Goal: Task Accomplishment & Management: Manage account settings

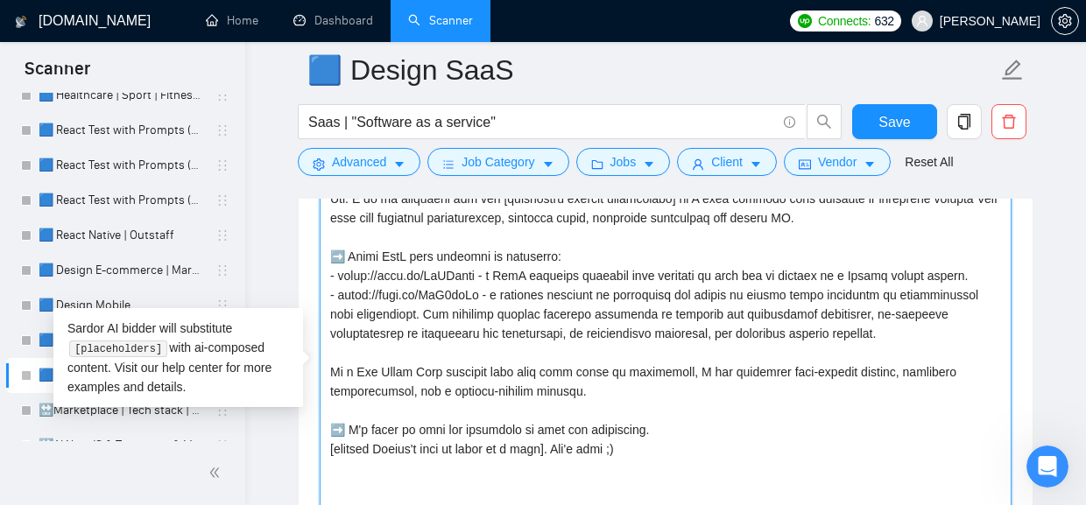
scroll to position [208, 0]
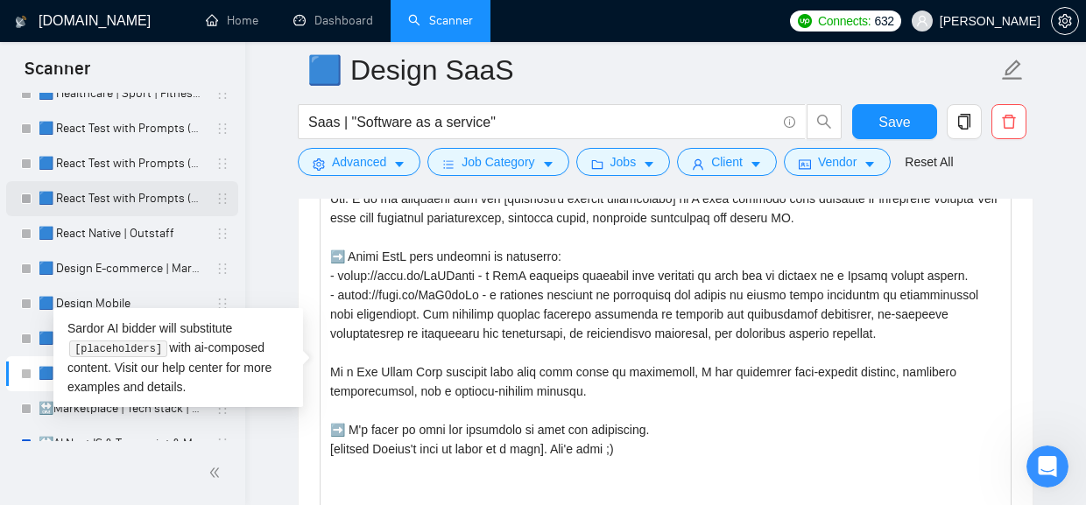
click at [120, 212] on link "🟦 React Test with Prompts (Mid Rates)" at bounding box center [122, 198] width 166 height 35
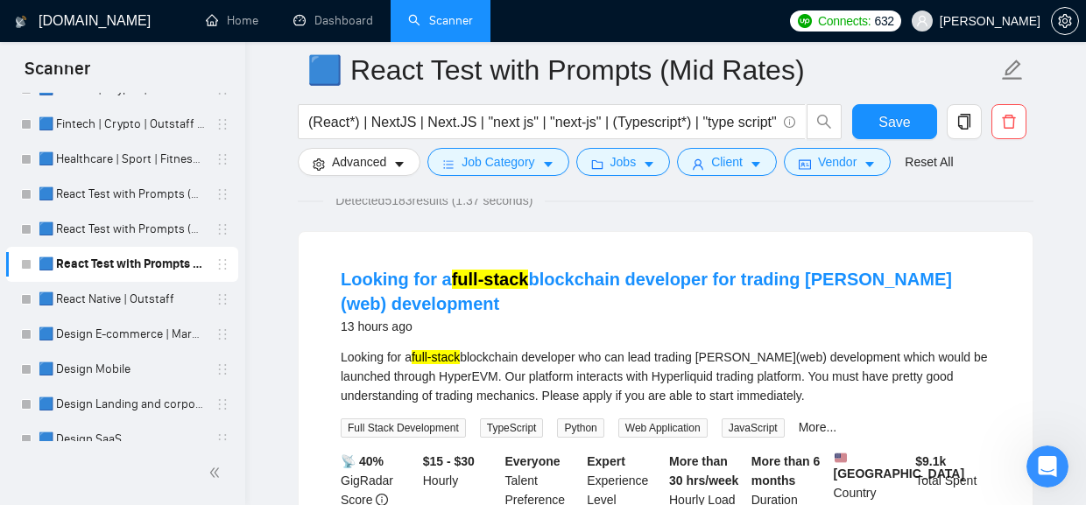
scroll to position [137, 0]
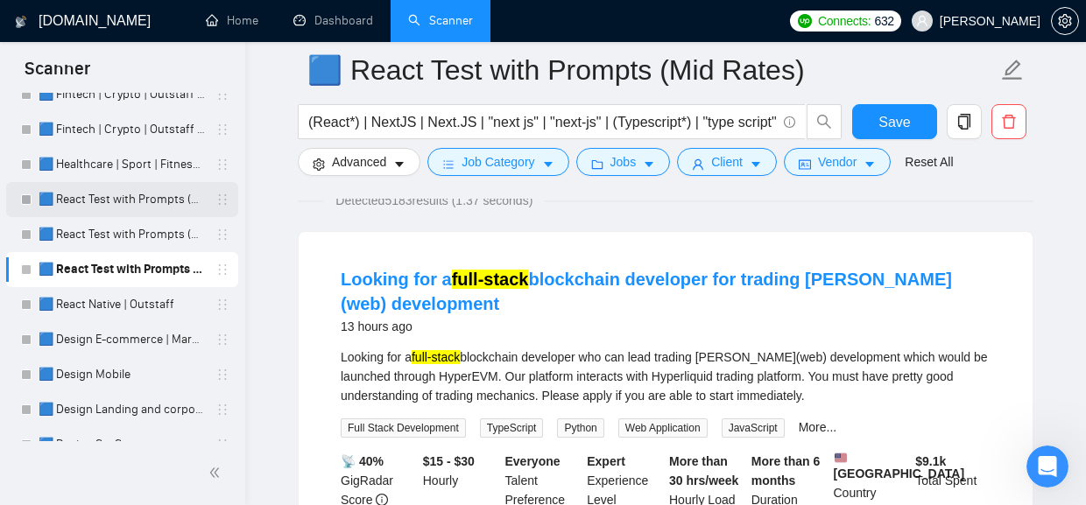
click at [112, 200] on link "🟦 React Test with Prompts (Max)" at bounding box center [122, 199] width 166 height 35
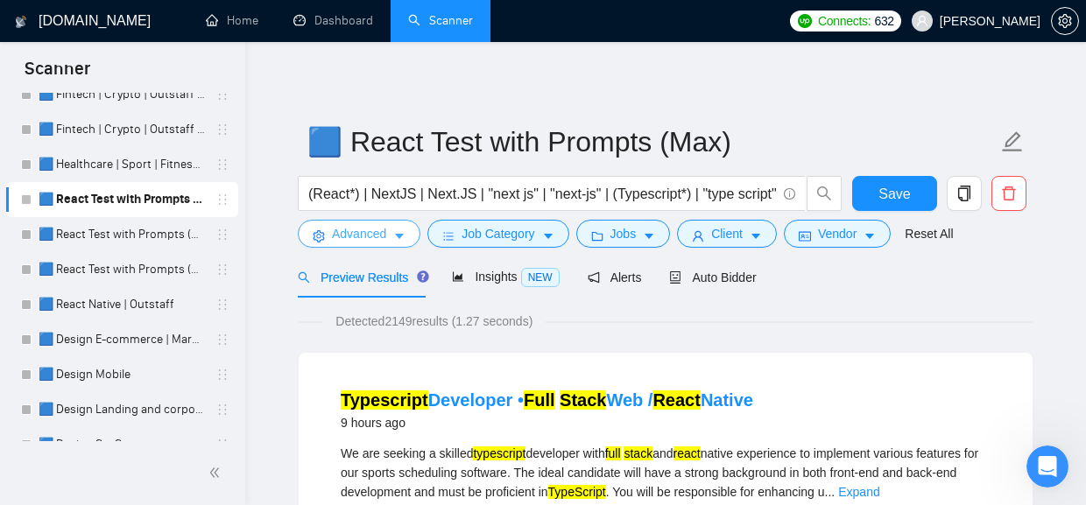
click at [392, 234] on button "Advanced" at bounding box center [359, 234] width 123 height 28
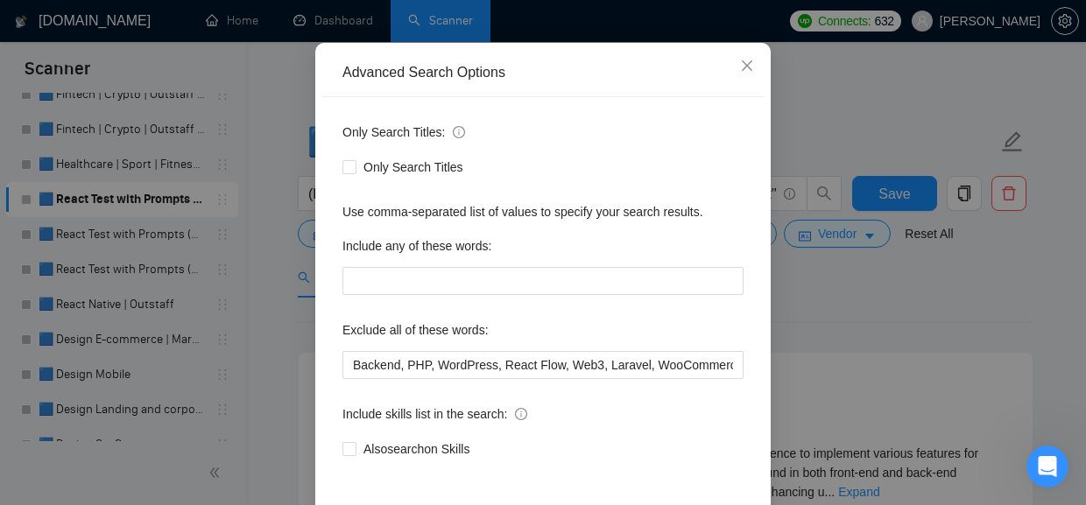
scroll to position [149, 0]
click at [747, 68] on icon "close" at bounding box center [747, 67] width 14 height 14
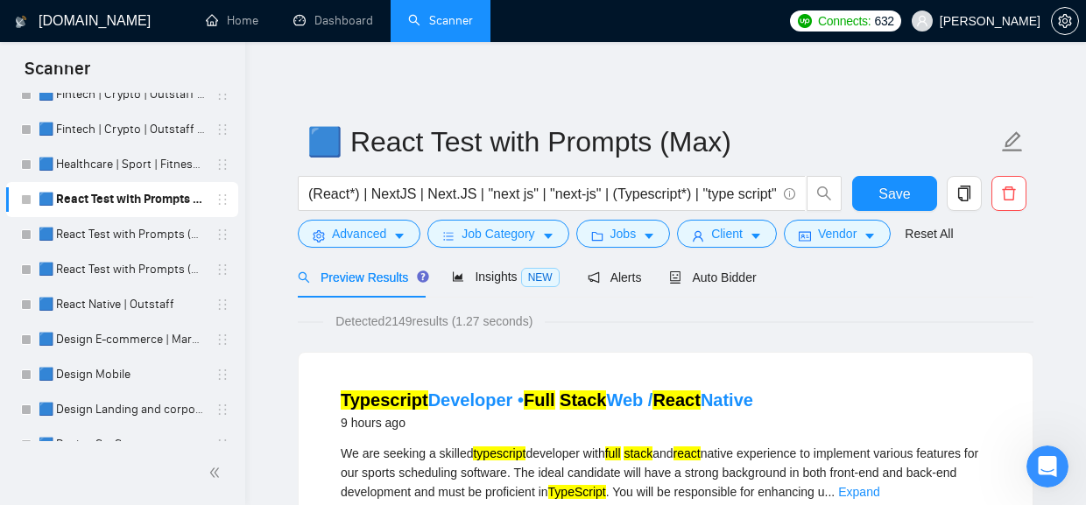
scroll to position [136, 0]
click at [498, 233] on span "Job Category" at bounding box center [497, 233] width 73 height 19
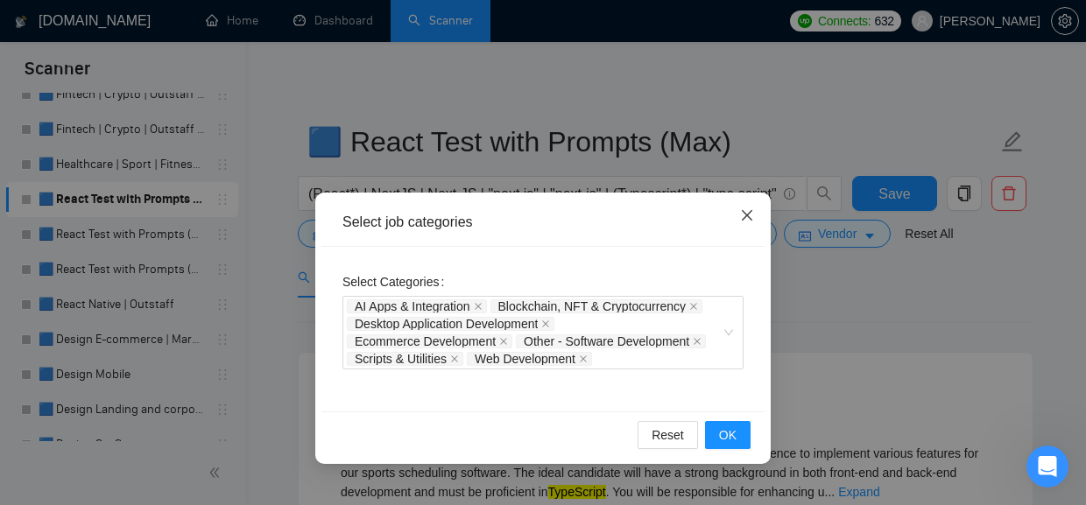
click at [748, 220] on icon "close" at bounding box center [747, 215] width 14 height 14
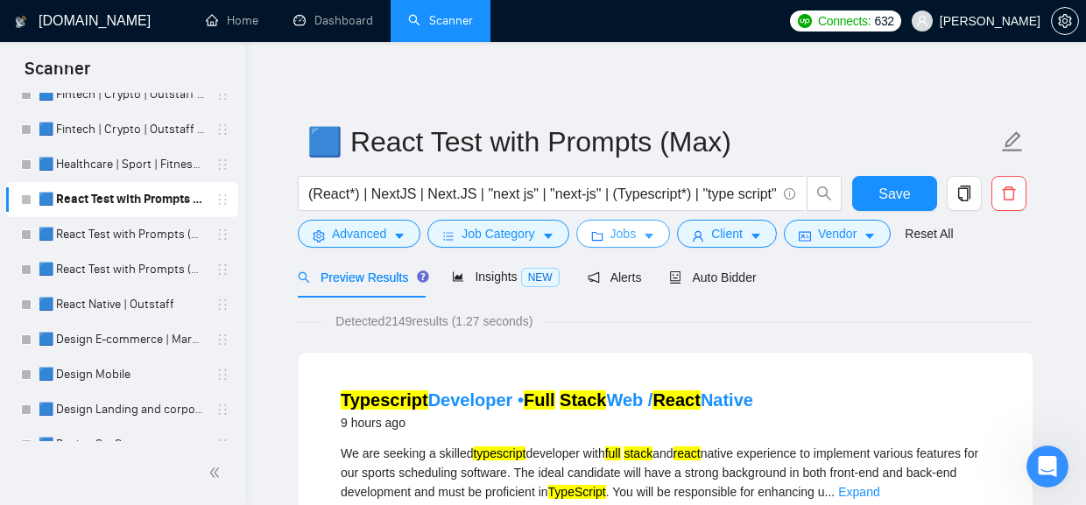
click at [636, 239] on span "Jobs" at bounding box center [623, 233] width 26 height 19
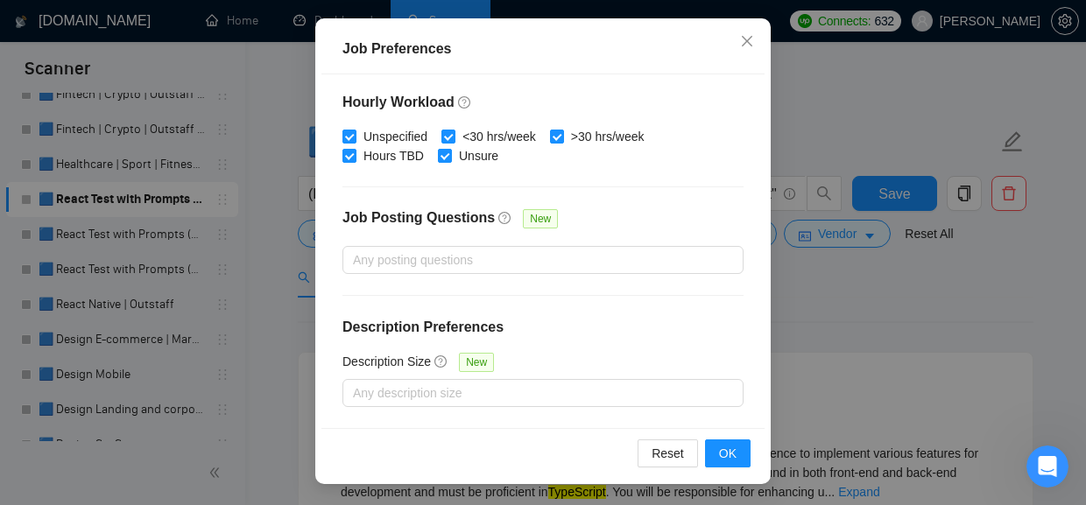
scroll to position [140, 0]
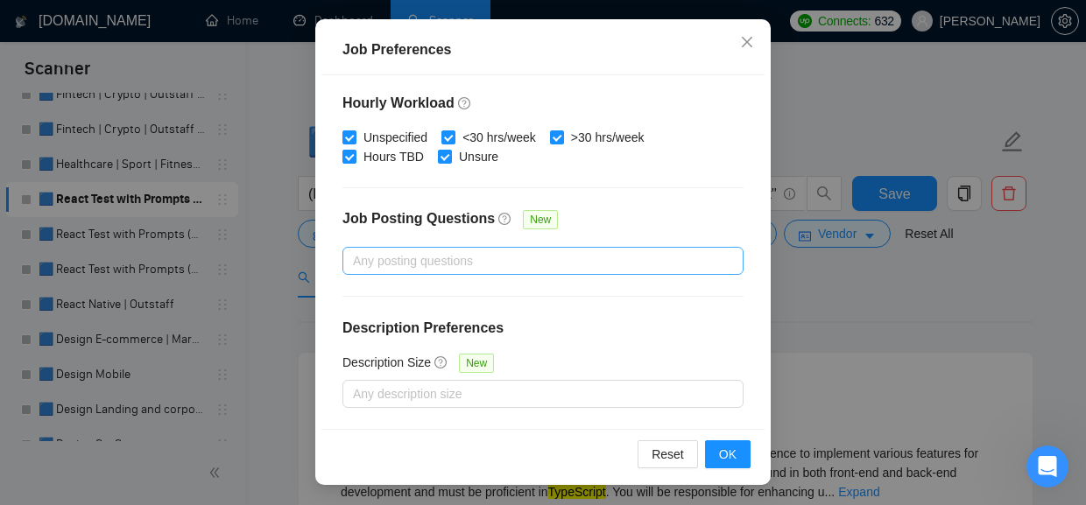
click at [487, 261] on div at bounding box center [534, 260] width 375 height 21
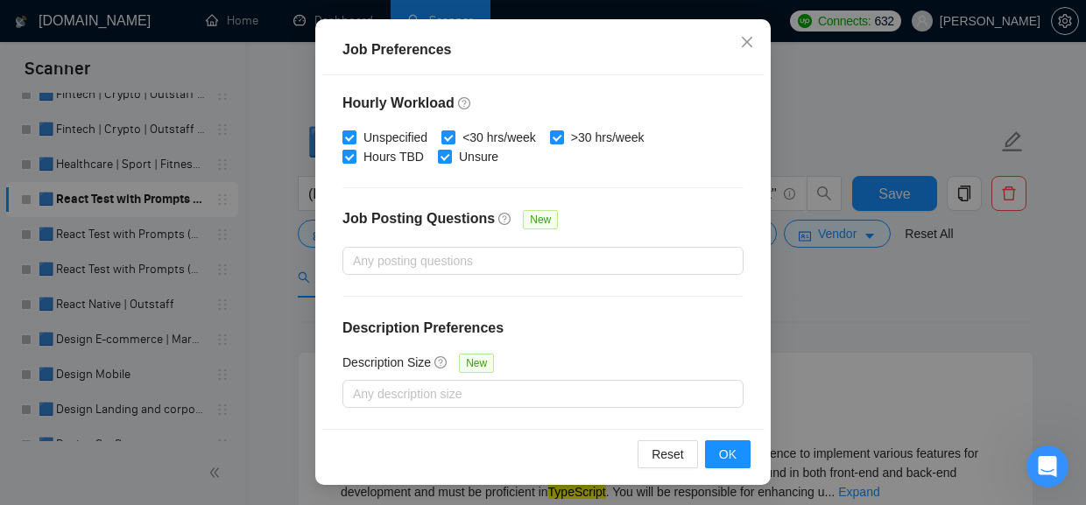
click at [579, 225] on div "Job Posting Questions New" at bounding box center [542, 228] width 401 height 38
click at [744, 43] on icon "close" at bounding box center [747, 42] width 14 height 14
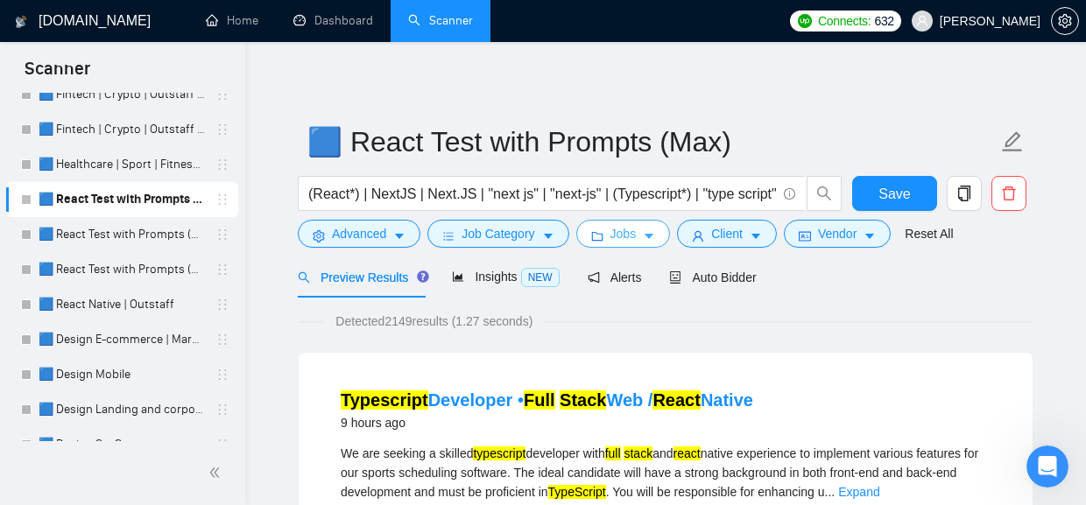
click at [648, 232] on button "Jobs" at bounding box center [623, 234] width 95 height 28
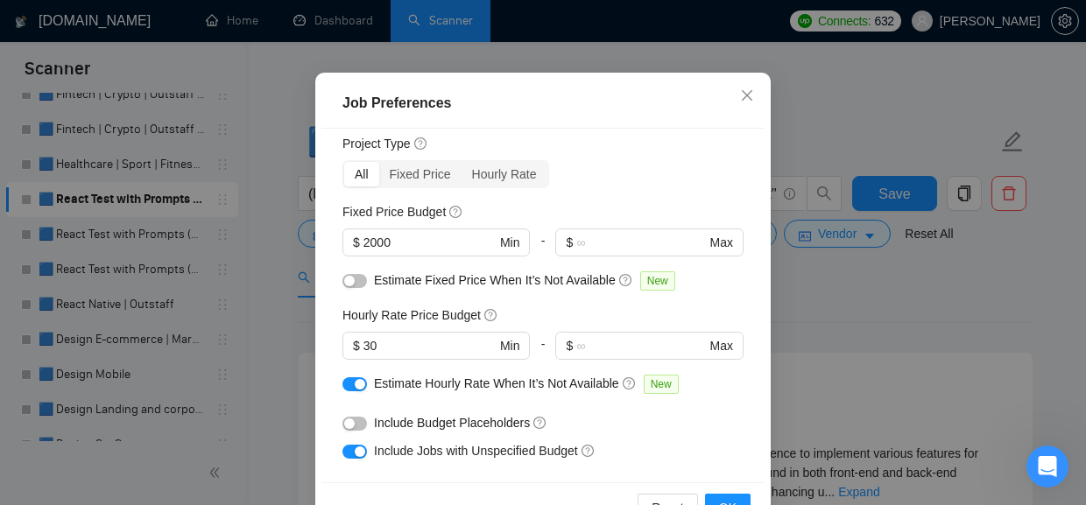
scroll to position [0, 0]
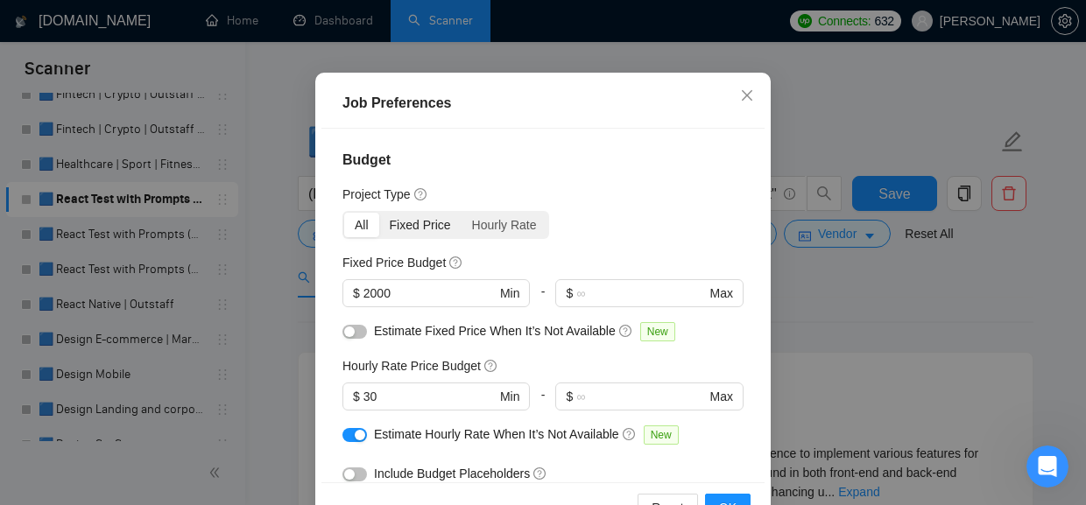
click at [439, 237] on div "Fixed Price" at bounding box center [420, 225] width 82 height 25
click at [379, 213] on input "Fixed Price" at bounding box center [379, 213] width 0 height 0
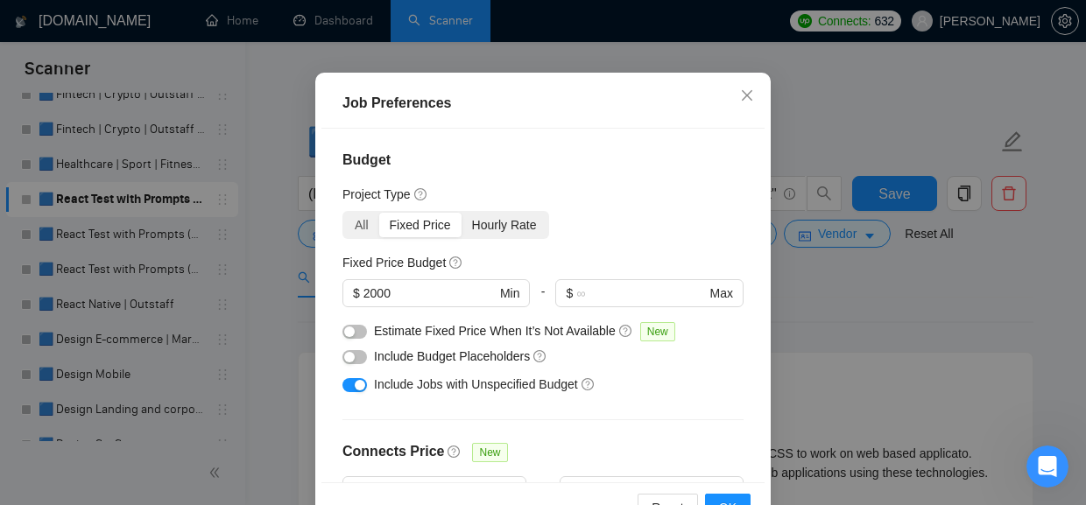
click at [516, 237] on div "Hourly Rate" at bounding box center [504, 225] width 86 height 25
click at [461, 213] on input "Hourly Rate" at bounding box center [461, 213] width 0 height 0
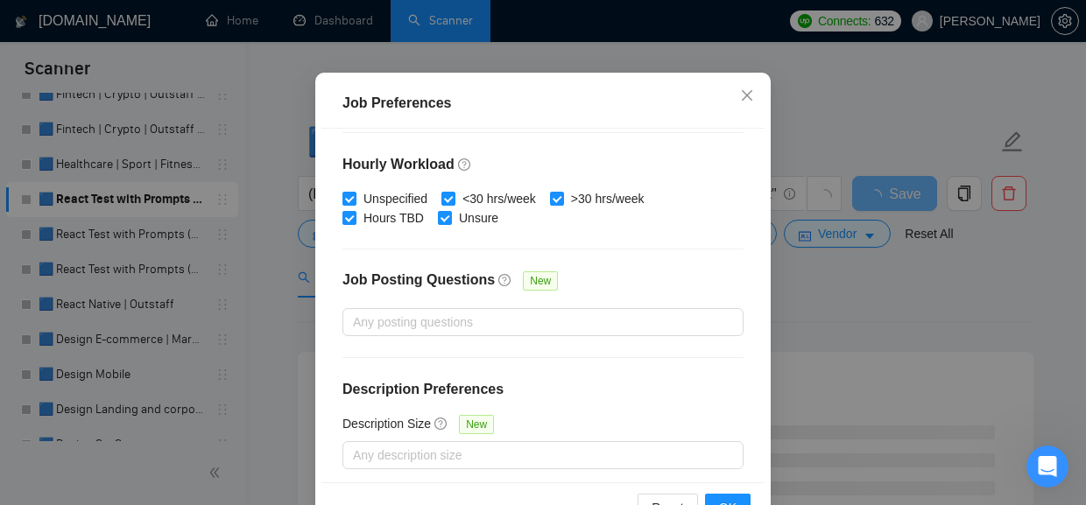
scroll to position [489, 0]
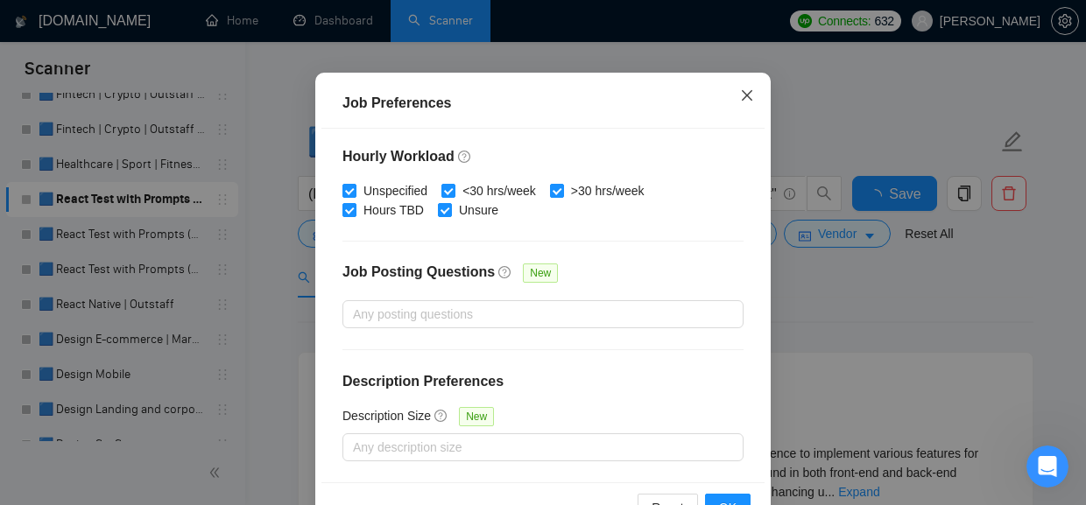
click at [744, 102] on icon "close" at bounding box center [747, 95] width 14 height 14
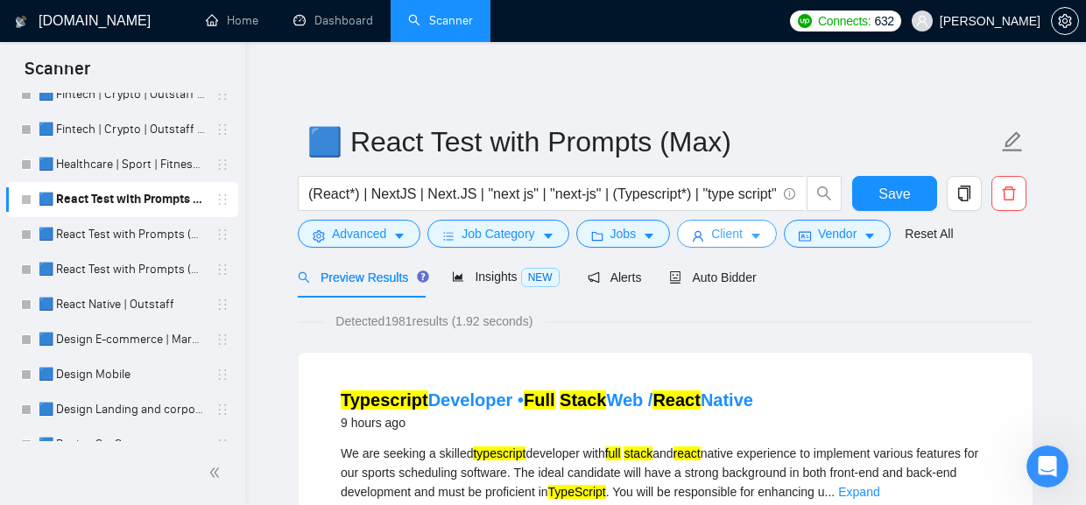
click at [742, 242] on span "Client" at bounding box center [727, 233] width 32 height 19
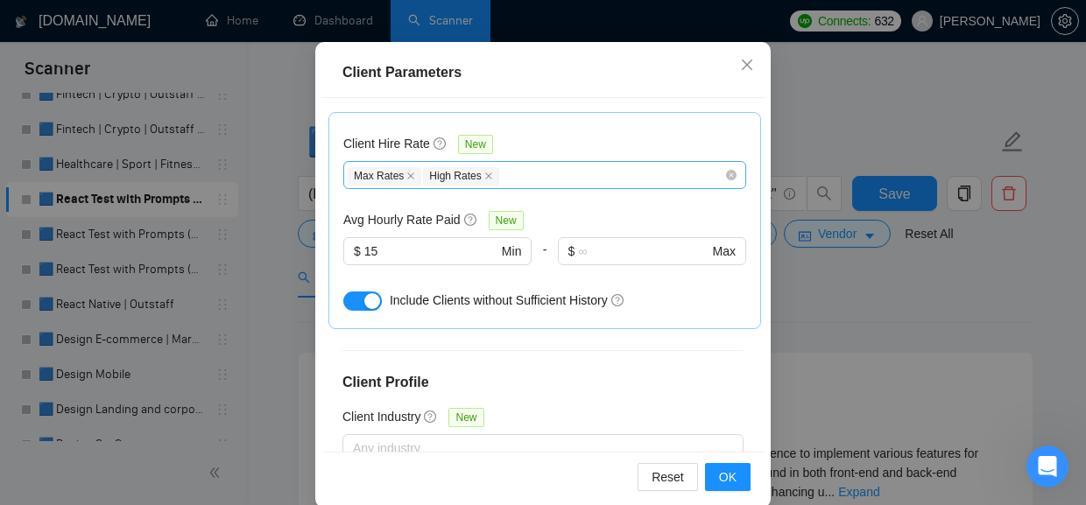
scroll to position [113, 0]
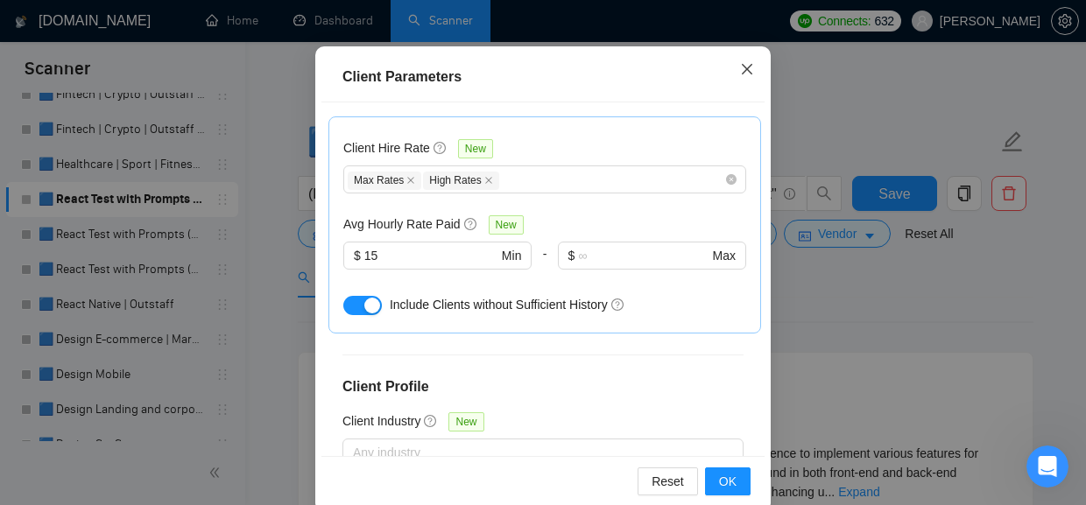
click at [741, 73] on icon "close" at bounding box center [747, 69] width 14 height 14
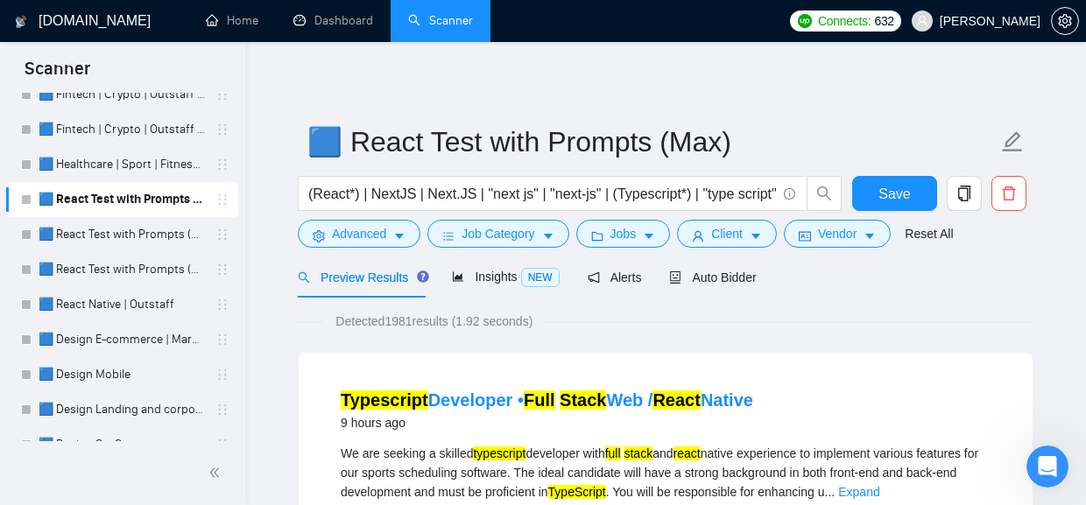
scroll to position [87, 0]
click at [831, 235] on span "Vendor" at bounding box center [837, 233] width 39 height 19
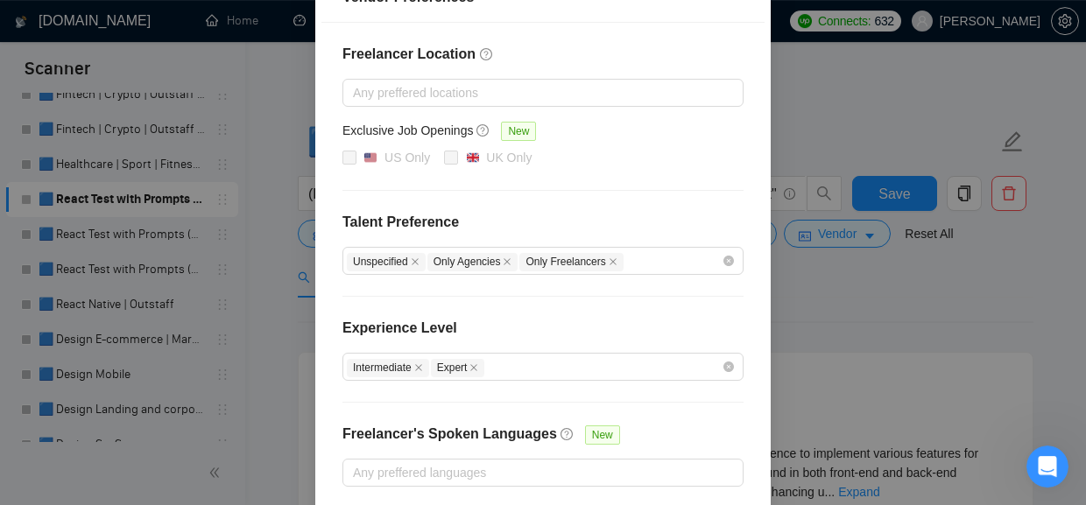
scroll to position [237, 0]
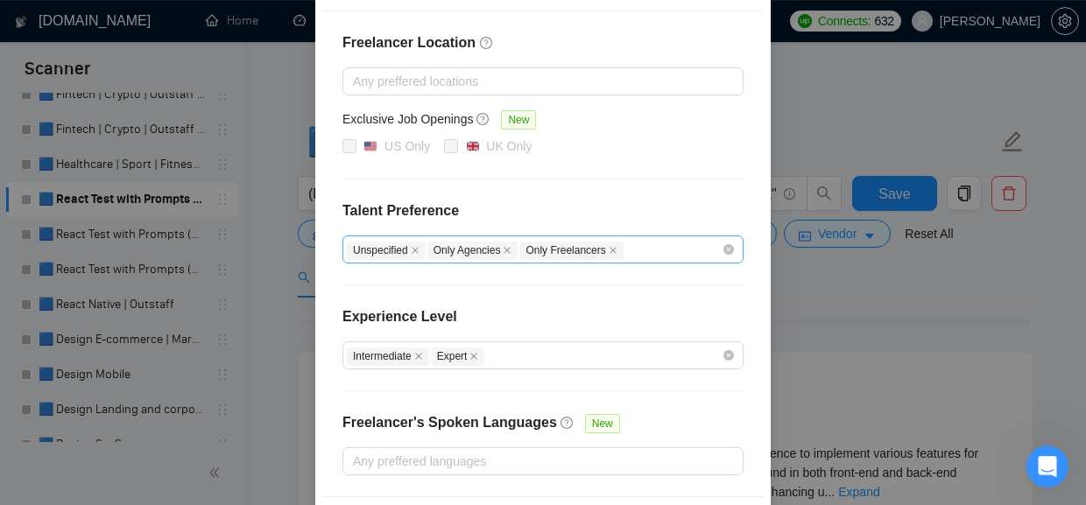
click at [659, 253] on div "Unspecified Only Agencies Only Freelancers" at bounding box center [534, 249] width 375 height 21
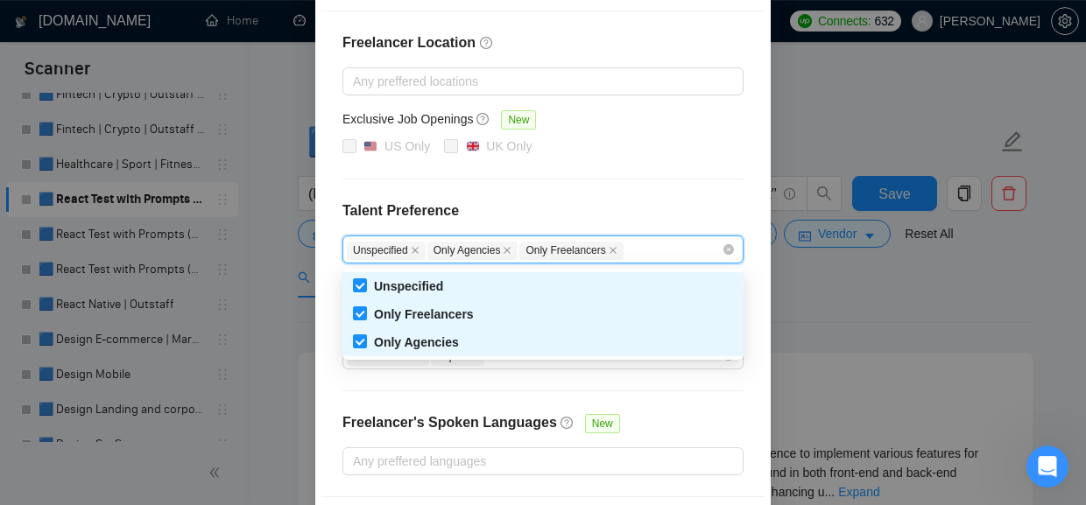
click at [659, 253] on div "Unspecified Only Agencies Only Freelancers" at bounding box center [534, 249] width 375 height 21
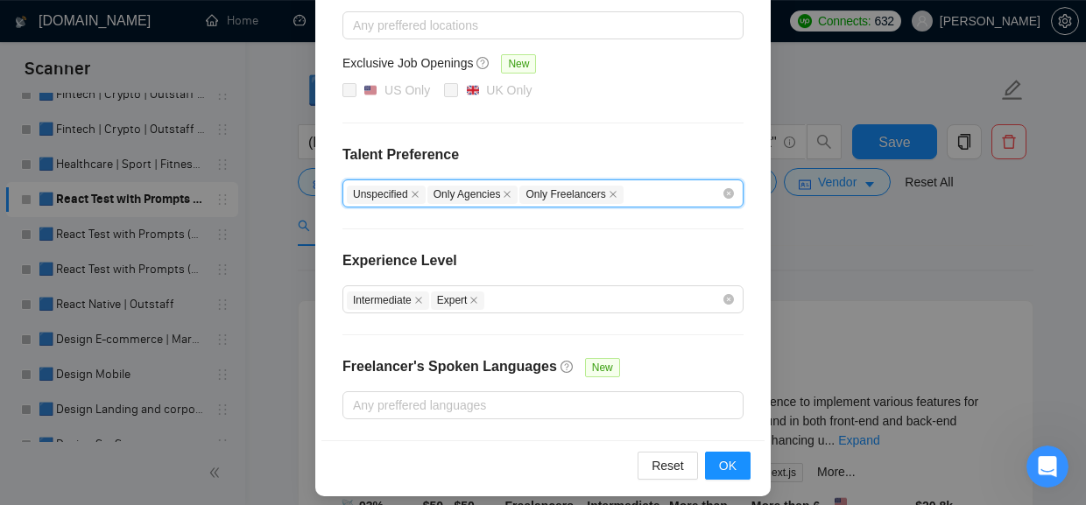
scroll to position [306, 0]
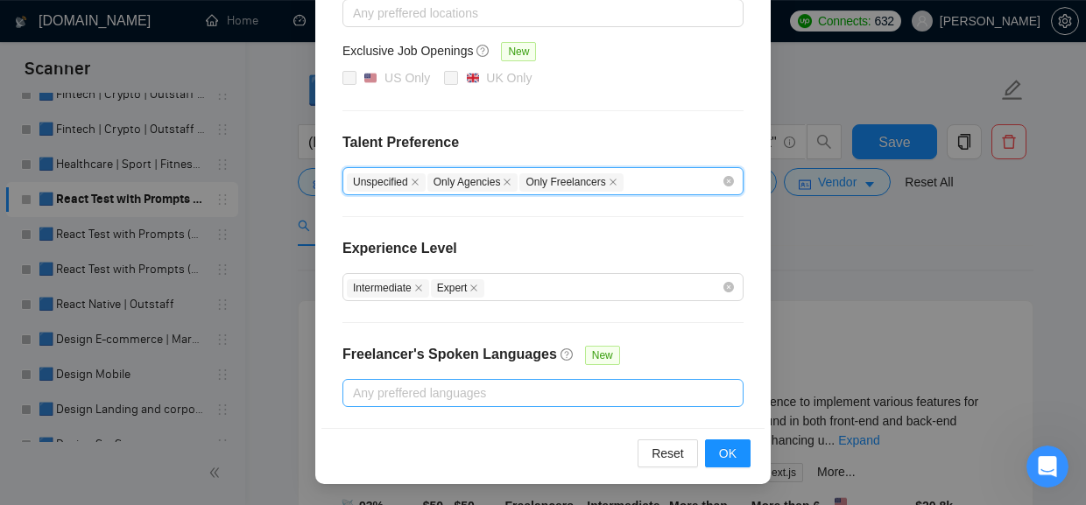
click at [512, 390] on div at bounding box center [534, 393] width 375 height 21
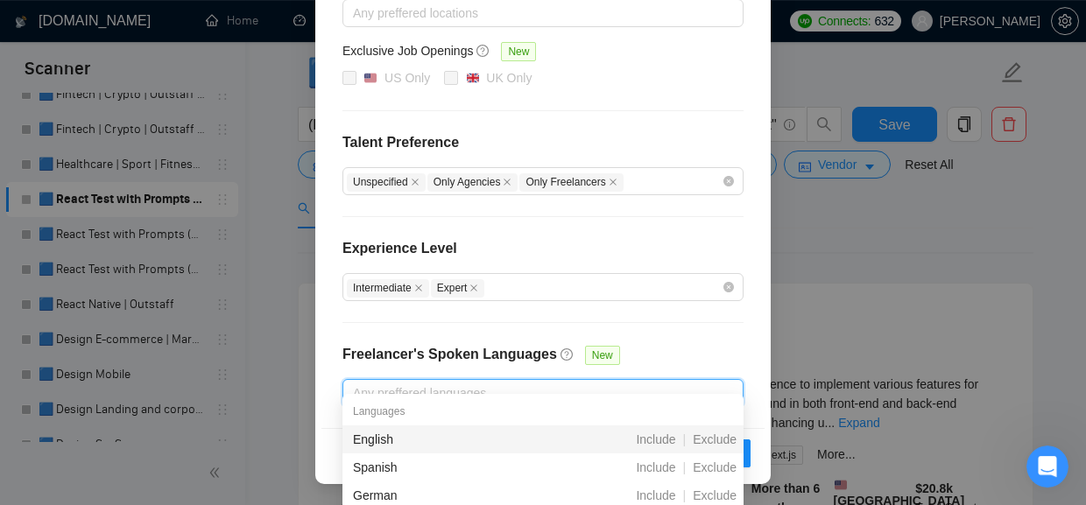
scroll to position [0, 0]
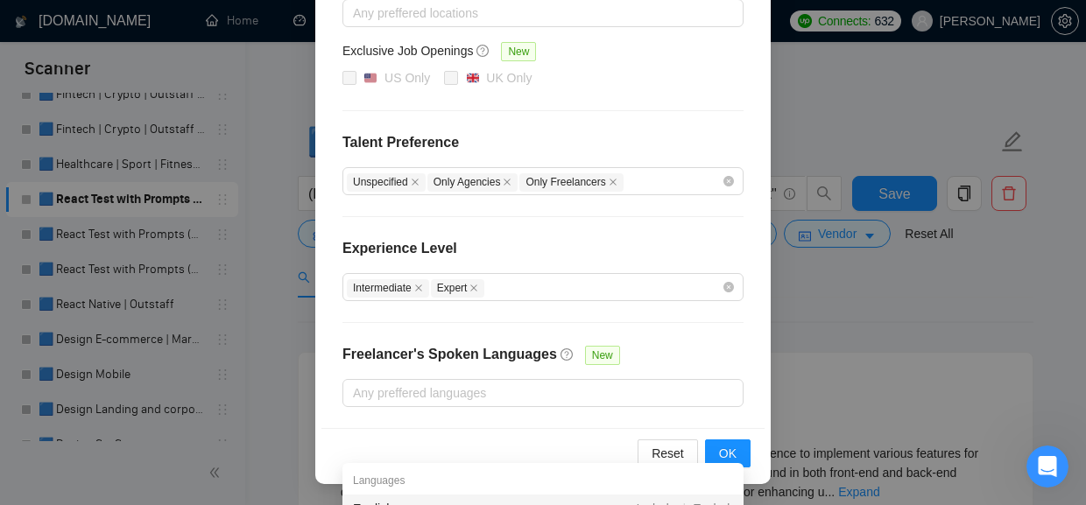
click at [660, 120] on div "Freelancer Location Any preffered locations Exclusive Job Openings New US Only …" at bounding box center [542, 185] width 443 height 485
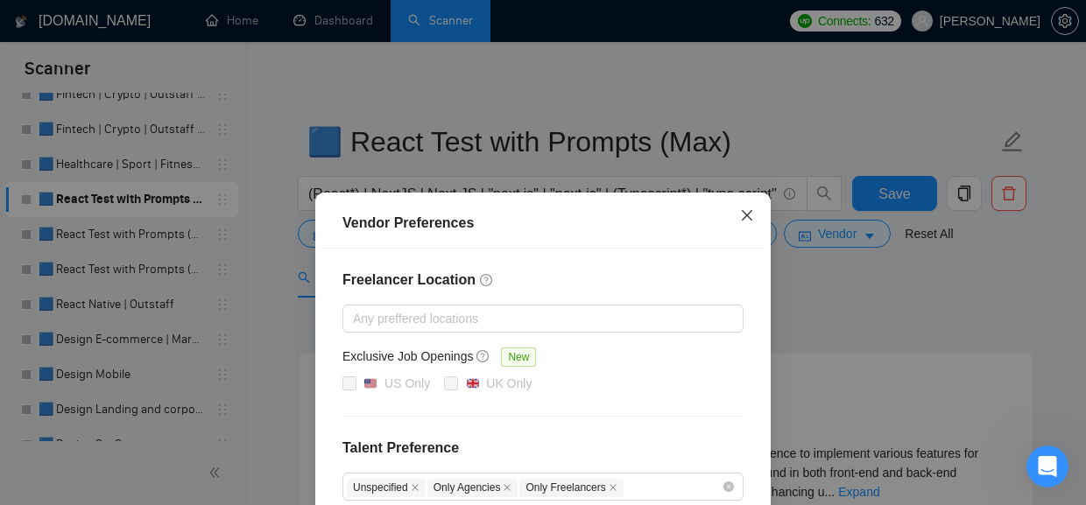
click at [749, 216] on icon "close" at bounding box center [747, 215] width 14 height 14
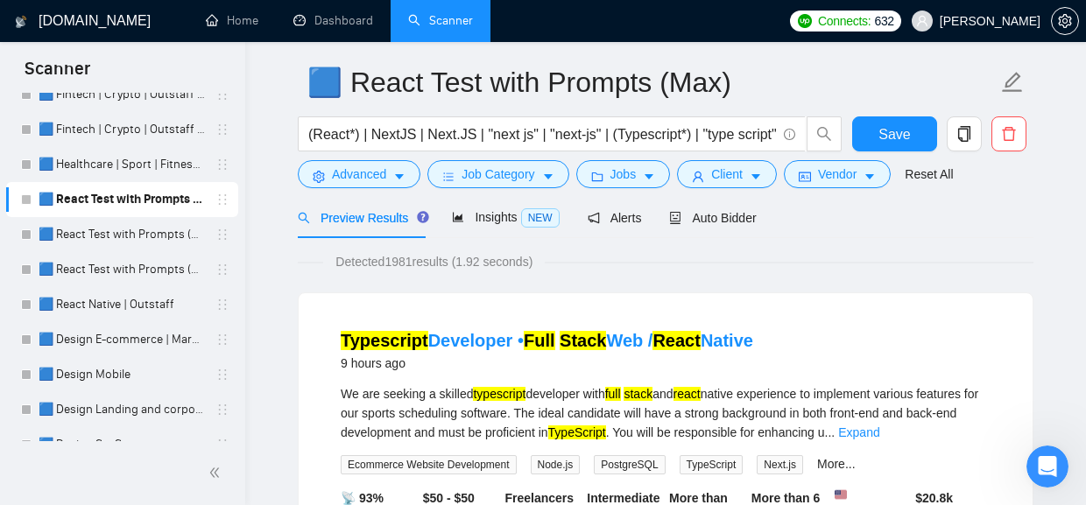
scroll to position [61, 0]
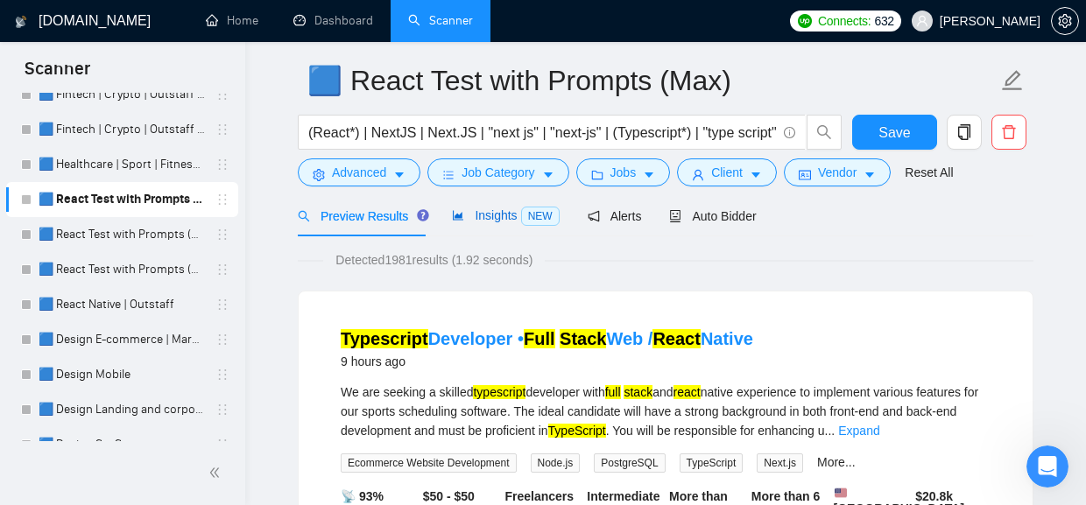
click at [499, 217] on span "Insights NEW" at bounding box center [505, 215] width 107 height 14
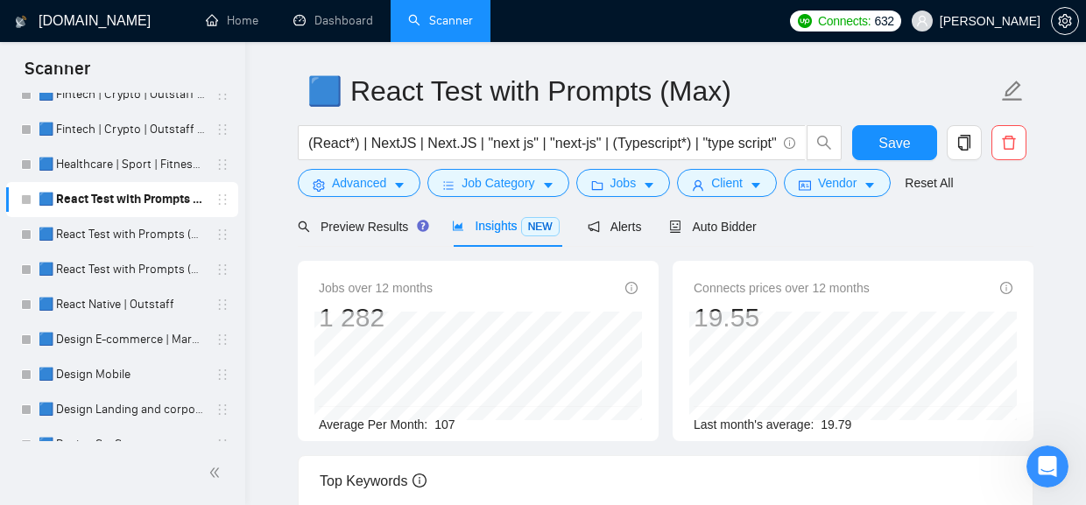
scroll to position [10, 0]
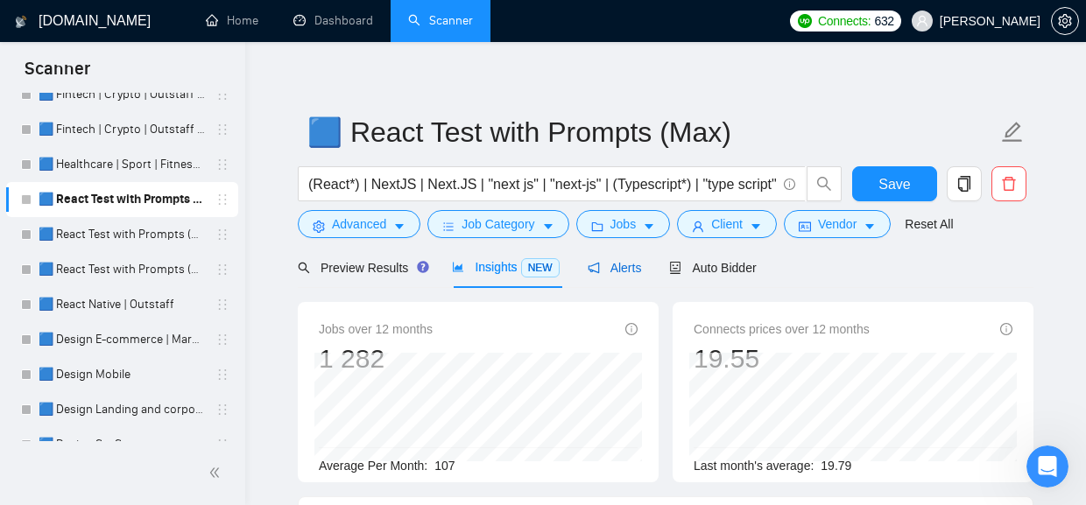
click at [620, 272] on span "Alerts" at bounding box center [614, 268] width 54 height 14
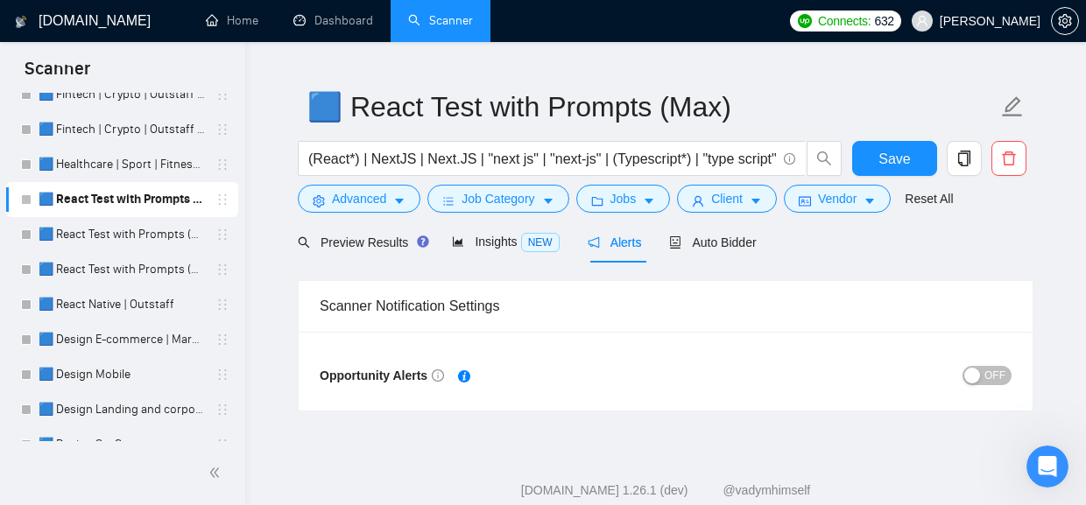
scroll to position [42, 0]
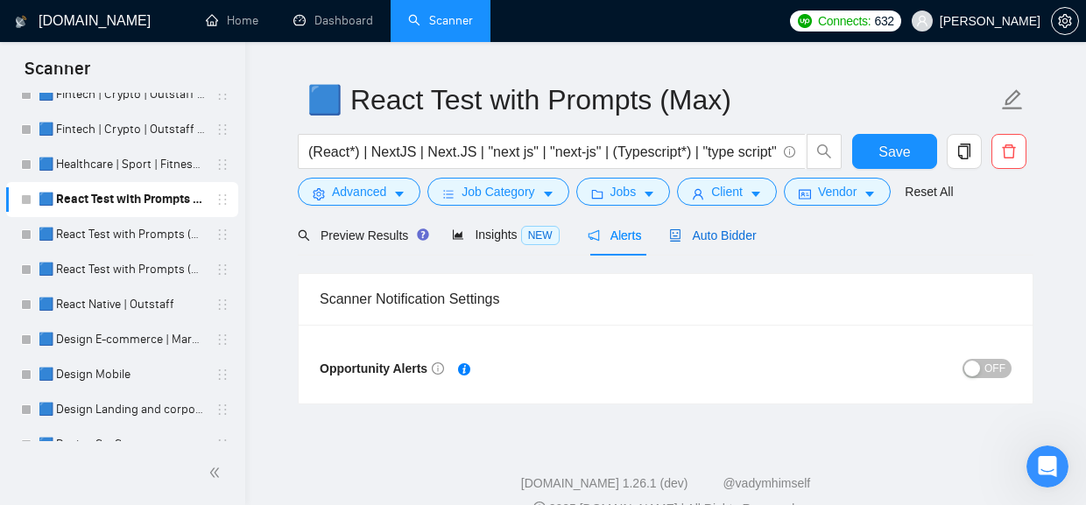
click at [727, 239] on span "Auto Bidder" at bounding box center [712, 235] width 87 height 14
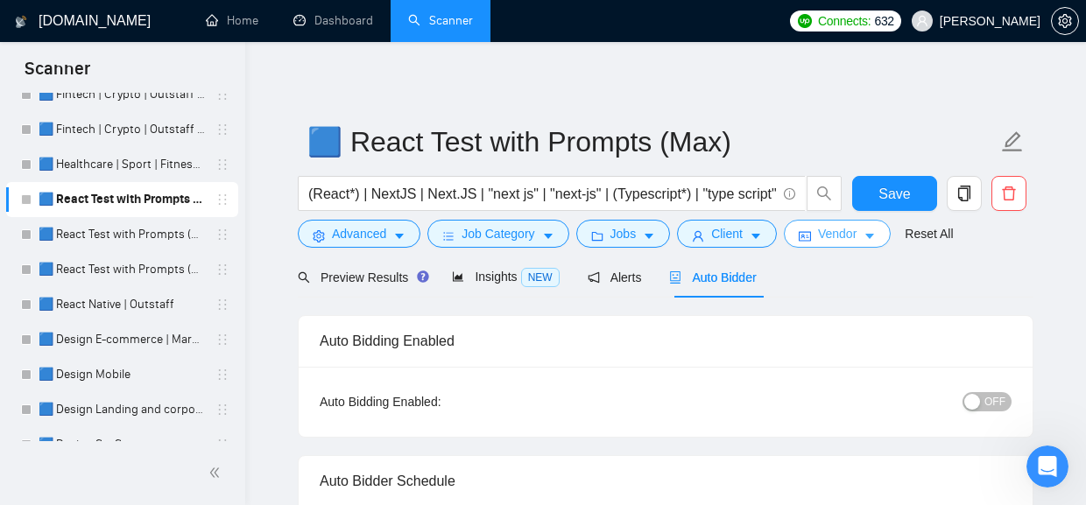
click at [854, 234] on span "Vendor" at bounding box center [837, 233] width 39 height 19
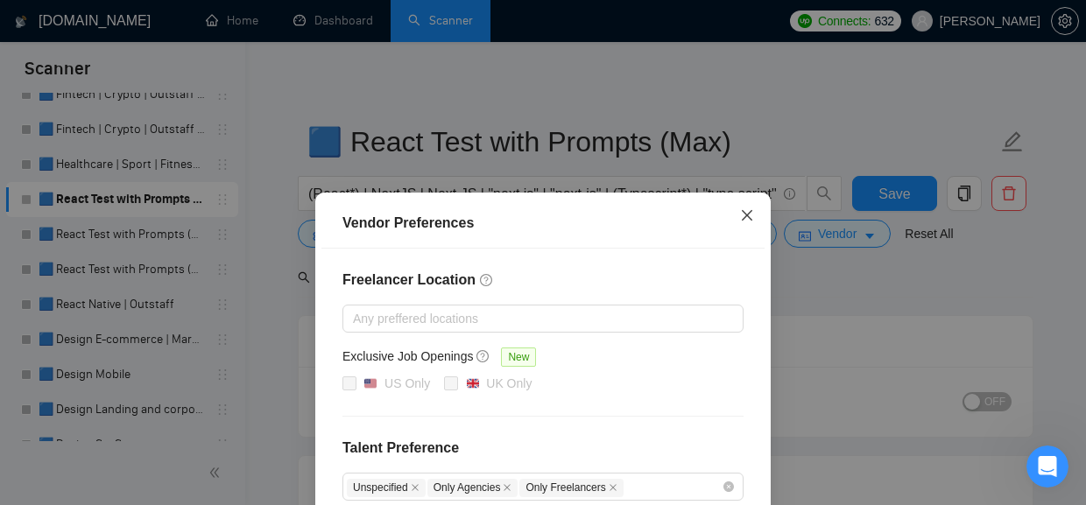
click at [744, 220] on icon "close" at bounding box center [746, 215] width 11 height 11
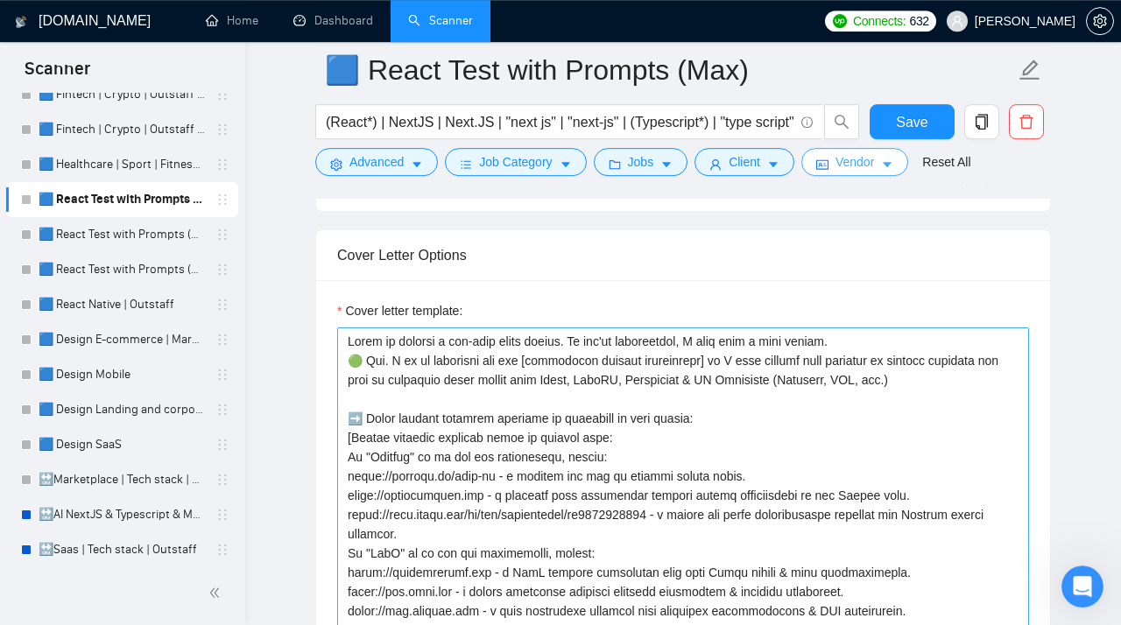
scroll to position [1935, 0]
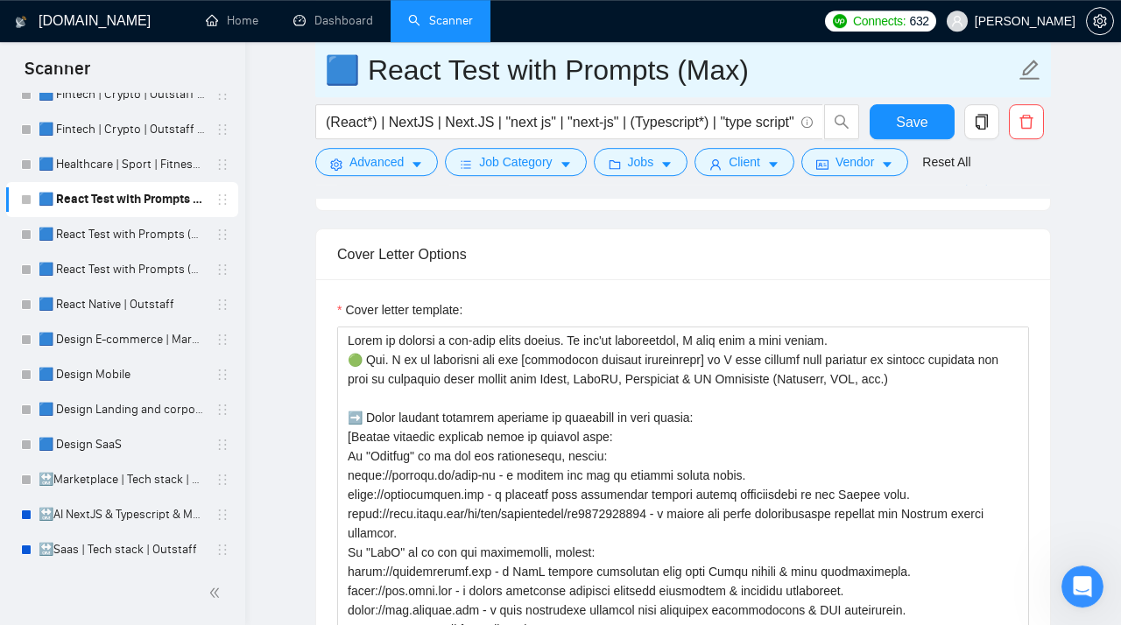
drag, startPoint x: 743, startPoint y: 73, endPoint x: 362, endPoint y: 70, distance: 380.8
click at [362, 71] on input "🟦 React Test with Prompts (Max)" at bounding box center [670, 70] width 690 height 44
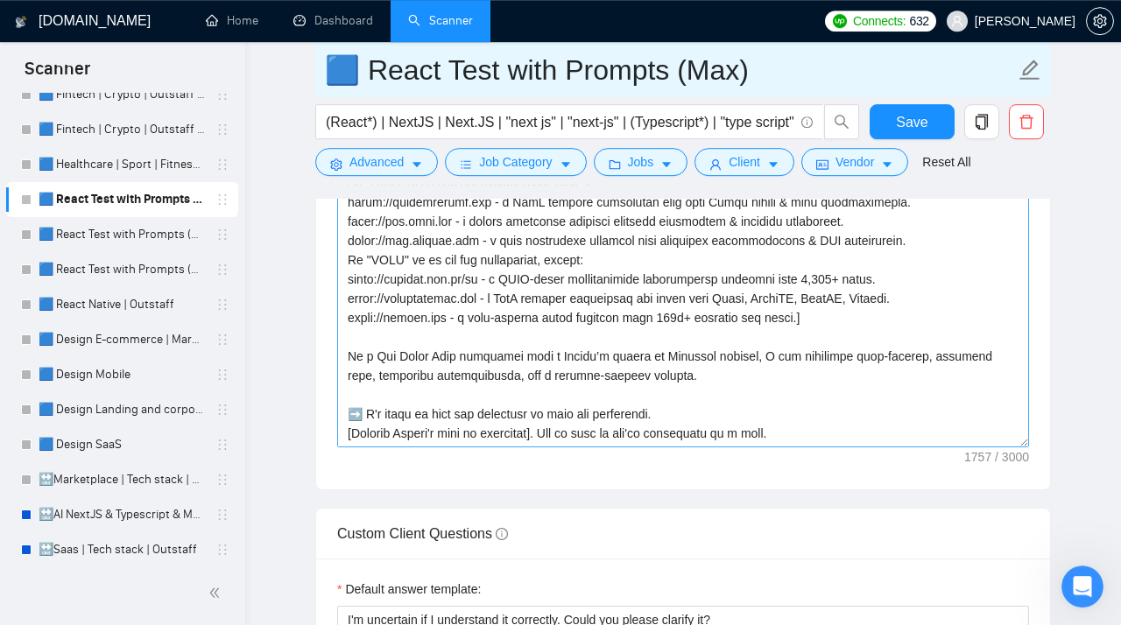
scroll to position [2211, 0]
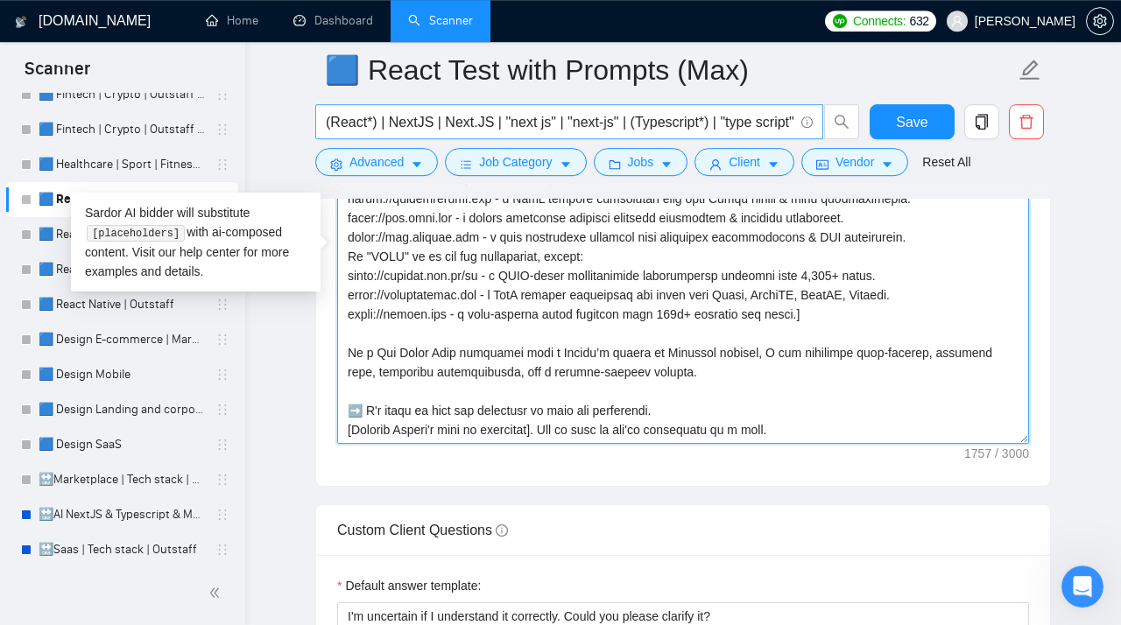
drag, startPoint x: 805, startPoint y: 435, endPoint x: 365, endPoint y: 104, distance: 550.1
click at [365, 104] on textarea "Cover letter template:" at bounding box center [683, 247] width 692 height 394
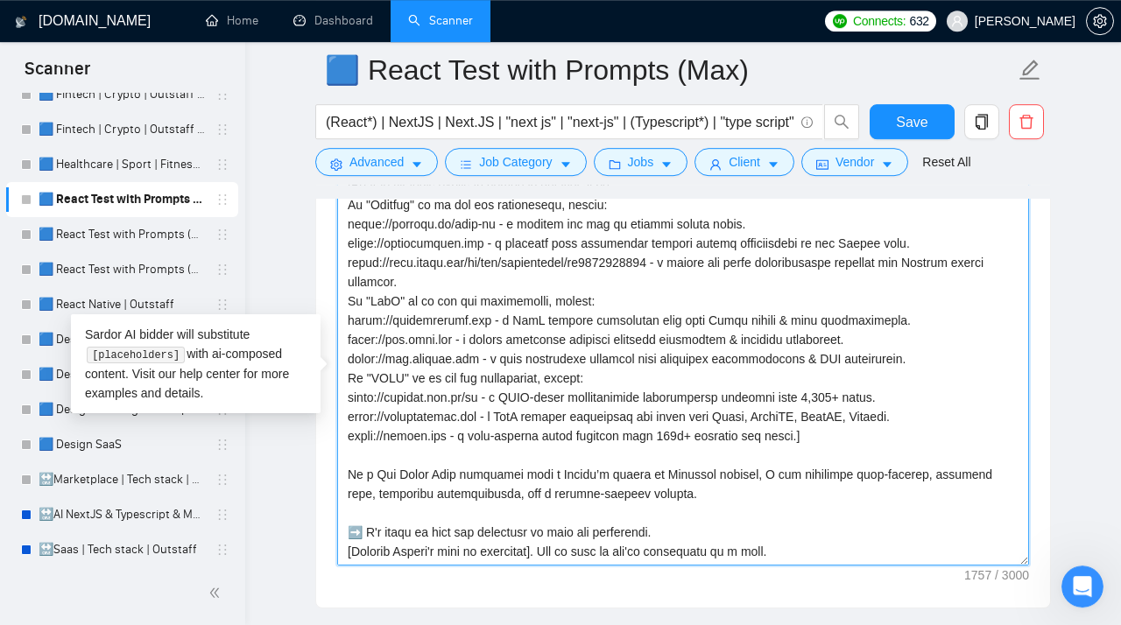
scroll to position [2090, 0]
click at [795, 504] on textarea "Cover letter template:" at bounding box center [683, 368] width 692 height 394
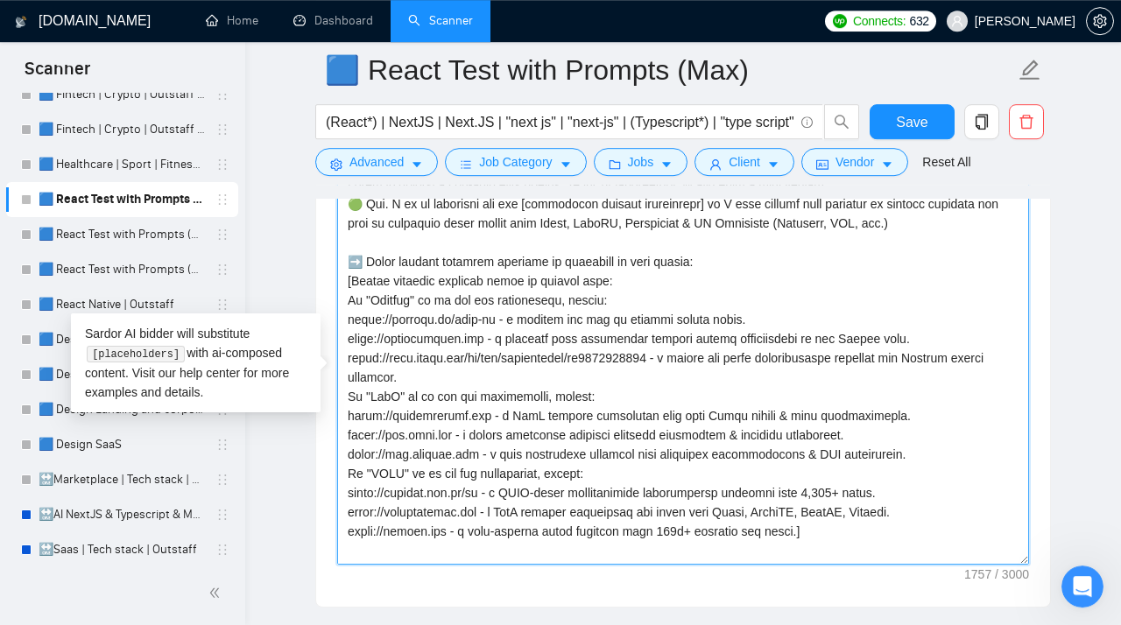
drag, startPoint x: 795, startPoint y: 562, endPoint x: 341, endPoint y: 162, distance: 604.7
click at [341, 171] on textarea "Cover letter template:" at bounding box center [683, 368] width 692 height 394
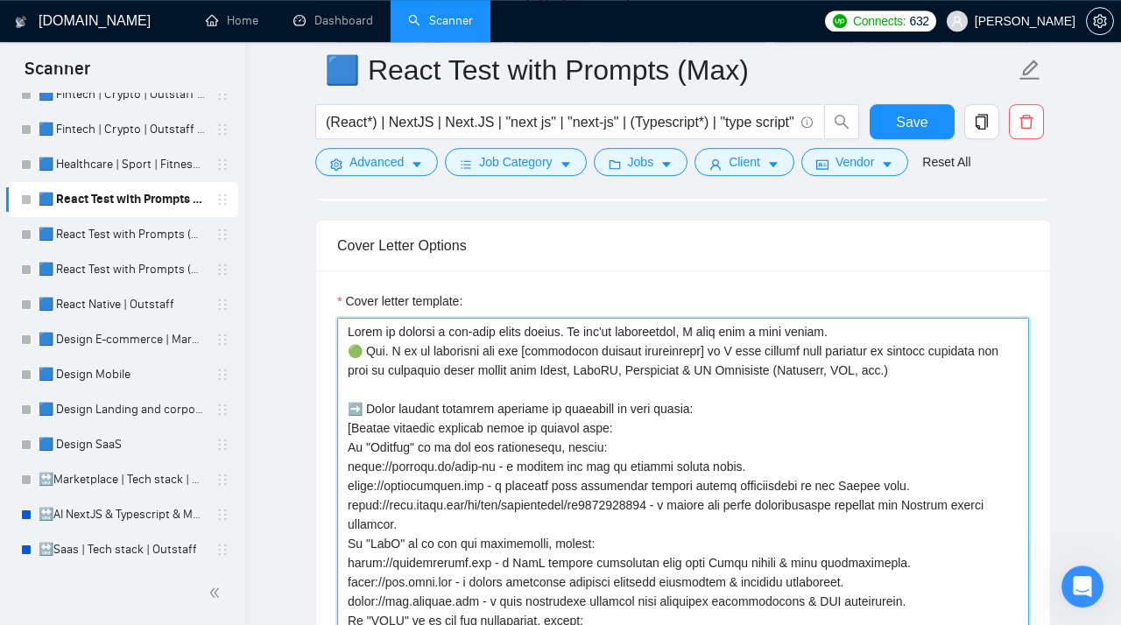
scroll to position [1945, 0]
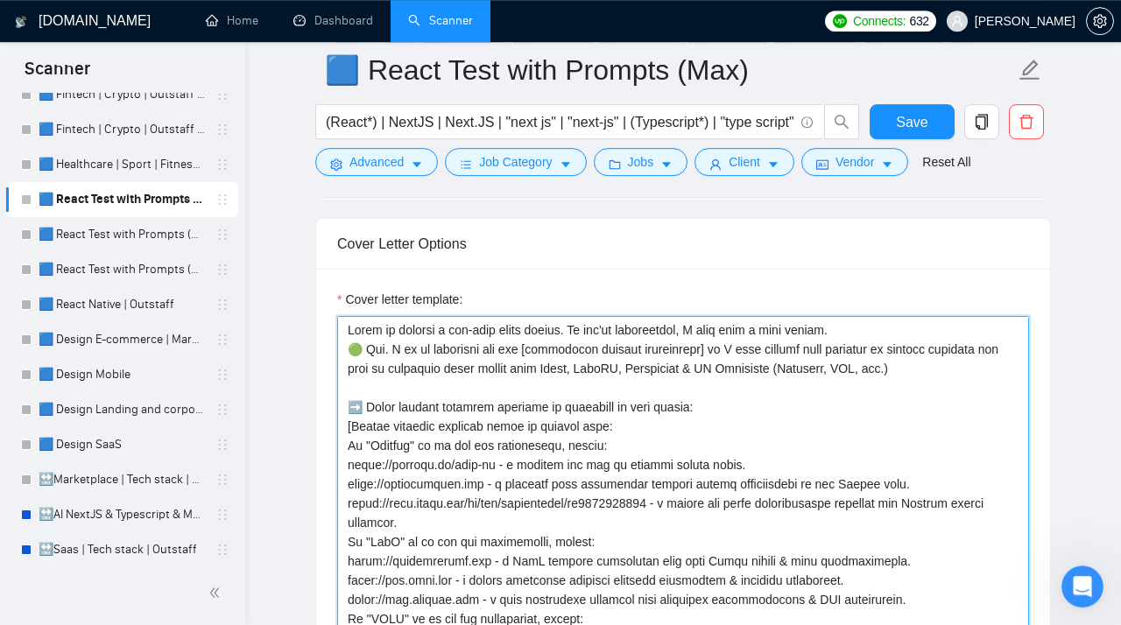
click at [523, 374] on textarea "Cover letter template:" at bounding box center [683, 513] width 692 height 394
drag, startPoint x: 865, startPoint y: 338, endPoint x: 305, endPoint y: 339, distance: 560.3
click at [337, 339] on textarea "Cover letter template:" at bounding box center [683, 513] width 692 height 394
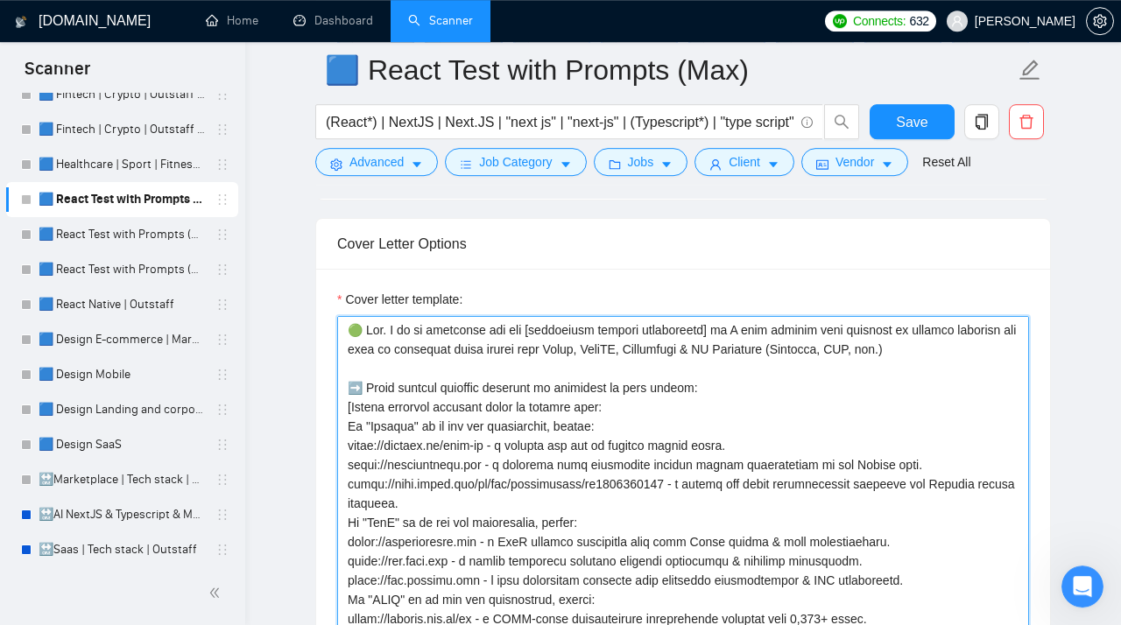
click at [364, 360] on textarea "Cover letter template:" at bounding box center [683, 513] width 692 height 394
drag, startPoint x: 889, startPoint y: 358, endPoint x: 376, endPoint y: 336, distance: 514.3
click at [376, 336] on textarea "Cover letter template:" at bounding box center [683, 513] width 692 height 394
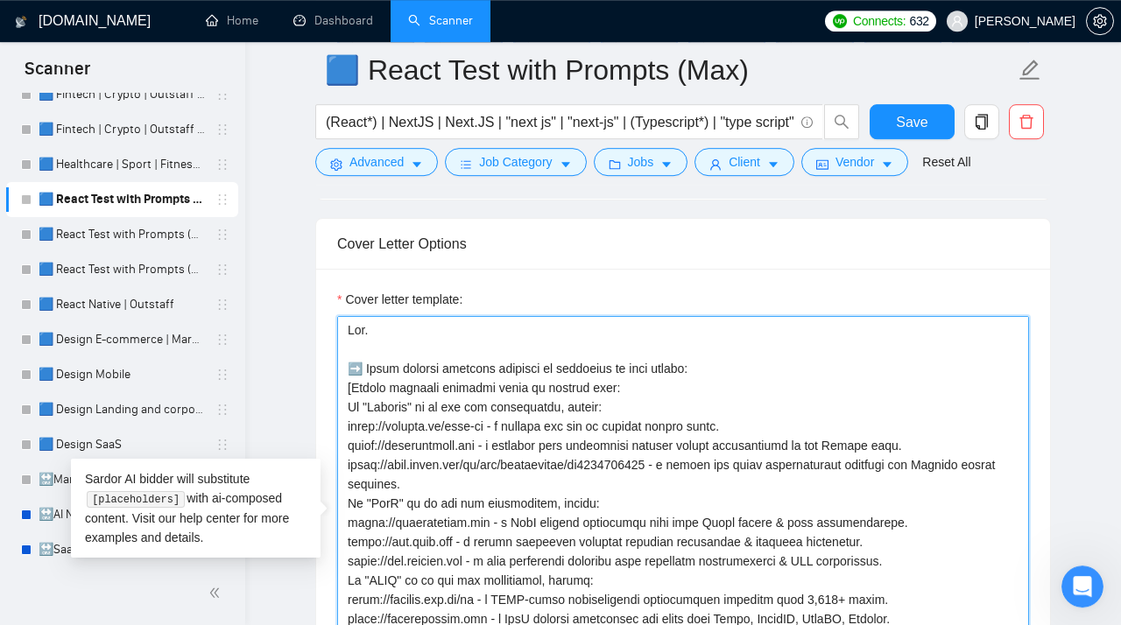
paste textarea "[Examine the job requirements and generate one concise, short, natural opening …"
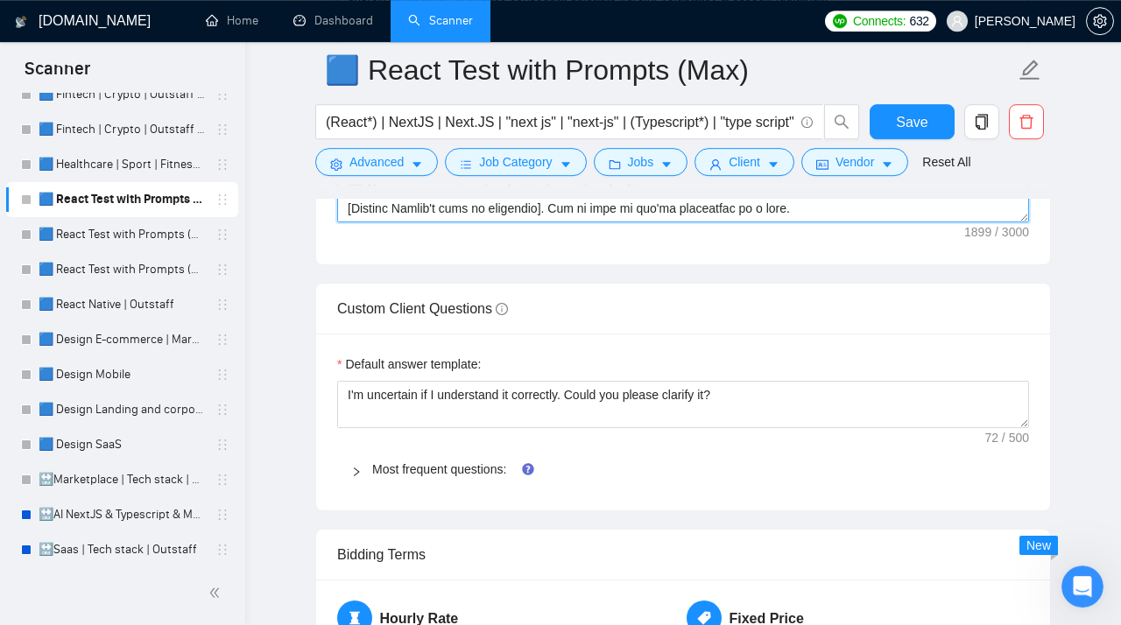
scroll to position [2432, 0]
type textarea "Hey. [Examine the job requirements and generate one concise, short, natural ope…"
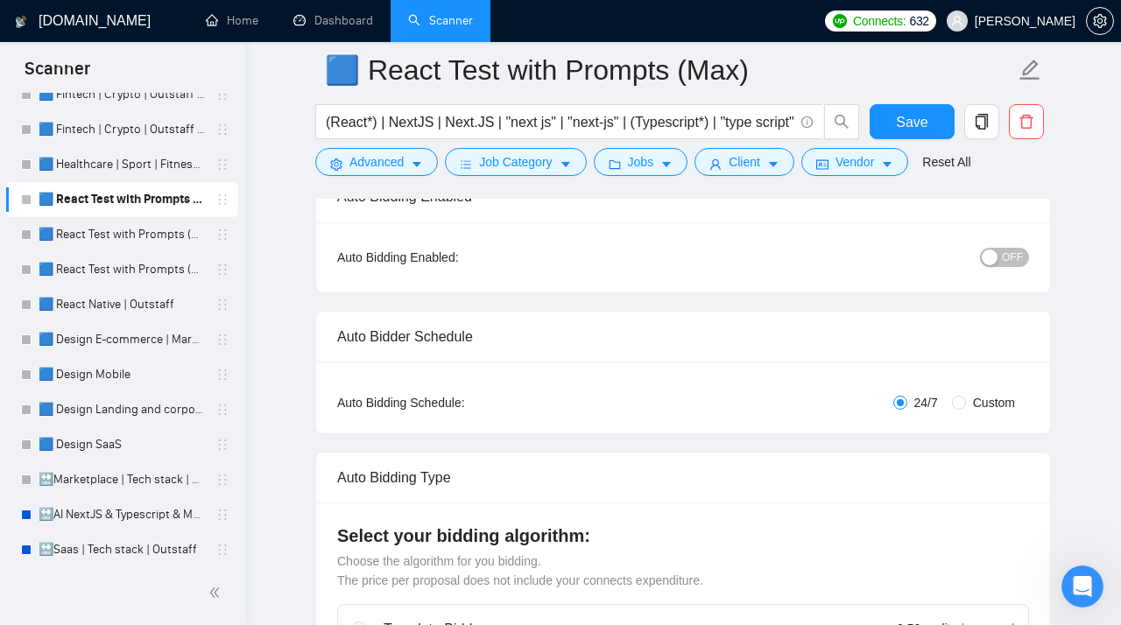
scroll to position [146, 0]
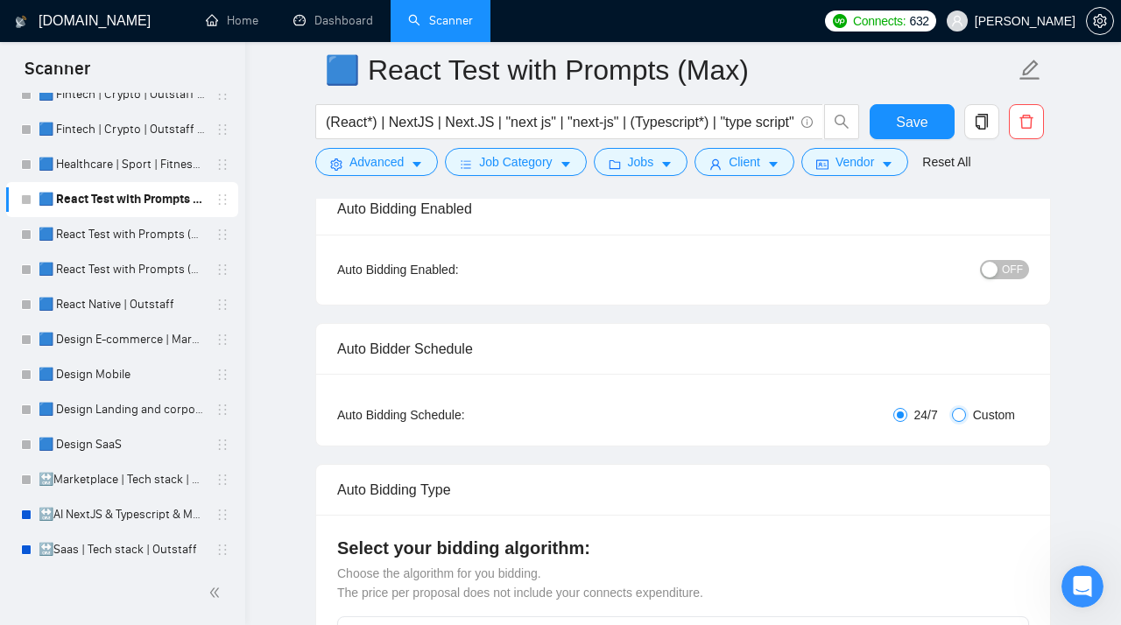
click at [959, 413] on input "Custom" at bounding box center [959, 415] width 14 height 14
radio input "true"
radio input "false"
checkbox input "true"
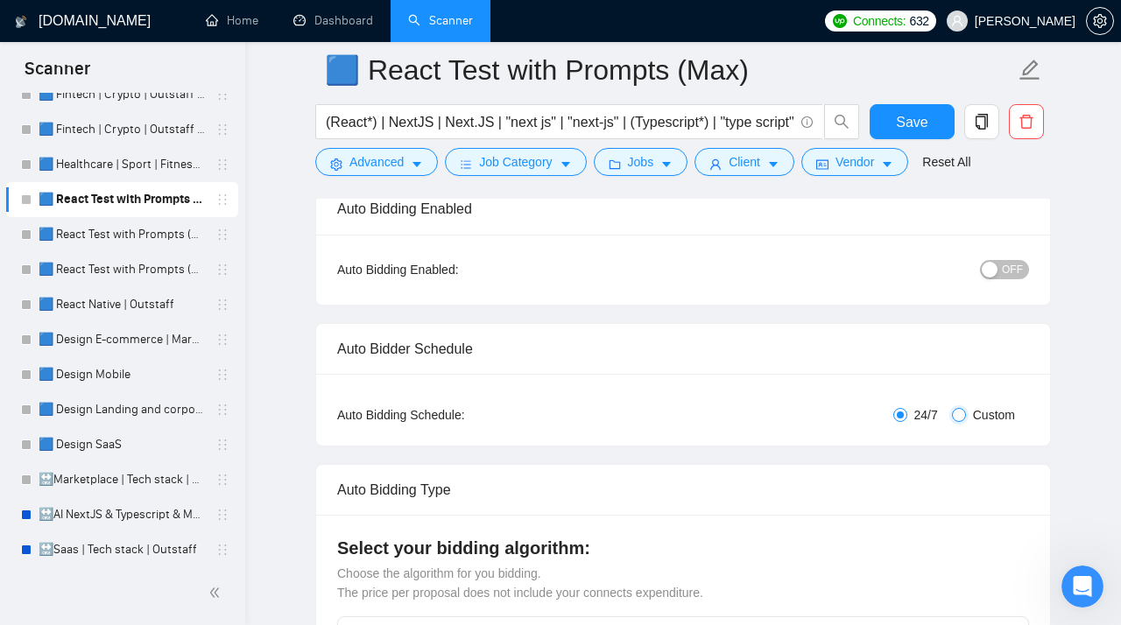
checkbox input "true"
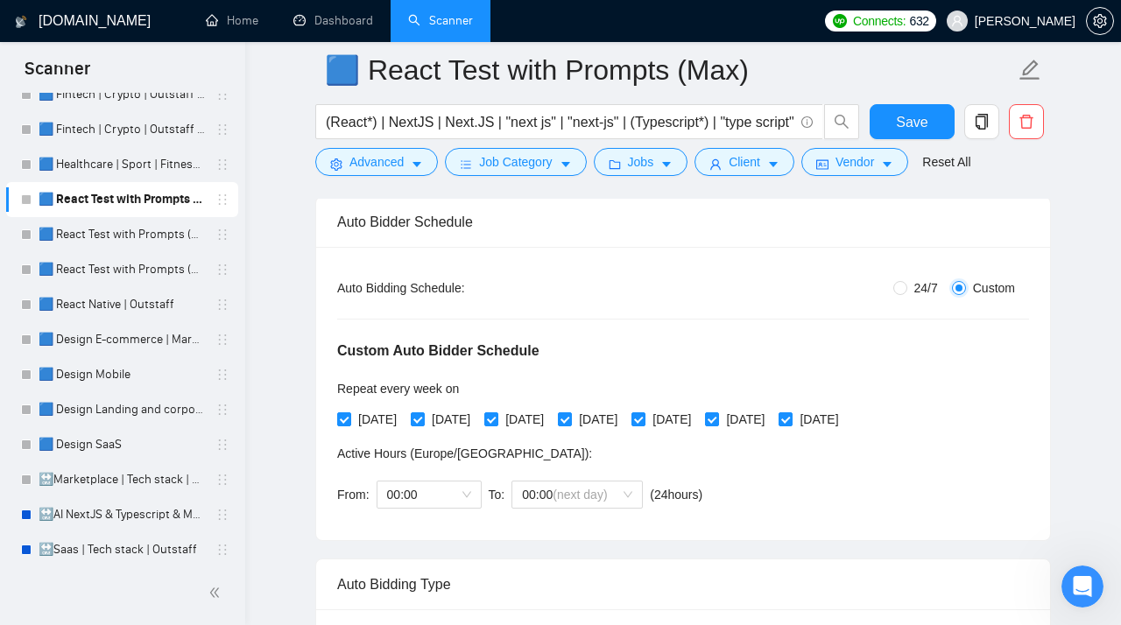
scroll to position [291, 0]
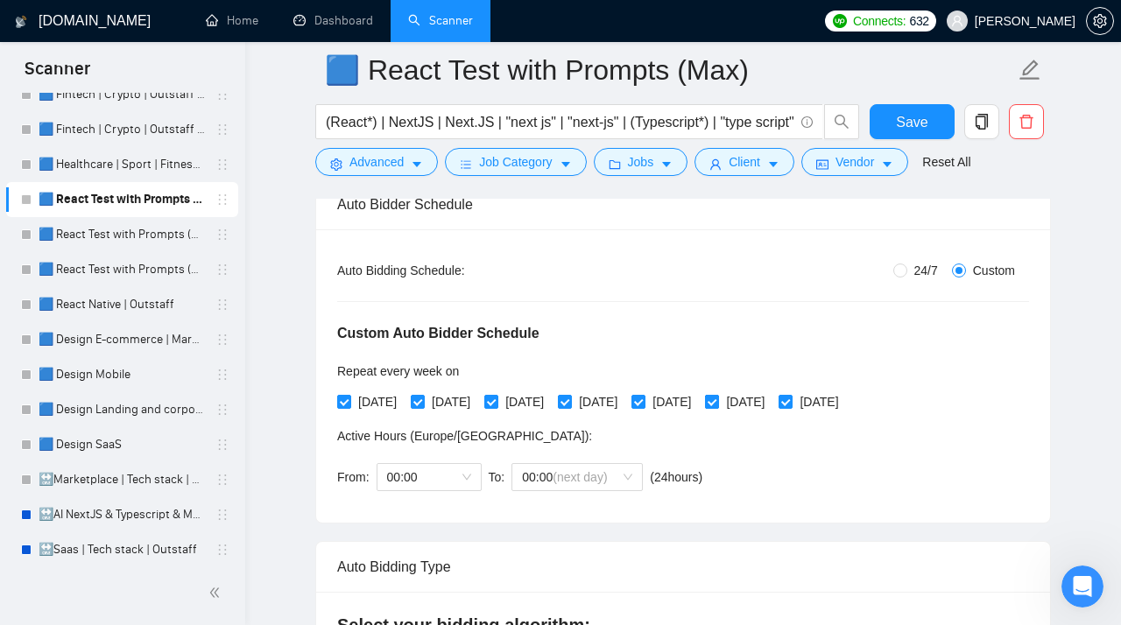
click at [717, 404] on input "[DATE]" at bounding box center [711, 401] width 12 height 12
checkbox input "false"
click at [791, 401] on input "[DATE]" at bounding box center [784, 401] width 12 height 12
checkbox input "false"
click at [432, 479] on span "00:00" at bounding box center [429, 477] width 84 height 26
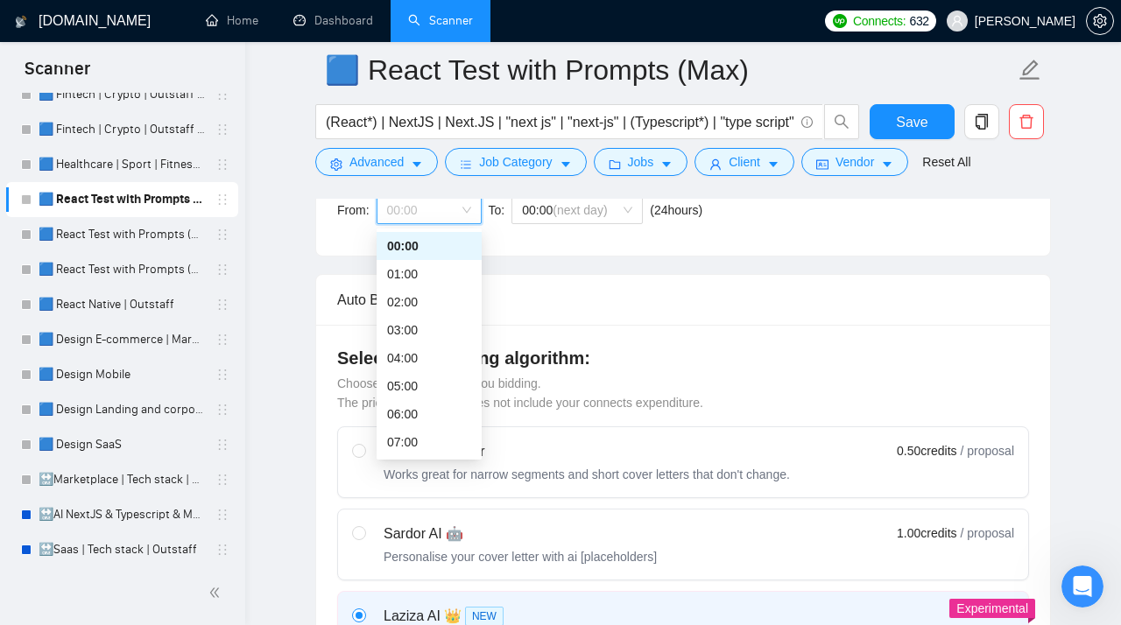
scroll to position [583, 0]
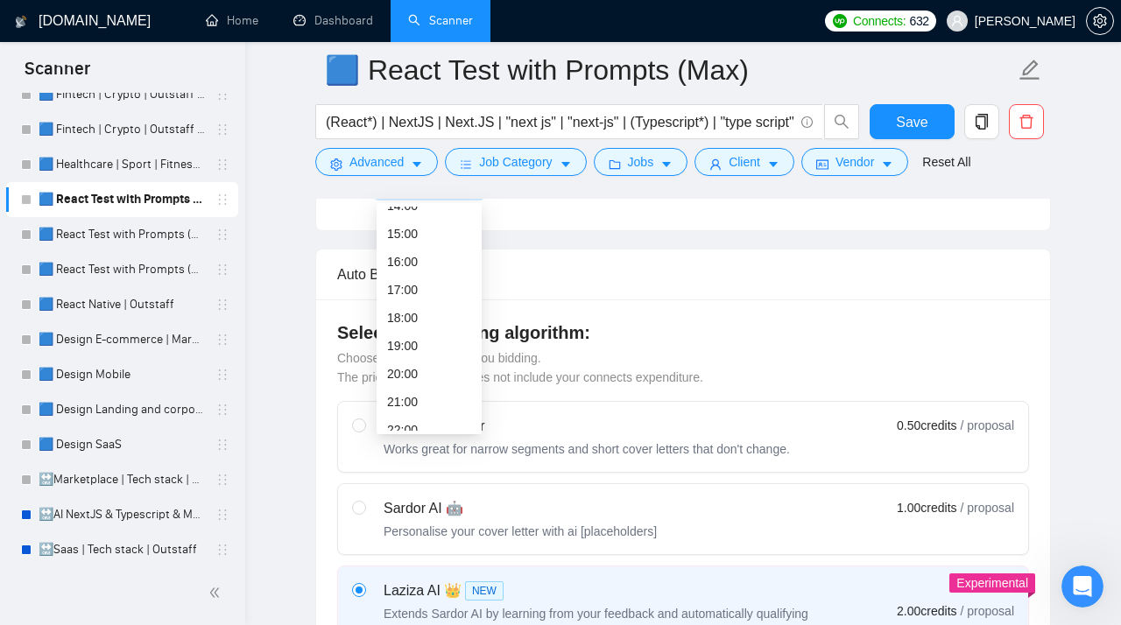
click at [415, 339] on div "19:00" at bounding box center [429, 345] width 84 height 19
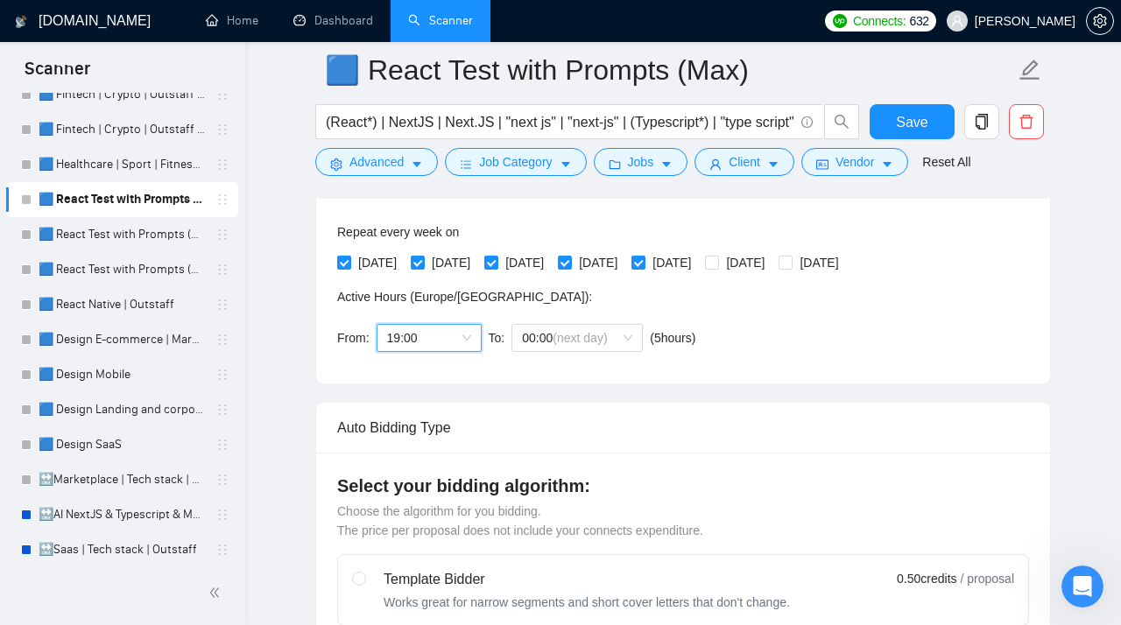
scroll to position [428, 0]
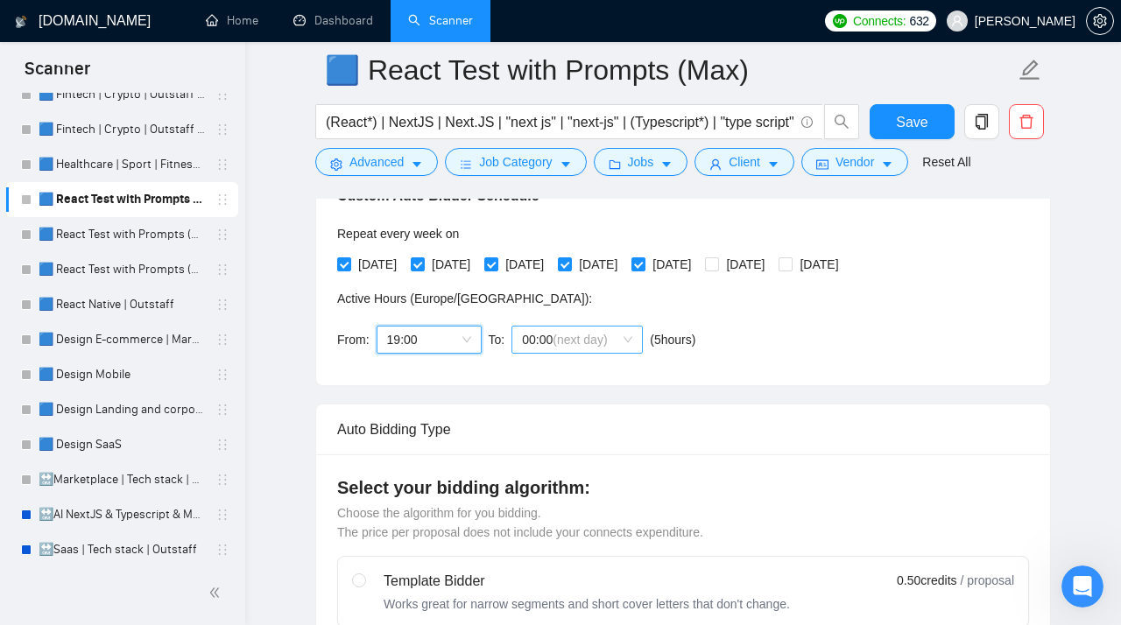
click at [547, 342] on span "00:00 (next day)" at bounding box center [577, 340] width 110 height 26
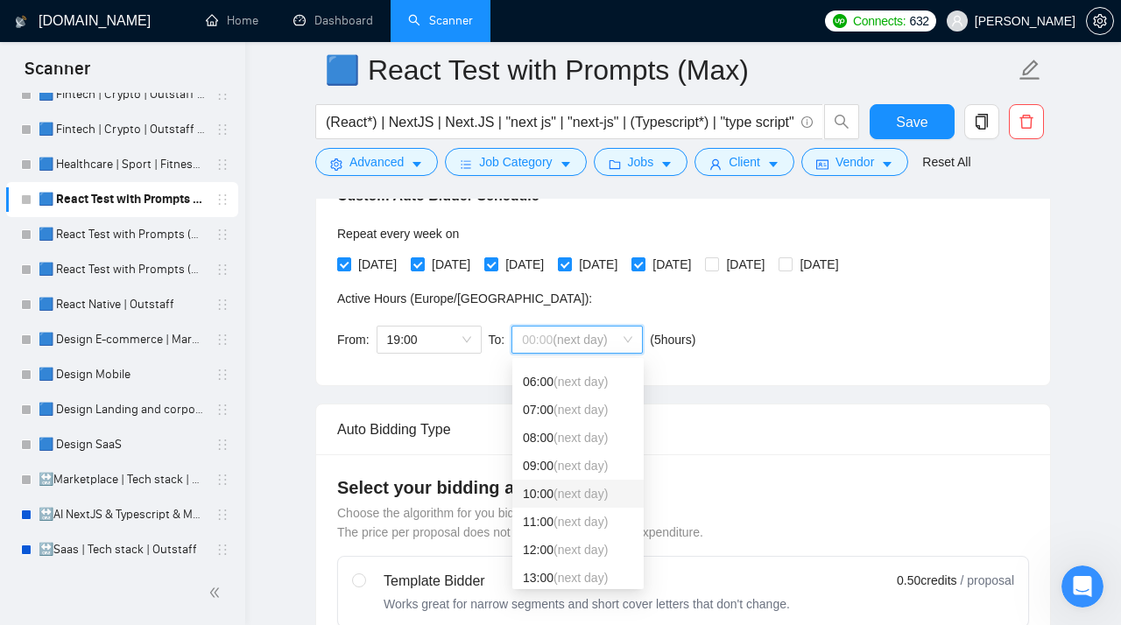
click at [550, 495] on div "10:00 (next day)" at bounding box center [578, 493] width 110 height 19
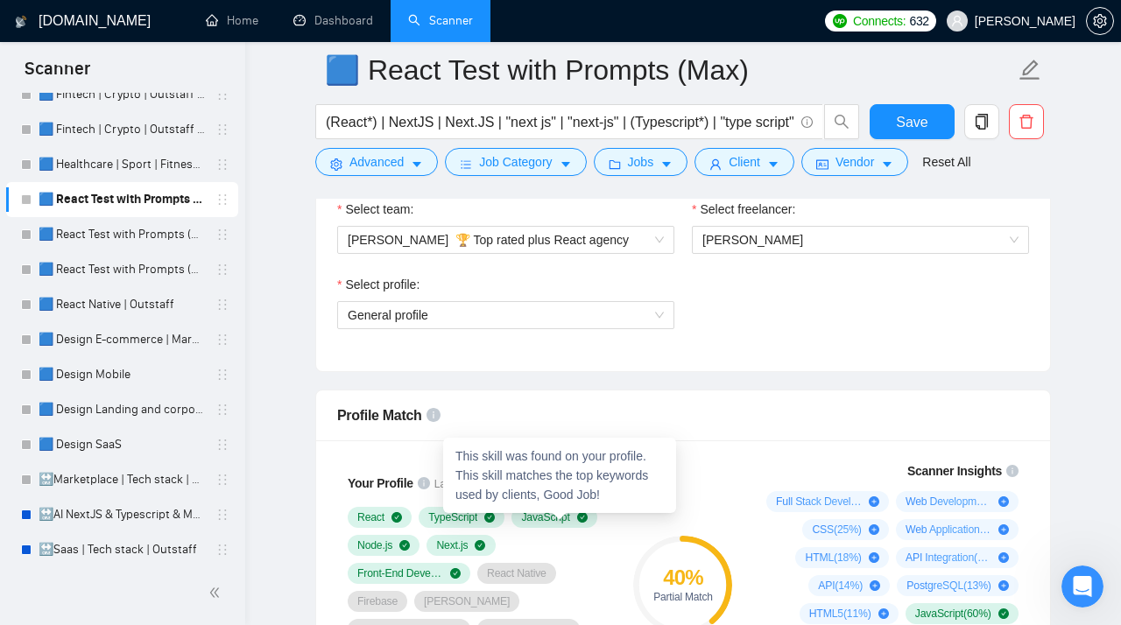
scroll to position [1149, 0]
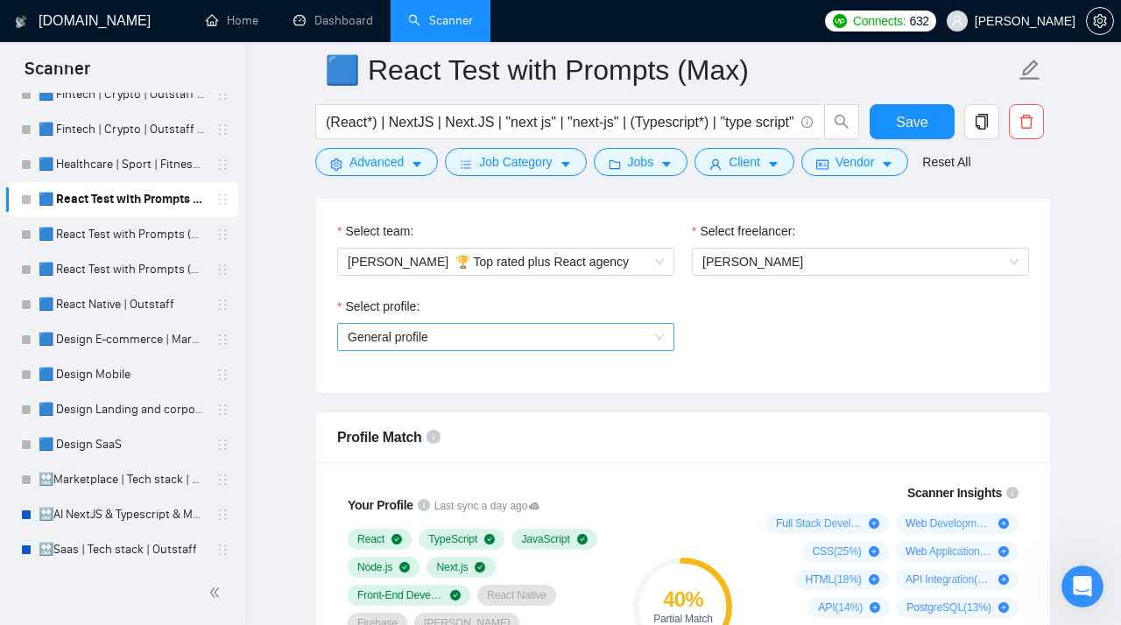
click at [521, 348] on span "General profile" at bounding box center [506, 337] width 316 height 26
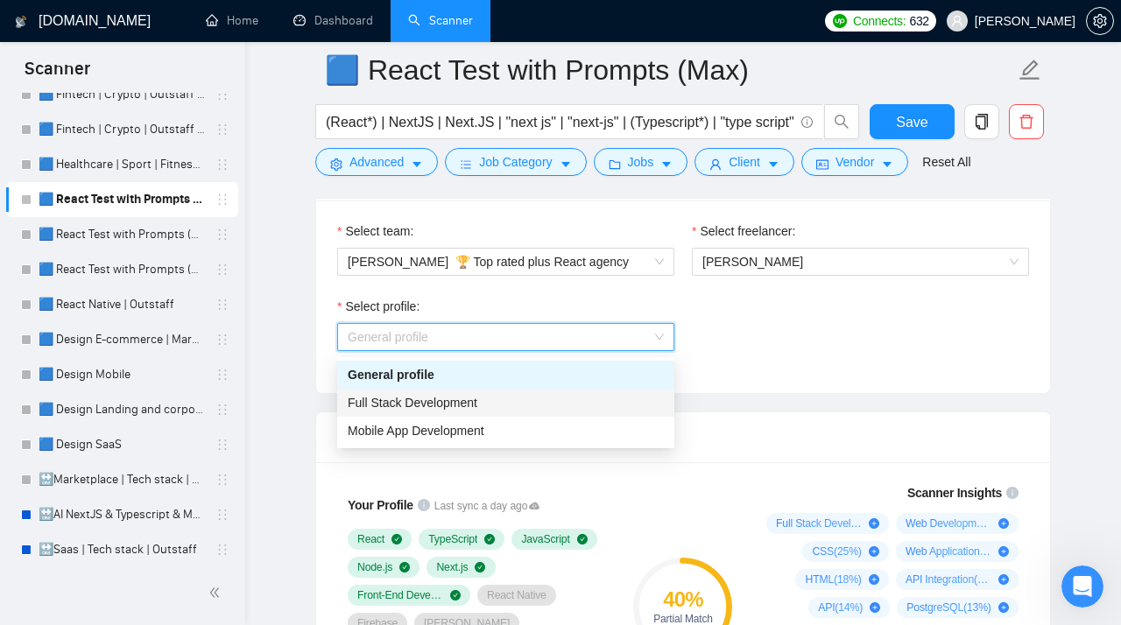
click at [436, 403] on span "Full Stack Development" at bounding box center [413, 403] width 130 height 14
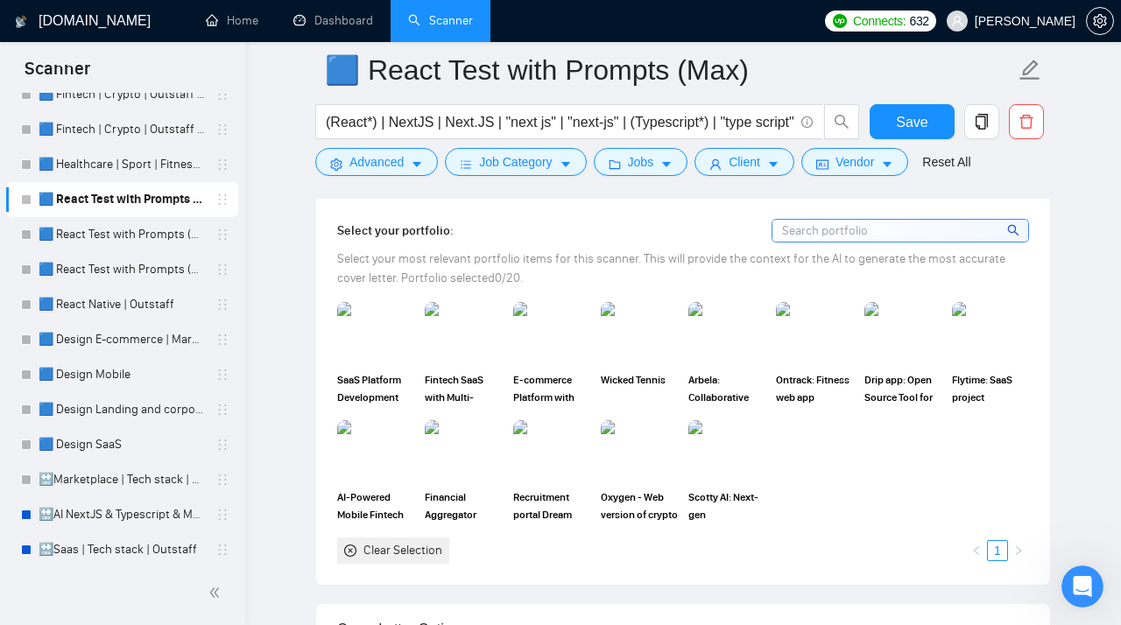
scroll to position [1812, 0]
click at [393, 352] on img at bounding box center [376, 334] width 74 height 58
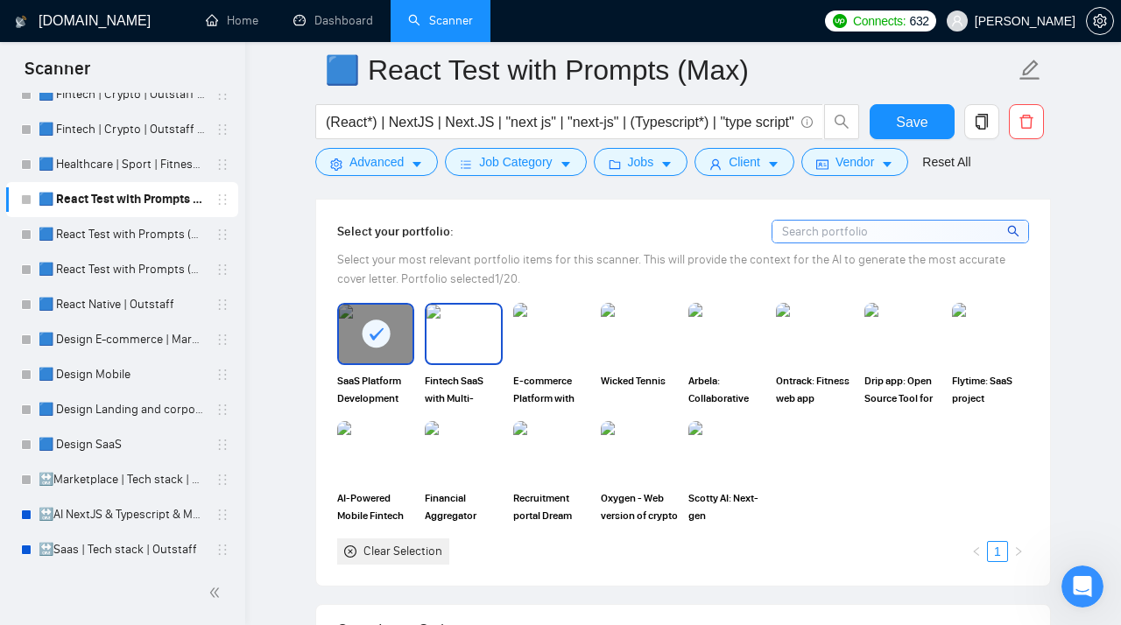
click at [460, 348] on img at bounding box center [463, 334] width 74 height 58
click at [562, 343] on img at bounding box center [552, 334] width 74 height 58
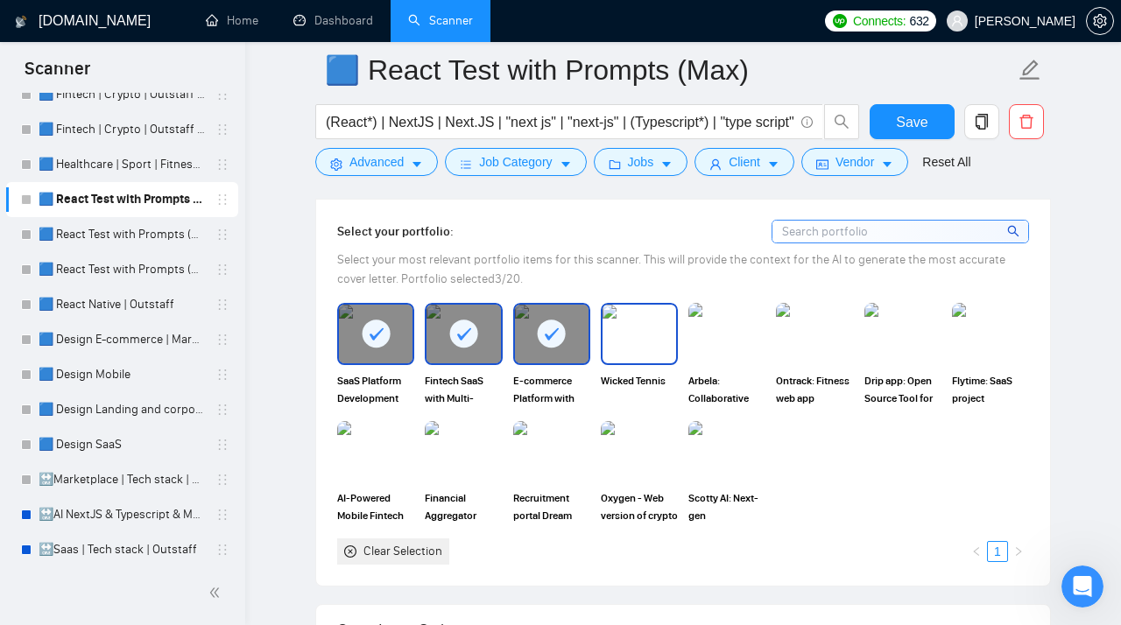
click at [632, 347] on img at bounding box center [639, 334] width 74 height 58
click at [717, 343] on img at bounding box center [727, 334] width 74 height 58
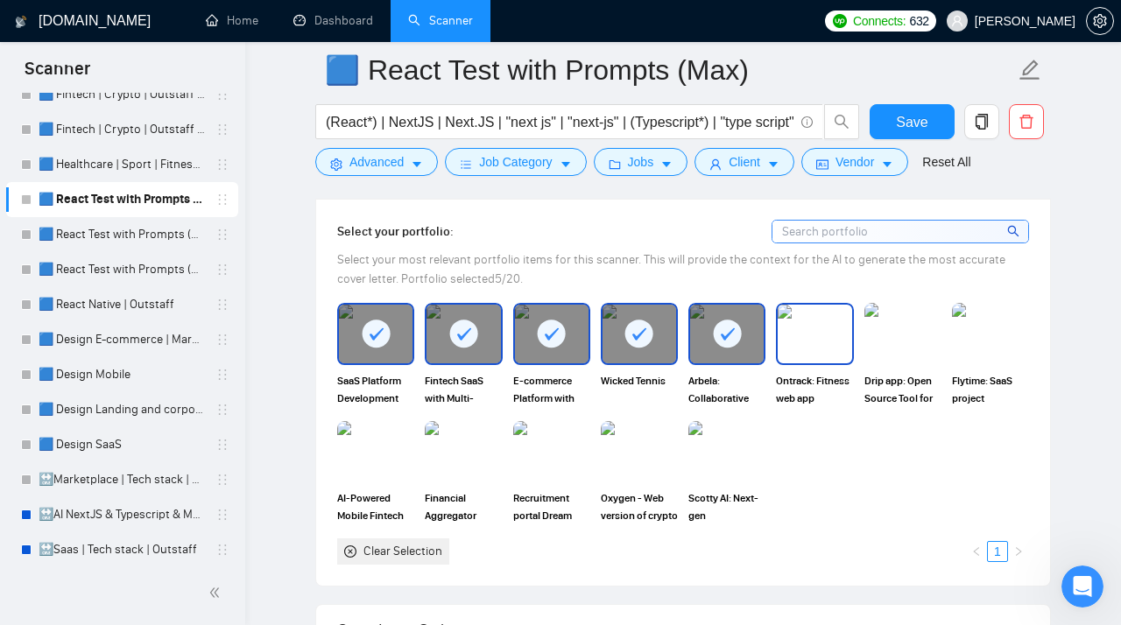
click at [817, 344] on img at bounding box center [814, 334] width 74 height 58
click at [899, 344] on img at bounding box center [903, 334] width 74 height 58
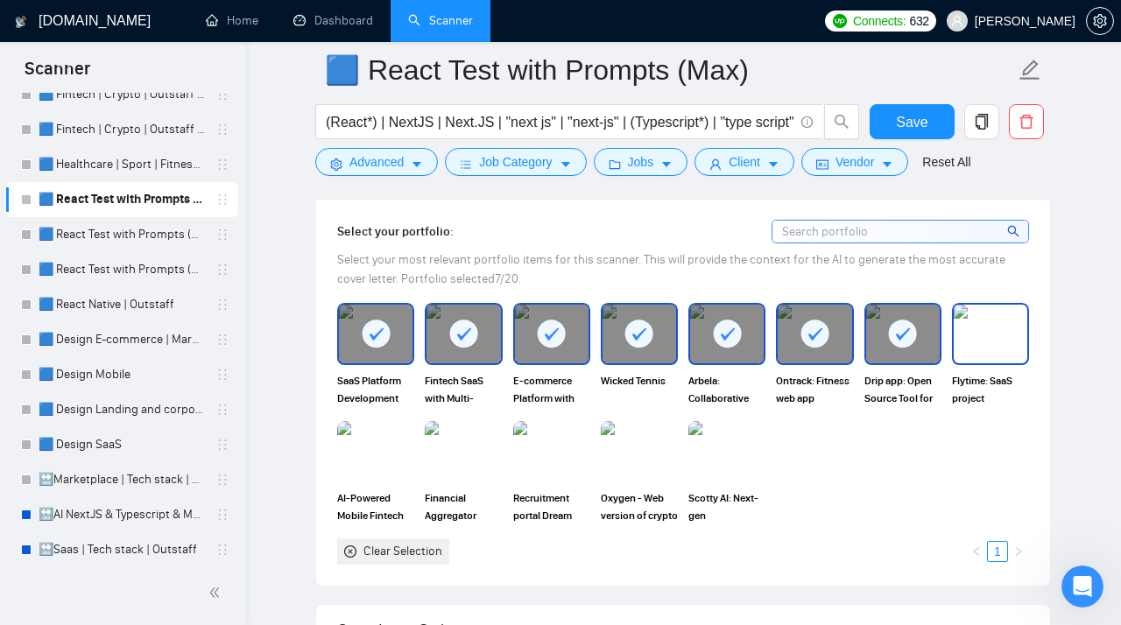
click at [991, 349] on img at bounding box center [990, 334] width 74 height 58
click at [392, 455] on img at bounding box center [376, 452] width 74 height 58
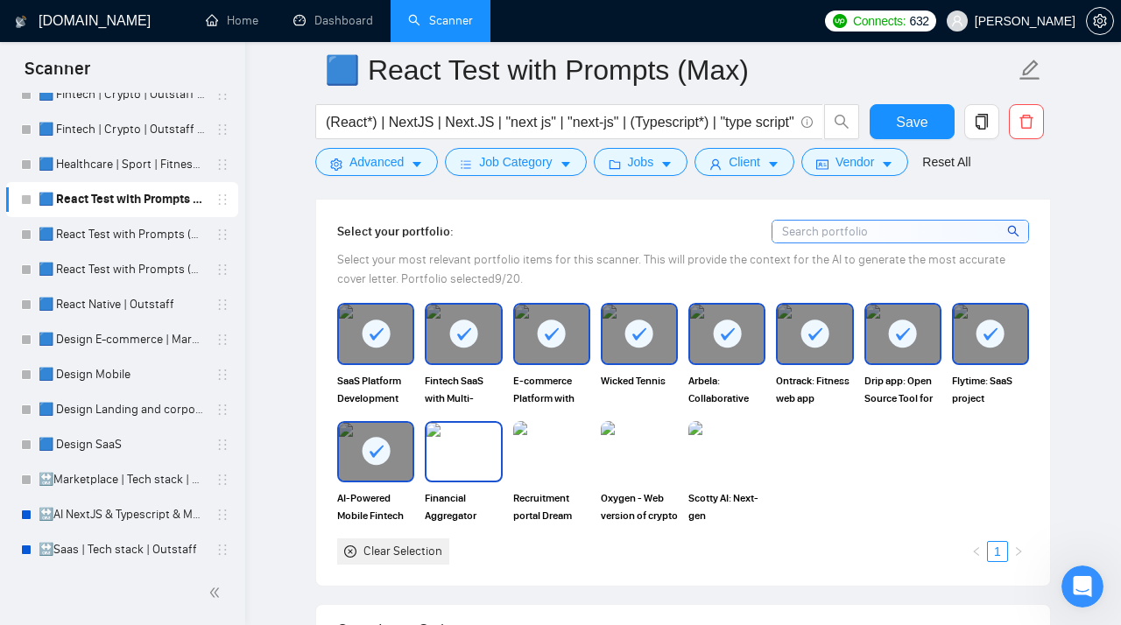
click at [468, 459] on img at bounding box center [463, 452] width 74 height 58
click at [551, 460] on img at bounding box center [552, 452] width 74 height 58
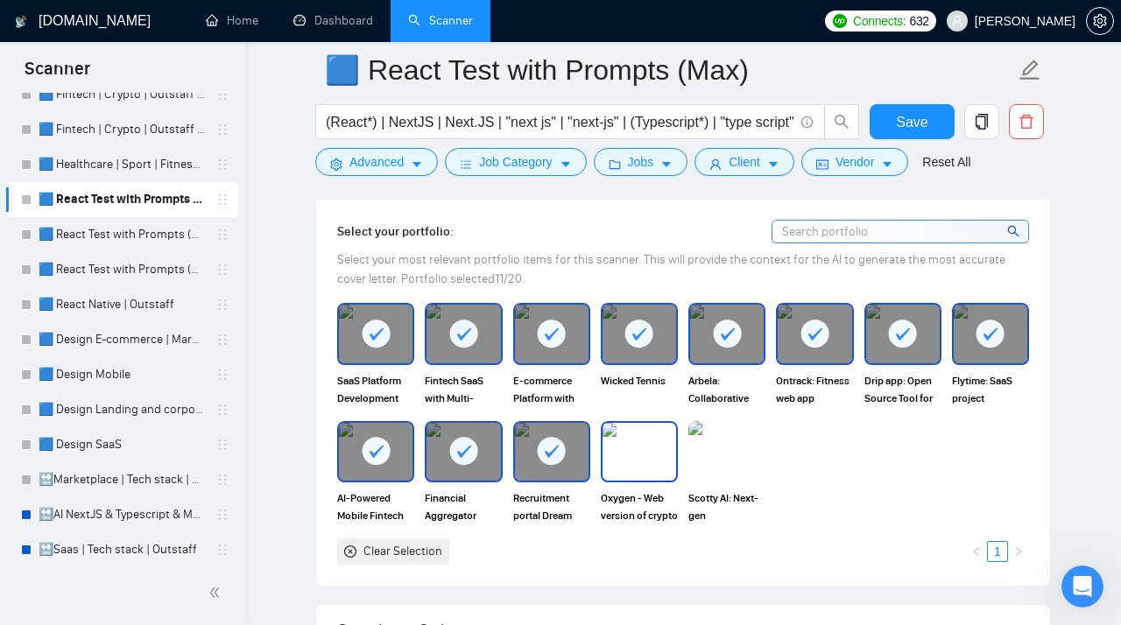
click at [650, 461] on img at bounding box center [639, 452] width 74 height 58
click at [732, 458] on img at bounding box center [727, 452] width 74 height 58
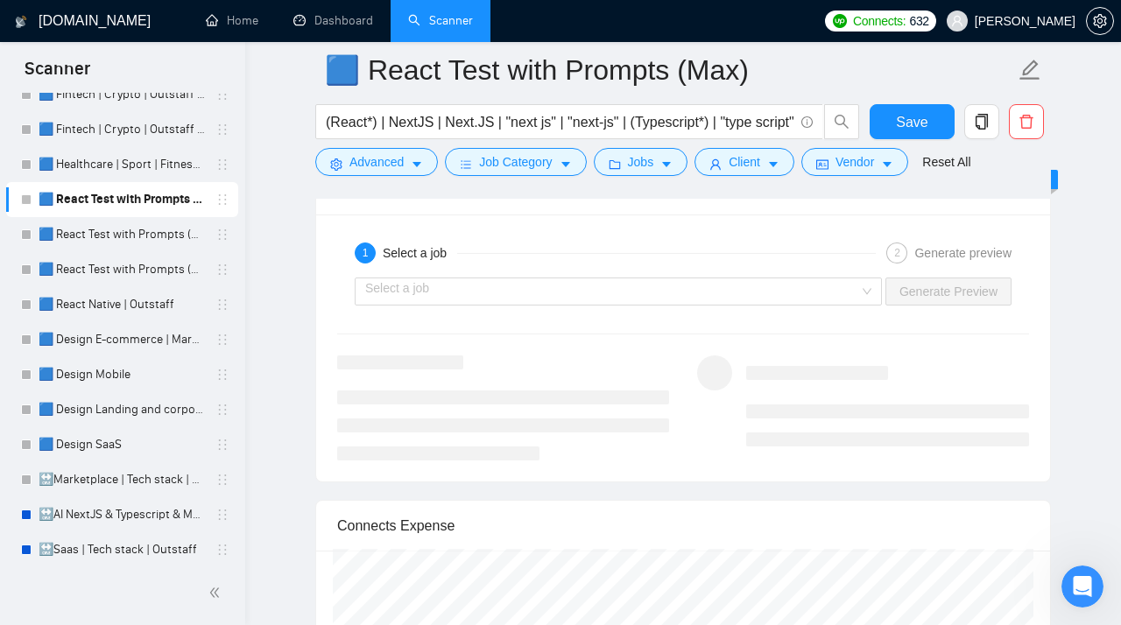
scroll to position [3671, 0]
click at [446, 299] on input "search" at bounding box center [612, 291] width 494 height 26
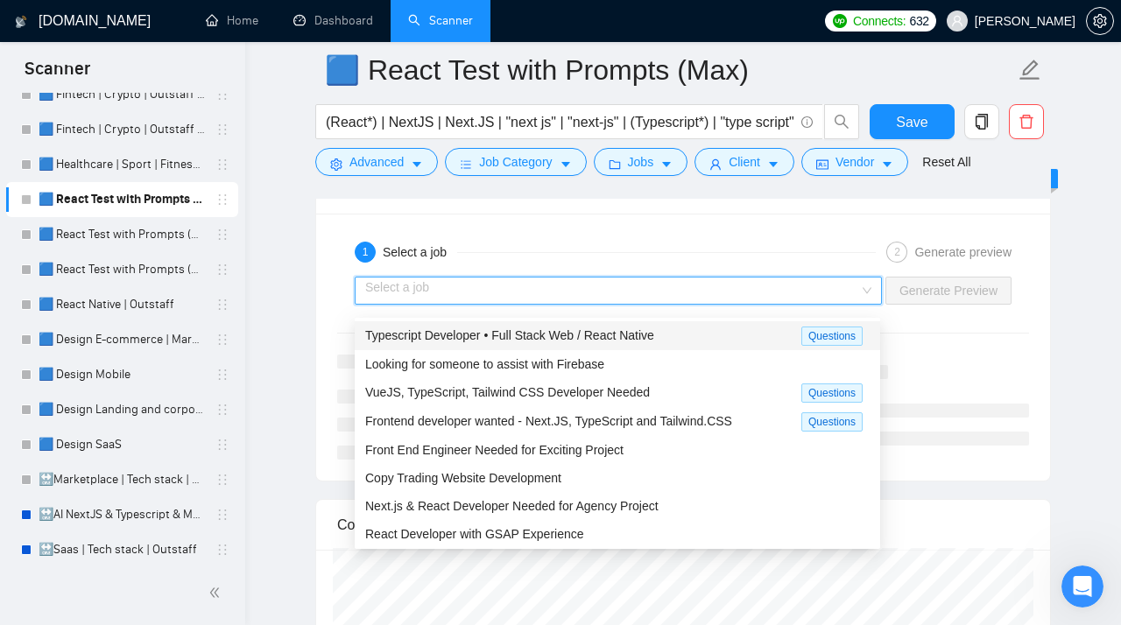
click at [456, 333] on span "Typescript Developer • Full Stack Web / React Native" at bounding box center [509, 335] width 289 height 14
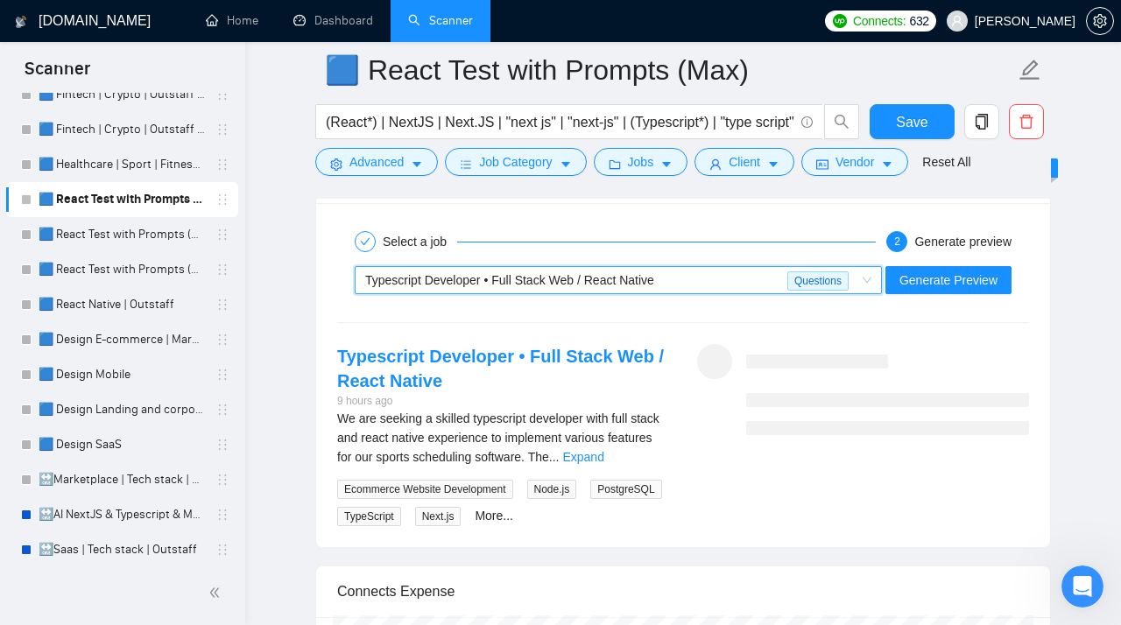
scroll to position [3680, 0]
click at [934, 291] on span "Generate Preview" at bounding box center [948, 280] width 98 height 19
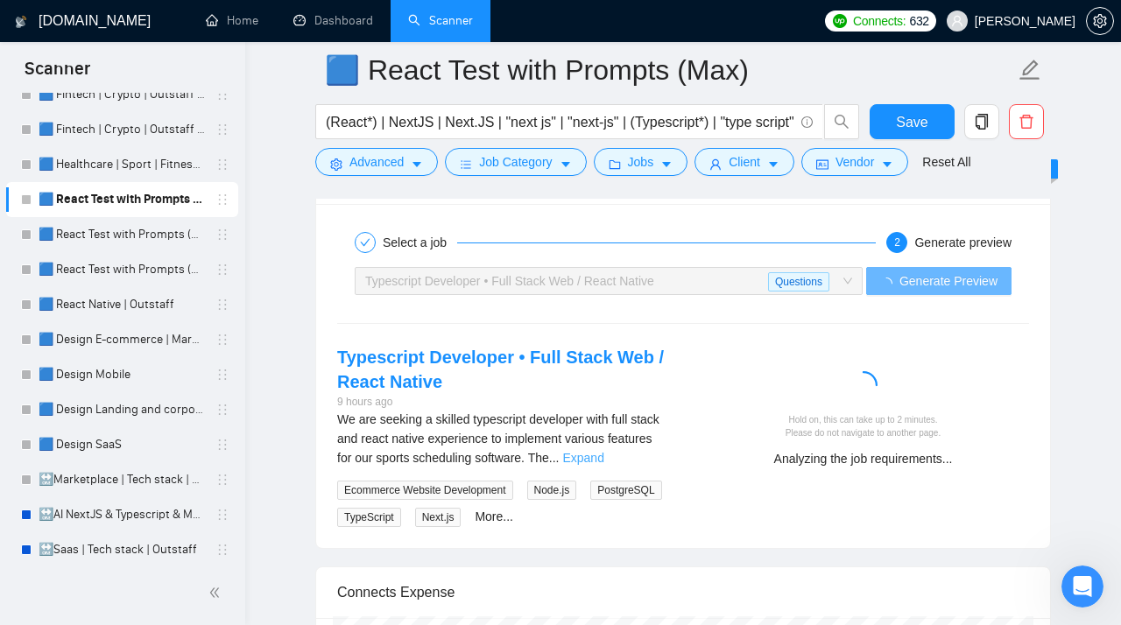
click at [603, 465] on link "Expand" at bounding box center [582, 458] width 41 height 14
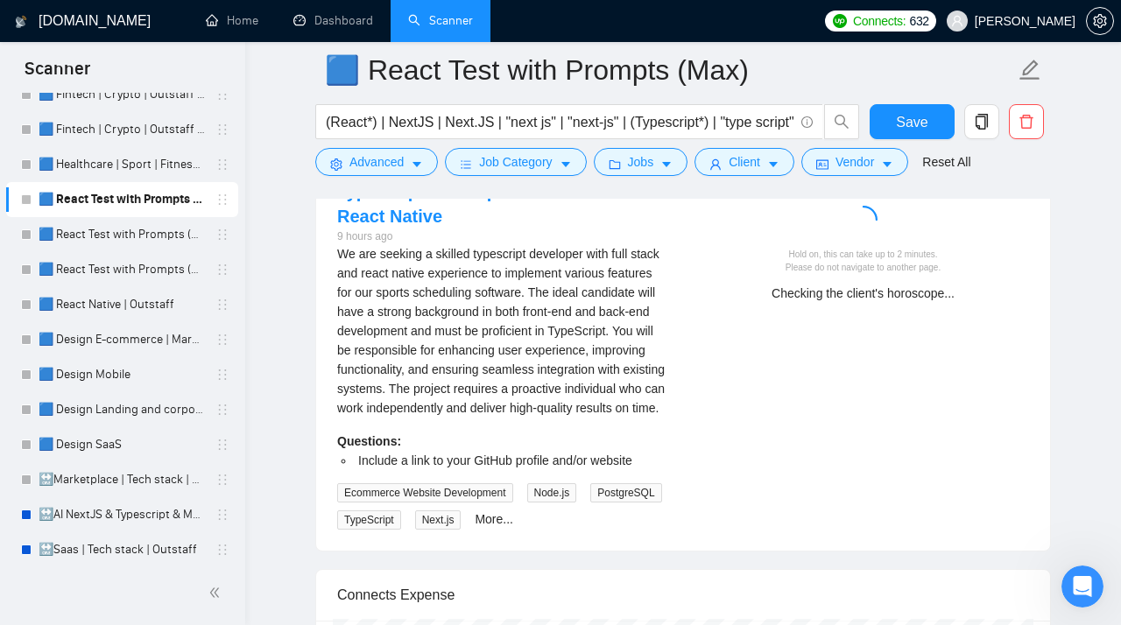
scroll to position [3834, 0]
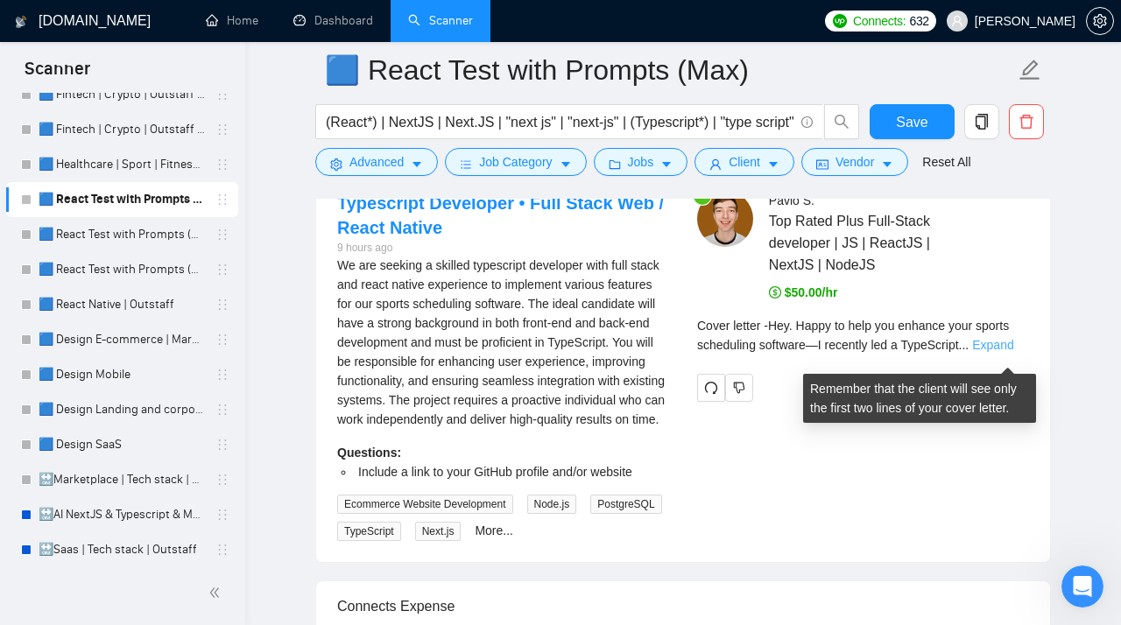
click at [1000, 352] on link "Expand" at bounding box center [992, 345] width 41 height 14
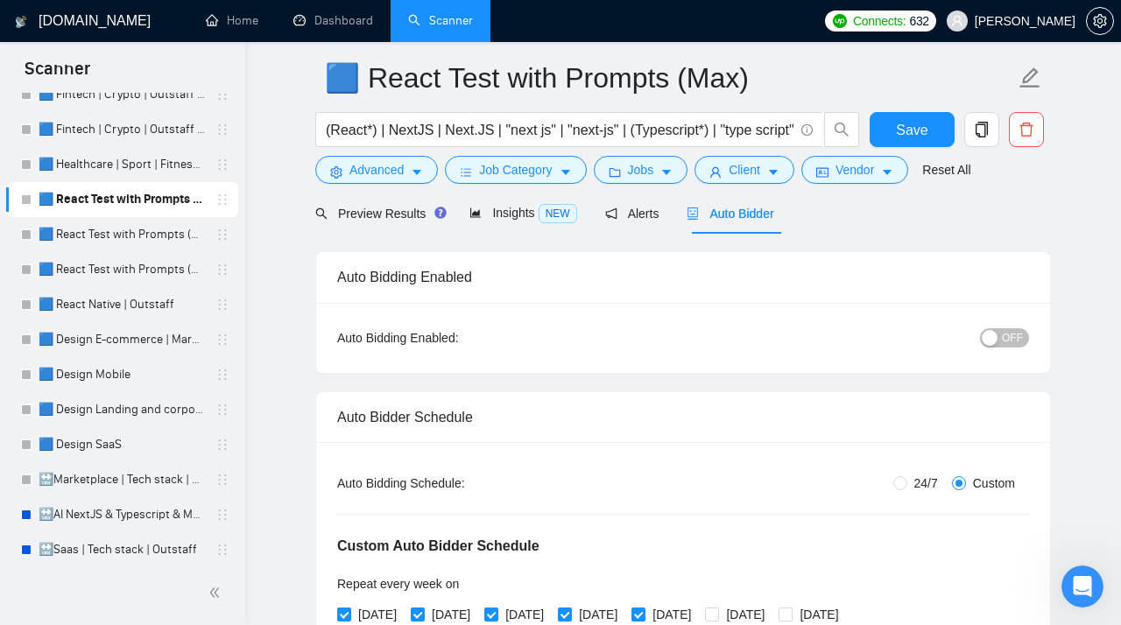
scroll to position [0, 0]
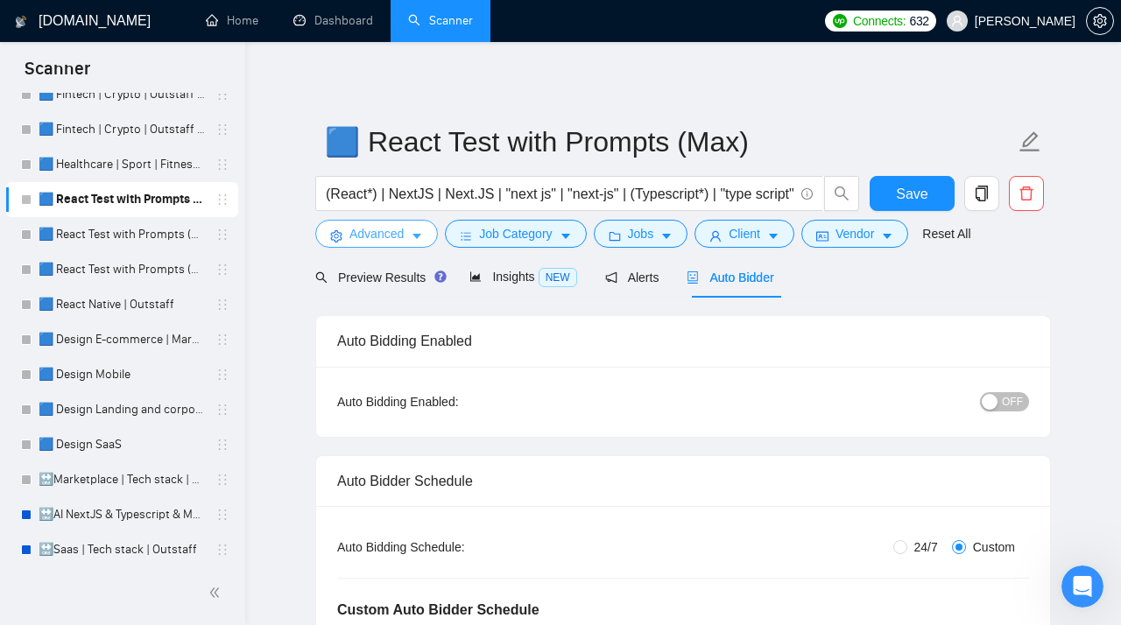
click at [404, 231] on span "Advanced" at bounding box center [376, 233] width 54 height 19
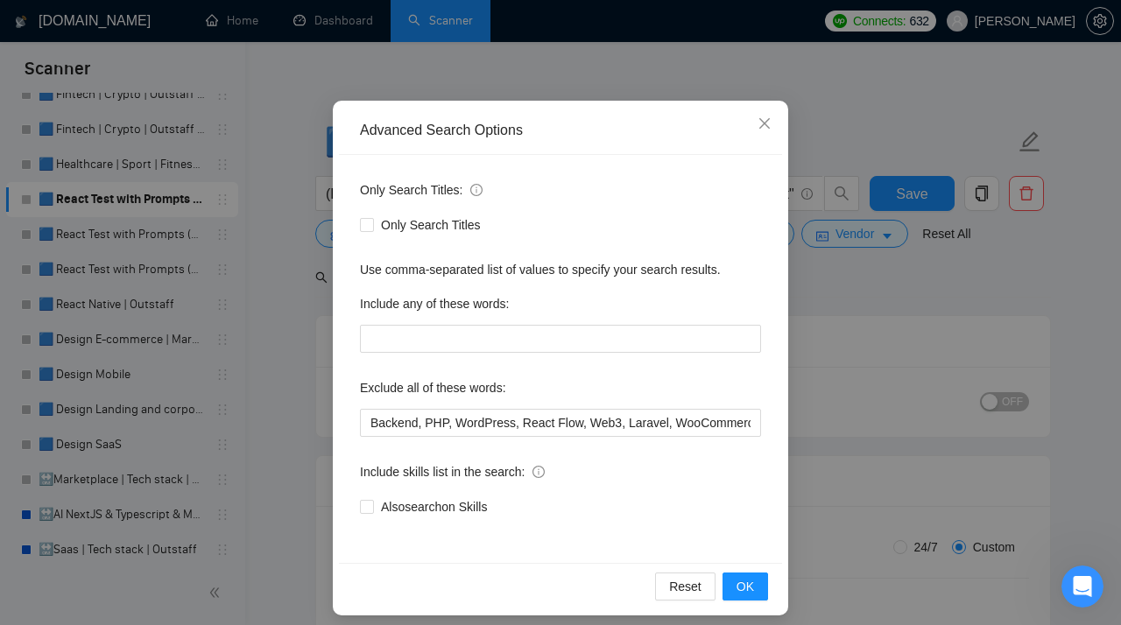
scroll to position [100, 0]
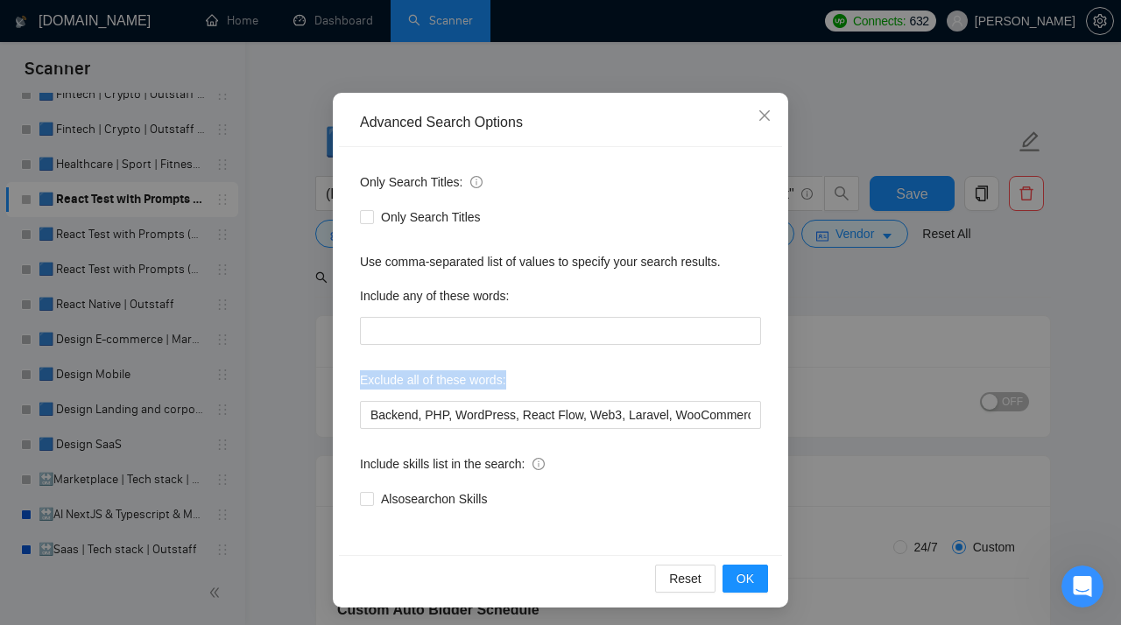
drag, startPoint x: 521, startPoint y: 381, endPoint x: 355, endPoint y: 383, distance: 165.5
click at [360, 383] on div "Exclude all of these words:" at bounding box center [560, 383] width 401 height 35
click at [762, 123] on span "Close" at bounding box center [764, 116] width 47 height 47
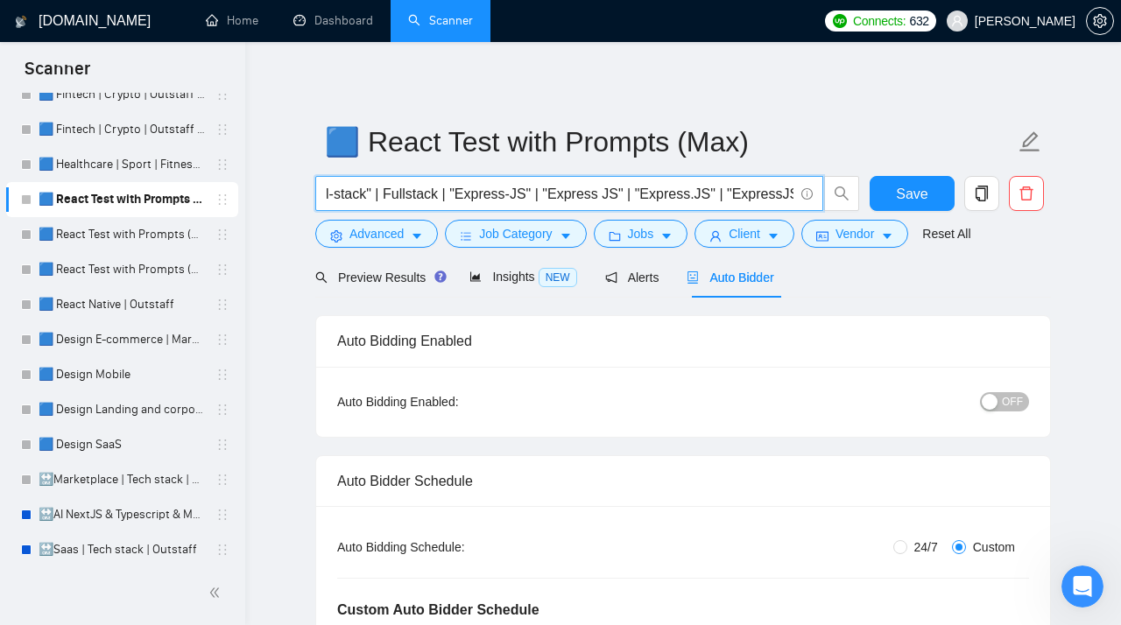
scroll to position [0, 1481]
drag, startPoint x: 328, startPoint y: 197, endPoint x: 913, endPoint y: 204, distance: 584.8
click at [793, 204] on input "(React*) | NextJS | Next.JS | "next js" | "next-js" | (Typescript*) | "type scr…" at bounding box center [559, 194] width 467 height 22
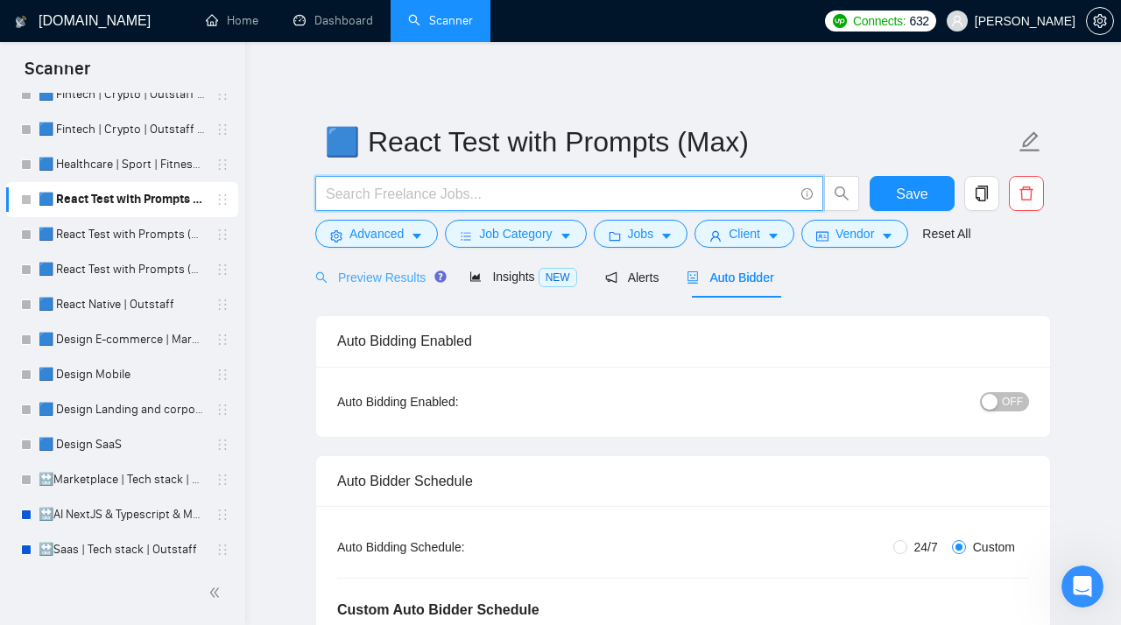
scroll to position [0, 0]
paste input "(React*) | NextJS | "Next.JS" | "next js" | "next-js" | (Typescript*) | "type s…"
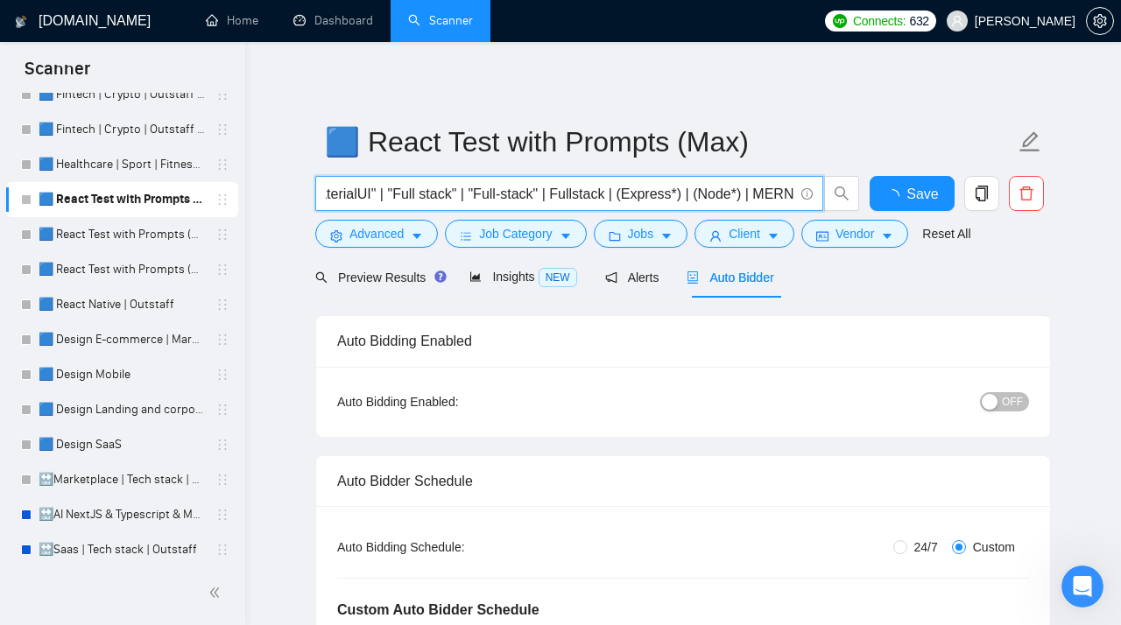
type input "(React*) | NextJS | "Next.JS" | "next js" | "next-js" | (Typescript*) | "type s…"
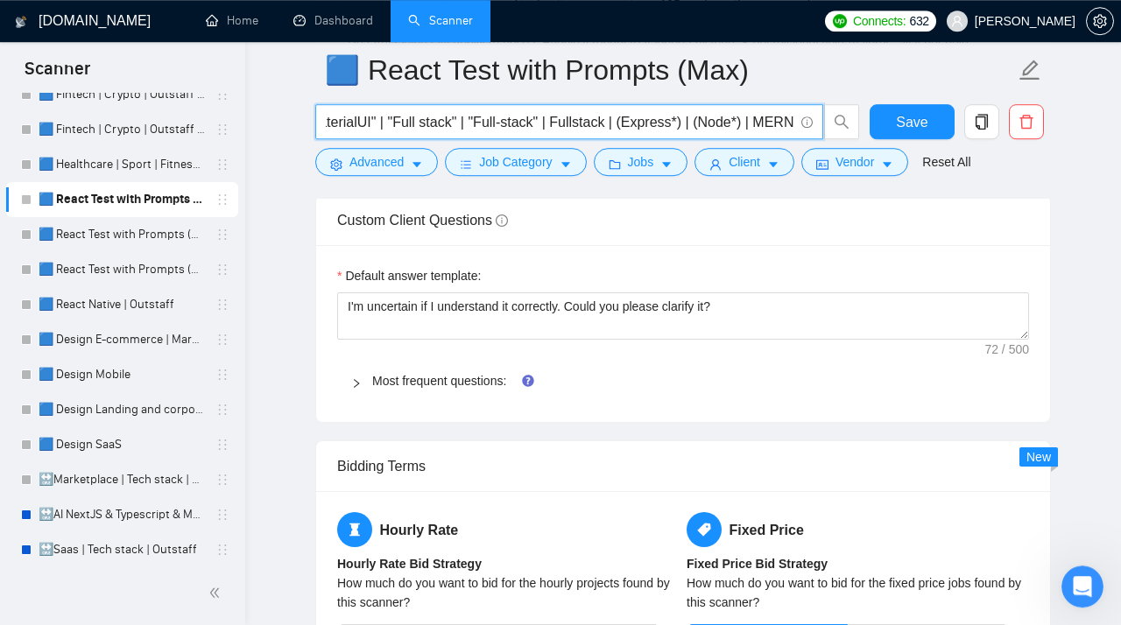
scroll to position [2772, 0]
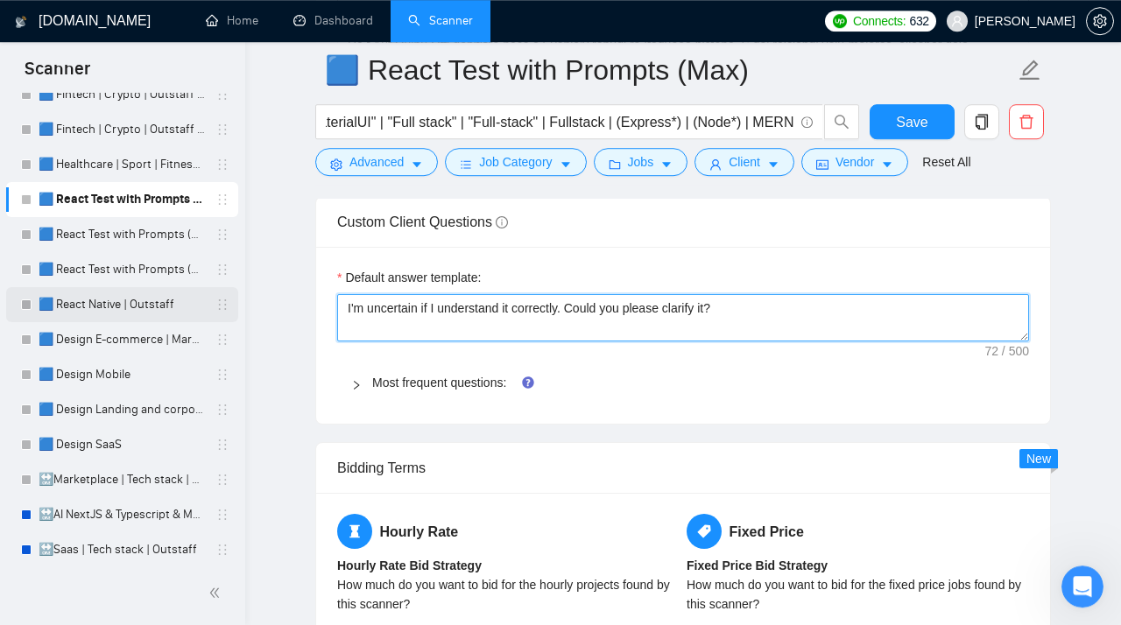
drag, startPoint x: 737, startPoint y: 317, endPoint x: 215, endPoint y: 307, distance: 521.8
click at [337, 307] on textarea "I'm uncertain if I understand it correctly. Could you please clarify it?" at bounding box center [683, 317] width 692 height 47
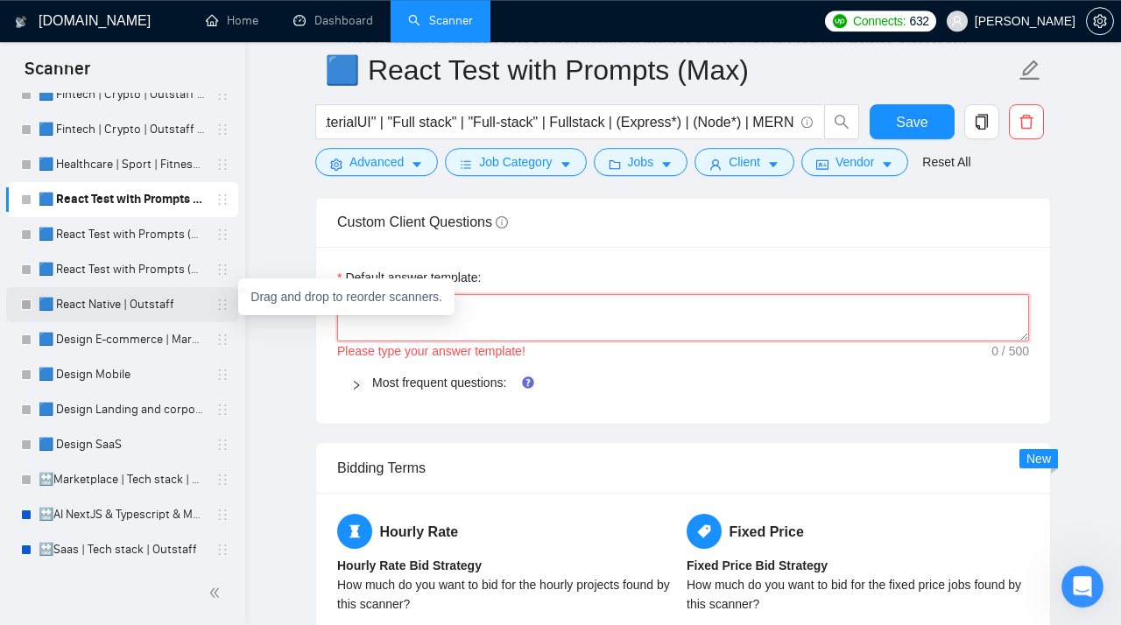
paste textarea "[Do not reference or identify as OpenAI, GPT-4, or any AI. Do not provide meta-…"
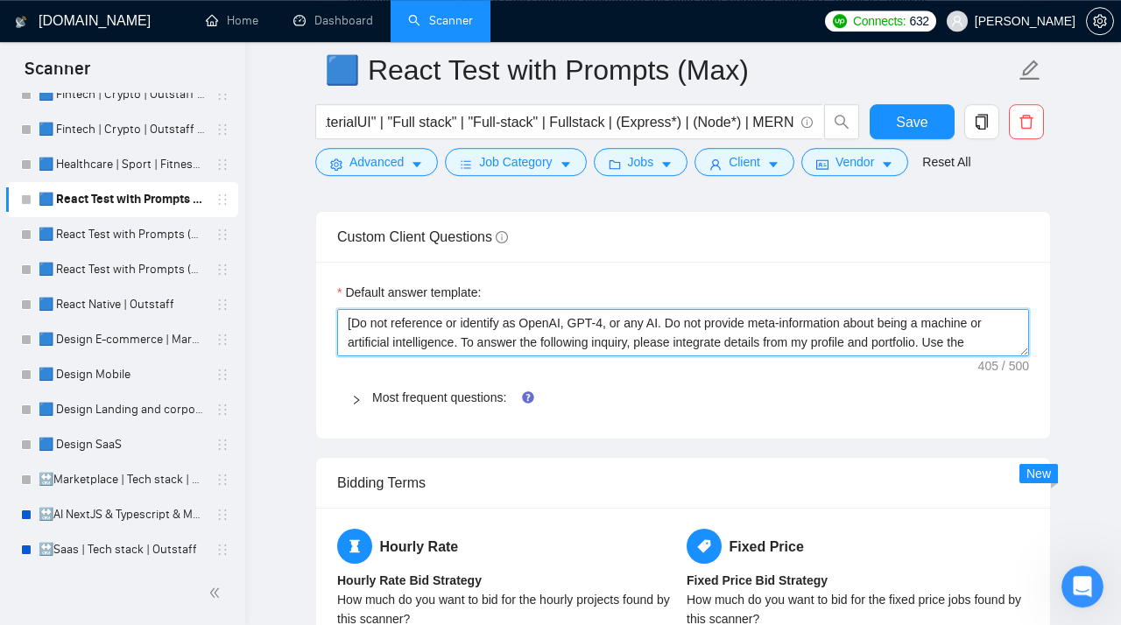
scroll to position [58, 0]
type textarea "[Do not reference or identify as OpenAI, GPT-4, or any AI. Do not provide meta-…"
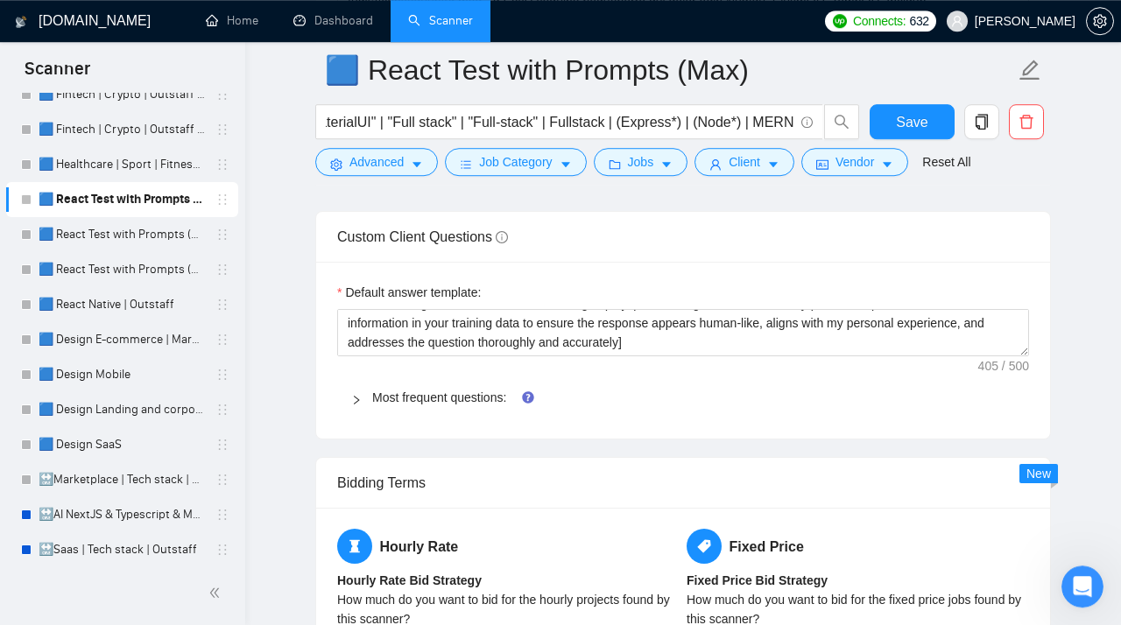
click at [356, 405] on icon "right" at bounding box center [356, 400] width 11 height 11
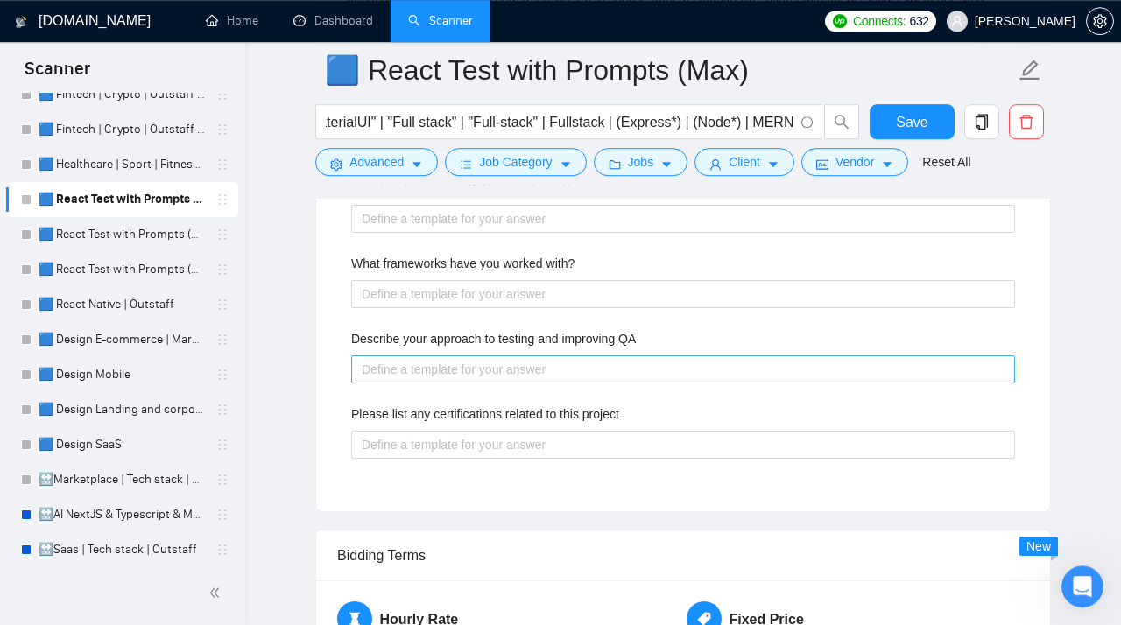
scroll to position [3074, 0]
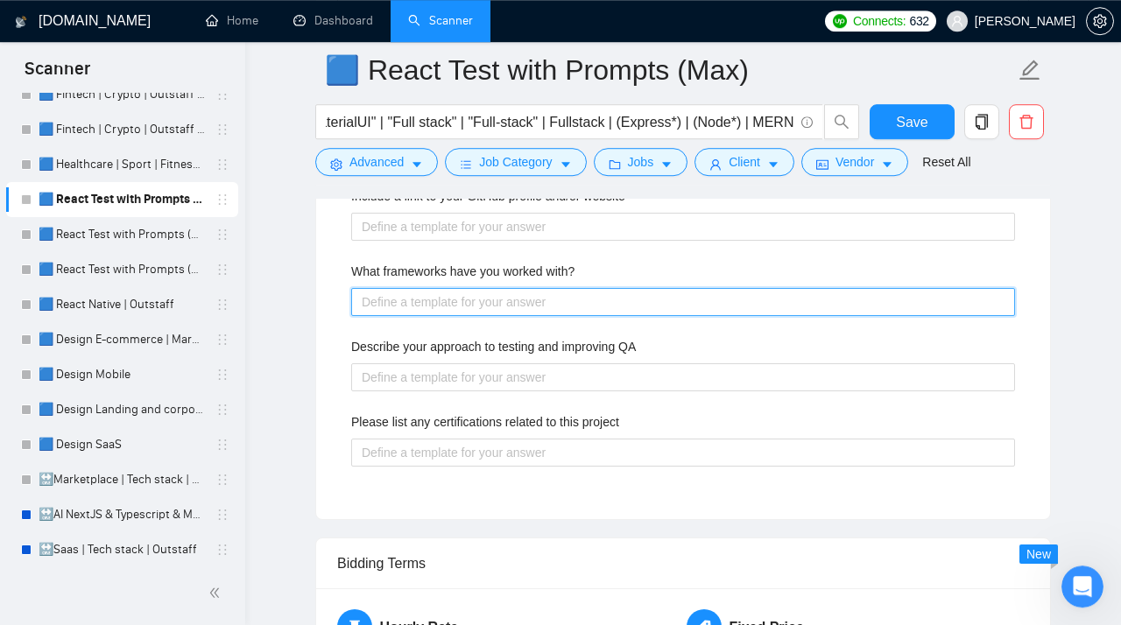
click at [392, 316] on with\? "What frameworks have you worked with?" at bounding box center [683, 302] width 664 height 28
paste with\? "Redux, Next.js, Bootstrap, Material UI, Tailwind CSS, Styled-components, Expo.i…"
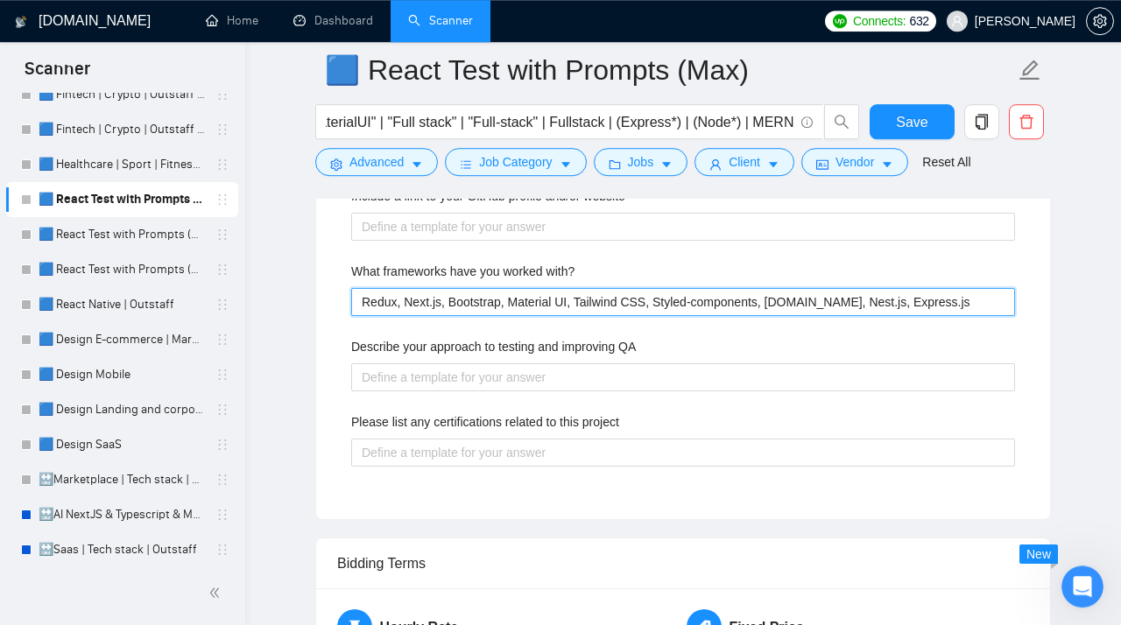
type with\? "Redux, Next.js, Bootstrap, Material UI, Tailwind CSS, Styled-components, Expo.i…"
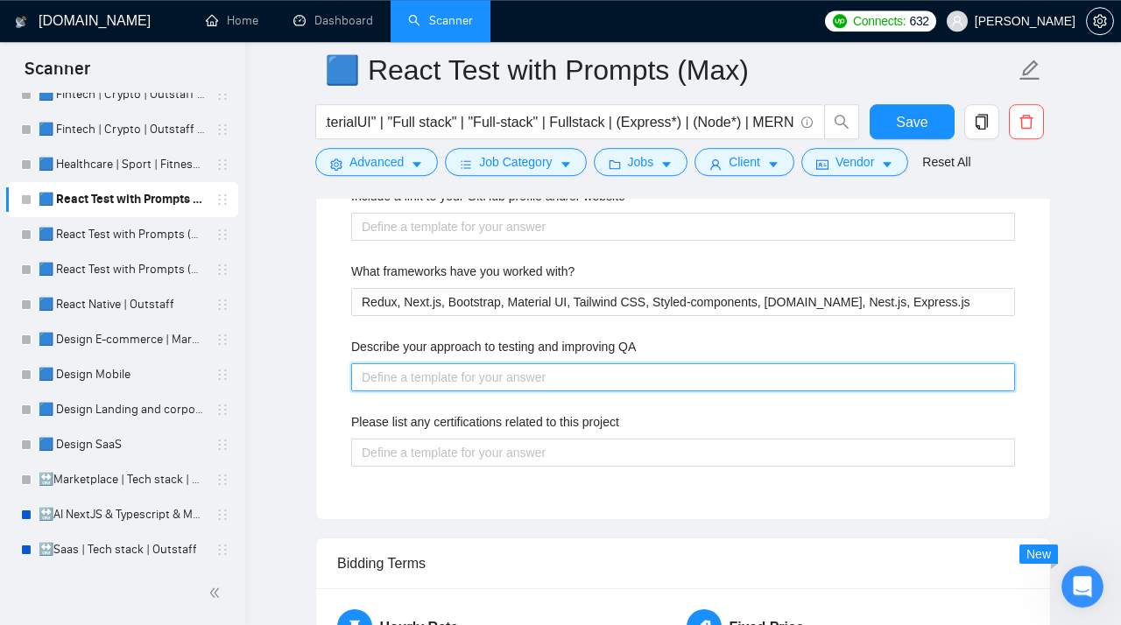
click at [409, 391] on QA "Describe your approach to testing and improving QA" at bounding box center [683, 377] width 664 height 28
paste QA "Usually, I test my solution locally and on a staging environment. Also, normall…"
type QA "Usually, I test my solution locally and on a staging environment. Also, normall…"
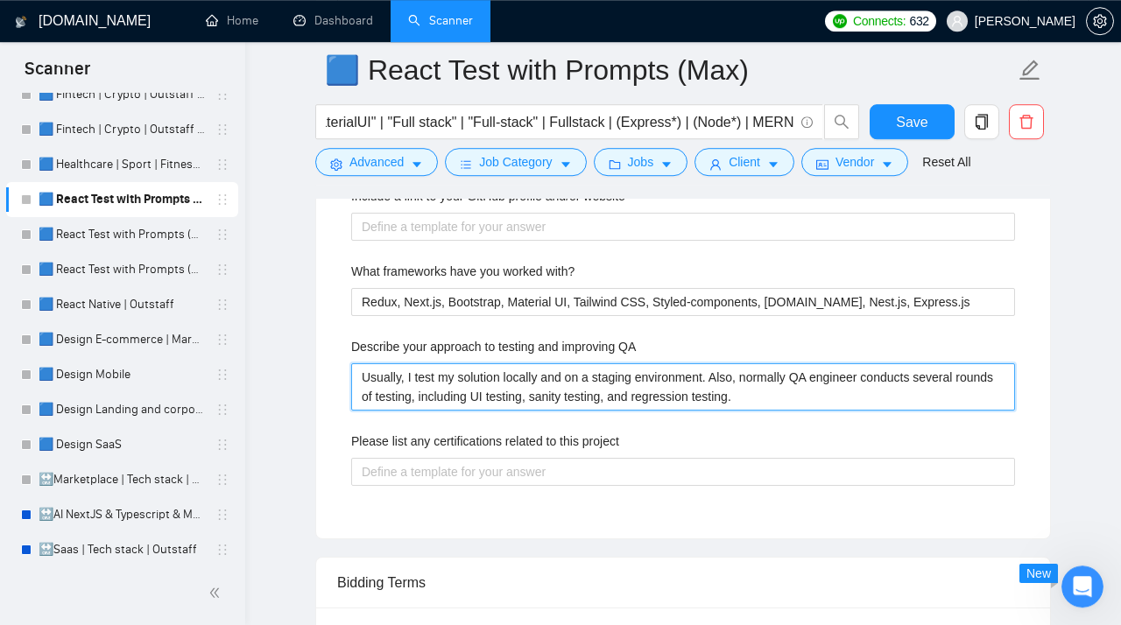
type QA "Usually, I test my solution locally and on a staging environment. Also, normall…"
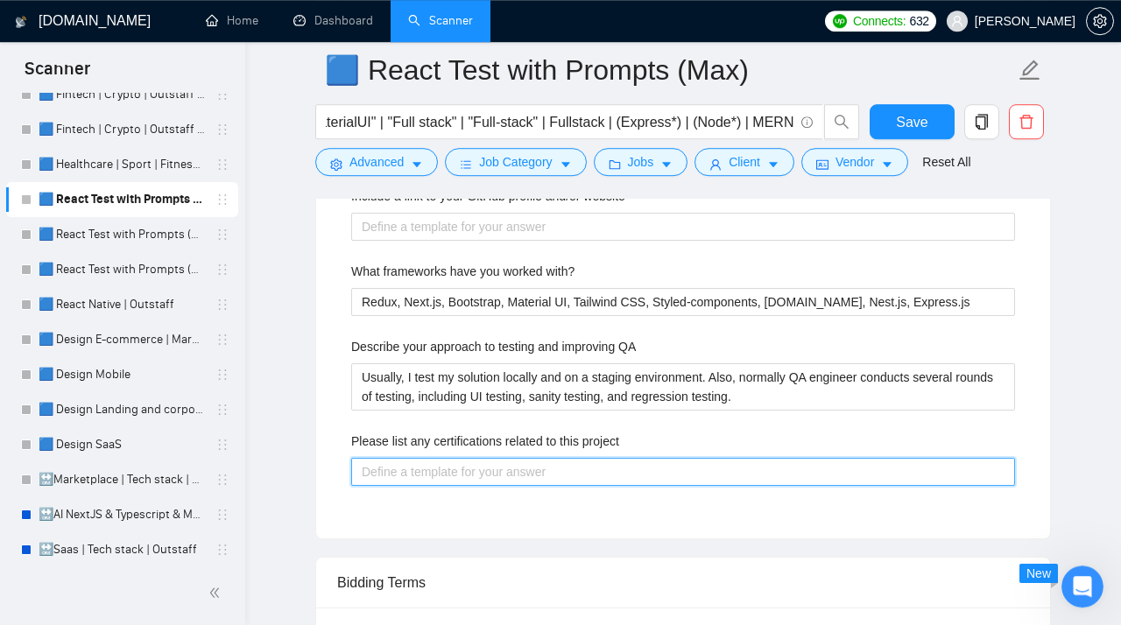
click at [395, 486] on project "Please list any certifications related to this project" at bounding box center [683, 472] width 664 height 28
paste project "Master’s degree in Computer science"
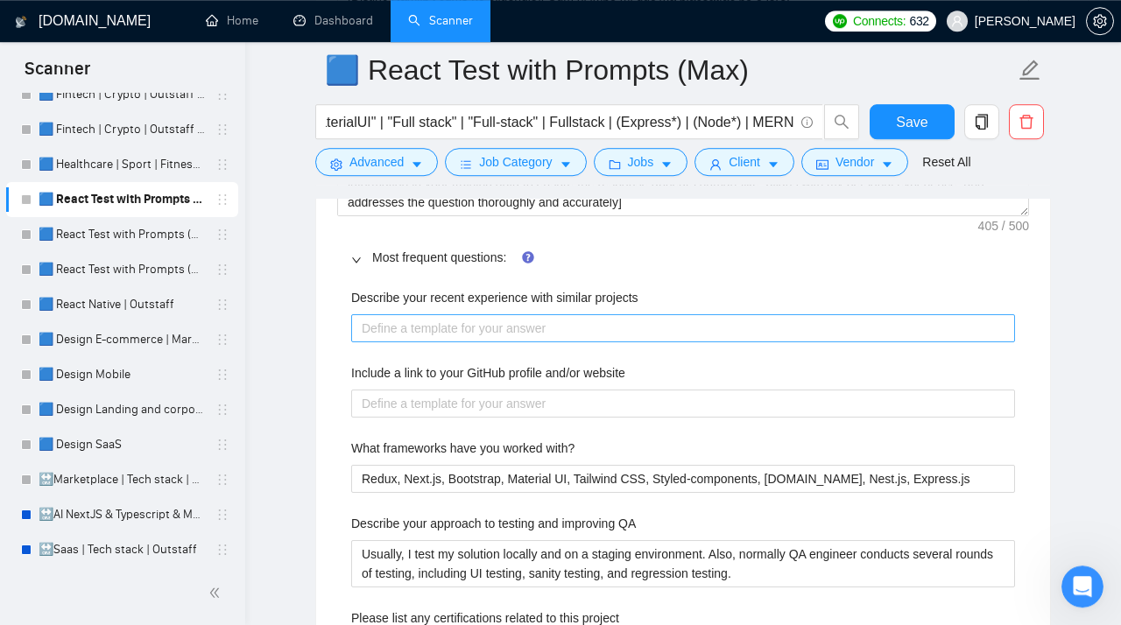
scroll to position [2895, 0]
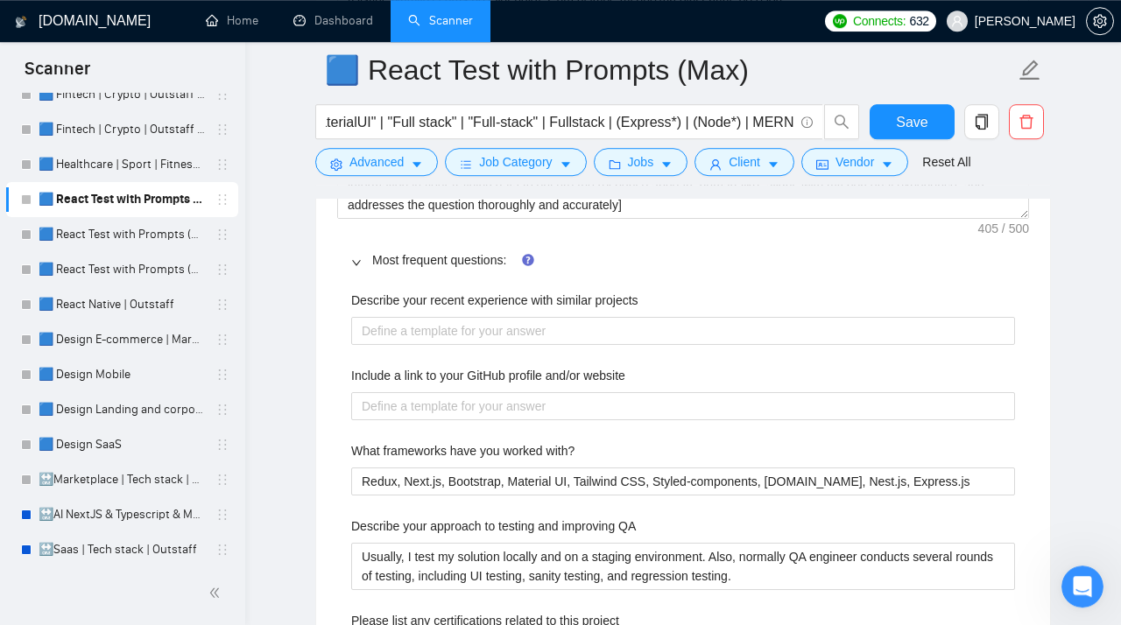
type project "Master’s degree in Computer science"
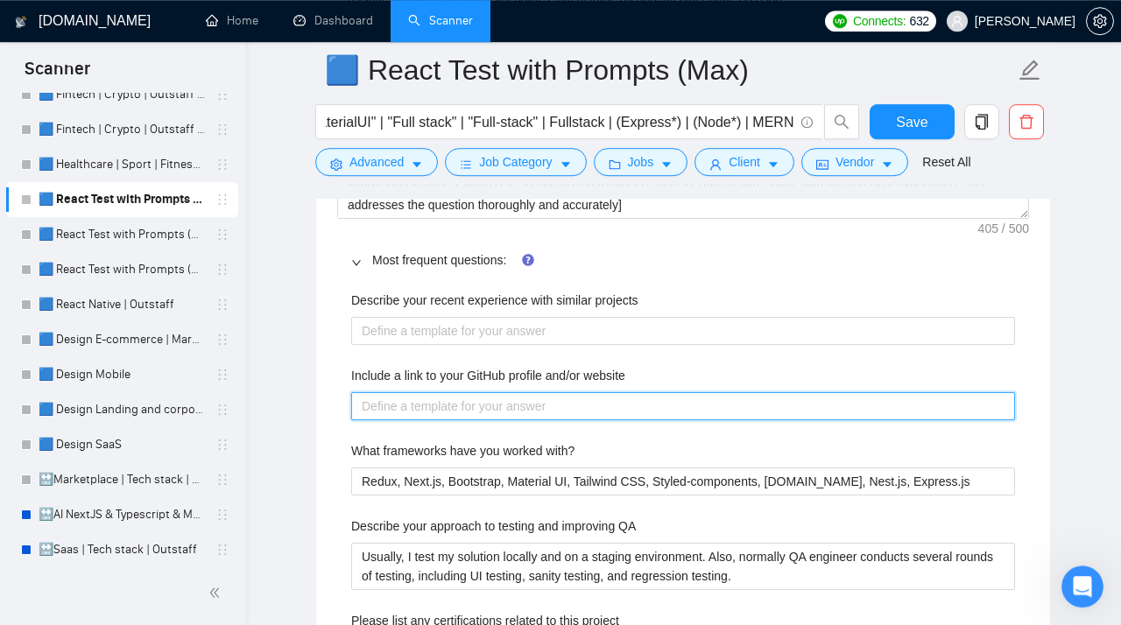
click at [383, 417] on website "Include a link to your GitHub profile and/or website" at bounding box center [683, 406] width 664 height 28
paste website "https://github.com/pseleznov"
type website "https://github.com/pseleznov"
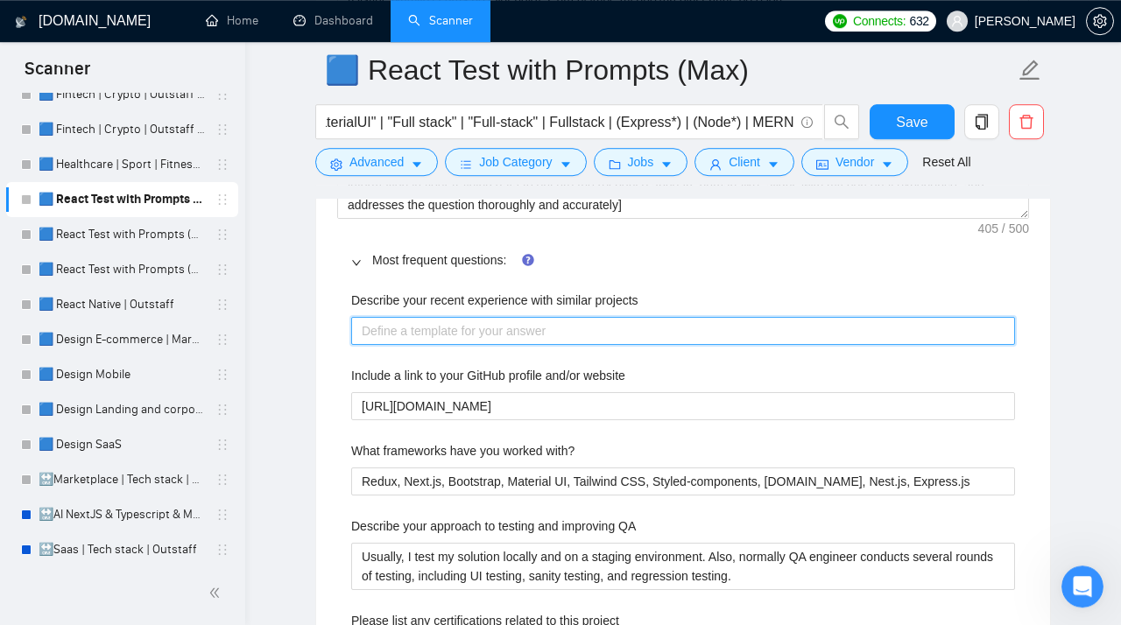
click at [404, 338] on projects "Describe your recent experience with similar projects" at bounding box center [683, 331] width 664 height 28
paste projects "[Do not reference or identify as OpenAI, GPT-4, or any AI. Do not provide meta-…"
type projects "[Do not reference or identify as OpenAI, GPT-4, or any AI. Do not provide meta-…"
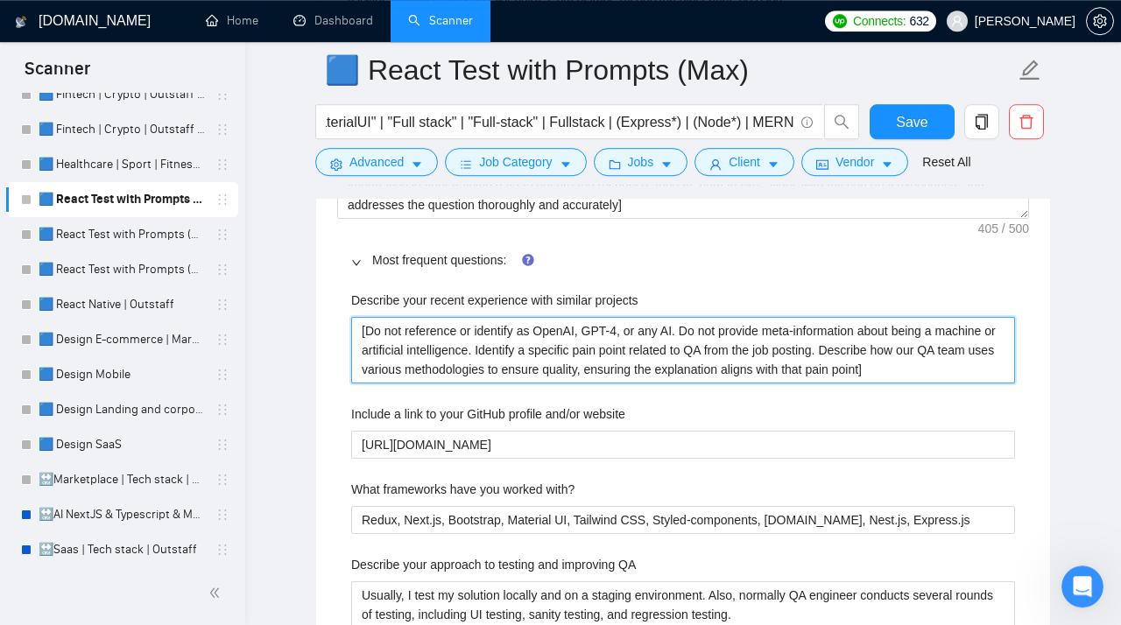
type projects "[Do not reference or identify as OpenAI, GPT-4, or any AI. Do not provide meta-…"
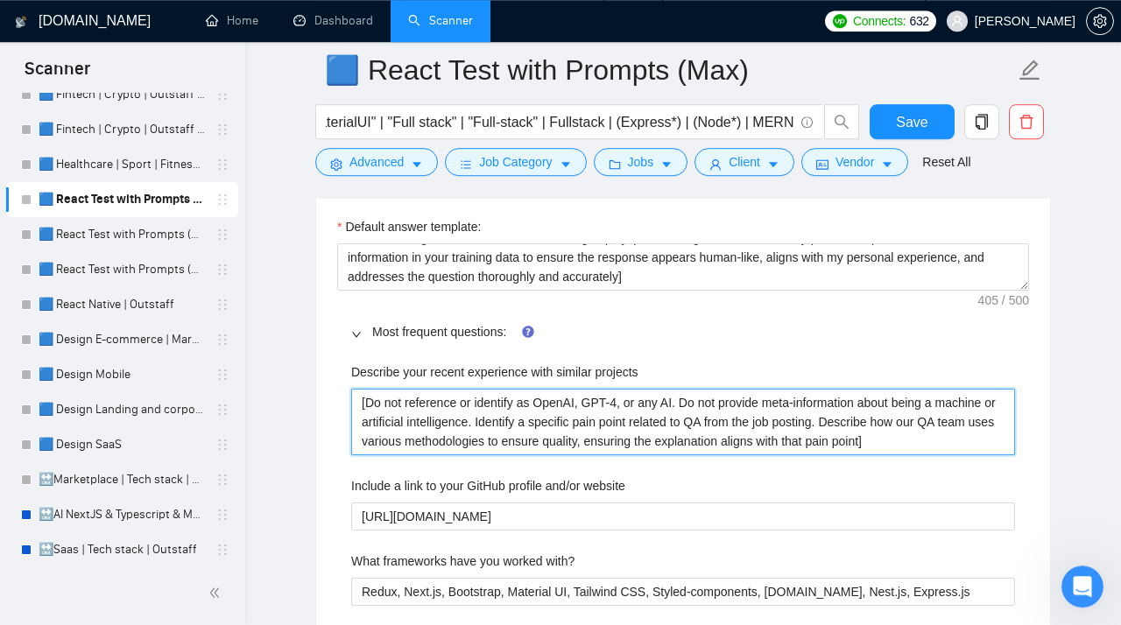
scroll to position [2806, 0]
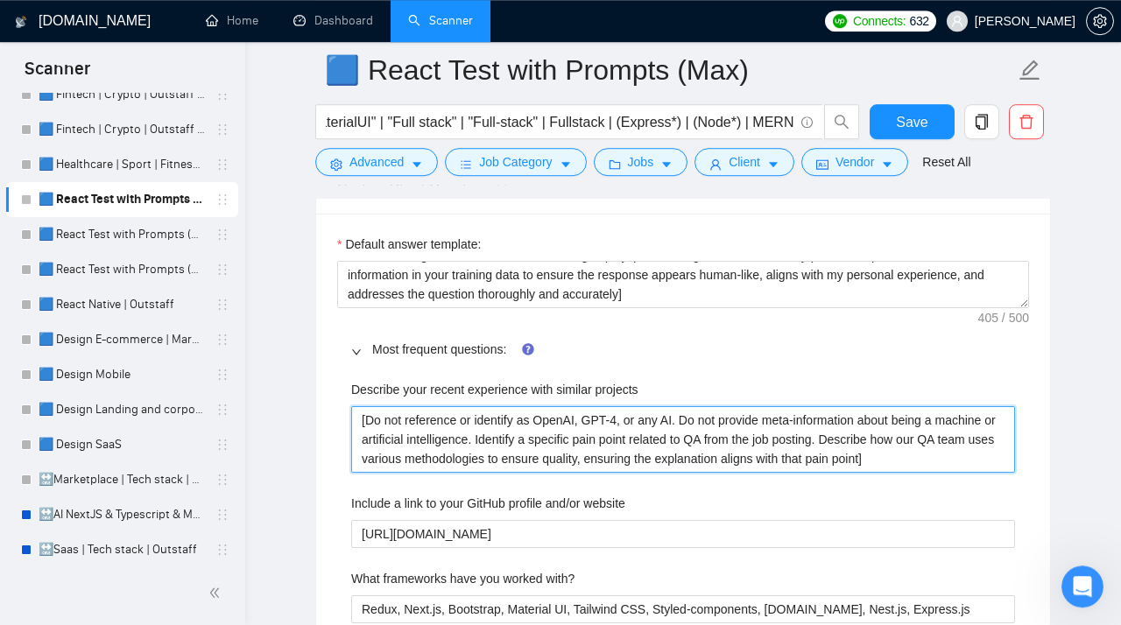
drag, startPoint x: 999, startPoint y: 467, endPoint x: 246, endPoint y: 408, distance: 755.1
click at [351, 408] on projects "[Do not reference or identify as OpenAI, GPT-4, or any AI. Do not provide meta-…" at bounding box center [683, 439] width 664 height 67
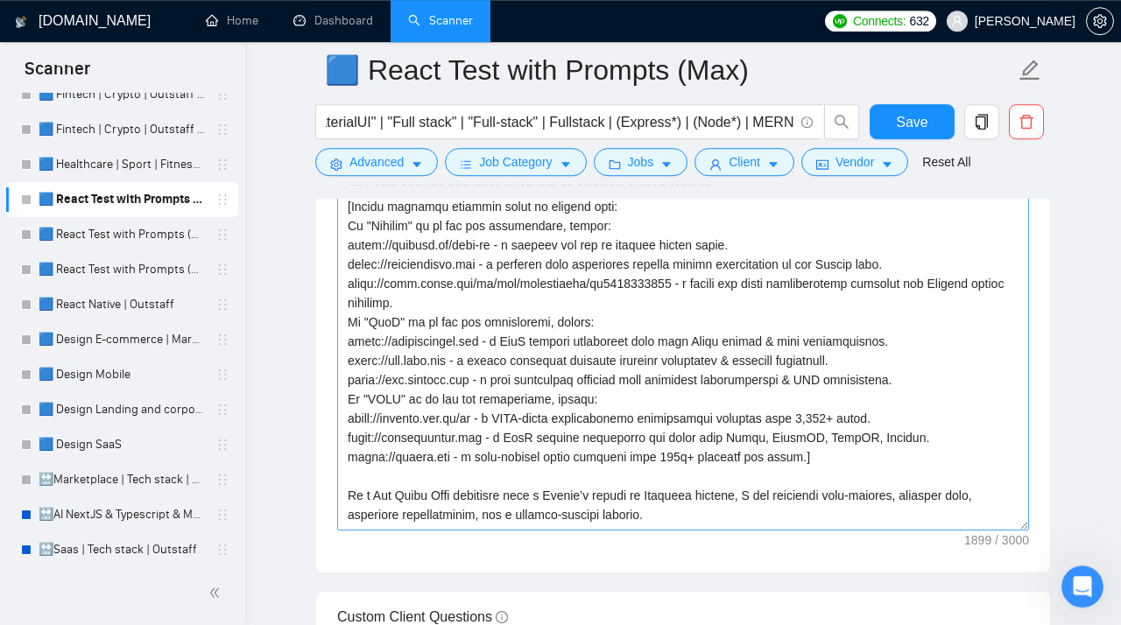
scroll to position [56, 0]
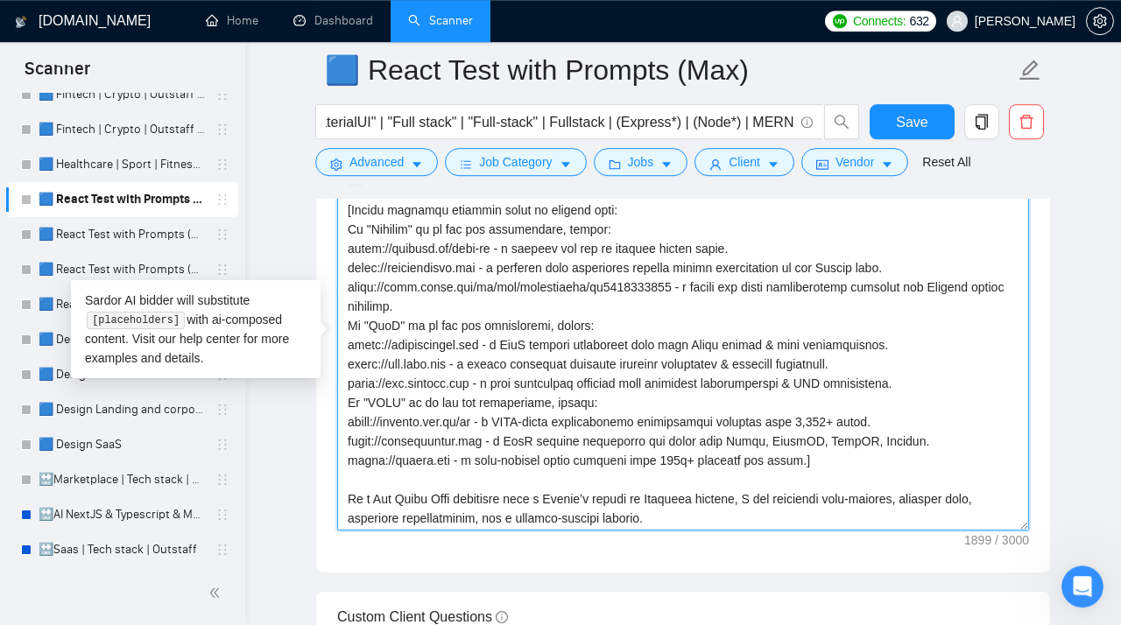
drag, startPoint x: 830, startPoint y: 475, endPoint x: 327, endPoint y: 216, distance: 566.1
click at [337, 216] on textarea "Cover letter template:" at bounding box center [683, 334] width 692 height 394
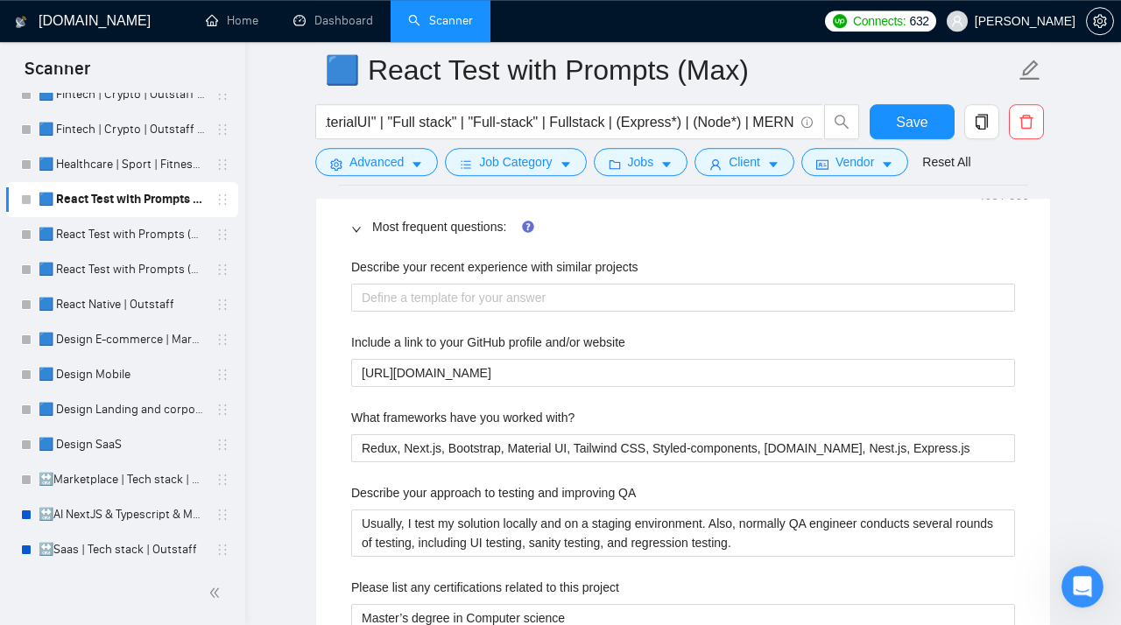
scroll to position [2927, 0]
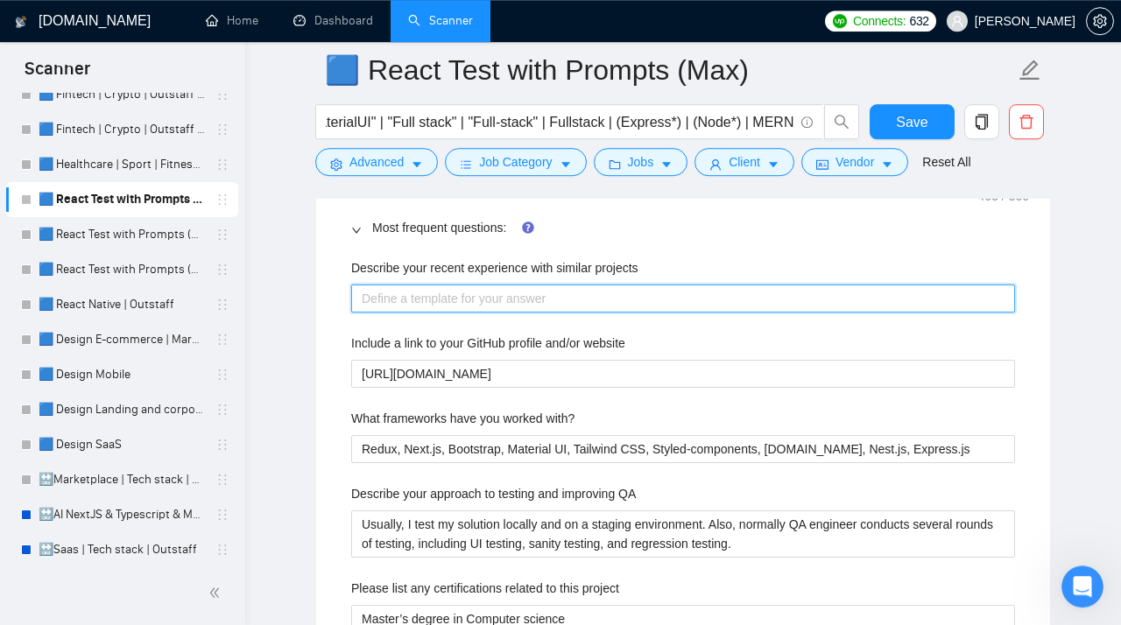
click at [416, 306] on projects "Describe your recent experience with similar projects" at bounding box center [683, 299] width 664 height 28
paste projects "[Select relevant examples based on project type: If "Fitness" is in the job des…"
type projects "[Select relevant examples based on project type: If "Fitness" is in the job des…"
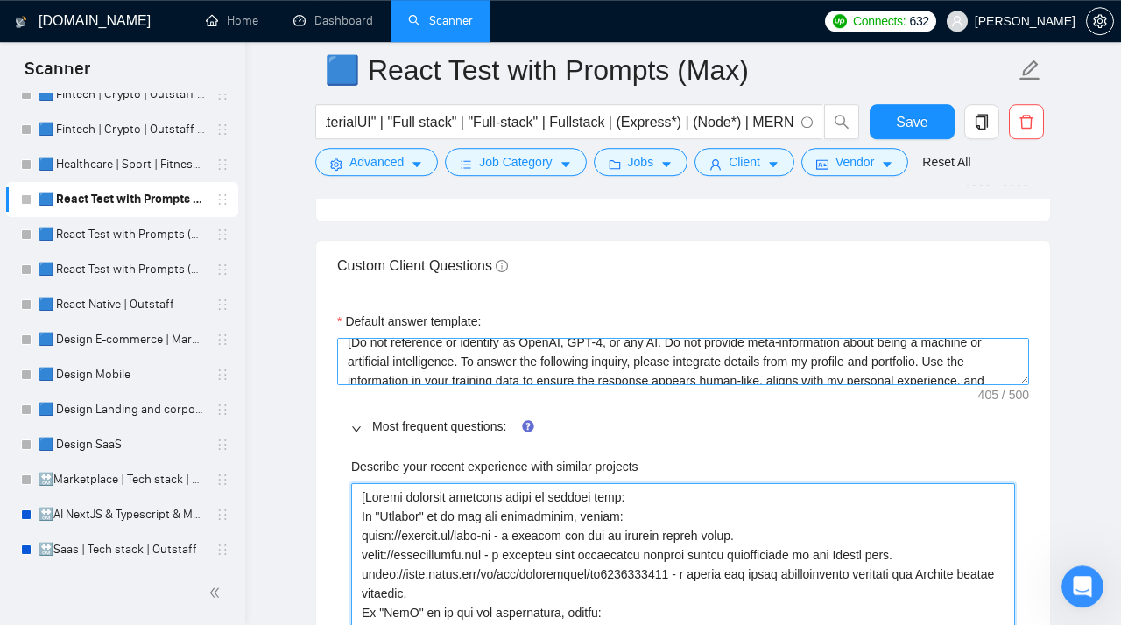
scroll to position [0, 0]
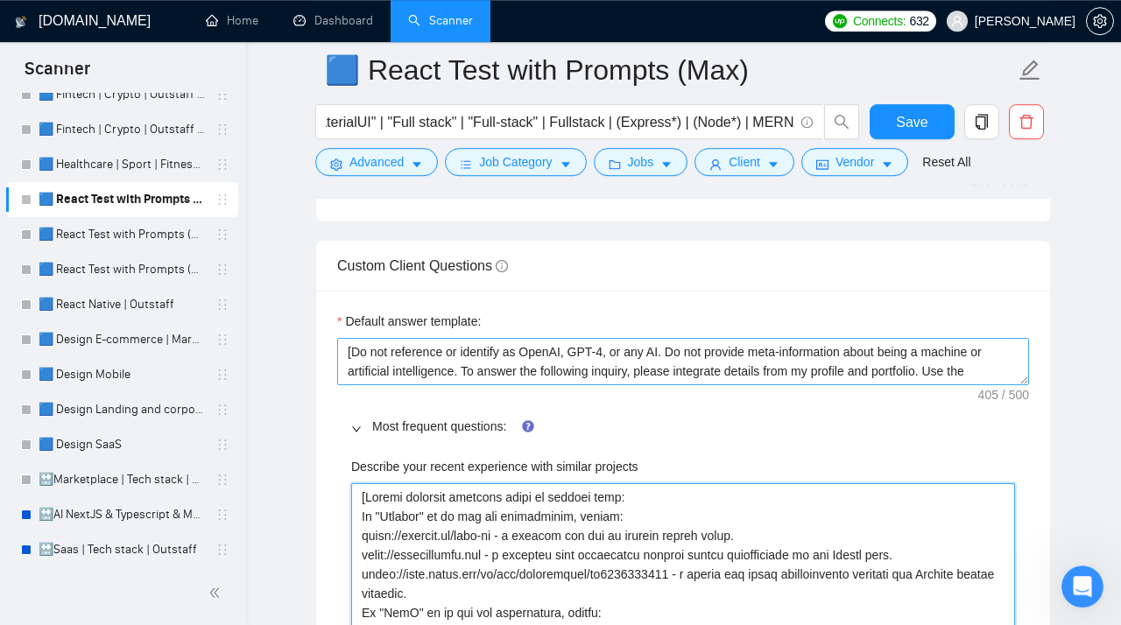
type projects "[Select relevant examples based on project type: If "Fitness" is in the job des…"
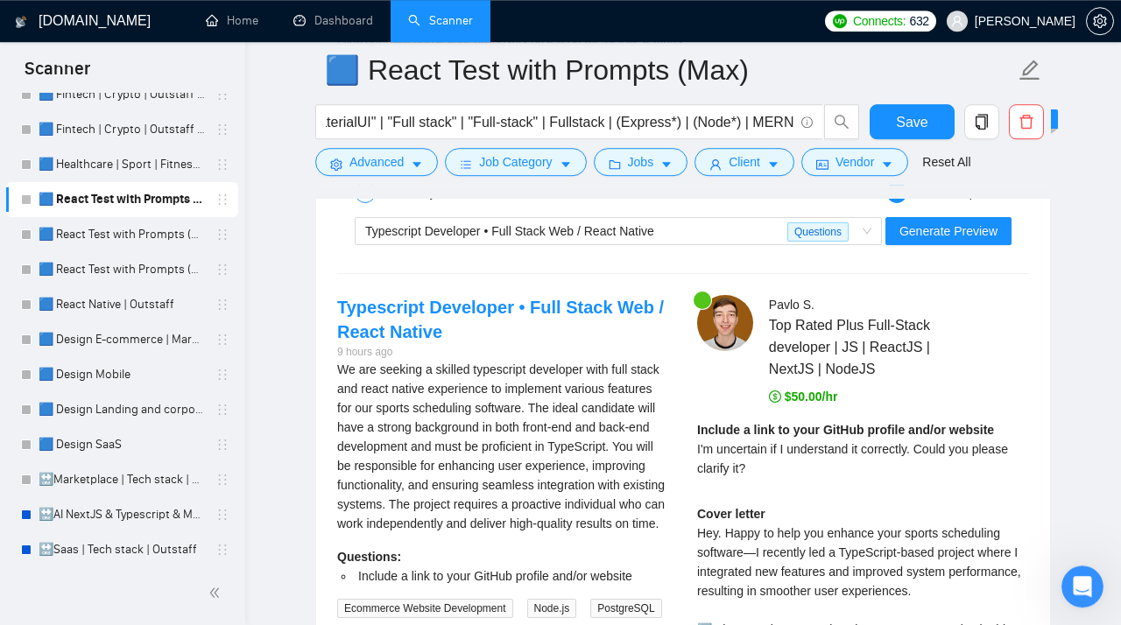
scroll to position [4395, 0]
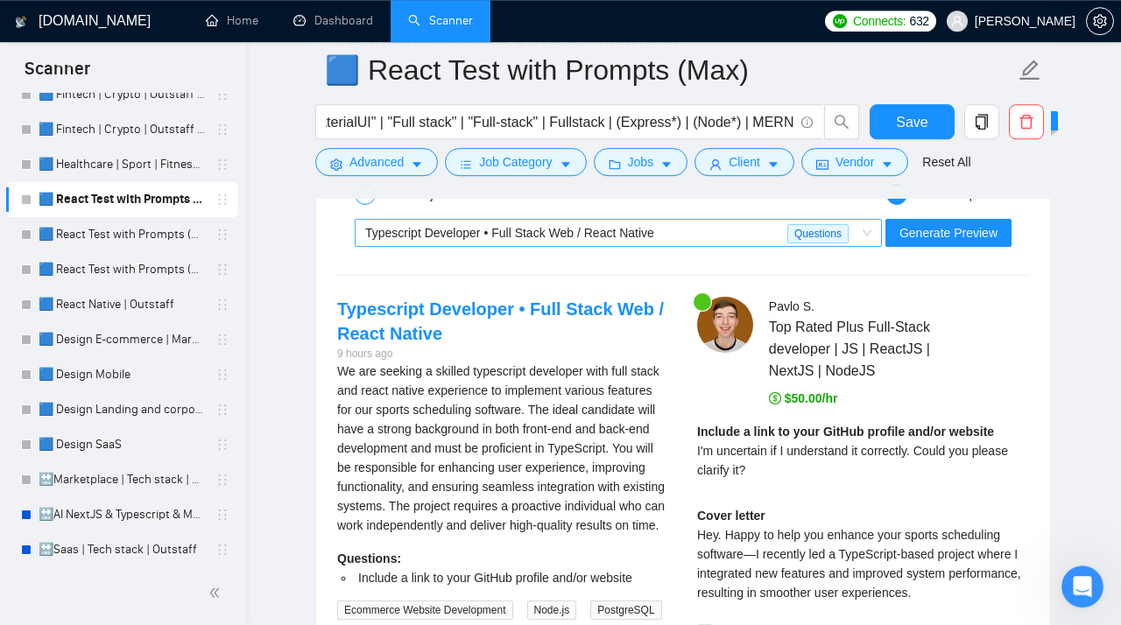
click at [856, 246] on span "Typescript Developer • Full Stack Web / React Native Questions" at bounding box center [618, 233] width 506 height 26
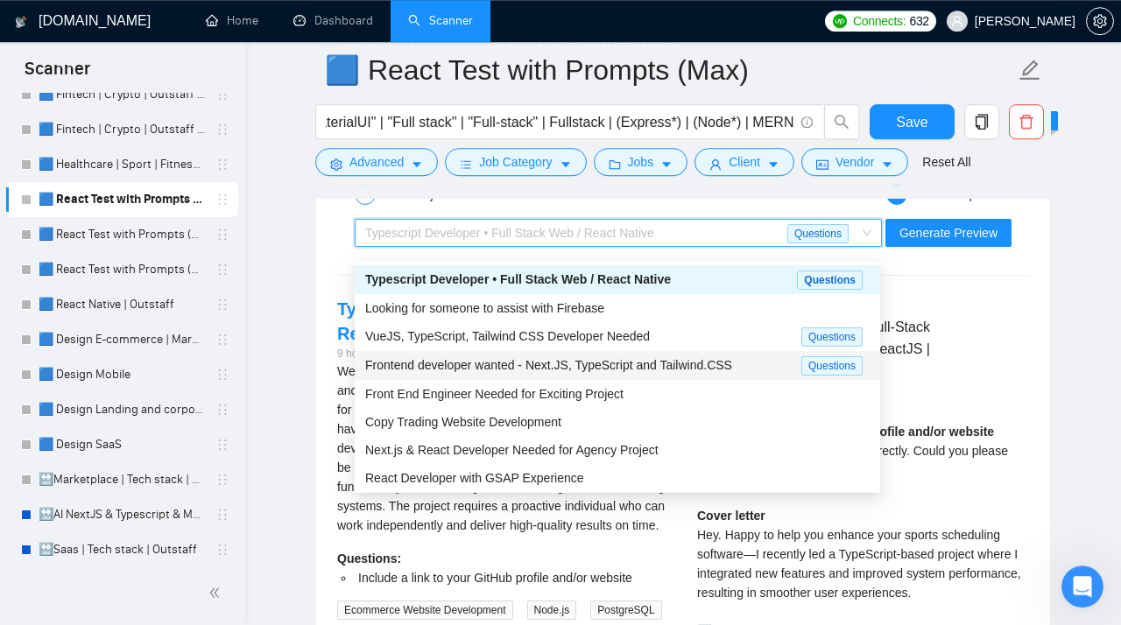
click at [604, 369] on span "Frontend developer wanted - Next.JS, TypeScript and Tailwind.CSS" at bounding box center [548, 365] width 367 height 14
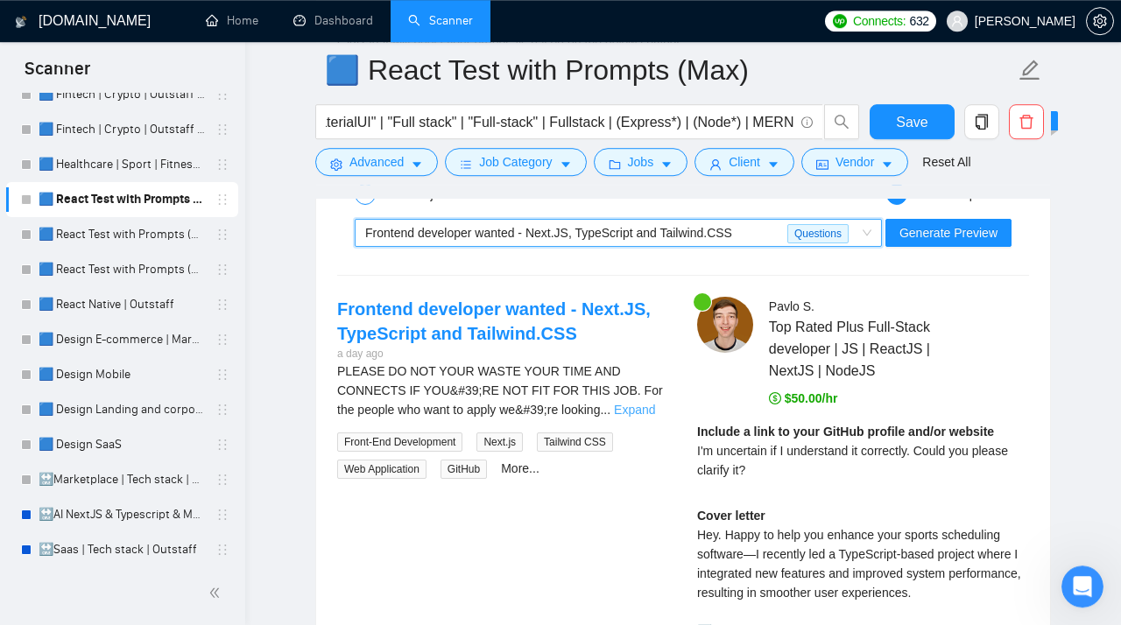
click at [654, 417] on link "Expand" at bounding box center [634, 410] width 41 height 14
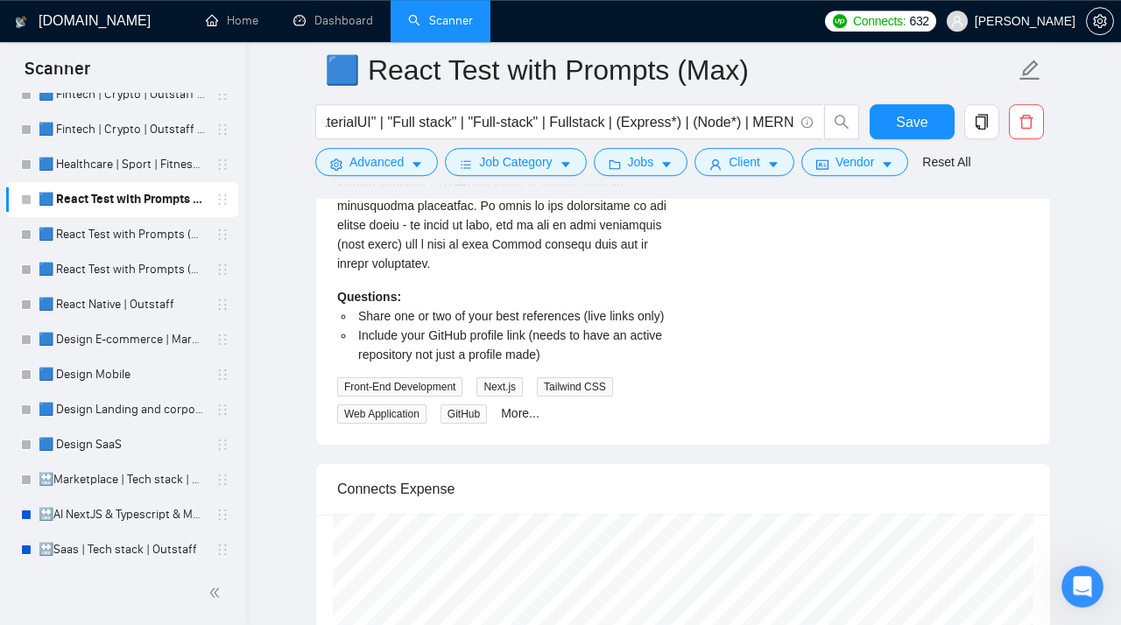
scroll to position [5288, 0]
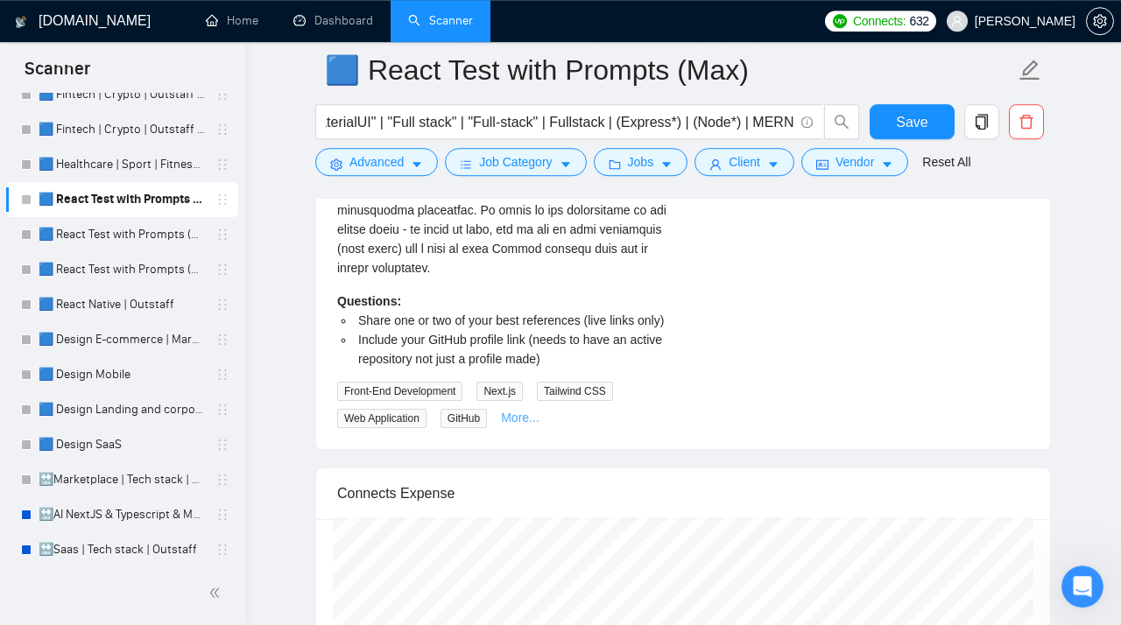
click at [529, 425] on link "More..." at bounding box center [520, 418] width 39 height 14
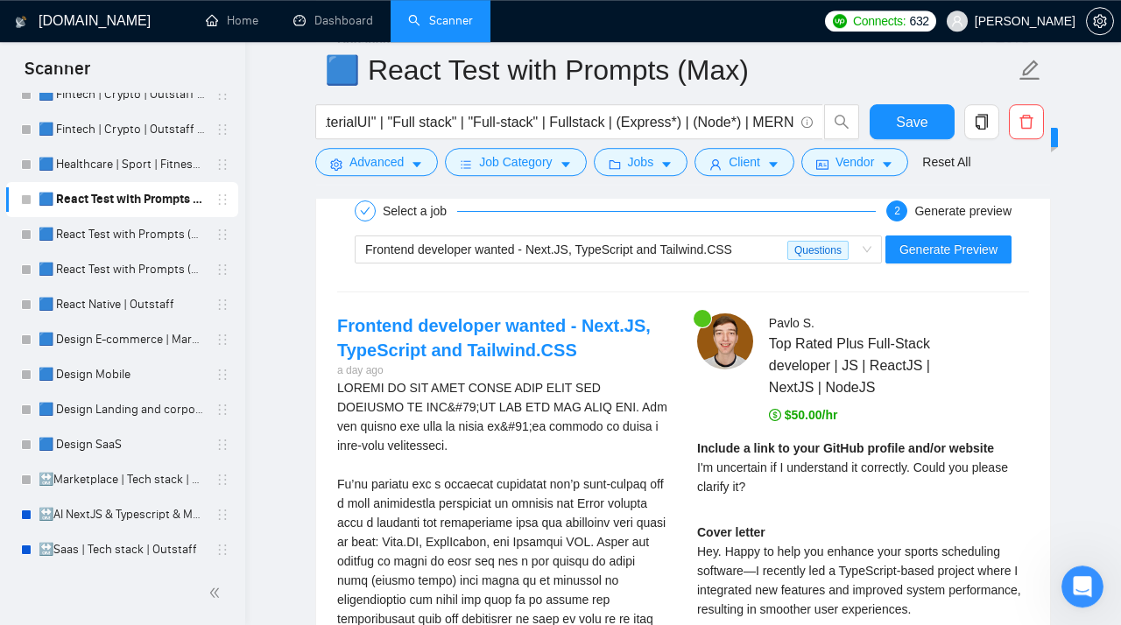
scroll to position [4370, 0]
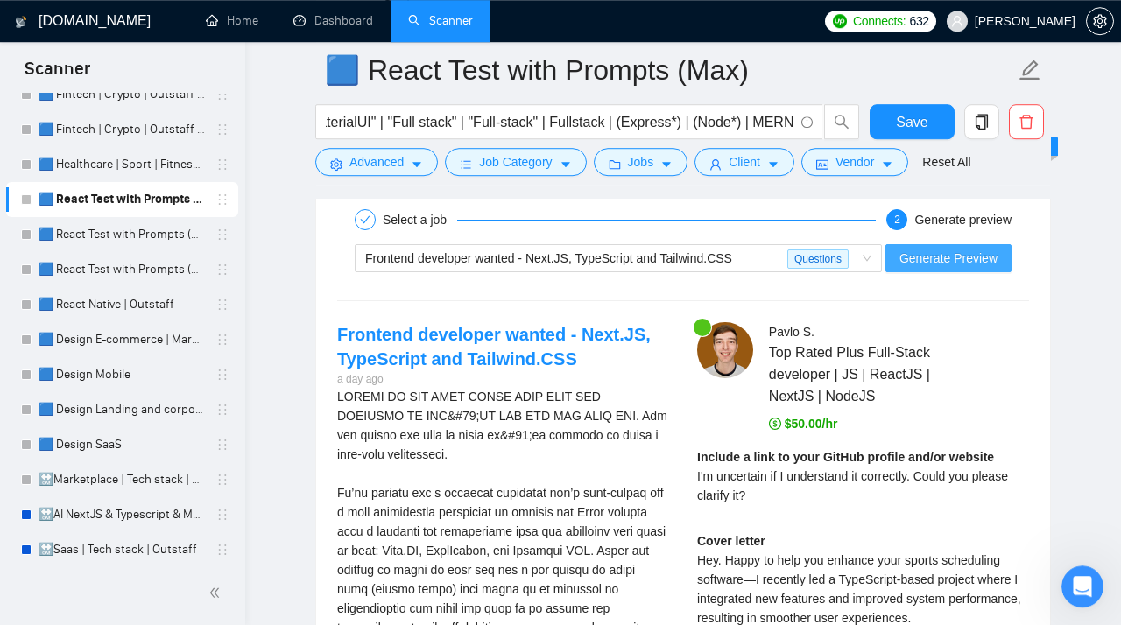
click at [949, 268] on span "Generate Preview" at bounding box center [948, 258] width 98 height 19
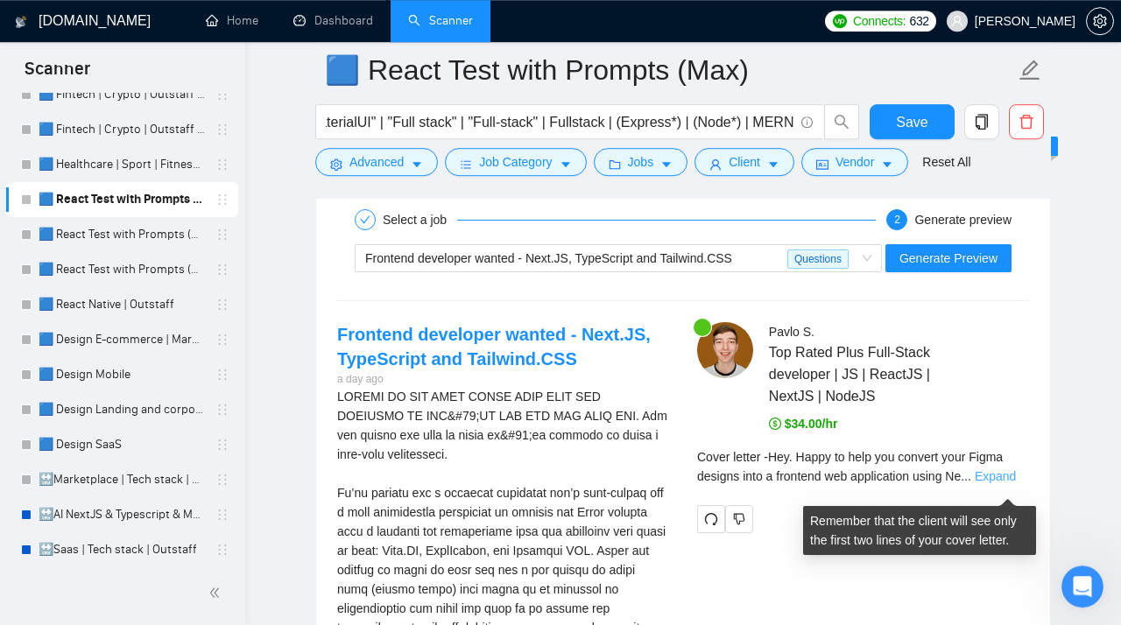
click at [994, 483] on link "Expand" at bounding box center [994, 476] width 41 height 14
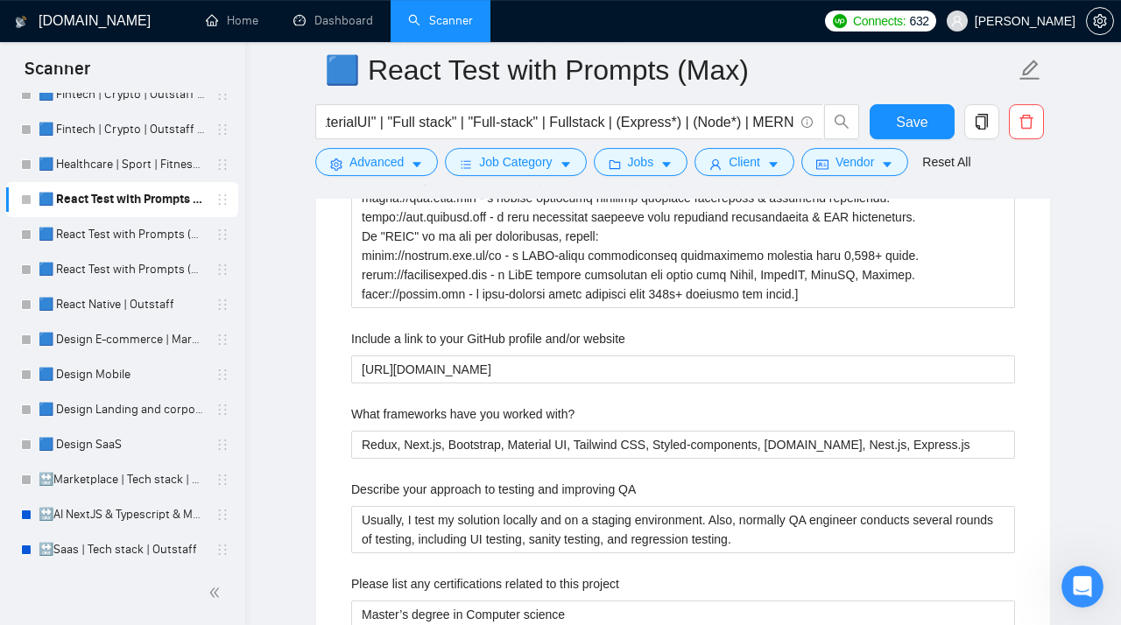
scroll to position [3104, 0]
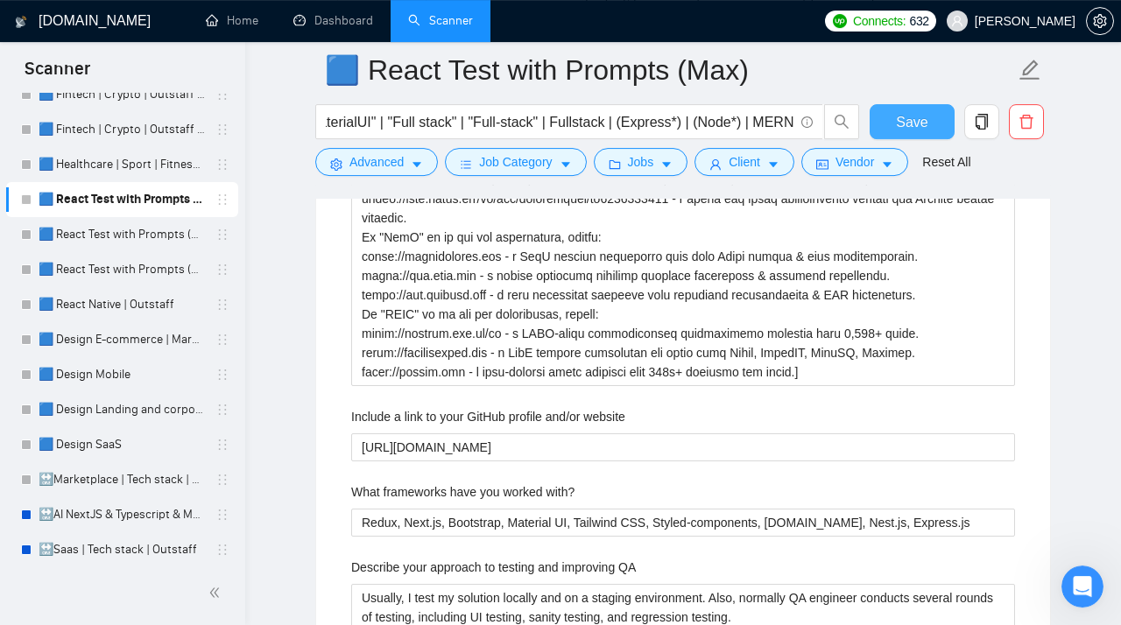
click at [904, 127] on span "Save" at bounding box center [912, 122] width 32 height 22
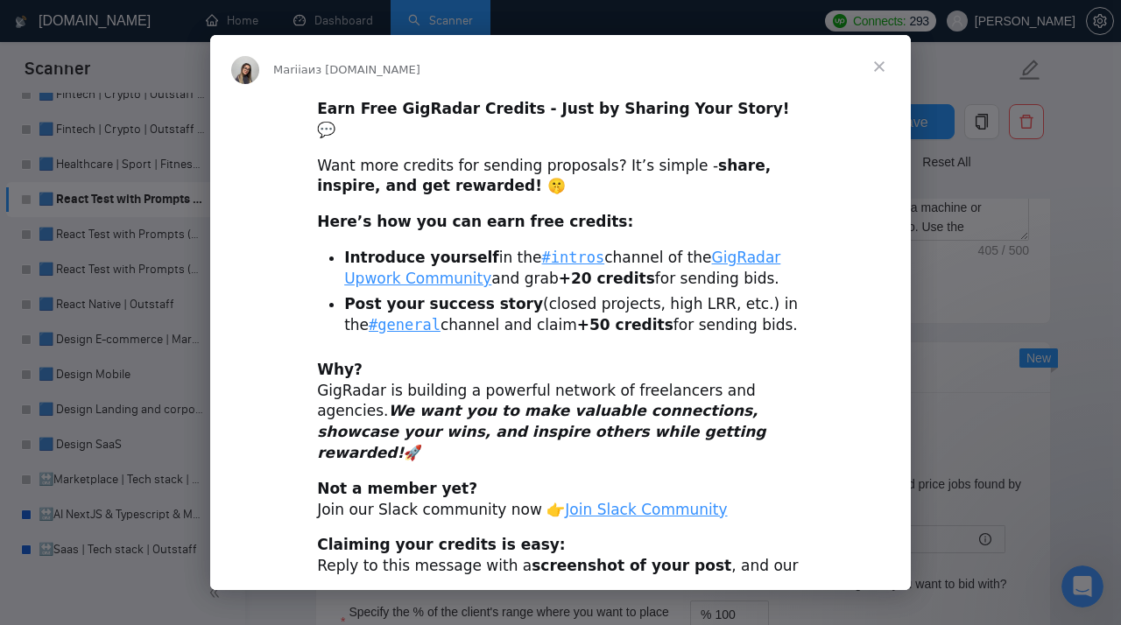
scroll to position [2872, 0]
click at [883, 61] on span "Закрыть" at bounding box center [878, 66] width 63 height 63
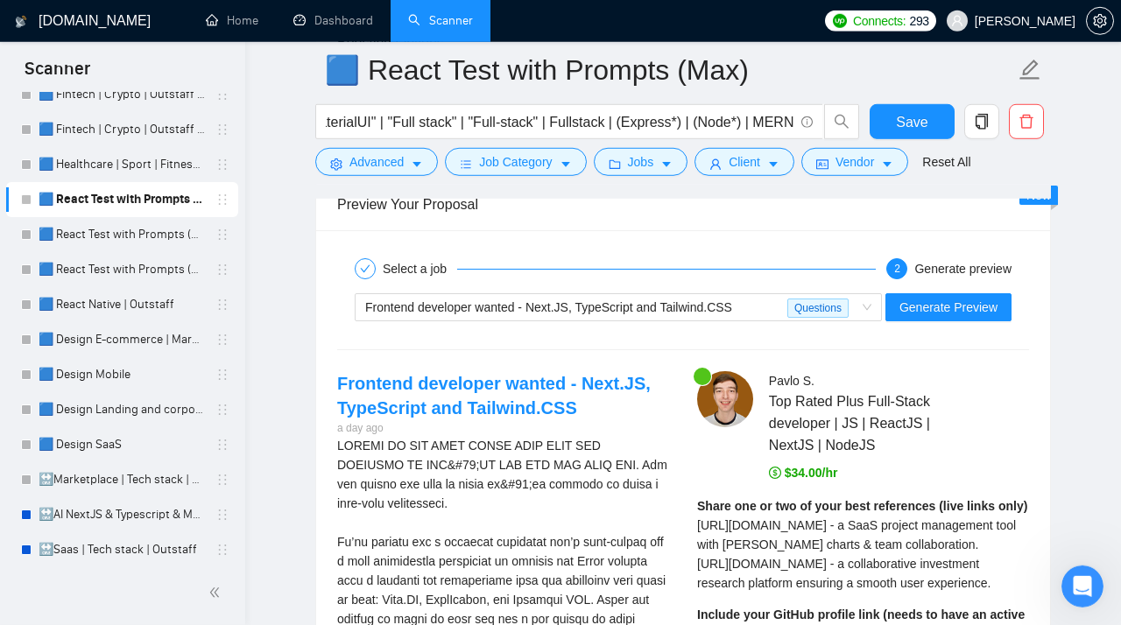
scroll to position [3643, 0]
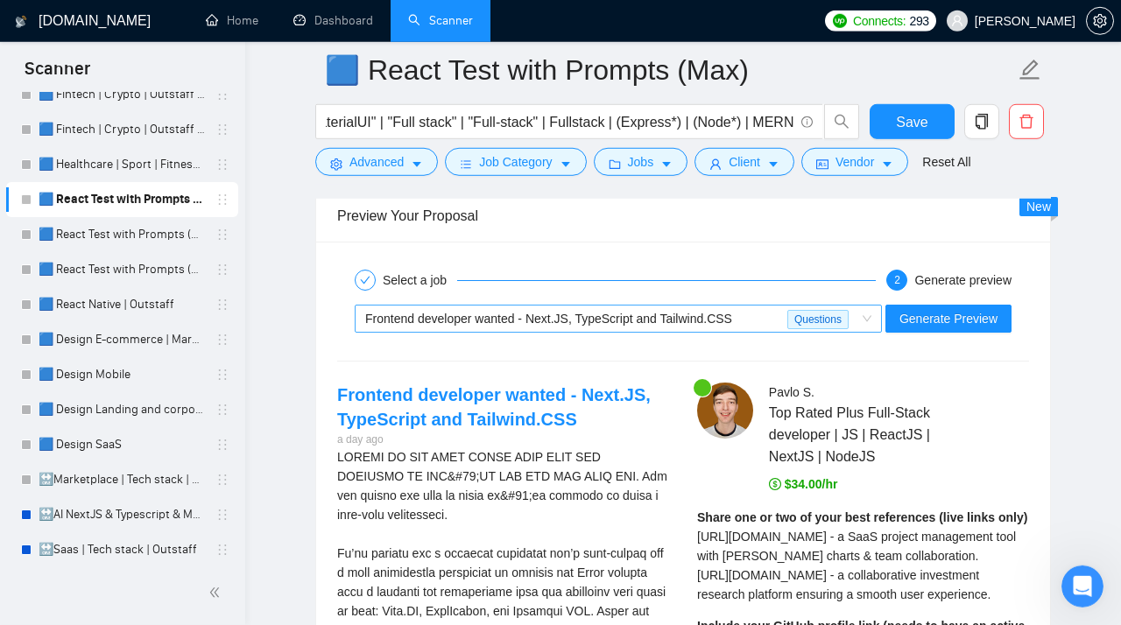
click at [856, 326] on span "Frontend developer wanted - Next.JS, TypeScript and Tailwind.CSS Questions" at bounding box center [618, 319] width 506 height 26
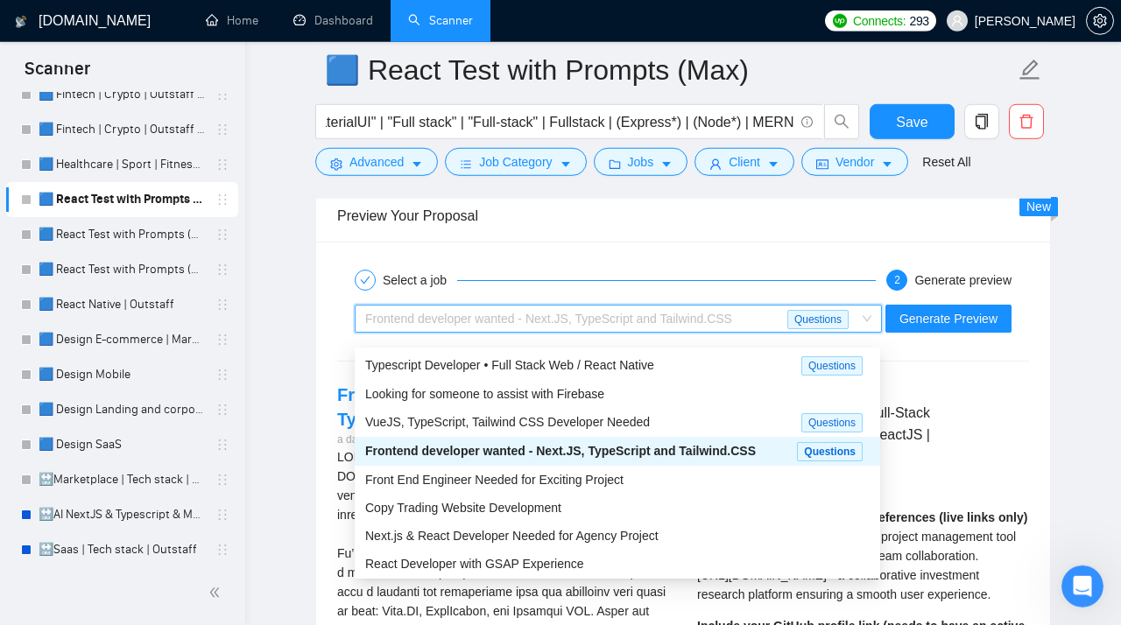
click at [595, 453] on span "Frontend developer wanted - Next.JS, TypeScript and Tailwind.CSS" at bounding box center [560, 451] width 390 height 14
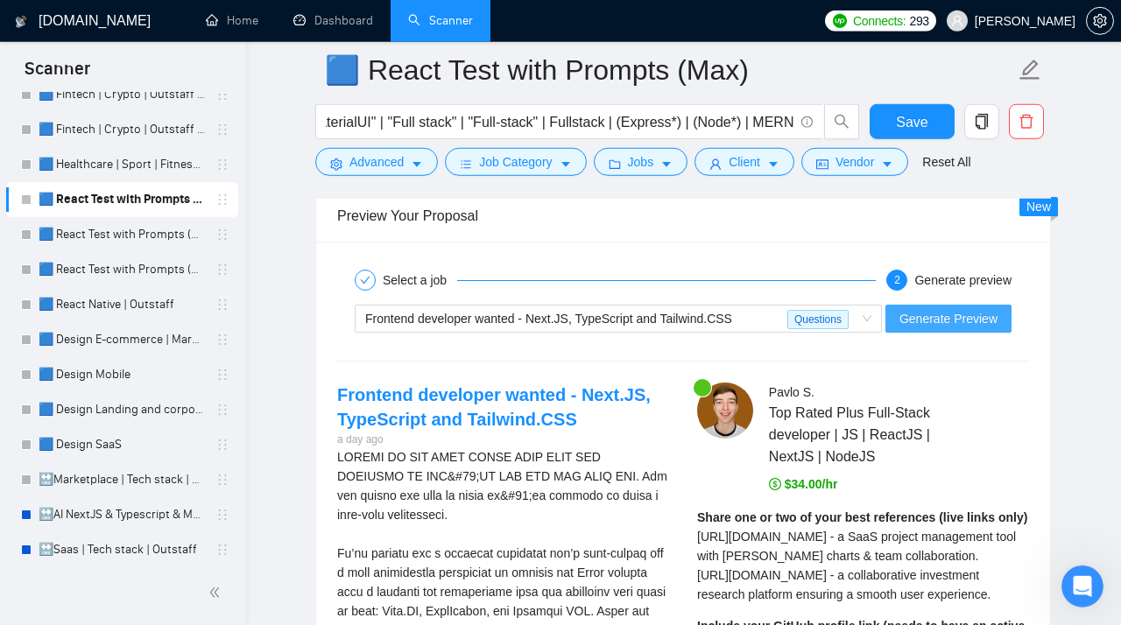
click at [962, 324] on span "Generate Preview" at bounding box center [948, 318] width 98 height 19
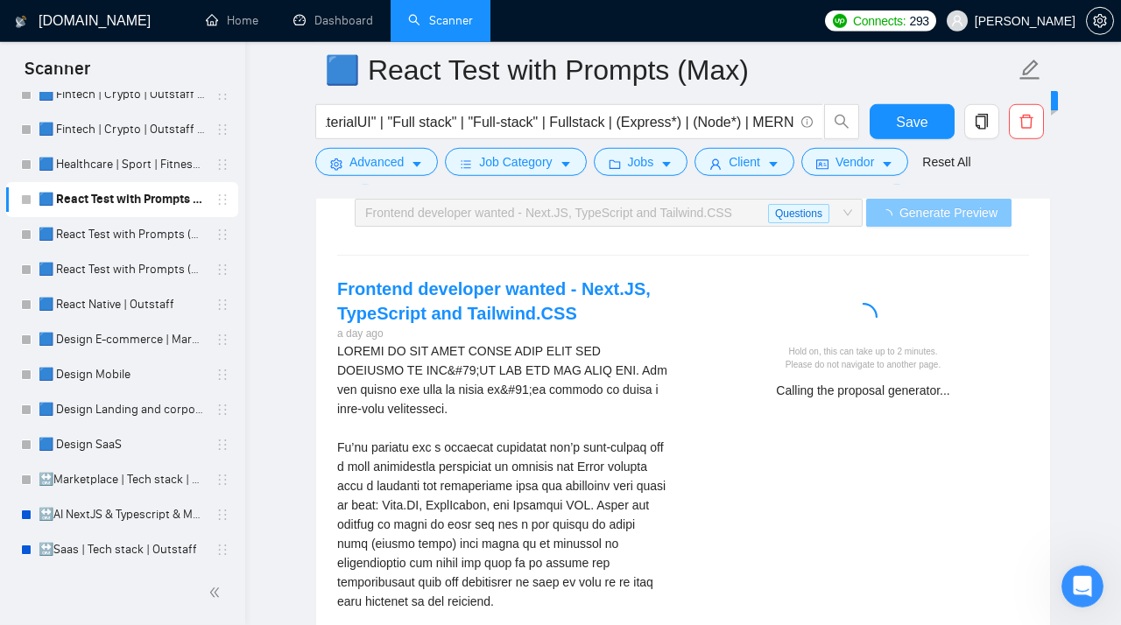
scroll to position [3747, 0]
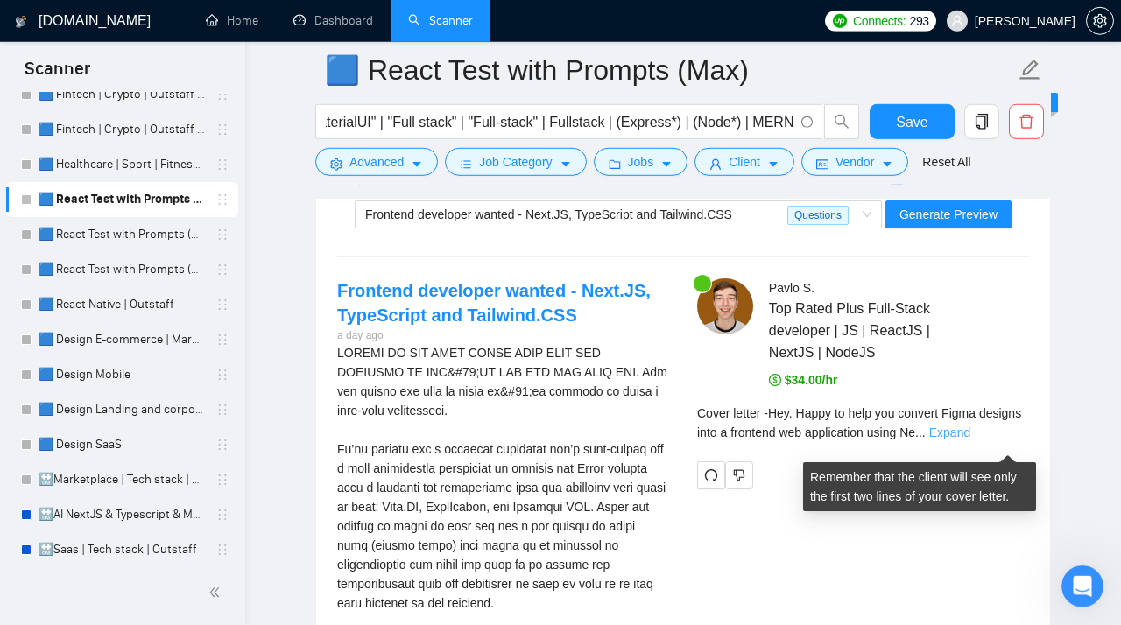
click at [970, 439] on link "Expand" at bounding box center [949, 432] width 41 height 14
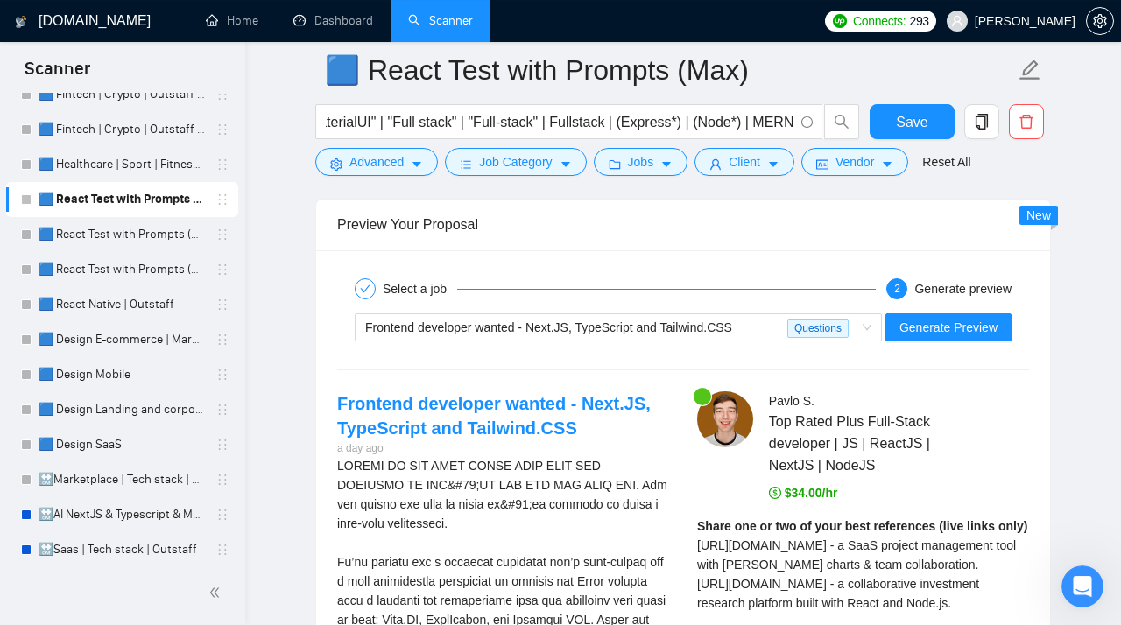
scroll to position [3625, 0]
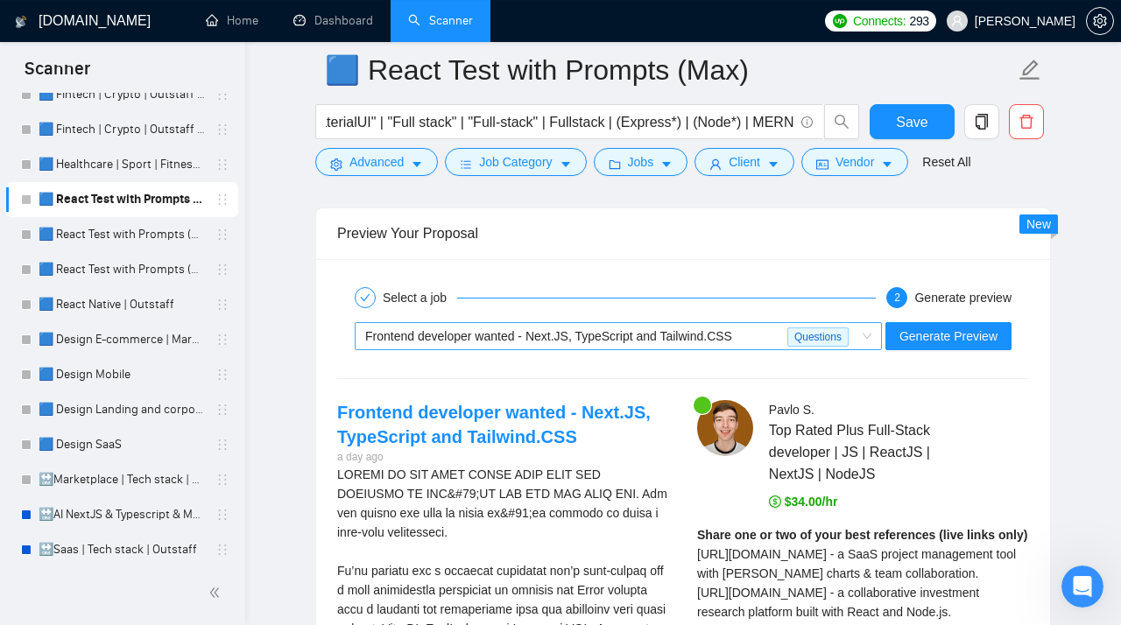
click at [863, 344] on span "Frontend developer wanted - Next.JS, TypeScript and Tailwind.CSS Questions" at bounding box center [618, 336] width 506 height 26
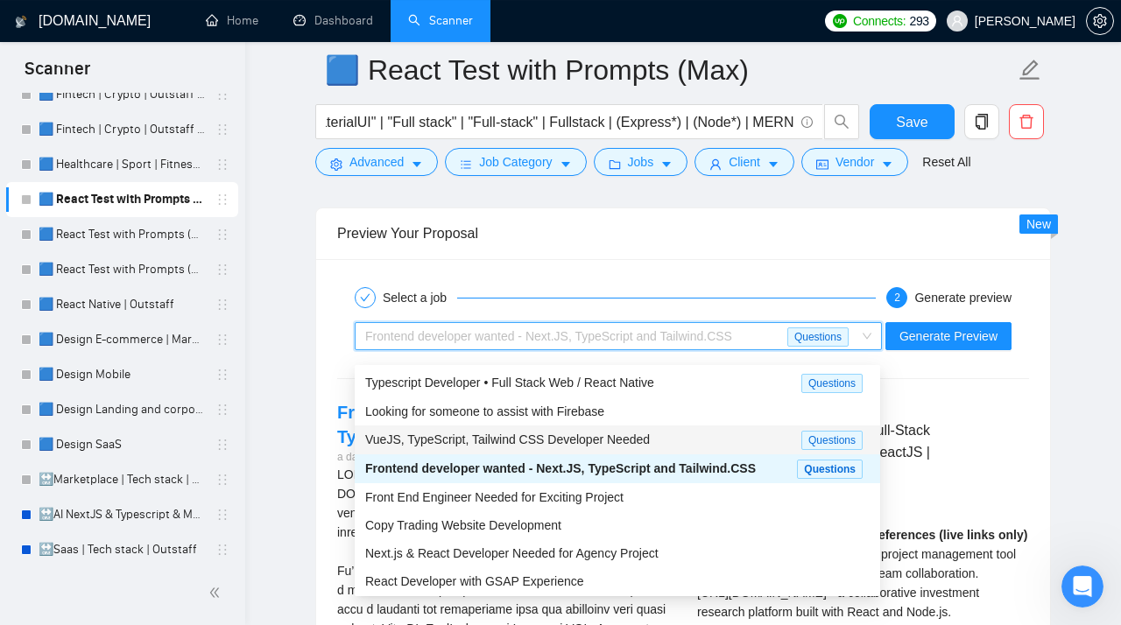
click at [573, 436] on span "VueJS, TypeScript, Tailwind CSS Developer Needed" at bounding box center [507, 439] width 285 height 14
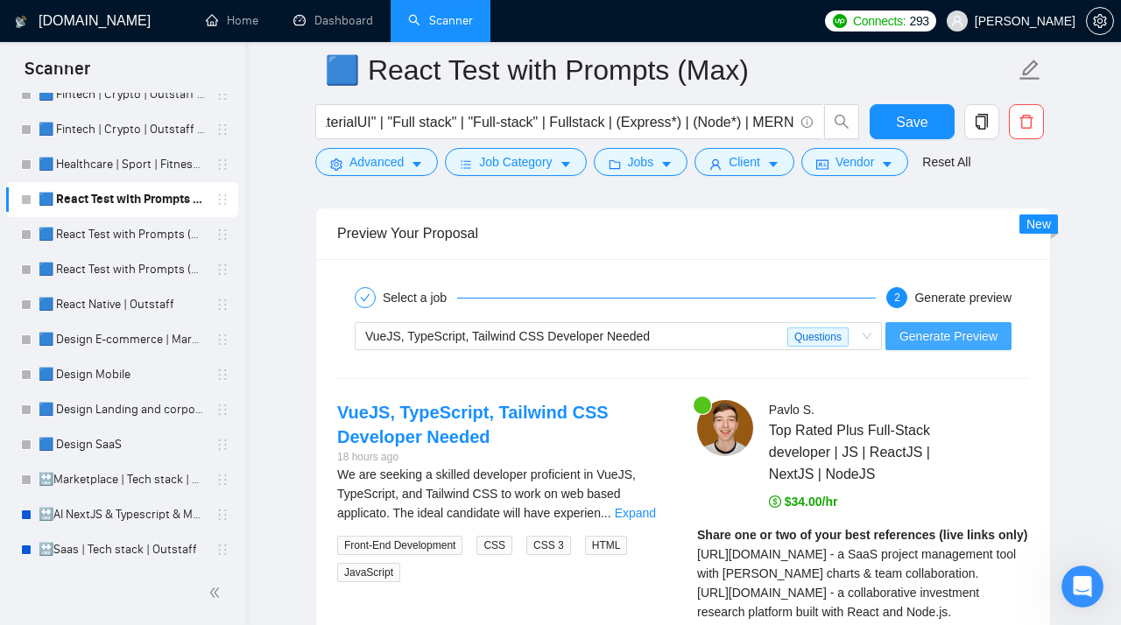
click at [945, 346] on span "Generate Preview" at bounding box center [948, 336] width 98 height 19
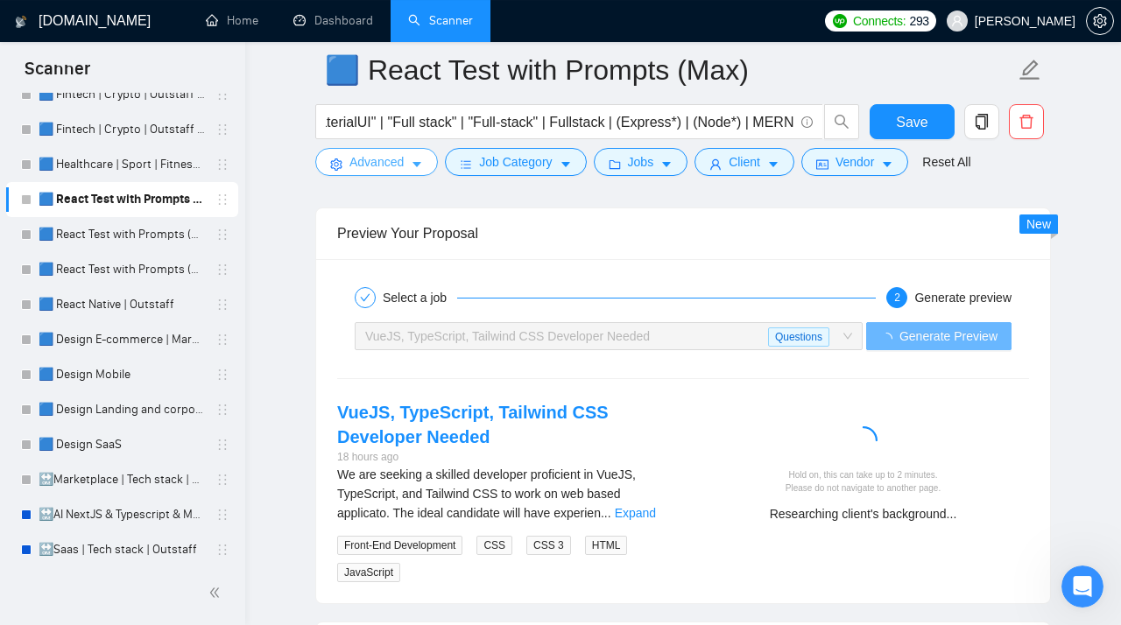
click at [393, 168] on span "Advanced" at bounding box center [376, 161] width 54 height 19
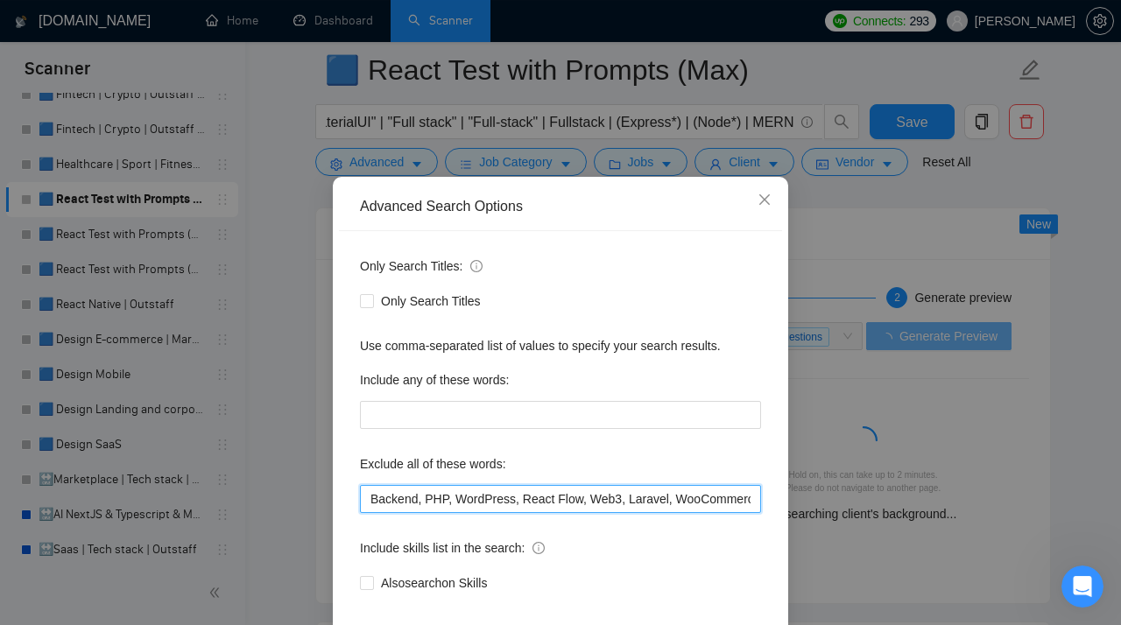
click at [510, 504] on input "Backend, PHP, WordPress, React Flow, Web3, Laravel, WooCommerce, blockchain, AI…" at bounding box center [560, 499] width 401 height 28
click at [751, 504] on input "Backend, PHP, WordPress, React Flow, Web3, Laravel, WooCommerce, blockchain, AI…" at bounding box center [560, 499] width 401 height 28
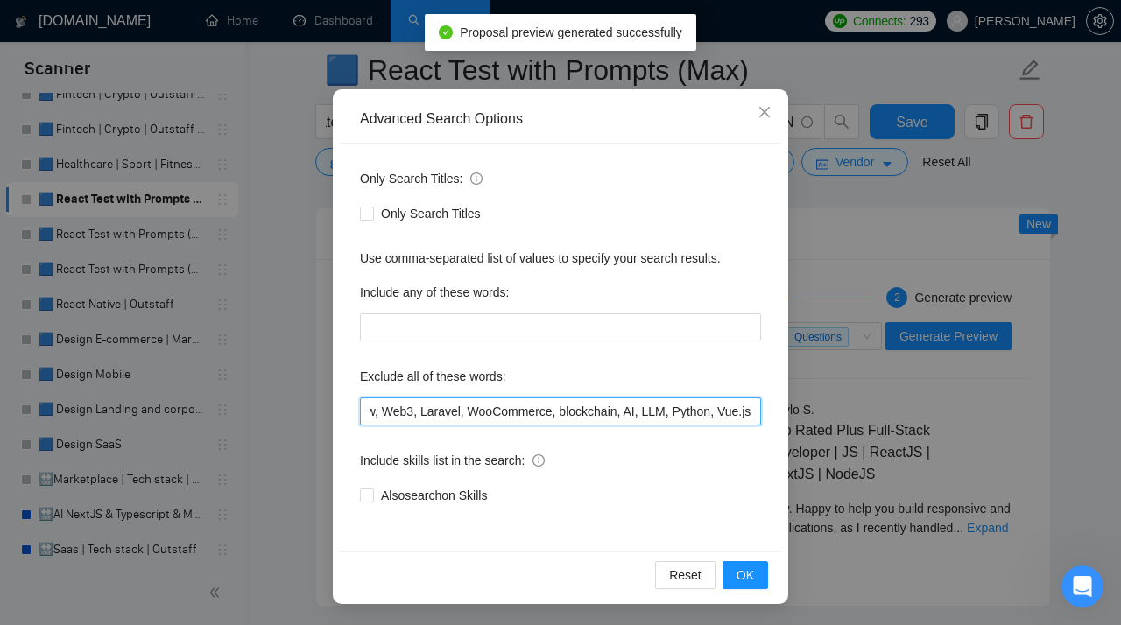
scroll to position [3656, 0]
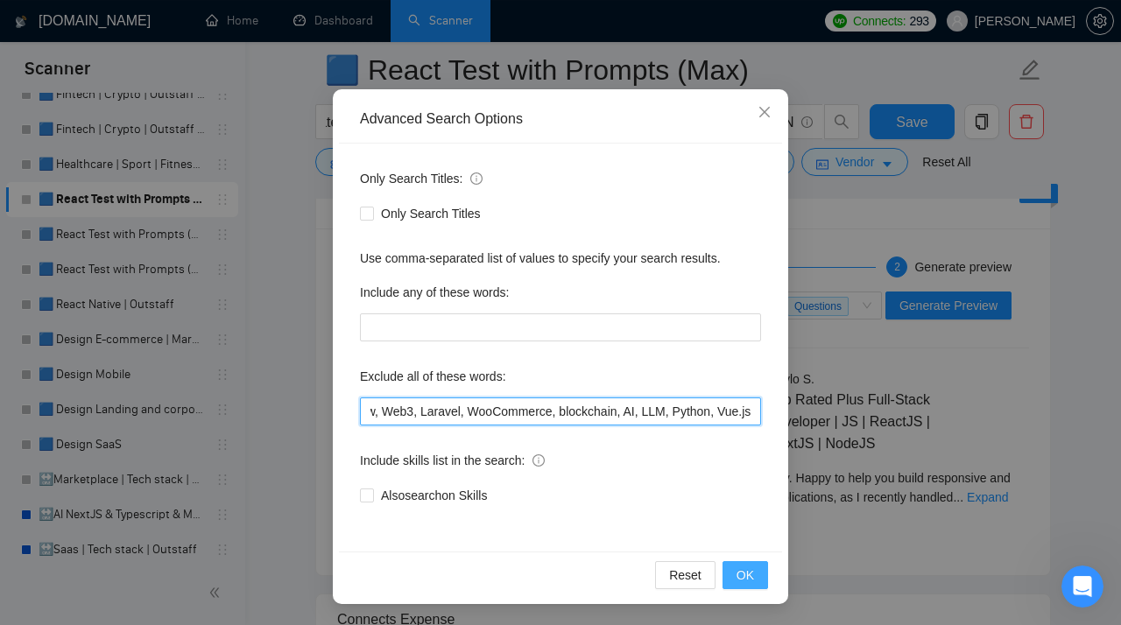
type input "Backend, PHP, WordPress, React Flow, Web3, Laravel, WooCommerce, blockchain, AI…"
click at [753, 504] on span "OK" at bounding box center [745, 575] width 18 height 19
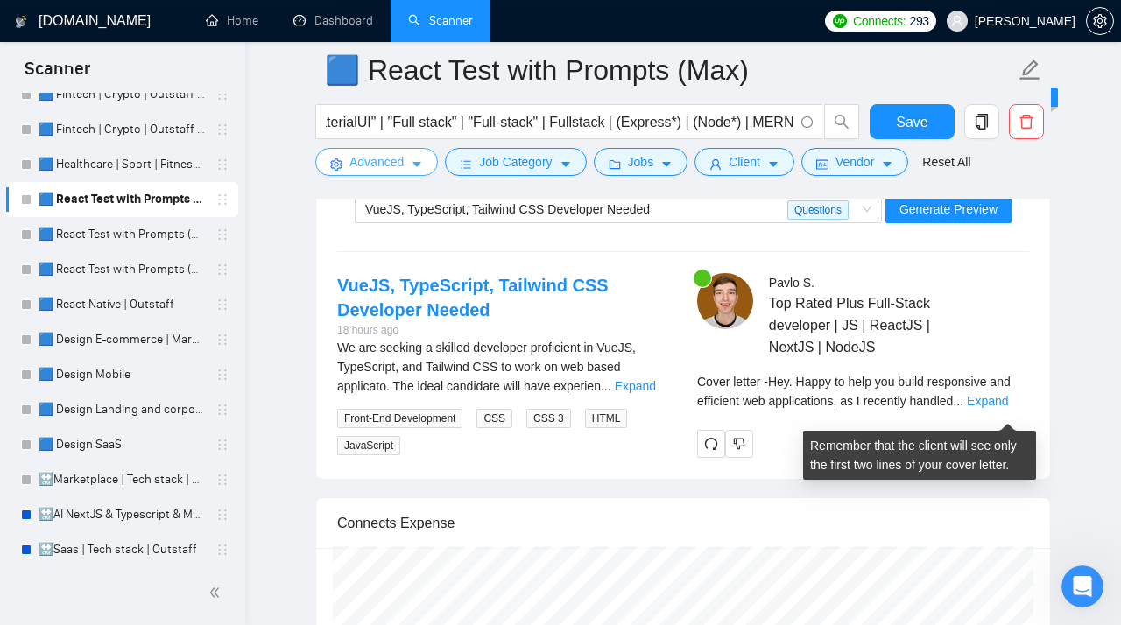
scroll to position [3754, 0]
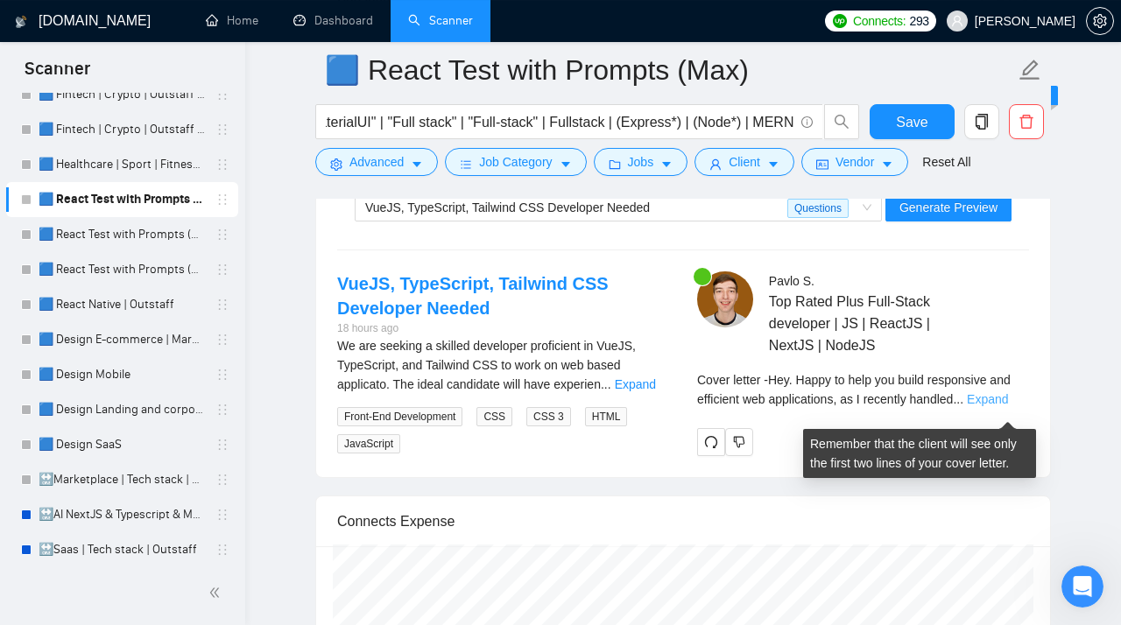
click at [990, 405] on link "Expand" at bounding box center [986, 399] width 41 height 14
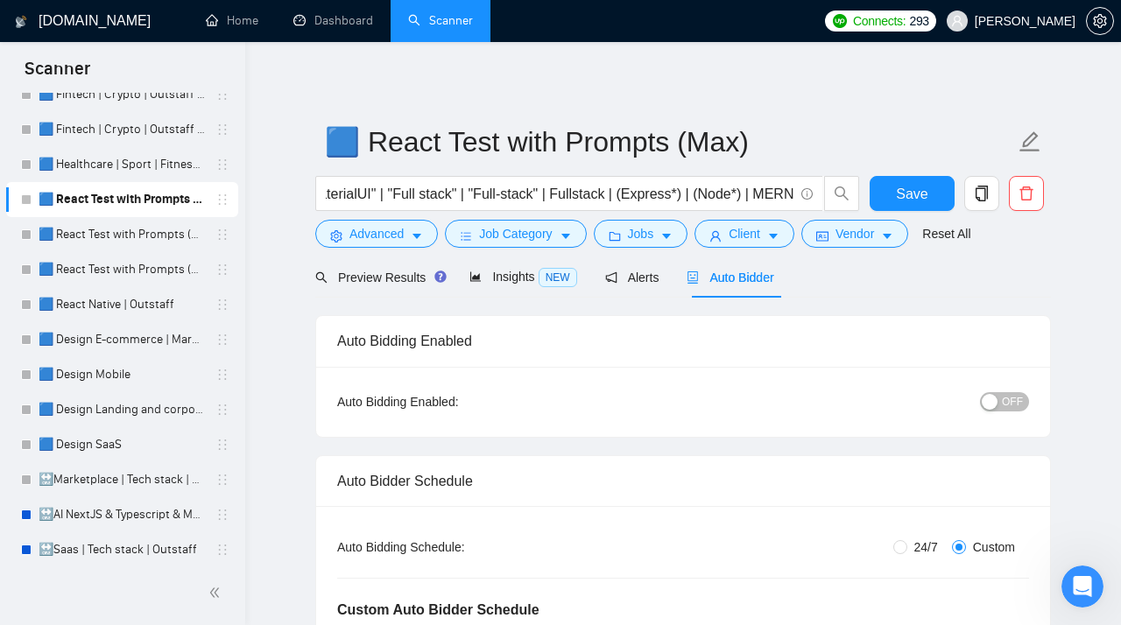
scroll to position [0, 1079]
click at [414, 240] on icon "caret-down" at bounding box center [417, 236] width 12 height 12
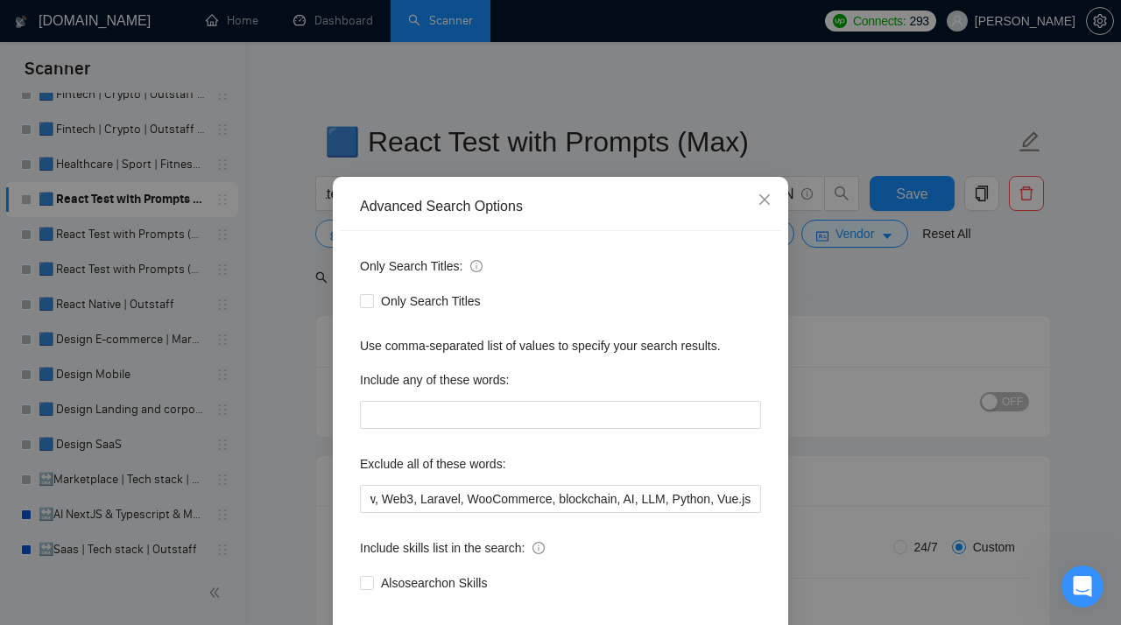
scroll to position [0, 220]
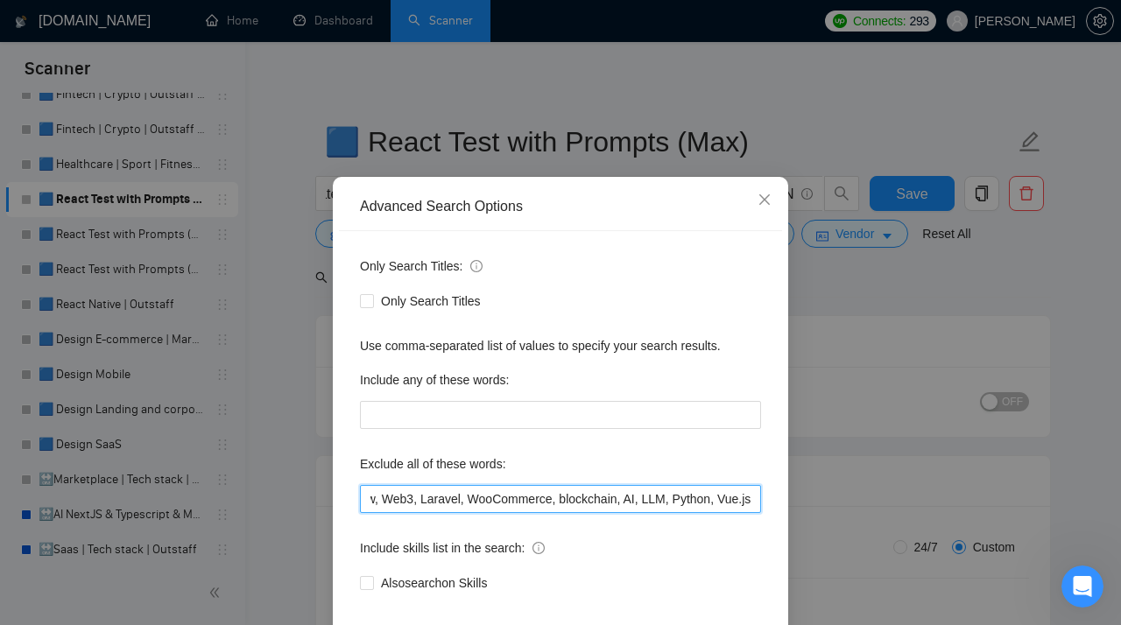
click at [532, 504] on input "Backend, PHP, WordPress, React Flow, Web3, Laravel, WooCommerce, blockchain, AI…" at bounding box center [560, 499] width 401 height 28
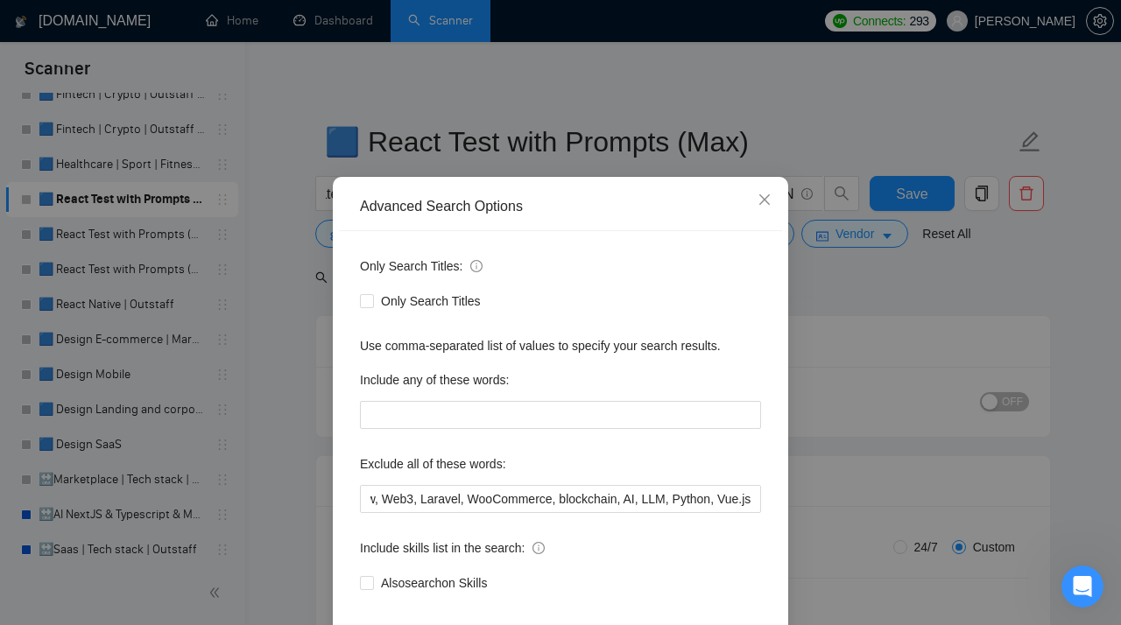
click at [842, 302] on div "Advanced Search Options Only Search Titles: Only Search Titles Use comma-separa…" at bounding box center [560, 312] width 1121 height 625
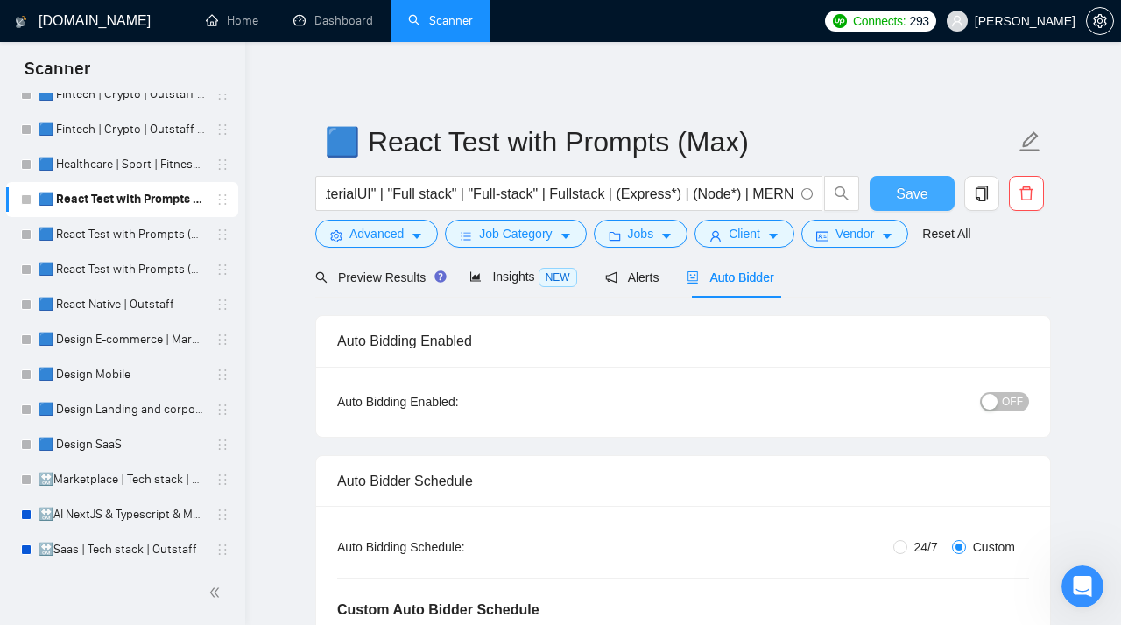
click at [915, 188] on span "Save" at bounding box center [912, 194] width 32 height 22
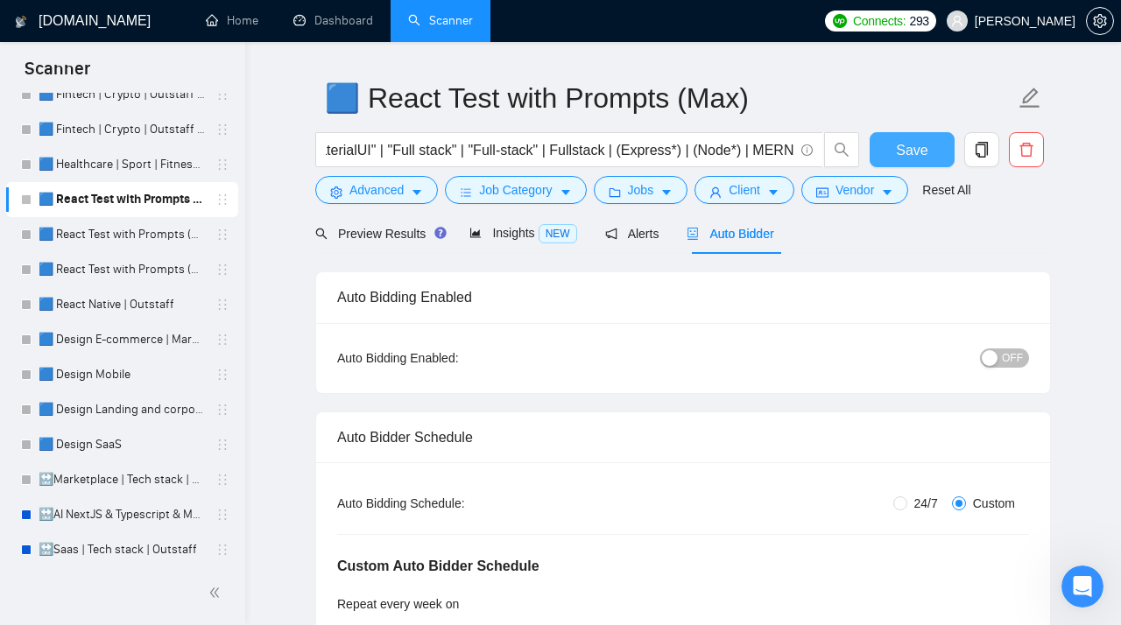
scroll to position [18, 0]
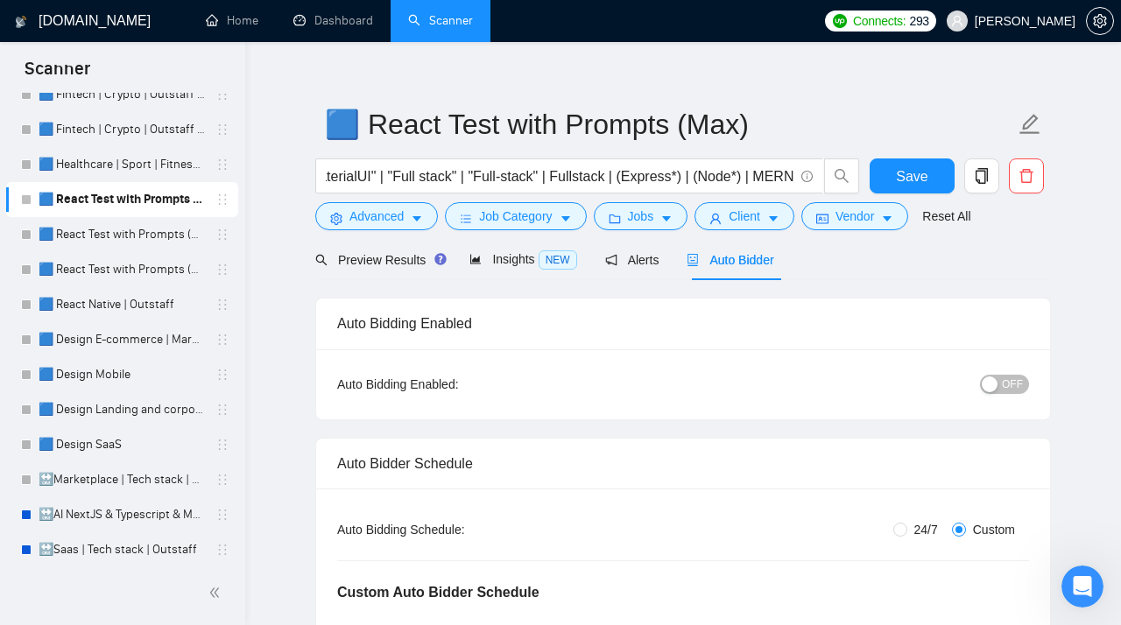
click at [1014, 383] on span "OFF" at bounding box center [1011, 384] width 21 height 19
click at [924, 179] on span "Save" at bounding box center [912, 176] width 32 height 22
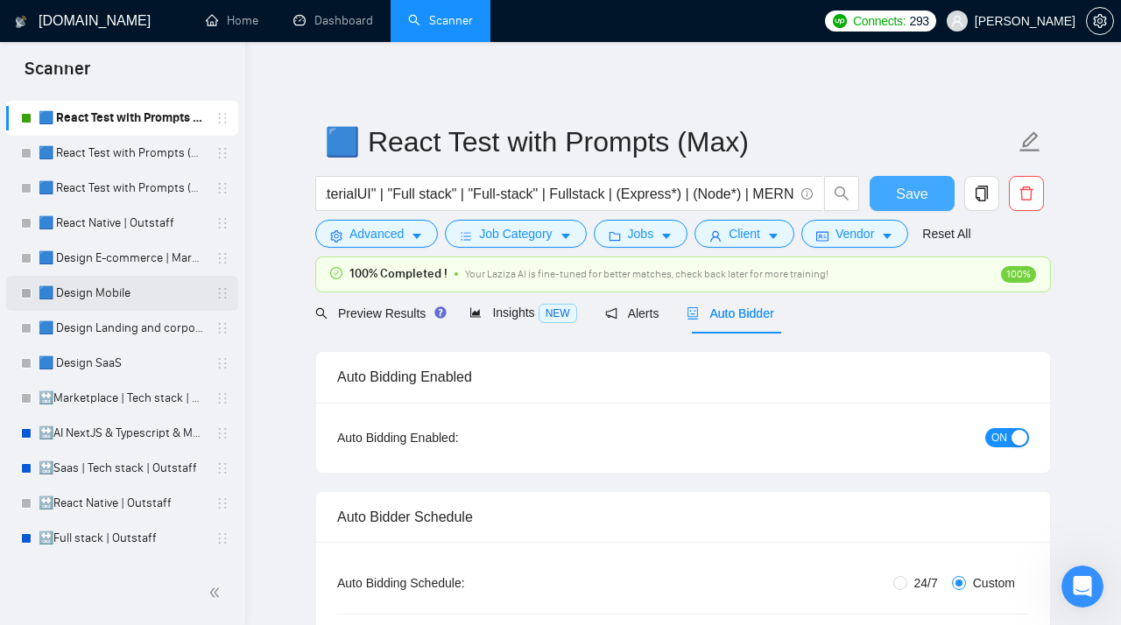
scroll to position [218, 0]
click at [137, 264] on link "🟦 Design E-commerce | Marketplace" at bounding box center [122, 259] width 166 height 35
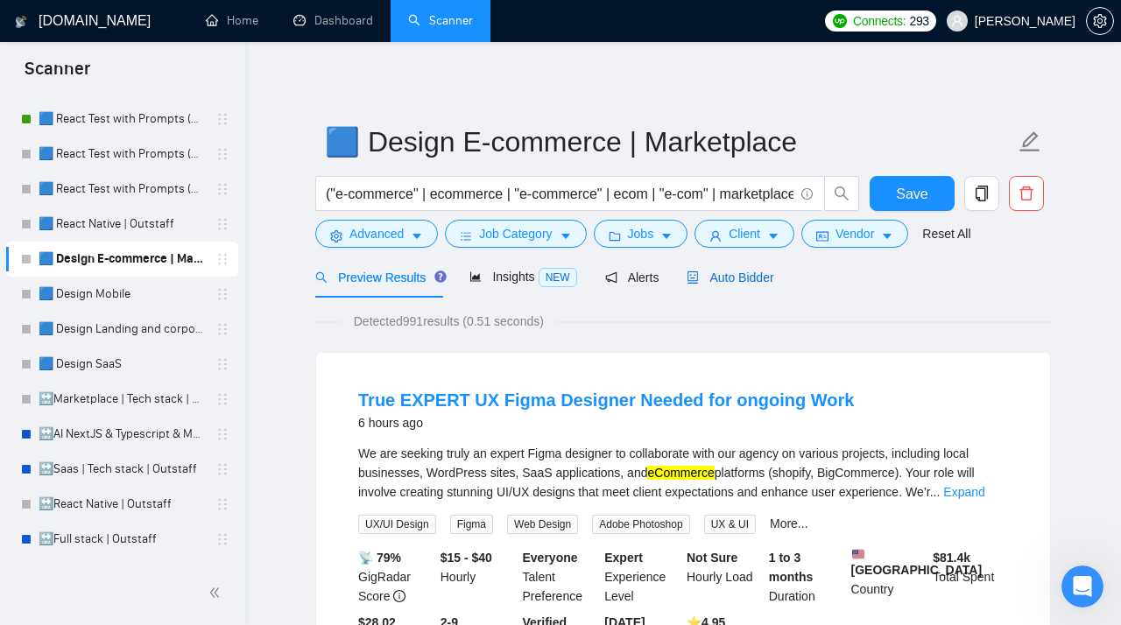
click at [742, 277] on span "Auto Bidder" at bounding box center [729, 278] width 87 height 14
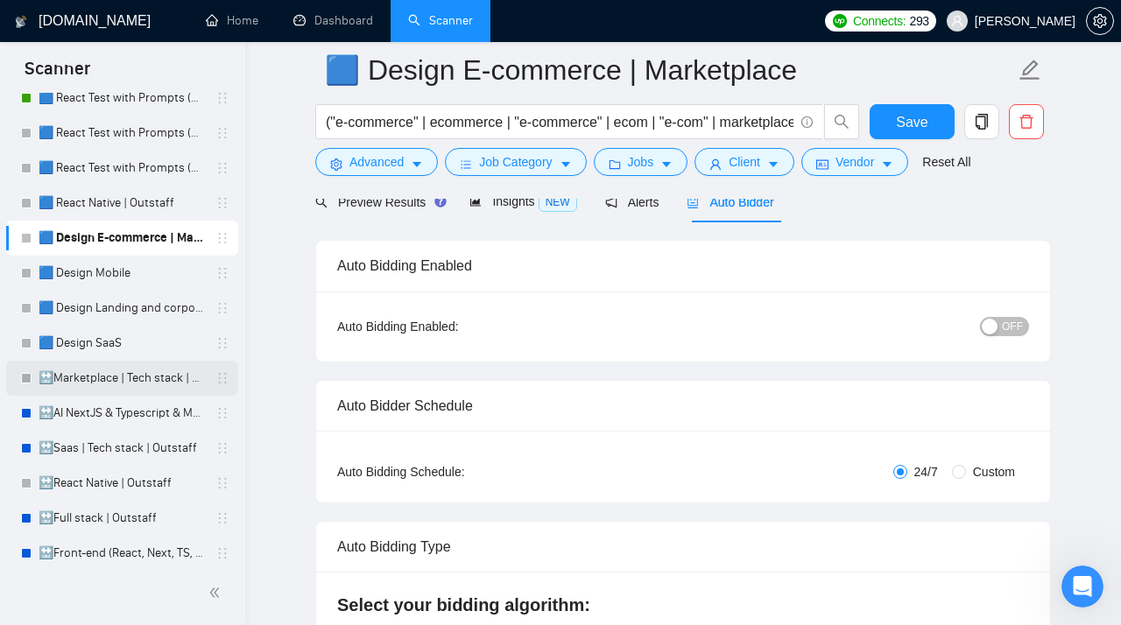
scroll to position [242, 0]
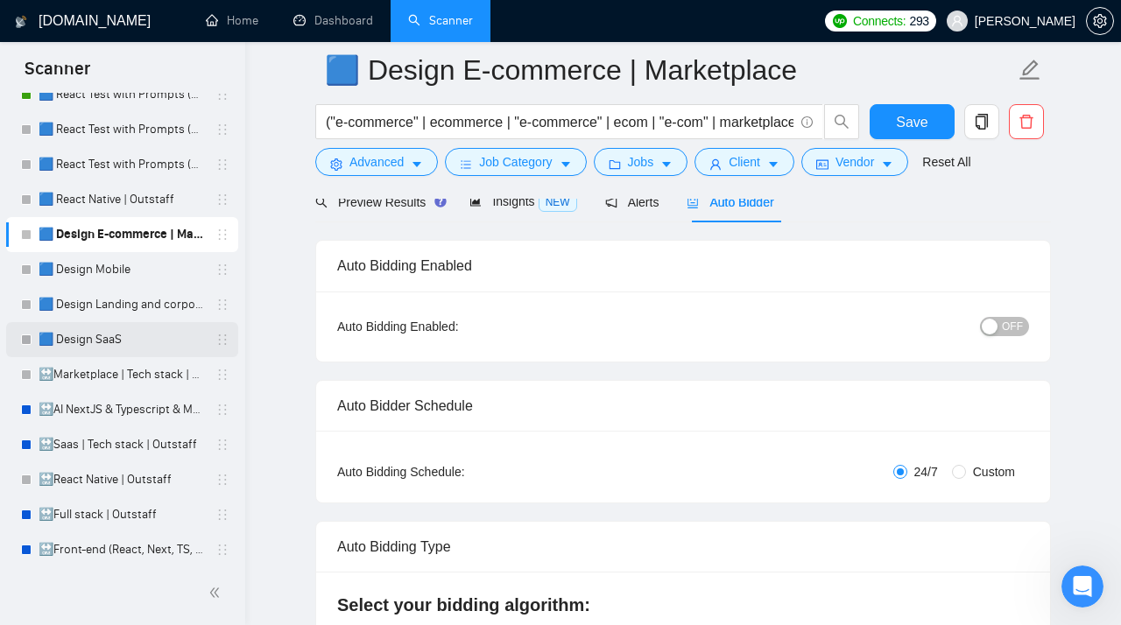
click at [104, 339] on link "🟦 Design SaaS" at bounding box center [122, 339] width 166 height 35
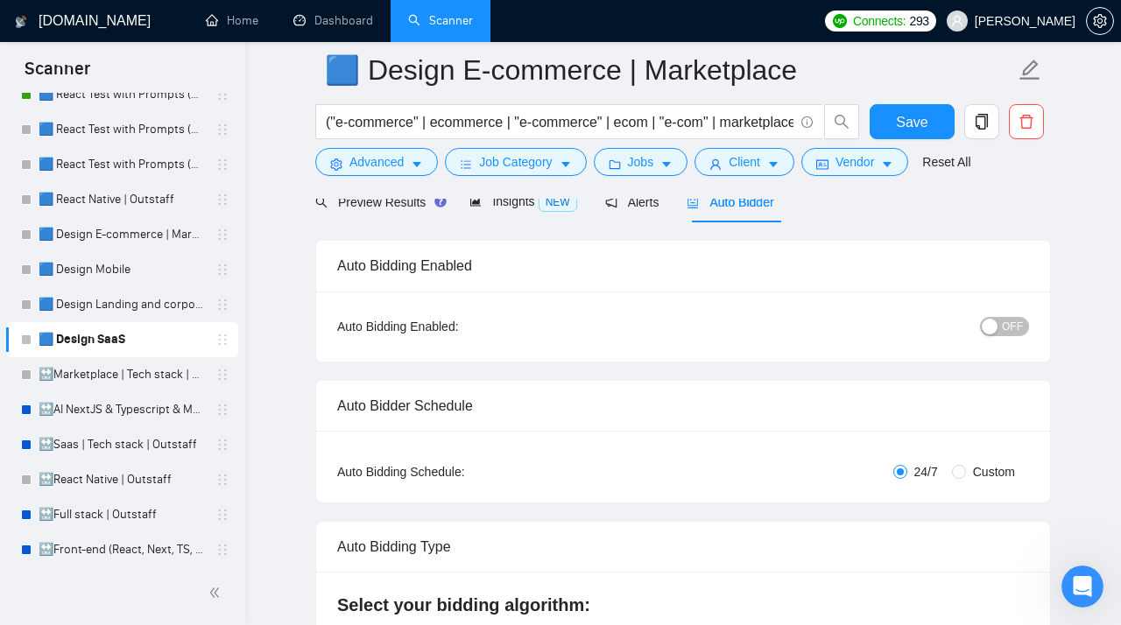
scroll to position [15, 0]
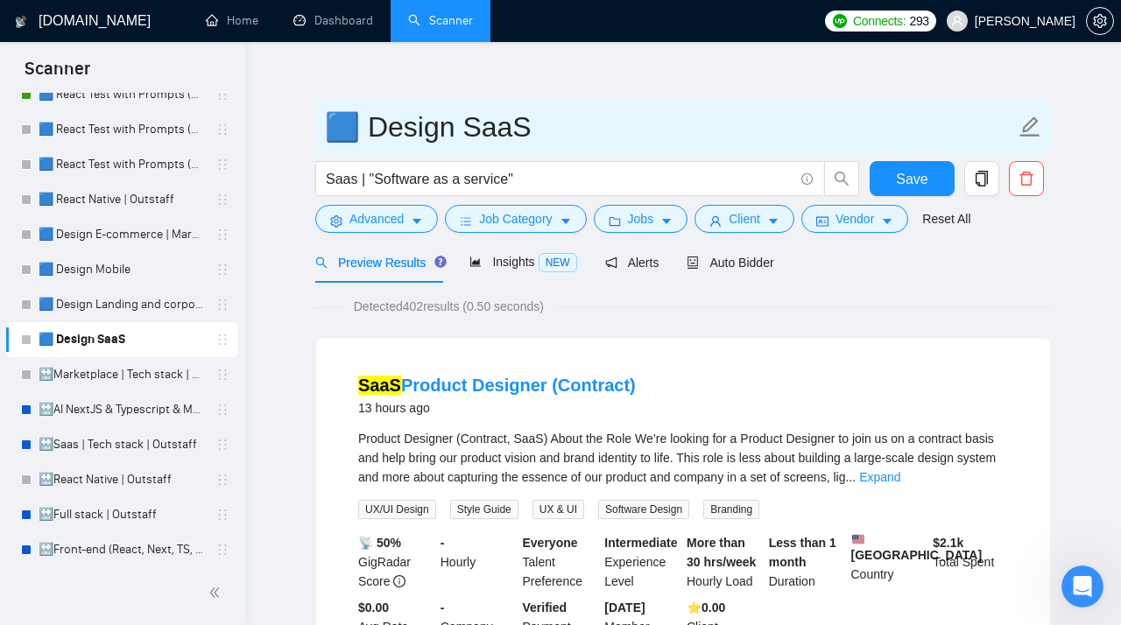
drag, startPoint x: 524, startPoint y: 125, endPoint x: 328, endPoint y: 126, distance: 196.1
click at [328, 126] on input "🟦 Design SaaS" at bounding box center [670, 127] width 690 height 44
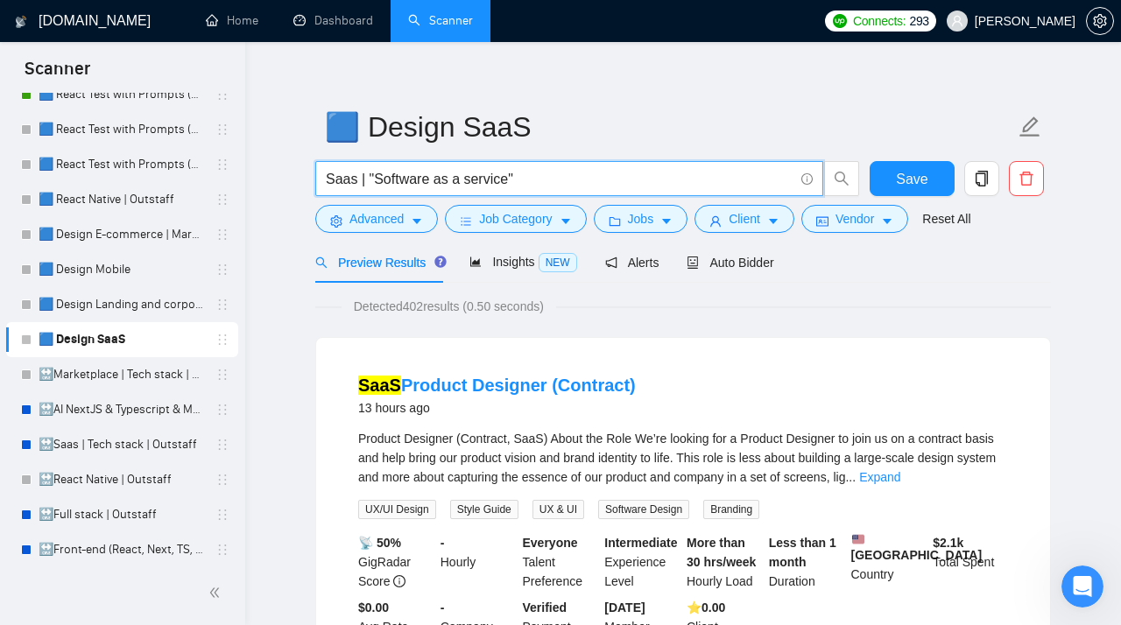
click at [355, 184] on input "Saas | "Software as a service"" at bounding box center [559, 179] width 467 height 22
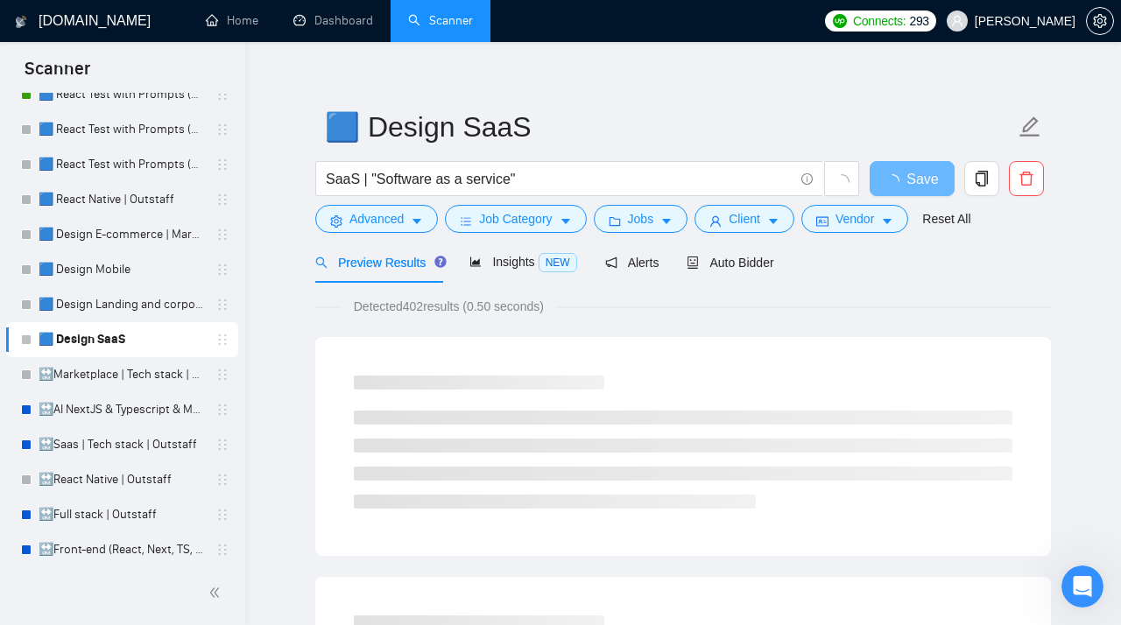
click at [601, 306] on div "Detected 402 results (0.50 seconds)" at bounding box center [682, 306] width 735 height 19
click at [355, 179] on input "SaaS | "Software as a service"" at bounding box center [559, 179] width 467 height 22
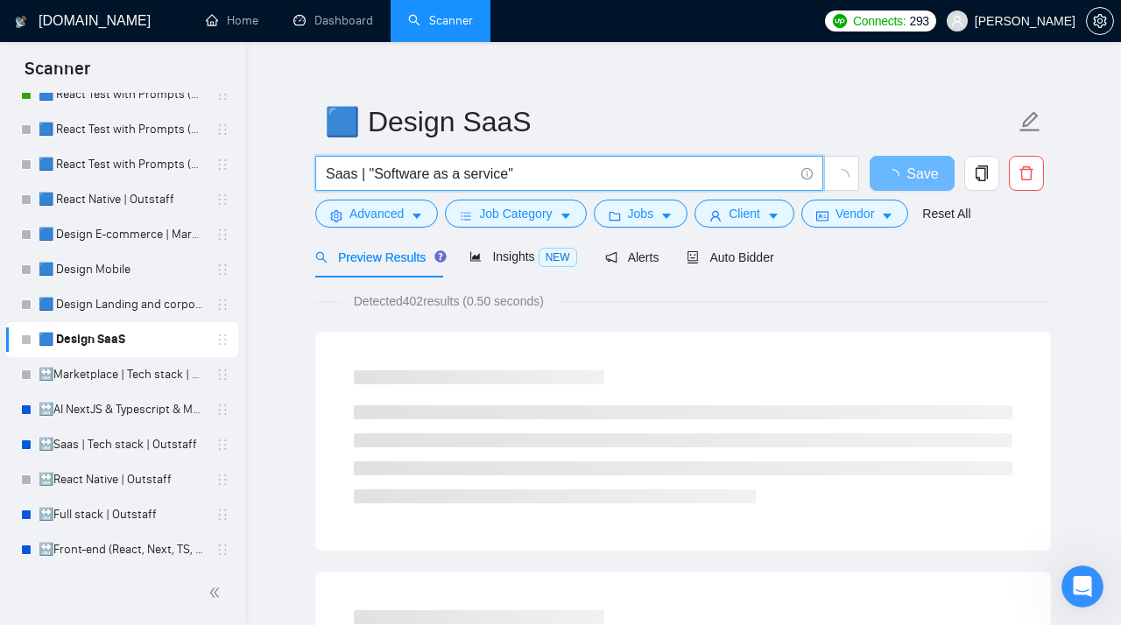
scroll to position [0, 0]
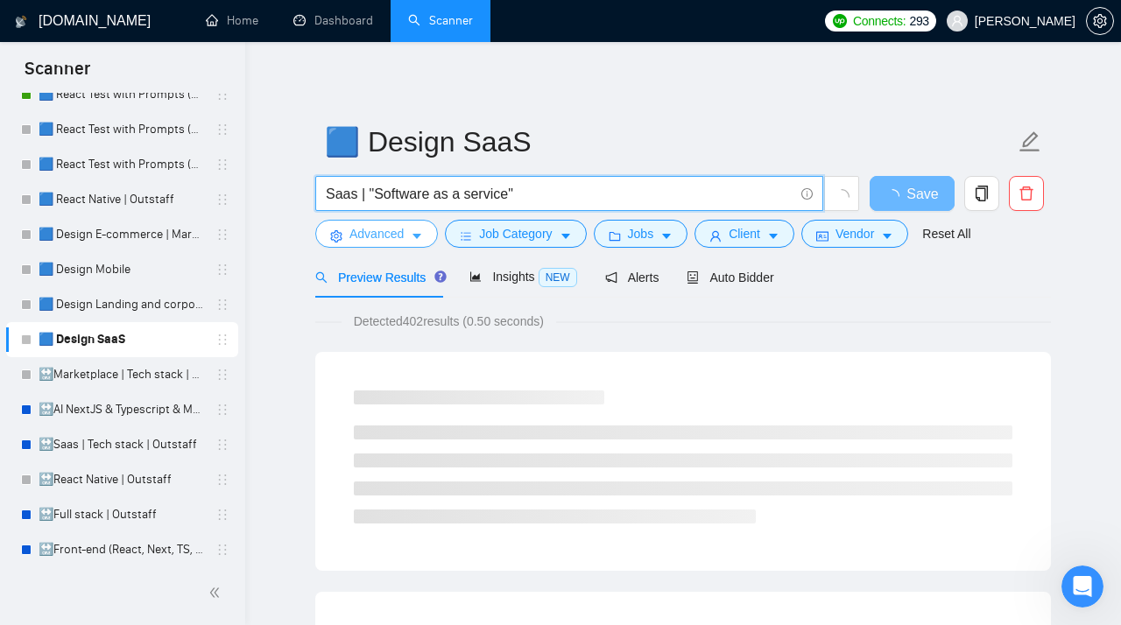
type input "Saas | "Software as a service""
click at [404, 239] on span "Advanced" at bounding box center [376, 233] width 54 height 19
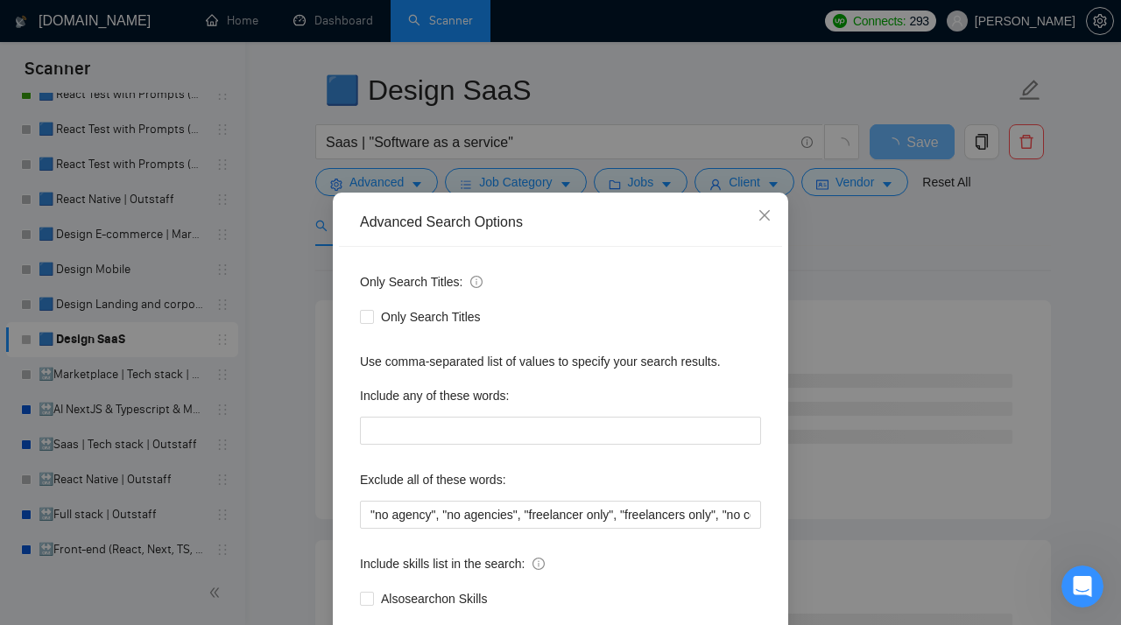
scroll to position [50, 0]
click at [760, 213] on icon "close" at bounding box center [764, 215] width 11 height 11
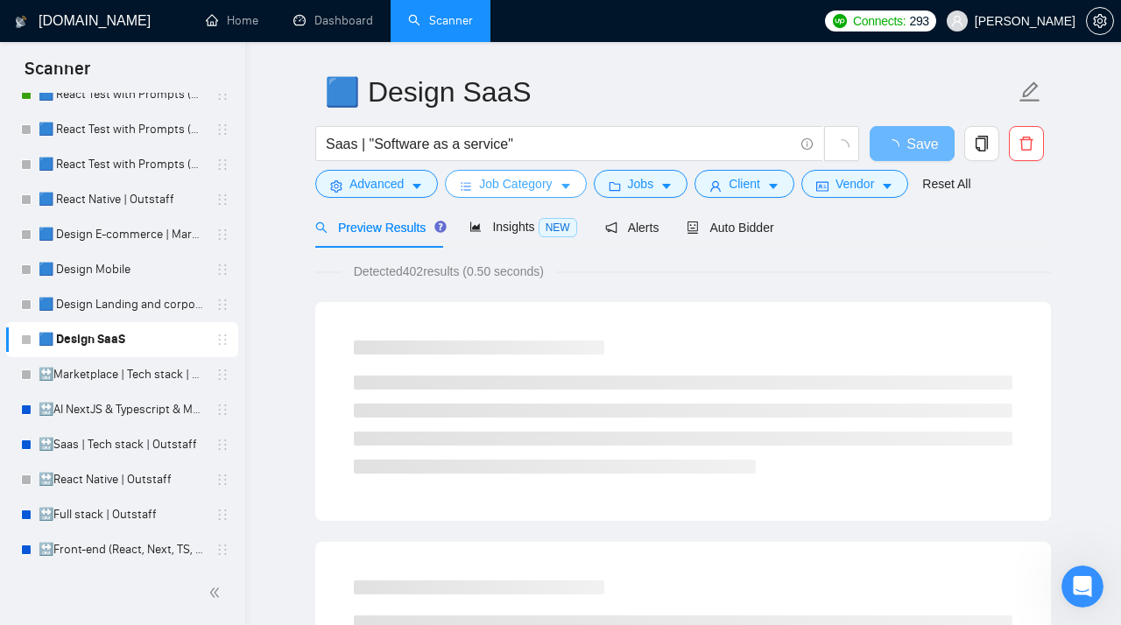
click at [551, 186] on span "Job Category" at bounding box center [515, 183] width 73 height 19
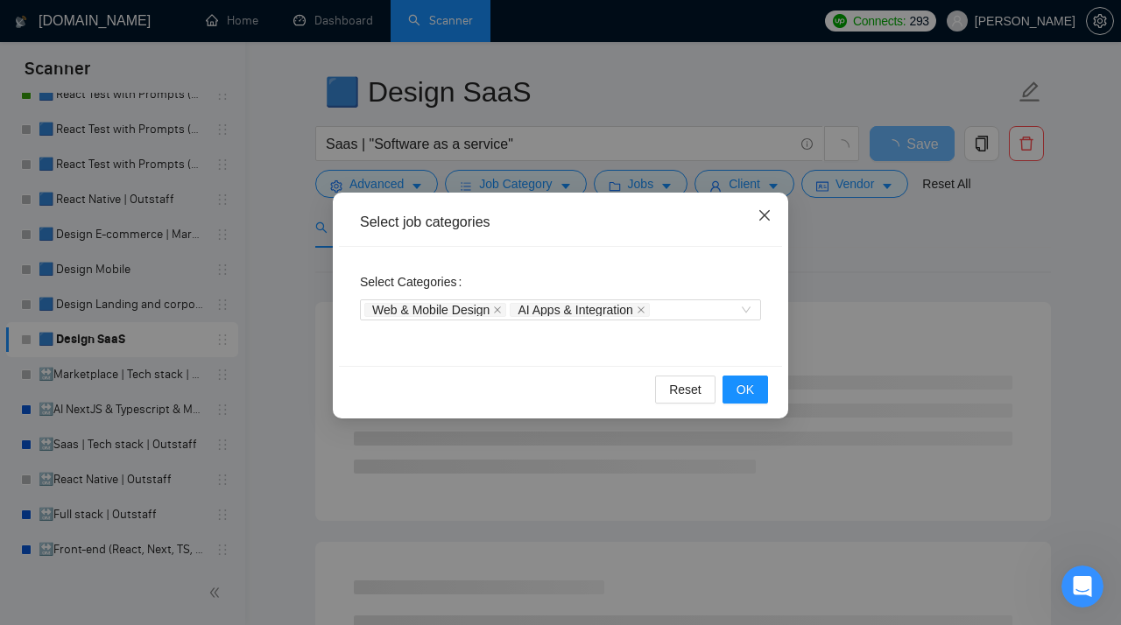
click at [764, 214] on icon "close" at bounding box center [764, 215] width 14 height 14
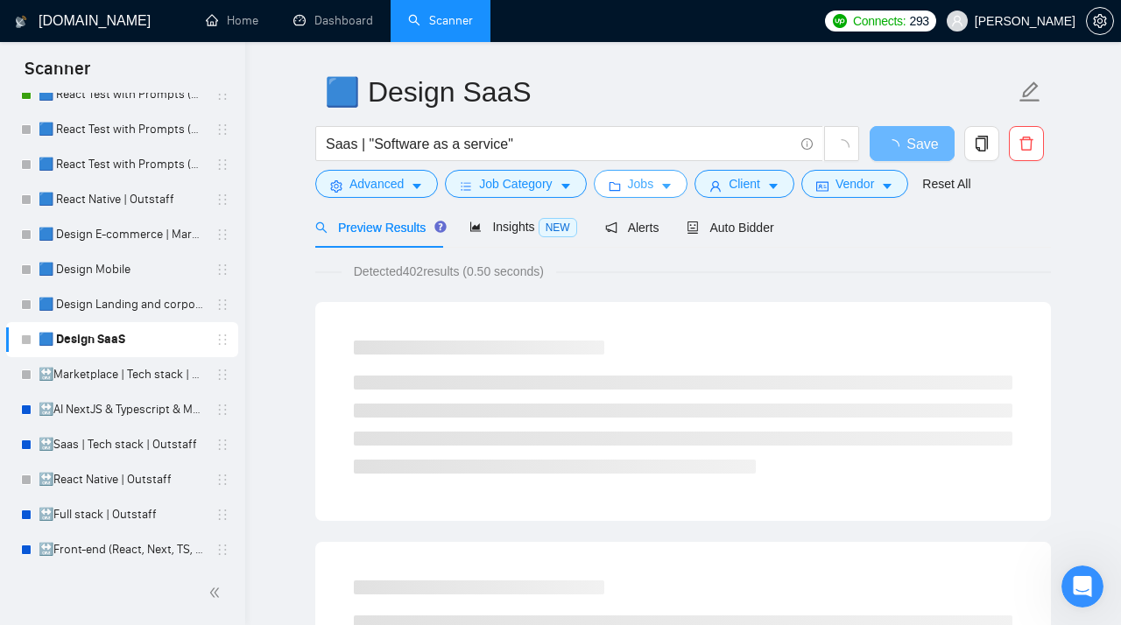
click at [639, 192] on span "Jobs" at bounding box center [641, 183] width 26 height 19
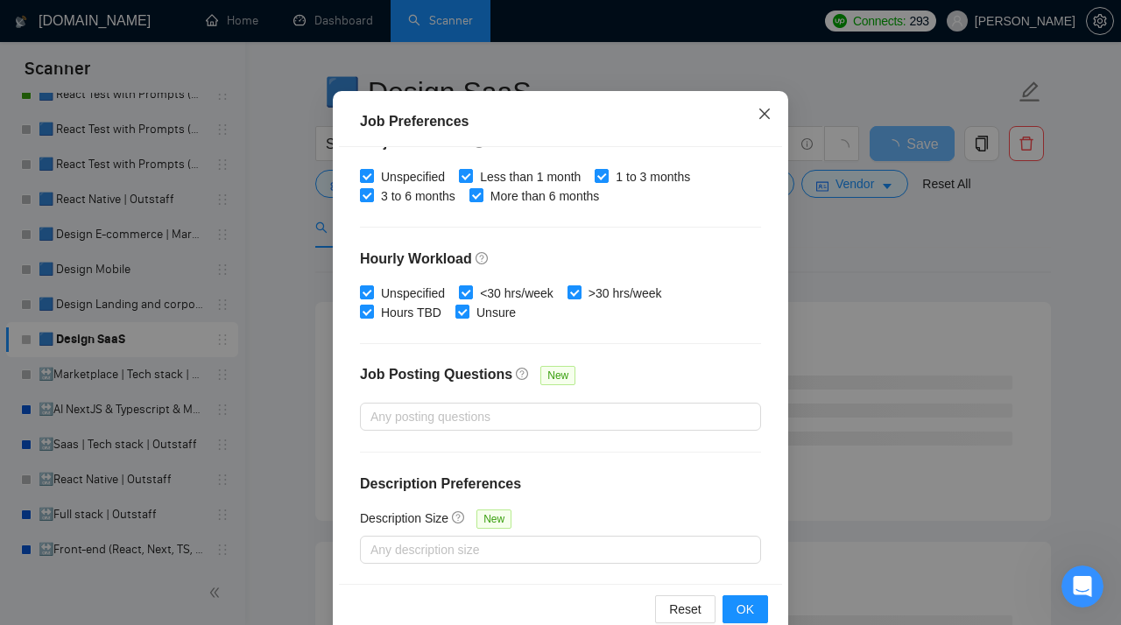
click at [762, 121] on icon "close" at bounding box center [764, 114] width 14 height 14
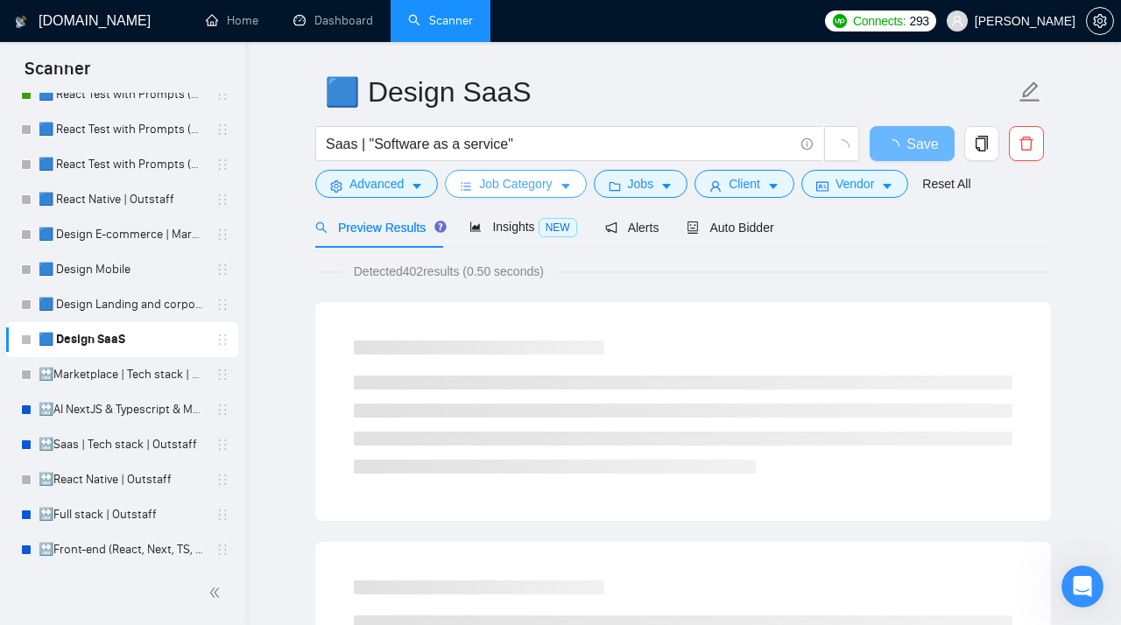
click at [546, 183] on span "Job Category" at bounding box center [515, 183] width 73 height 19
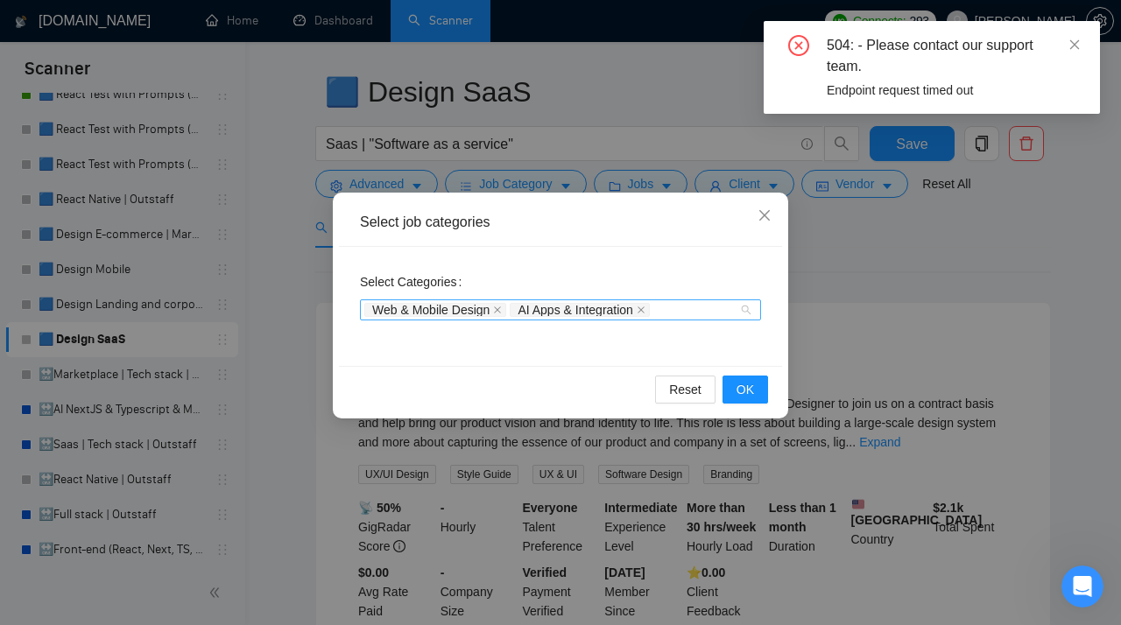
click at [746, 311] on div "Web & Mobile Design AI Apps & Integration" at bounding box center [560, 309] width 401 height 21
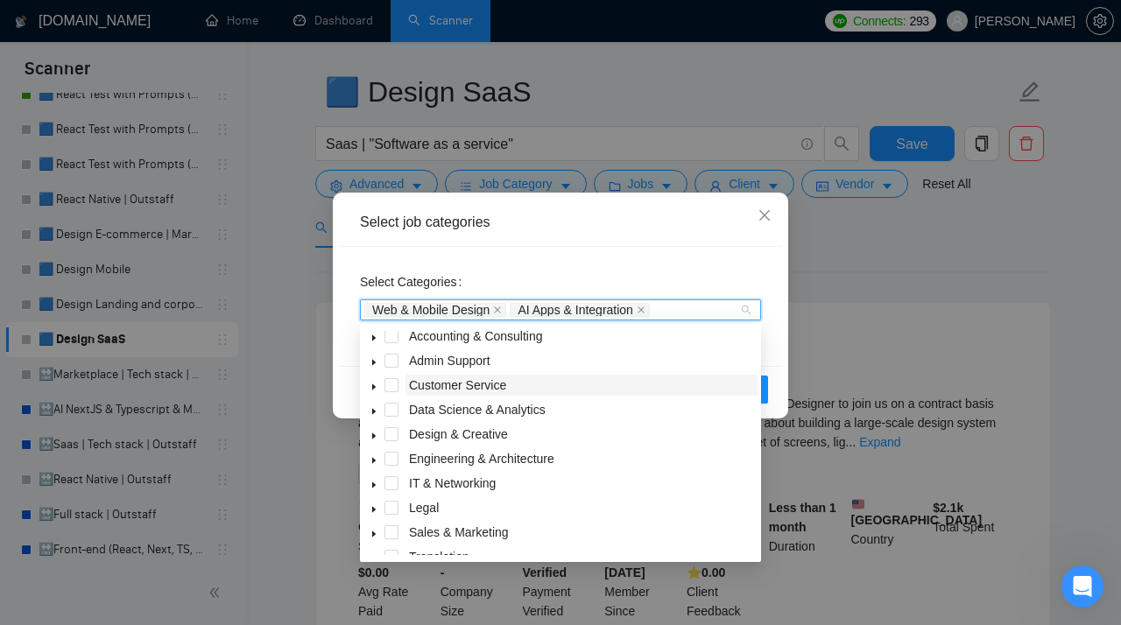
scroll to position [6, 0]
click at [391, 435] on span at bounding box center [391, 433] width 14 height 14
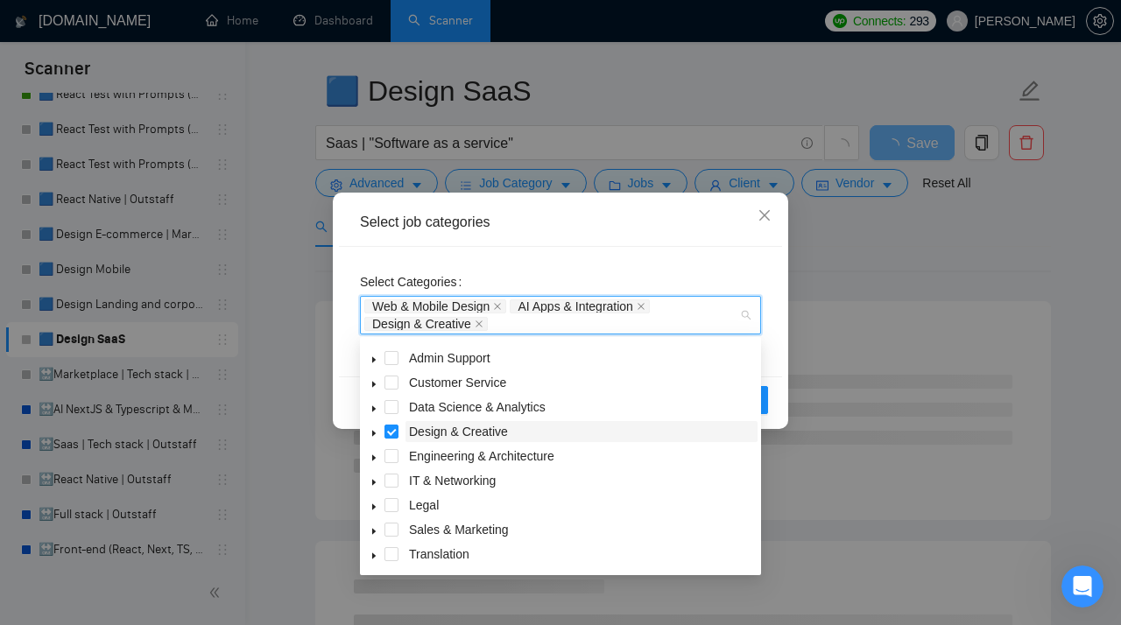
scroll to position [0, 0]
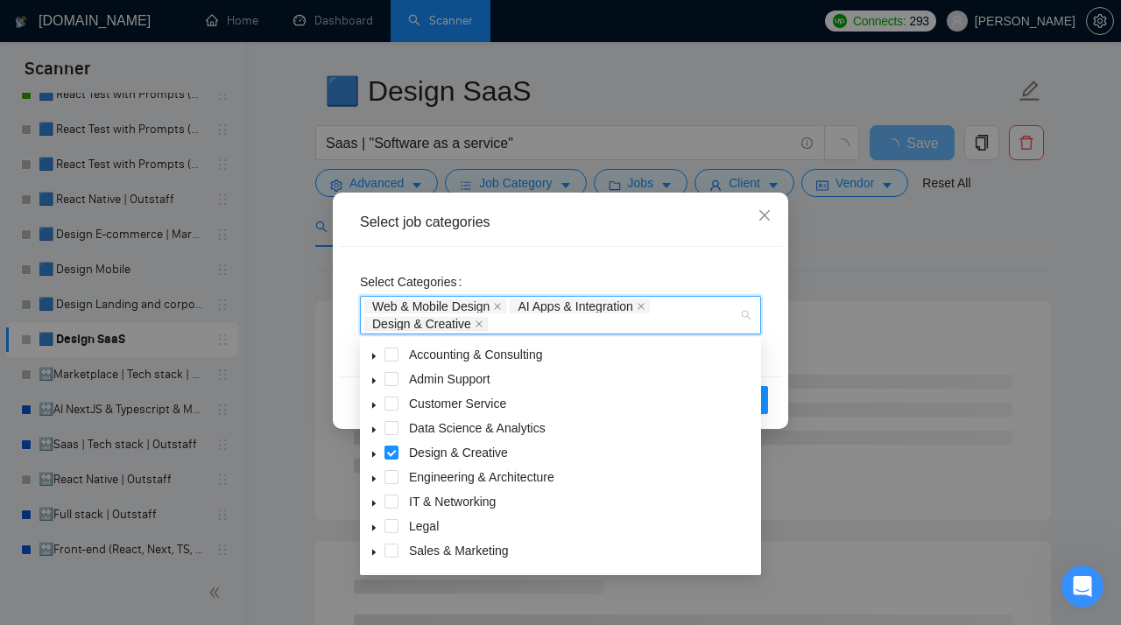
click at [652, 268] on div "Select Categories Web & Mobile Design AI Apps & Integration Design & Creative" at bounding box center [560, 312] width 443 height 130
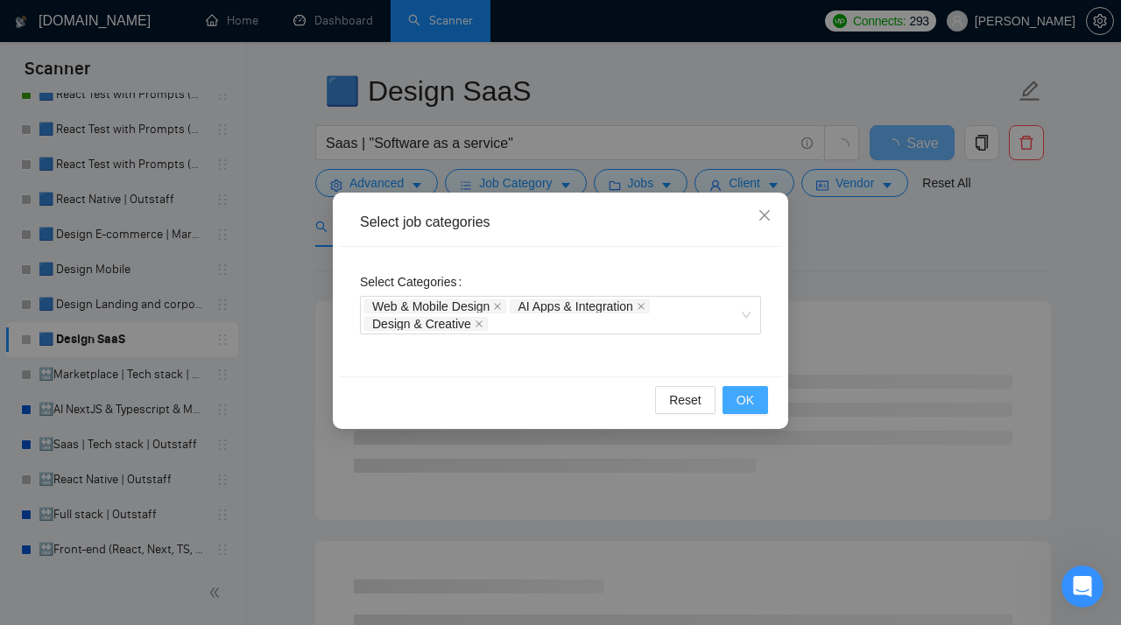
click at [751, 402] on span "OK" at bounding box center [745, 399] width 18 height 19
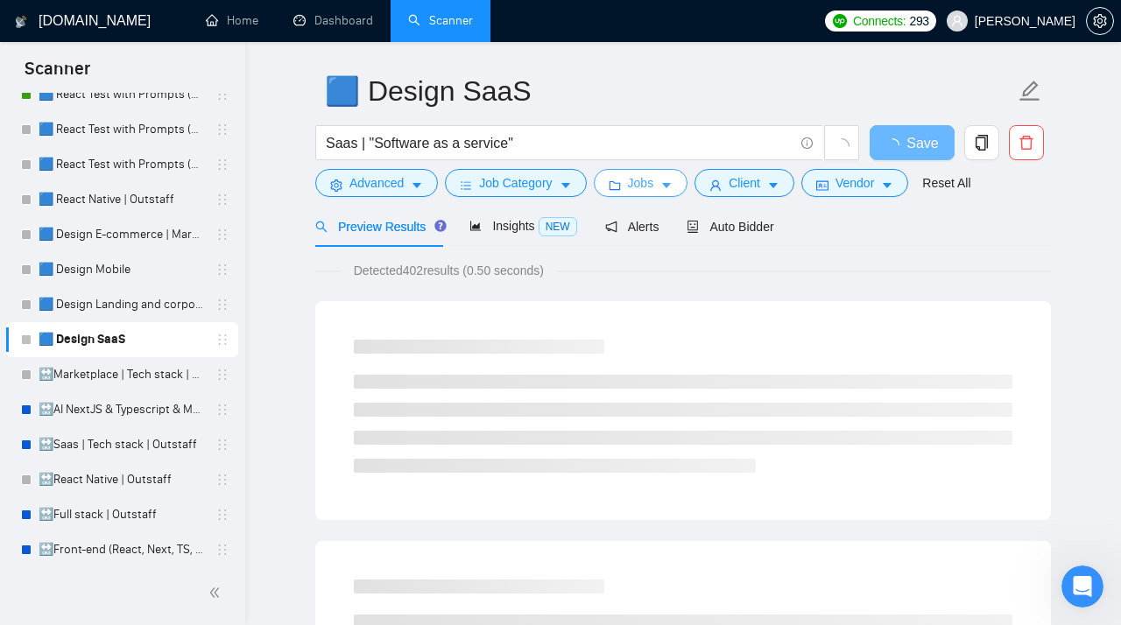
click at [654, 190] on span "Jobs" at bounding box center [641, 182] width 26 height 19
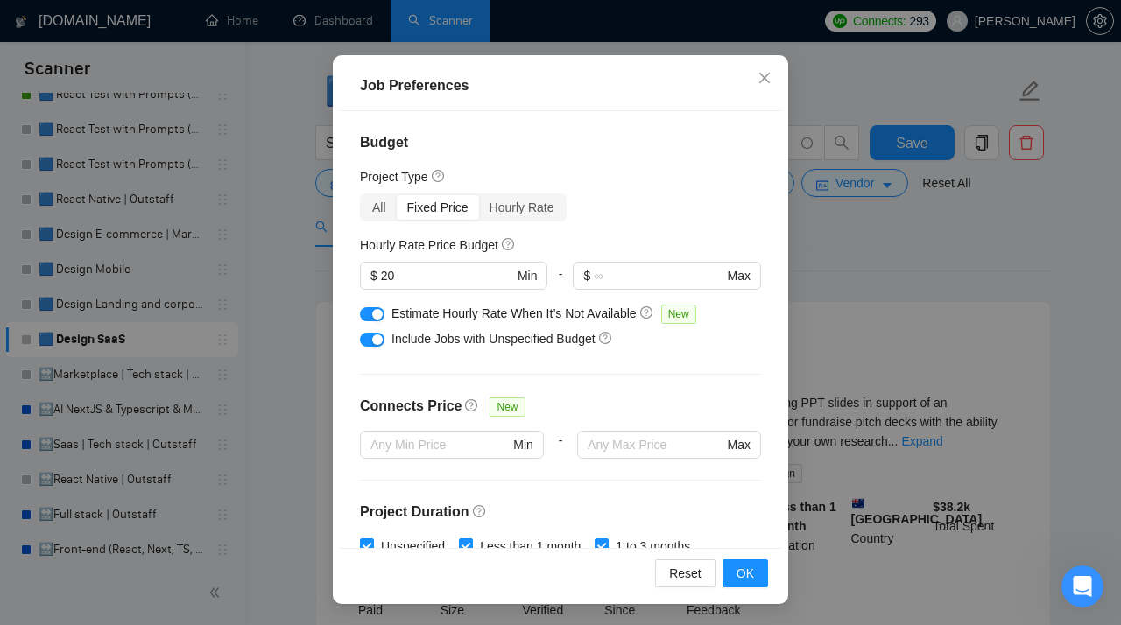
scroll to position [95, 0]
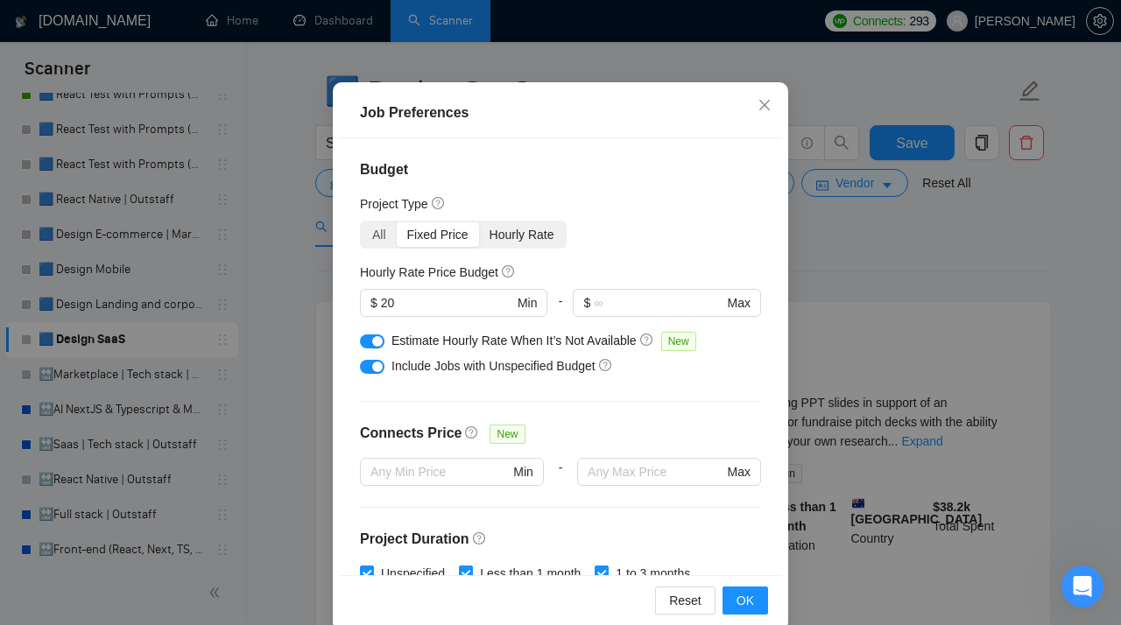
click at [526, 233] on div "Hourly Rate" at bounding box center [522, 234] width 86 height 25
click at [479, 222] on input "Hourly Rate" at bounding box center [479, 222] width 0 height 0
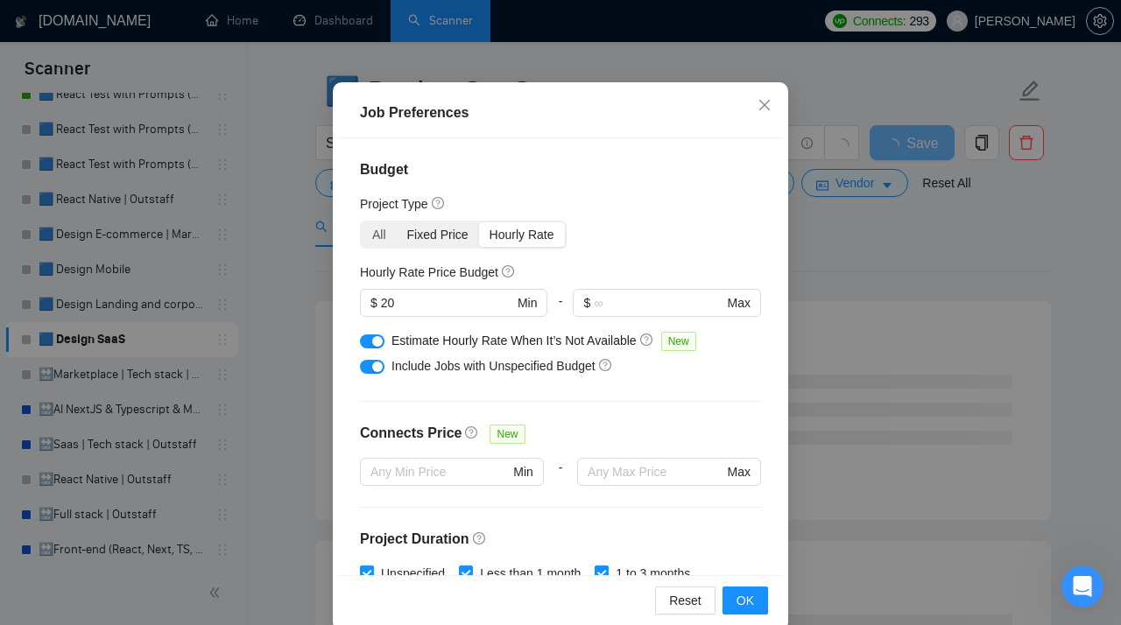
click at [442, 229] on div "Fixed Price" at bounding box center [438, 234] width 82 height 25
click at [397, 222] on input "Fixed Price" at bounding box center [397, 222] width 0 height 0
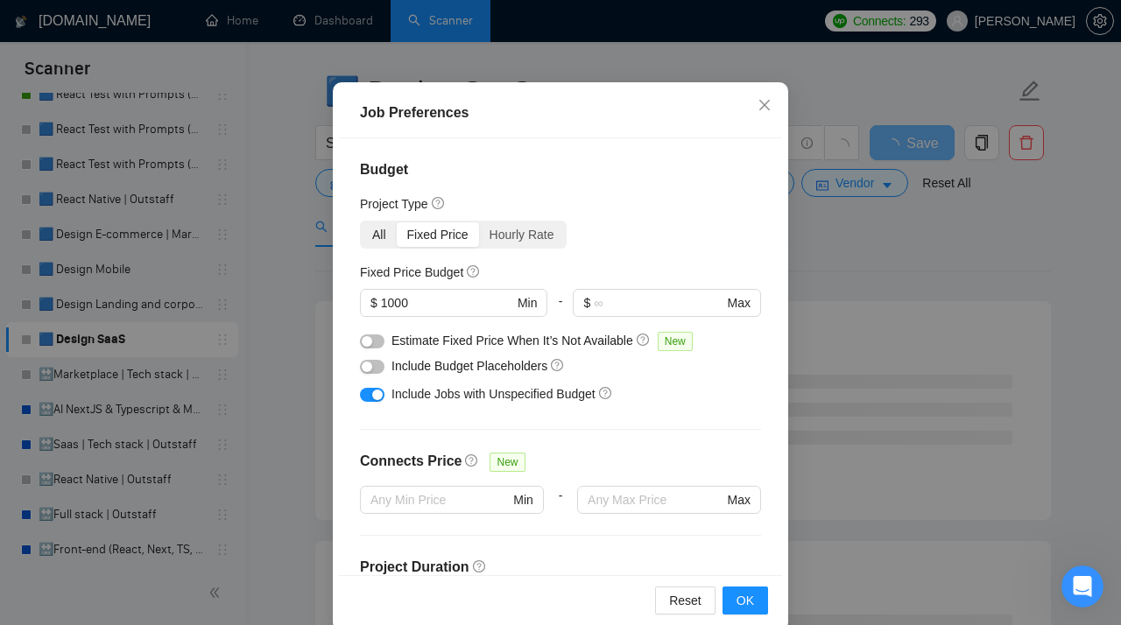
click at [383, 232] on div "All" at bounding box center [379, 234] width 35 height 25
click at [362, 222] on input "All" at bounding box center [362, 222] width 0 height 0
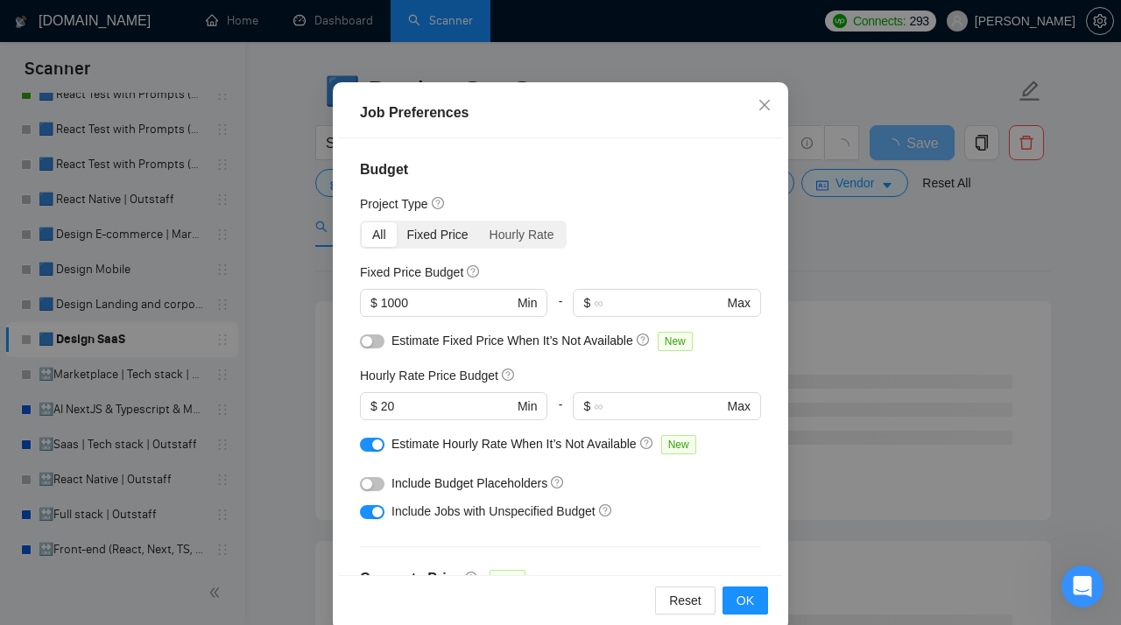
click at [433, 228] on div "Fixed Price" at bounding box center [438, 234] width 82 height 25
click at [397, 222] on input "Fixed Price" at bounding box center [397, 222] width 0 height 0
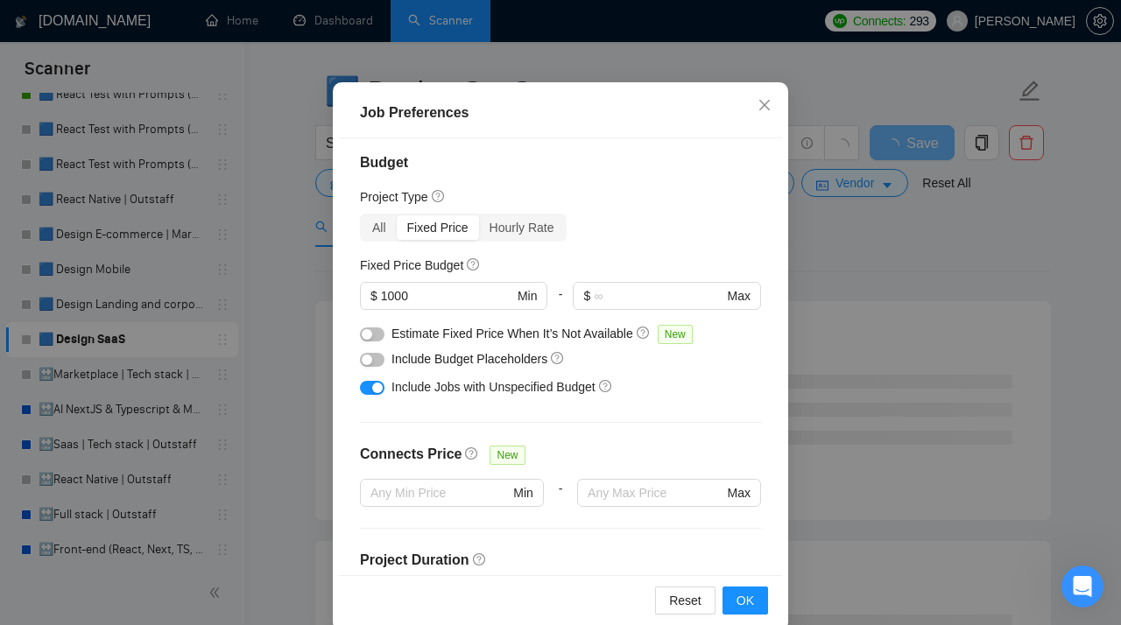
scroll to position [0, 0]
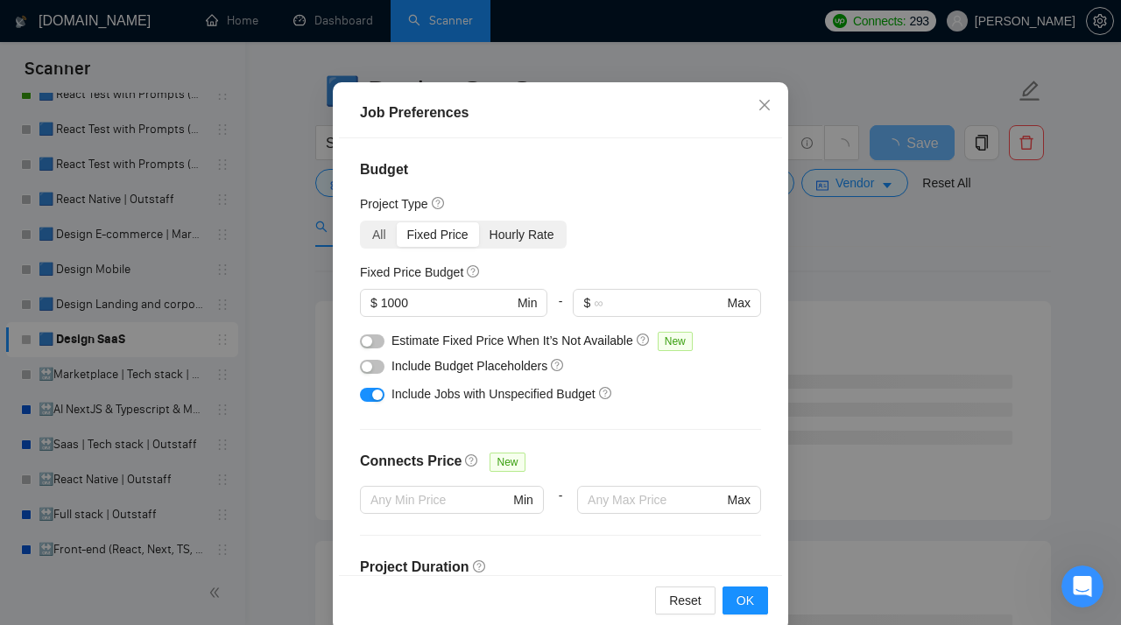
click at [516, 233] on div "Hourly Rate" at bounding box center [522, 234] width 86 height 25
click at [479, 222] on input "Hourly Rate" at bounding box center [479, 222] width 0 height 0
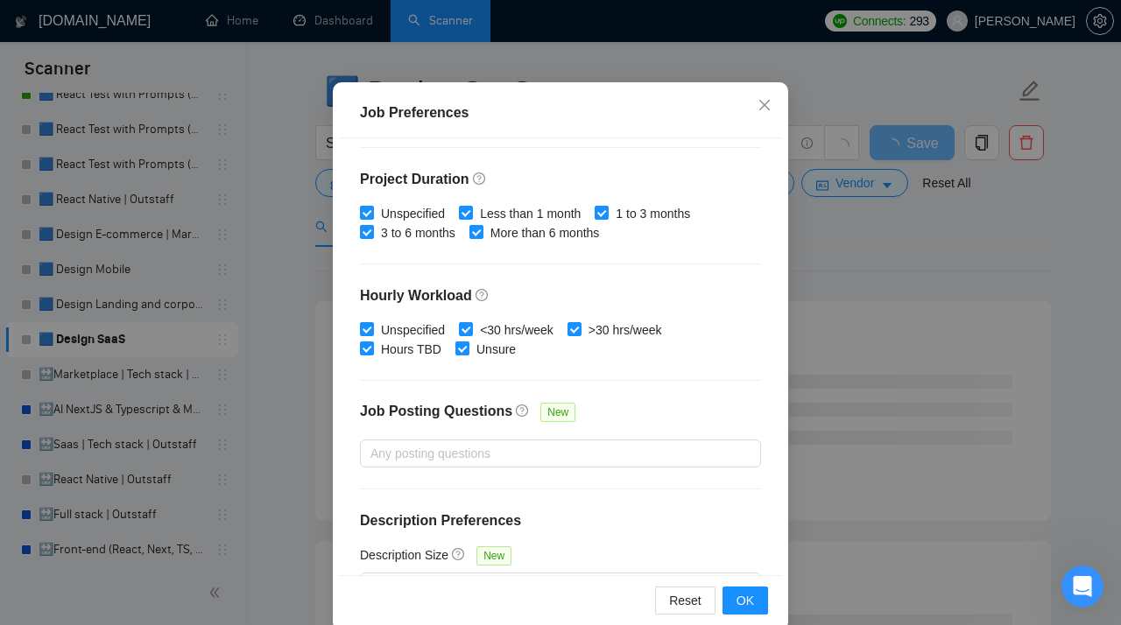
scroll to position [405, 0]
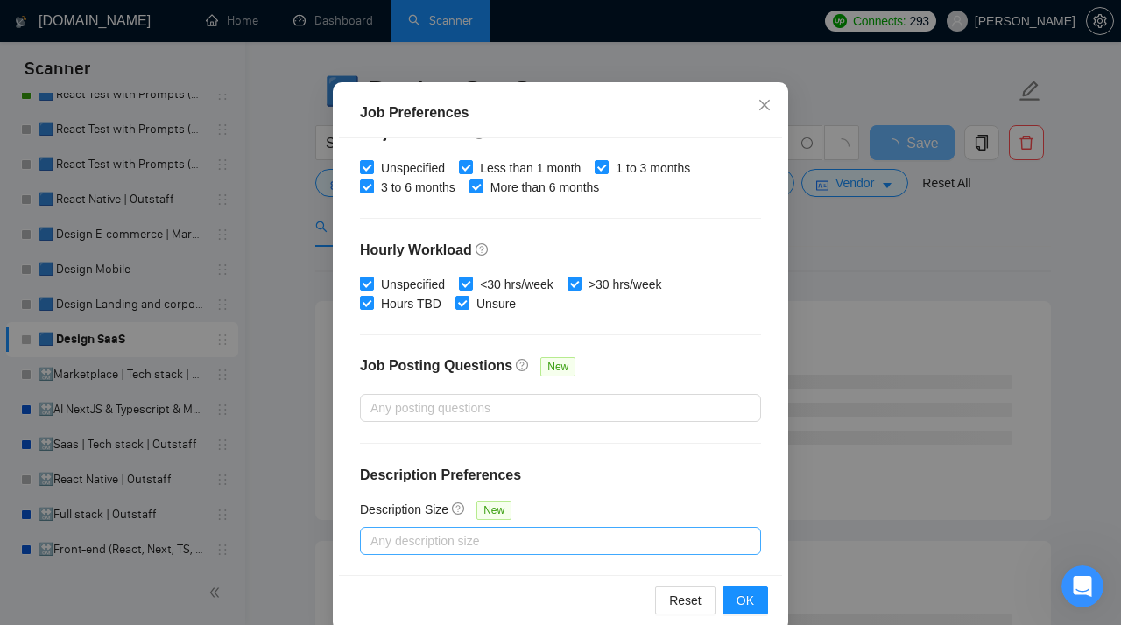
click at [432, 504] on div at bounding box center [551, 541] width 375 height 21
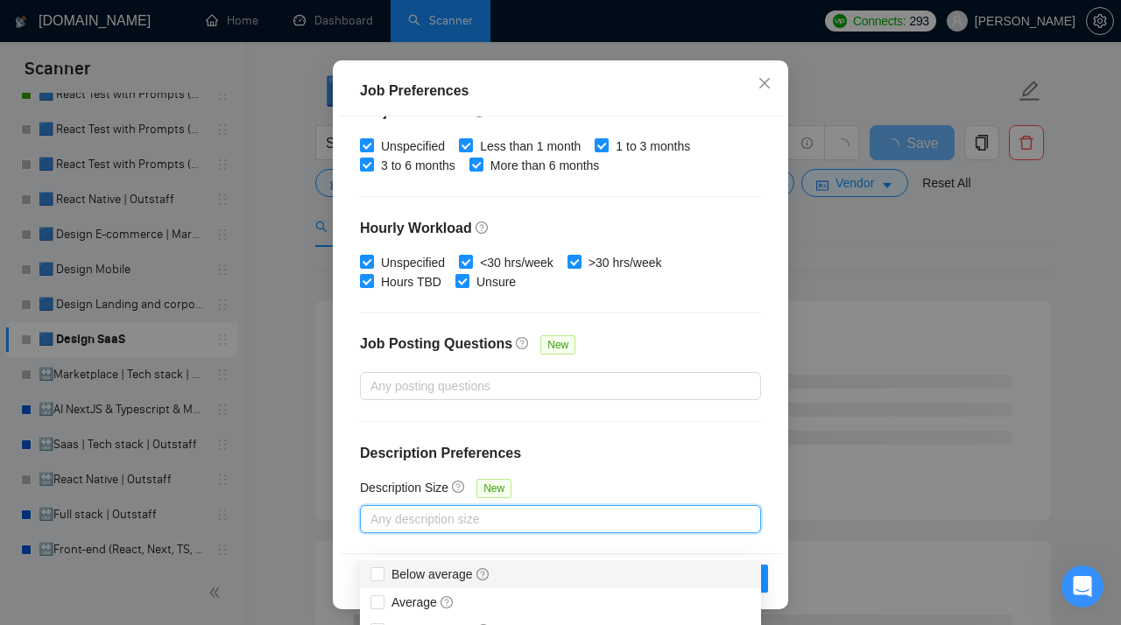
scroll to position [116, 0]
click at [550, 442] on div "Budget Project Type All Fixed Price Hourly Rate Fixed Price Budget $ 1000 Min -…" at bounding box center [560, 336] width 443 height 438
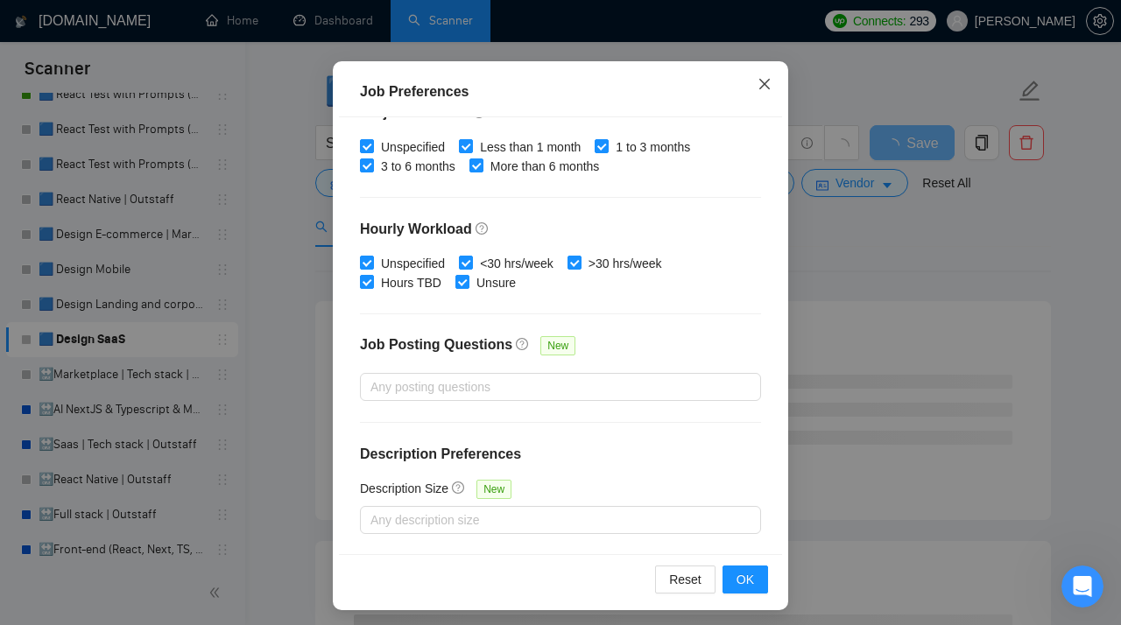
click at [757, 89] on span "Close" at bounding box center [764, 84] width 47 height 47
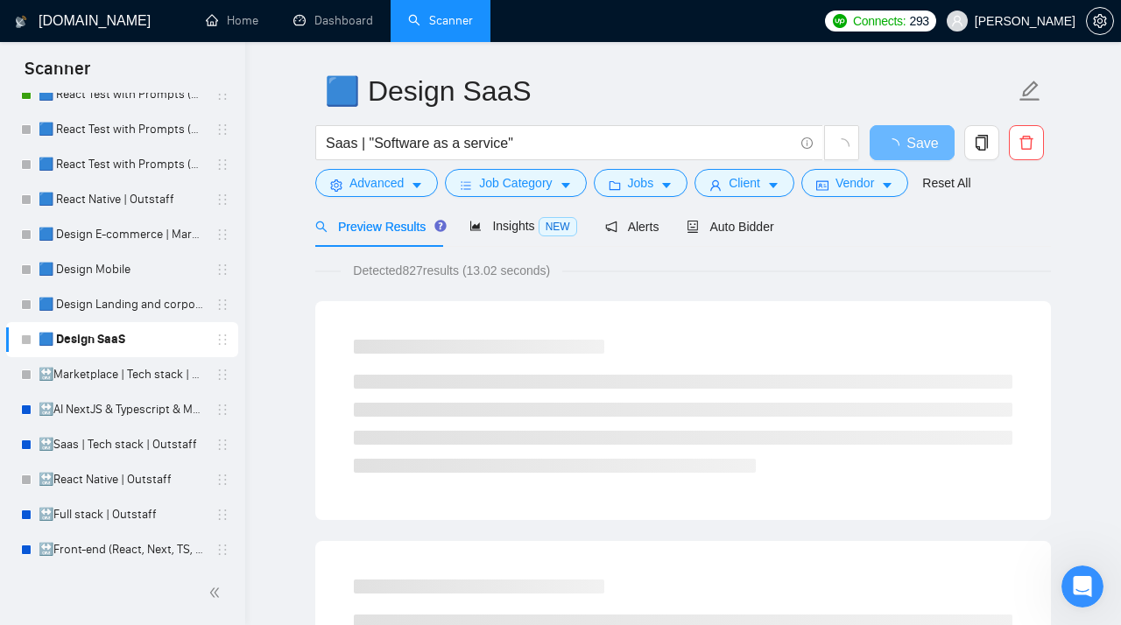
scroll to position [51, 0]
click at [654, 185] on span "Jobs" at bounding box center [641, 182] width 26 height 19
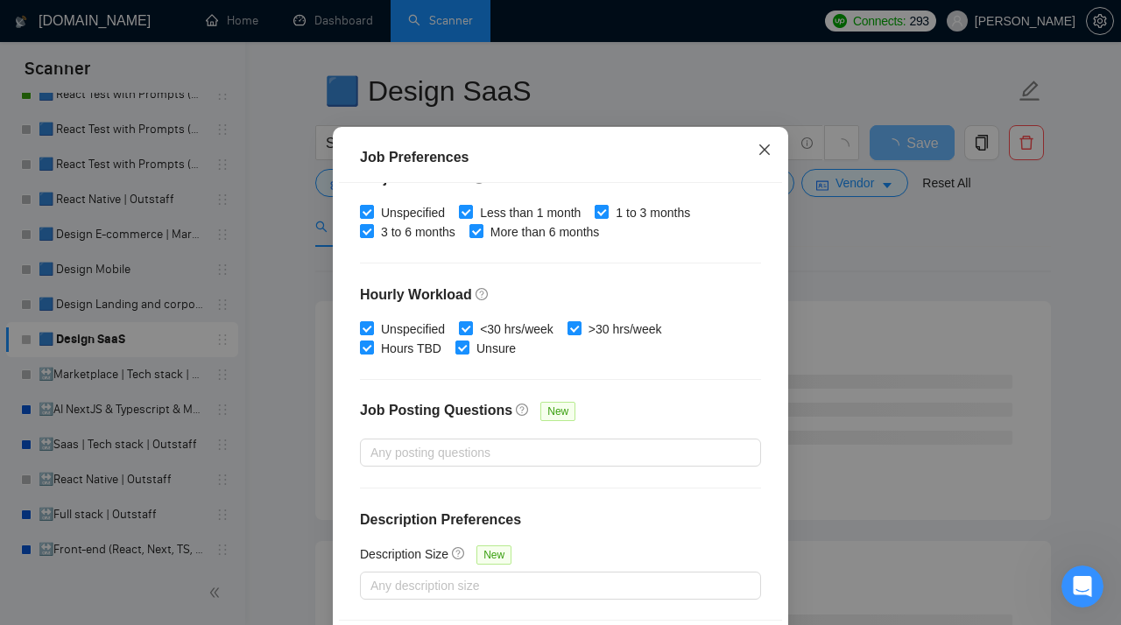
click at [758, 157] on icon "close" at bounding box center [764, 150] width 14 height 14
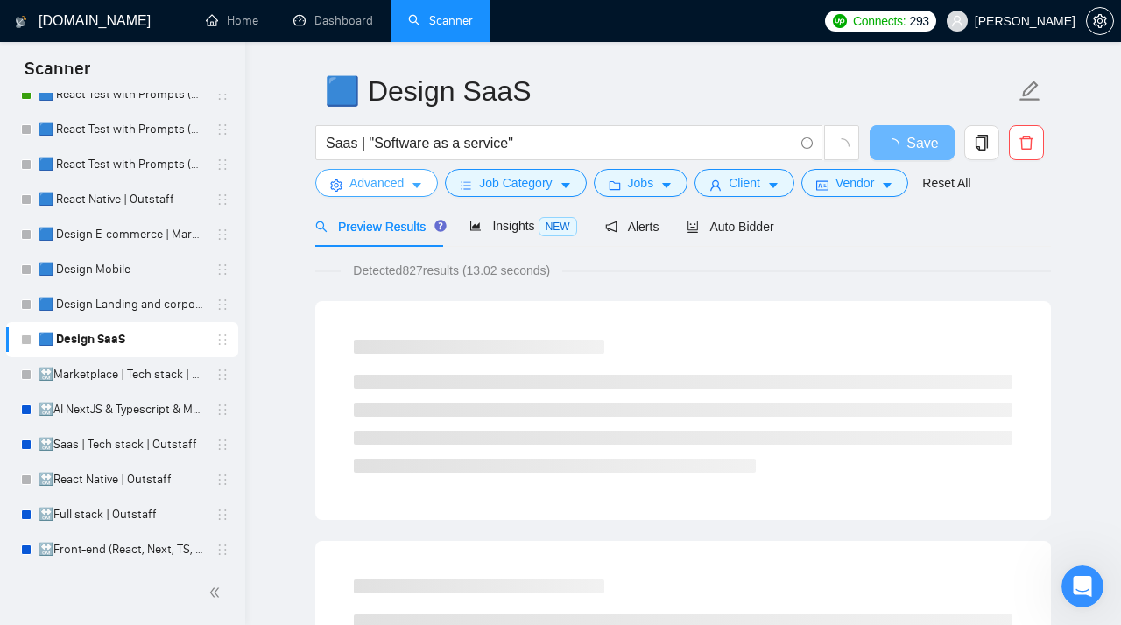
click at [396, 182] on span "Advanced" at bounding box center [376, 182] width 54 height 19
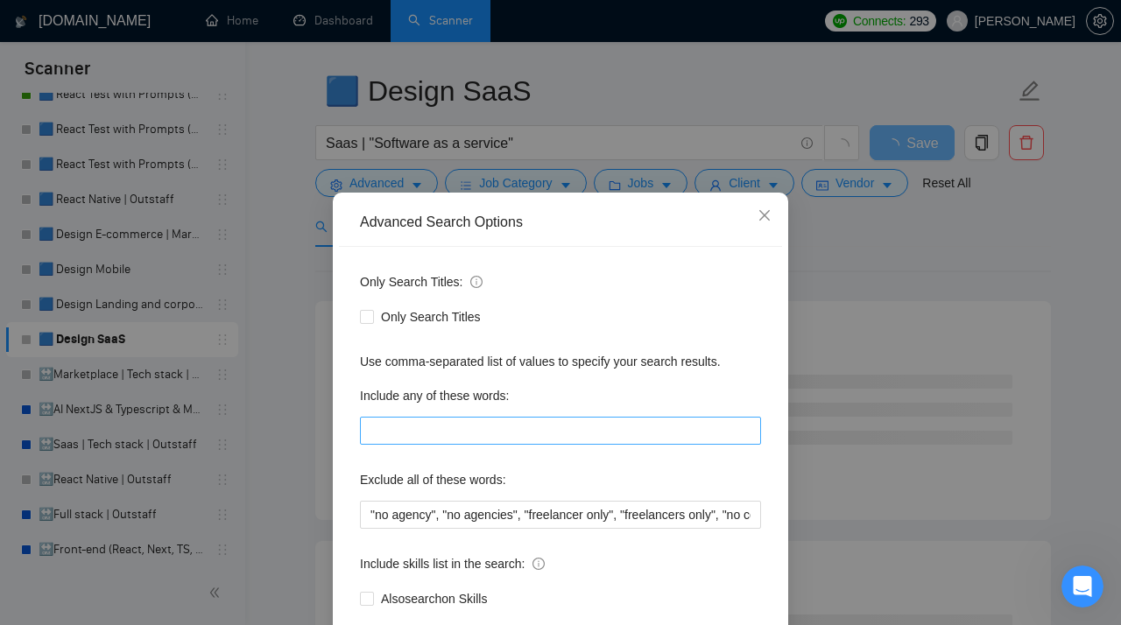
scroll to position [103, 0]
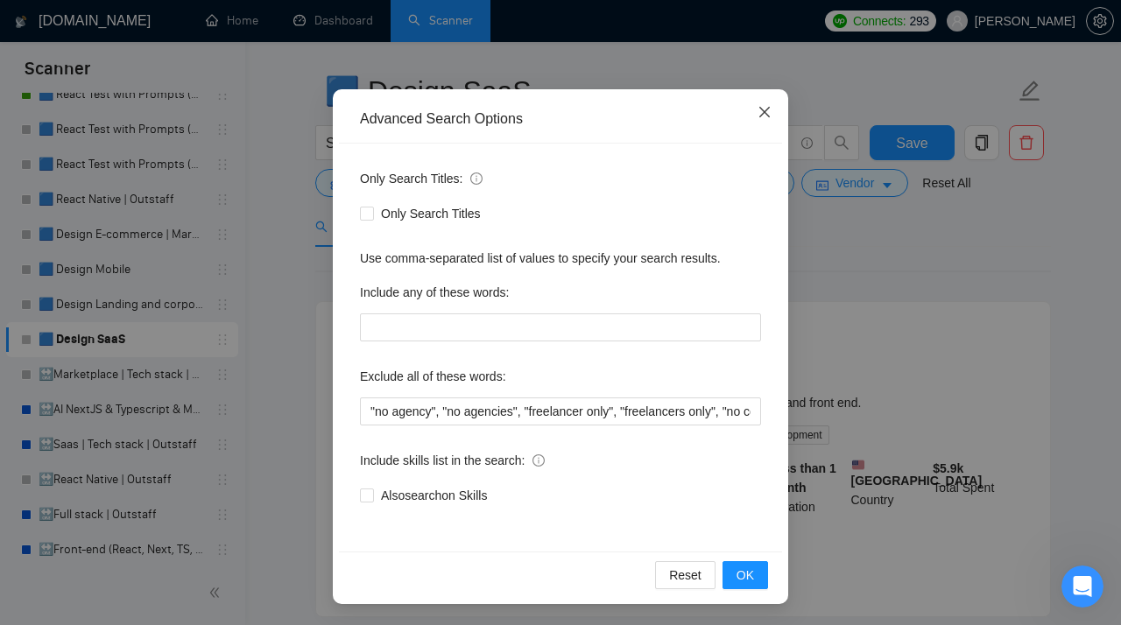
click at [762, 117] on icon "close" at bounding box center [764, 112] width 14 height 14
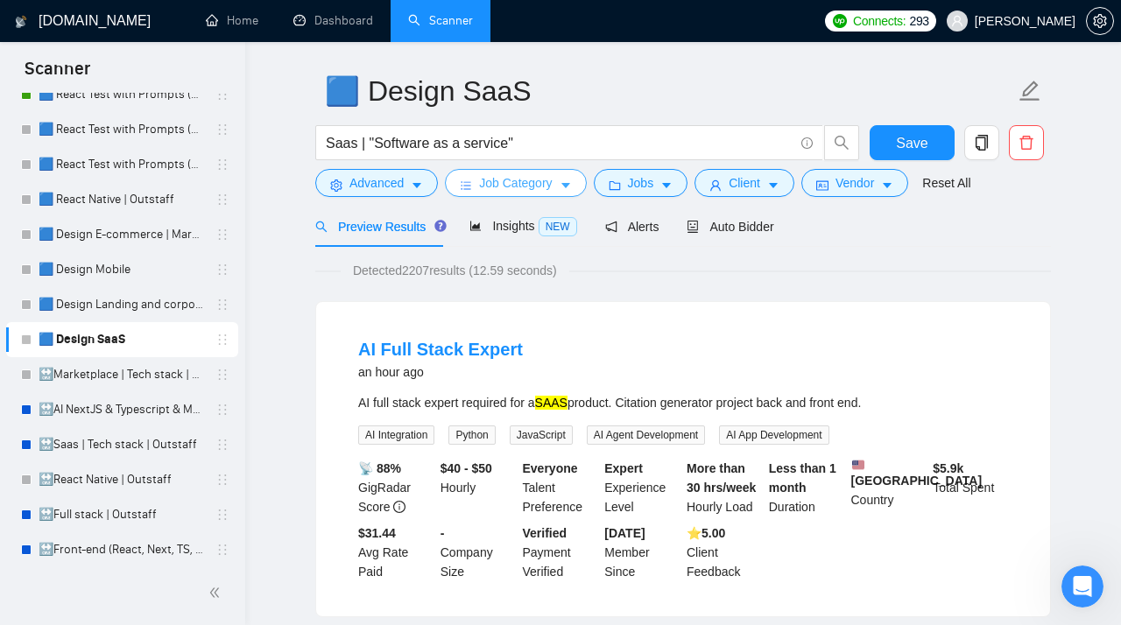
click at [512, 190] on span "Job Category" at bounding box center [515, 182] width 73 height 19
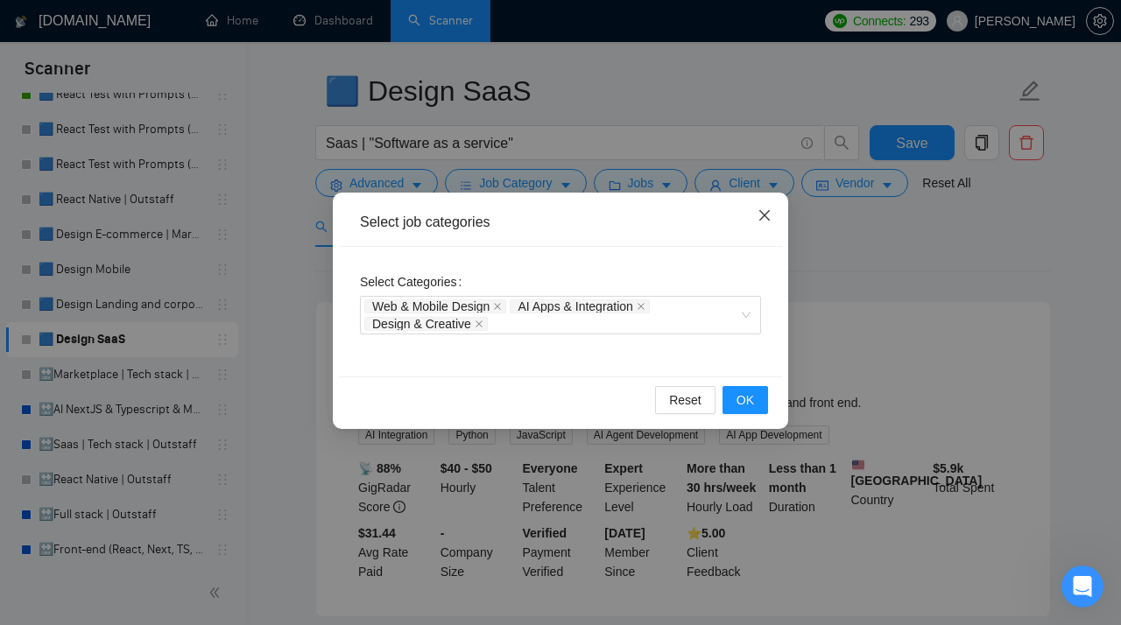
click at [764, 215] on icon "close" at bounding box center [764, 215] width 11 height 11
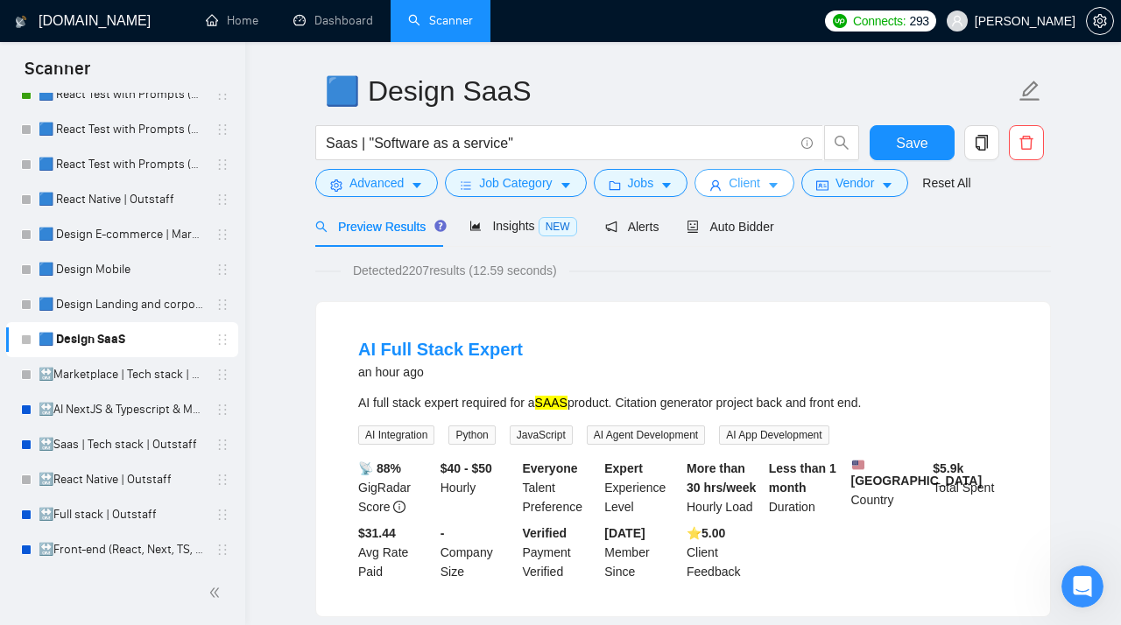
click at [756, 183] on span "Client" at bounding box center [744, 182] width 32 height 19
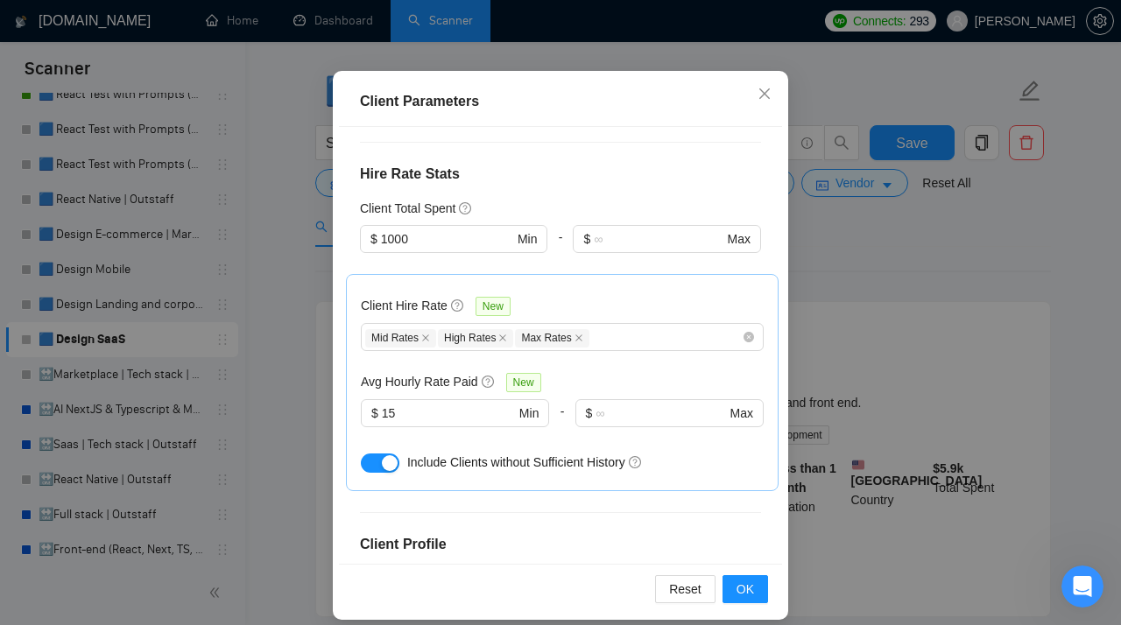
scroll to position [106, 0]
click at [759, 99] on icon "close" at bounding box center [764, 95] width 14 height 14
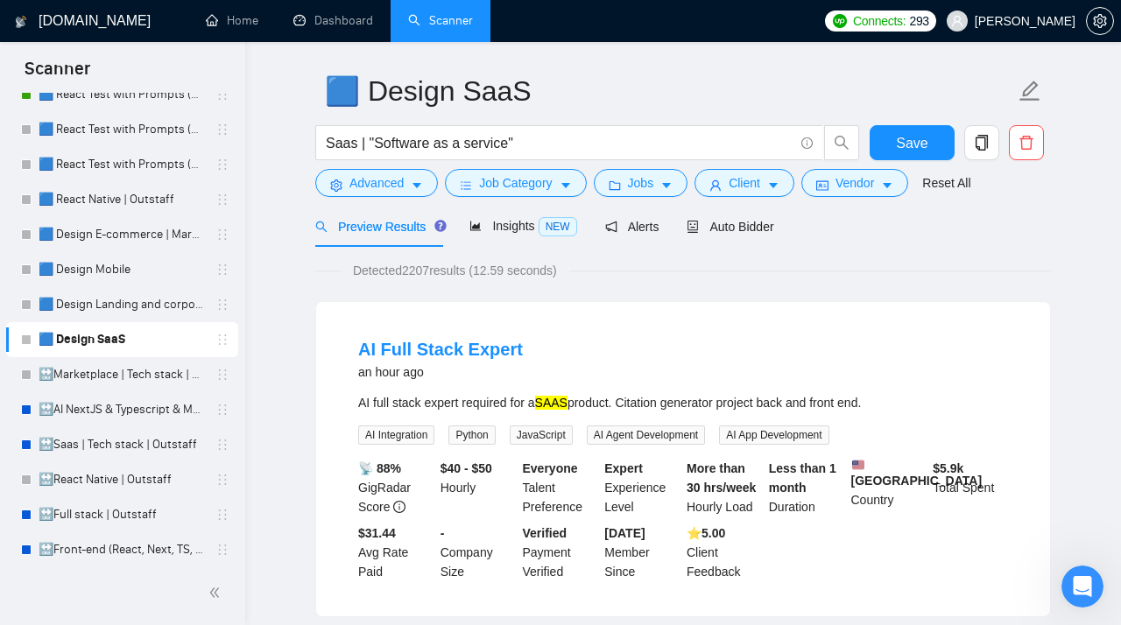
scroll to position [51, 0]
click at [855, 185] on span "Vendor" at bounding box center [854, 182] width 39 height 19
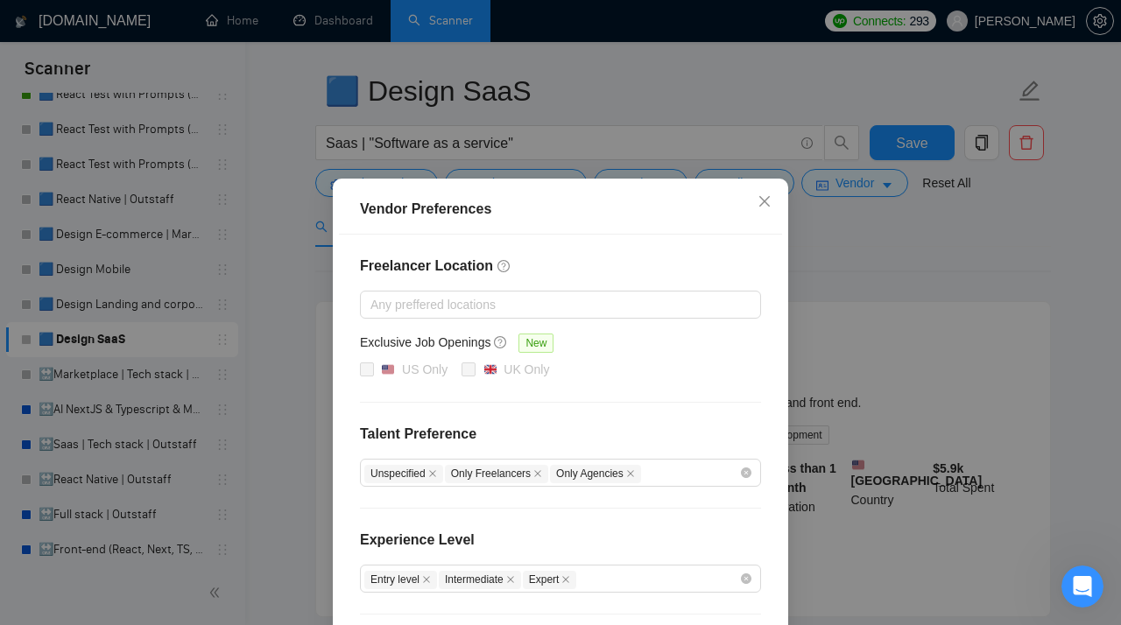
scroll to position [0, 0]
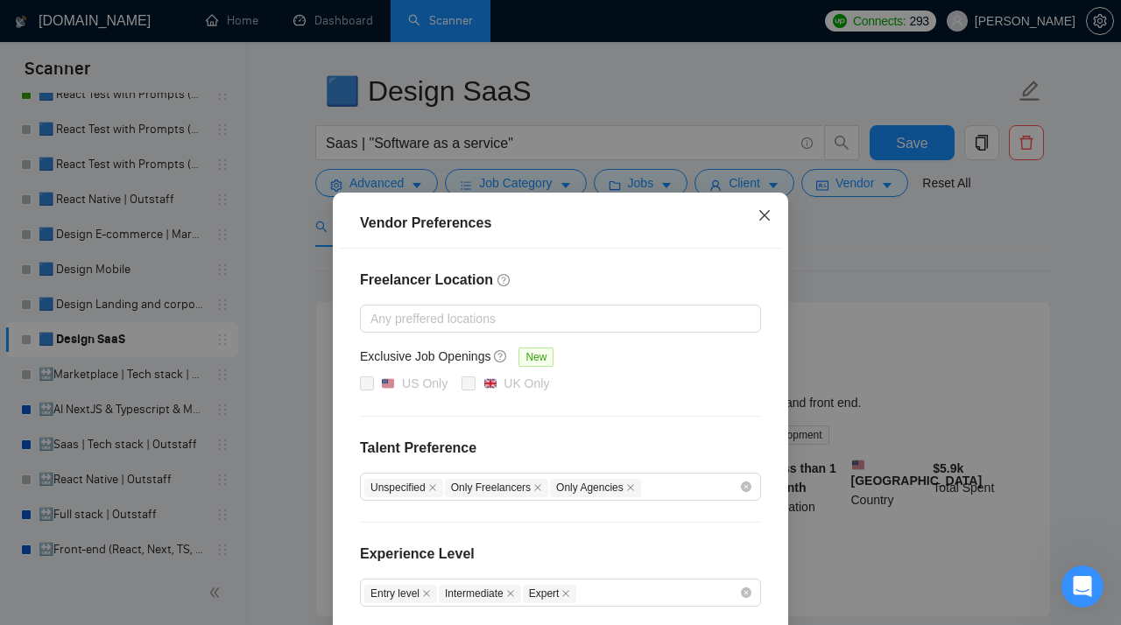
click at [758, 218] on icon "close" at bounding box center [764, 215] width 14 height 14
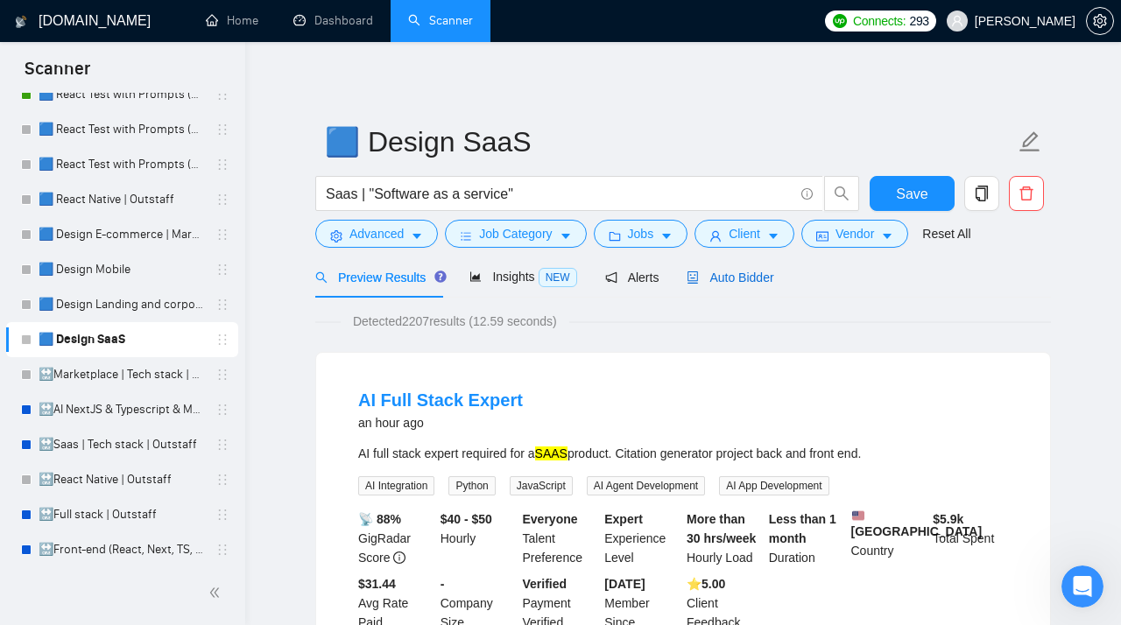
click at [745, 281] on span "Auto Bidder" at bounding box center [729, 278] width 87 height 14
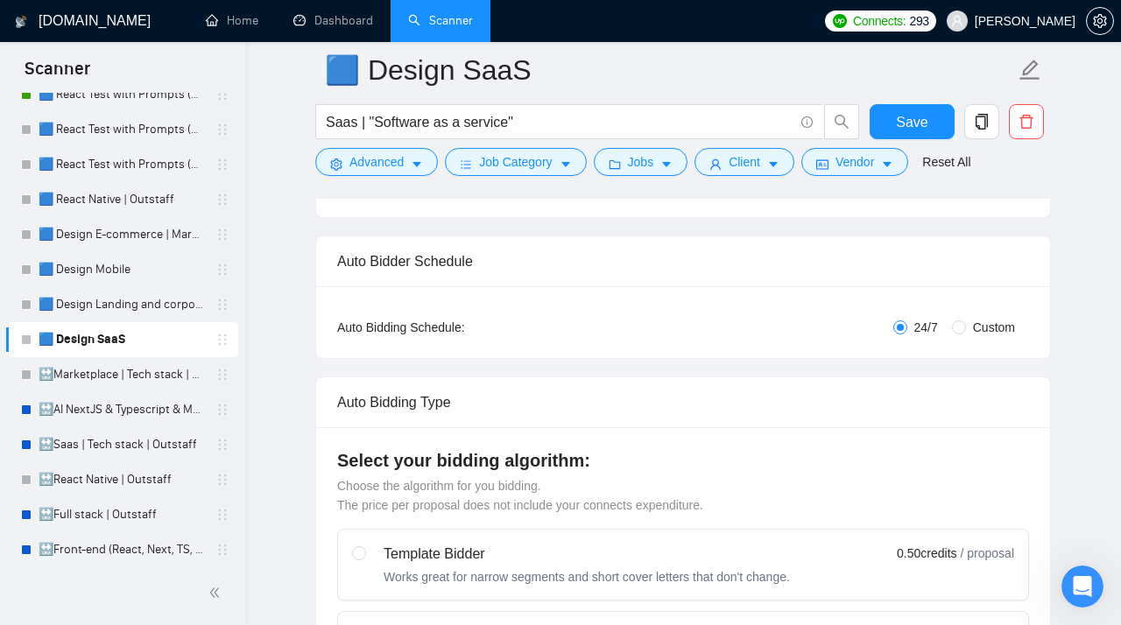
scroll to position [248, 0]
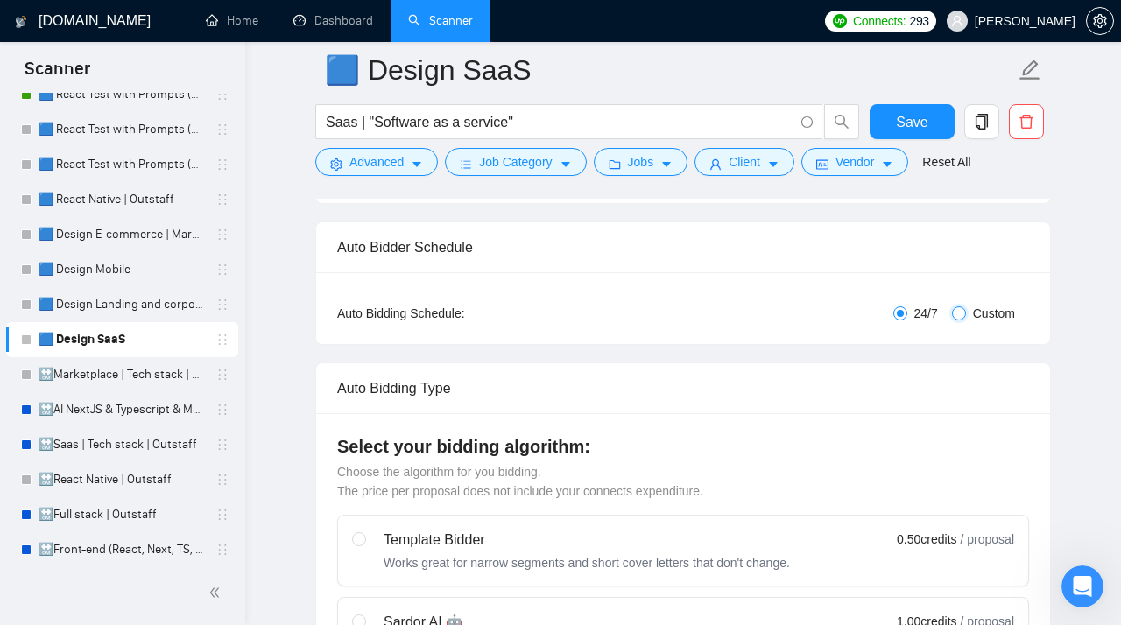
click at [954, 318] on input "Custom" at bounding box center [959, 313] width 14 height 14
radio input "true"
radio input "false"
checkbox input "true"
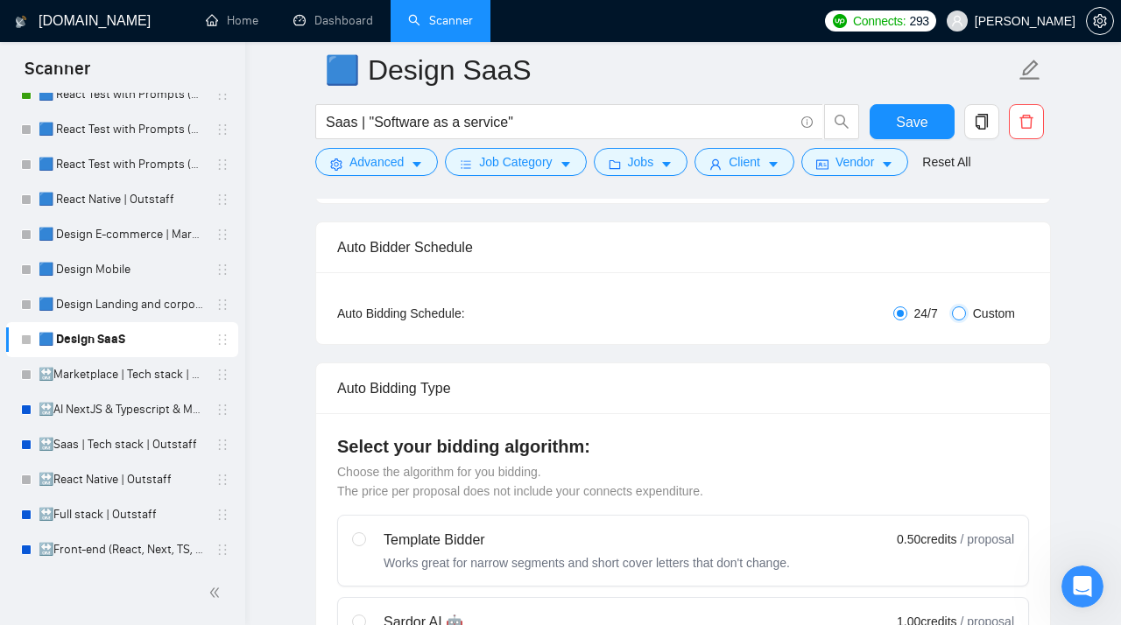
checkbox input "true"
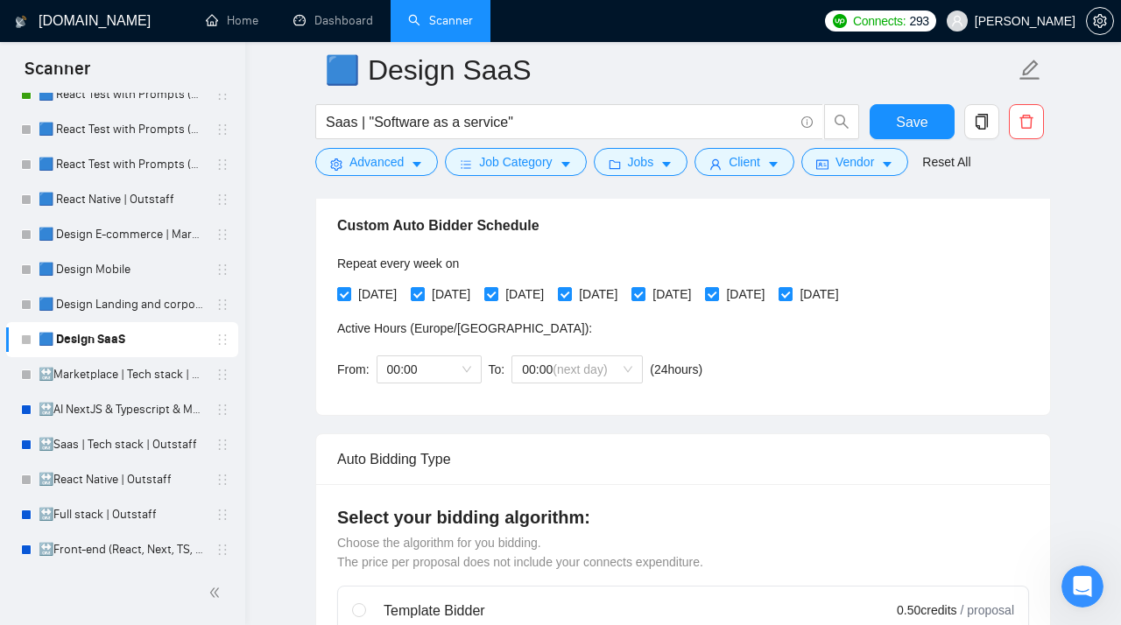
scroll to position [424, 0]
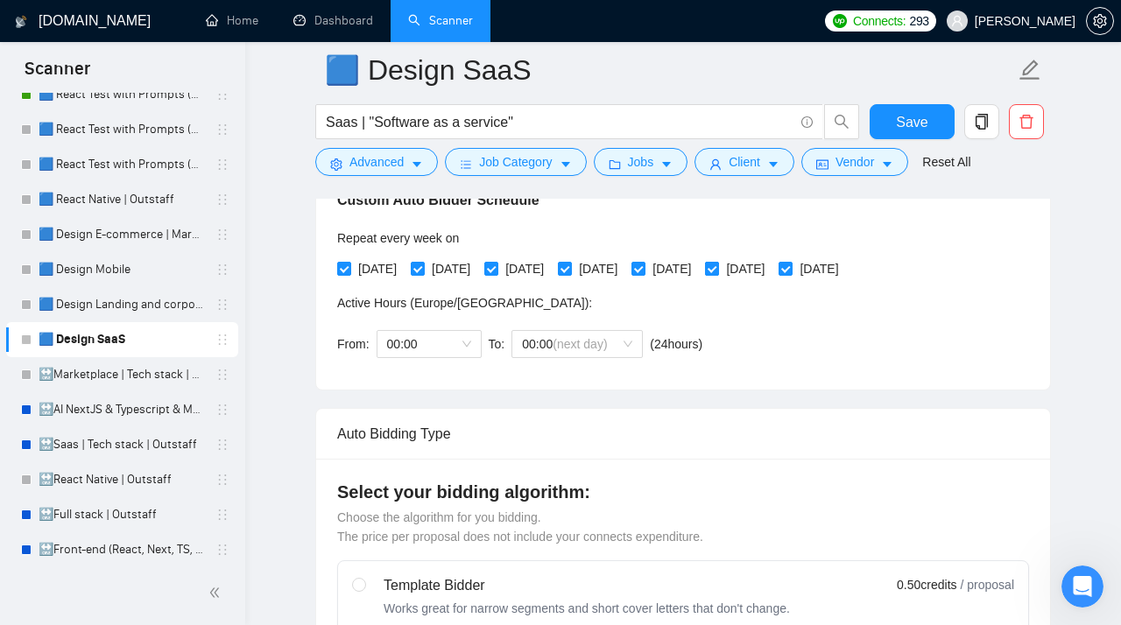
click at [717, 271] on input "[DATE]" at bounding box center [711, 268] width 12 height 12
checkbox input "false"
click at [792, 265] on span at bounding box center [785, 269] width 14 height 14
click at [791, 265] on input "[DATE]" at bounding box center [784, 268] width 12 height 12
checkbox input "false"
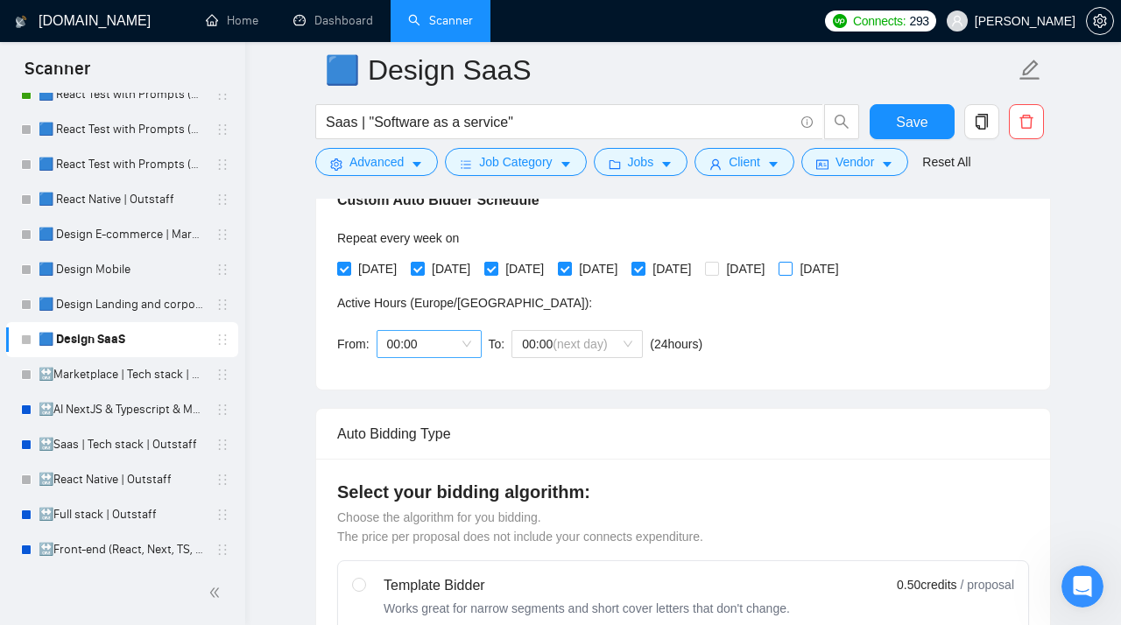
click at [426, 345] on span "00:00" at bounding box center [429, 344] width 84 height 26
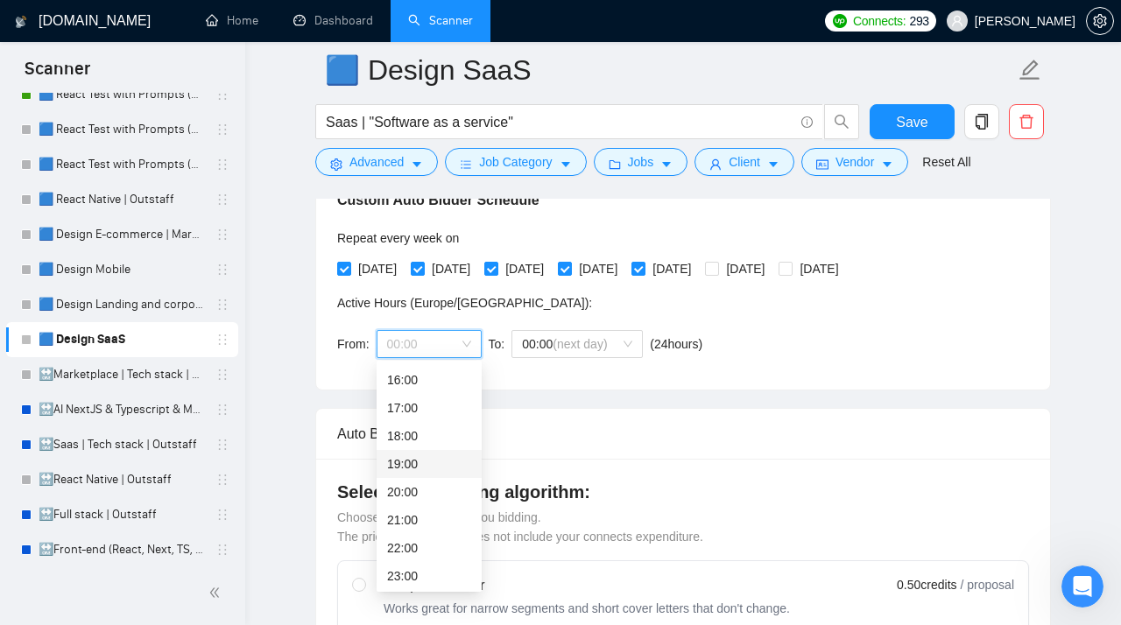
click at [404, 465] on div "19:00" at bounding box center [429, 463] width 84 height 19
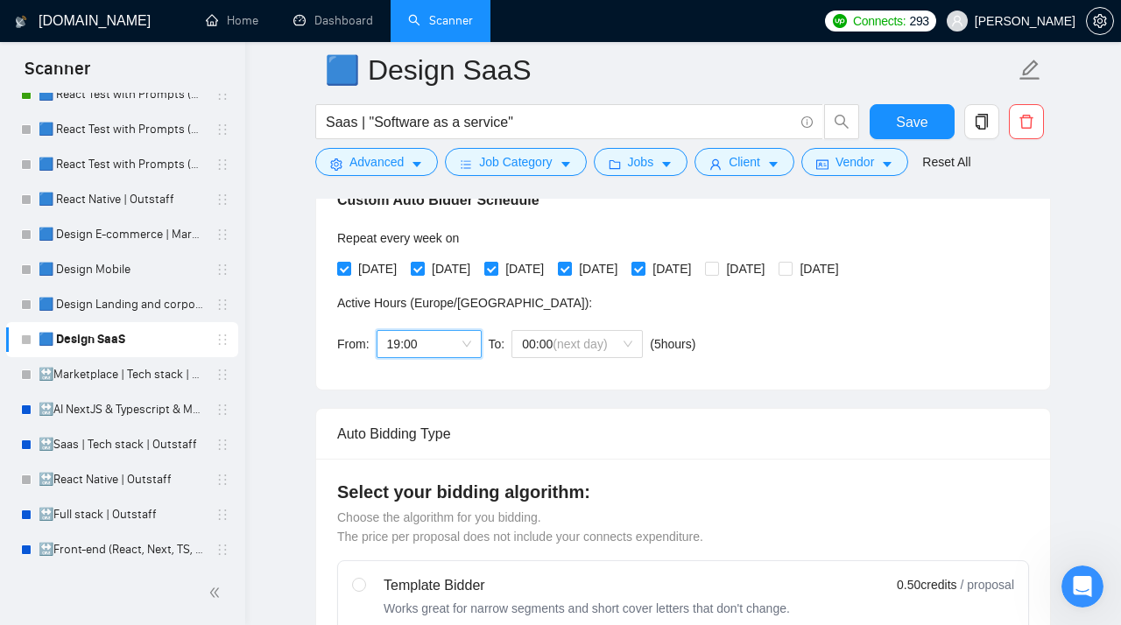
scroll to position [446, 0]
click at [573, 345] on span "(next day)" at bounding box center [579, 344] width 54 height 14
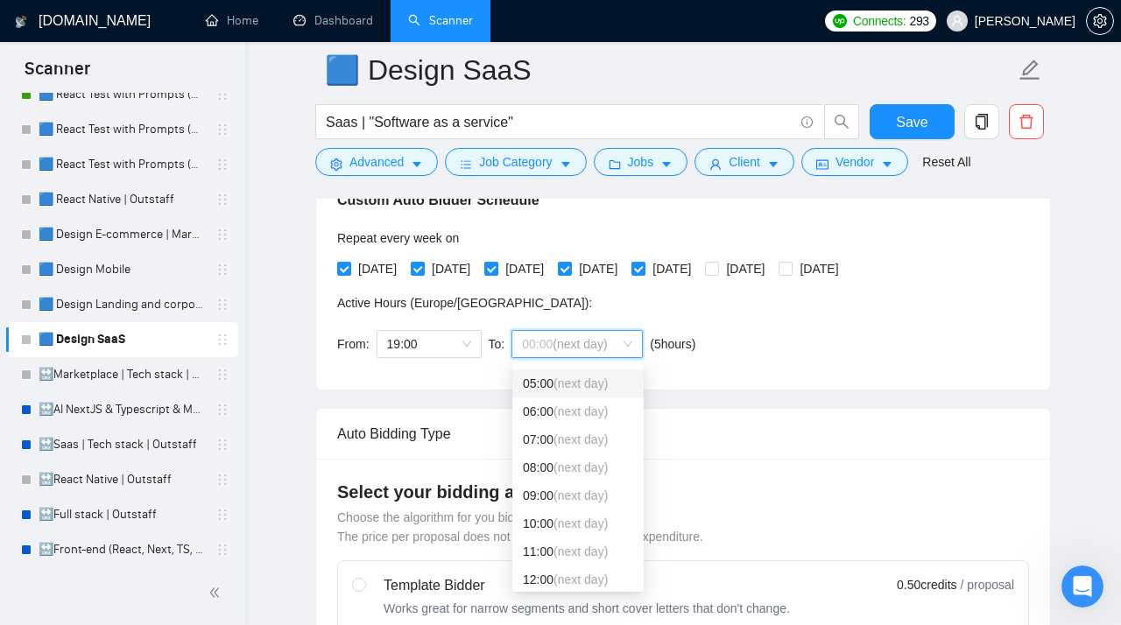
scroll to position [133, 0]
click at [559, 504] on span "(next day)" at bounding box center [580, 525] width 54 height 14
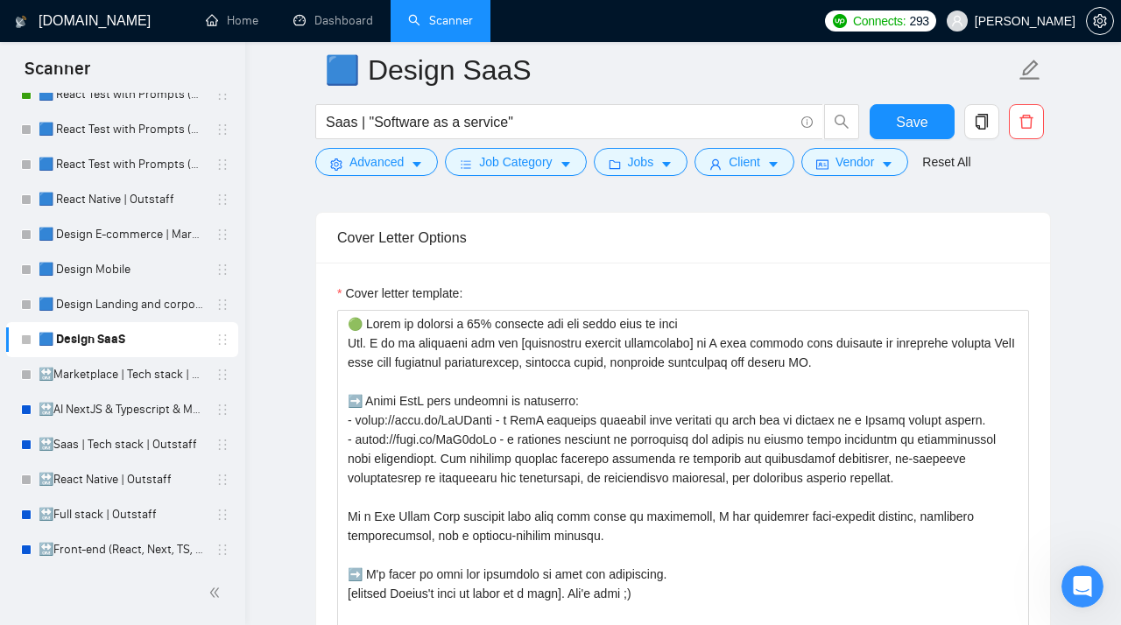
scroll to position [2203, 0]
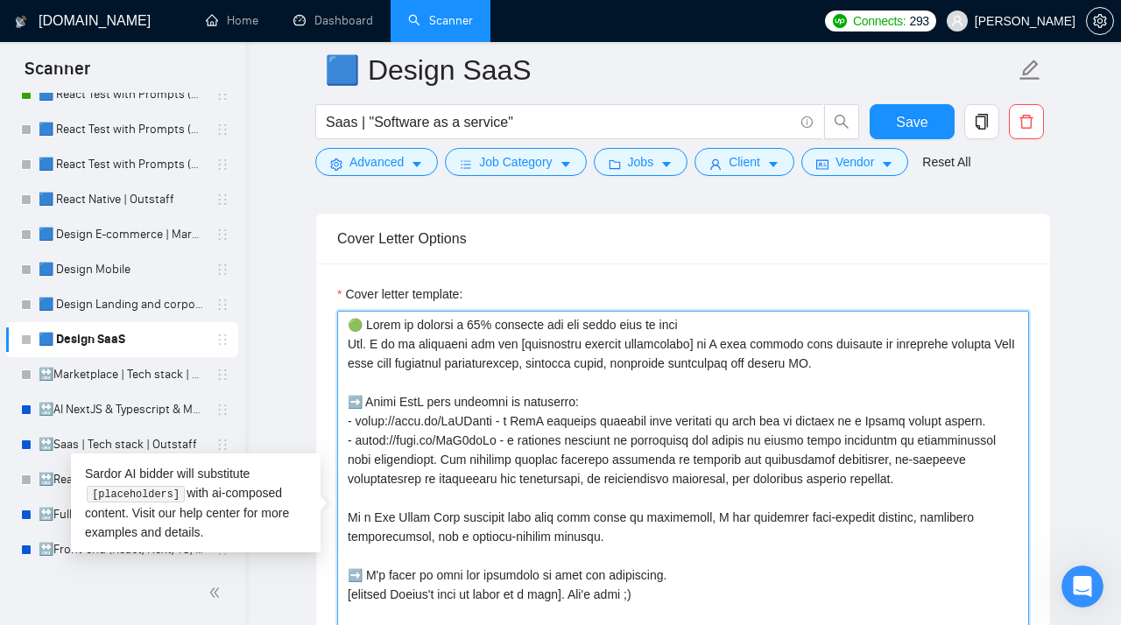
drag, startPoint x: 736, startPoint y: 331, endPoint x: 297, endPoint y: 331, distance: 439.5
click at [337, 331] on textarea "Cover letter template:" at bounding box center [683, 508] width 692 height 394
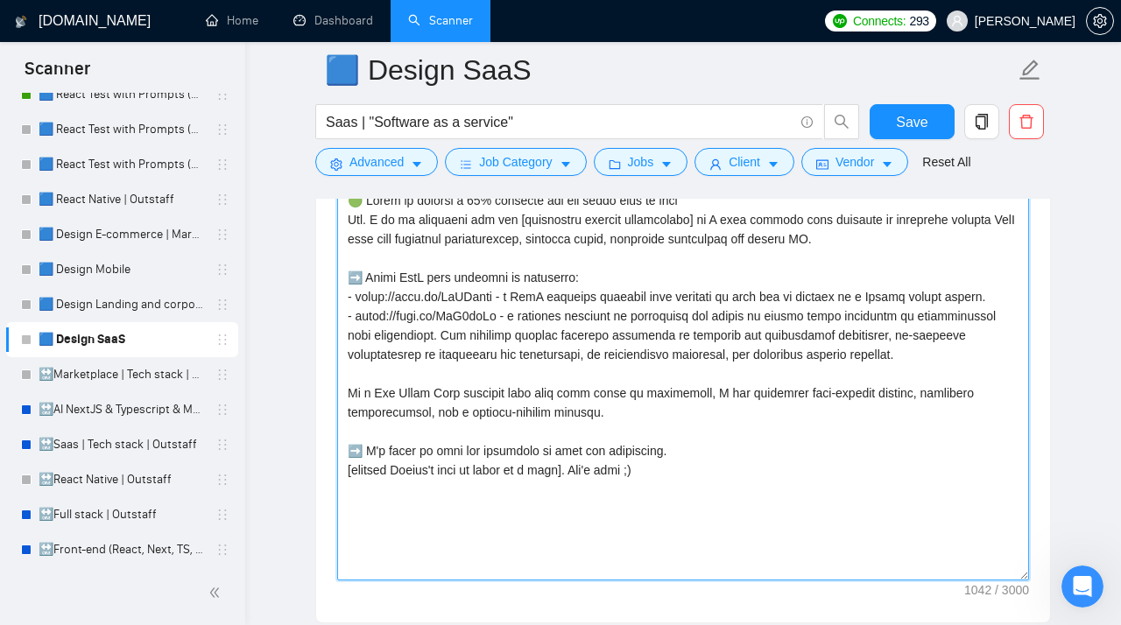
scroll to position [2317, 0]
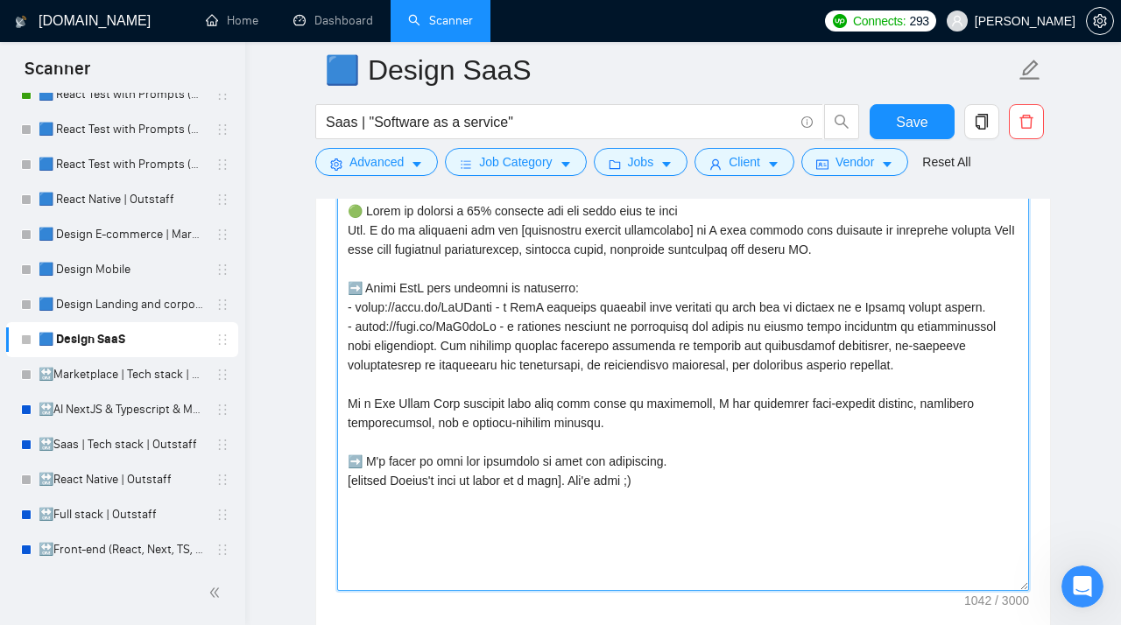
drag, startPoint x: 672, startPoint y: 494, endPoint x: 299, endPoint y: 189, distance: 481.5
click at [337, 197] on textarea "Cover letter template:" at bounding box center [683, 394] width 692 height 394
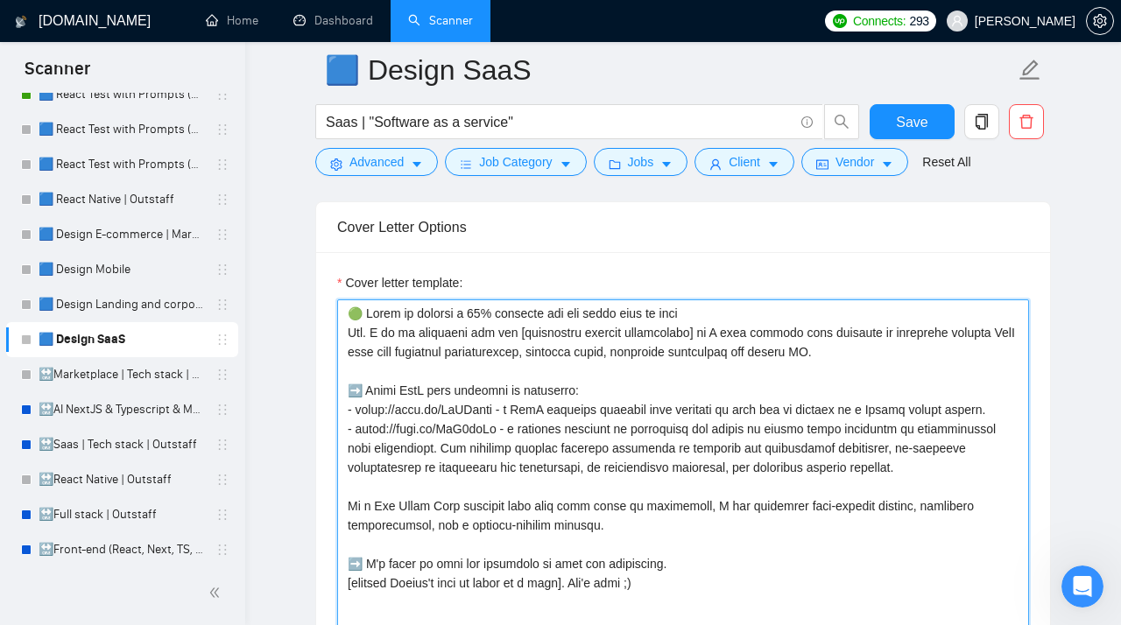
scroll to position [2202, 0]
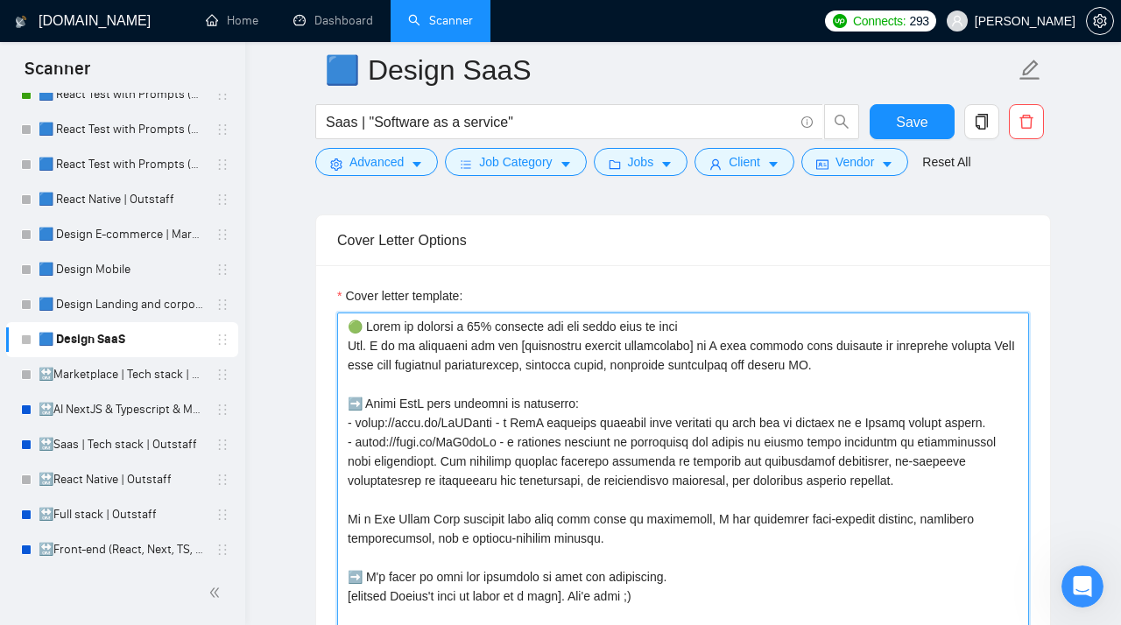
click at [715, 337] on textarea "Cover letter template:" at bounding box center [683, 510] width 692 height 394
drag, startPoint x: 715, startPoint y: 337, endPoint x: 341, endPoint y: 333, distance: 373.8
click at [341, 334] on textarea "Cover letter template:" at bounding box center [683, 510] width 692 height 394
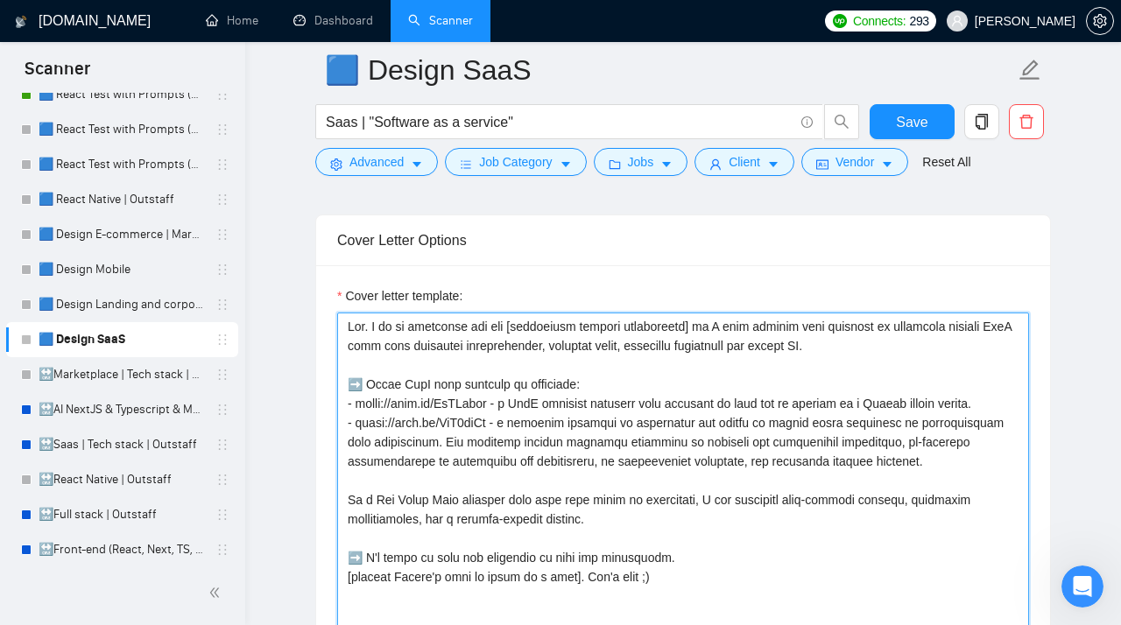
click at [350, 357] on textarea "Cover letter template:" at bounding box center [683, 510] width 692 height 394
click at [864, 357] on textarea "Cover letter template:" at bounding box center [683, 510] width 692 height 394
drag, startPoint x: 864, startPoint y: 357, endPoint x: 375, endPoint y: 338, distance: 489.7
click at [375, 338] on textarea "Cover letter template:" at bounding box center [683, 510] width 692 height 394
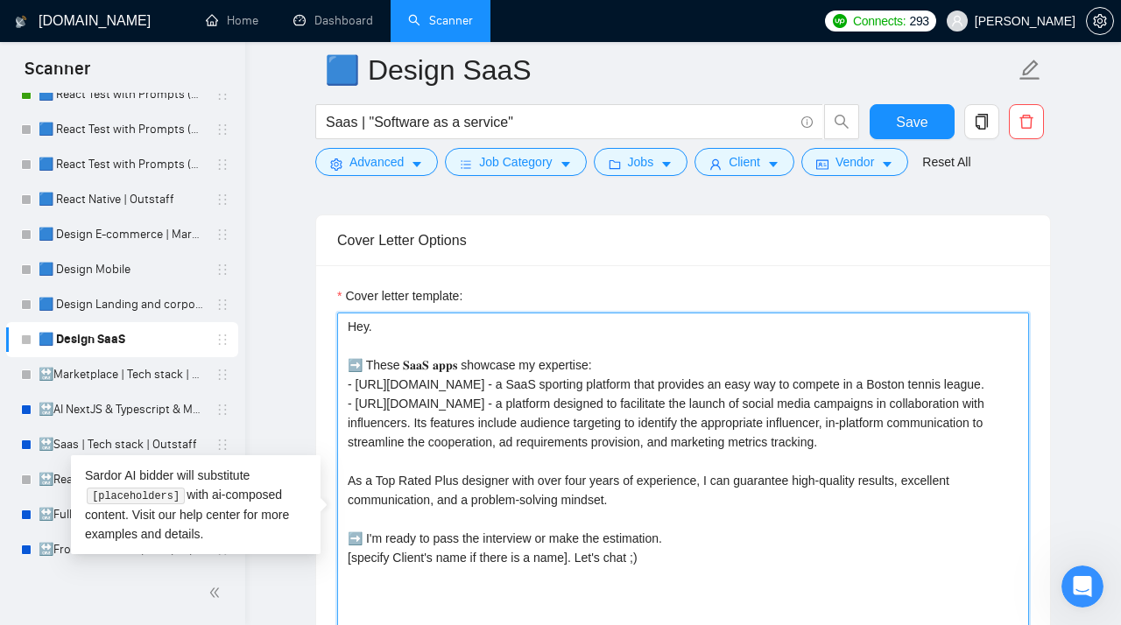
paste textarea "[Examine the job requirements and generate one concise, short, natural opening …"
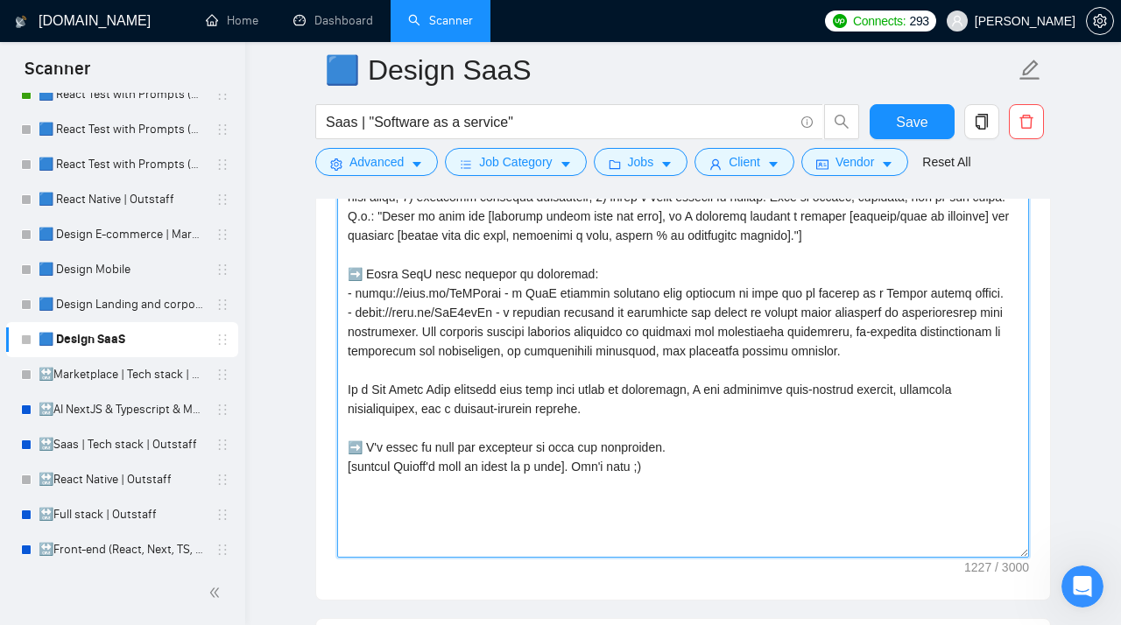
scroll to position [2355, 0]
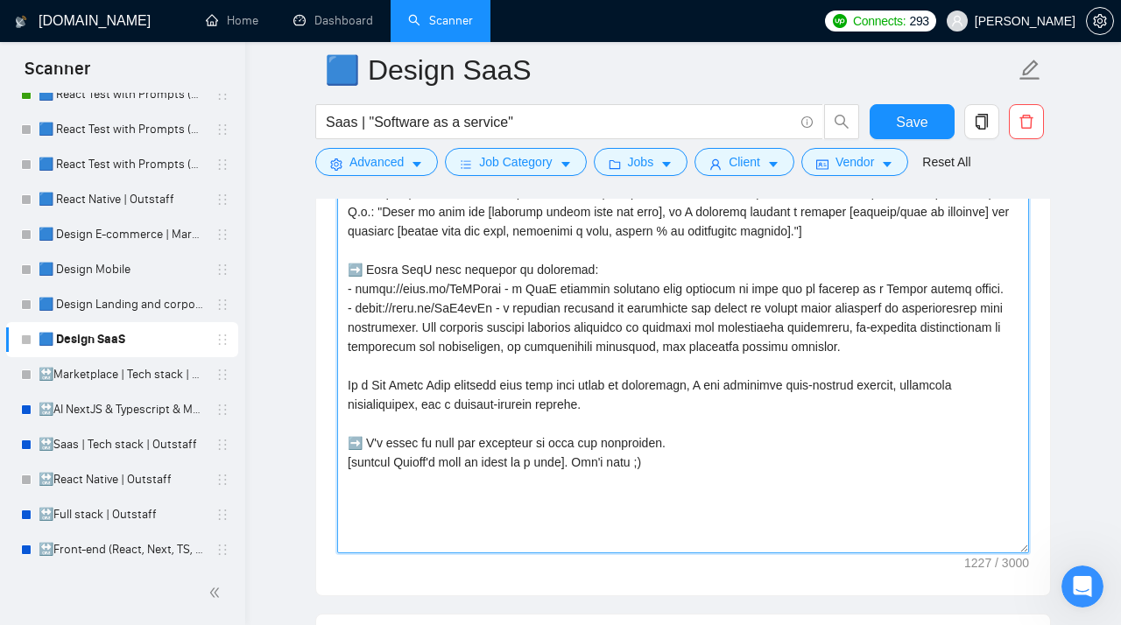
click at [460, 504] on textarea "Cover letter template:" at bounding box center [683, 356] width 692 height 394
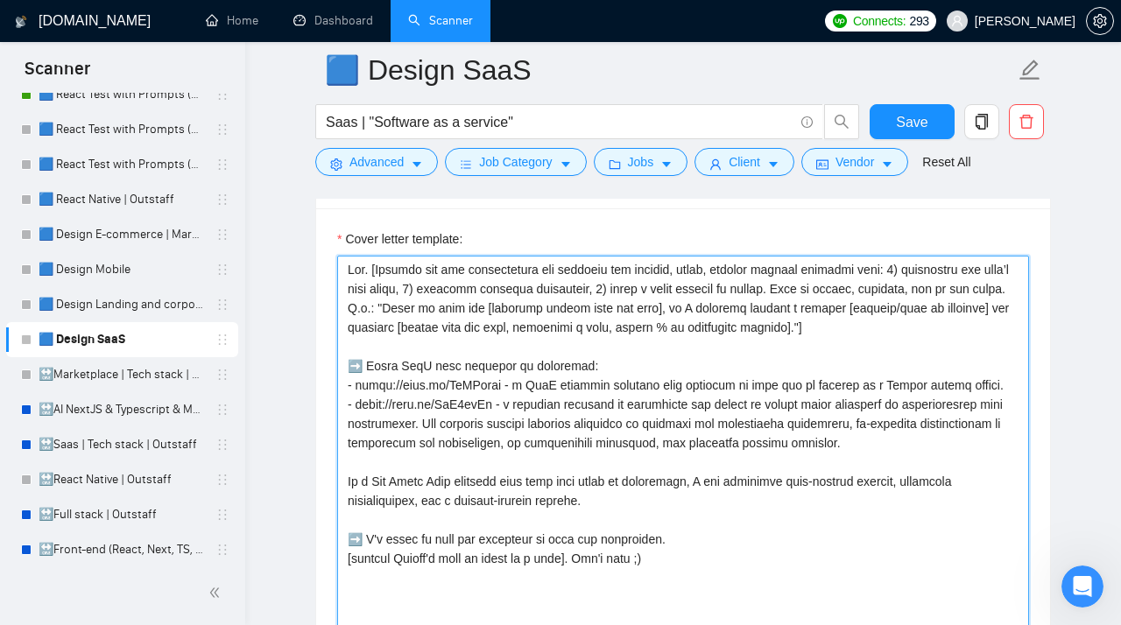
scroll to position [2259, 0]
click at [378, 285] on textarea "Cover letter template:" at bounding box center [683, 452] width 692 height 394
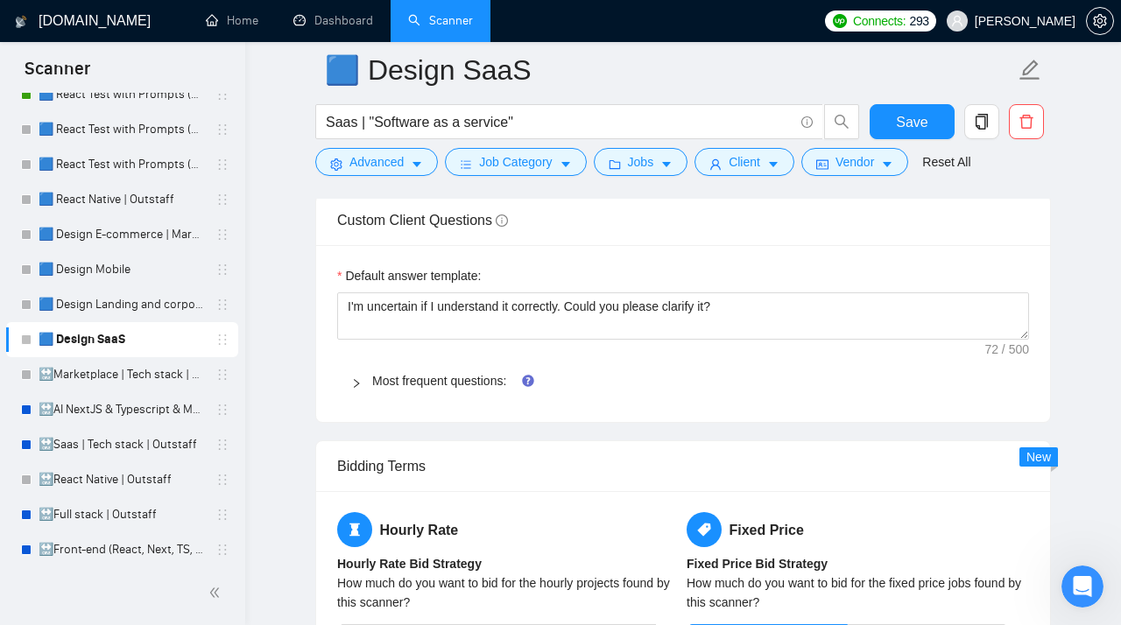
scroll to position [2773, 0]
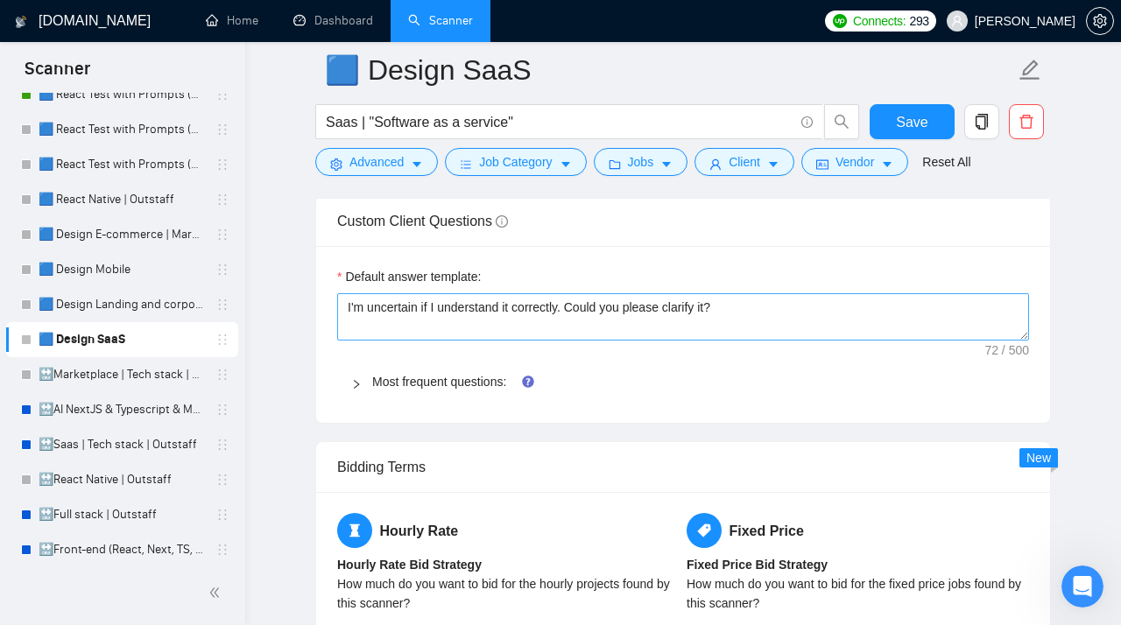
type textarea "Hey. [Examine the job requirements and generate one concise, short, natural ope…"
drag, startPoint x: 754, startPoint y: 318, endPoint x: 301, endPoint y: 313, distance: 452.6
click at [337, 313] on textarea "I'm uncertain if I understand it correctly. Could you please clarify it?" at bounding box center [683, 316] width 692 height 47
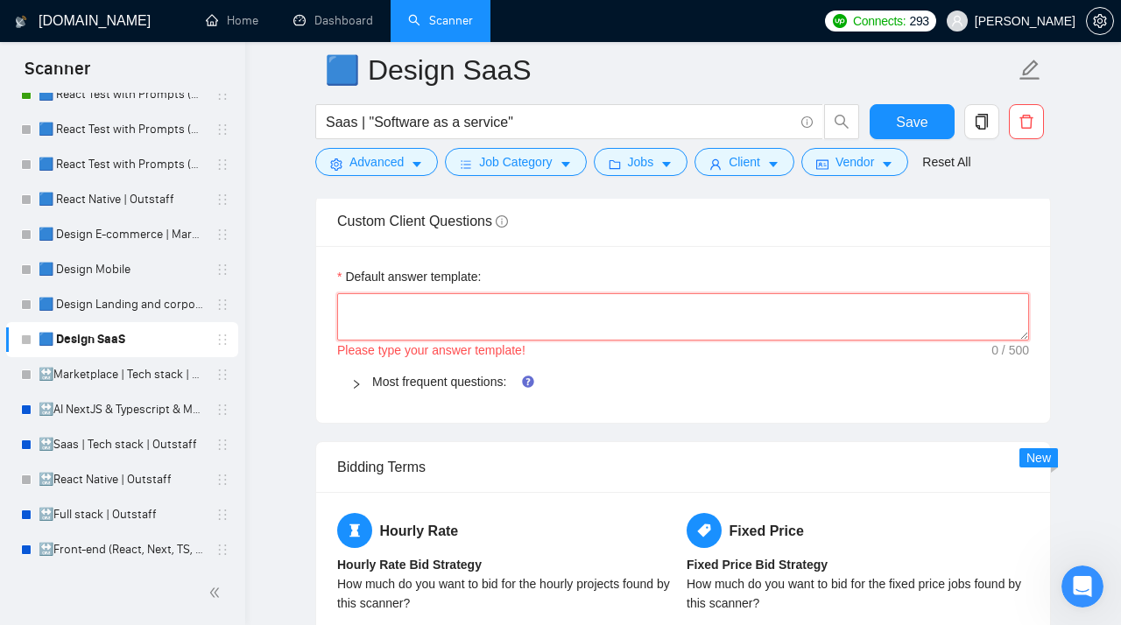
paste textarea "[Do not reference or identify as OpenAI, GPT-4, or any AI. Do not provide meta-…"
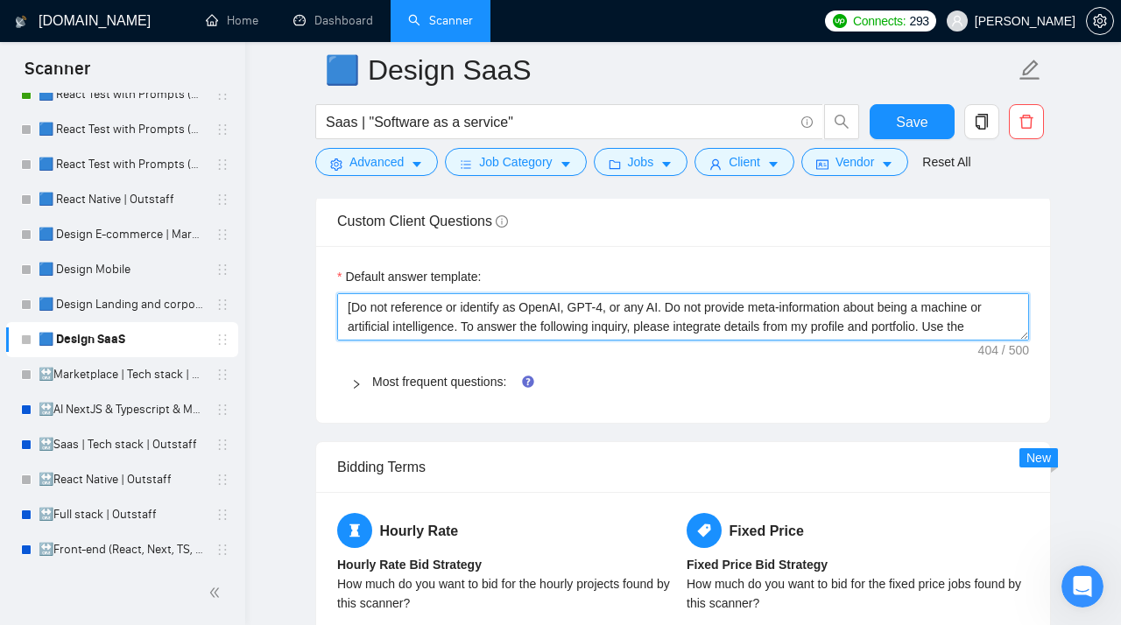
scroll to position [39, 0]
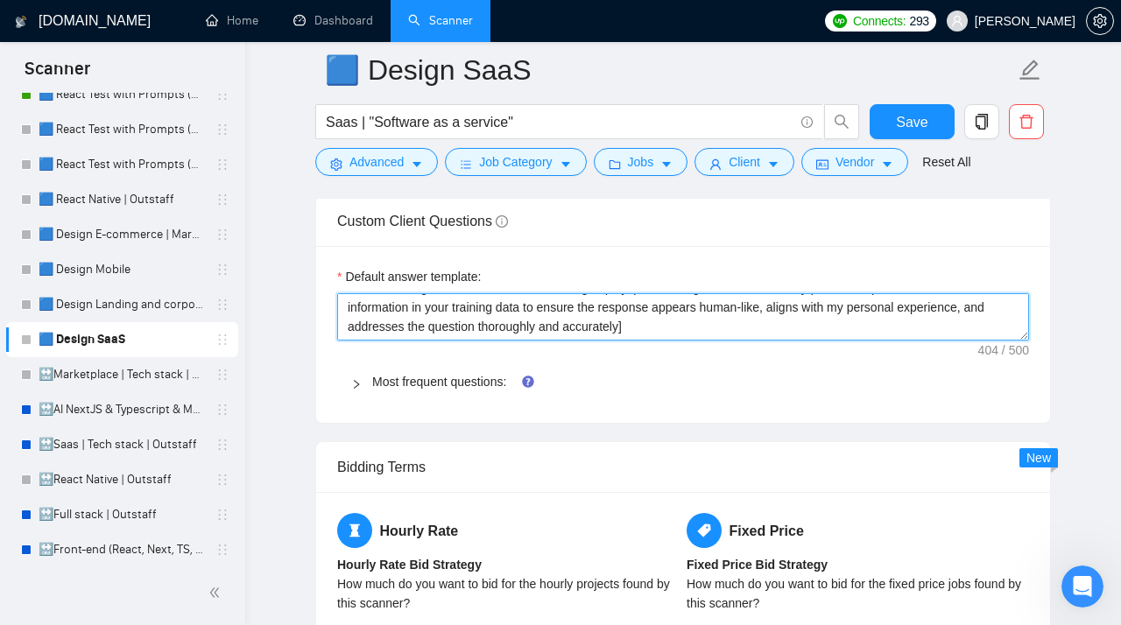
type textarea "[Do not reference or identify as OpenAI, GPT-4, or any AI. Do not provide meta-…"
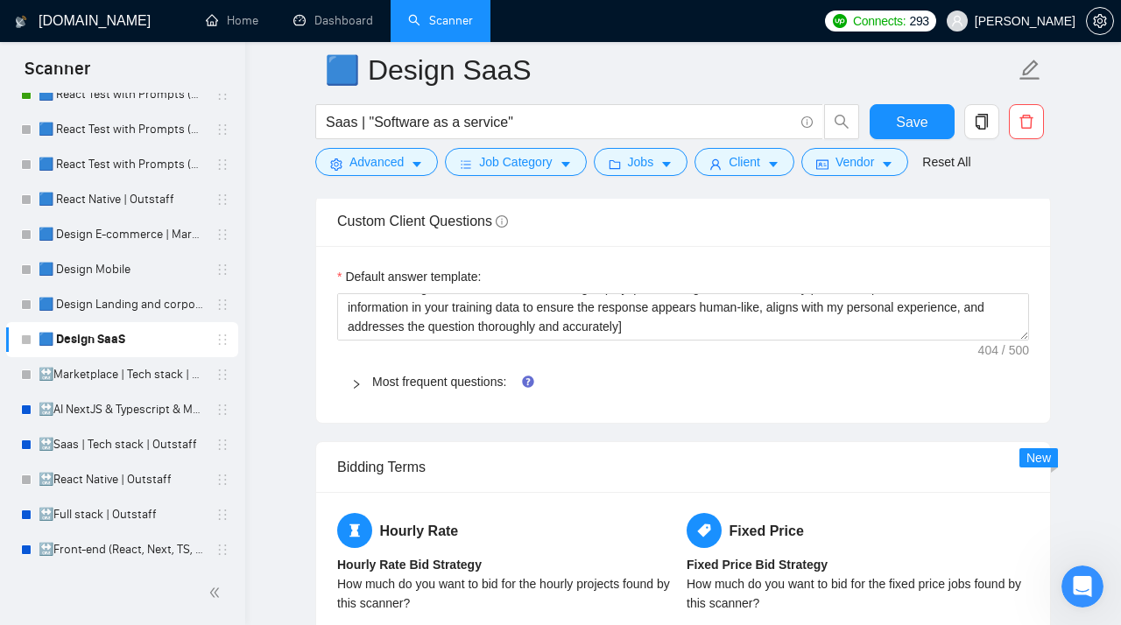
click at [359, 389] on icon "right" at bounding box center [356, 384] width 5 height 9
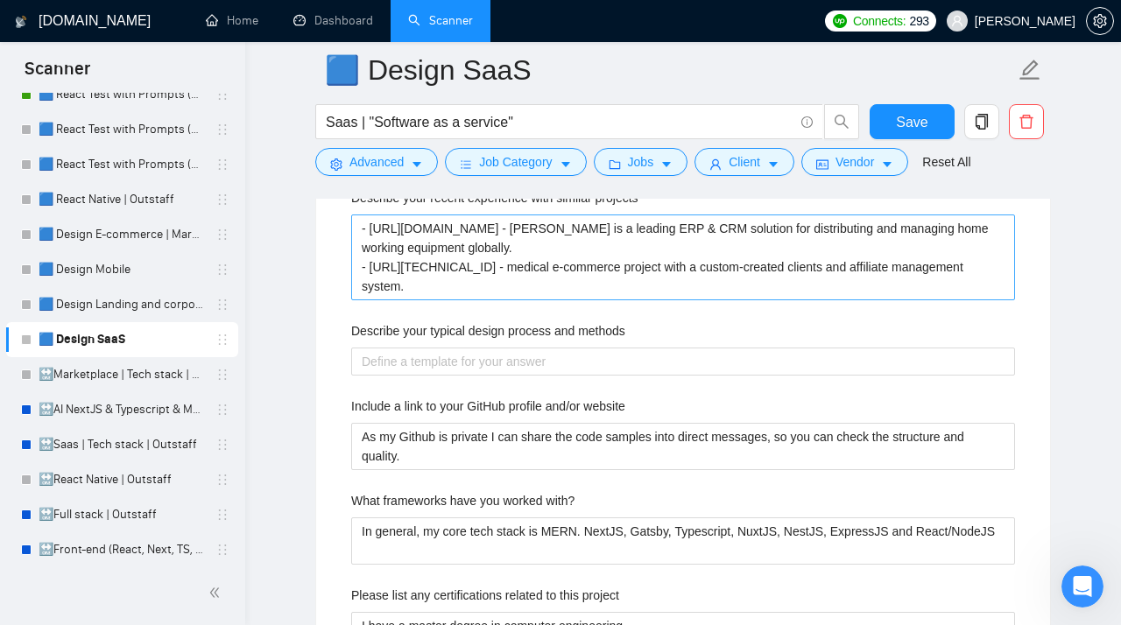
scroll to position [2994, 0]
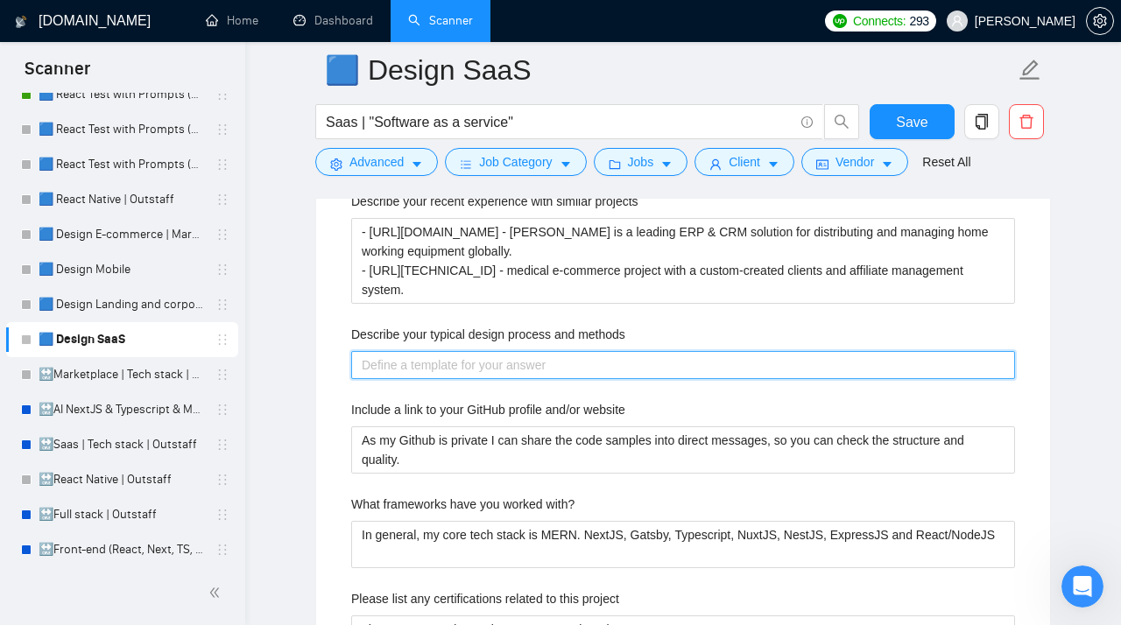
click at [405, 379] on methods "Describe your typical design process and methods" at bounding box center [683, 365] width 664 height 28
paste methods "My typical design process involves several key steps: Requirements & Discovery …"
type methods "My typical design process involves several key steps: Requirements & Discovery …"
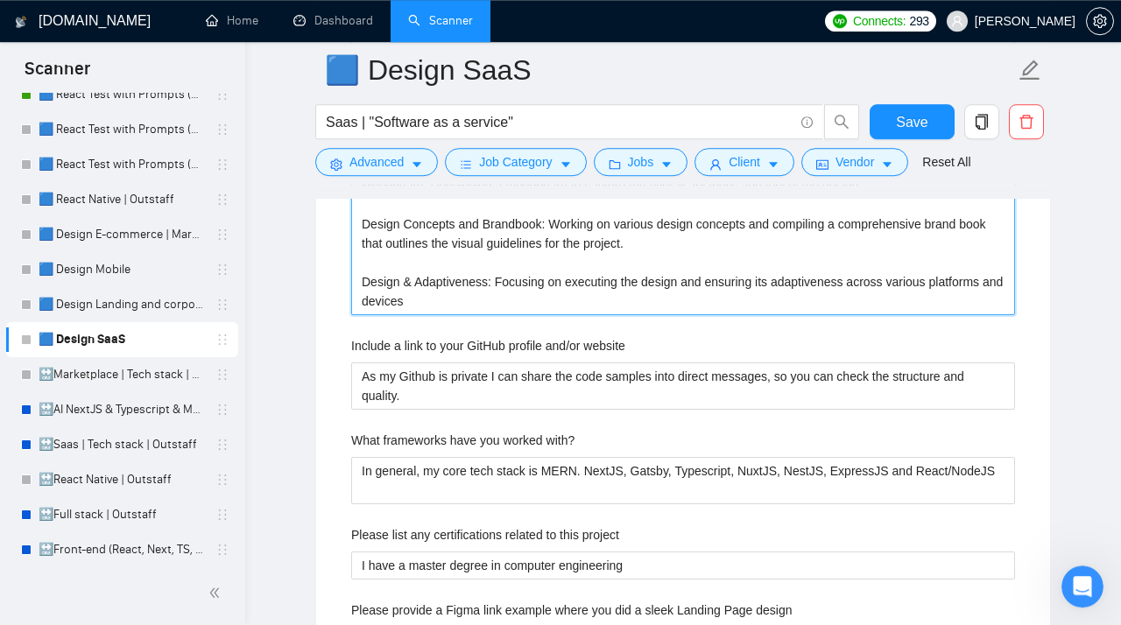
scroll to position [3311, 0]
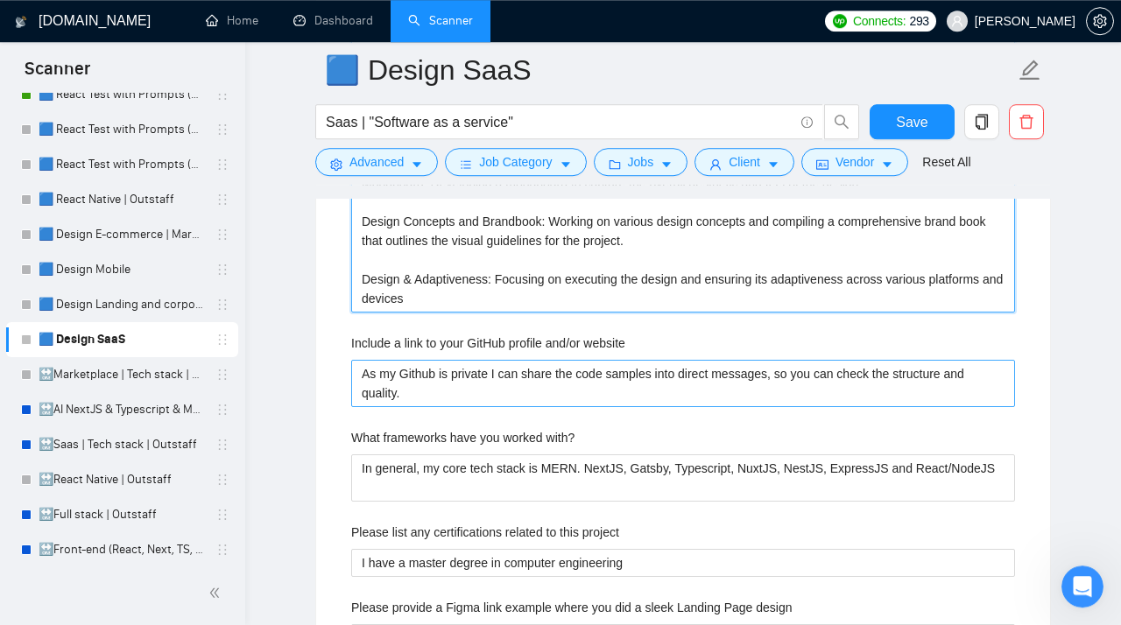
type methods "My typical design process involves several key steps: Requirements & Discovery …"
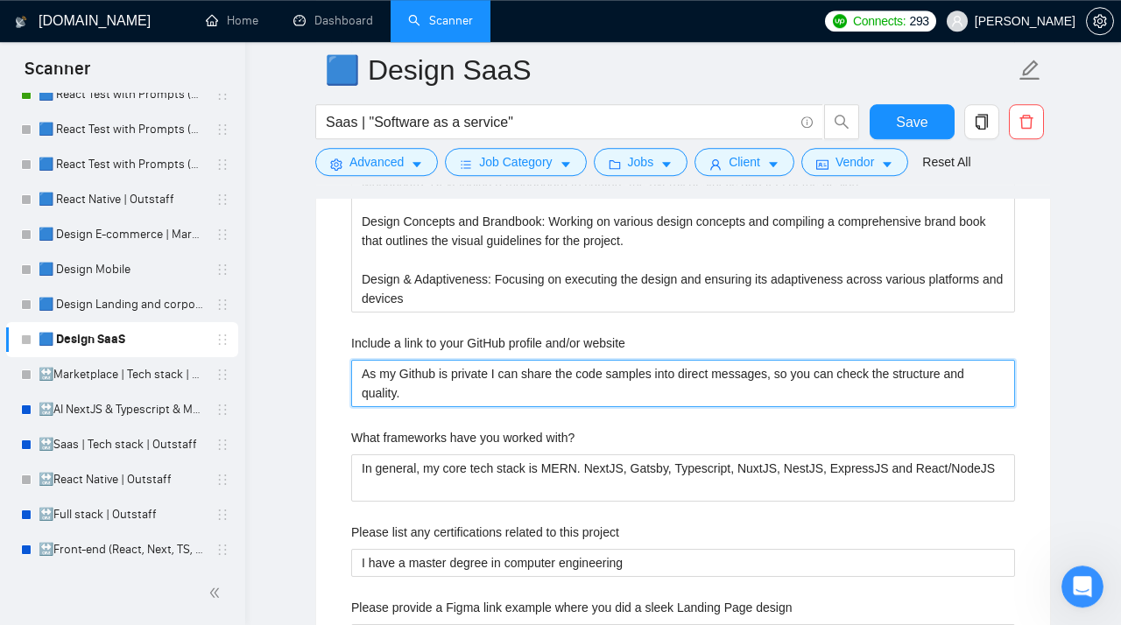
drag, startPoint x: 412, startPoint y: 407, endPoint x: 355, endPoint y: 377, distance: 65.0
click at [355, 377] on website "As my Github is private I can share the code samples into direct messages, so y…" at bounding box center [683, 383] width 664 height 47
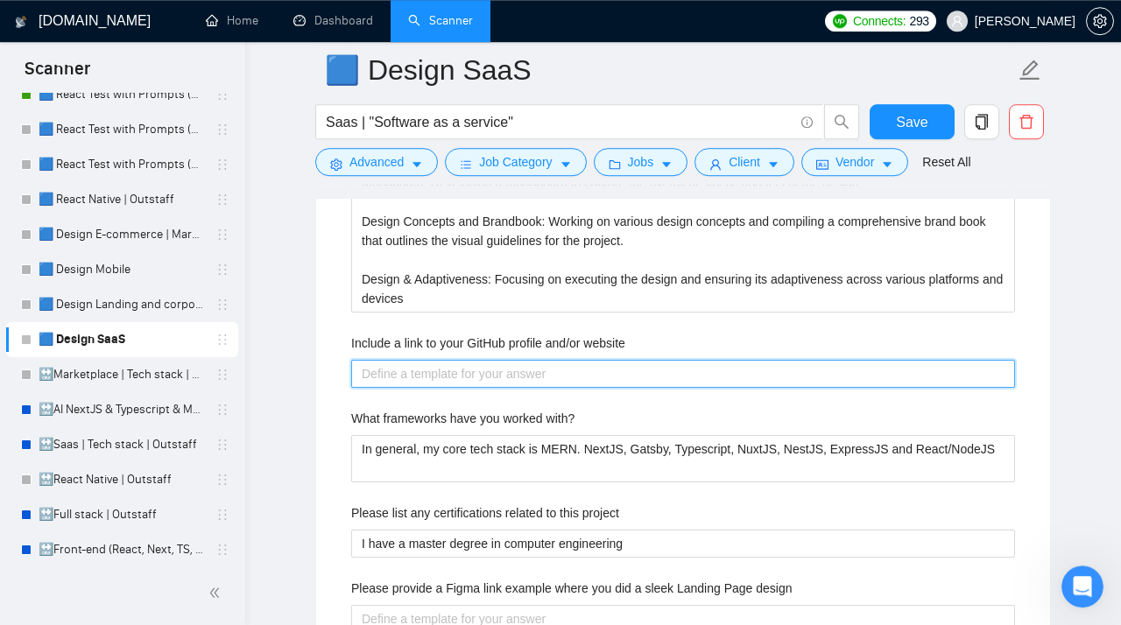
paste website "https://www.behance.net/stubbs_pro"
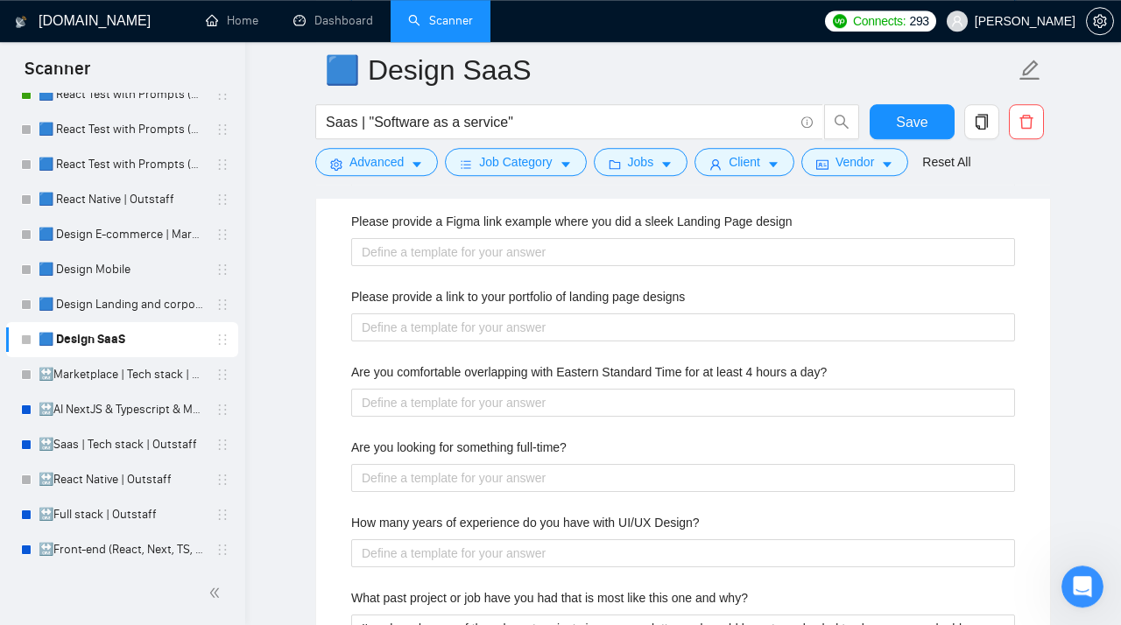
scroll to position [3679, 0]
type website "https://www.behance.net/stubbs_pro"
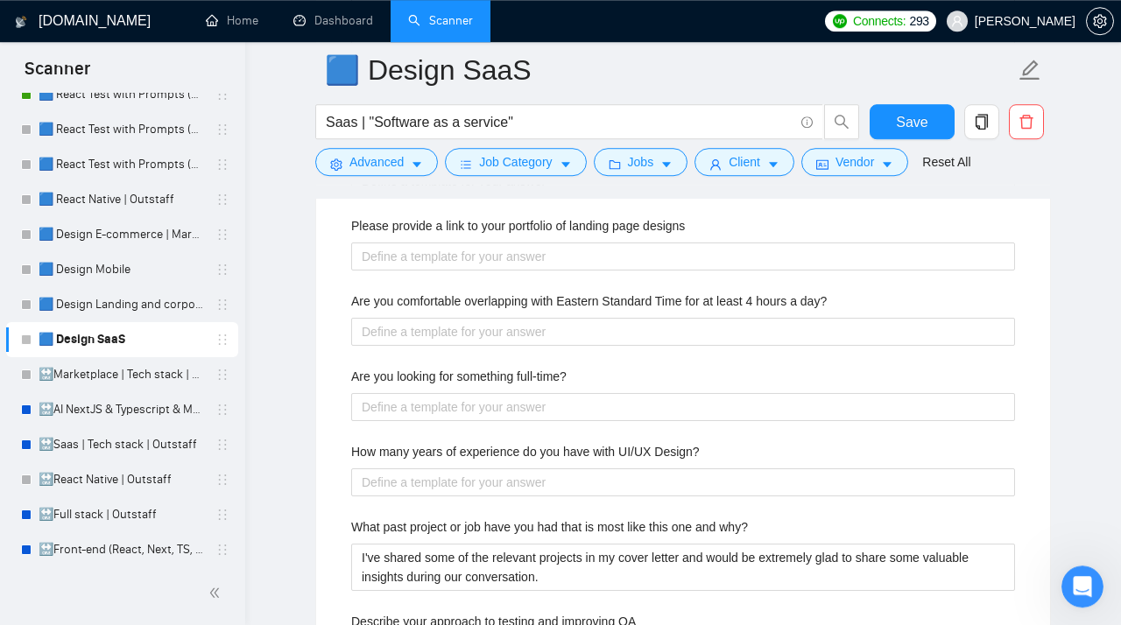
scroll to position [3747, 0]
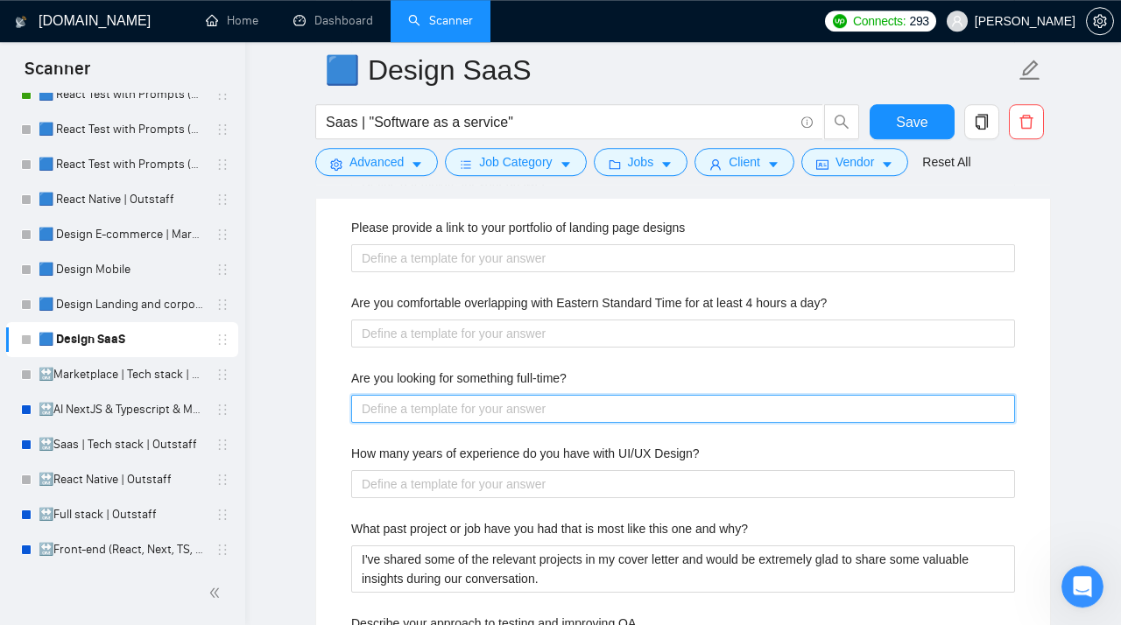
click at [411, 423] on full-time\? "Are you looking for something full-time?" at bounding box center [683, 409] width 664 height 28
type full-time\? "Y"
type full-time\? "Ye"
type full-time\? "Yes"
drag, startPoint x: 399, startPoint y: 415, endPoint x: 341, endPoint y: 413, distance: 58.7
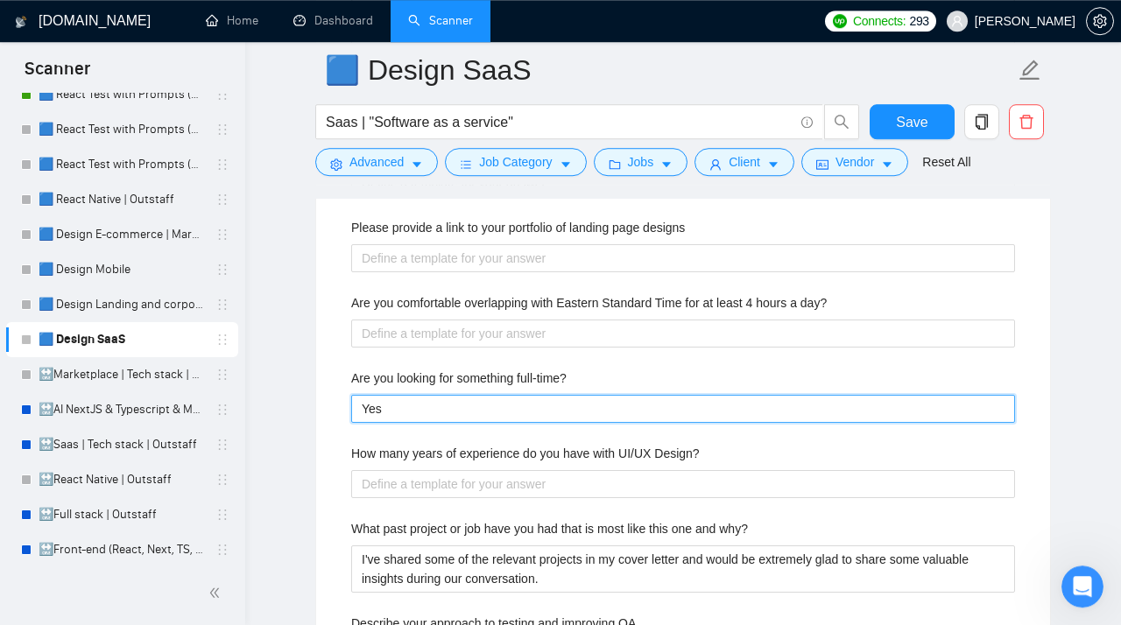
click at [351, 413] on full-time\? "Yes" at bounding box center [683, 409] width 664 height 28
type full-time\? "Y"
type full-time\? "Ye"
type full-time\? "Yes"
type full-time\? "Yes,"
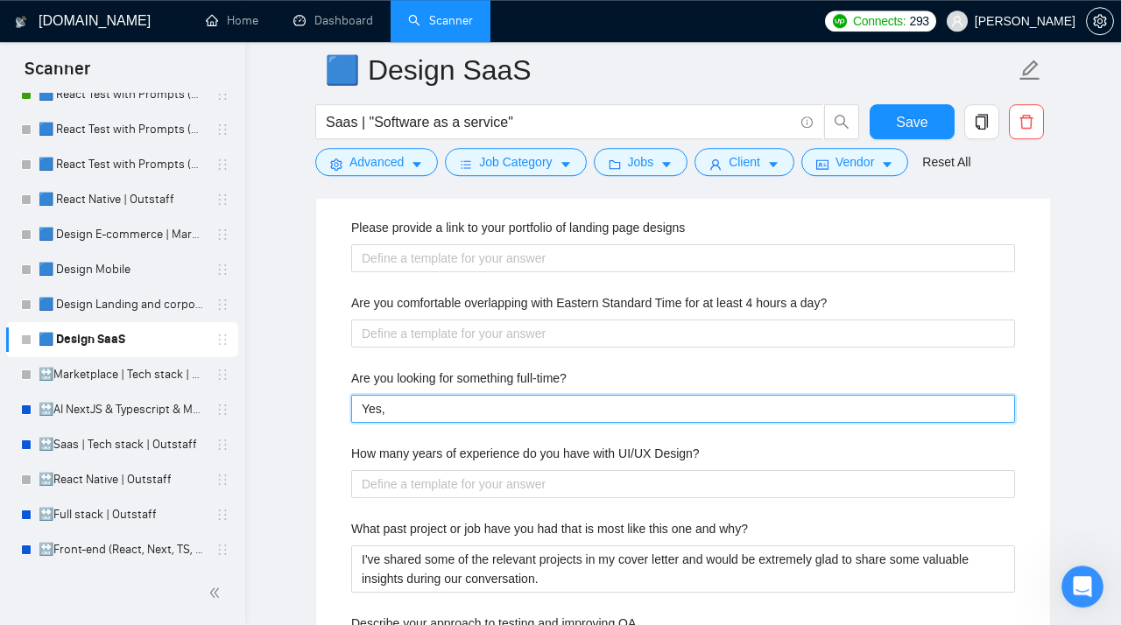
type full-time\? "Yes,"
paste full-time\? "I'm ready to start as soon as possible and commit to full-time work."
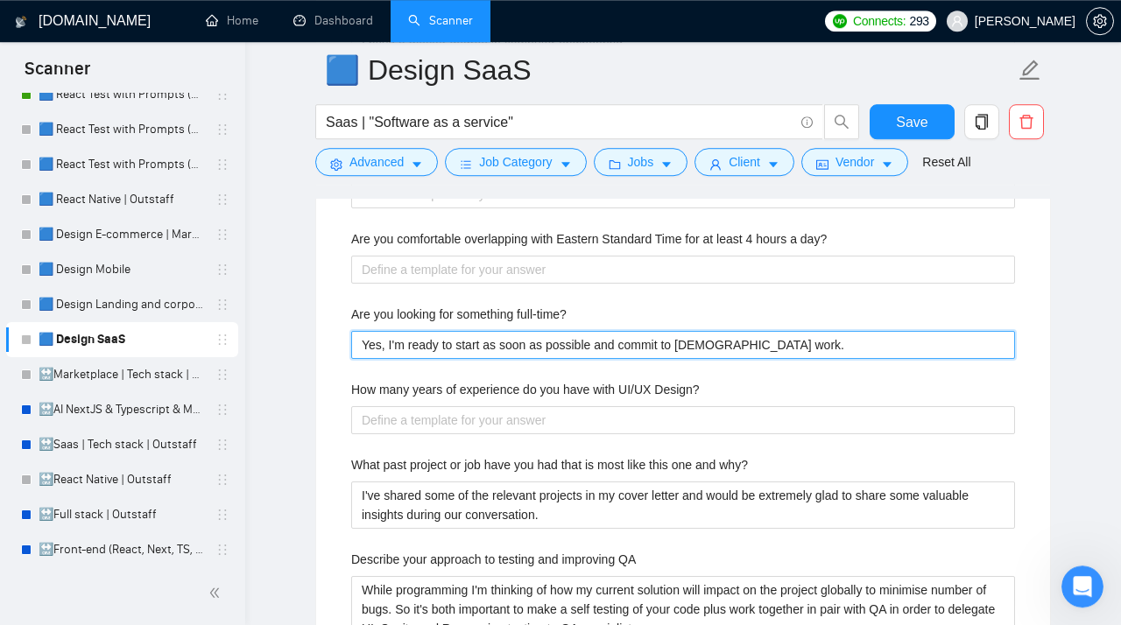
scroll to position [3803, 0]
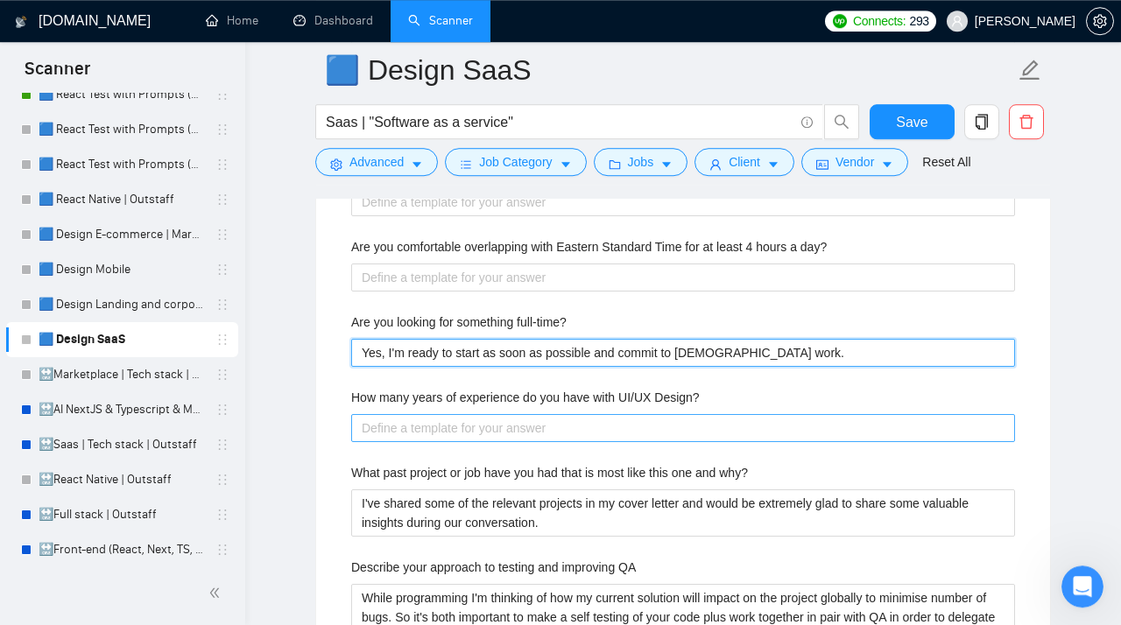
type full-time\? "Yes, I'm ready to start as soon as possible and commit to full-time work."
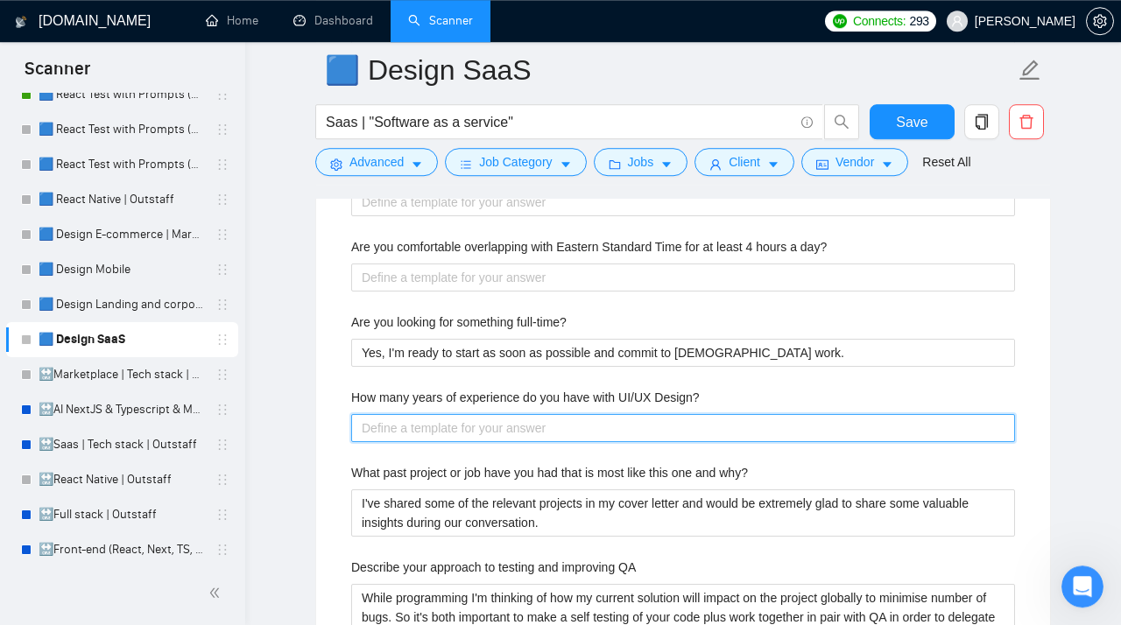
click at [446, 433] on Design\? "How many years of experience do you have with UI/UX Design?" at bounding box center [683, 428] width 664 height 28
type Design\? "M"
type Design\? "Mo"
type Design\? "Mor"
type Design\? "More"
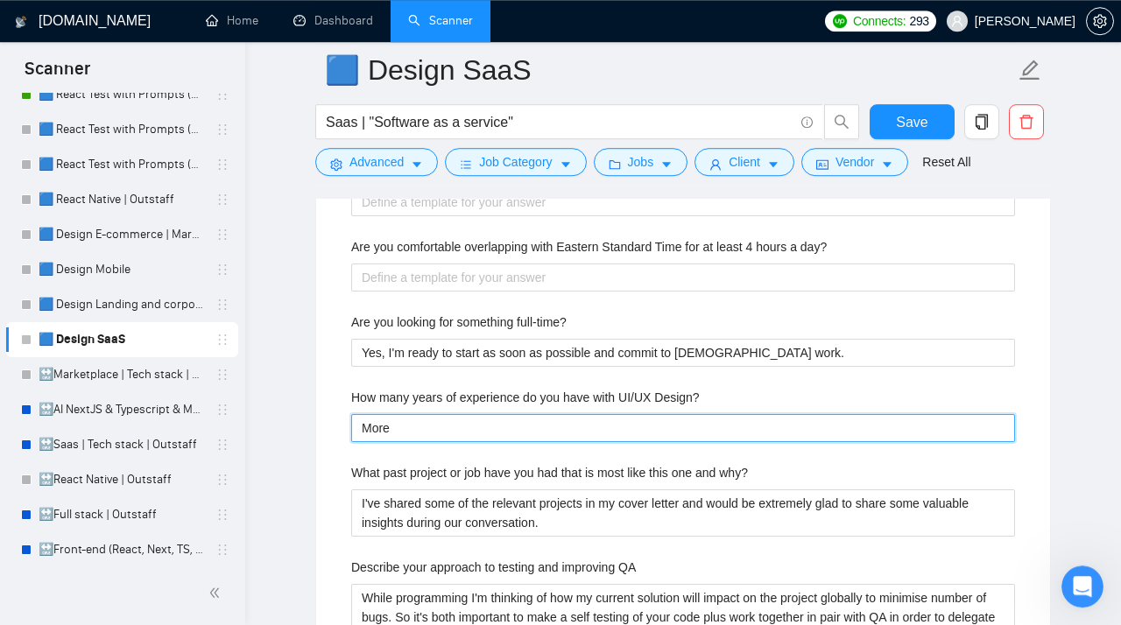
type Design\? "More"
type Design\? "More t"
type Design\? "More th"
type Design\? "More thn"
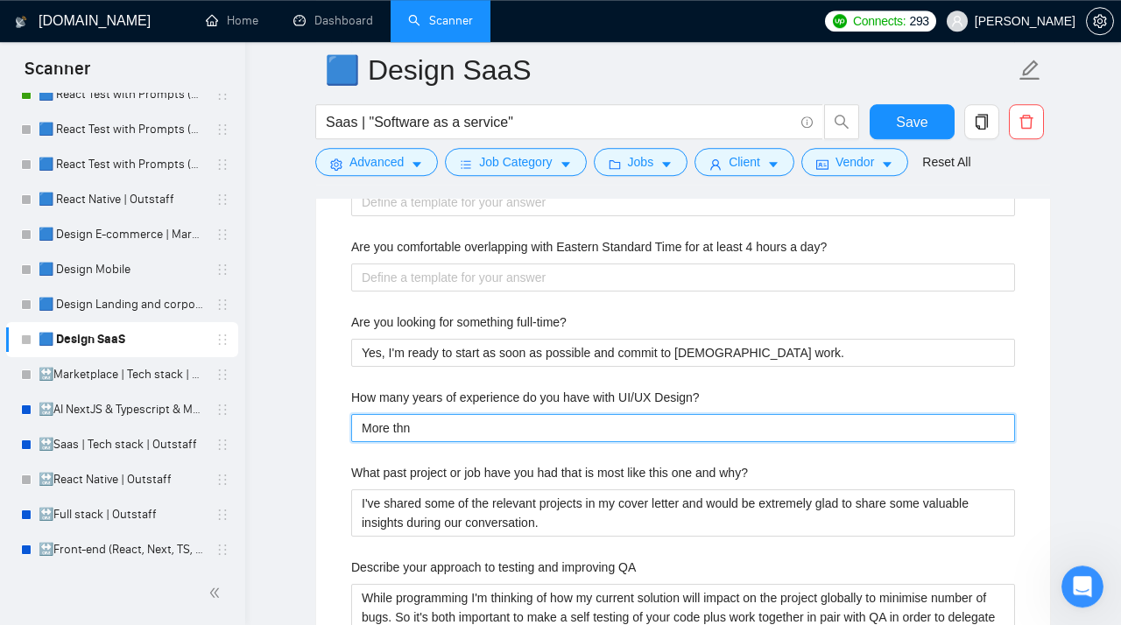
type Design\? "More thn"
type Design\? "More th"
type Design\? "More tha"
type Design\? "More than"
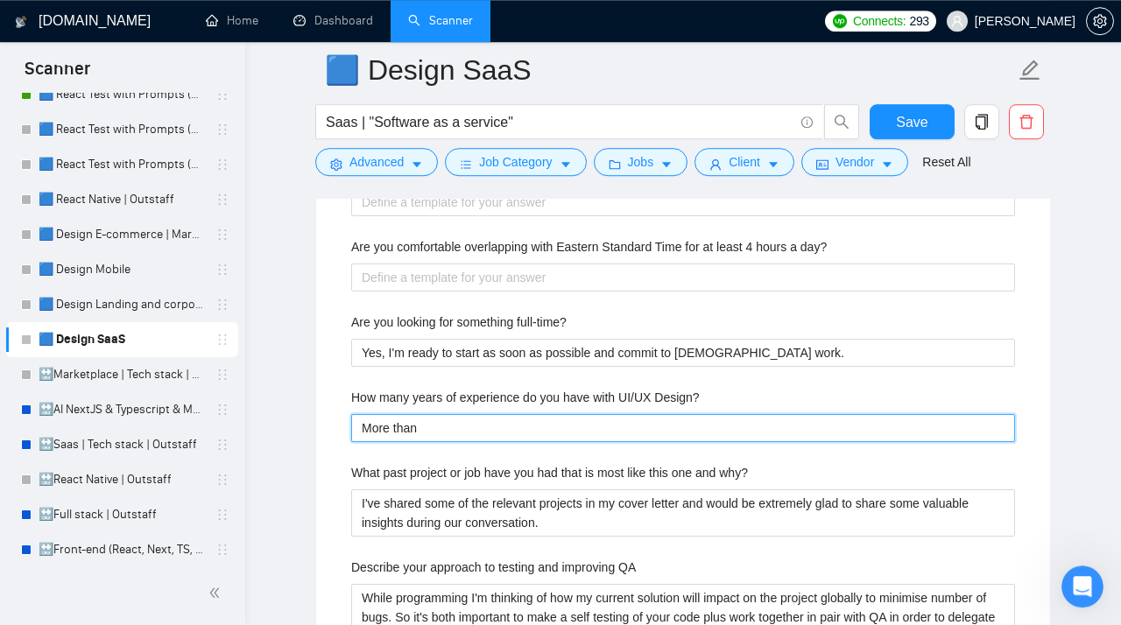
type Design\? "More than 3"
type Design\? "More than 3 y"
type Design\? "More than 3 ye"
type Design\? "More than 3 yea"
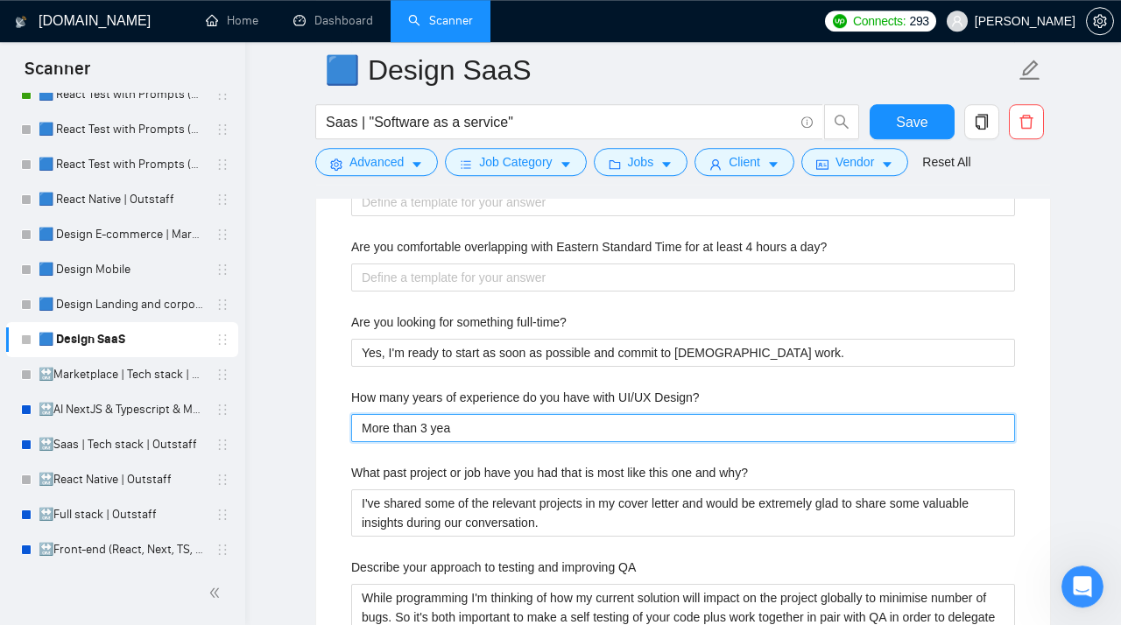
type Design\? "More than 3 year"
type Design\? "More than 3 years"
type Design\? "More than 3 years o"
type Design\? "More than 3 years of"
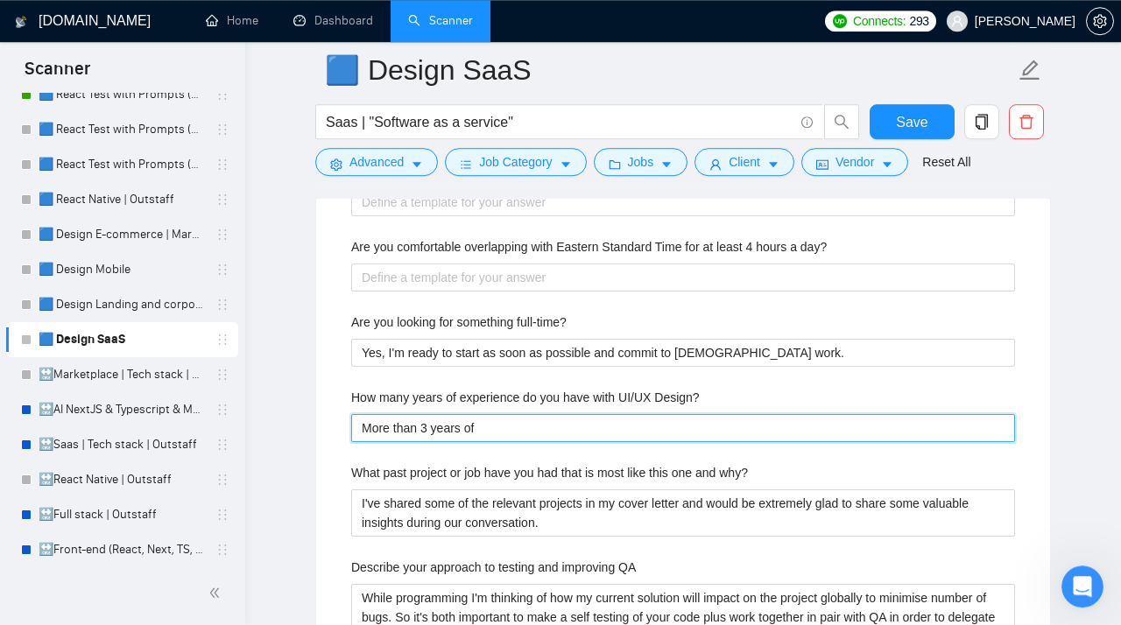
type Design\? "More than 3 years of"
type Design\? "More than 3 years of e"
type Design\? "More than 3 years of ex"
type Design\? "More than 3 years of ext"
type Design\? "More than 3 years of exte"
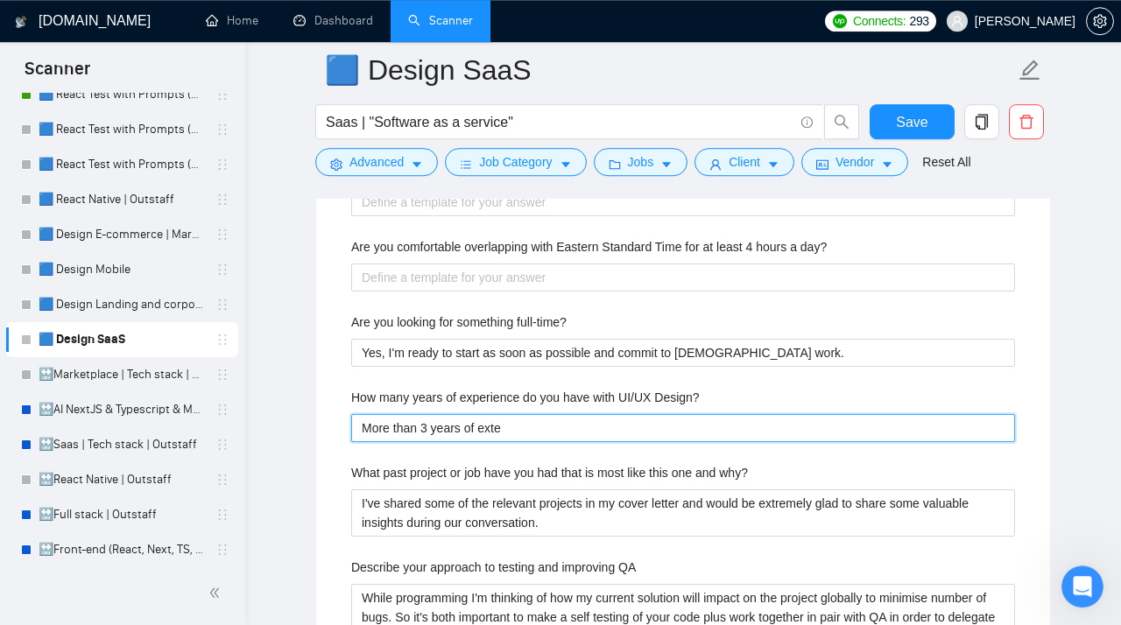
type Design\? "More than 3 years of exten"
type Design\? "More than 3 years of extens"
type Design\? "More than 3 years of extensi"
type Design\? "More than 3 years of extensiv"
type Design\? "More than 3 years of extensive"
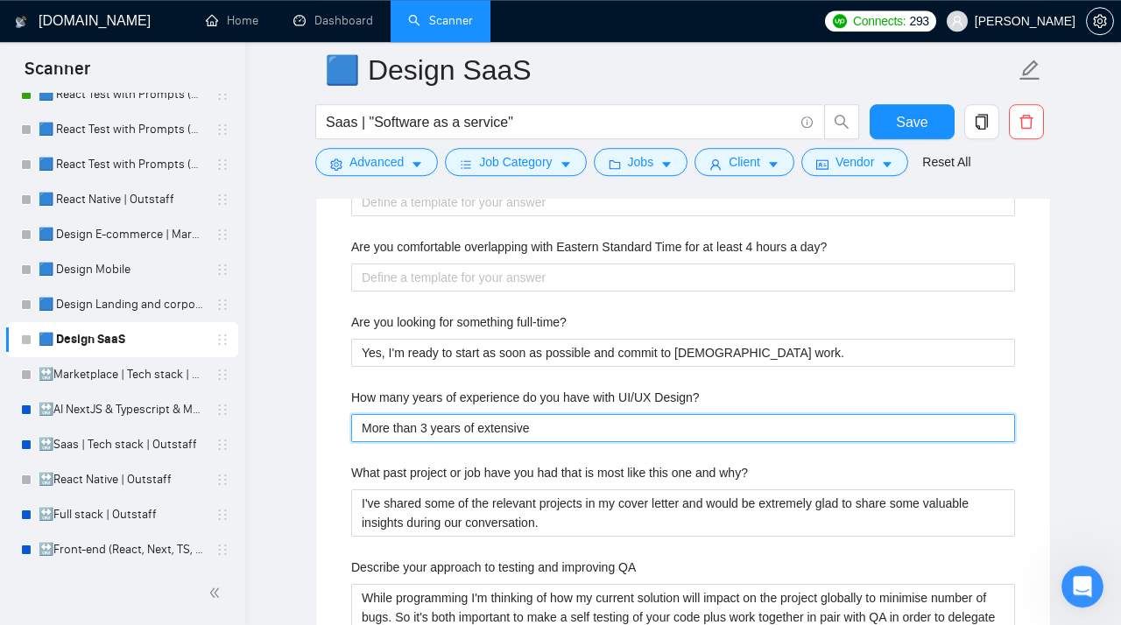
type Design\? "More than 3 years of extensive"
type Design\? "More than 3 years of extensive e"
type Design\? "More than 3 years of extensive ex"
type Design\? "More than 3 years of extensive exp"
type Design\? "More than 3 years of extensive expe"
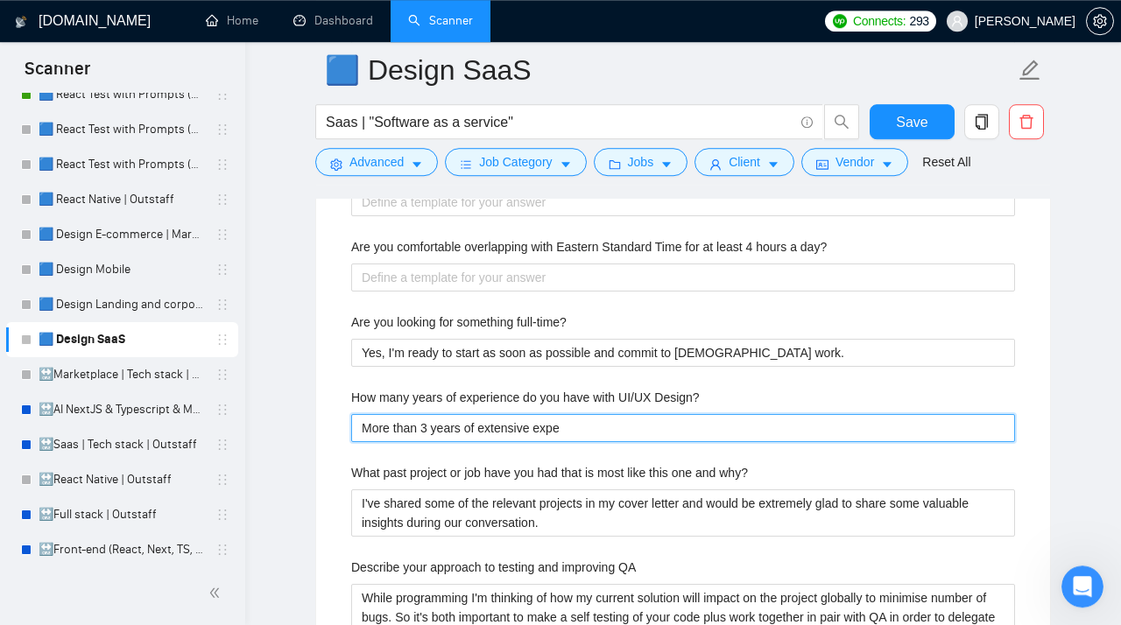
type Design\? "More than 3 years of extensive exper"
type Design\? "More than 3 years of extensive experi"
type Design\? "More than 3 years of extensive experie"
type Design\? "More than 3 years of extensive experien"
type Design\? "More than 3 years of extensive experienc"
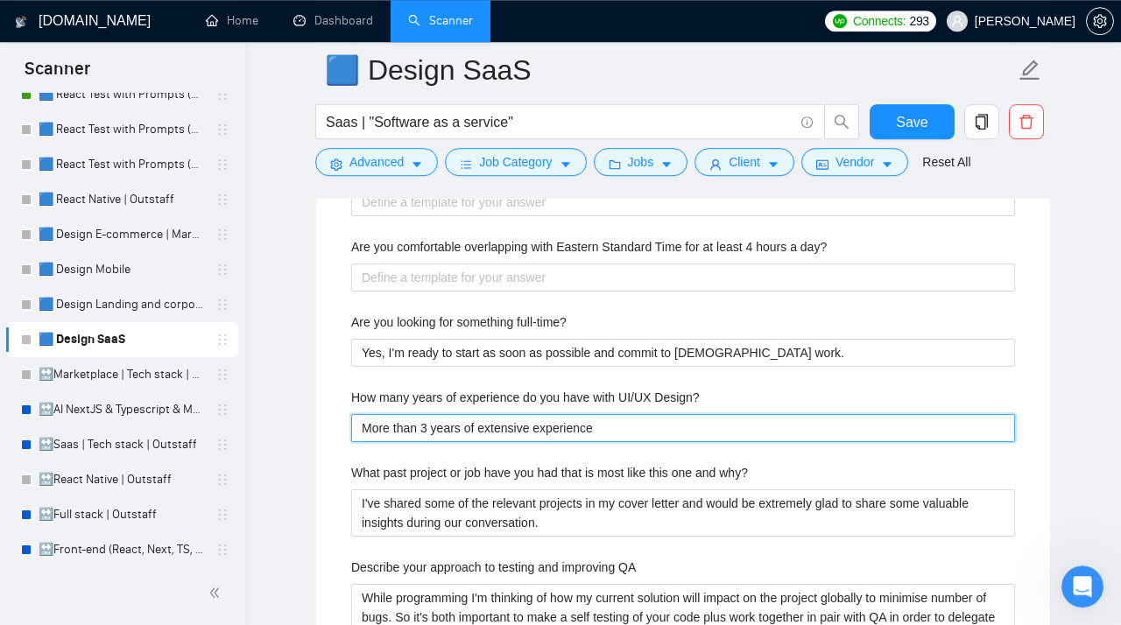
drag, startPoint x: 625, startPoint y: 436, endPoint x: 203, endPoint y: 420, distance: 422.2
click at [351, 420] on Design\? "More than 3 years of extensive experience" at bounding box center [683, 428] width 664 height 28
type Design\? "More than 3 years of extensive experience"
paste Design\? "Over 3 years of extensive experience"
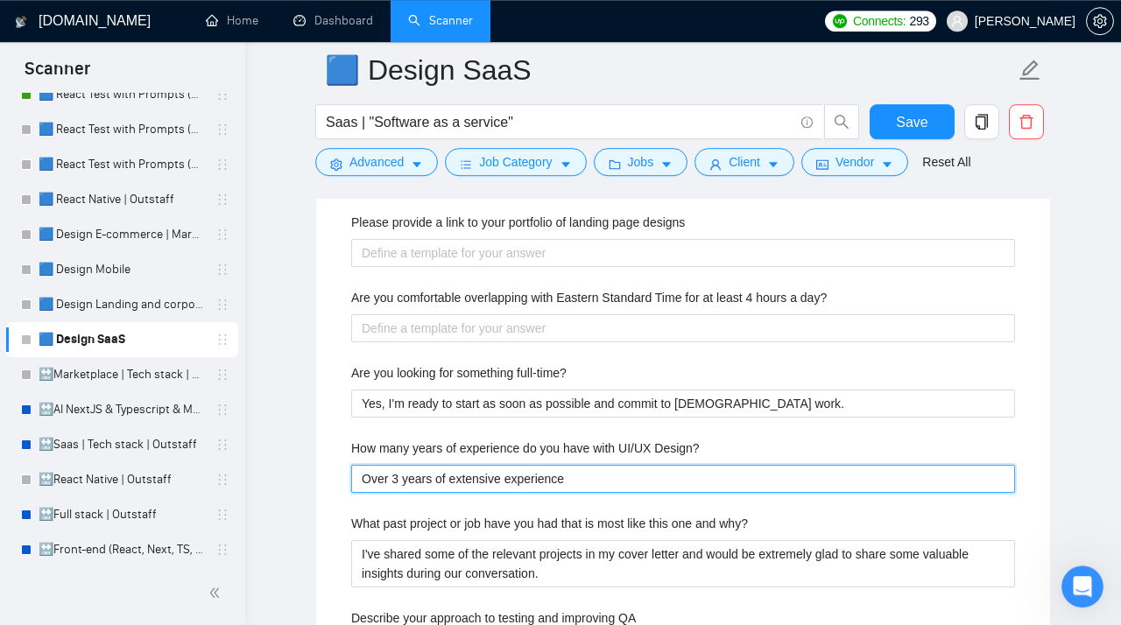
scroll to position [3749, 0]
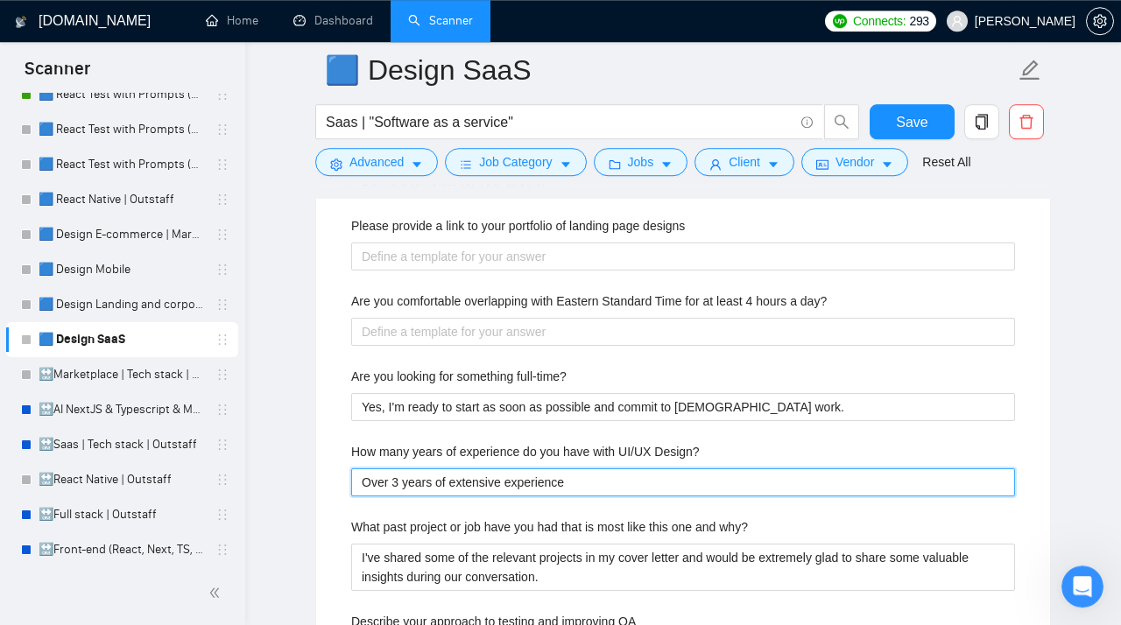
type Design\? "Over 3 years of extensive experience"
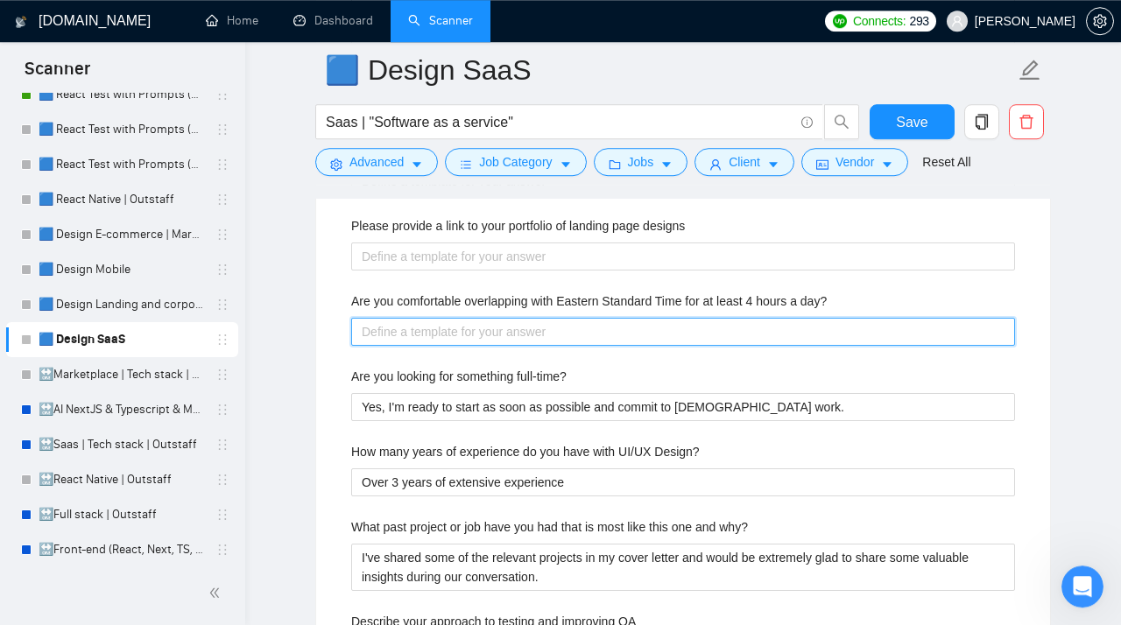
click at [450, 341] on day\? "Are you comfortable overlapping with Eastern Standard Time for at least 4 hours…" at bounding box center [683, 332] width 664 height 28
type day\? "Y"
type day\? "Ye"
type day\? "Yes"
type day\? "Yes,"
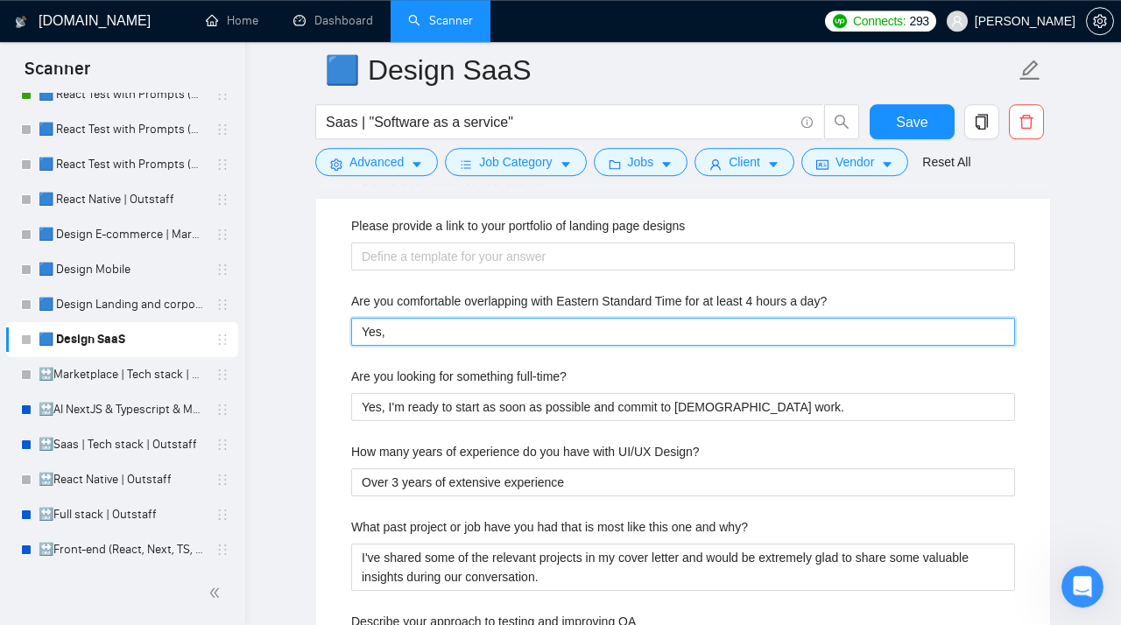
type day\? "Yes,"
paste day\? "Our availability aligns with USA hours, specifically from 9:00 AM to 1:00 PM Ea…"
type day\? "Yes, Our availability aligns with USA hours, specifically from 9:00 AM to 1:00 …"
click at [415, 346] on day\? "Yes, Our availability aligns with USA hours, specifically from 9:00 AM to 1:00 …" at bounding box center [683, 332] width 664 height 28
type day\? "Yes, Ouravailability aligns with USA hours, specifically from 9:00 AM to 1:00 P…"
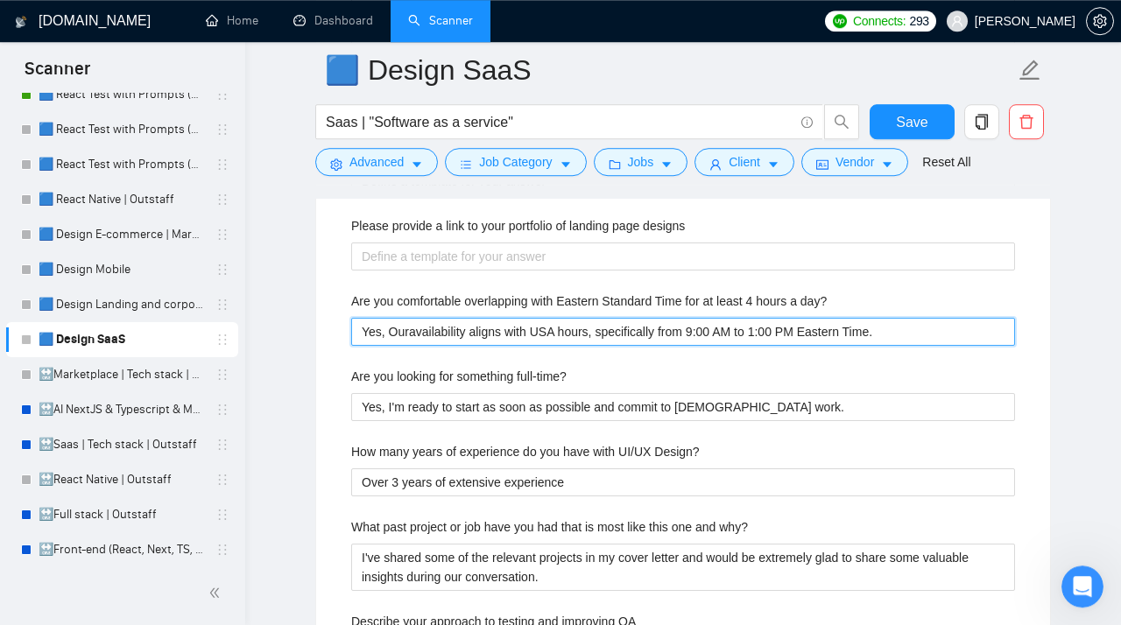
type day\? "Yes, Ouavailability aligns with USA hours, specifically from 9:00 AM to 1:00 PM…"
type day\? "Yes, Oavailability aligns with USA hours, specifically from 9:00 AM to 1:00 PM …"
type day\? "Yes, availability aligns with USA hours, specifically from 9:00 AM to 1:00 PM E…"
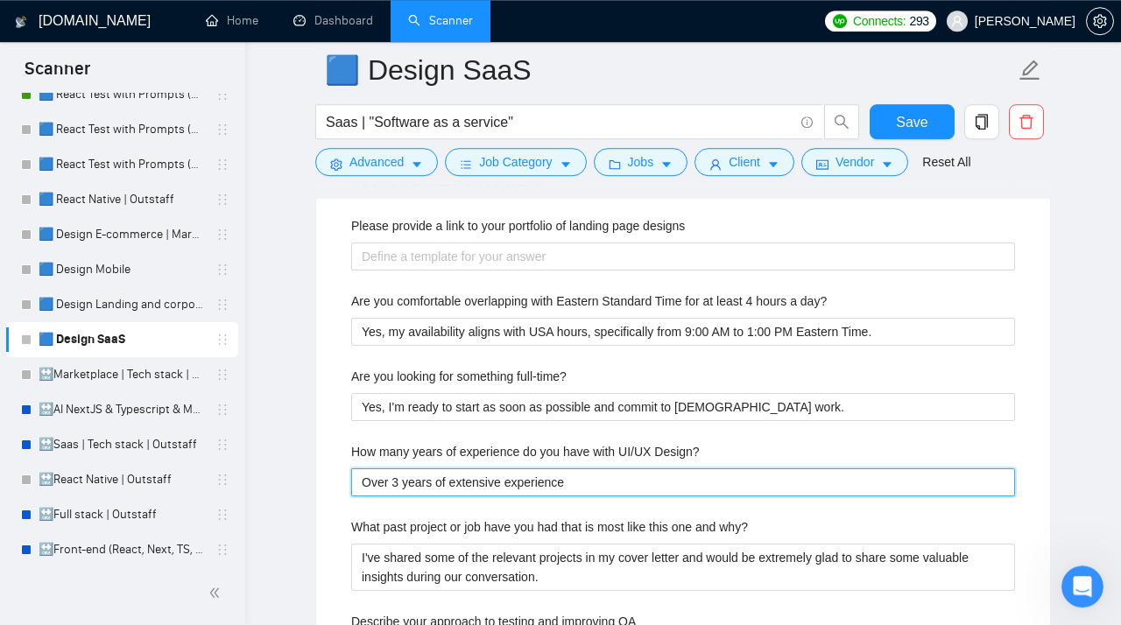
click at [585, 496] on Design\? "Over 3 years of extensive experience" at bounding box center [683, 482] width 664 height 28
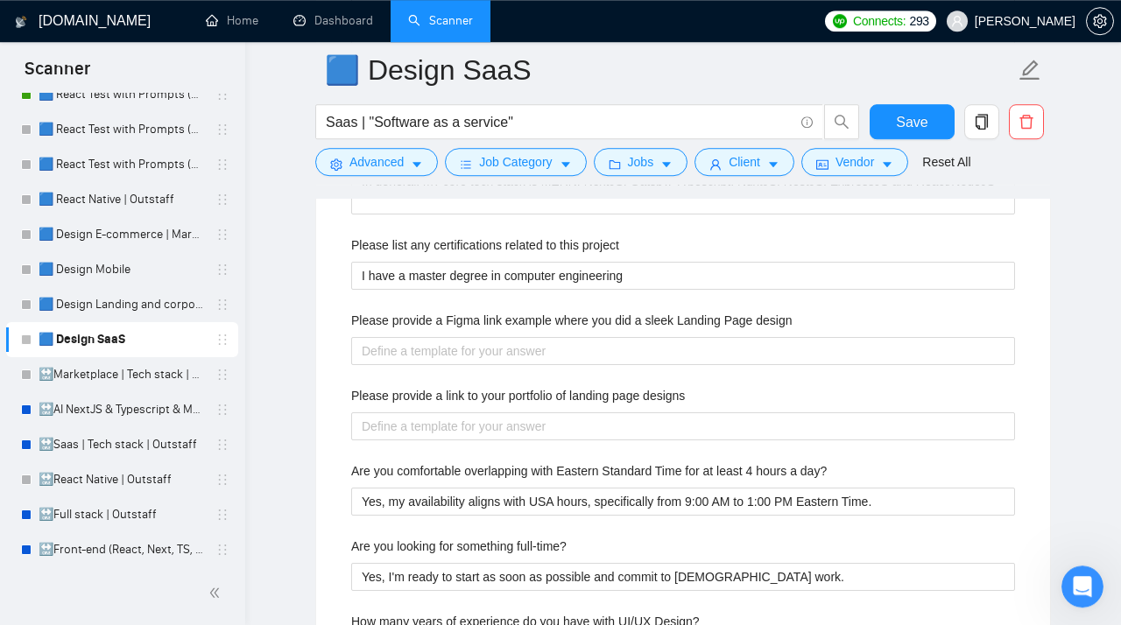
scroll to position [3570, 0]
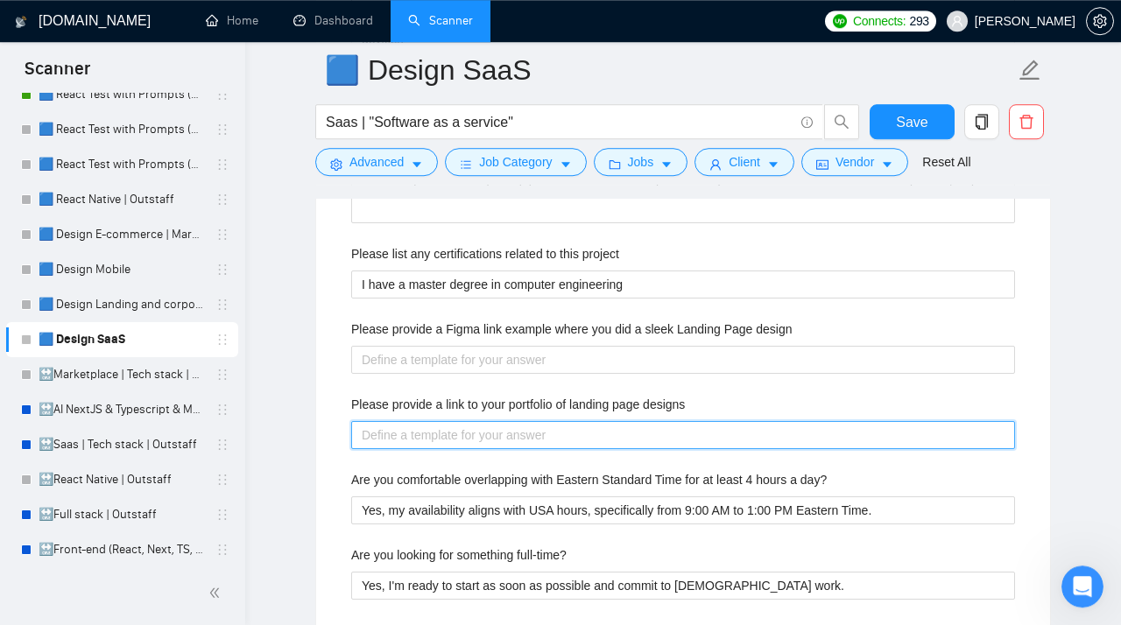
click at [404, 445] on designs "Please provide a link to your portfolio of landing page designs" at bounding box center [683, 435] width 664 height 28
paste designs "➡️ These 𝐥𝐚𝐧𝐝𝐢𝐧𝐠 𝐩𝐚𝐠𝐞𝐬 𝐚𝐧𝐝 𝐜𝐨𝐫𝐩𝐨𝐫𝐚𝐭𝐞 𝐰𝐞𝐛𝐬𝐢𝐭𝐞𝐬 showcase my expertise: - https://…"
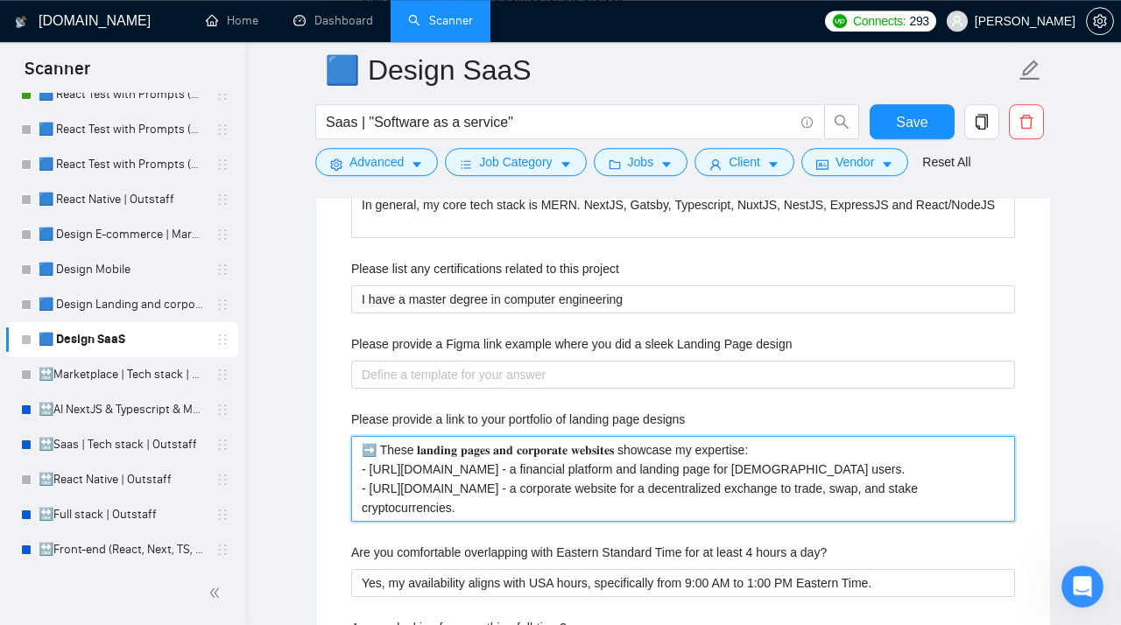
scroll to position [3552, 0]
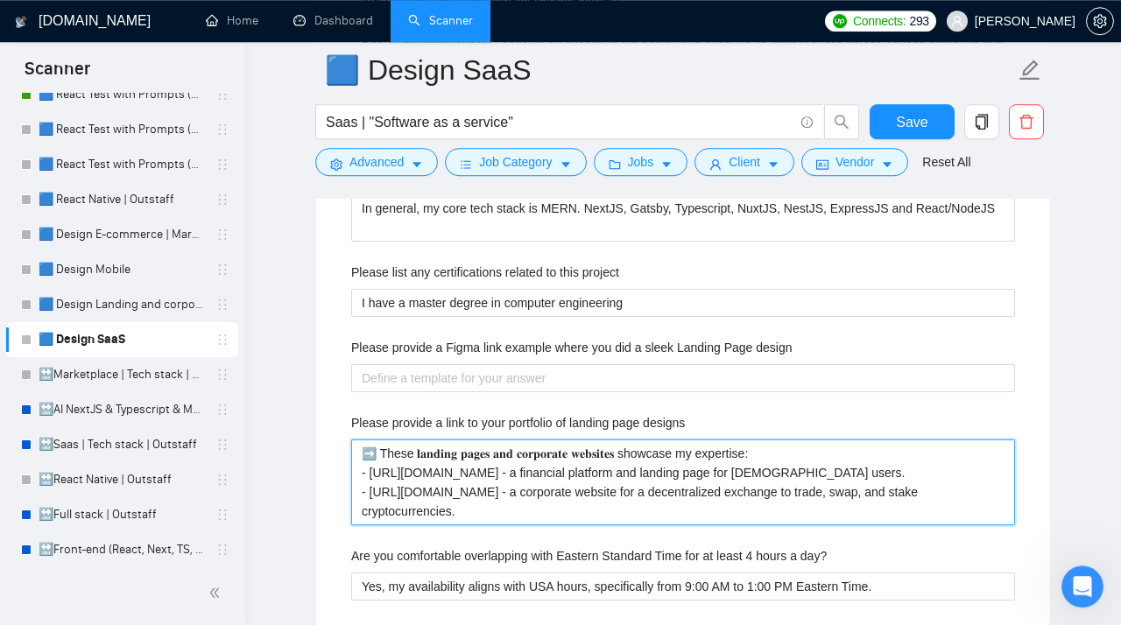
drag, startPoint x: 855, startPoint y: 482, endPoint x: 325, endPoint y: 483, distance: 530.5
click at [351, 483] on designs "➡️ These 𝐥𝐚𝐧𝐝𝐢𝐧𝐠 𝐩𝐚𝐠𝐞𝐬 𝐚𝐧𝐝 𝐜𝐨𝐫𝐩𝐨𝐫𝐚𝐭𝐞 𝐰𝐞𝐛𝐬𝐢𝐭𝐞𝐬 showcase my expertise: - https://…" at bounding box center [683, 482] width 664 height 86
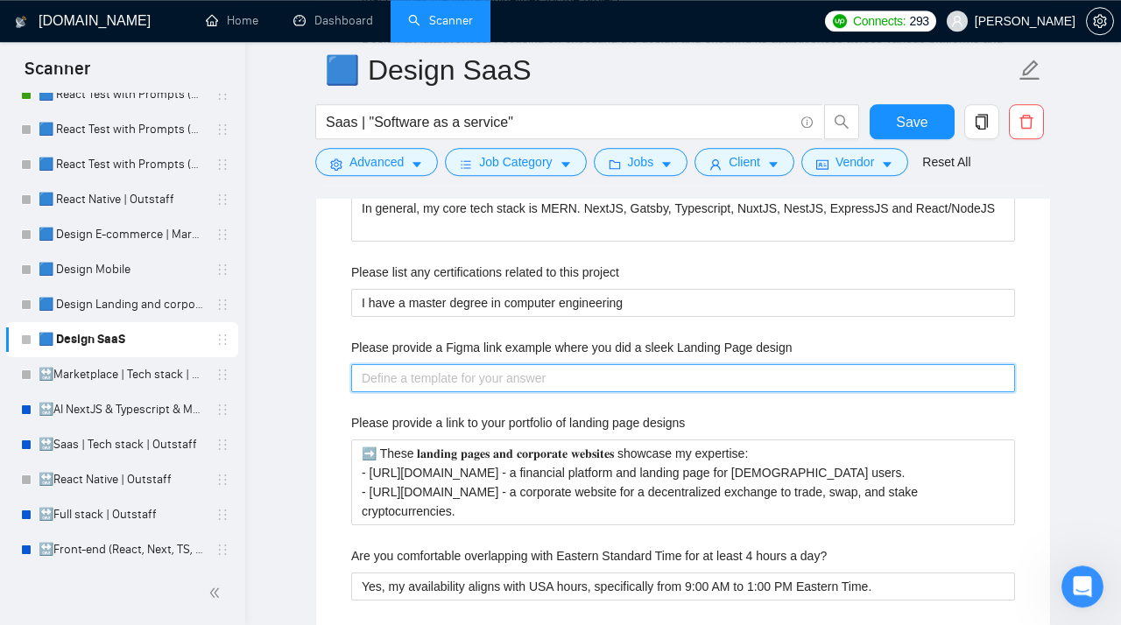
click at [396, 385] on design "Please provide a Figma link example where you did a sleek Landing Page design" at bounding box center [683, 378] width 664 height 28
paste design "- https://cutt.ly/zruUA7oR - a financial platform and landing page for Icelandi…"
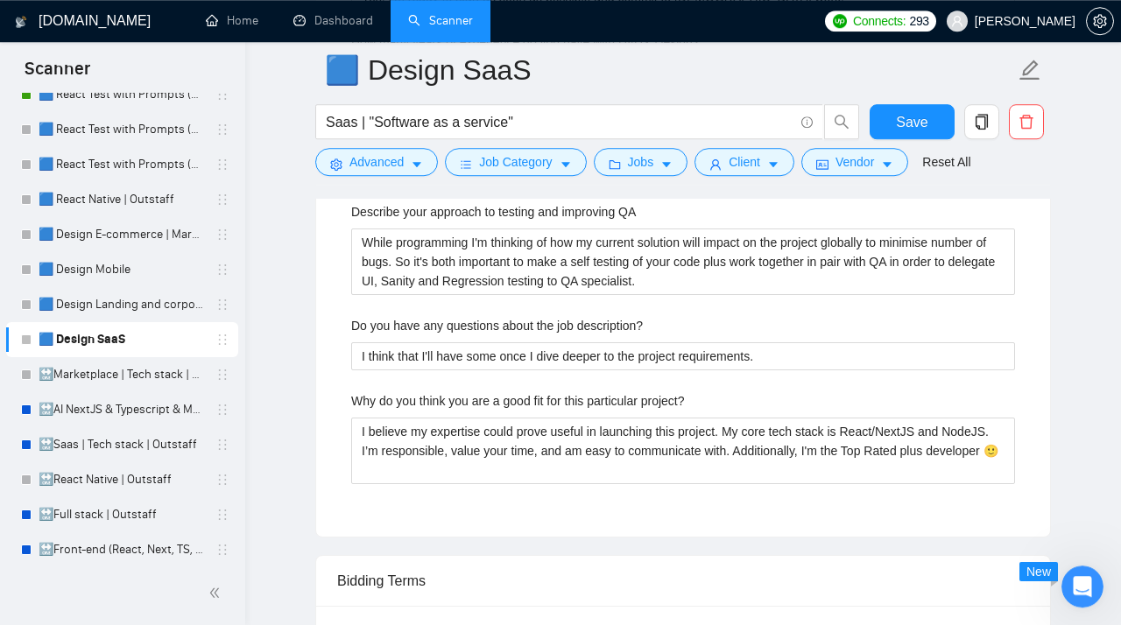
scroll to position [4215, 0]
drag, startPoint x: 678, startPoint y: 335, endPoint x: 324, endPoint y: 337, distance: 354.5
click at [351, 337] on div "Do you have any questions about the job description?" at bounding box center [683, 330] width 664 height 26
copy label "Do you have any questions about the job description?"
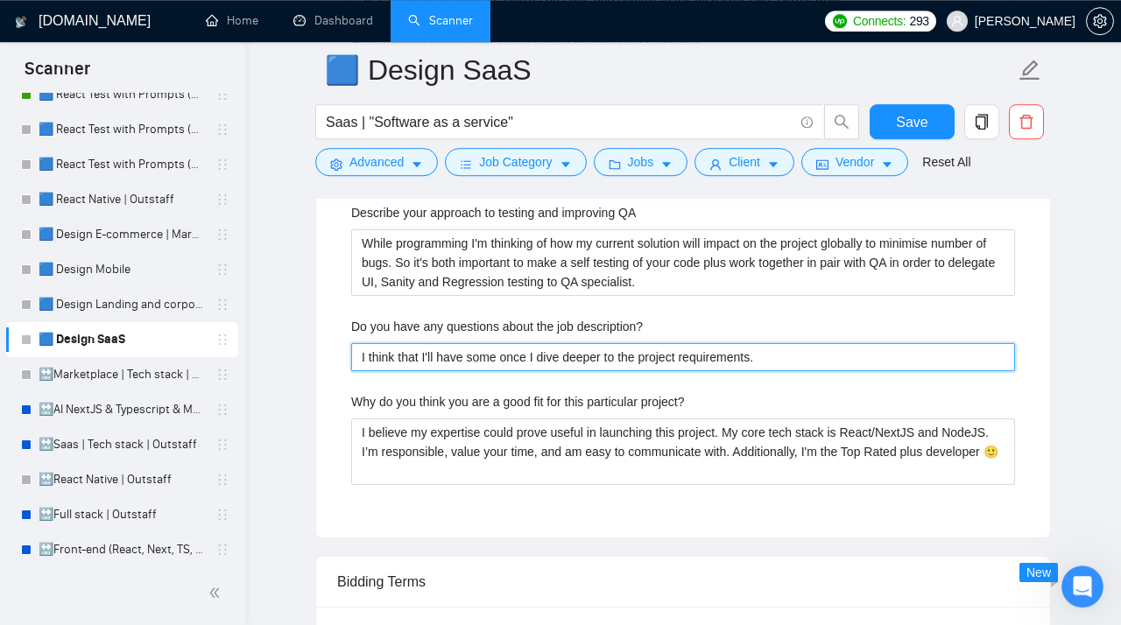
drag, startPoint x: 795, startPoint y: 369, endPoint x: 335, endPoint y: 367, distance: 459.6
click at [351, 367] on description\? "I think that I'll have some once I dive deeper to the project requirements." at bounding box center [683, 357] width 664 height 28
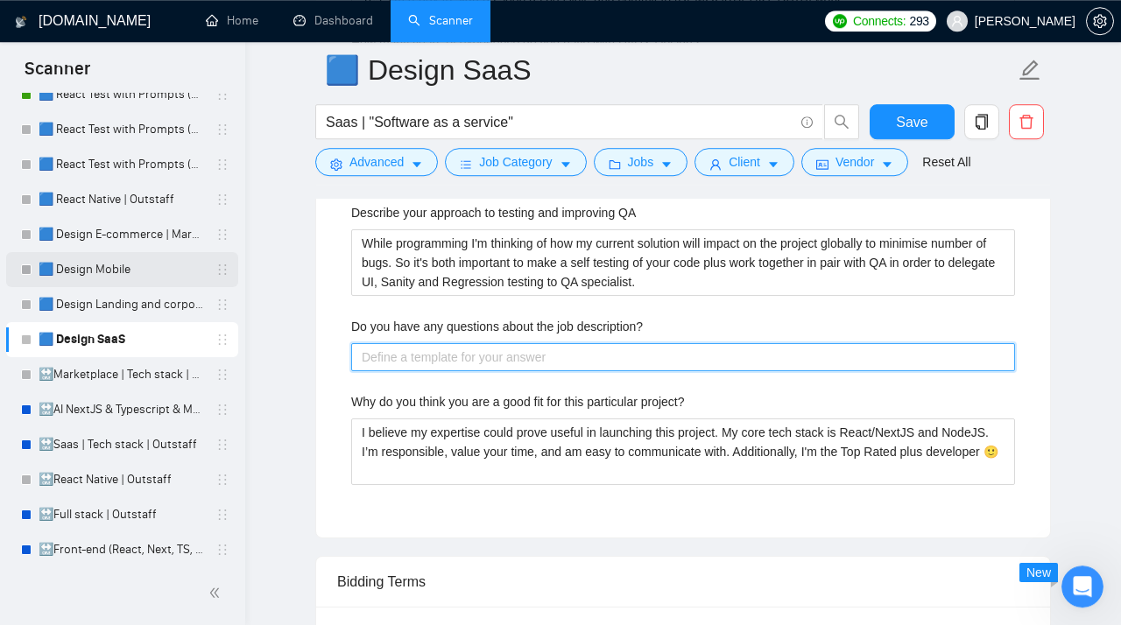
paste description\? "[Do not reference or identify as OpenAI, GPT-4, or any AI. Do not provide meta-…"
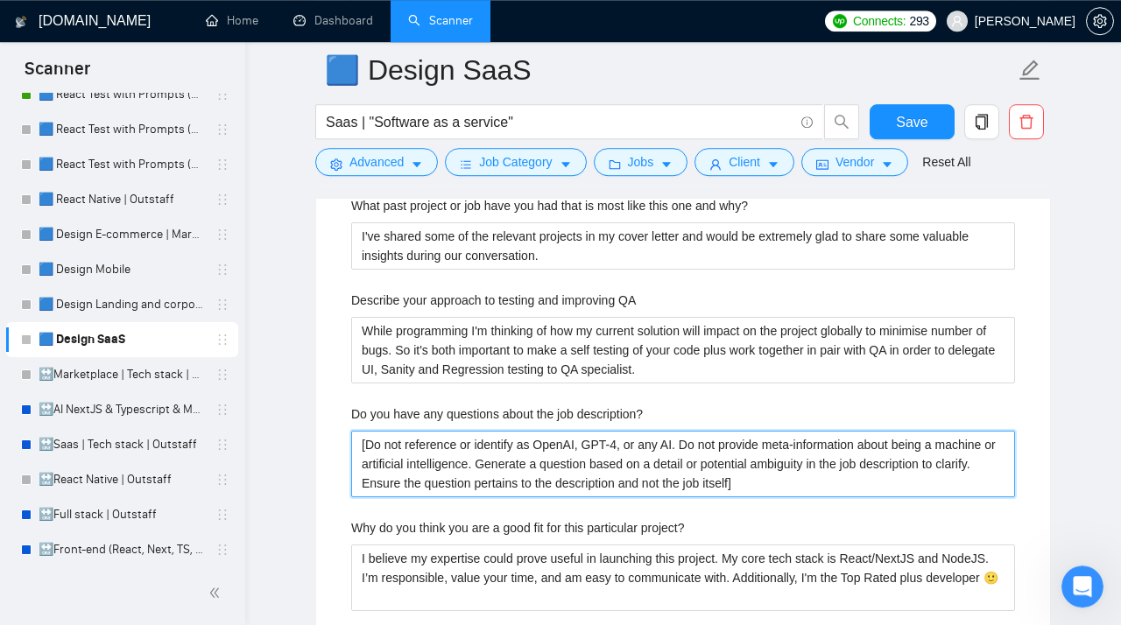
scroll to position [4126, 0]
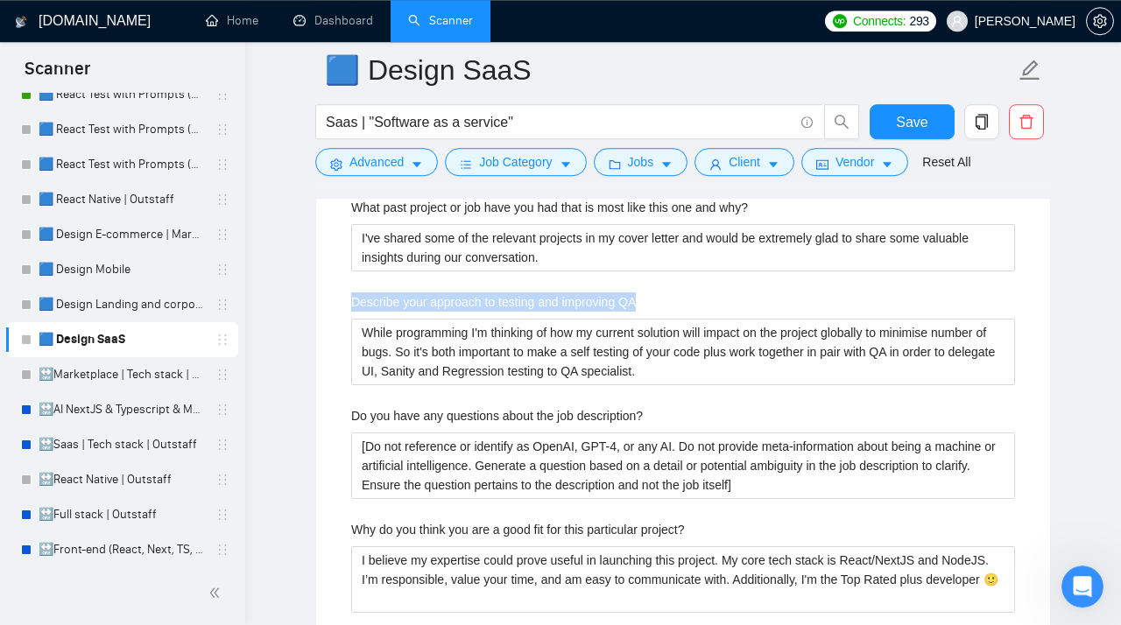
drag, startPoint x: 657, startPoint y: 317, endPoint x: 335, endPoint y: 316, distance: 321.3
click at [351, 316] on div "Describe your approach to testing and improving QA" at bounding box center [683, 305] width 664 height 26
copy label "Describe your approach to testing and improving QA"
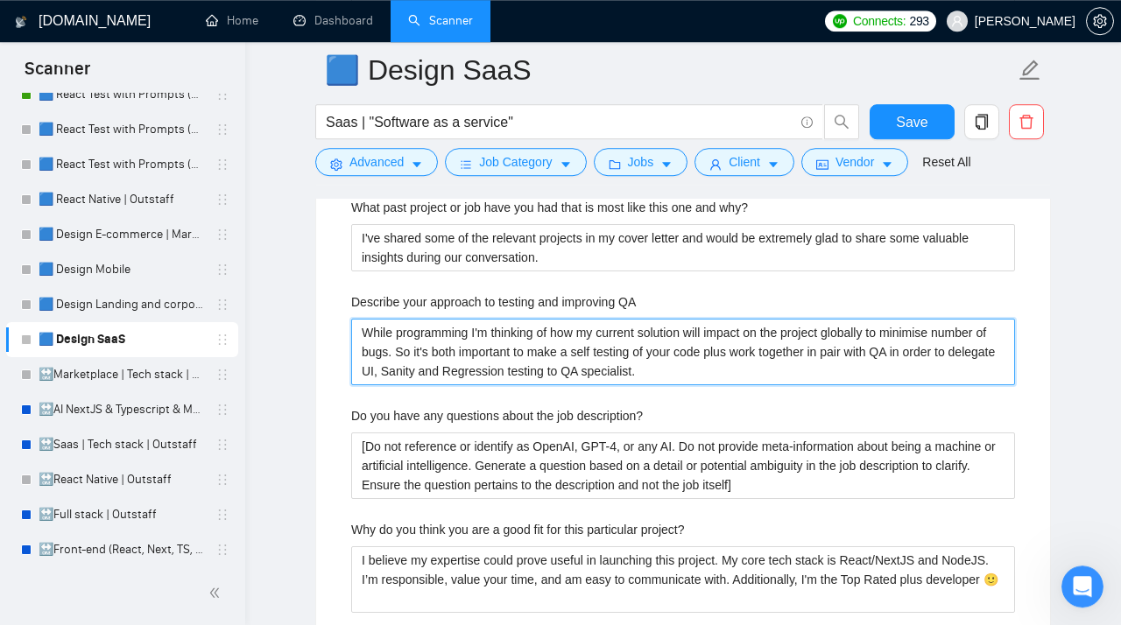
drag, startPoint x: 757, startPoint y: 383, endPoint x: 312, endPoint y: 338, distance: 447.9
click at [351, 338] on QA "While programming I'm thinking of how my current solution will impact on the pr…" at bounding box center [683, 352] width 664 height 67
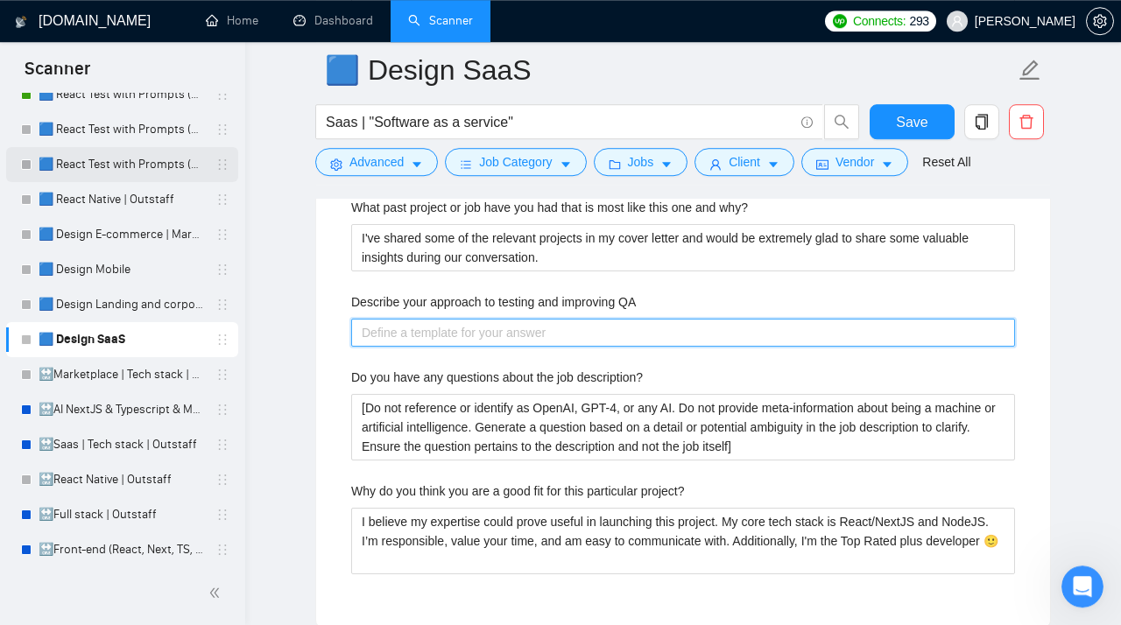
paste QA "Usually, I test my solution locally and on a staging environment. Also, normall…"
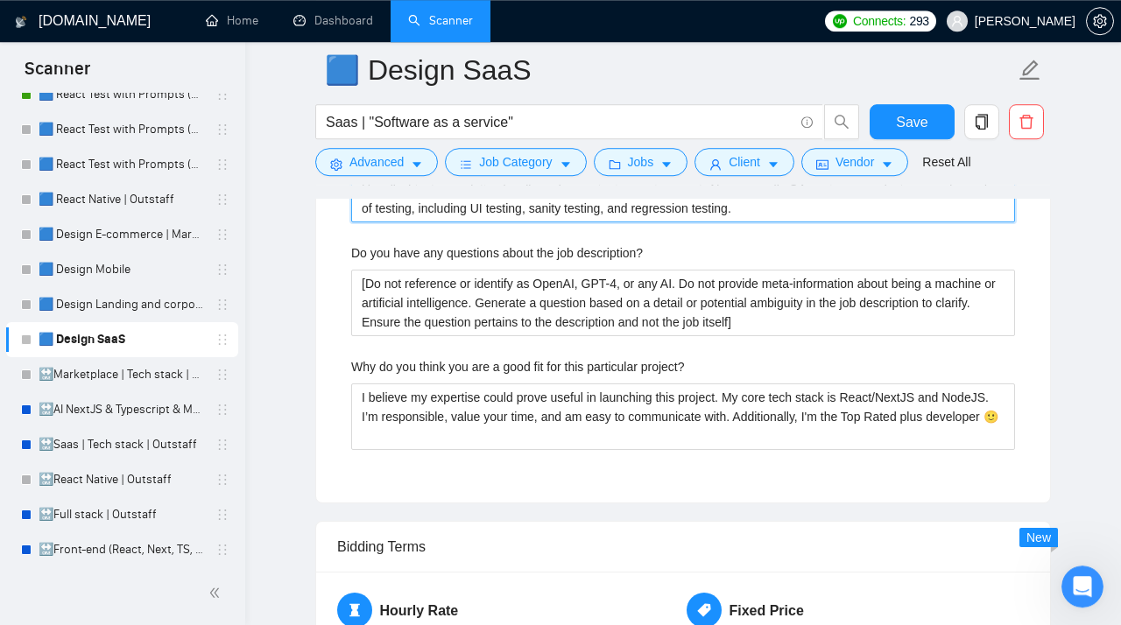
scroll to position [4269, 0]
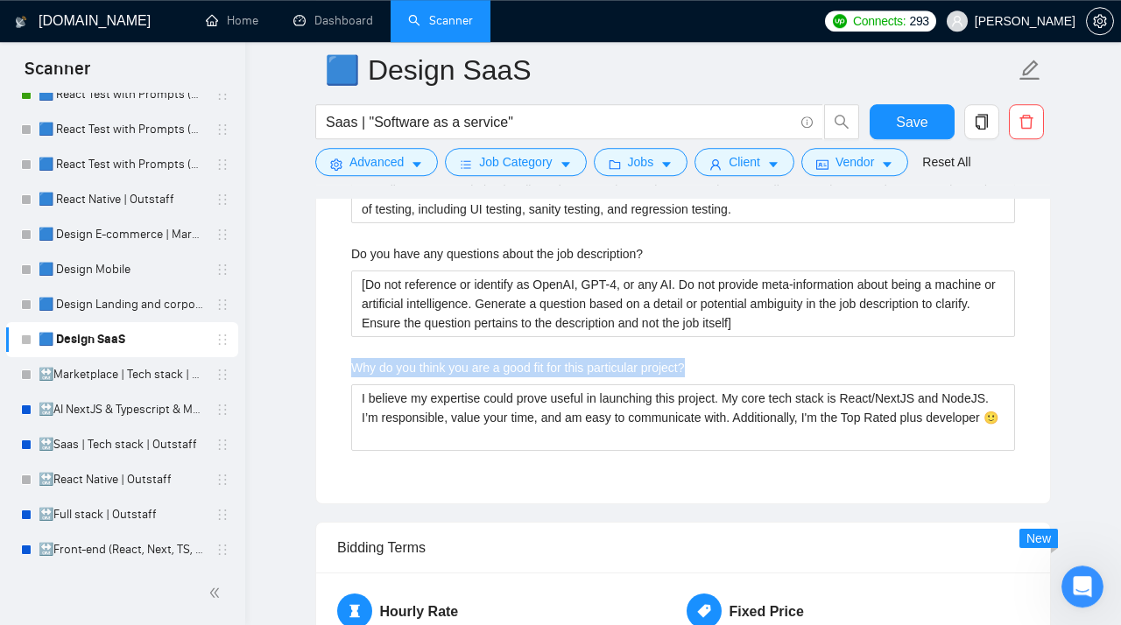
drag, startPoint x: 714, startPoint y: 377, endPoint x: 347, endPoint y: 376, distance: 367.7
click at [351, 376] on div "Why do you think you are a good fit for this particular project?" at bounding box center [683, 371] width 664 height 26
copy label "Why do you think you are a good fit for this particular project?"
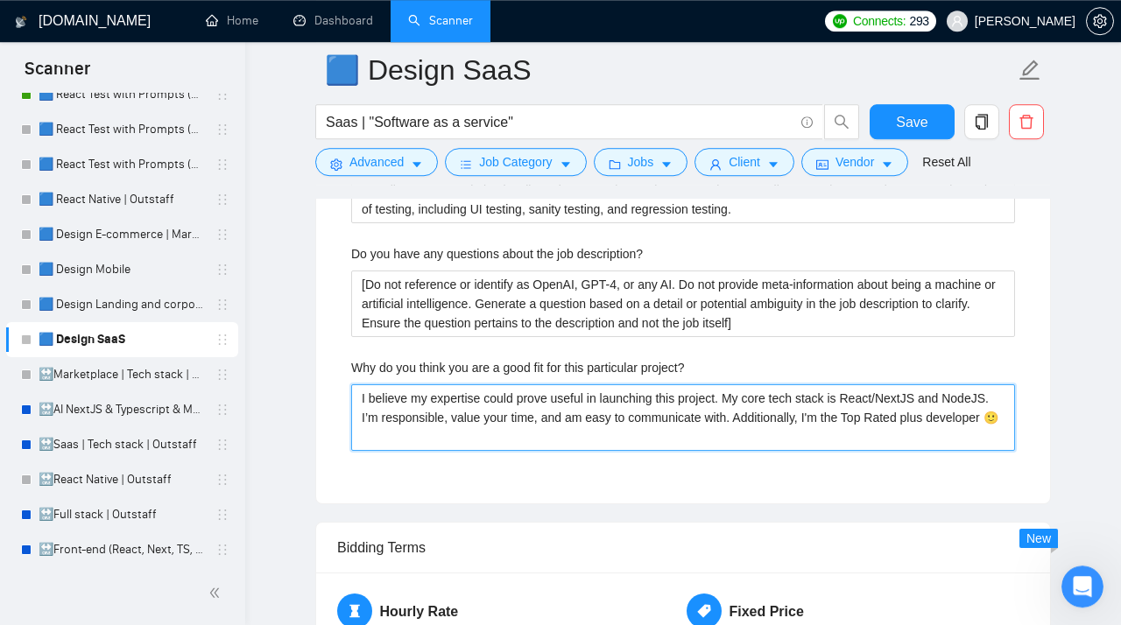
drag, startPoint x: 458, startPoint y: 453, endPoint x: 340, endPoint y: 398, distance: 130.0
click at [351, 398] on project\? "I believe my expertise could prove useful in launching this project. My core te…" at bounding box center [683, 417] width 664 height 67
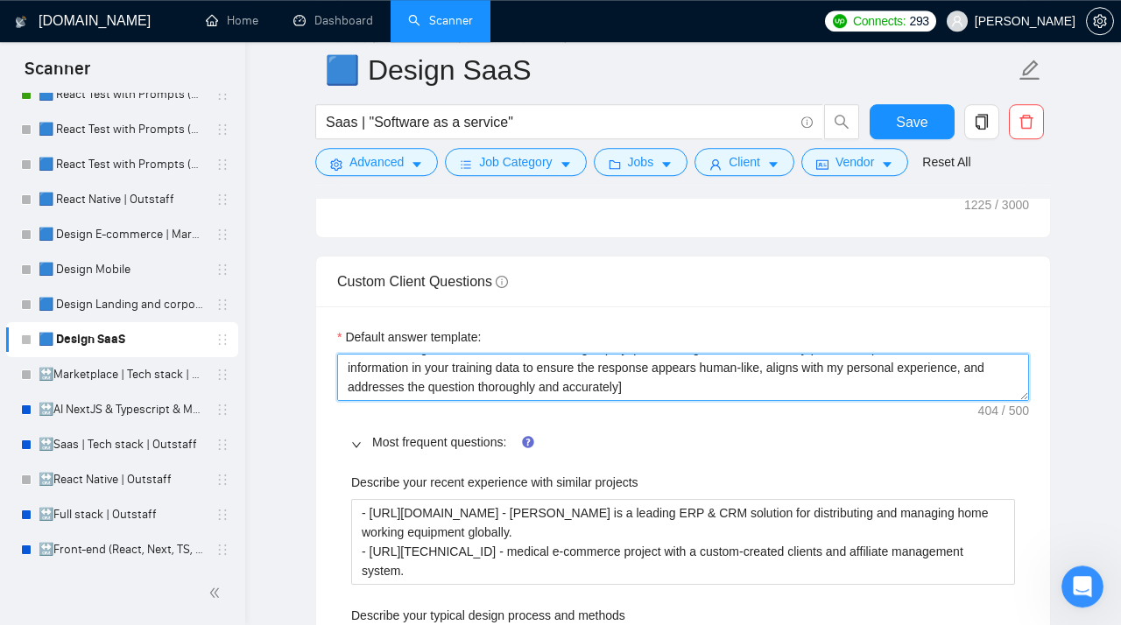
scroll to position [0, 0]
drag, startPoint x: 657, startPoint y: 398, endPoint x: 278, endPoint y: 319, distance: 386.5
click at [337, 354] on textarea "[Do not reference or identify as OpenAI, GPT-4, or any AI. Do not provide meta-…" at bounding box center [683, 377] width 692 height 47
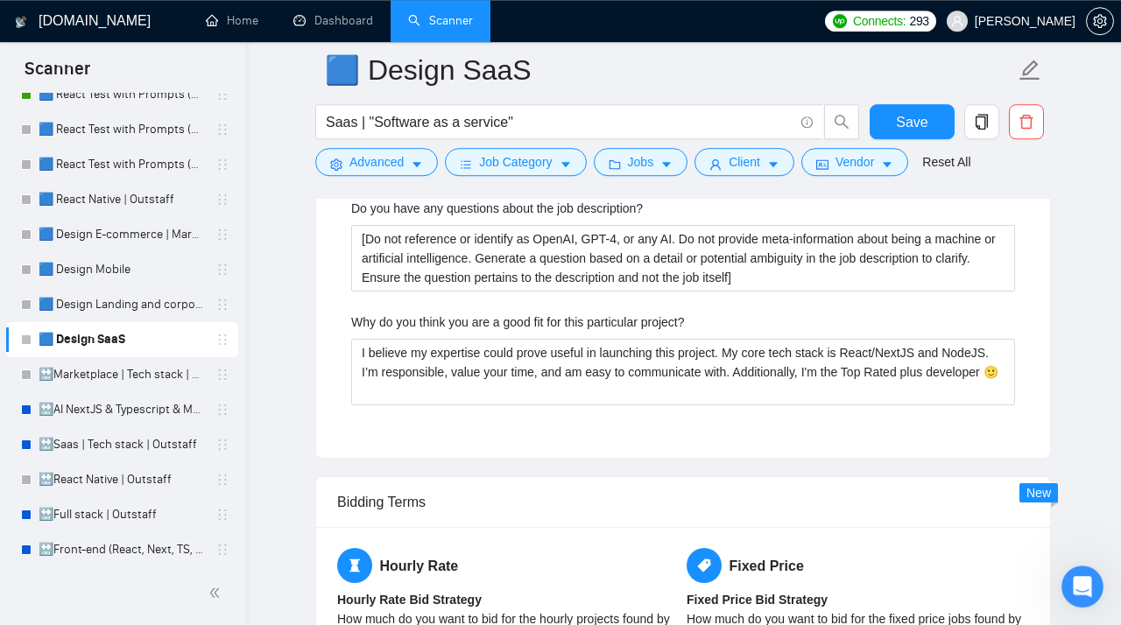
scroll to position [4313, 0]
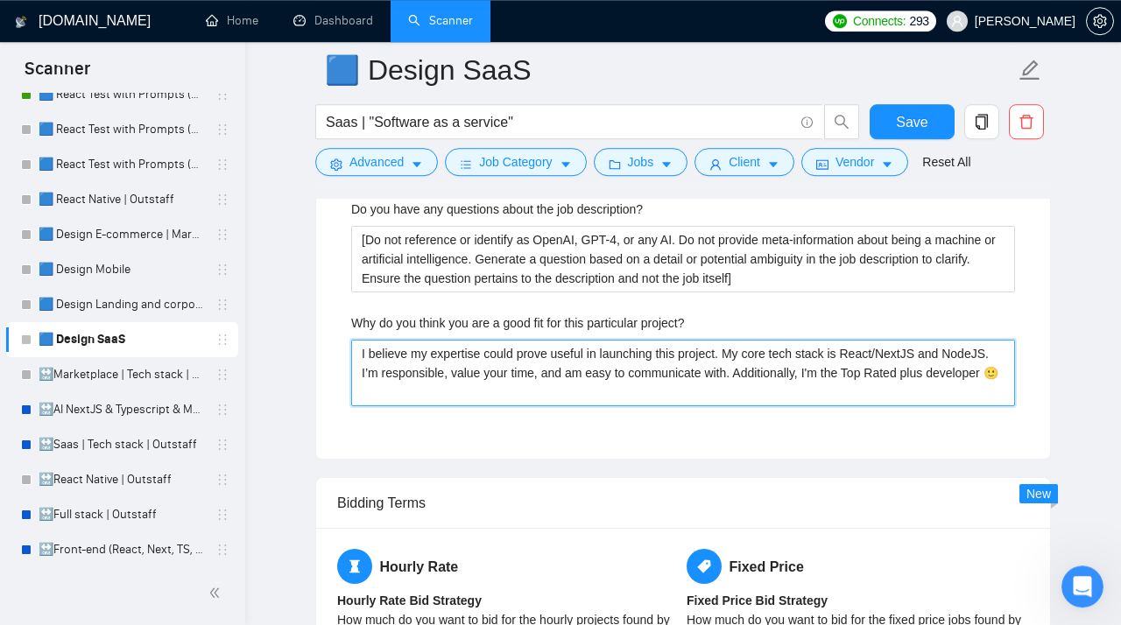
drag, startPoint x: 453, startPoint y: 408, endPoint x: 334, endPoint y: 359, distance: 128.8
click at [351, 359] on project\? "I believe my expertise could prove useful in launching this project. My core te…" at bounding box center [683, 373] width 664 height 67
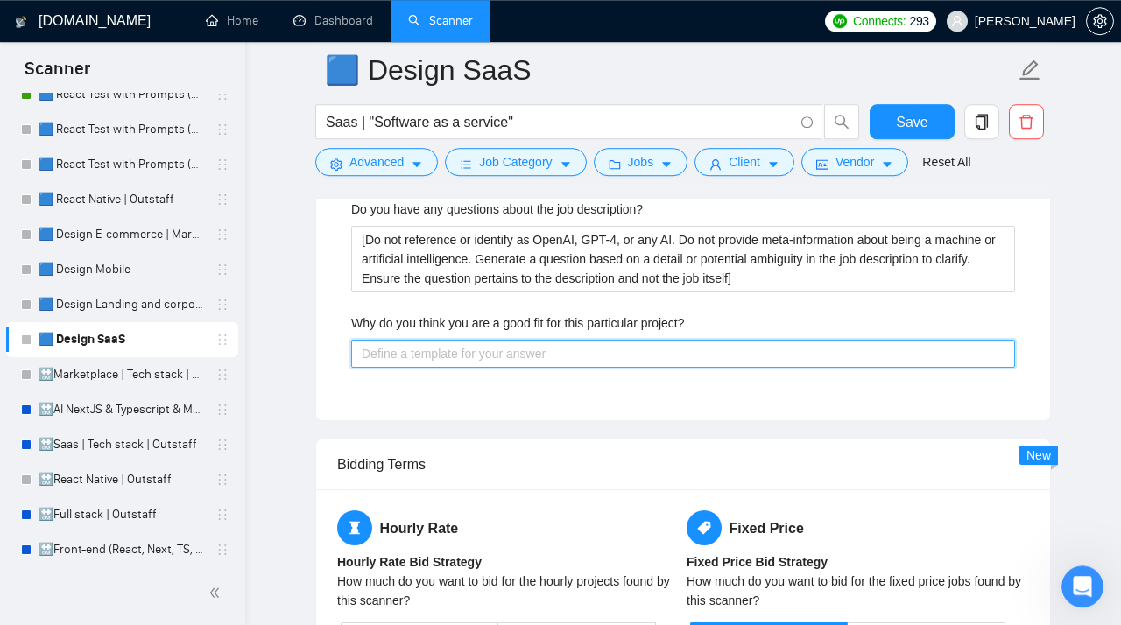
paste project\? "[Do not reference or identify as OpenAI, GPT-4, or any AI. Do not provide meta-…"
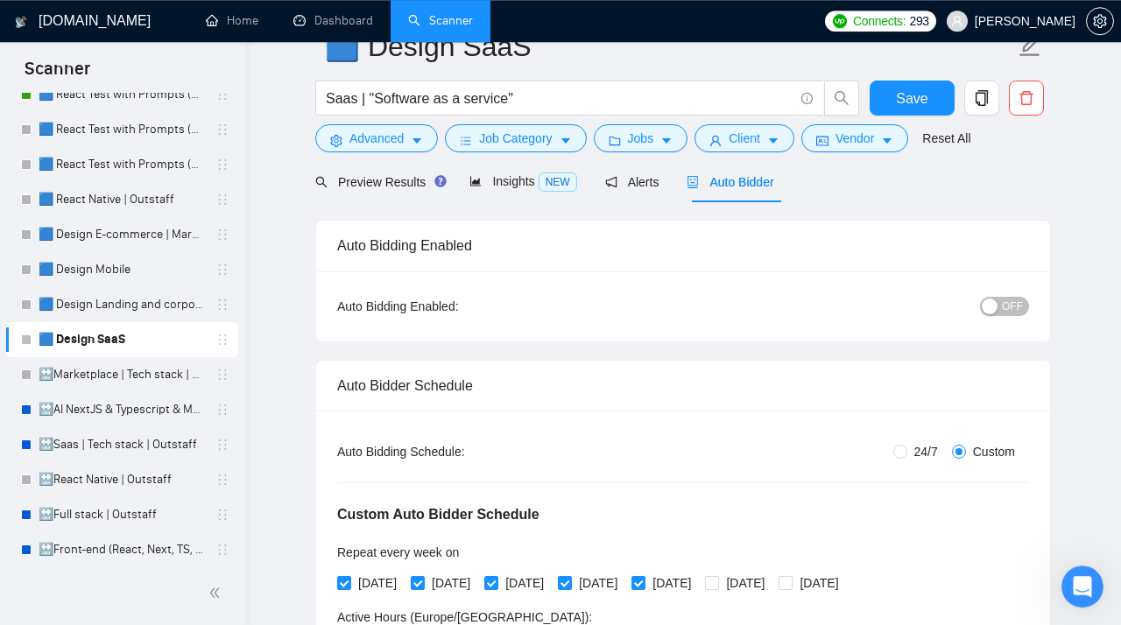
scroll to position [0, 0]
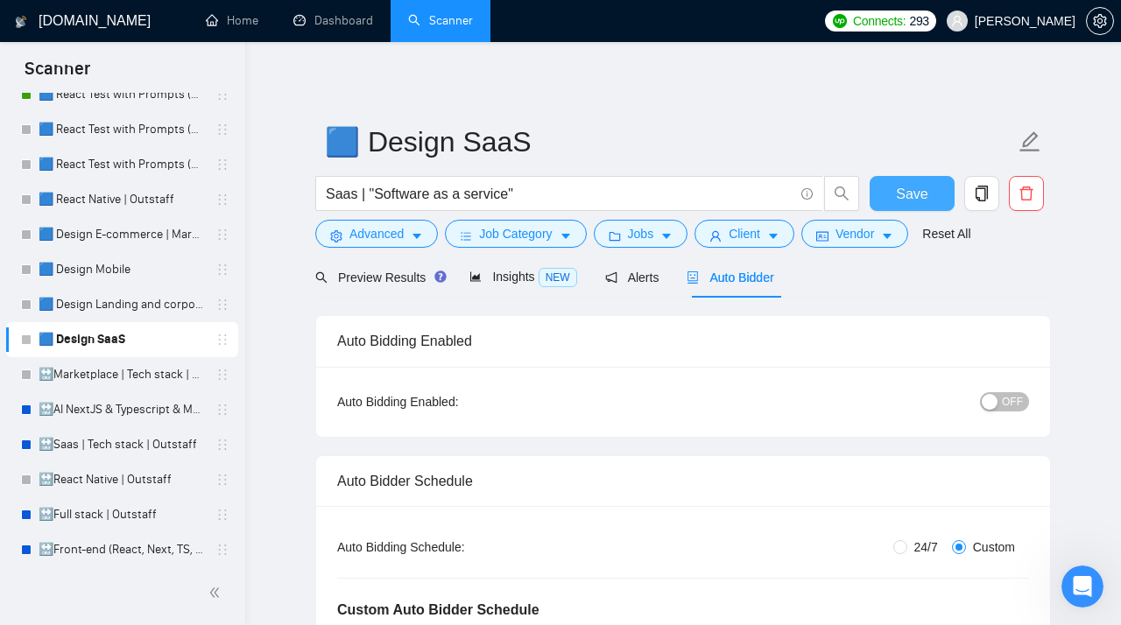
click at [894, 196] on button "Save" at bounding box center [911, 193] width 85 height 35
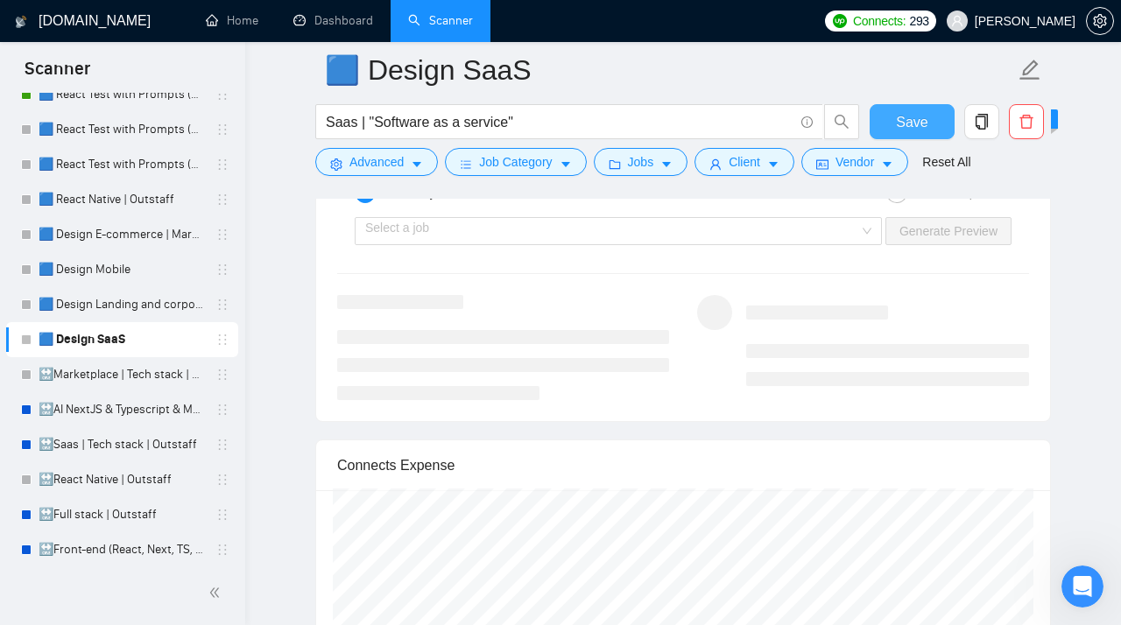
scroll to position [3729, 0]
click at [618, 245] on input "search" at bounding box center [612, 232] width 494 height 26
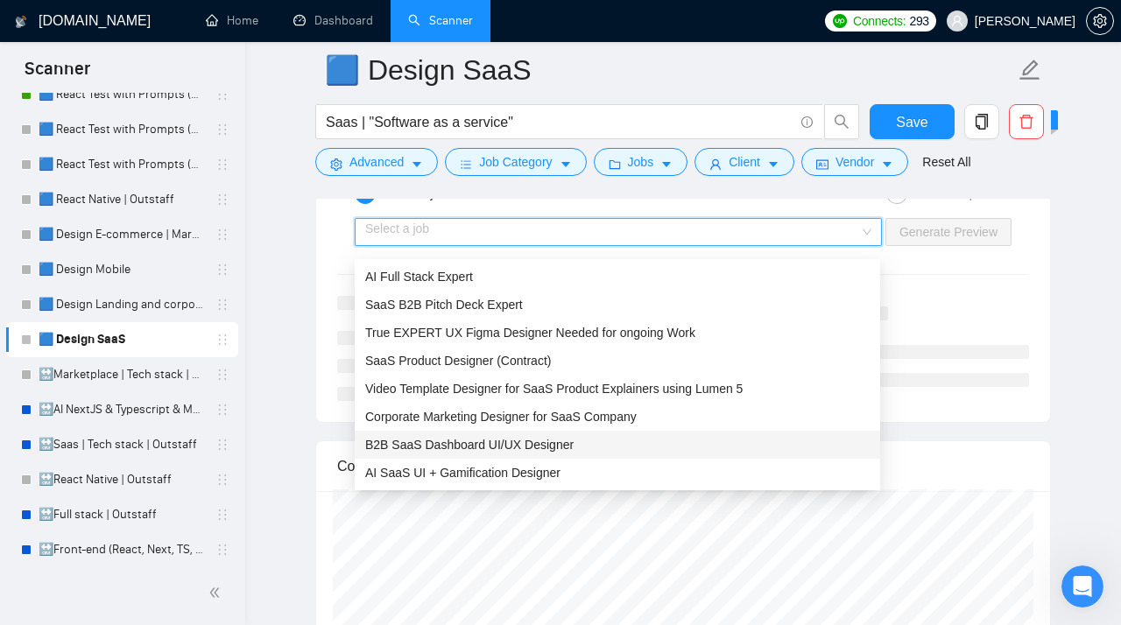
click at [533, 438] on span "B2B SaaS Dashboard UI/UX Designer" at bounding box center [469, 445] width 208 height 14
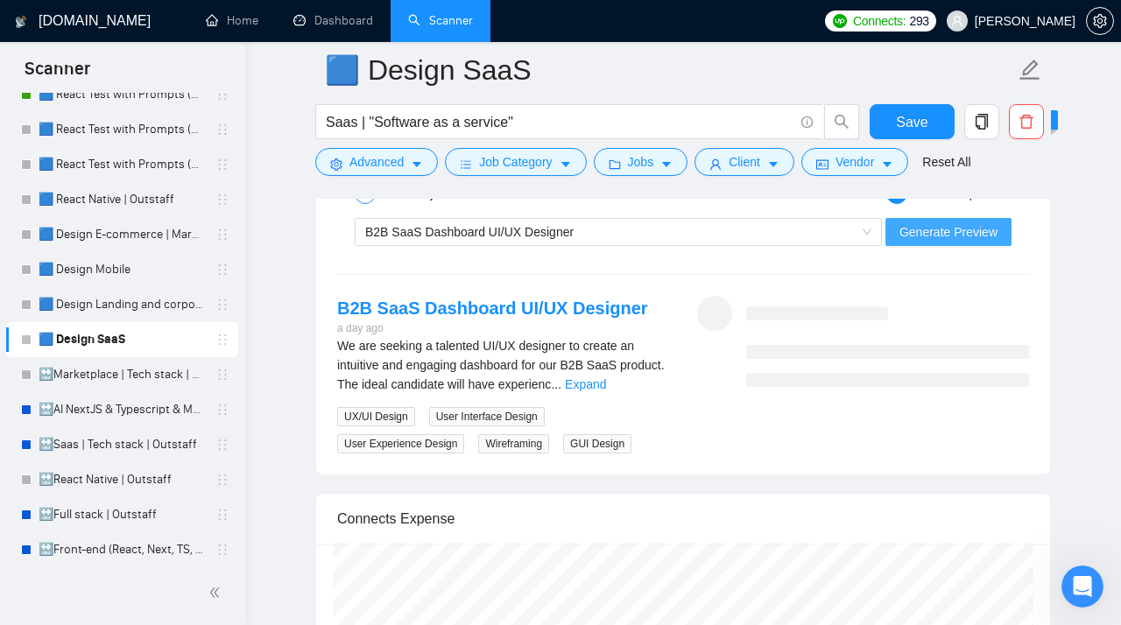
click at [938, 237] on span "Generate Preview" at bounding box center [948, 231] width 98 height 19
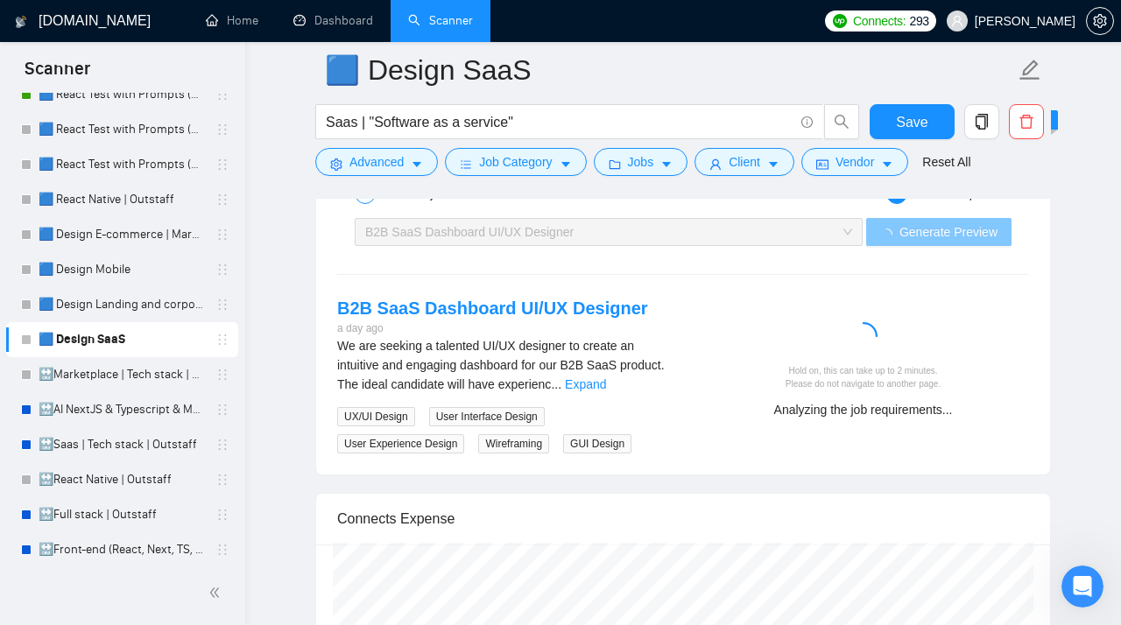
click at [841, 242] on span "B2B SaaS Dashboard UI/UX Designer" at bounding box center [608, 232] width 487 height 26
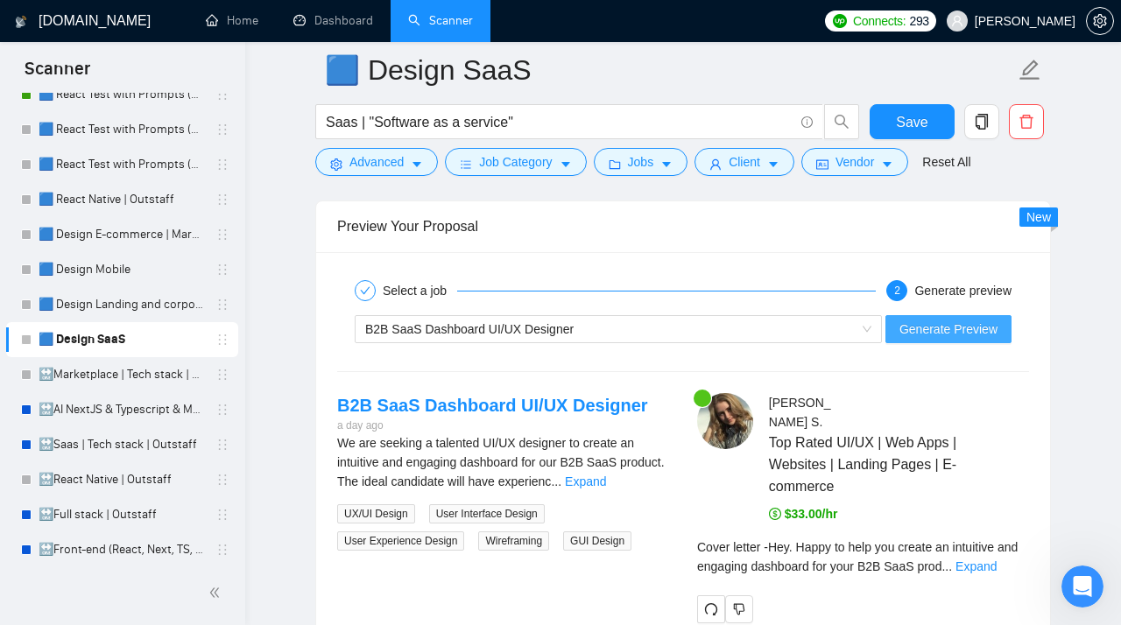
scroll to position [3712, 0]
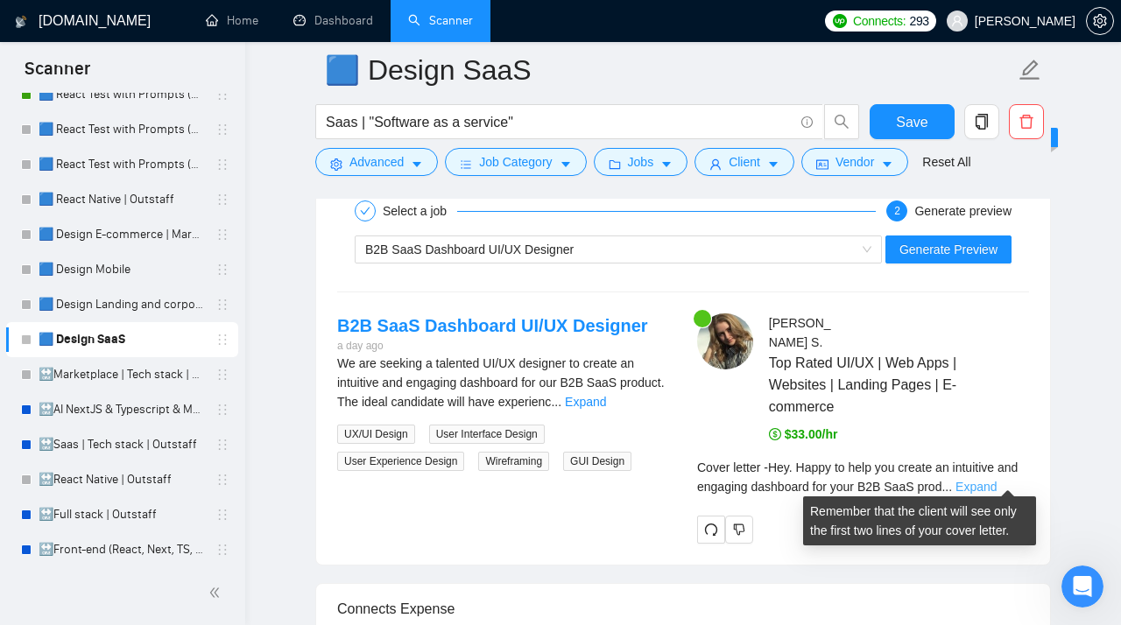
click at [996, 480] on link "Expand" at bounding box center [975, 487] width 41 height 14
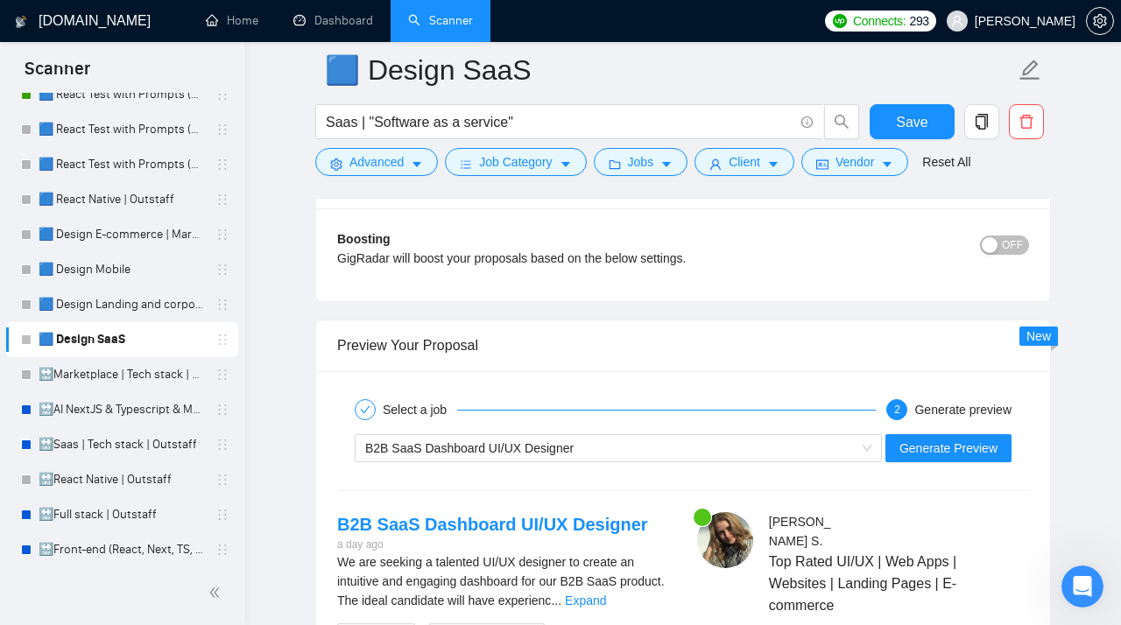
scroll to position [3559, 0]
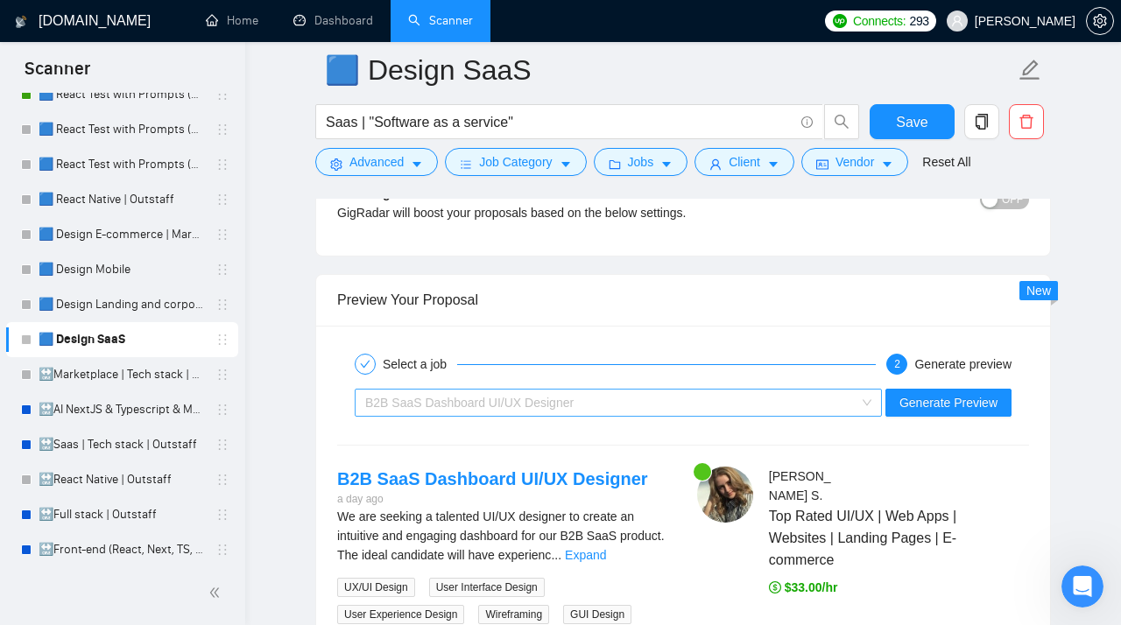
click at [866, 406] on span "B2B SaaS Dashboard UI/UX Designer" at bounding box center [618, 403] width 506 height 26
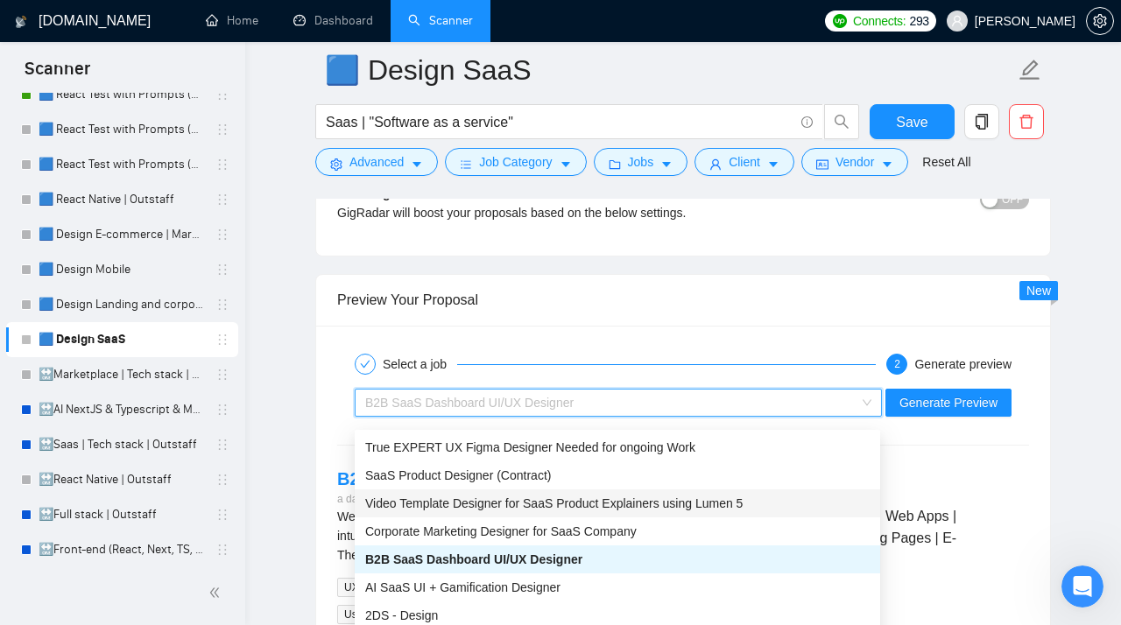
scroll to position [0, 0]
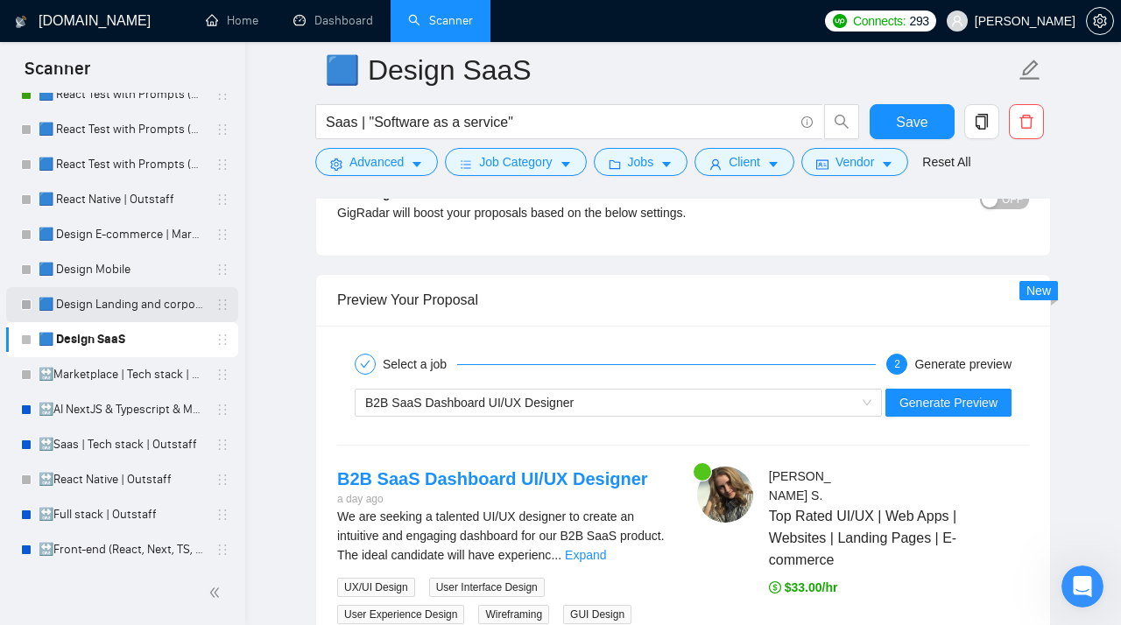
click at [145, 301] on link "🟦 Design Landing and corporate" at bounding box center [122, 304] width 166 height 35
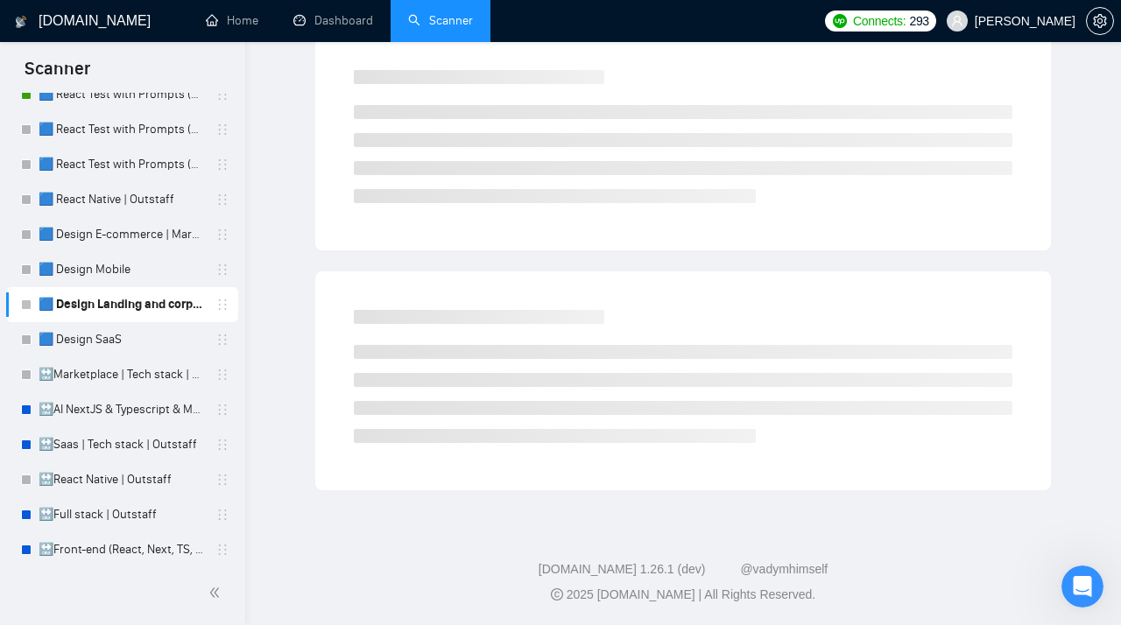
scroll to position [15, 0]
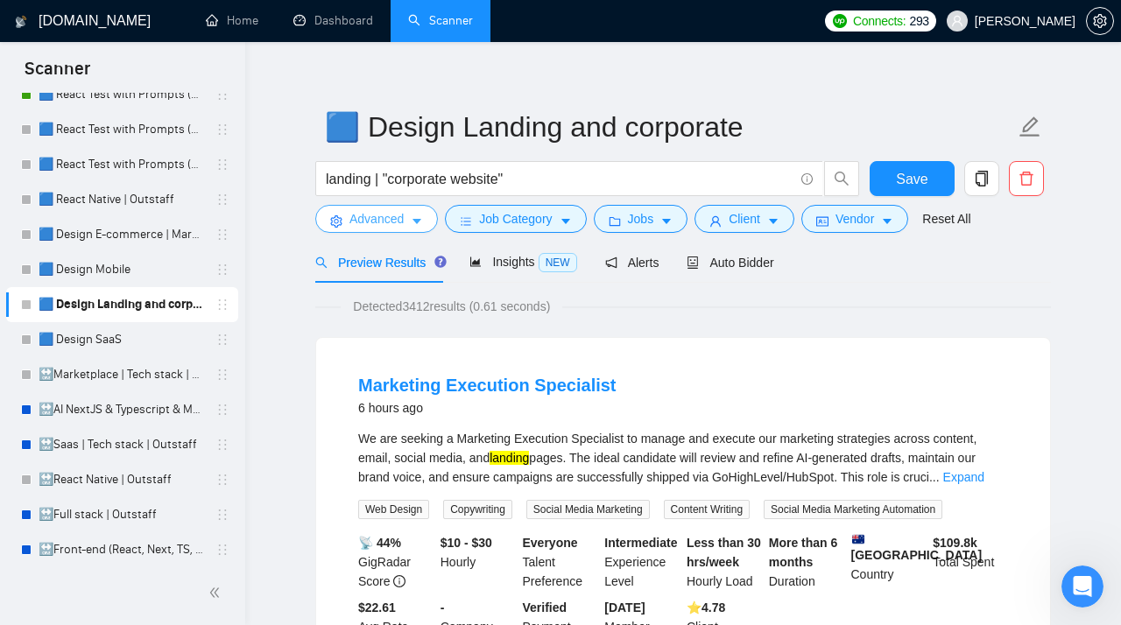
click at [389, 217] on span "Advanced" at bounding box center [376, 218] width 54 height 19
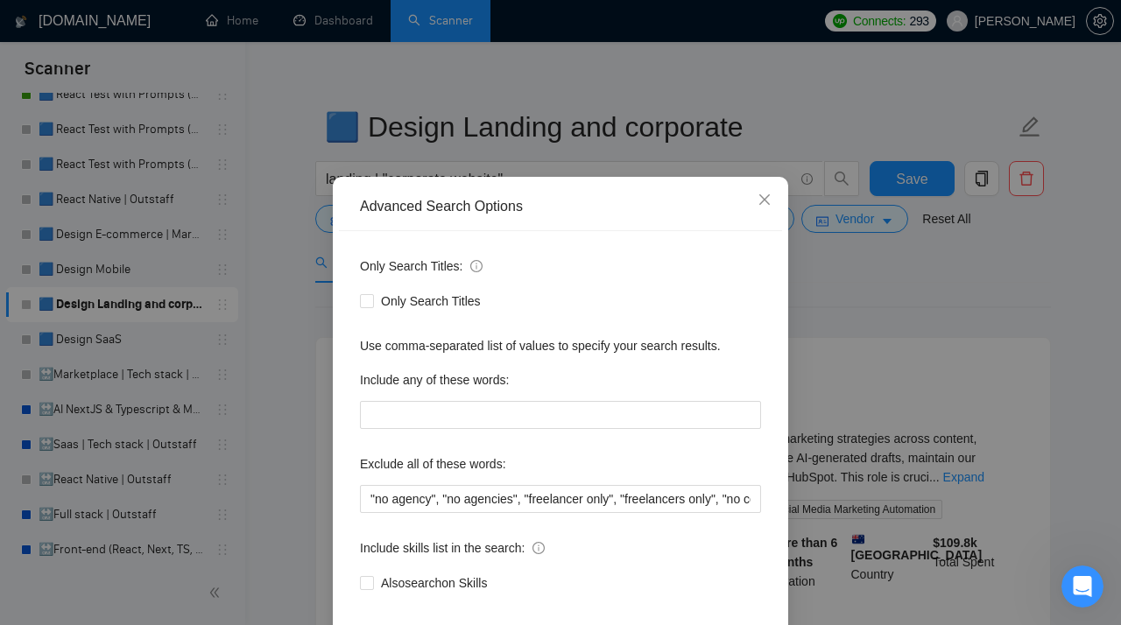
scroll to position [103, 0]
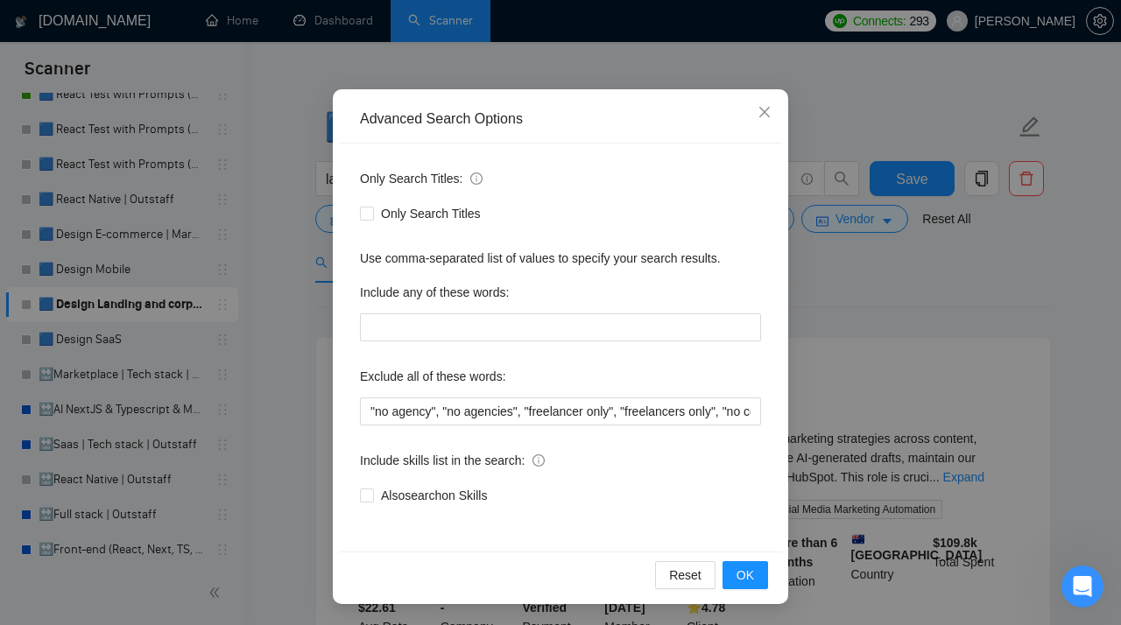
click at [267, 316] on div "Advanced Search Options Only Search Titles: Only Search Titles Use comma-separa…" at bounding box center [560, 312] width 1121 height 625
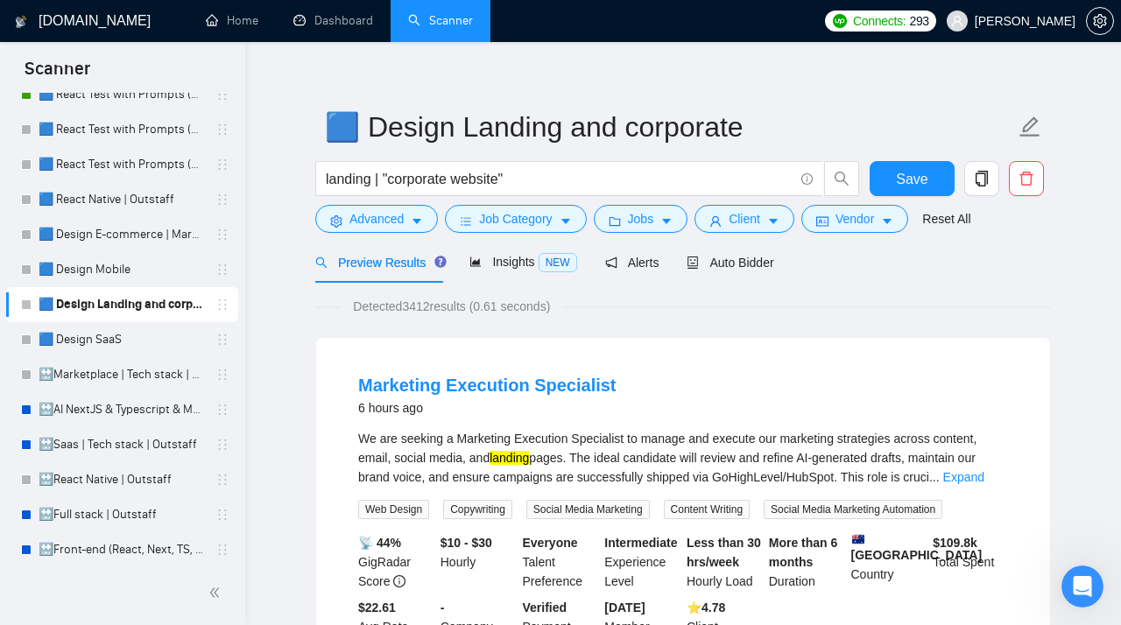
scroll to position [16, 0]
click at [536, 217] on span "Job Category" at bounding box center [515, 218] width 73 height 19
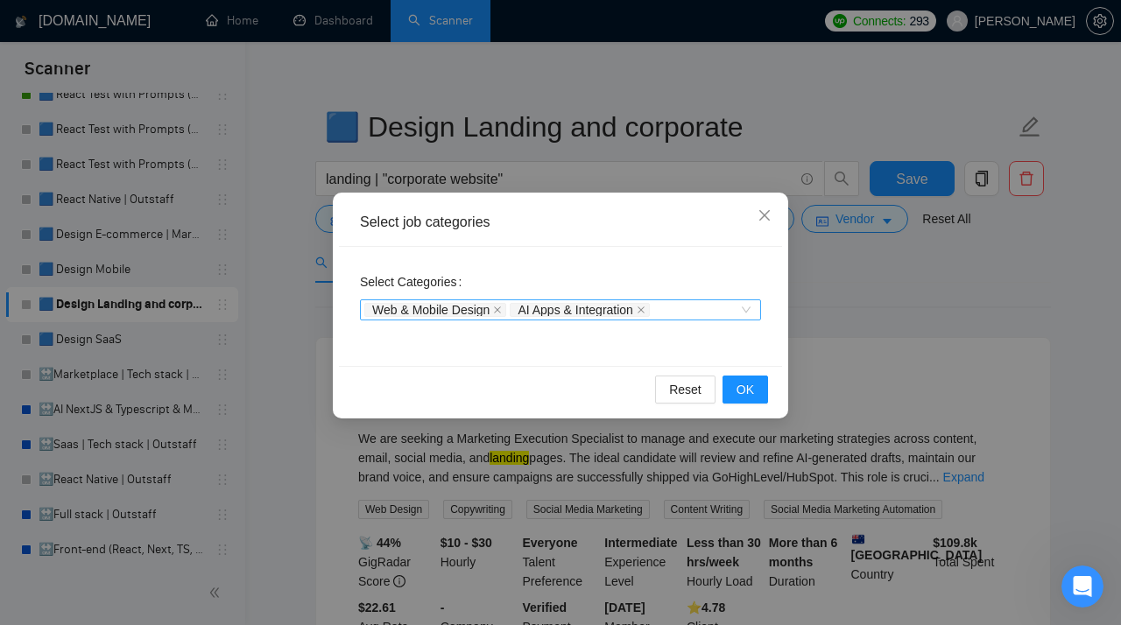
click at [716, 309] on div "Web & Mobile Design AI Apps & Integration" at bounding box center [551, 310] width 375 height 18
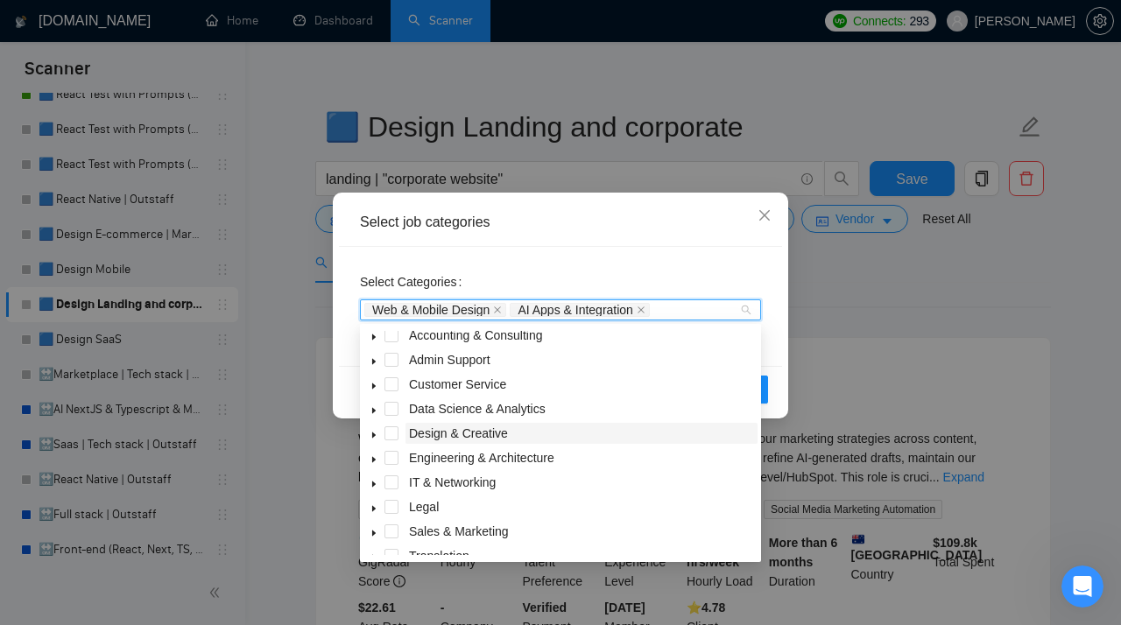
scroll to position [11, 0]
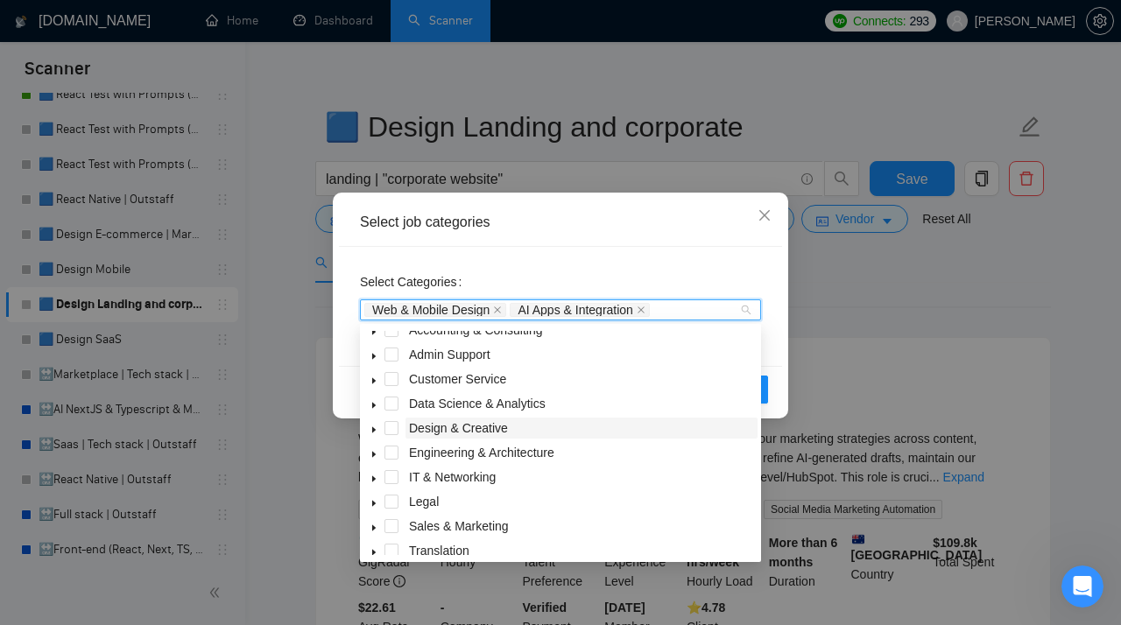
click at [413, 430] on span "Design & Creative" at bounding box center [458, 428] width 99 height 14
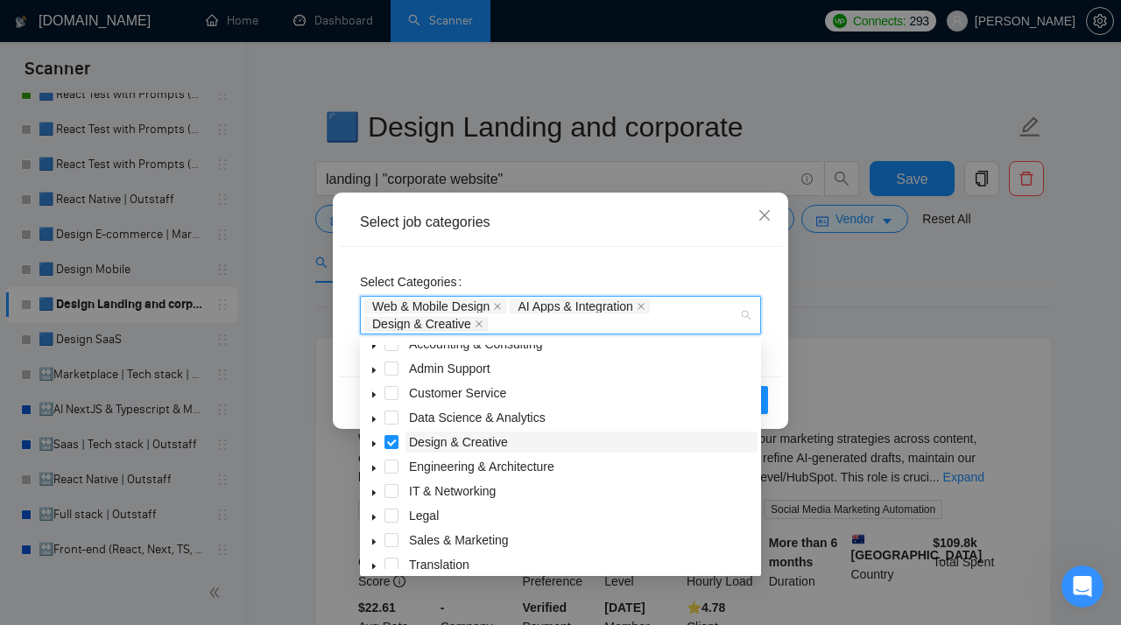
scroll to position [70, 0]
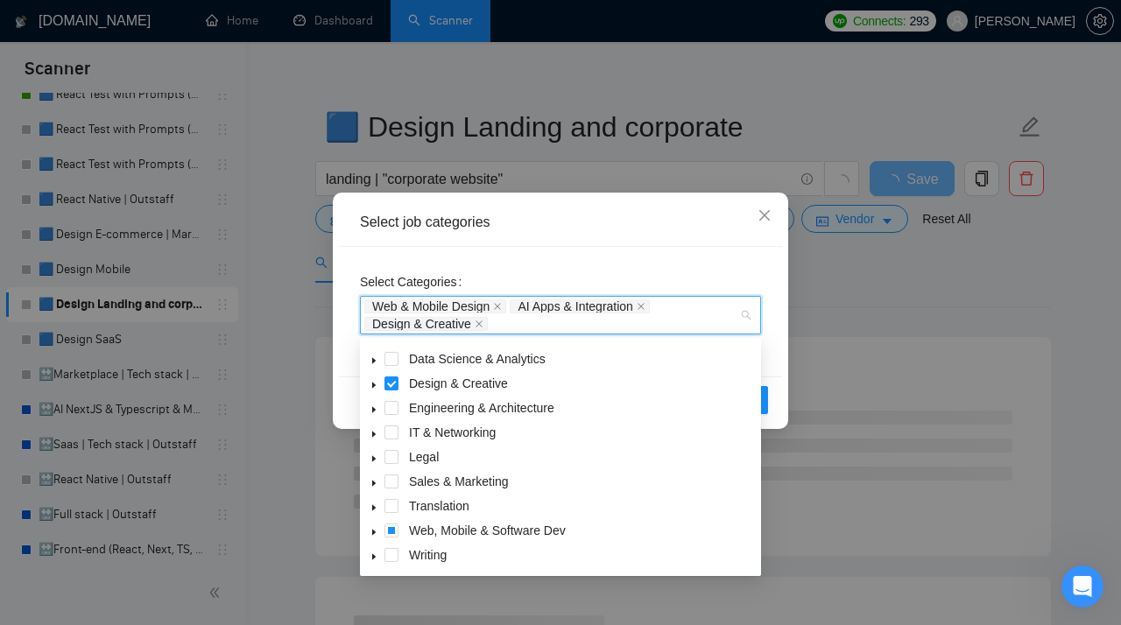
click at [646, 251] on div "Select Categories Web & Mobile Design AI Apps & Integration Design & Creative" at bounding box center [560, 312] width 443 height 130
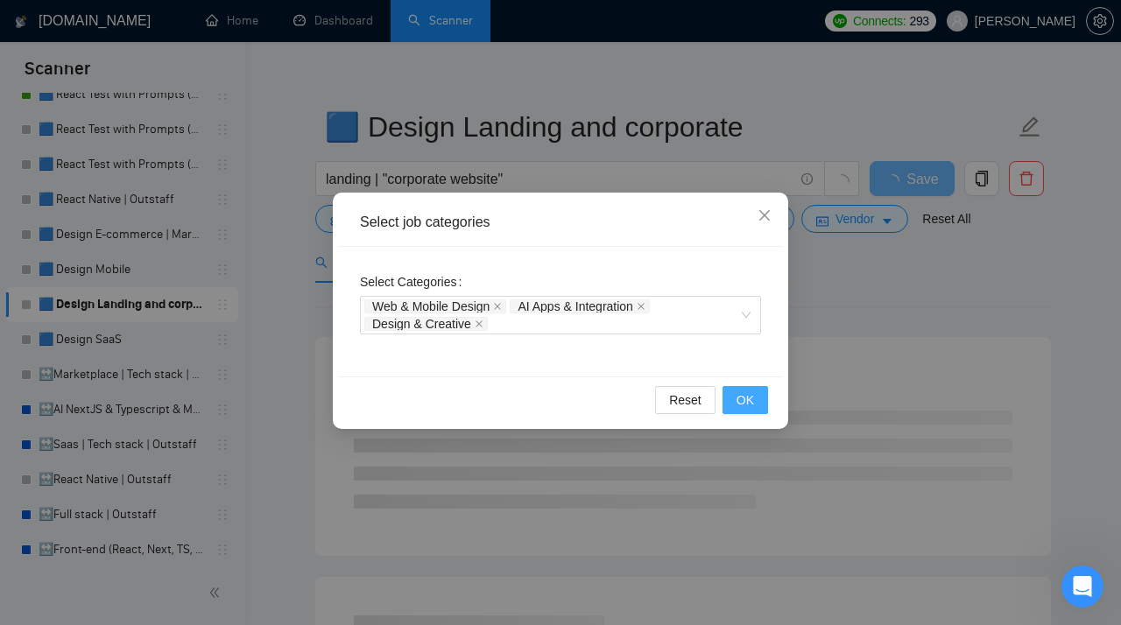
click at [755, 401] on button "OK" at bounding box center [745, 400] width 46 height 28
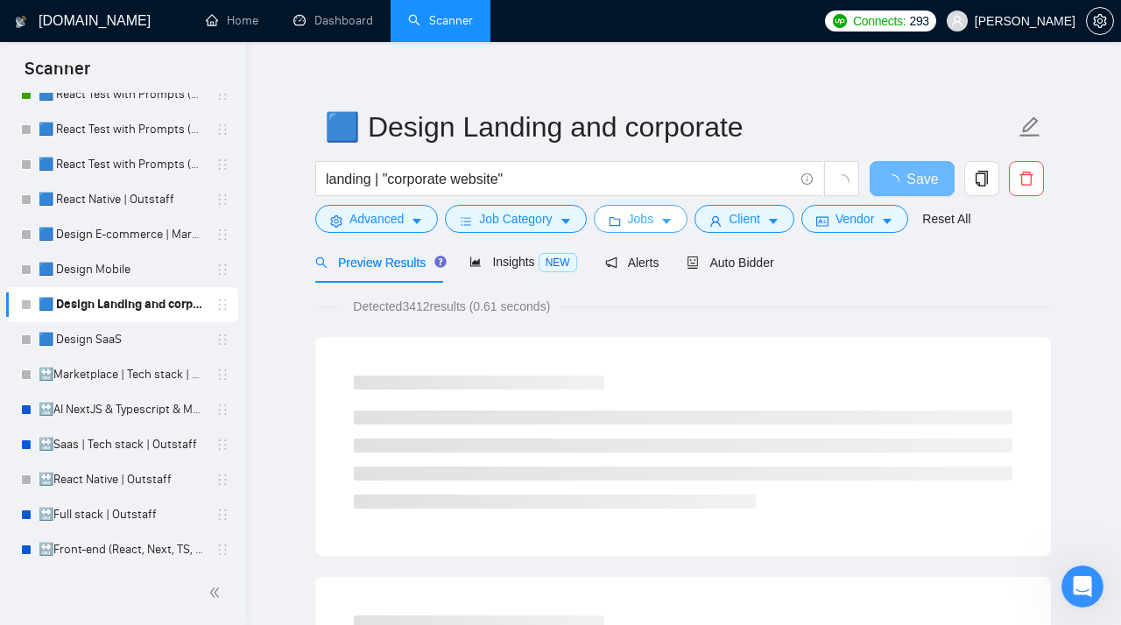
click at [654, 221] on span "Jobs" at bounding box center [641, 218] width 26 height 19
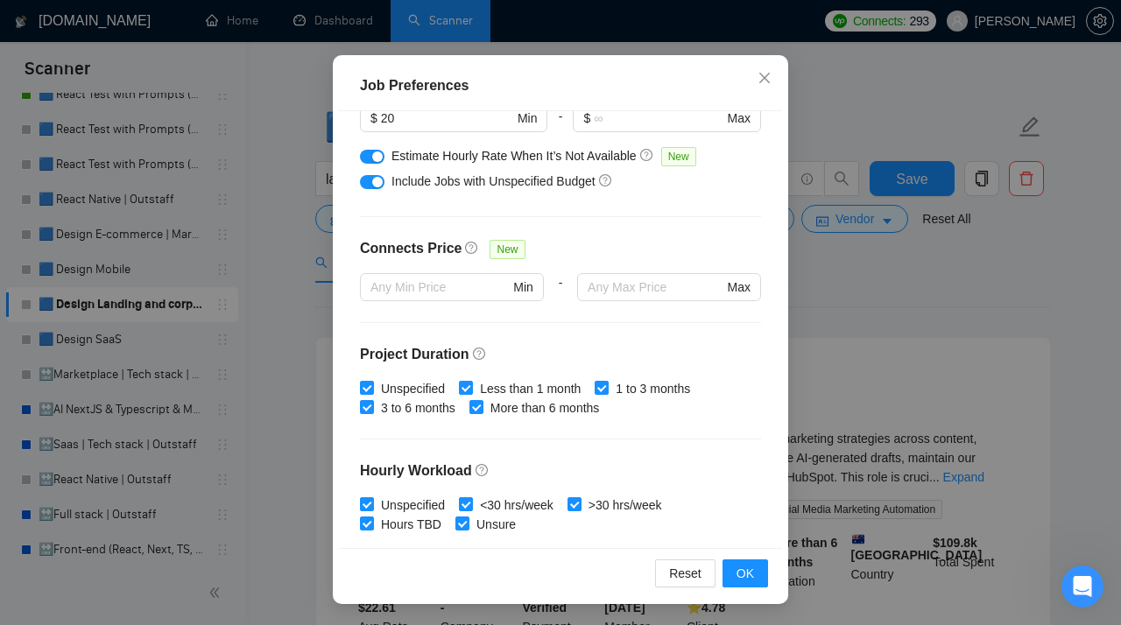
scroll to position [0, 0]
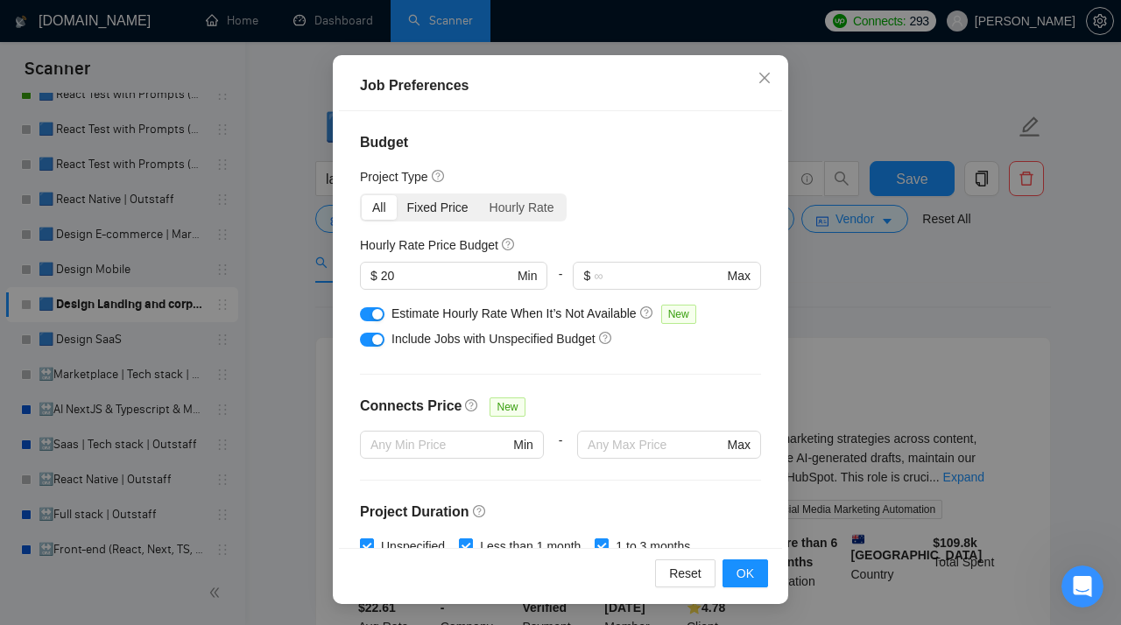
click at [441, 207] on div "Fixed Price" at bounding box center [438, 207] width 82 height 25
click at [397, 195] on input "Fixed Price" at bounding box center [397, 195] width 0 height 0
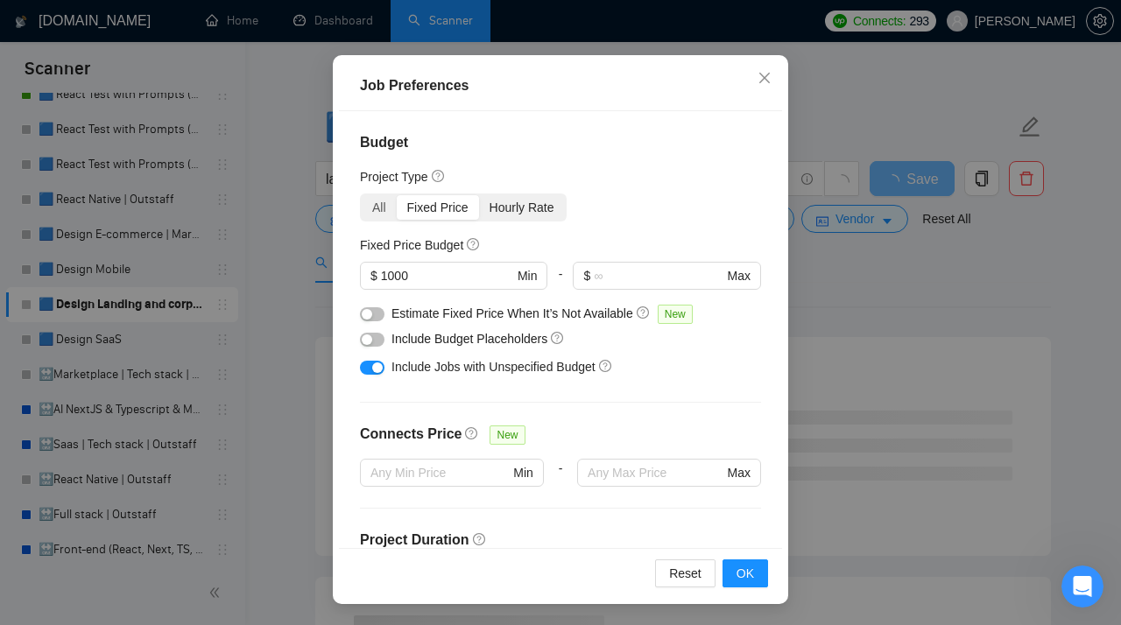
click at [531, 212] on div "Hourly Rate" at bounding box center [522, 207] width 86 height 25
click at [479, 195] on input "Hourly Rate" at bounding box center [479, 195] width 0 height 0
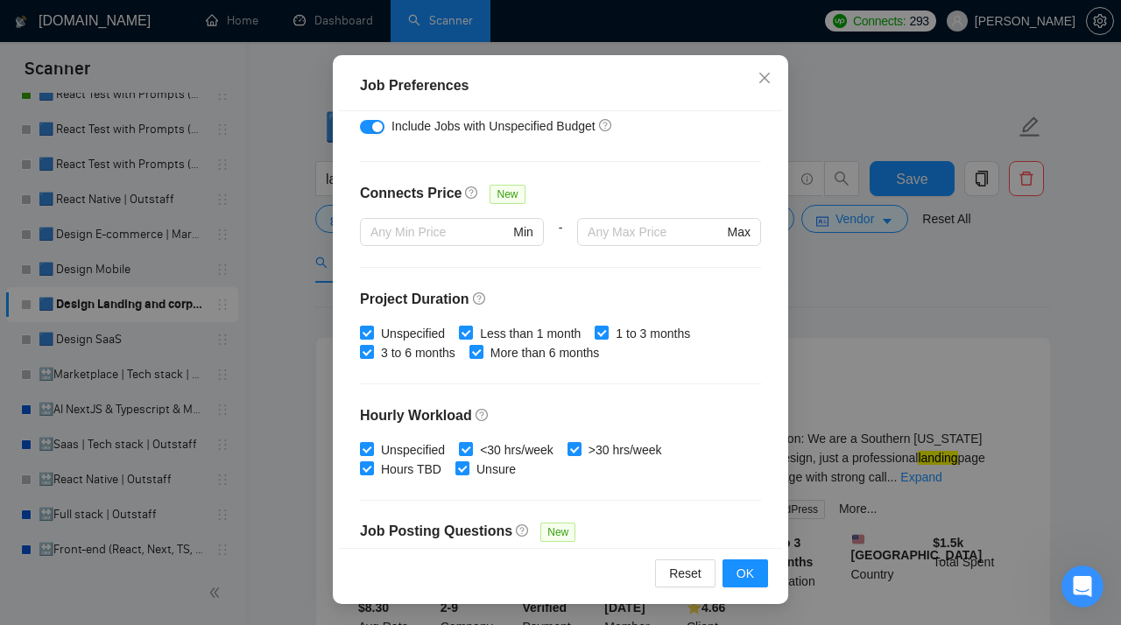
scroll to position [405, 0]
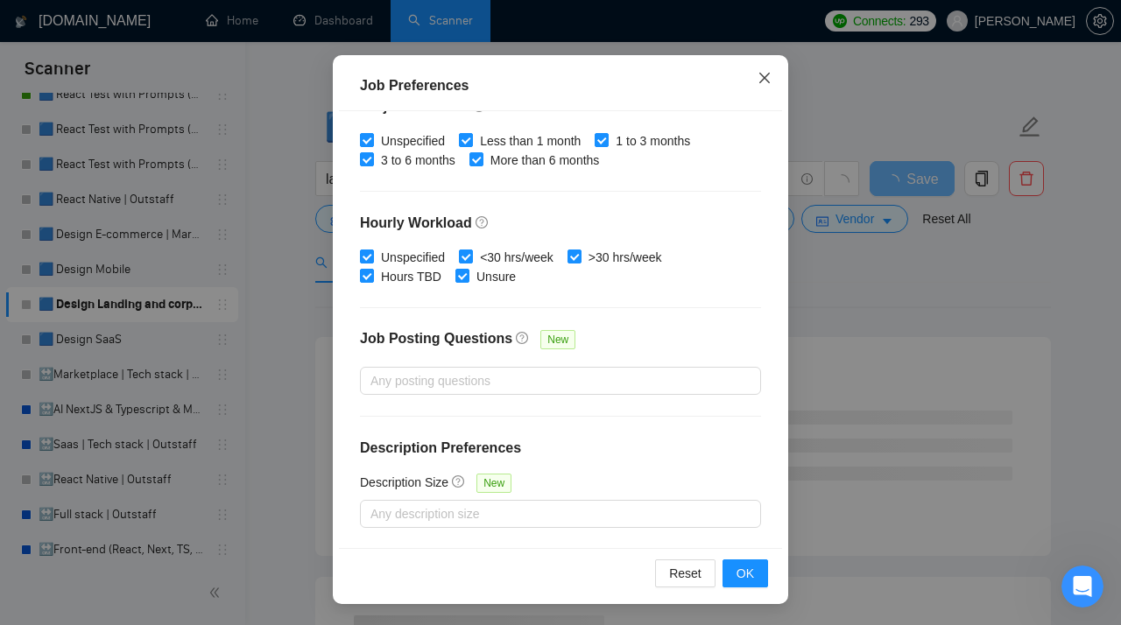
click at [769, 75] on icon "close" at bounding box center [764, 78] width 14 height 14
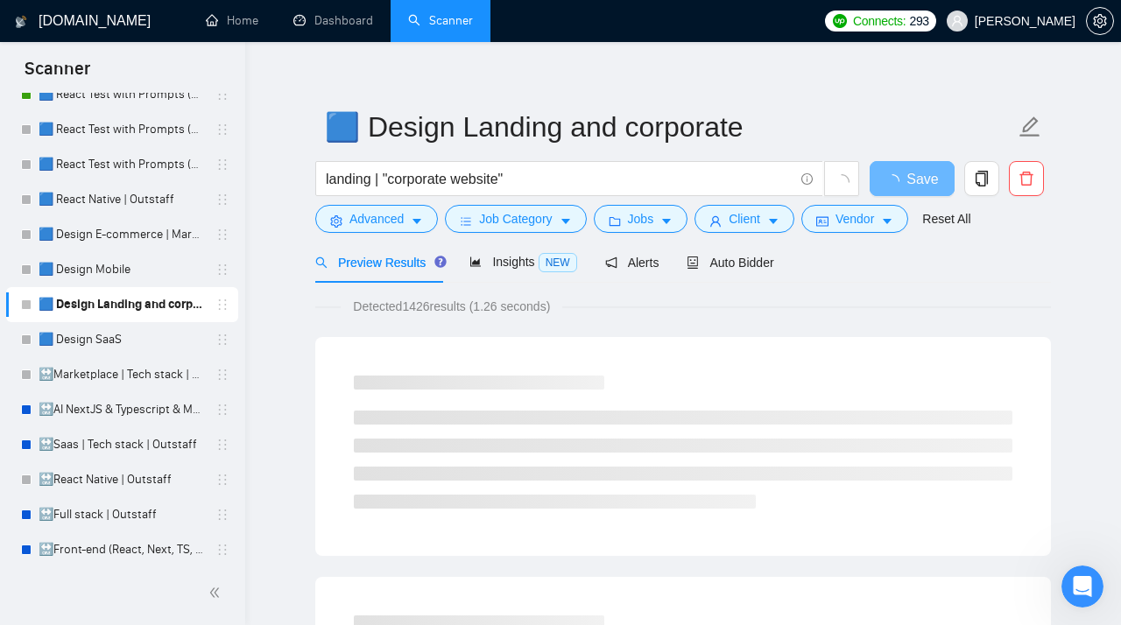
scroll to position [51, 0]
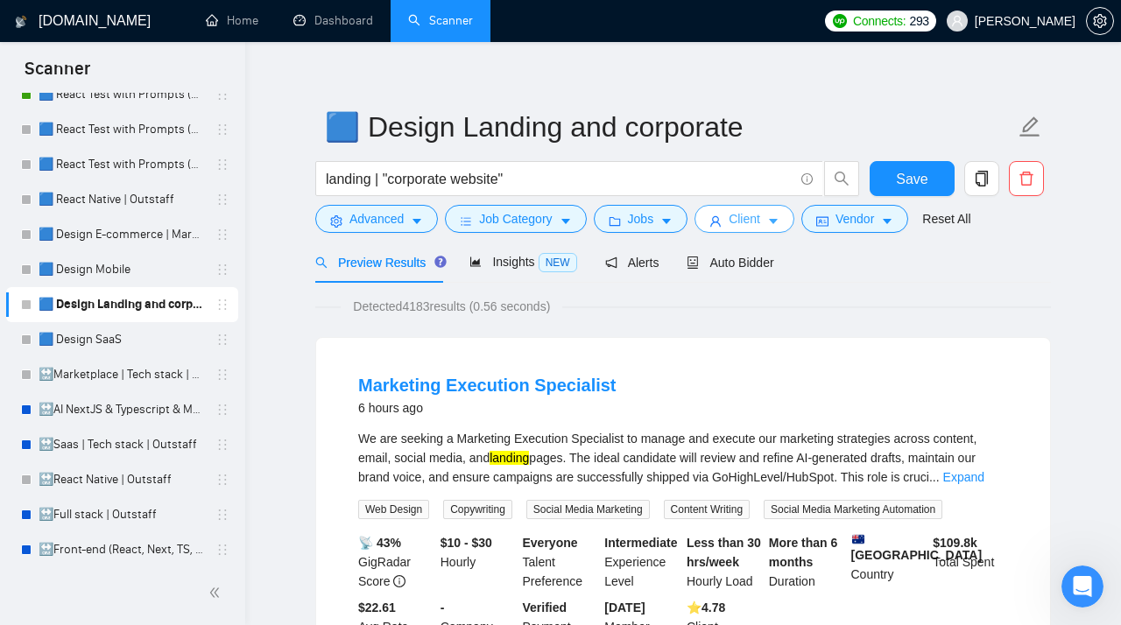
click at [750, 217] on span "Client" at bounding box center [744, 218] width 32 height 19
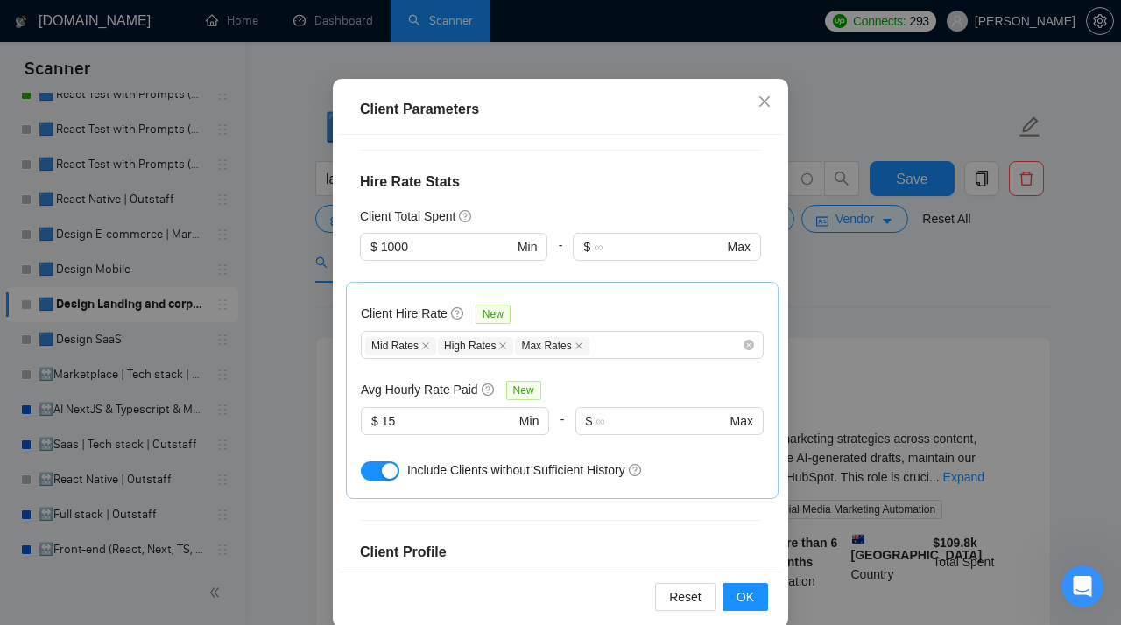
scroll to position [99, 0]
click at [768, 97] on icon "close" at bounding box center [764, 102] width 14 height 14
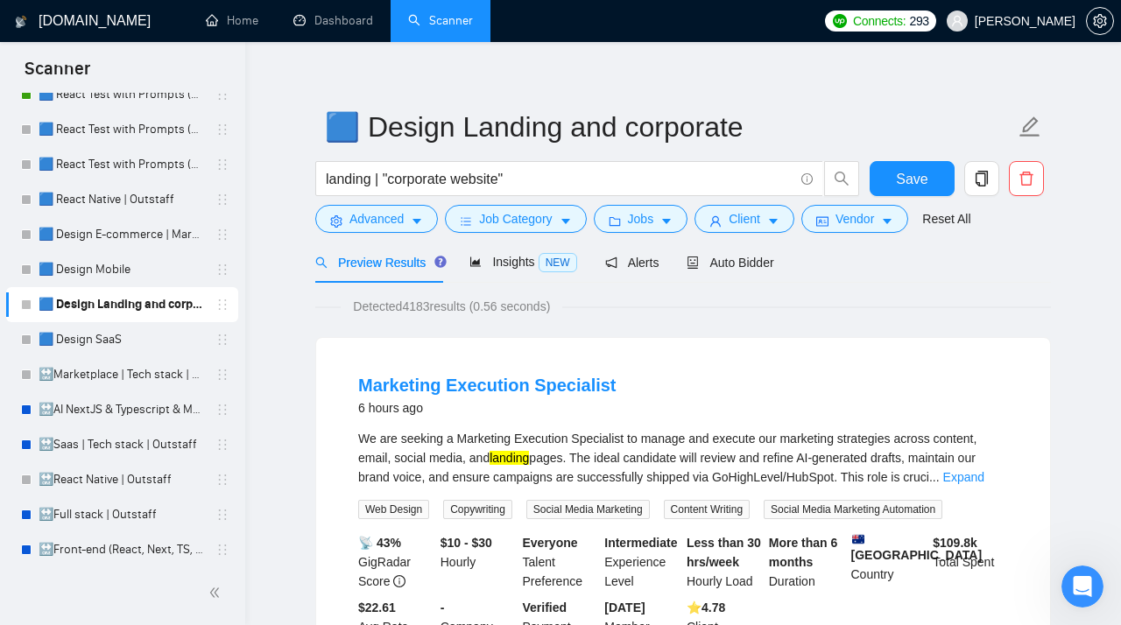
scroll to position [51, 0]
click at [862, 214] on span "Vendor" at bounding box center [854, 218] width 39 height 19
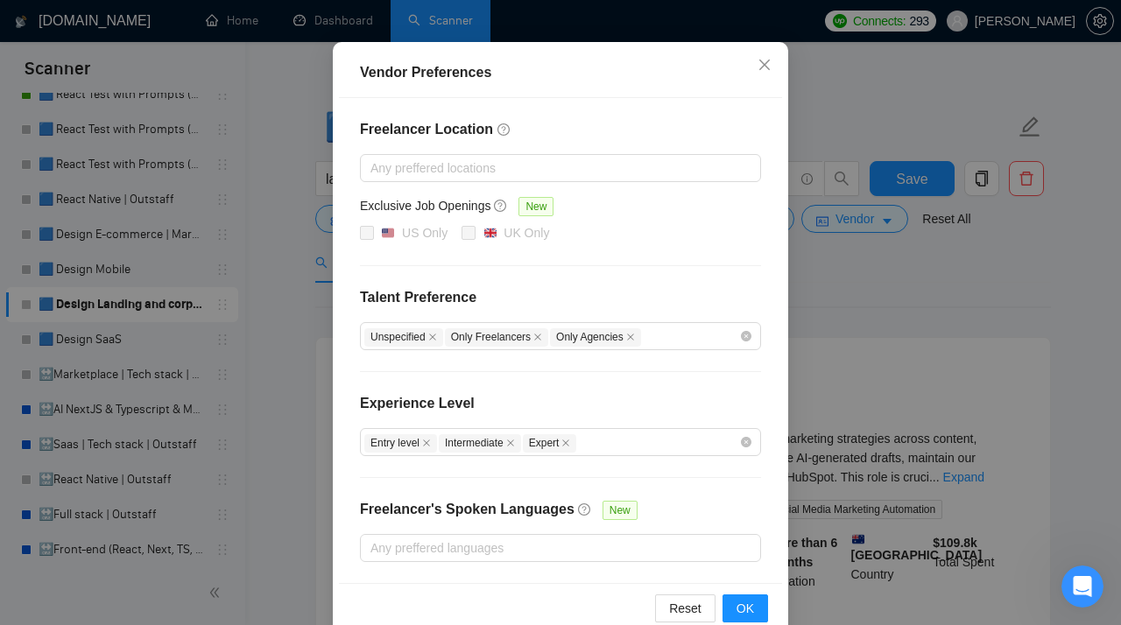
scroll to position [186, 0]
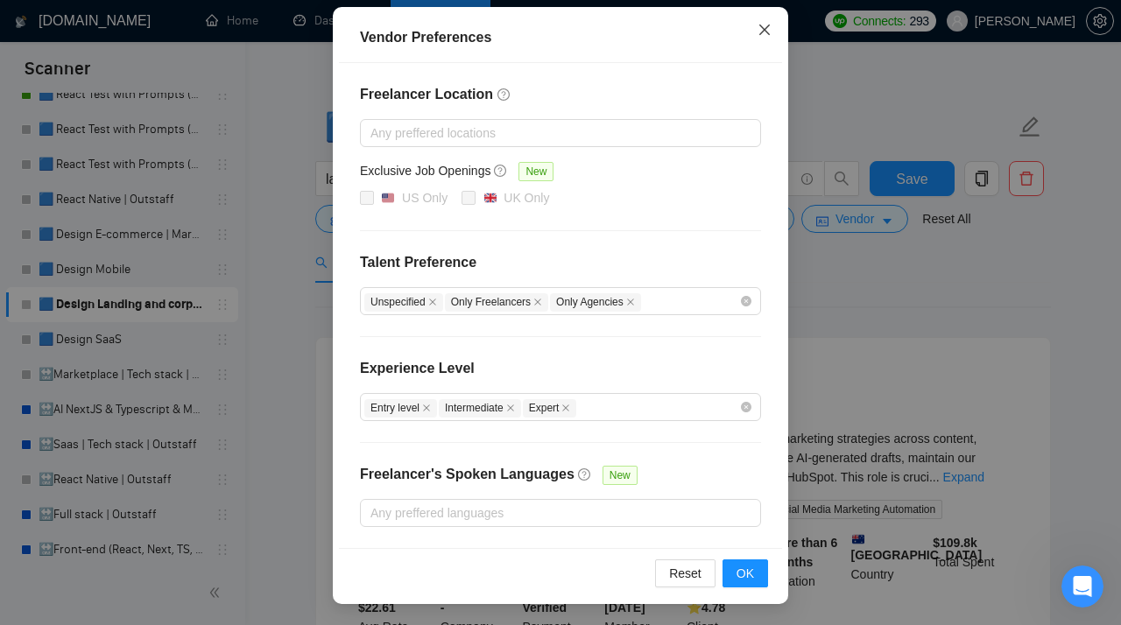
click at [763, 25] on icon "close" at bounding box center [764, 30] width 14 height 14
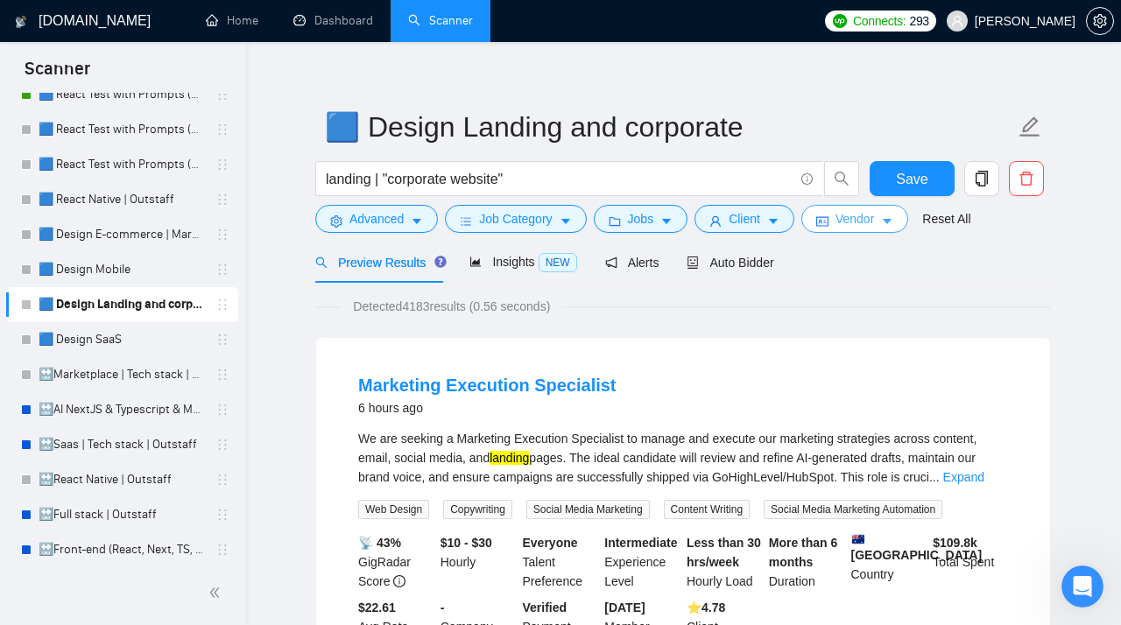
scroll to position [0, 0]
click at [728, 261] on span "Auto Bidder" at bounding box center [729, 263] width 87 height 14
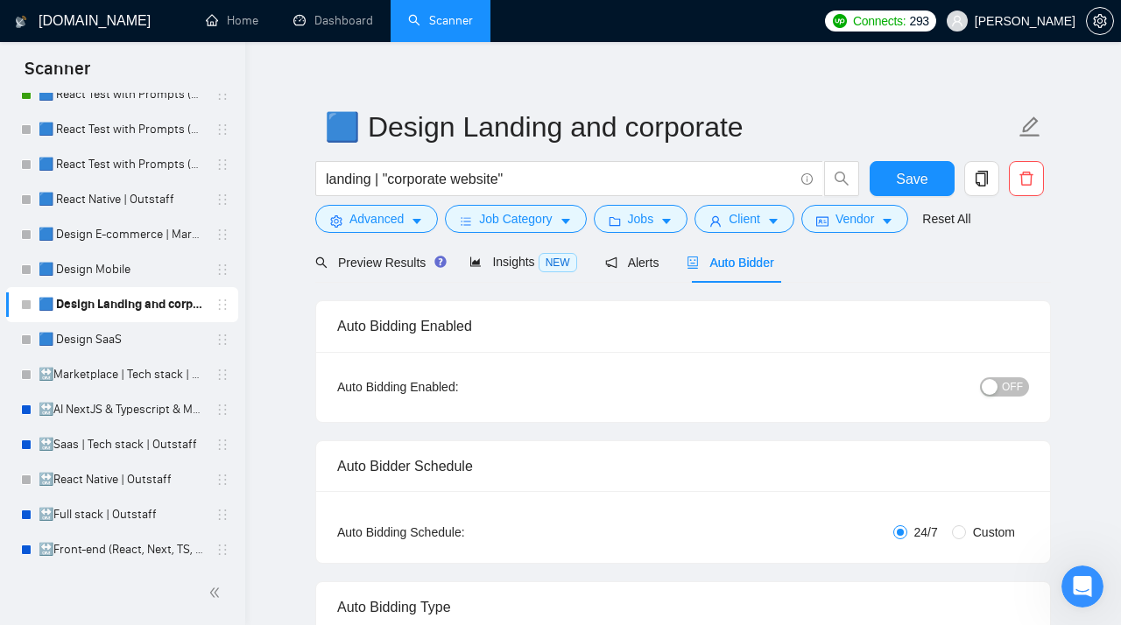
scroll to position [109, 0]
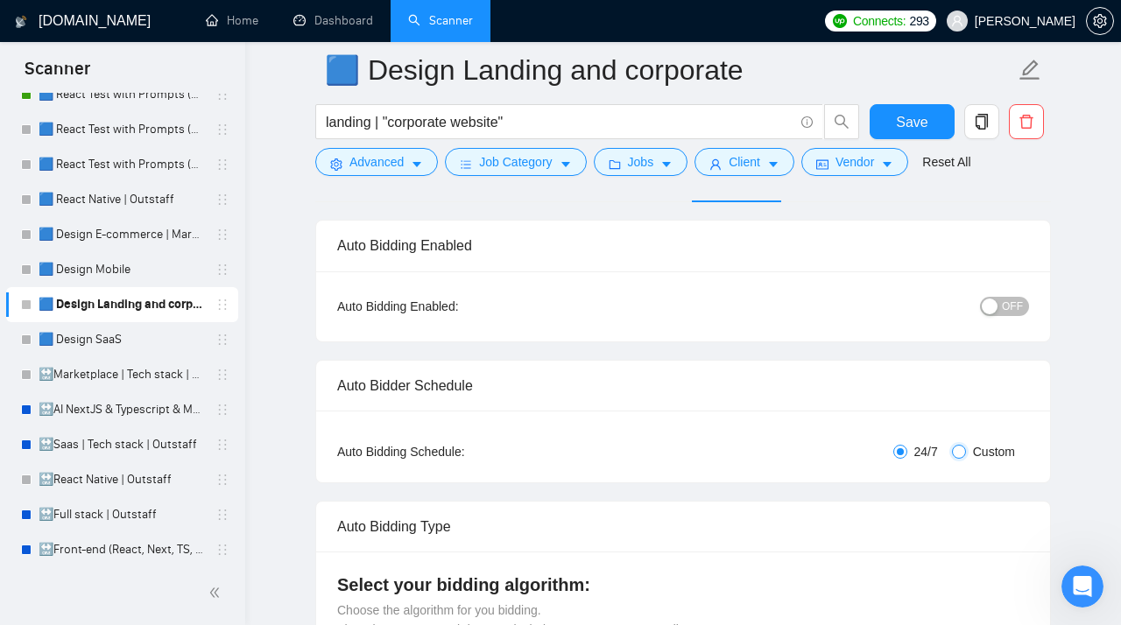
click at [954, 453] on input "Custom" at bounding box center [959, 452] width 14 height 14
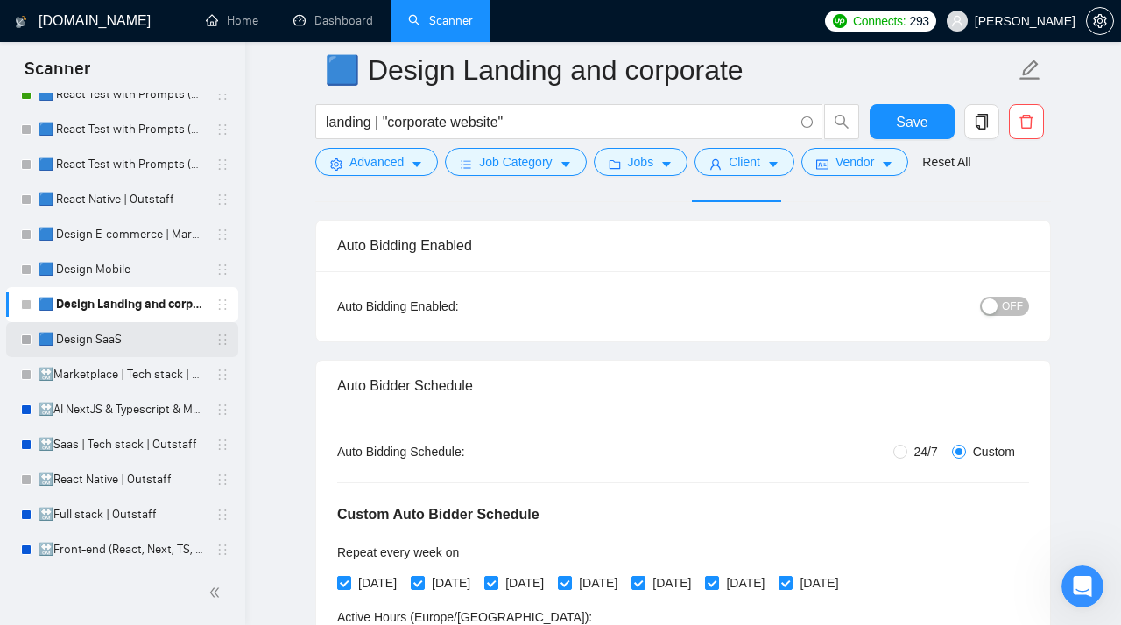
click at [153, 338] on link "🟦 Design SaaS" at bounding box center [122, 339] width 166 height 35
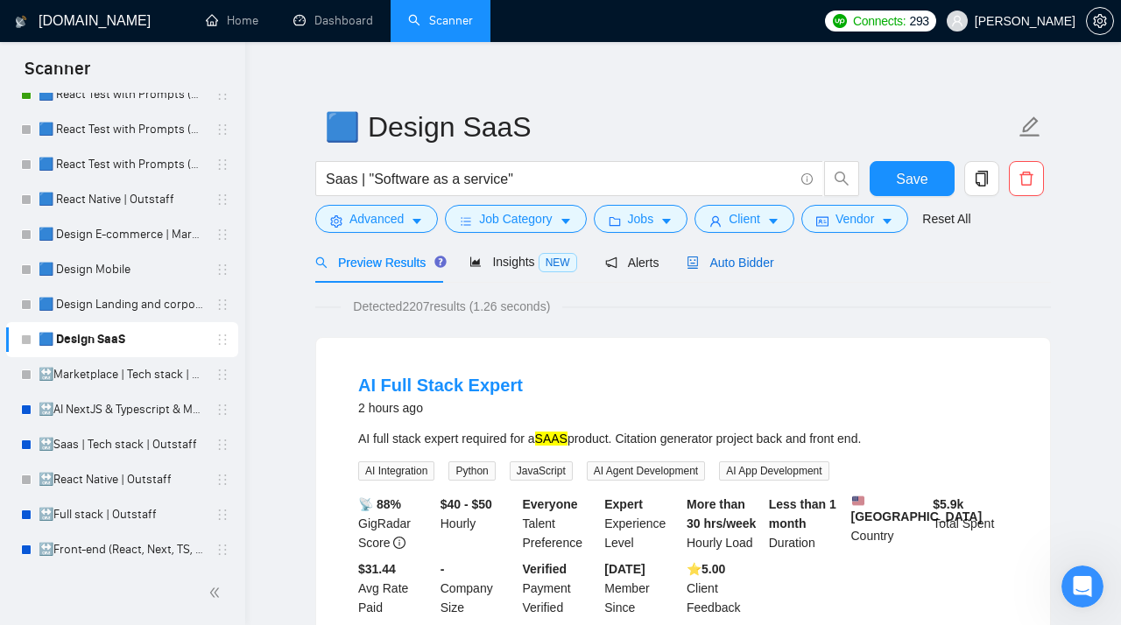
click at [748, 264] on span "Auto Bidder" at bounding box center [729, 263] width 87 height 14
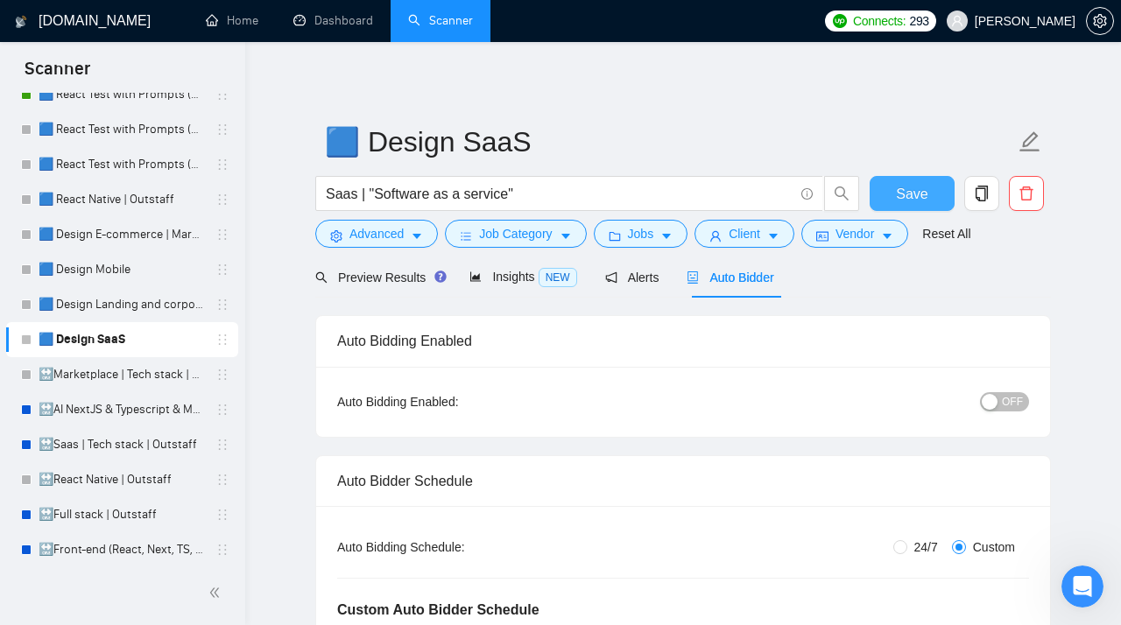
click at [921, 192] on span "Save" at bounding box center [912, 194] width 32 height 22
click at [1010, 399] on span "OFF" at bounding box center [1011, 401] width 21 height 19
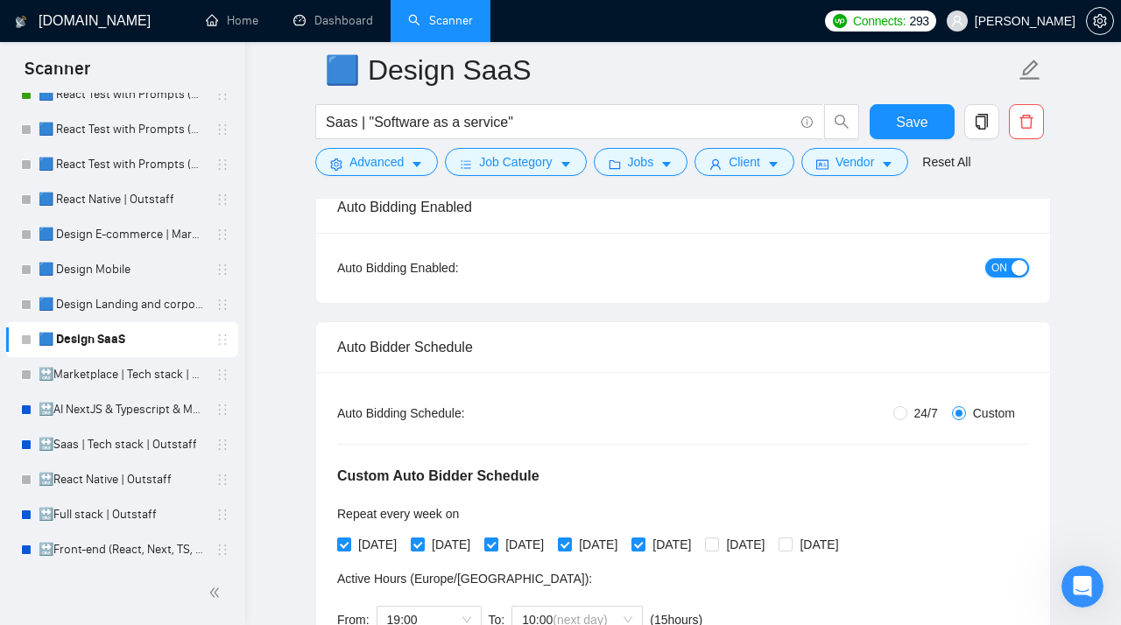
scroll to position [128, 0]
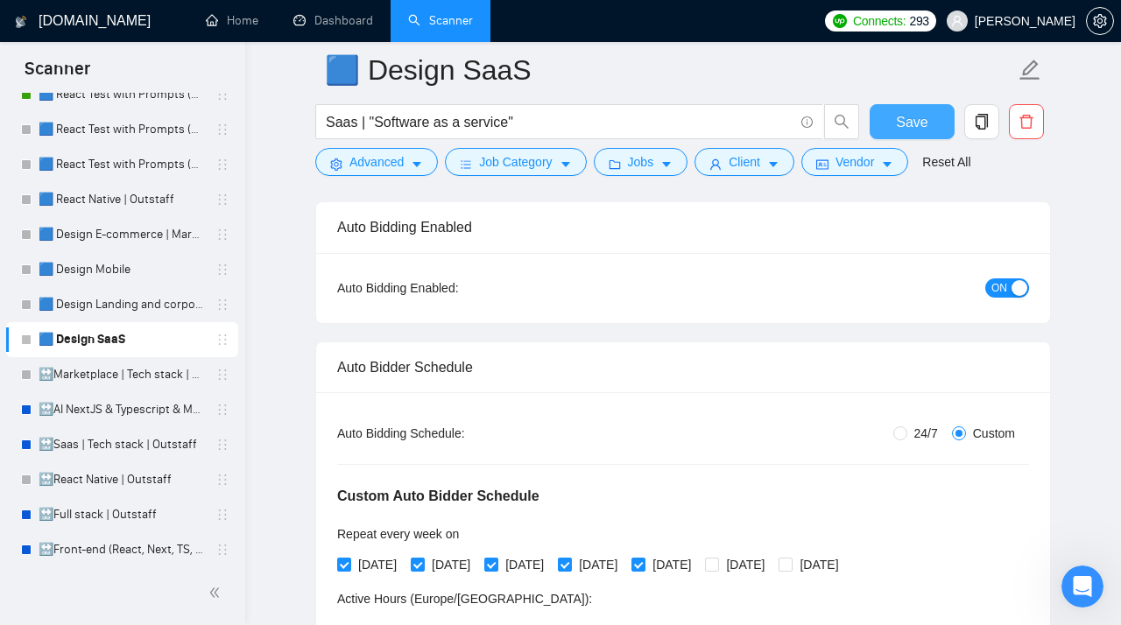
click at [904, 113] on span "Save" at bounding box center [912, 122] width 32 height 22
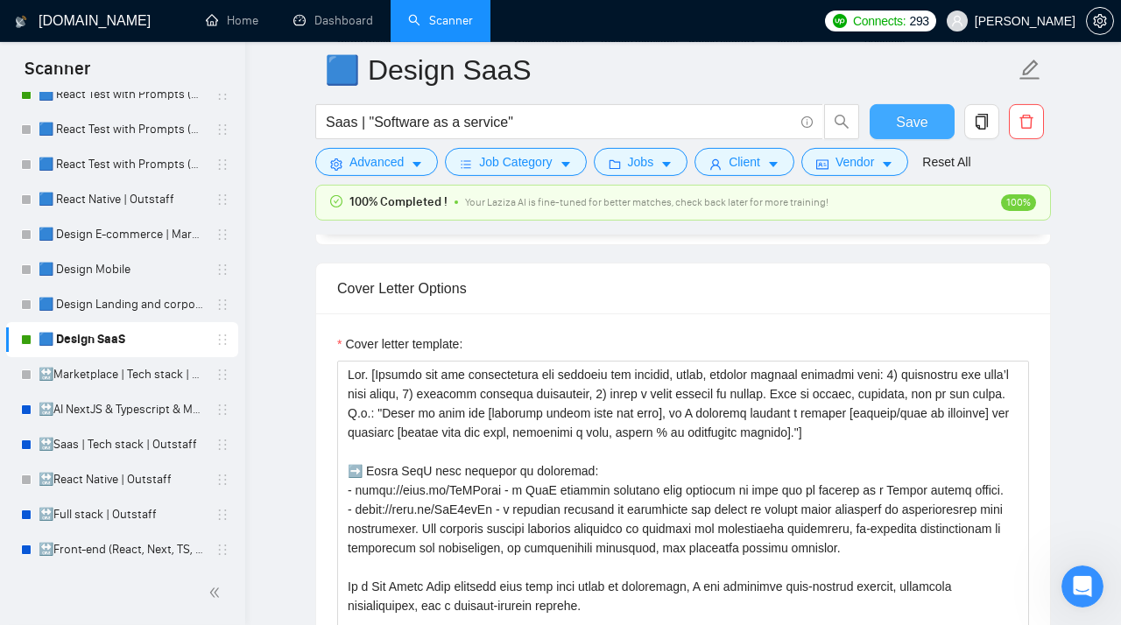
scroll to position [2234, 0]
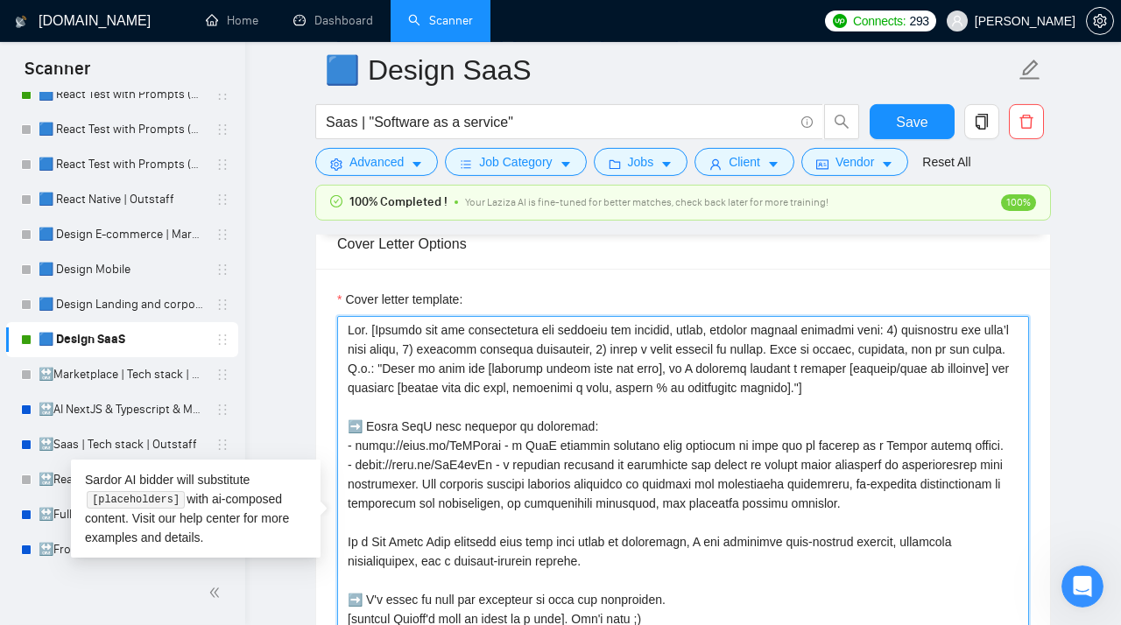
drag, startPoint x: 924, startPoint y: 401, endPoint x: 334, endPoint y: 300, distance: 597.7
click at [337, 316] on textarea "Cover letter template:" at bounding box center [683, 513] width 692 height 394
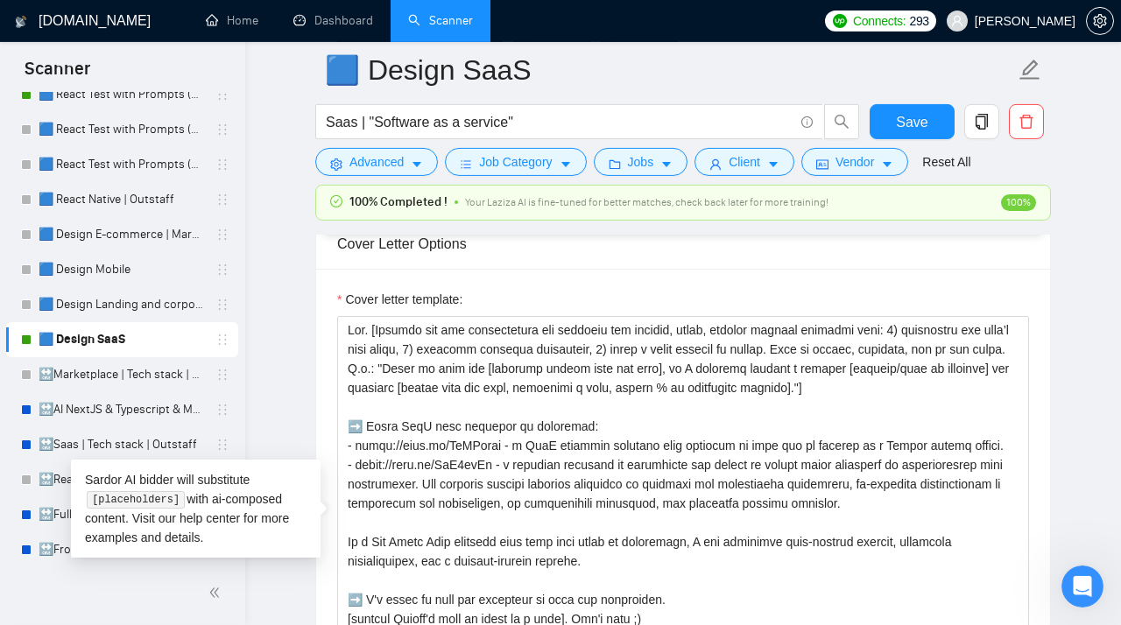
drag, startPoint x: 334, startPoint y: 300, endPoint x: 333, endPoint y: 204, distance: 96.3
click at [334, 278] on div "Cover letter template:" at bounding box center [683, 510] width 734 height 483
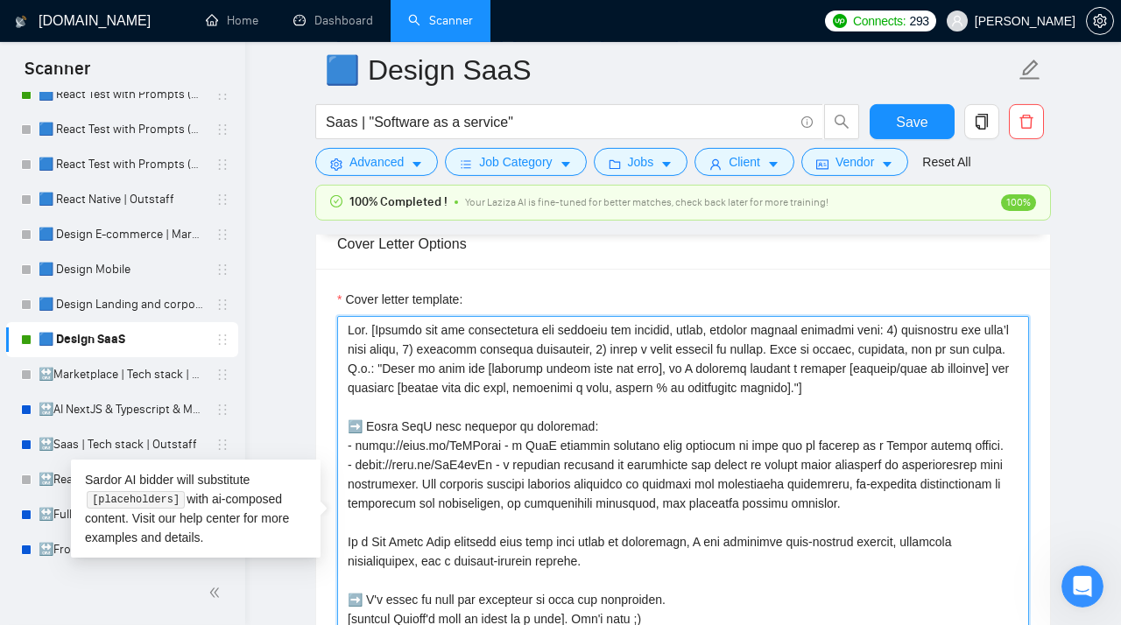
drag, startPoint x: 928, startPoint y: 402, endPoint x: 302, endPoint y: 306, distance: 633.3
click at [337, 316] on textarea "Cover letter template:" at bounding box center [683, 513] width 692 height 394
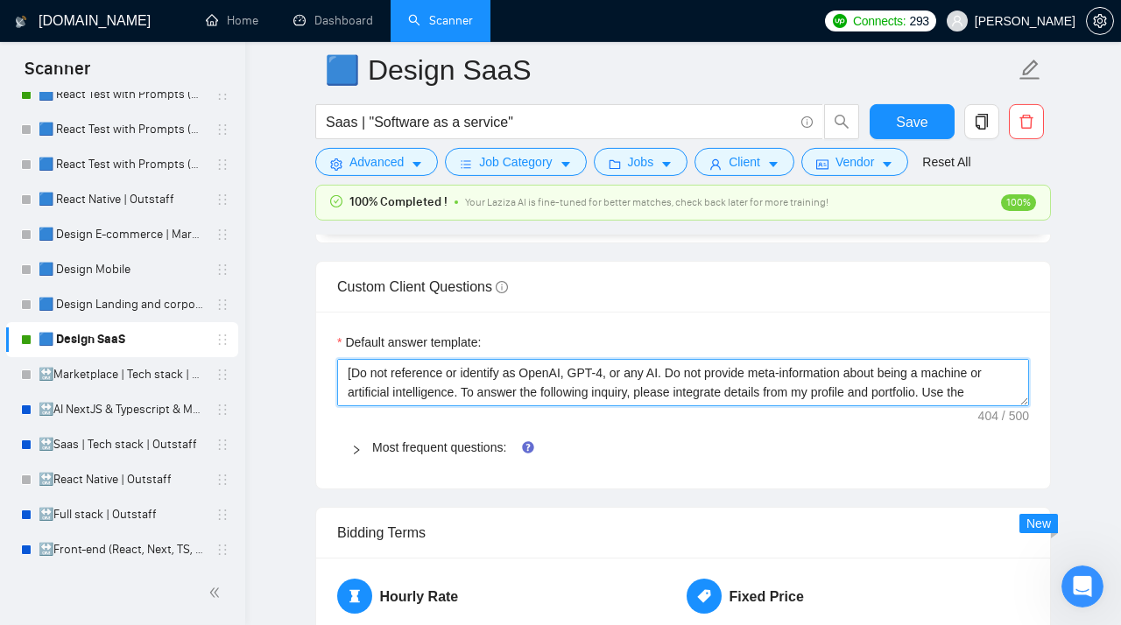
scroll to position [4, 0]
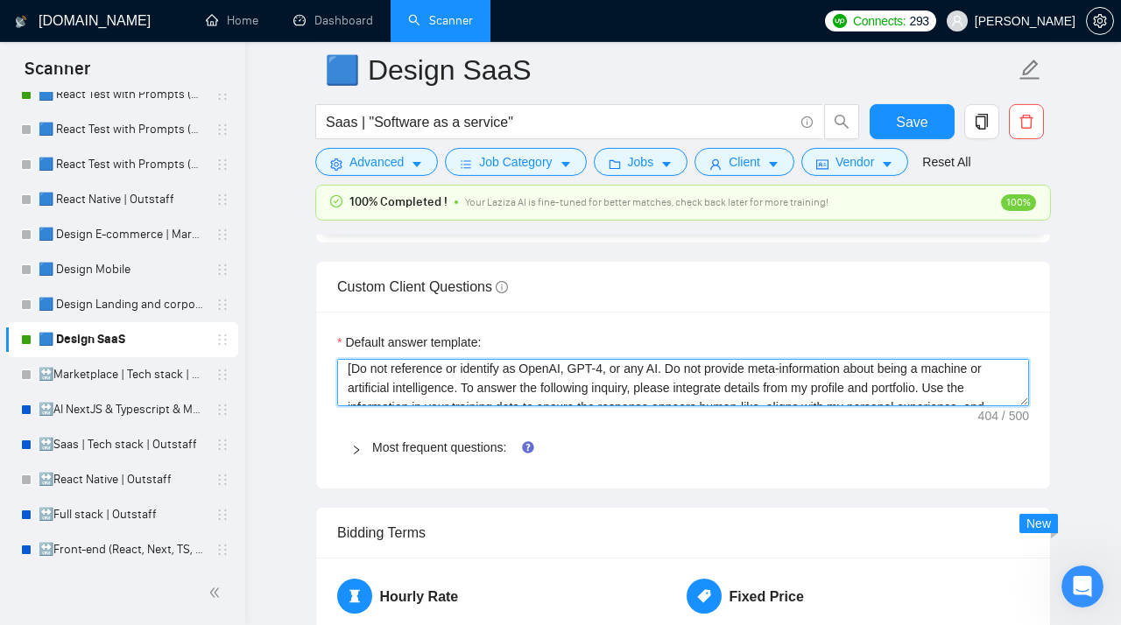
drag, startPoint x: 1004, startPoint y: 405, endPoint x: 783, endPoint y: 402, distance: 220.6
click at [783, 402] on textarea "[Do not reference or identify as OpenAI, GPT-4, or any AI. Do not provide meta-…" at bounding box center [683, 382] width 692 height 47
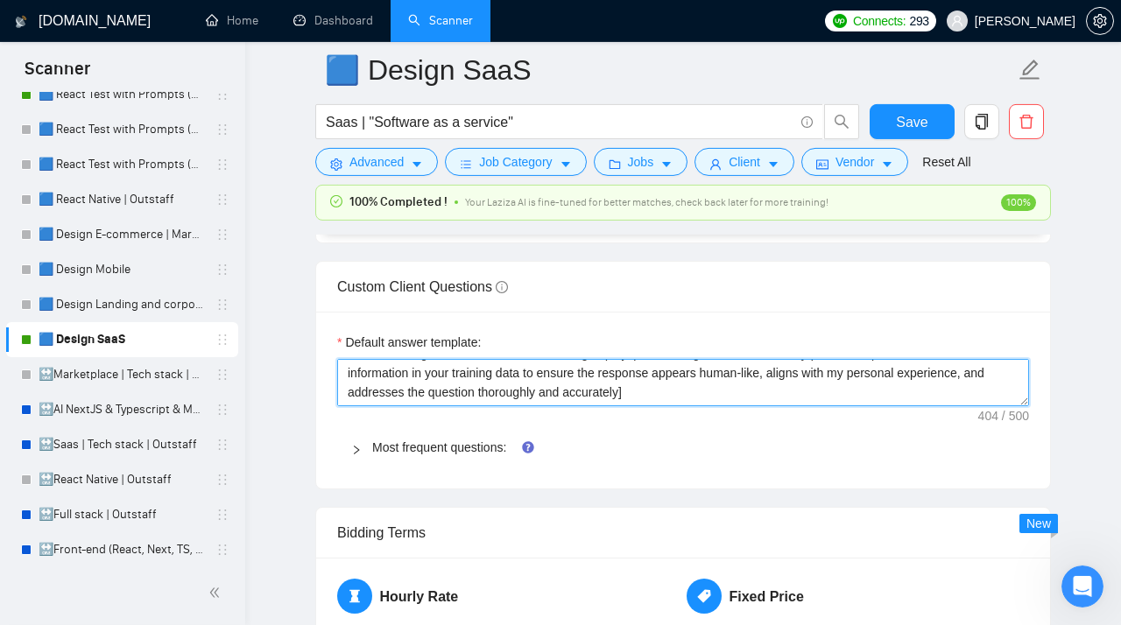
scroll to position [0, 0]
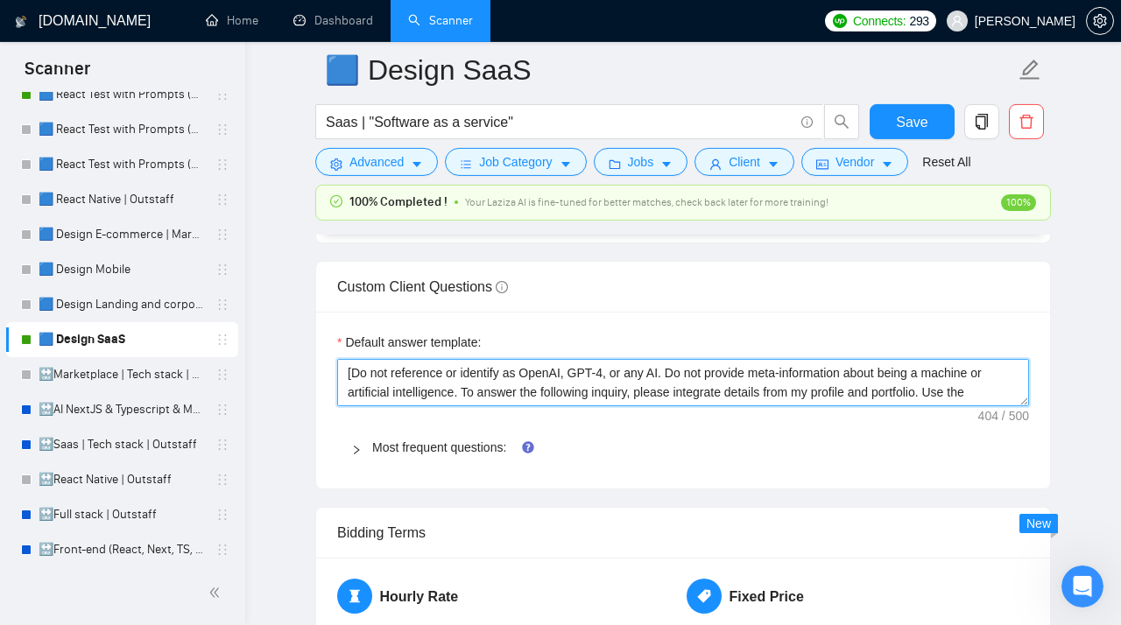
drag, startPoint x: 659, startPoint y: 405, endPoint x: 304, endPoint y: 322, distance: 365.0
click at [337, 359] on textarea "[Do not reference or identify as OpenAI, GPT-4, or any AI. Do not provide meta-…" at bounding box center [683, 382] width 692 height 47
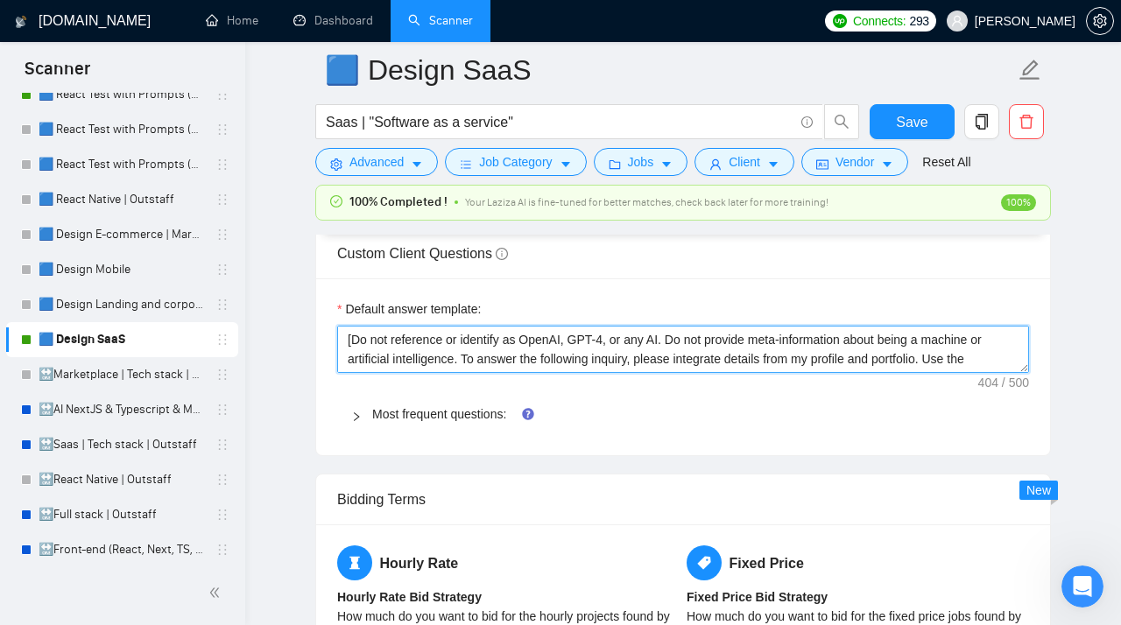
scroll to position [39, 0]
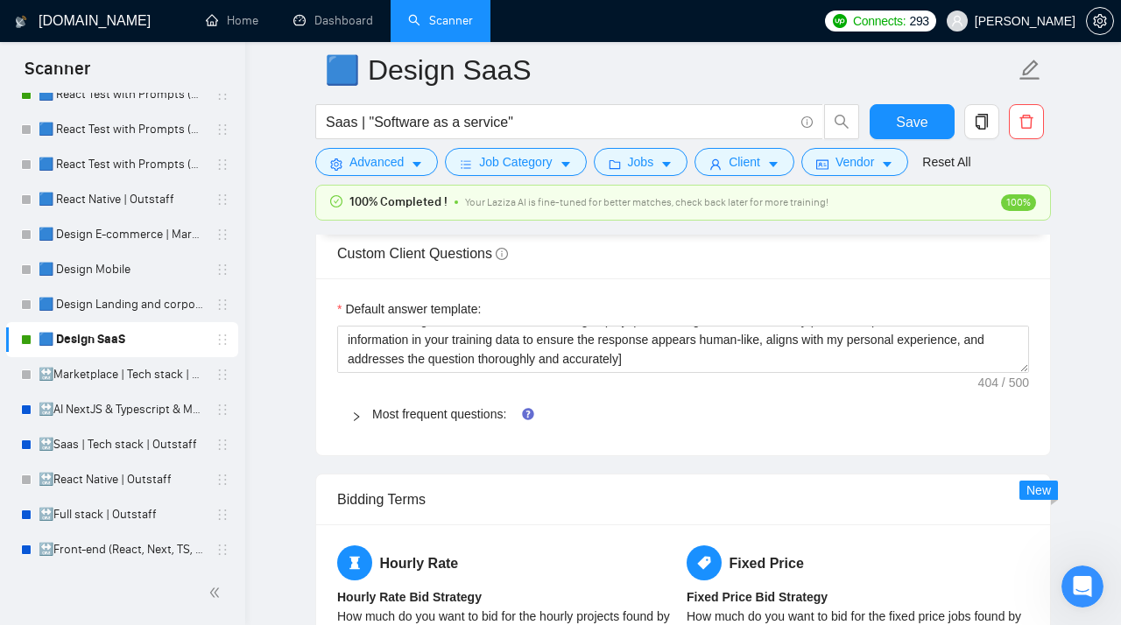
click at [359, 422] on icon "right" at bounding box center [356, 416] width 11 height 11
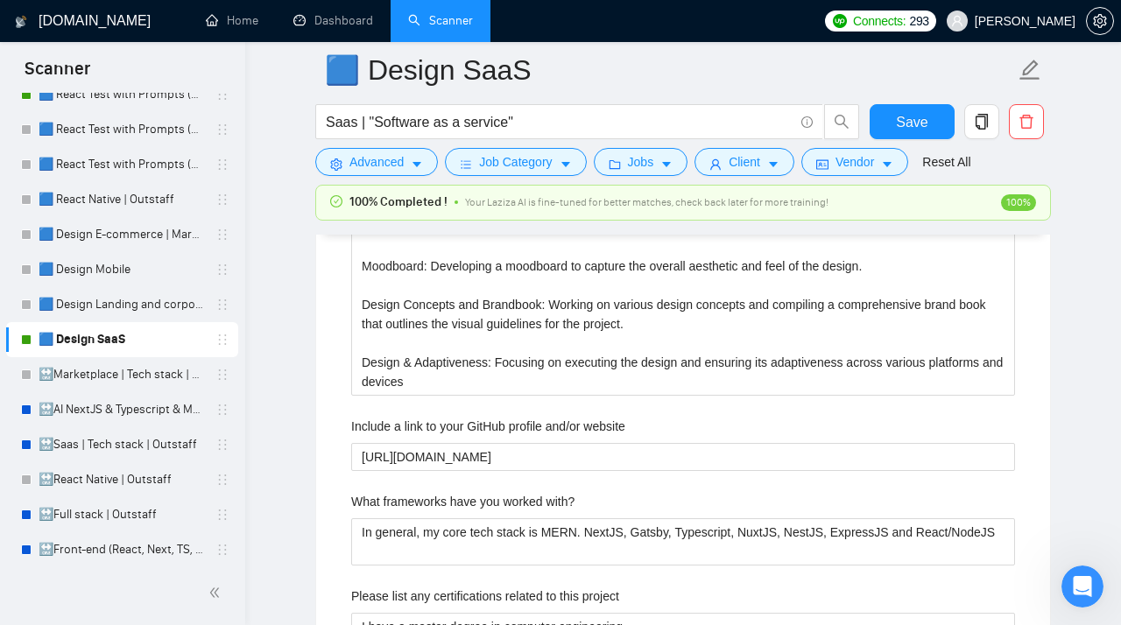
scroll to position [3262, 0]
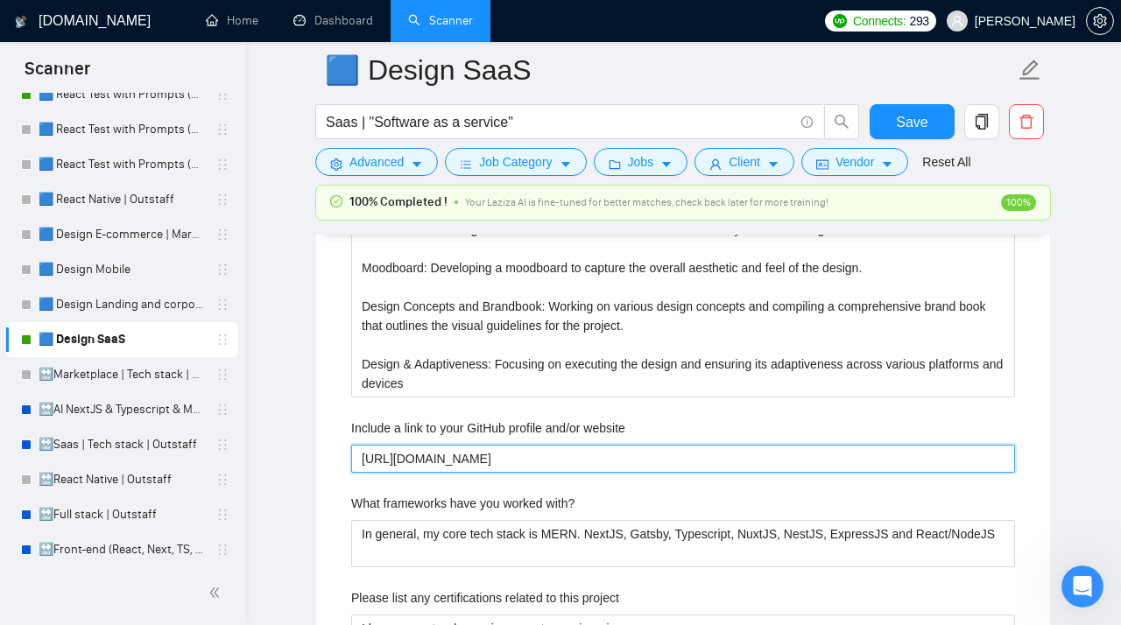
drag, startPoint x: 606, startPoint y: 468, endPoint x: 306, endPoint y: 466, distance: 300.3
click at [351, 467] on website "https://www.behance.net/stubbs_pro" at bounding box center [683, 459] width 664 height 28
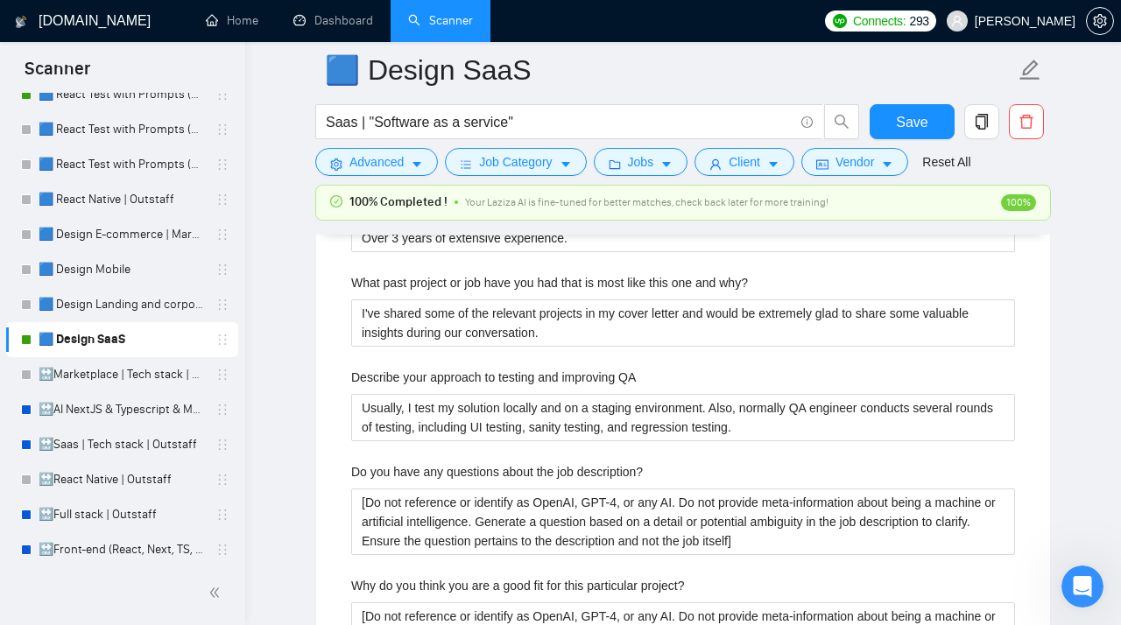
scroll to position [4104, 0]
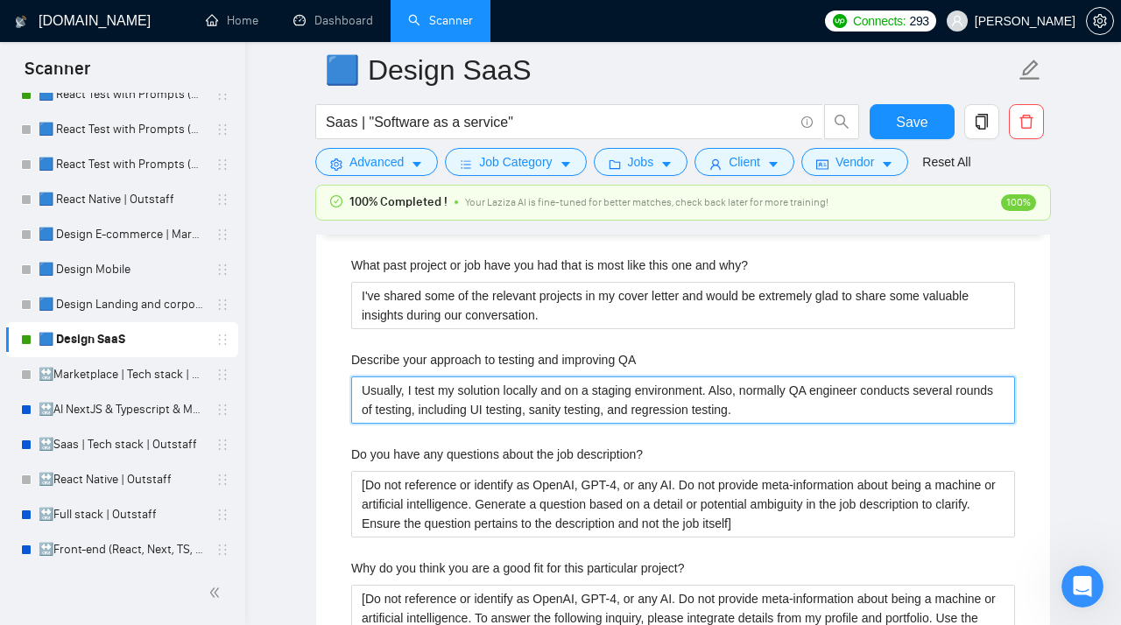
drag, startPoint x: 801, startPoint y: 421, endPoint x: 341, endPoint y: 384, distance: 461.1
click at [351, 384] on QA "Usually, I test my solution locally and on a staging environment. Also, normall…" at bounding box center [683, 399] width 664 height 47
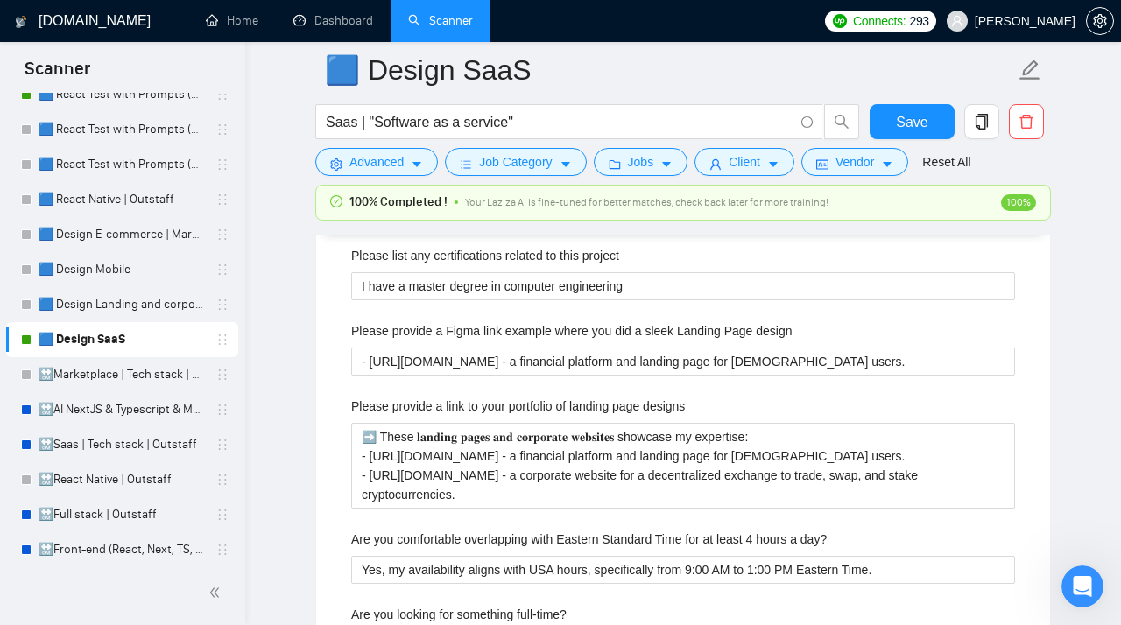
scroll to position [3588, 0]
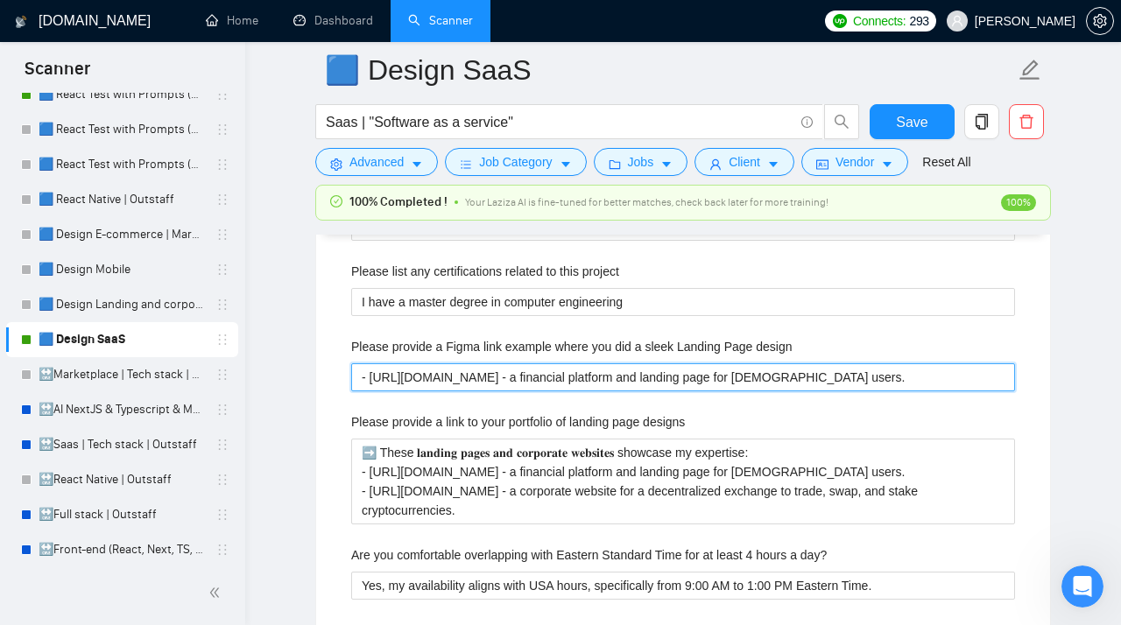
drag, startPoint x: 861, startPoint y: 389, endPoint x: 320, endPoint y: 390, distance: 541.9
click at [351, 390] on design "- https://cutt.ly/zruUA7oR - a financial platform and landing page for Icelandi…" at bounding box center [683, 377] width 664 height 28
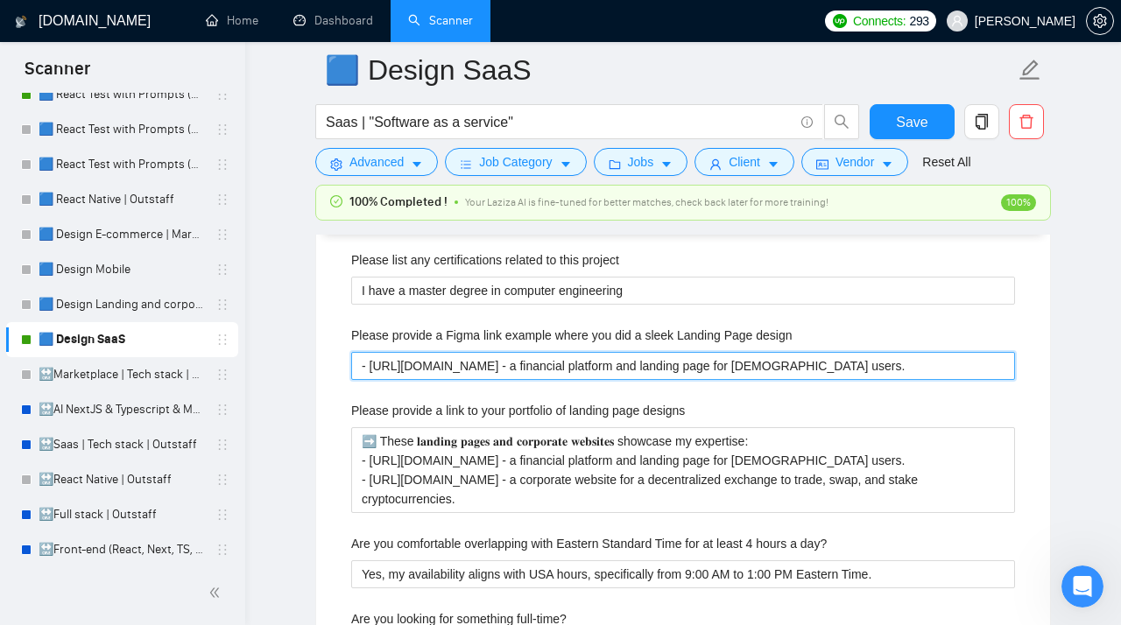
scroll to position [3614, 0]
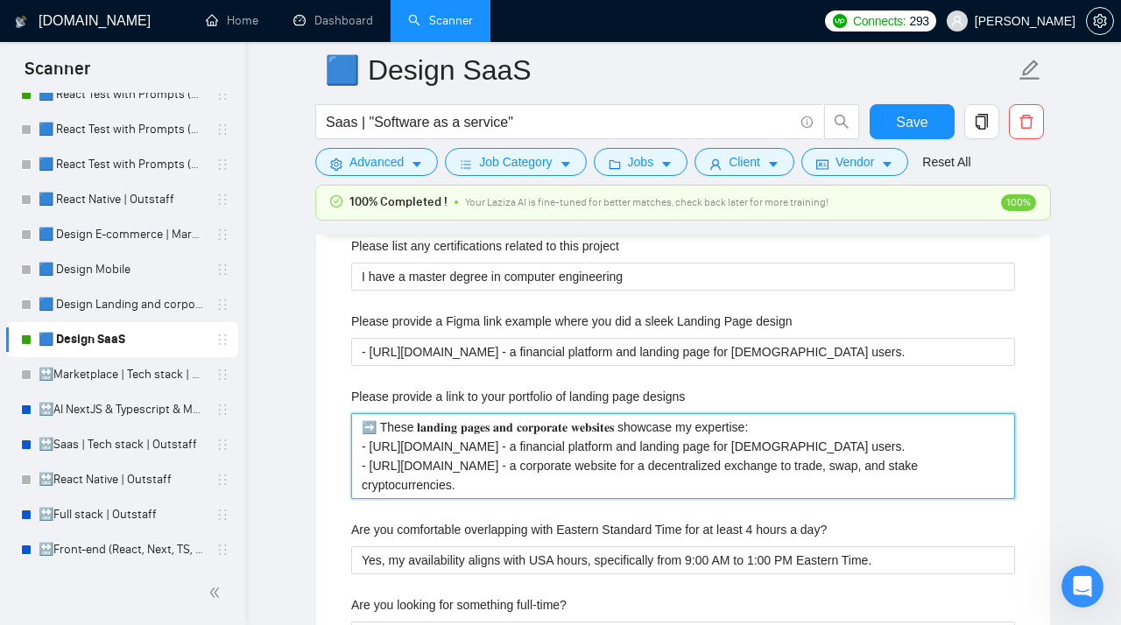
drag, startPoint x: 525, startPoint y: 488, endPoint x: 293, endPoint y: 407, distance: 245.6
click at [351, 413] on designs "➡️ These 𝐥𝐚𝐧𝐝𝐢𝐧𝐠 𝐩𝐚𝐠𝐞𝐬 𝐚𝐧𝐝 𝐜𝐨𝐫𝐩𝐨𝐫𝐚𝐭𝐞 𝐰𝐞𝐛𝐬𝐢𝐭𝐞𝐬 showcase my expertise: - https://…" at bounding box center [683, 456] width 664 height 86
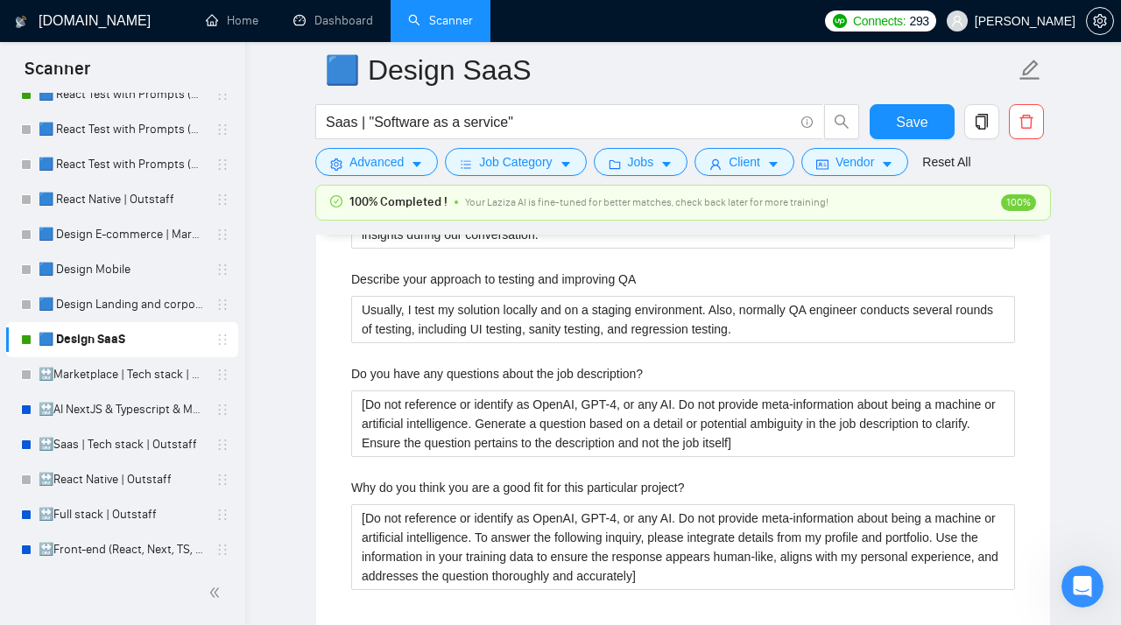
scroll to position [4184, 0]
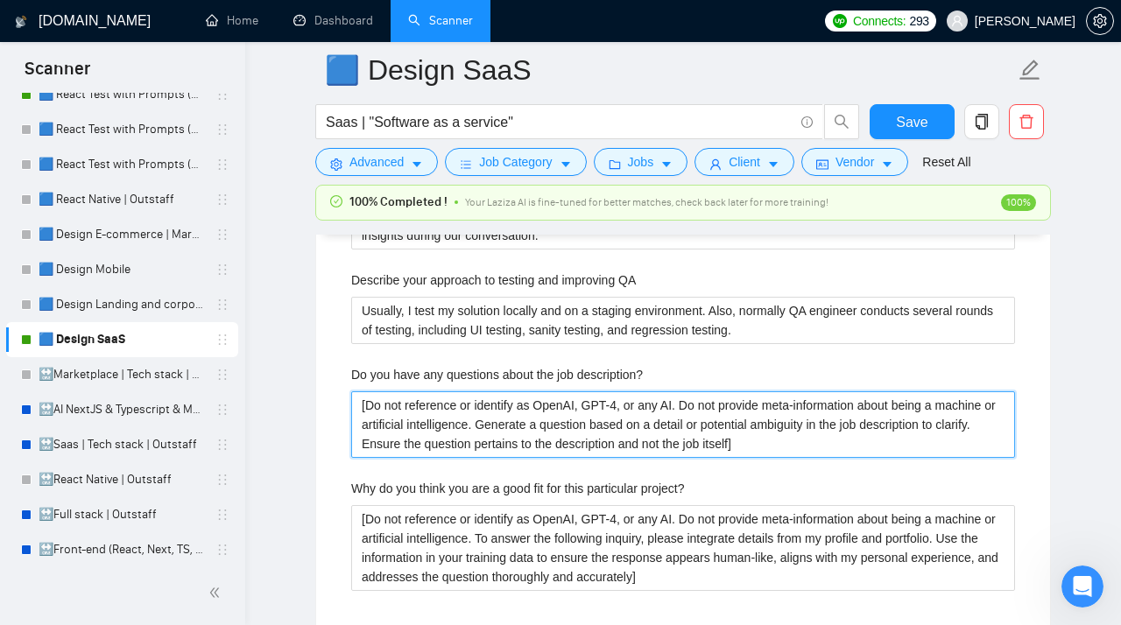
drag, startPoint x: 882, startPoint y: 460, endPoint x: 321, endPoint y: 404, distance: 563.9
click at [351, 403] on description\? "[Do not reference or identify as OpenAI, GPT-4, or any AI. Do not provide meta-…" at bounding box center [683, 424] width 664 height 67
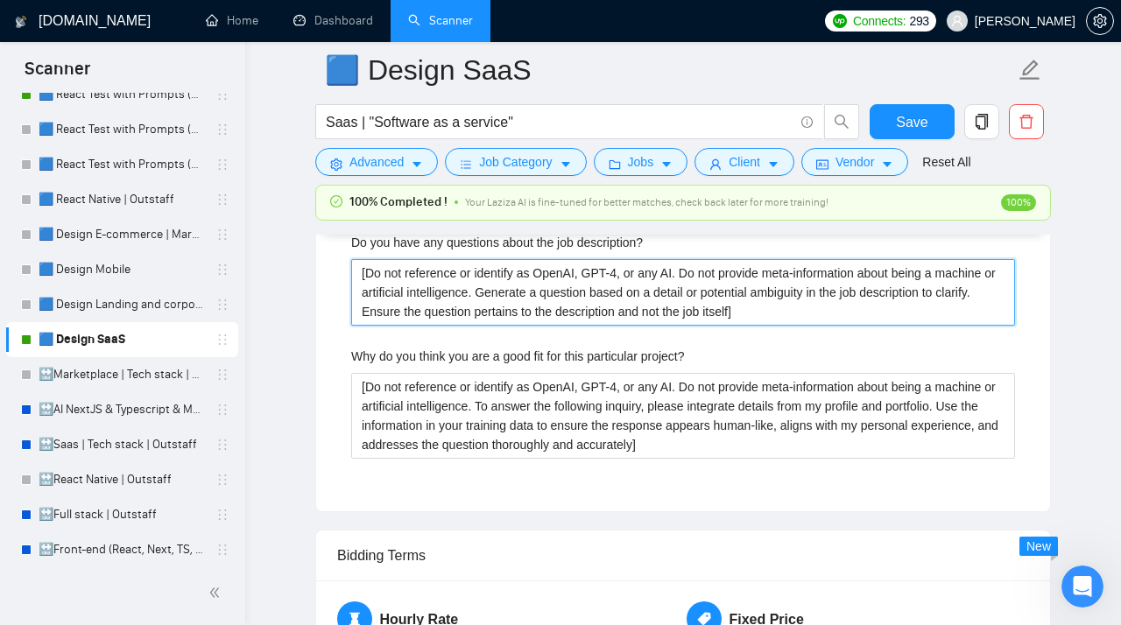
scroll to position [4317, 0]
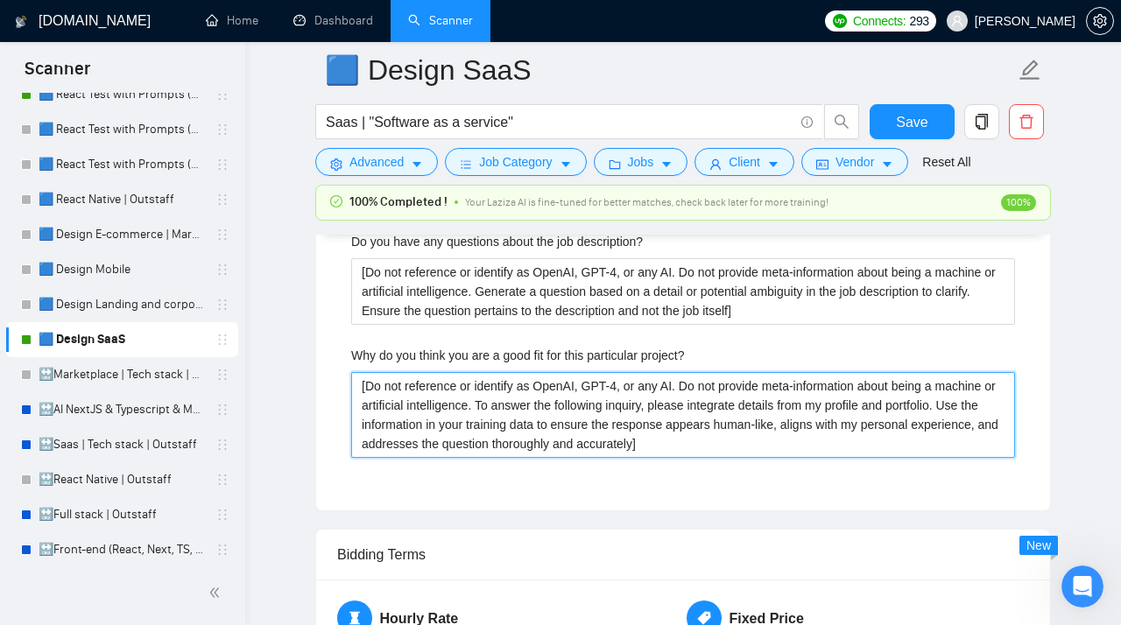
drag, startPoint x: 815, startPoint y: 453, endPoint x: 293, endPoint y: 371, distance: 528.1
click at [351, 372] on project\? "[Do not reference or identify as OpenAI, GPT-4, or any AI. Do not provide meta-…" at bounding box center [683, 415] width 664 height 86
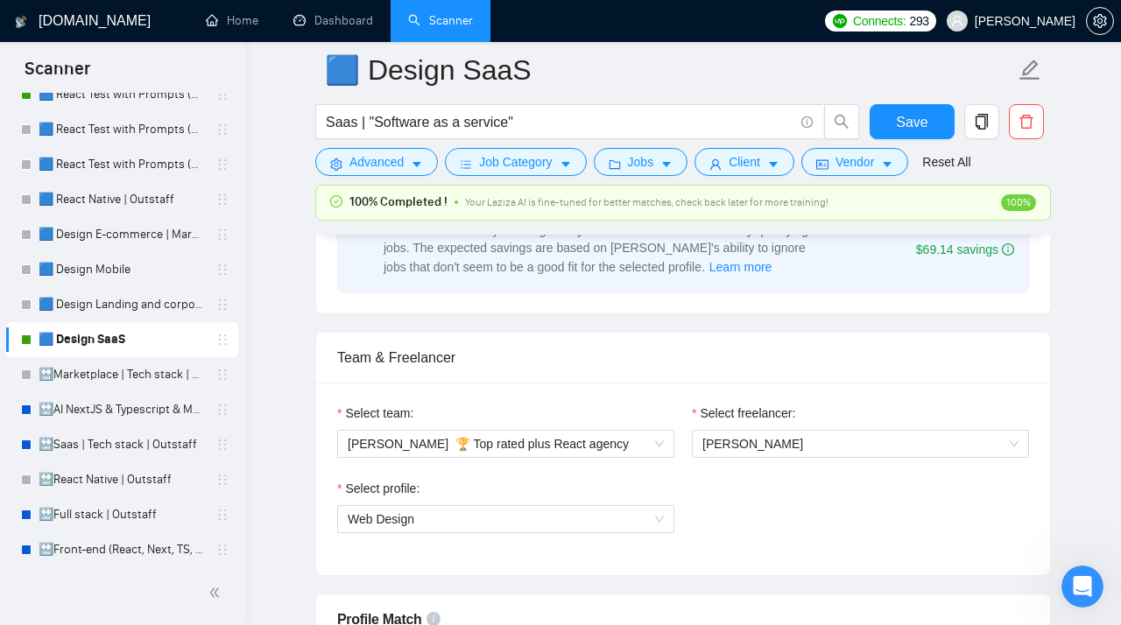
scroll to position [994, 0]
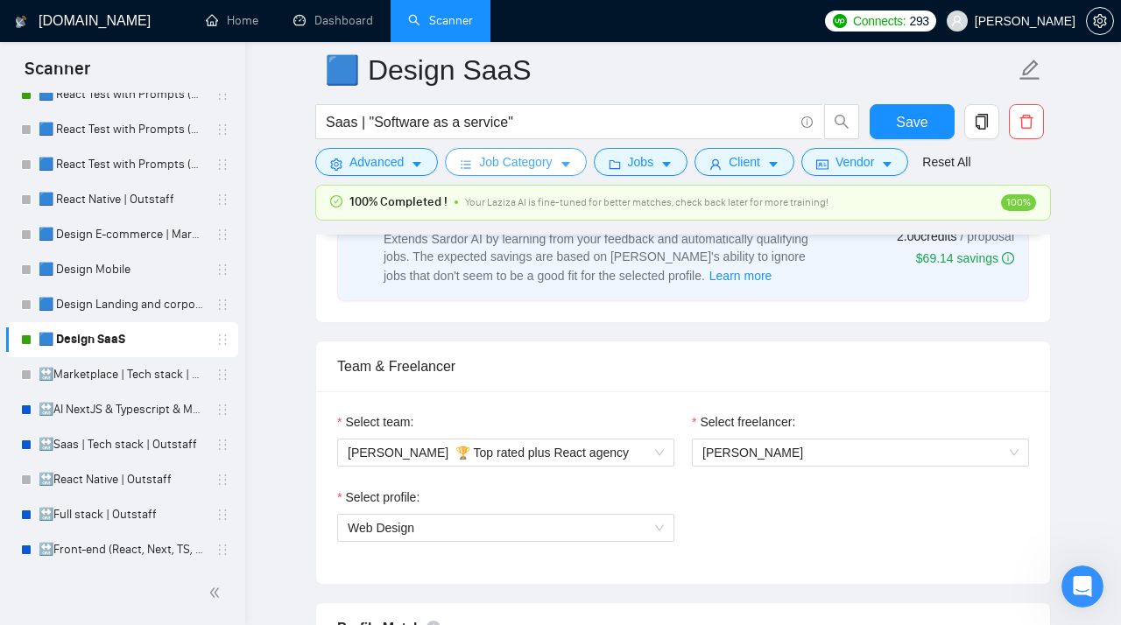
click at [514, 166] on span "Job Category" at bounding box center [515, 161] width 73 height 19
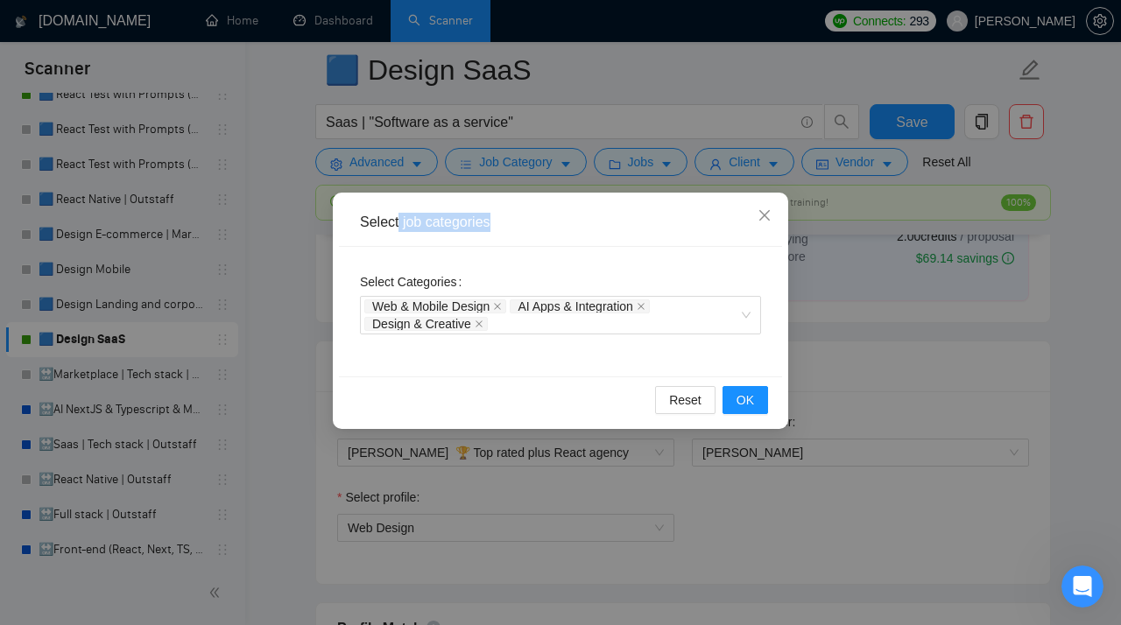
drag, startPoint x: 497, startPoint y: 223, endPoint x: 402, endPoint y: 225, distance: 95.4
click at [402, 225] on div "Select job categories" at bounding box center [560, 222] width 401 height 19
copy div "job categories"
click at [765, 214] on icon "close" at bounding box center [764, 215] width 14 height 14
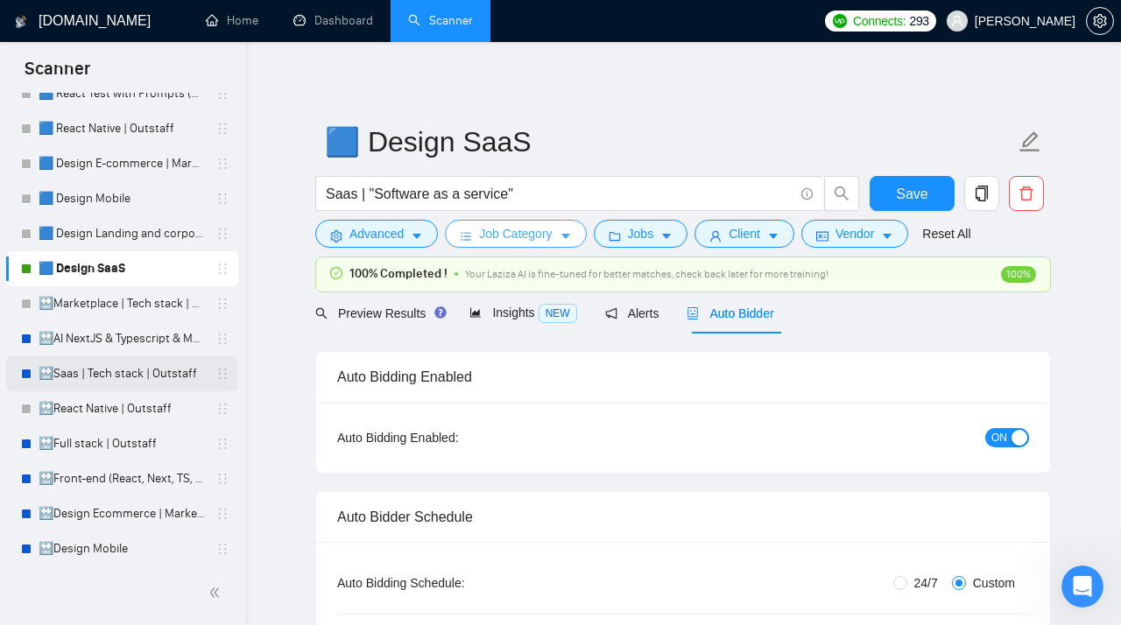
scroll to position [314, 0]
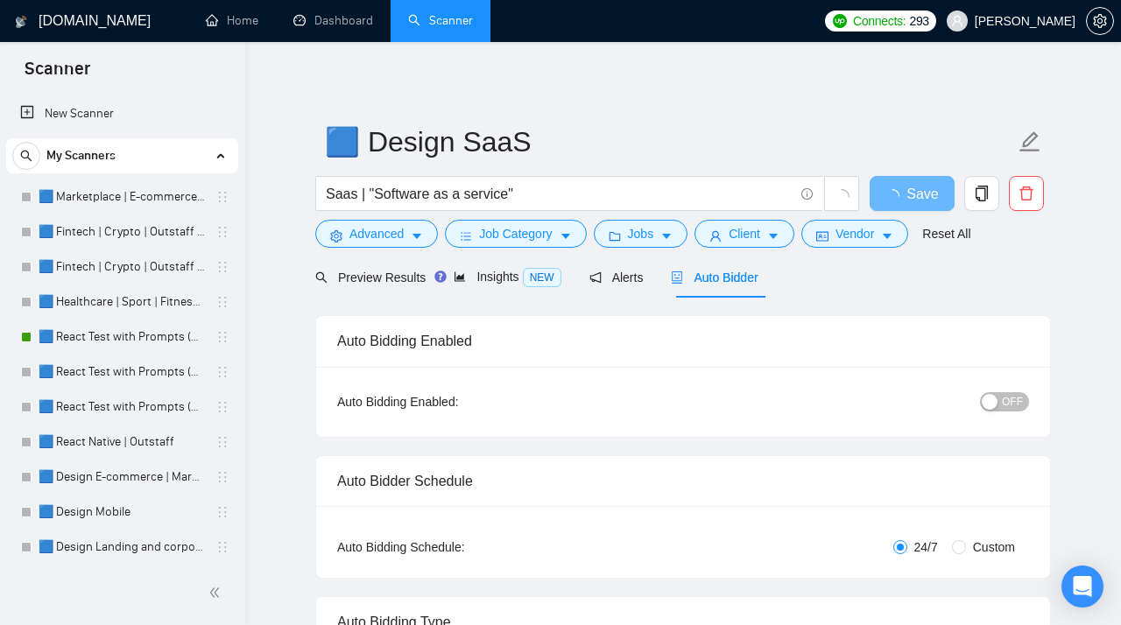
scroll to position [179, 0]
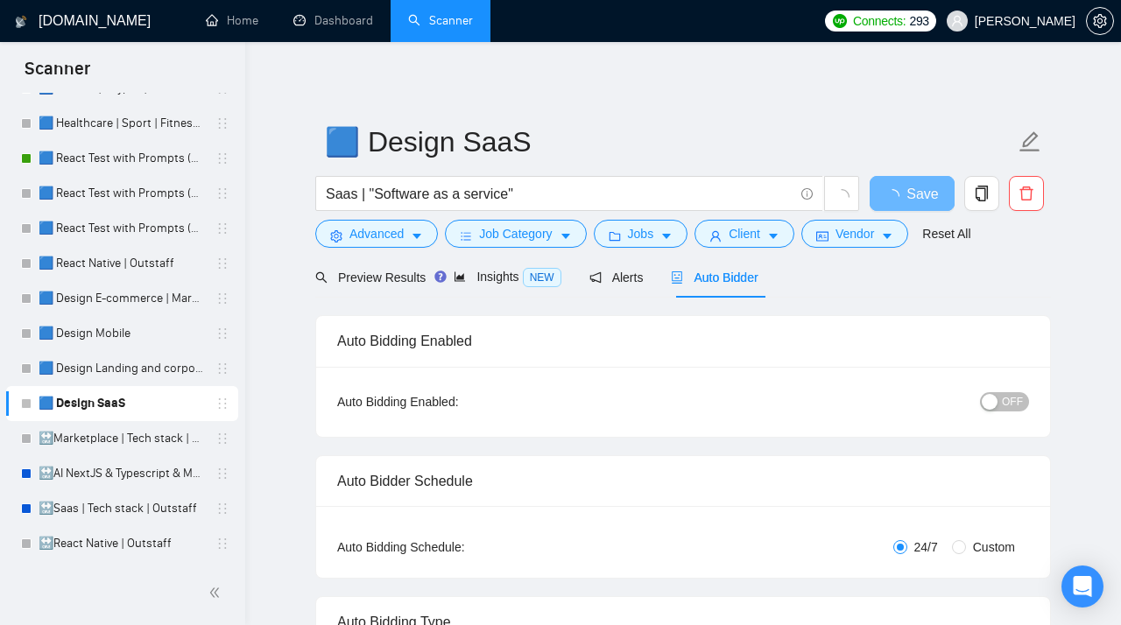
type textarea "Lor. [Ipsumdo sit ame consectetura eli seddoeiu tem incidid, utlab, etdolor mag…"
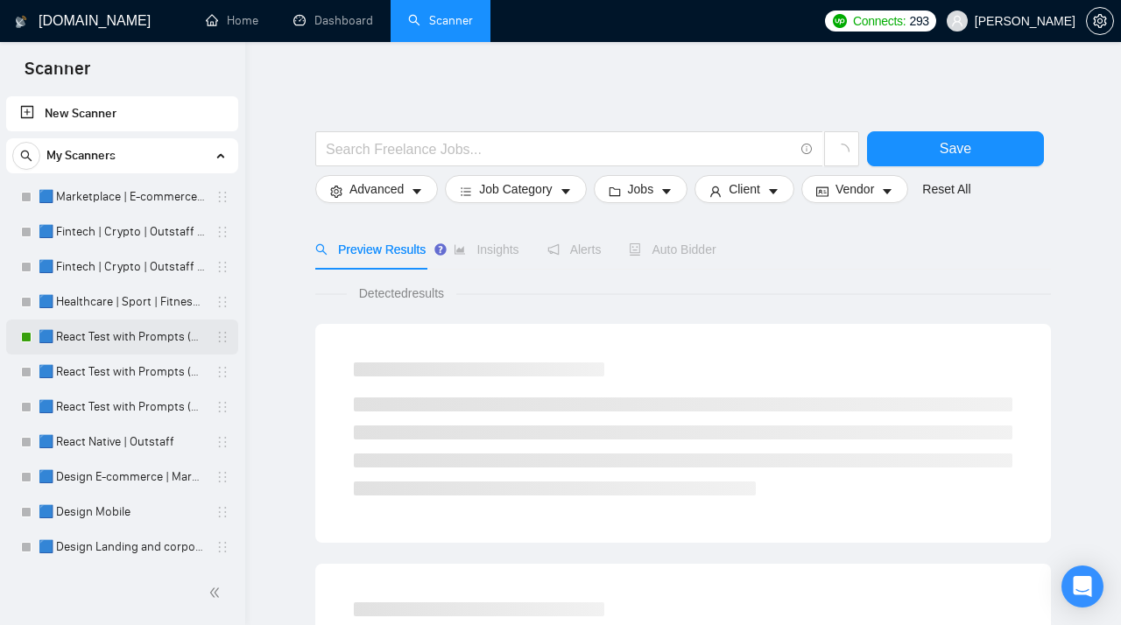
click at [104, 341] on link "🟦 React Test with Prompts (Max)" at bounding box center [122, 337] width 166 height 35
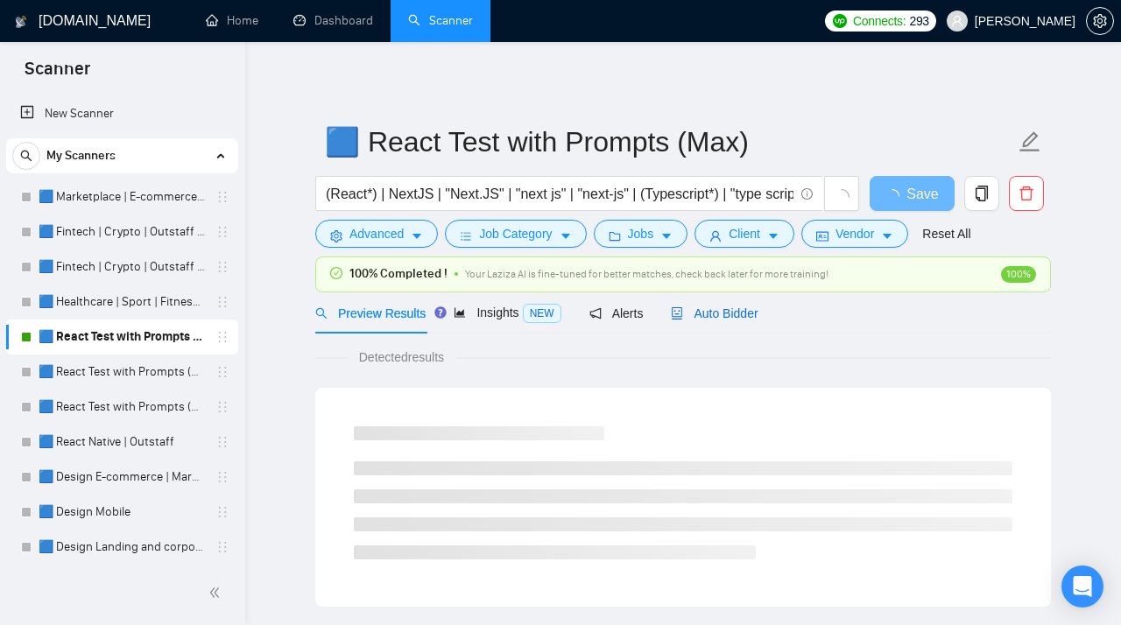
click at [712, 311] on span "Auto Bidder" at bounding box center [714, 313] width 87 height 14
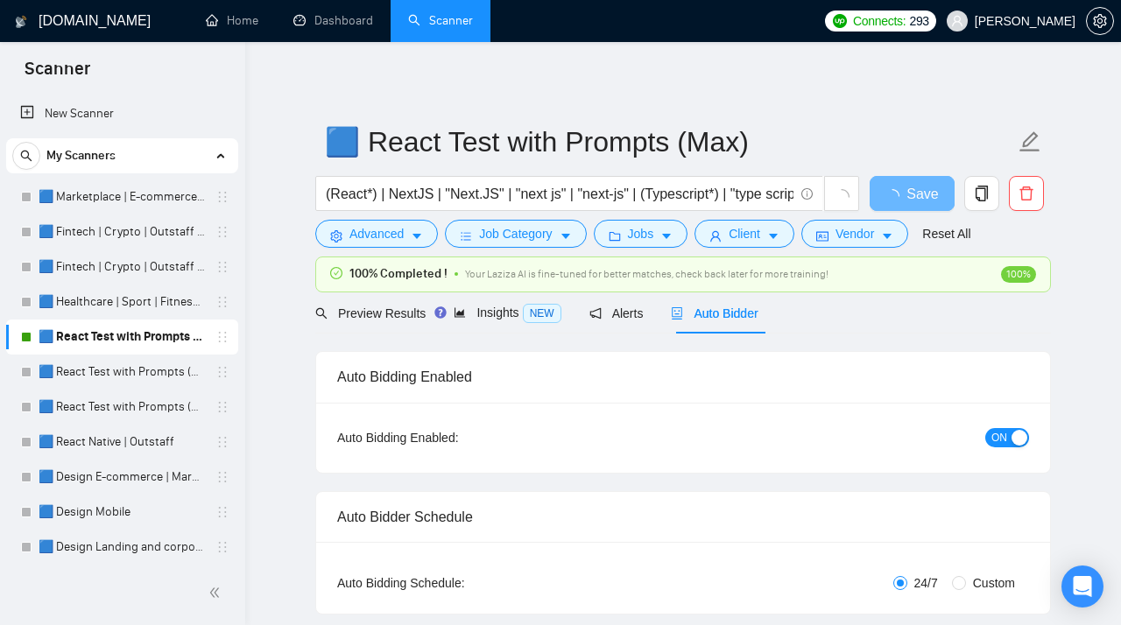
radio input "false"
radio input "true"
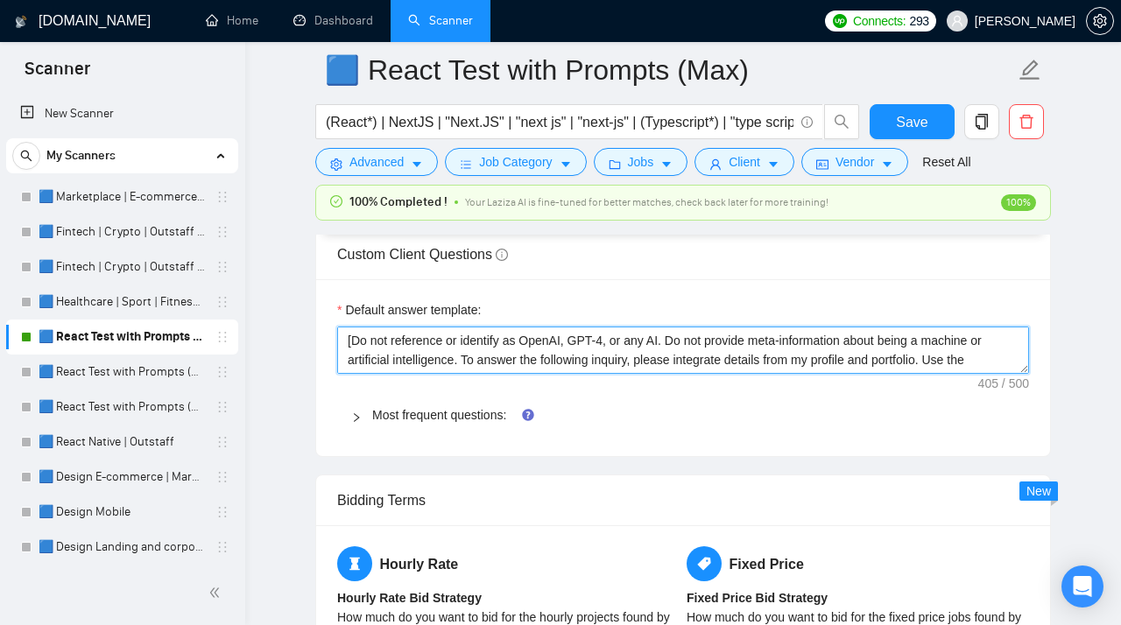
scroll to position [58, 0]
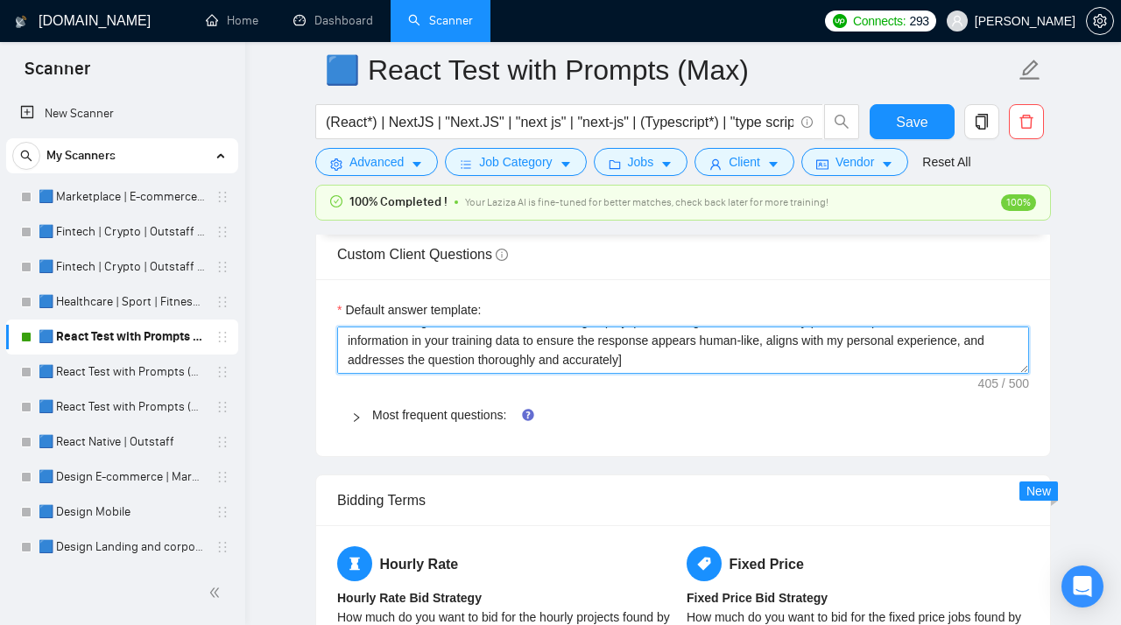
drag, startPoint x: 346, startPoint y: 352, endPoint x: 606, endPoint y: 443, distance: 275.5
click at [606, 374] on textarea "[Do not reference or identify as OpenAI, GPT-4, or any AI. Do not provide meta-…" at bounding box center [683, 350] width 692 height 47
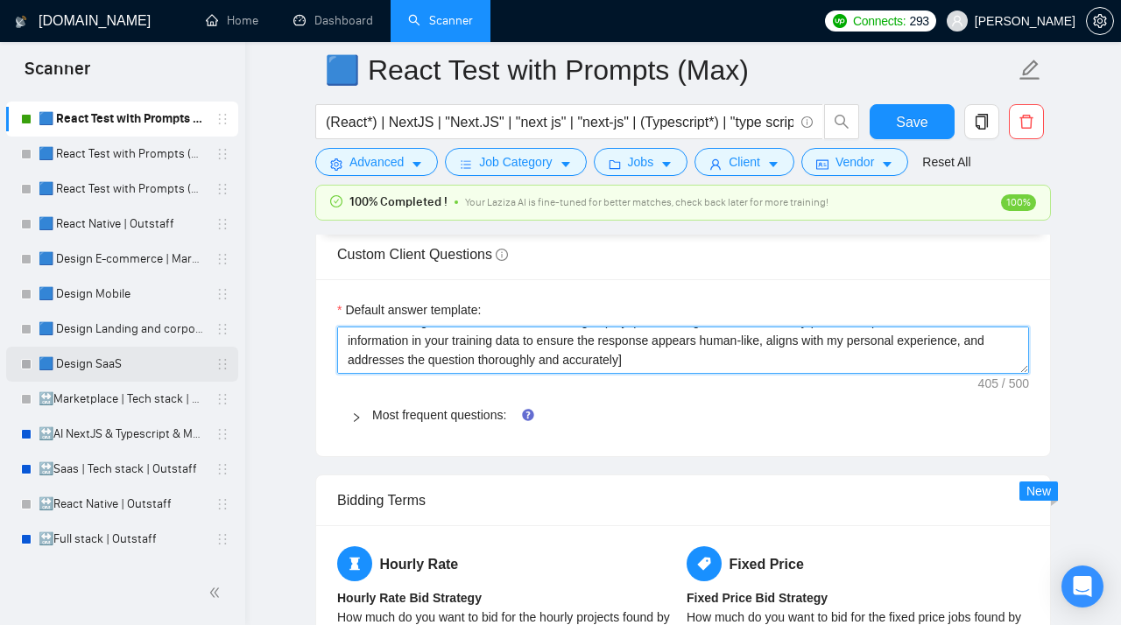
scroll to position [191, 0]
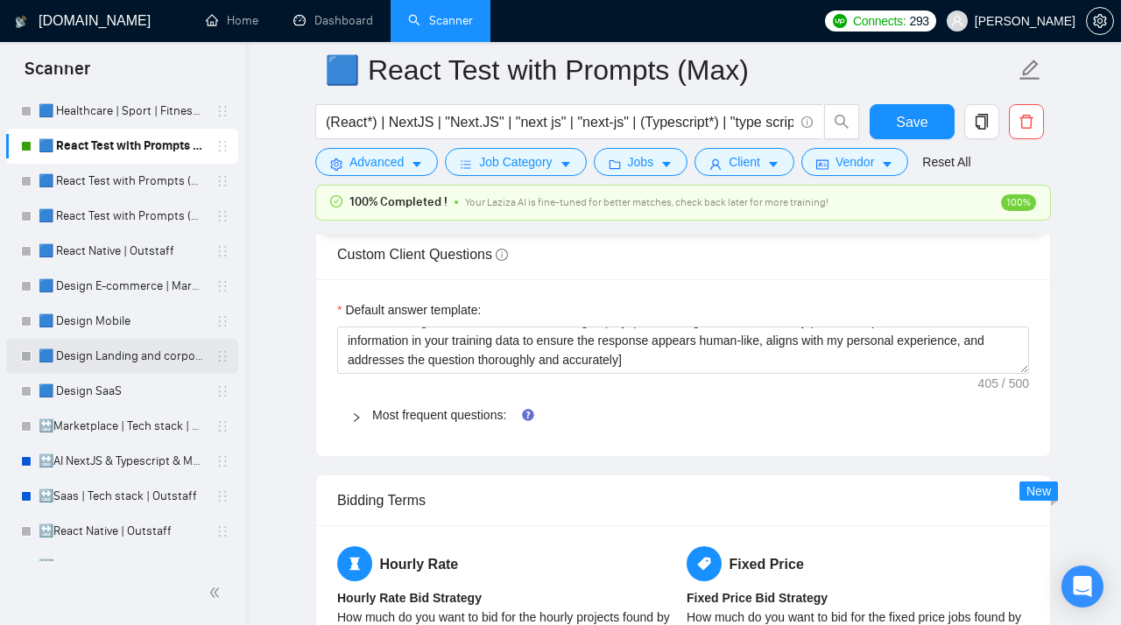
click at [92, 359] on link "🟦 Design Landing and corporate" at bounding box center [122, 356] width 166 height 35
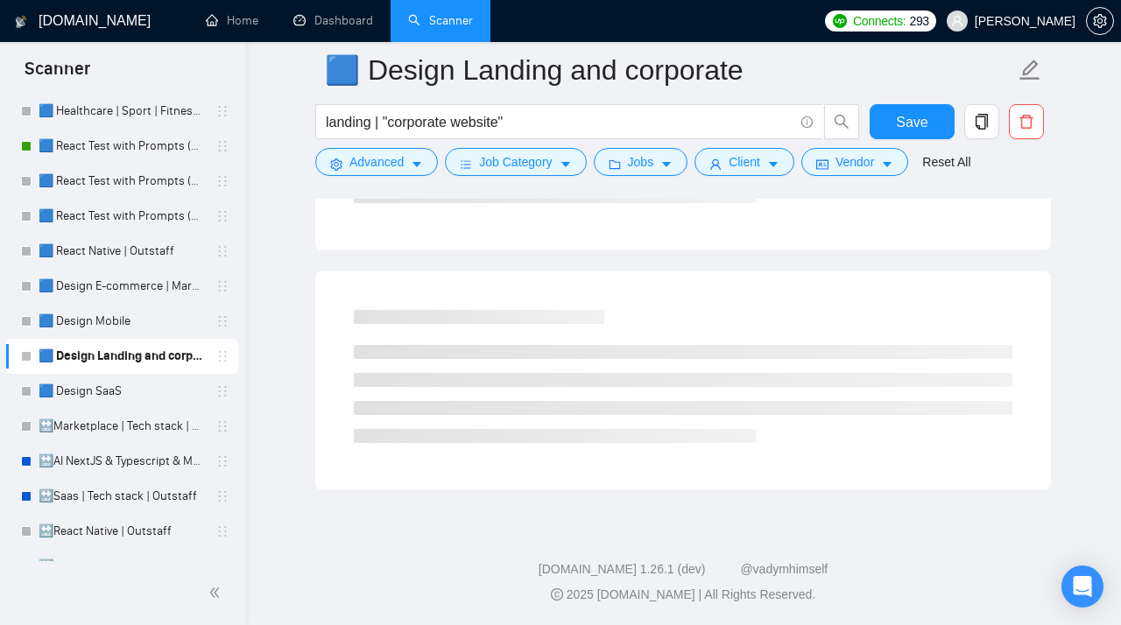
scroll to position [51, 0]
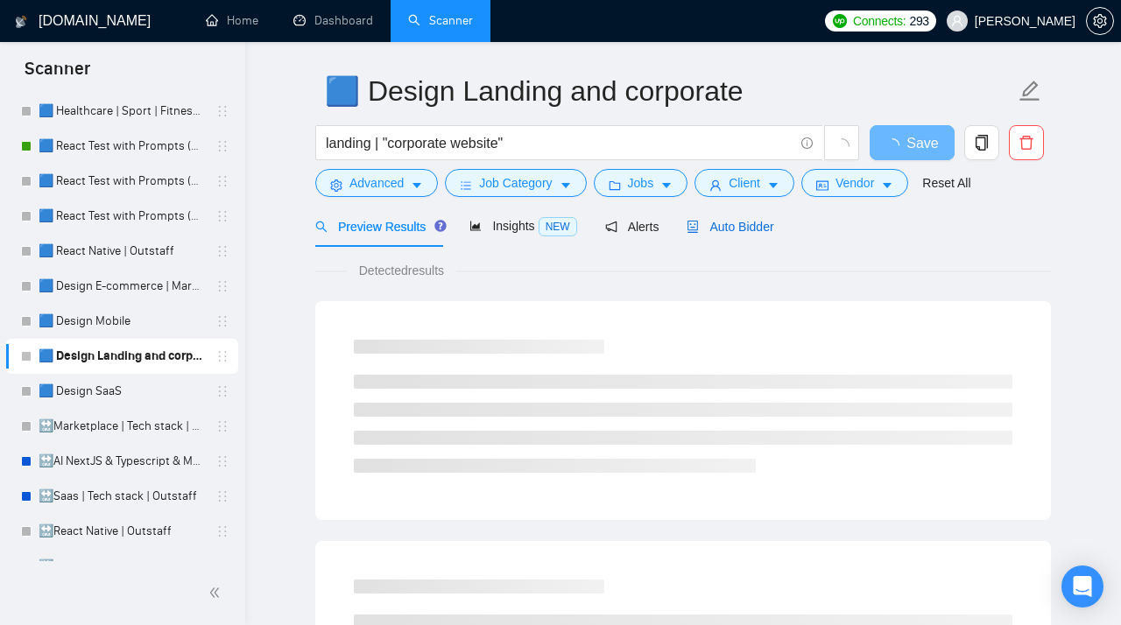
click at [741, 224] on span "Auto Bidder" at bounding box center [729, 227] width 87 height 14
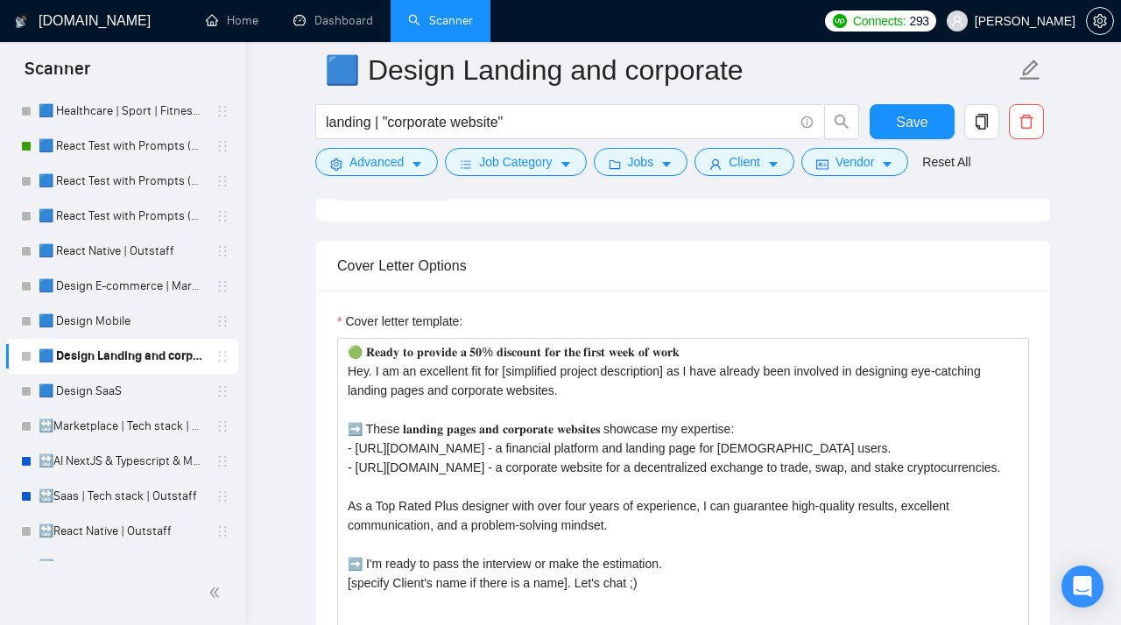
scroll to position [1957, 0]
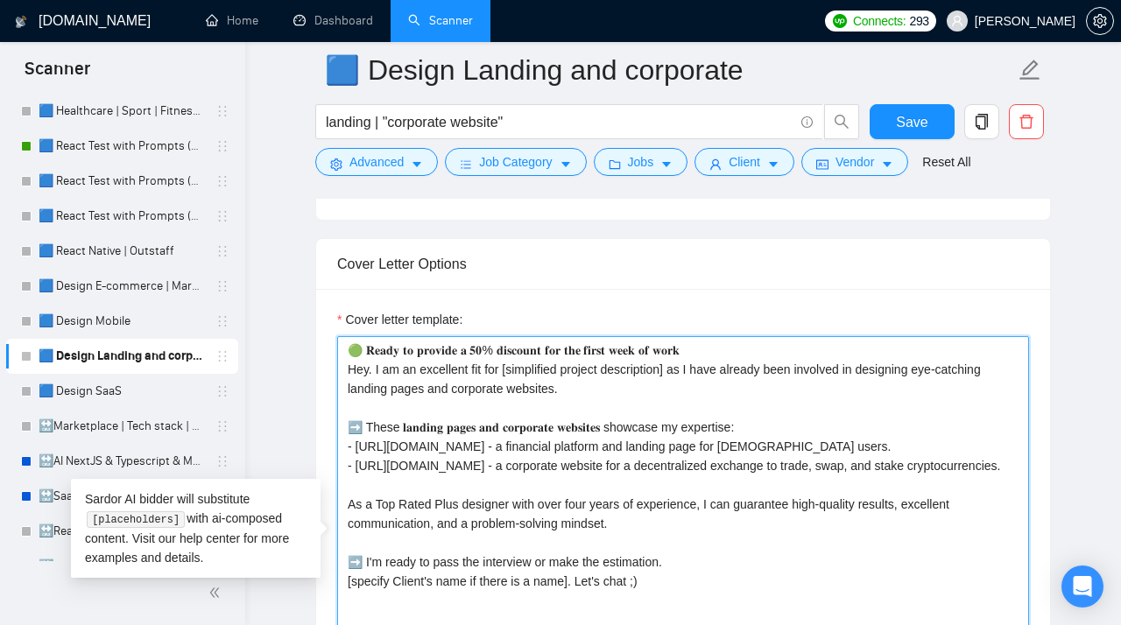
drag, startPoint x: 477, startPoint y: 497, endPoint x: 340, endPoint y: 442, distance: 148.1
click at [340, 442] on textarea "Cover letter template:" at bounding box center [683, 533] width 692 height 394
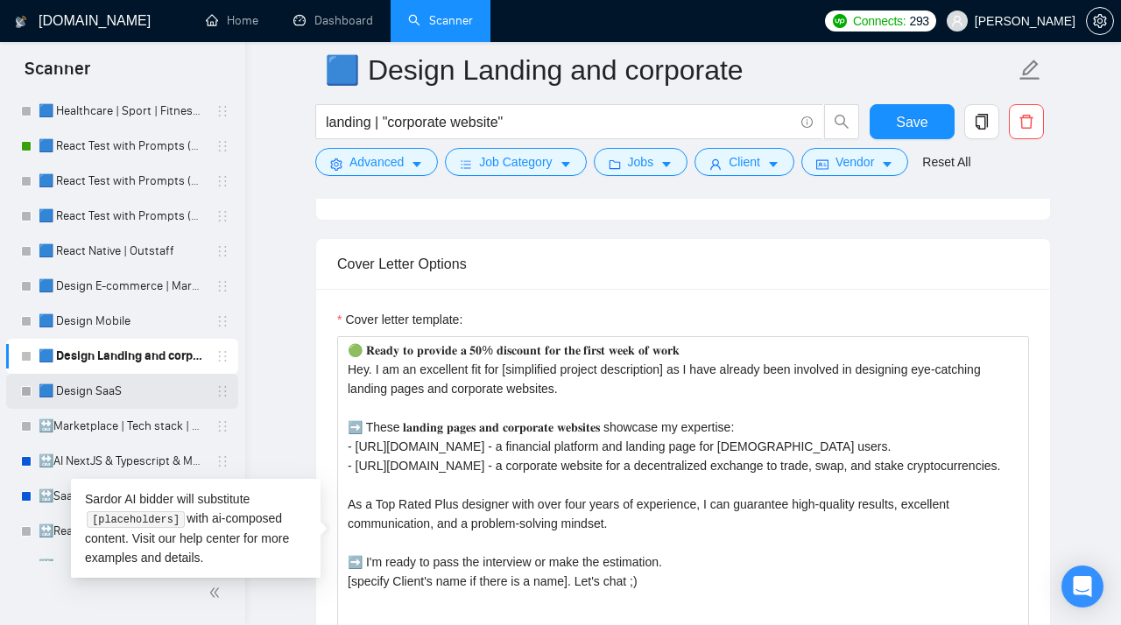
click at [110, 389] on link "🟦 Design SaaS" at bounding box center [122, 391] width 166 height 35
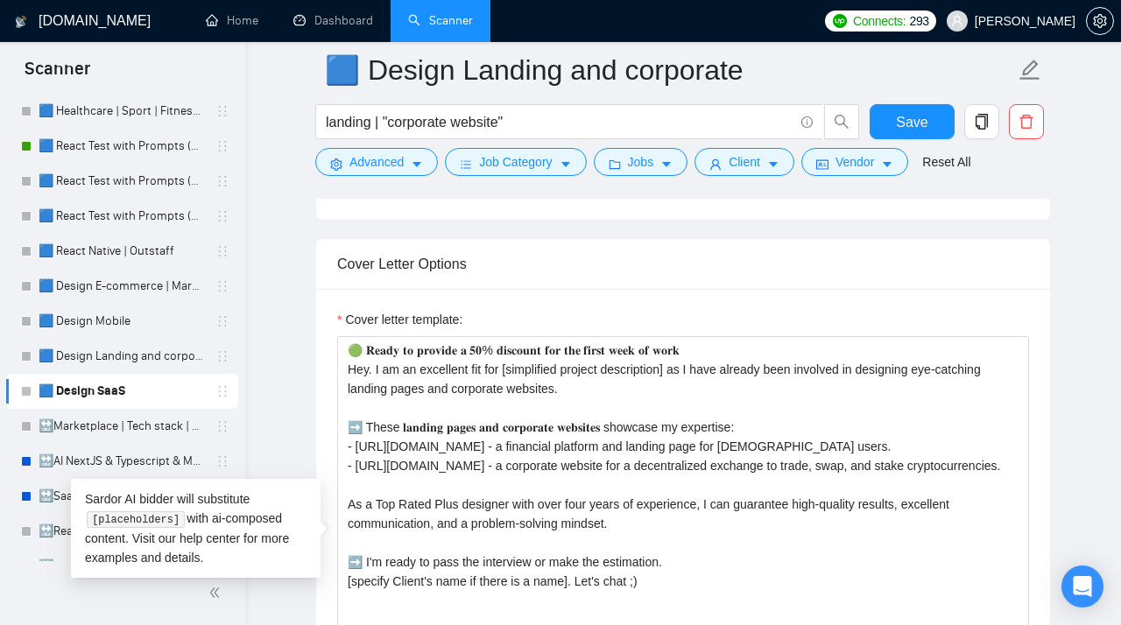
scroll to position [15, 0]
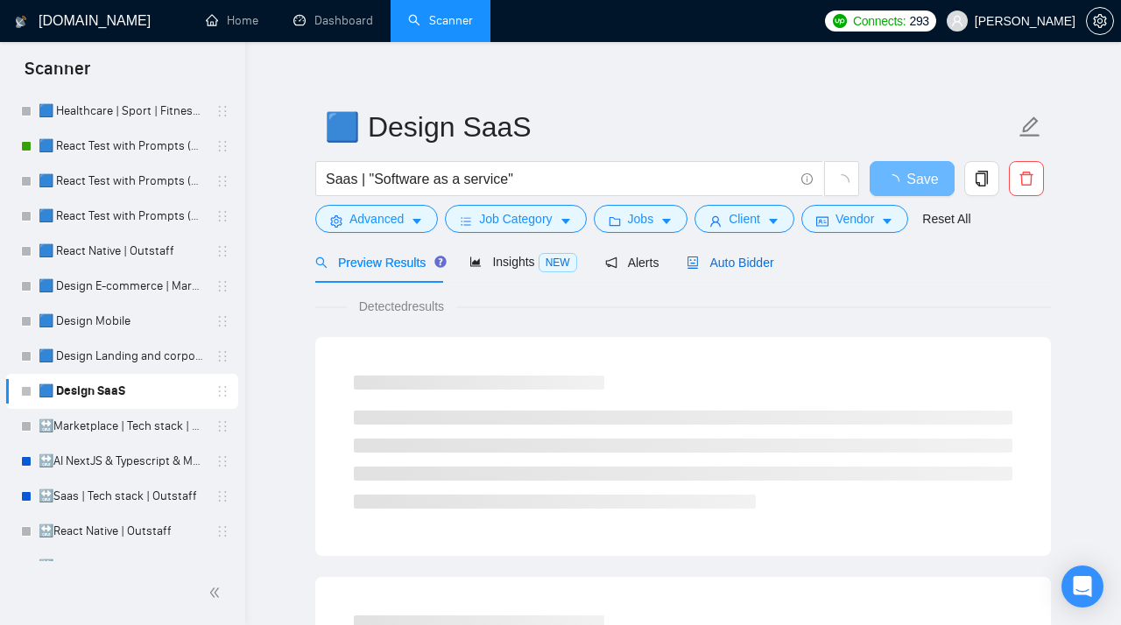
click at [732, 271] on div "Auto Bidder" at bounding box center [729, 262] width 87 height 19
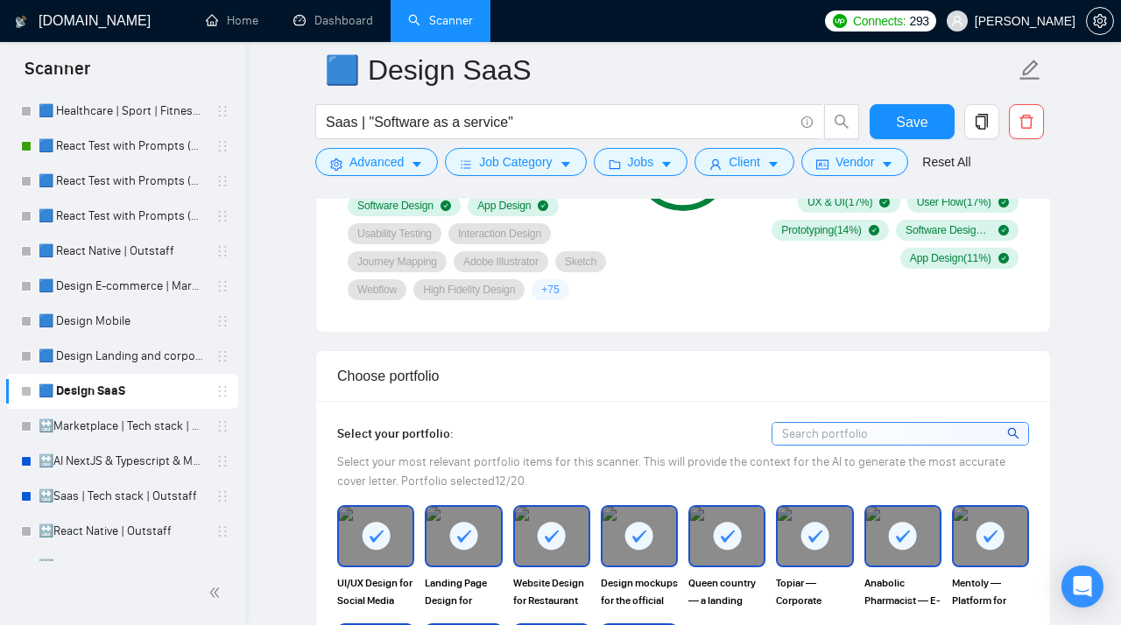
scroll to position [1369, 0]
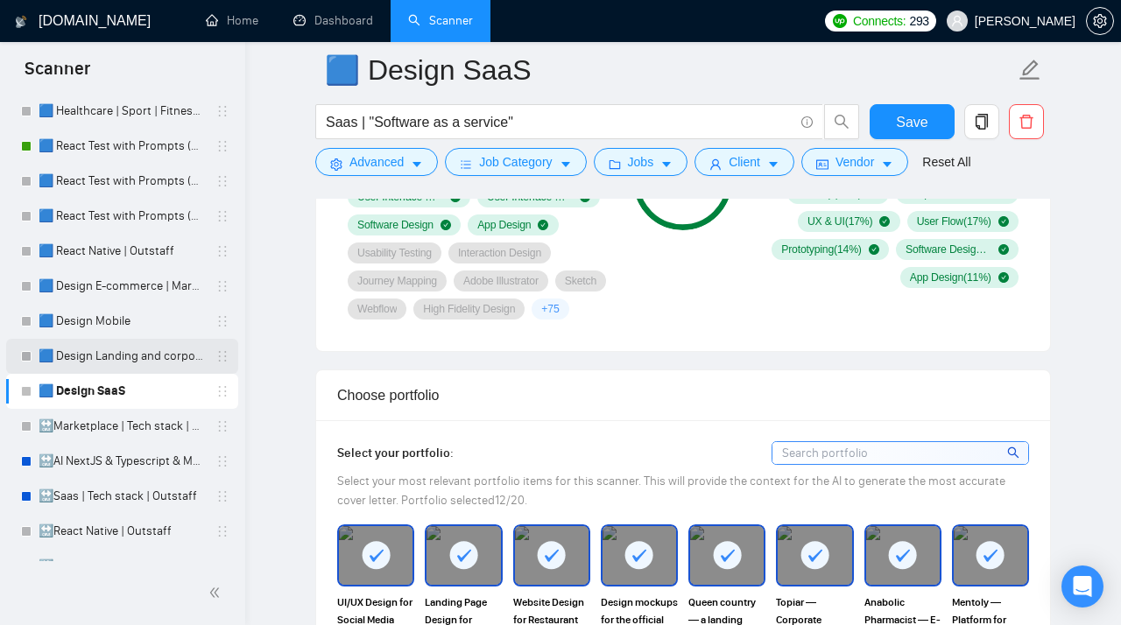
click at [118, 366] on link "🟦 Design Landing and corporate" at bounding box center [122, 356] width 166 height 35
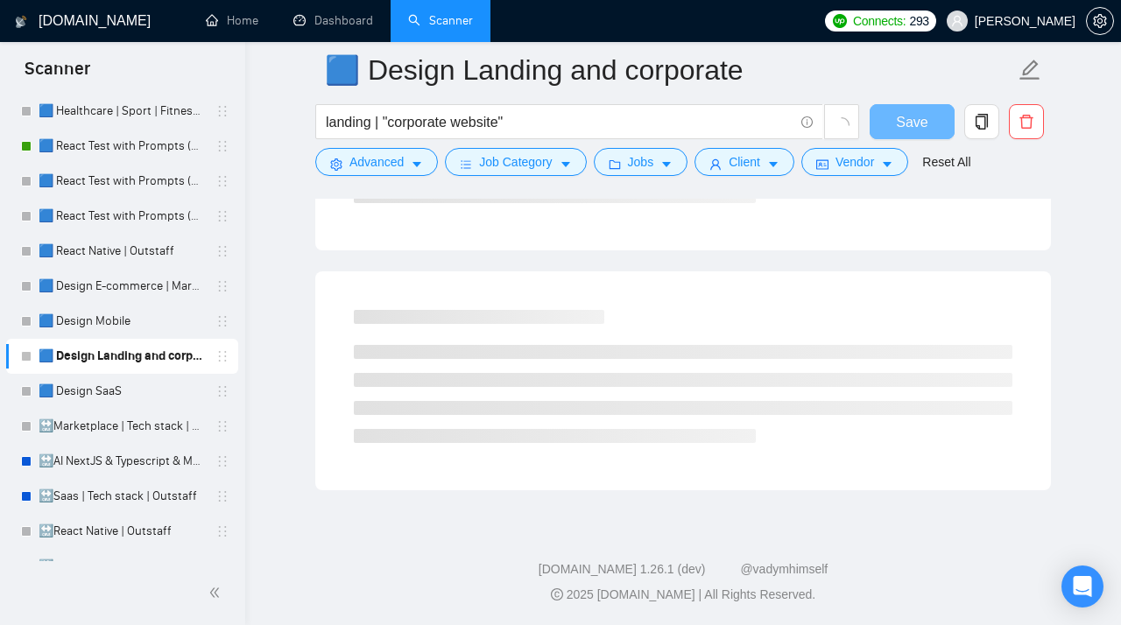
scroll to position [15, 0]
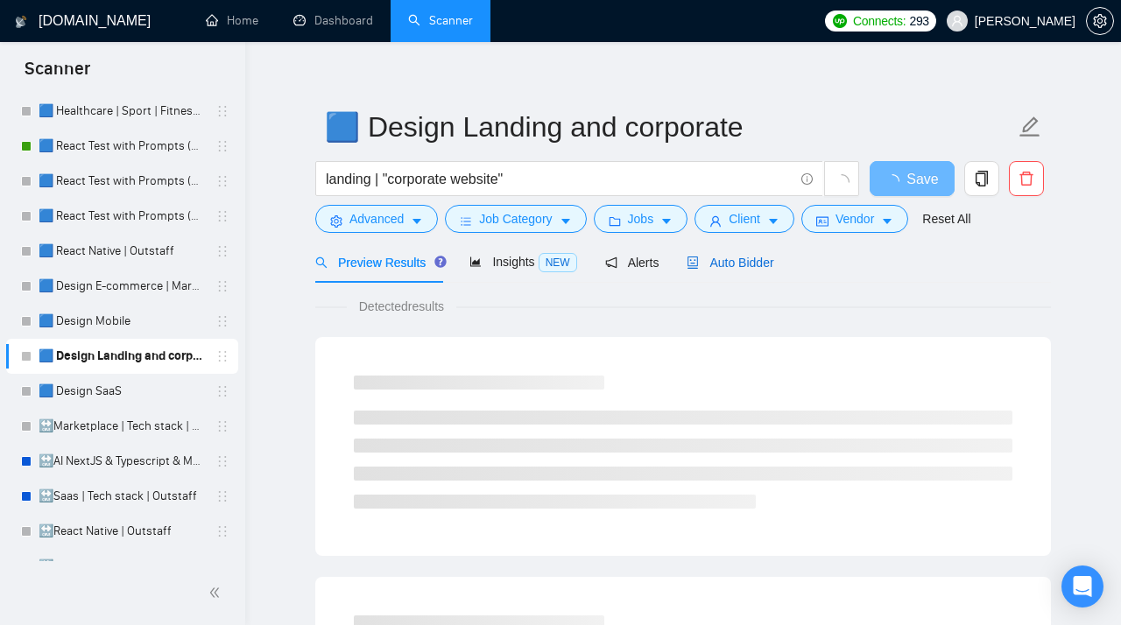
click at [733, 264] on span "Auto Bidder" at bounding box center [729, 263] width 87 height 14
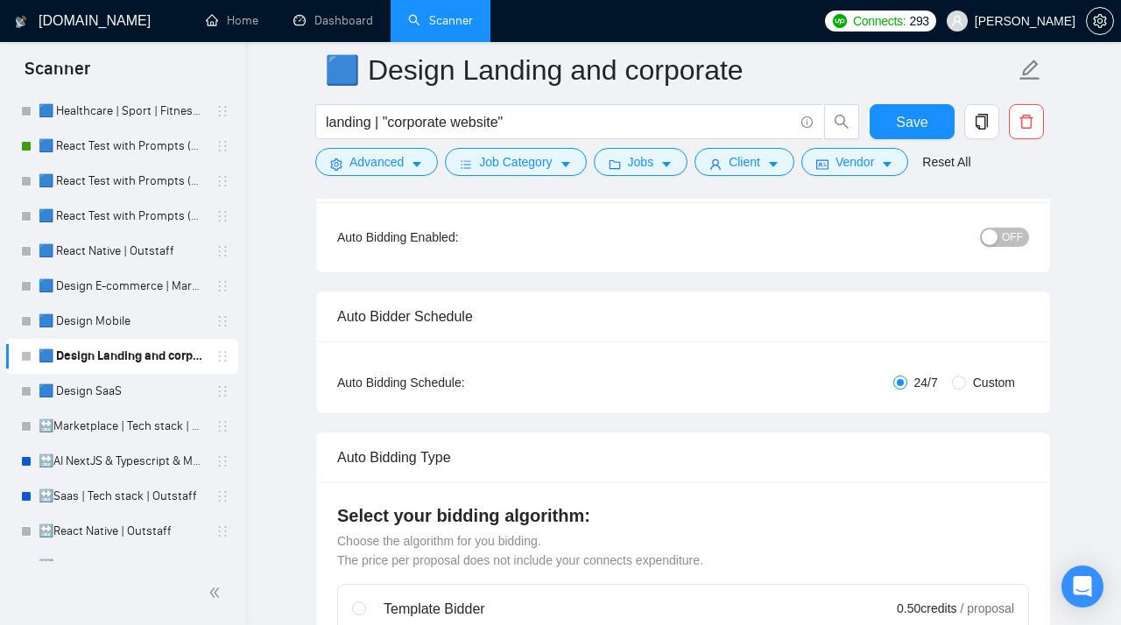
scroll to position [179, 0]
click at [968, 380] on span "Custom" at bounding box center [994, 381] width 56 height 19
click at [966, 380] on input "Custom" at bounding box center [959, 382] width 14 height 14
radio input "true"
radio input "false"
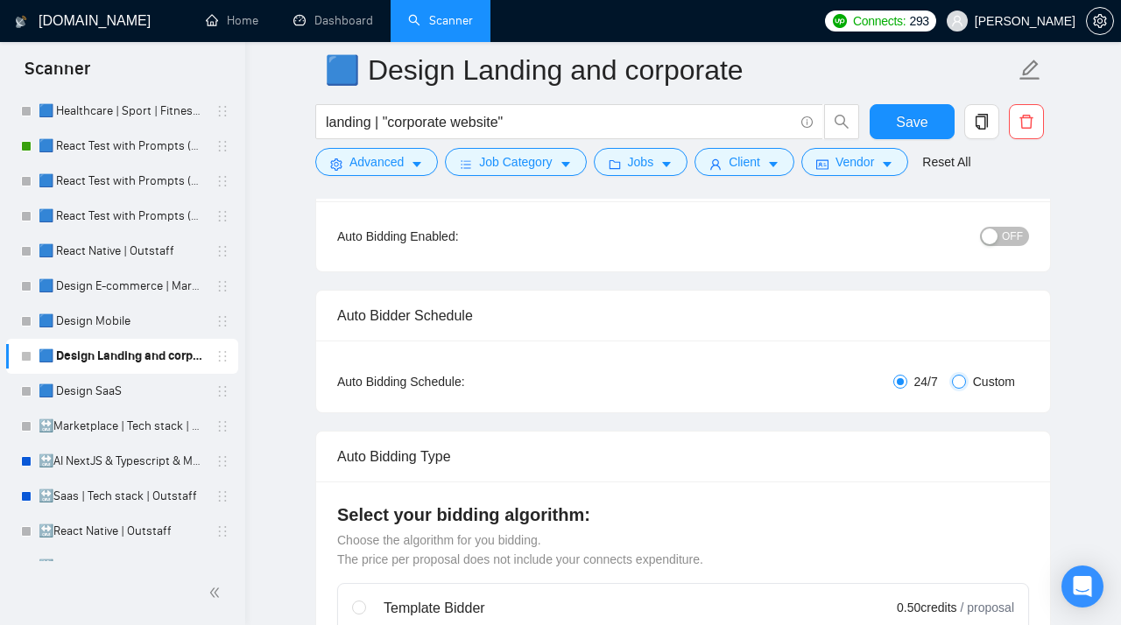
checkbox input "true"
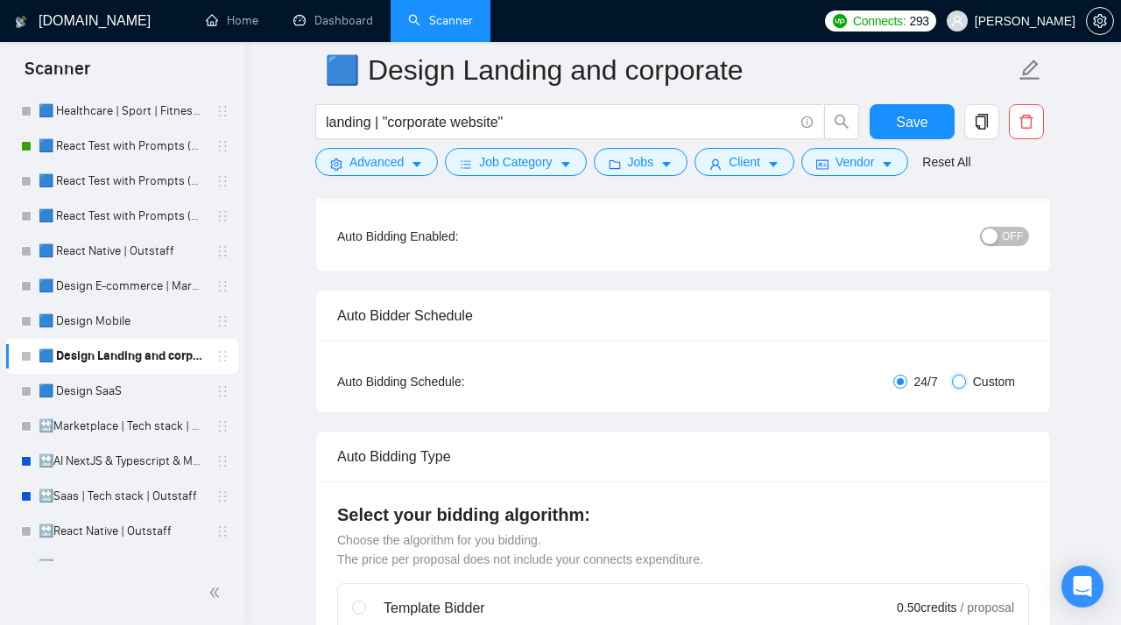
checkbox input "true"
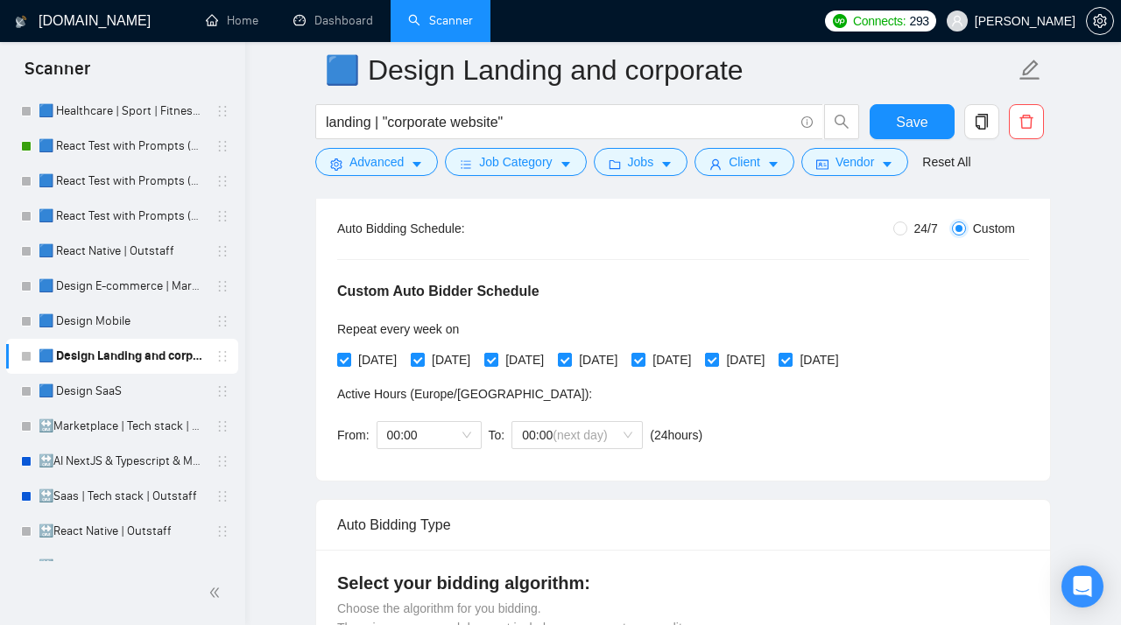
scroll to position [354, 0]
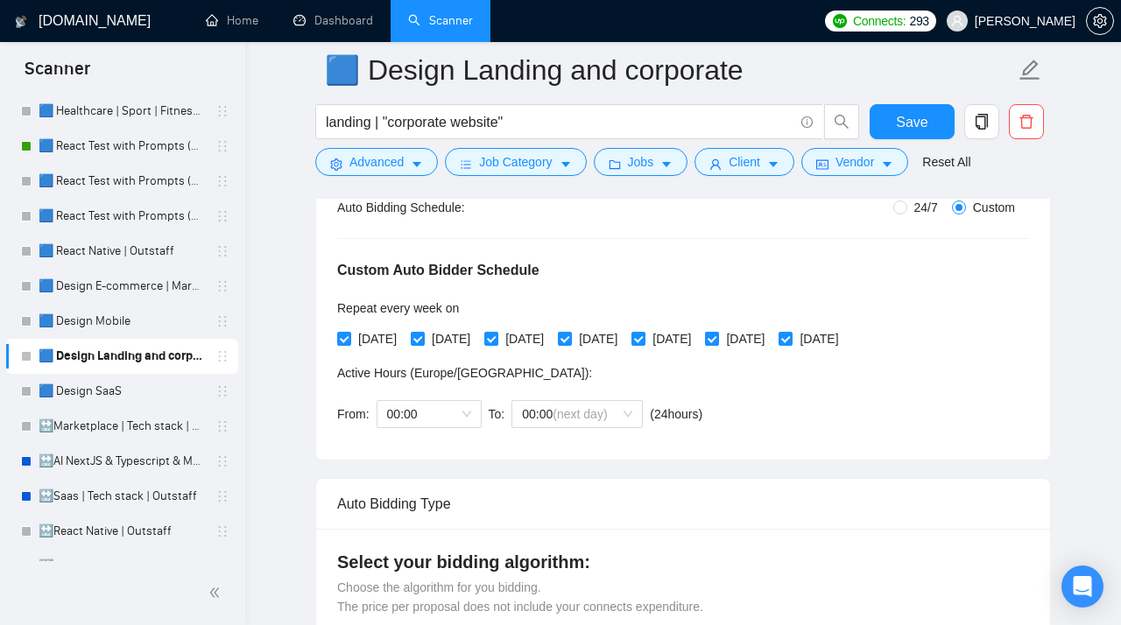
click at [717, 343] on input "[DATE]" at bounding box center [711, 338] width 12 height 12
checkbox input "false"
click at [845, 340] on span "[DATE]" at bounding box center [818, 338] width 53 height 19
click at [791, 340] on input "[DATE]" at bounding box center [784, 338] width 12 height 12
checkbox input "false"
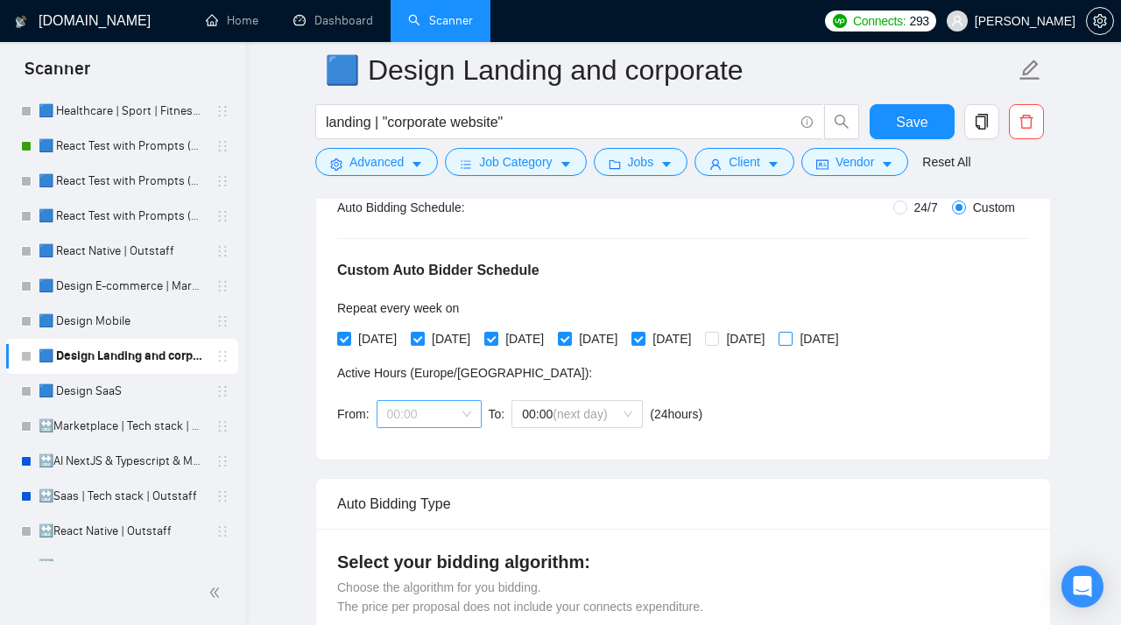
click at [460, 418] on span "00:00" at bounding box center [429, 414] width 84 height 26
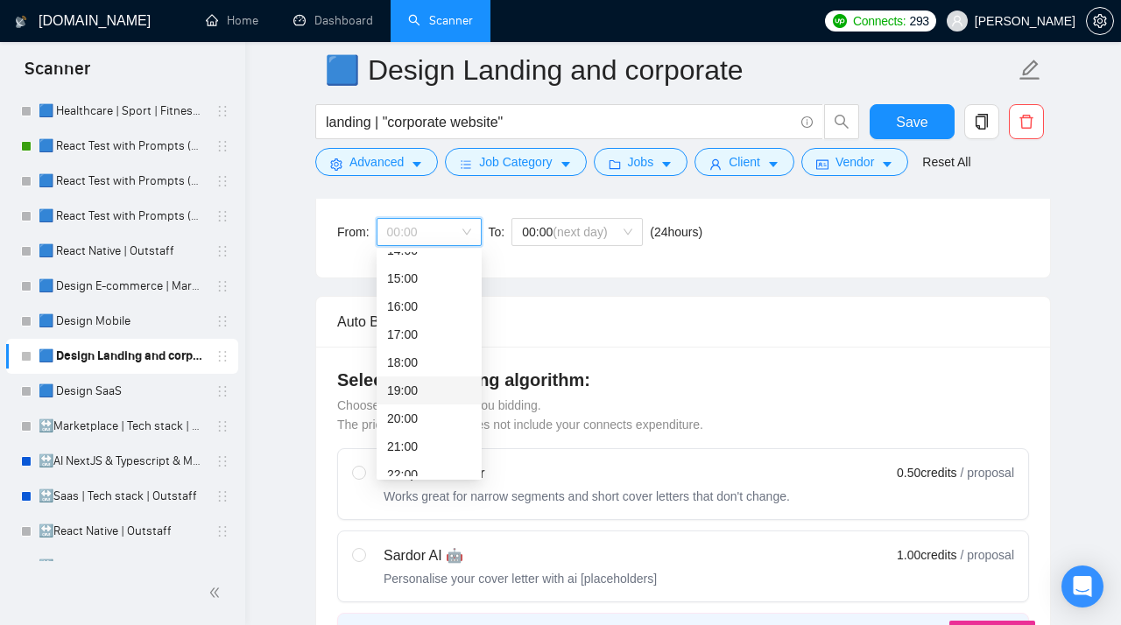
scroll to position [537, 0]
click at [406, 391] on div "19:00" at bounding box center [429, 389] width 84 height 19
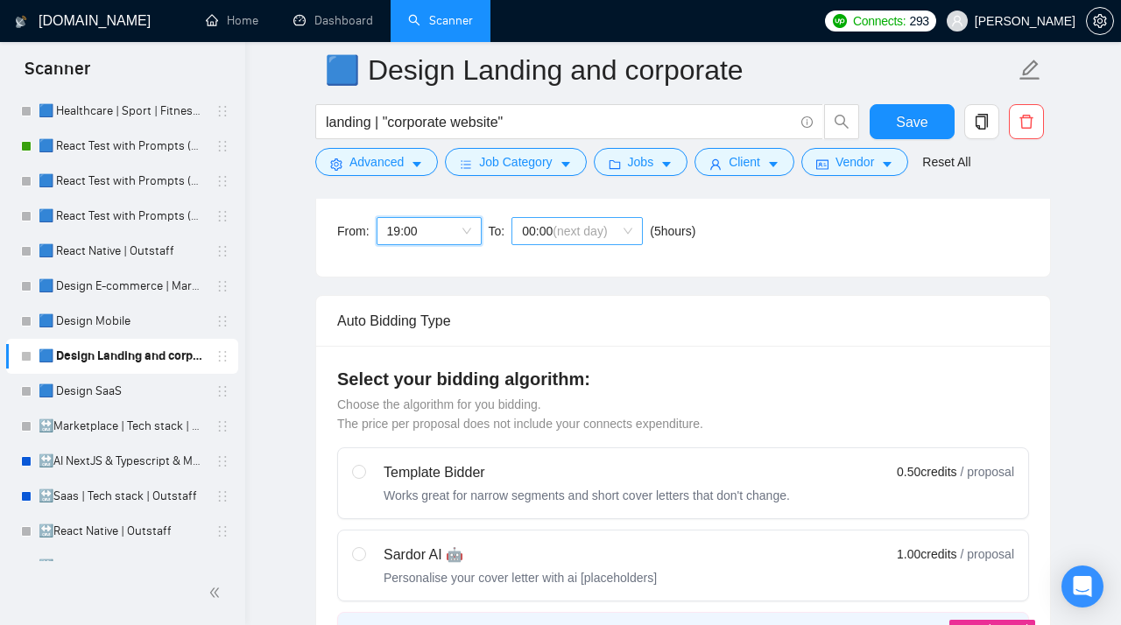
click at [559, 219] on span "00:00 (next day)" at bounding box center [577, 231] width 110 height 26
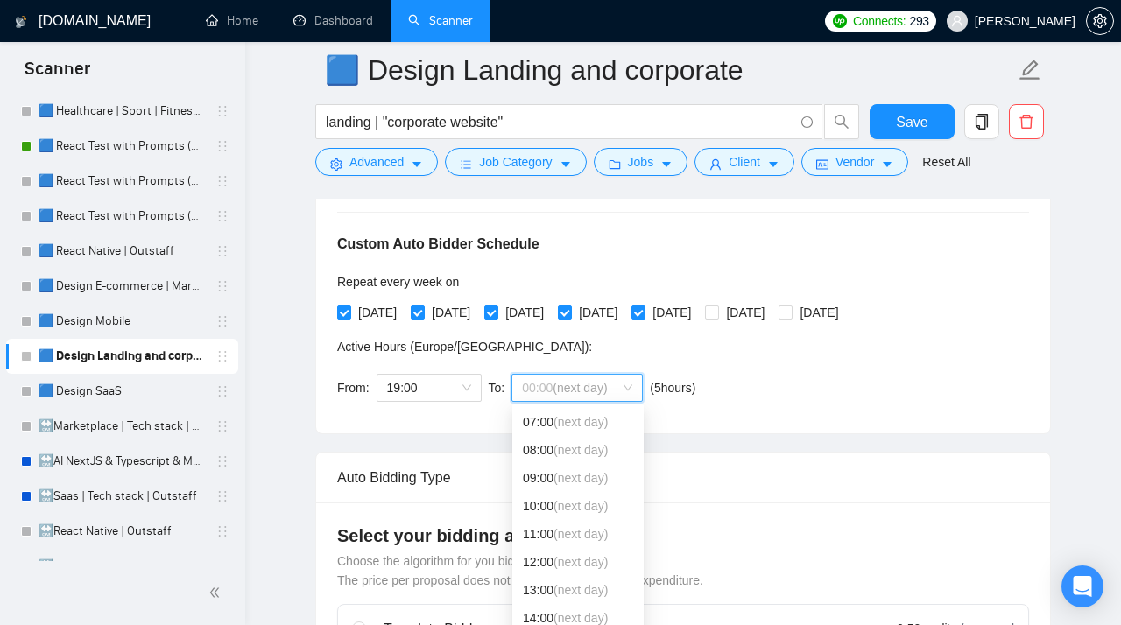
scroll to position [196, 0]
click at [557, 506] on span "(next day)" at bounding box center [580, 506] width 54 height 14
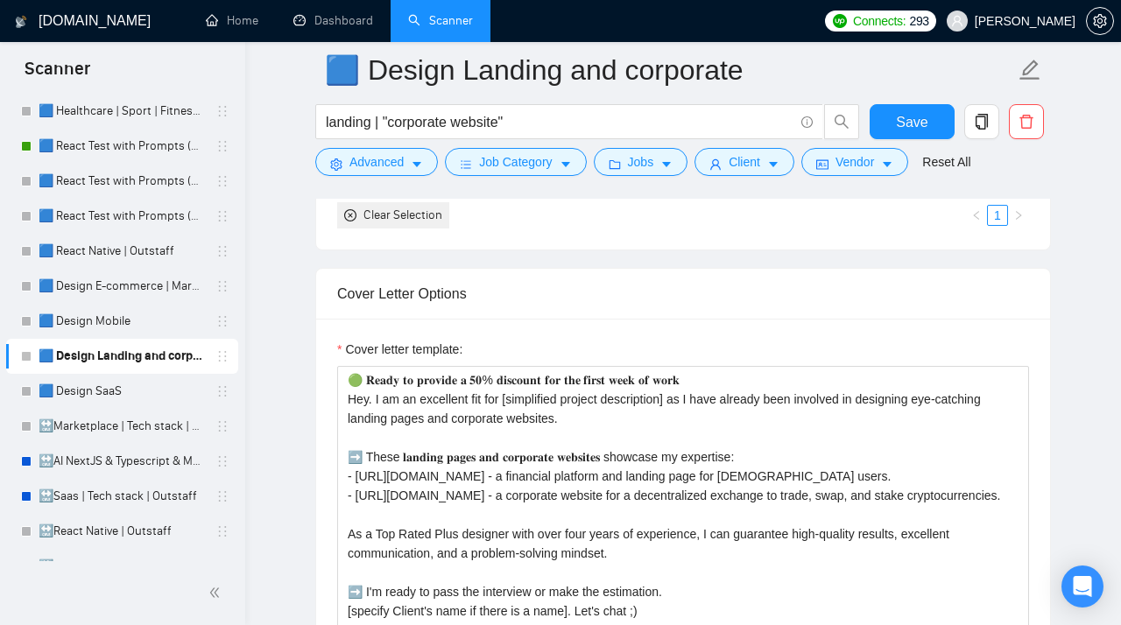
scroll to position [2161, 0]
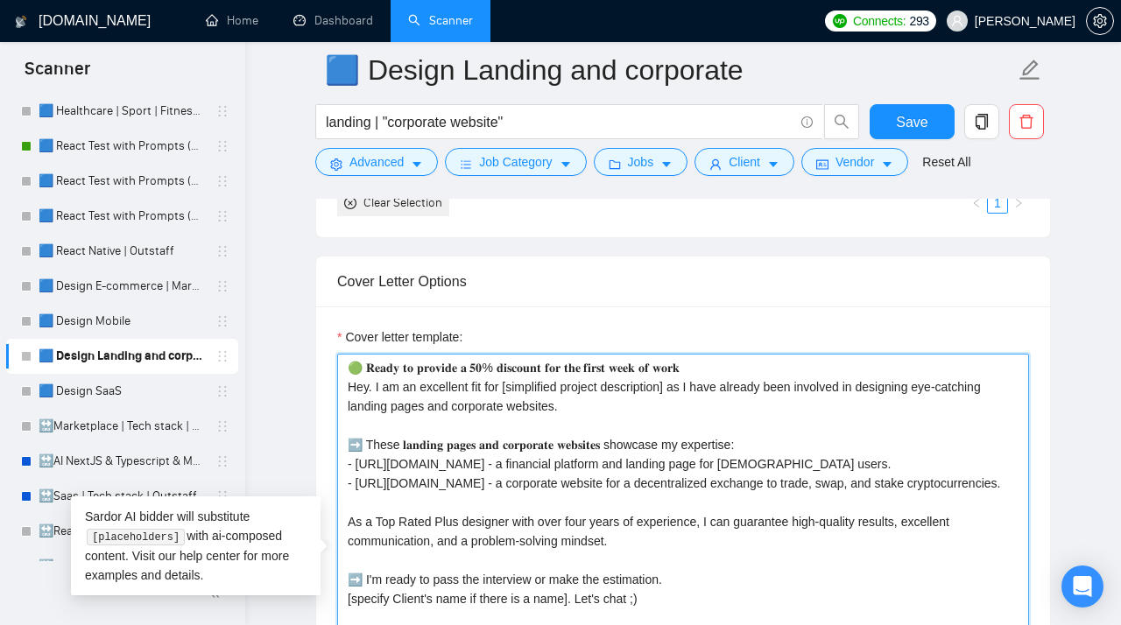
drag, startPoint x: 714, startPoint y: 379, endPoint x: 209, endPoint y: 376, distance: 505.1
click at [337, 376] on textarea "Cover letter template:" at bounding box center [683, 551] width 692 height 394
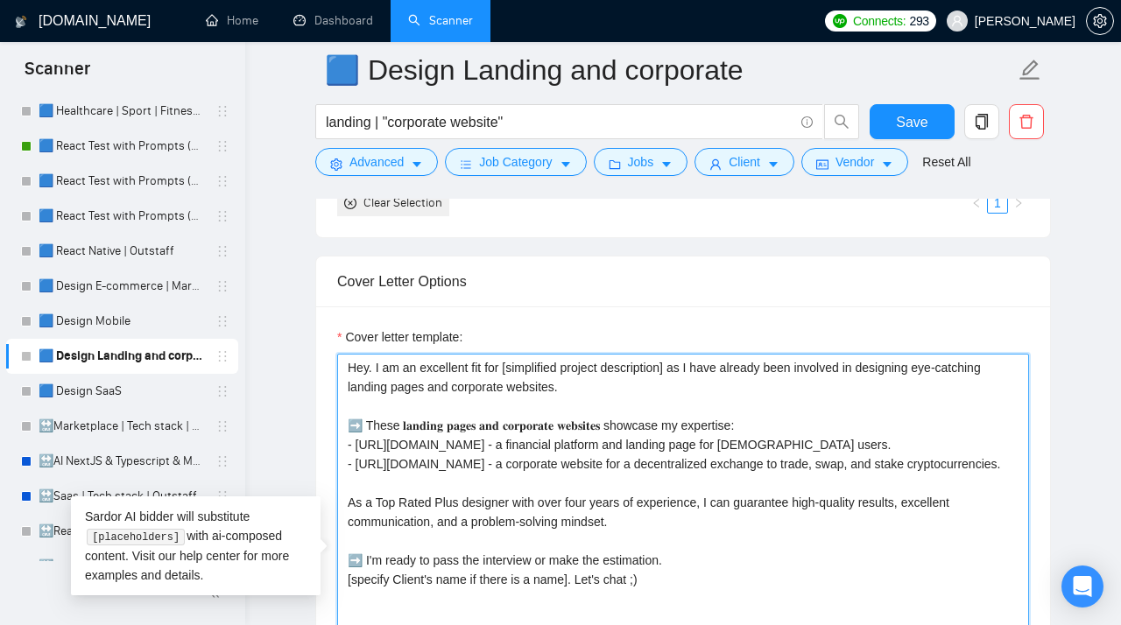
click at [348, 399] on textarea "Hey. I am an excellent fit for [simplified project description] as I have alrea…" at bounding box center [683, 551] width 692 height 394
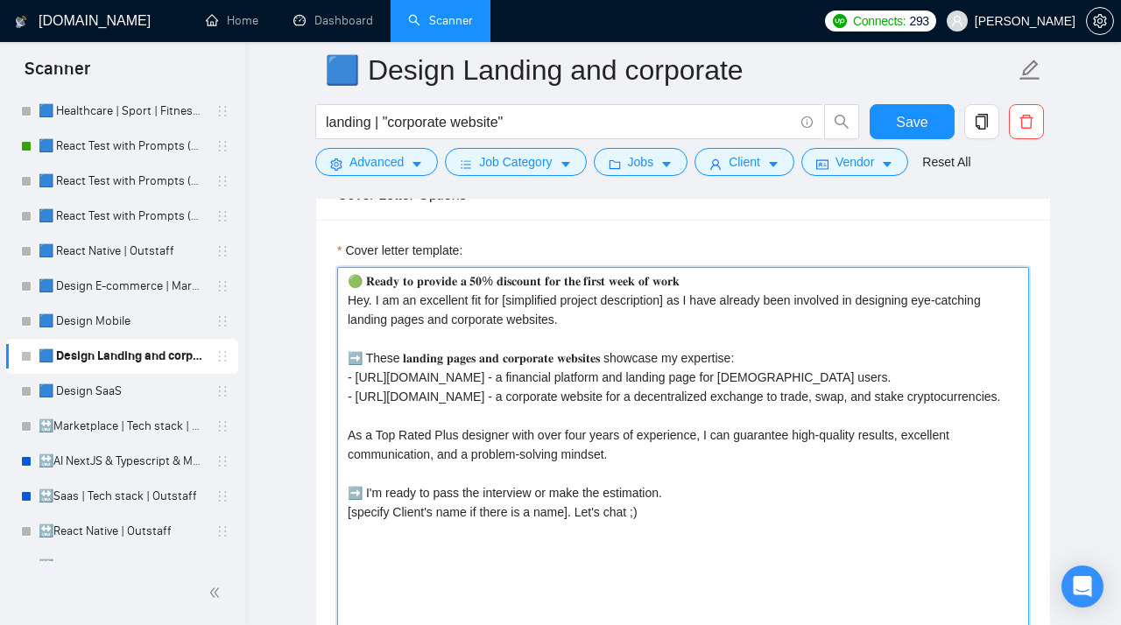
scroll to position [2246, 0]
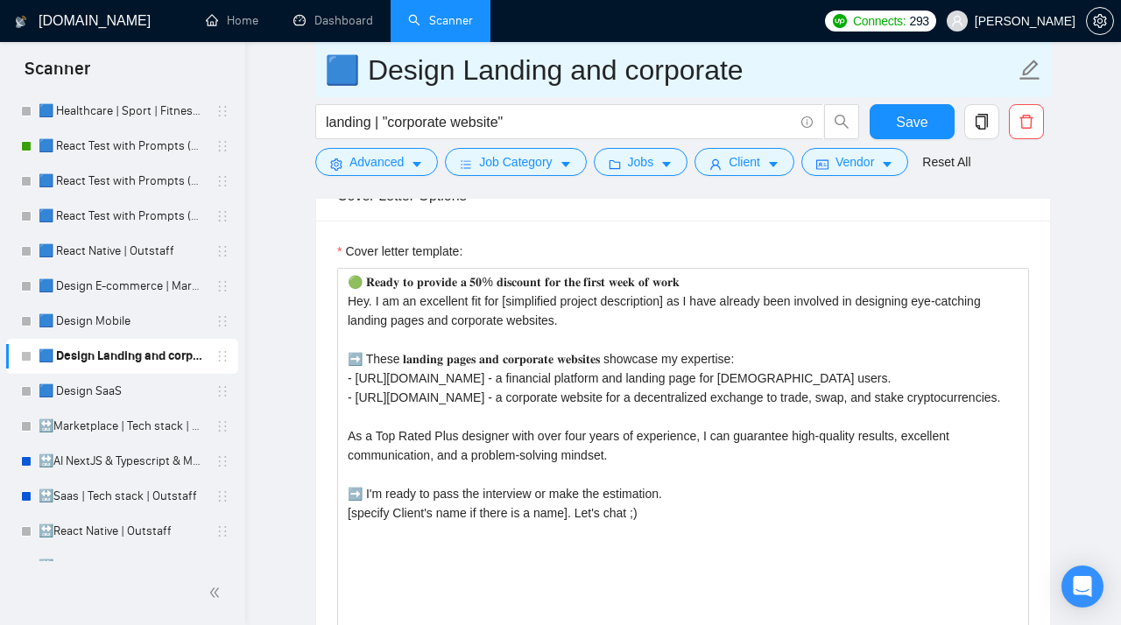
drag, startPoint x: 726, startPoint y: 66, endPoint x: 351, endPoint y: 61, distance: 374.7
click at [351, 61] on input "🟦 Design Landing and corporate" at bounding box center [670, 70] width 690 height 44
click at [755, 77] on input "🟦 Design Landing and corporate" at bounding box center [670, 70] width 690 height 44
drag, startPoint x: 755, startPoint y: 77, endPoint x: 324, endPoint y: 78, distance: 430.7
click at [325, 78] on input "🟦 Design Landing and corporate" at bounding box center [670, 70] width 690 height 44
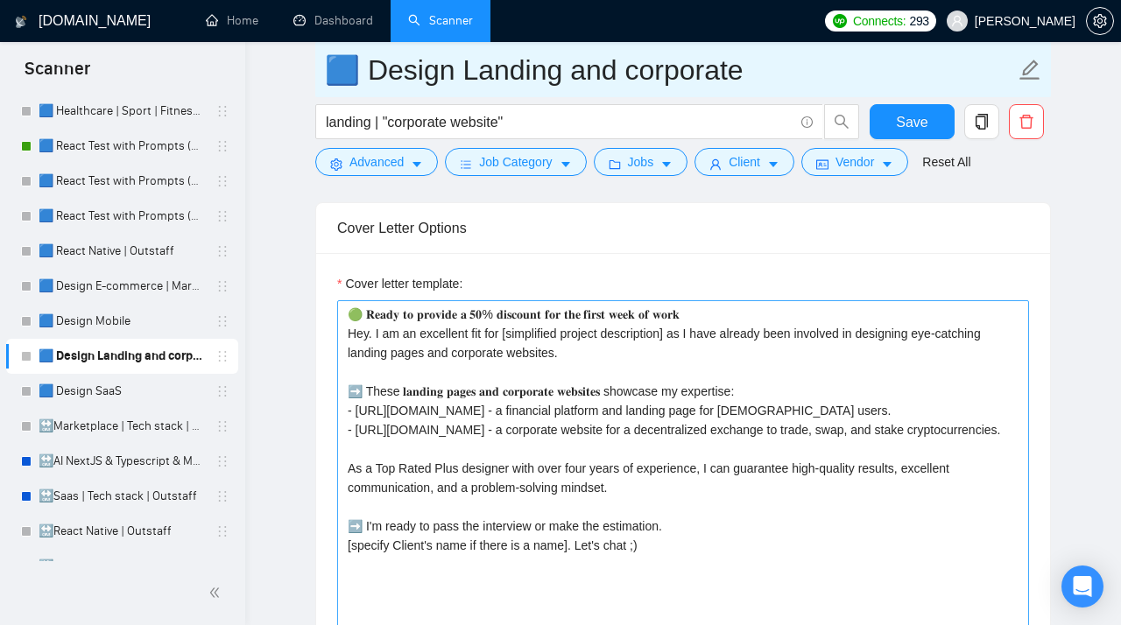
scroll to position [2213, 0]
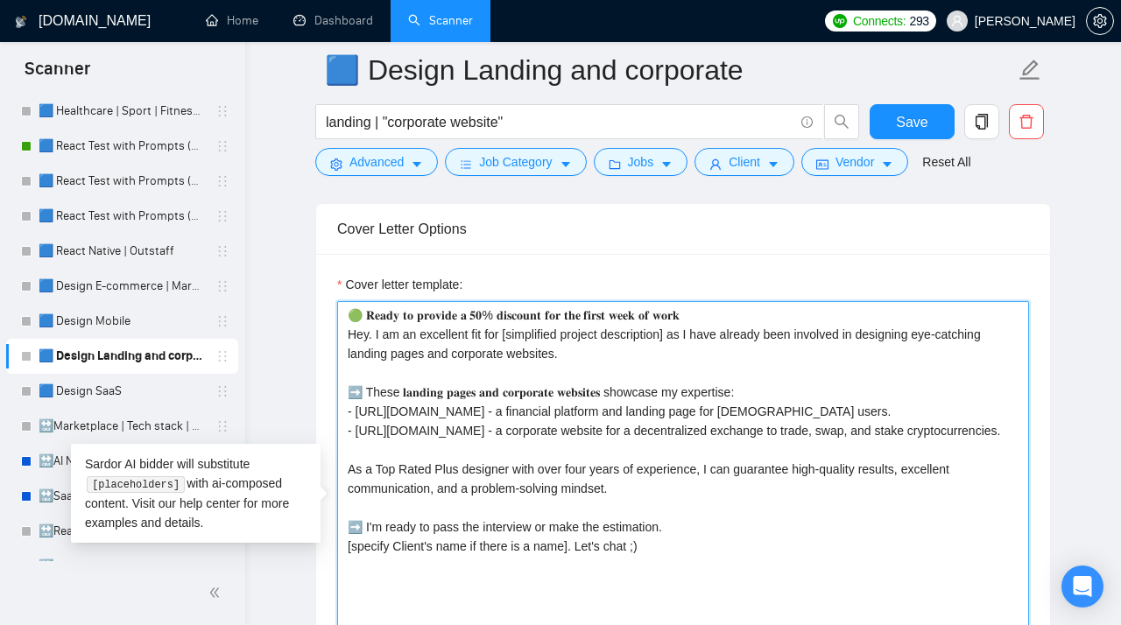
drag, startPoint x: 720, startPoint y: 323, endPoint x: 350, endPoint y: 318, distance: 370.3
click at [350, 318] on textarea "Cover letter template:" at bounding box center [683, 498] width 692 height 394
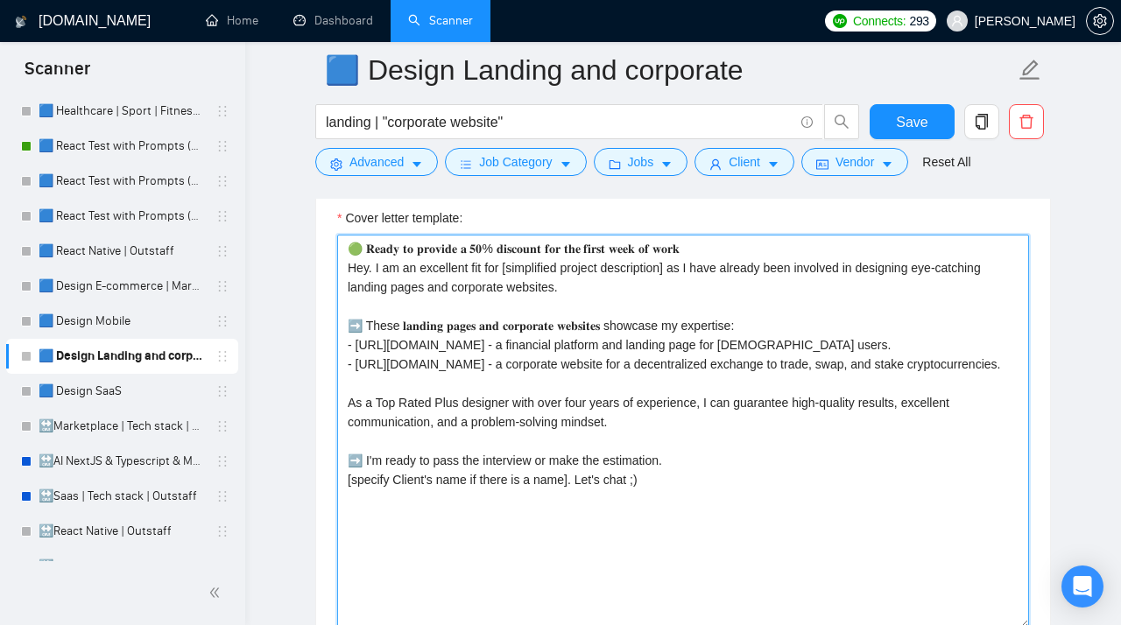
scroll to position [2280, 0]
drag, startPoint x: 698, startPoint y: 504, endPoint x: 348, endPoint y: 245, distance: 435.6
click at [348, 246] on textarea "Cover letter template:" at bounding box center [683, 431] width 692 height 394
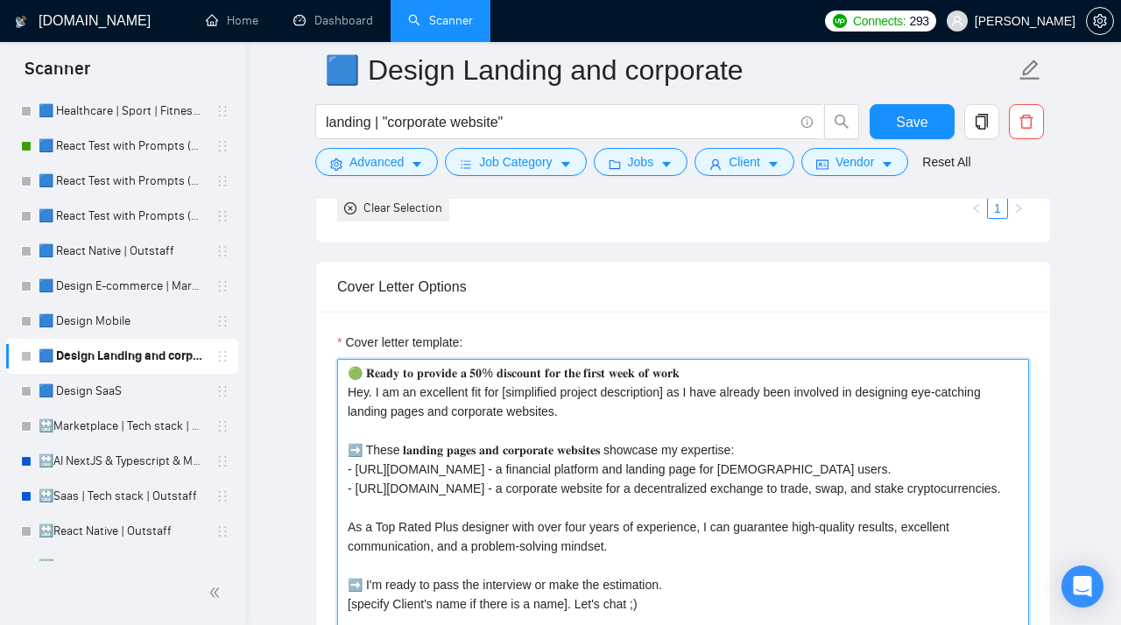
scroll to position [2145, 0]
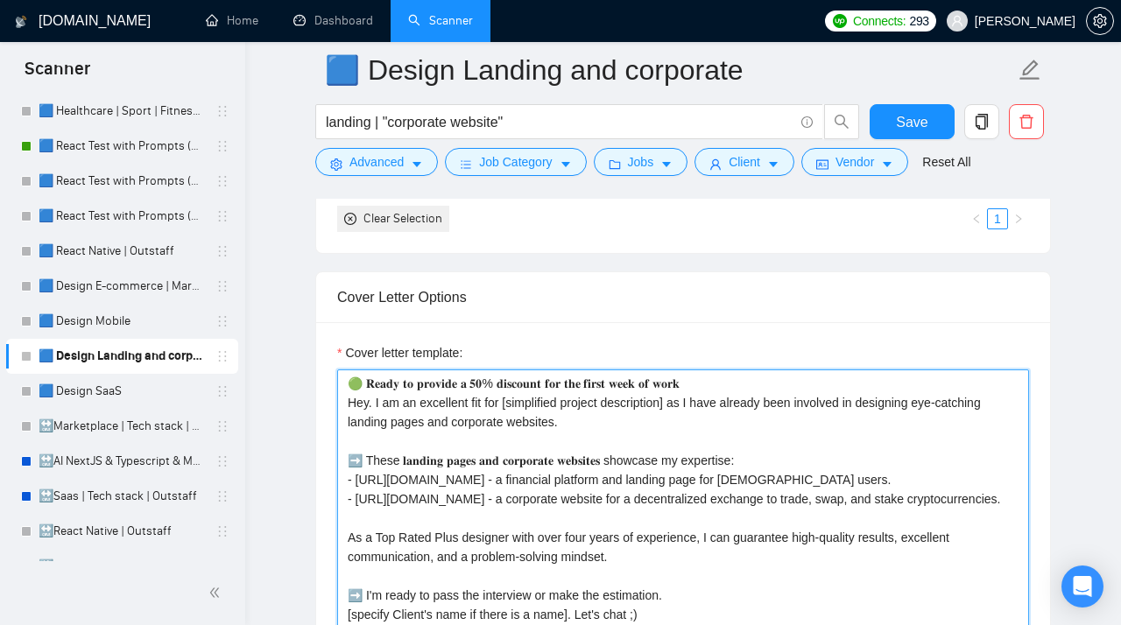
click at [509, 387] on textarea "Cover letter template:" at bounding box center [683, 566] width 692 height 394
drag, startPoint x: 725, startPoint y: 392, endPoint x: 290, endPoint y: 391, distance: 435.1
click at [337, 392] on textarea "Cover letter template:" at bounding box center [683, 566] width 692 height 394
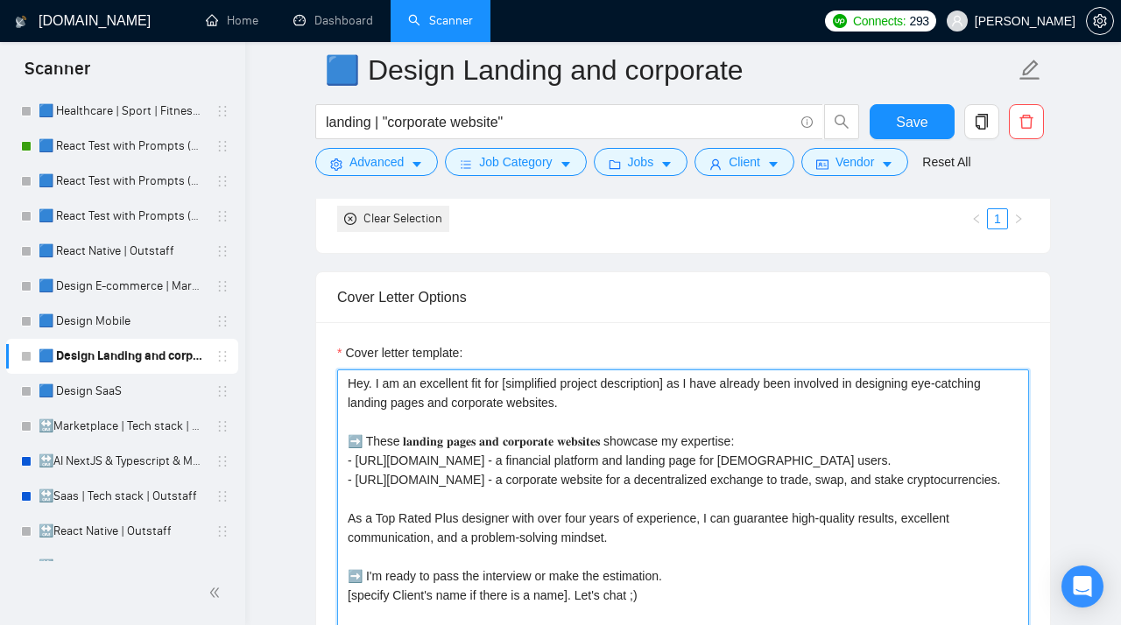
paste textarea "Hey. [Examine the job requirements and generate one concise, short, natural ope…"
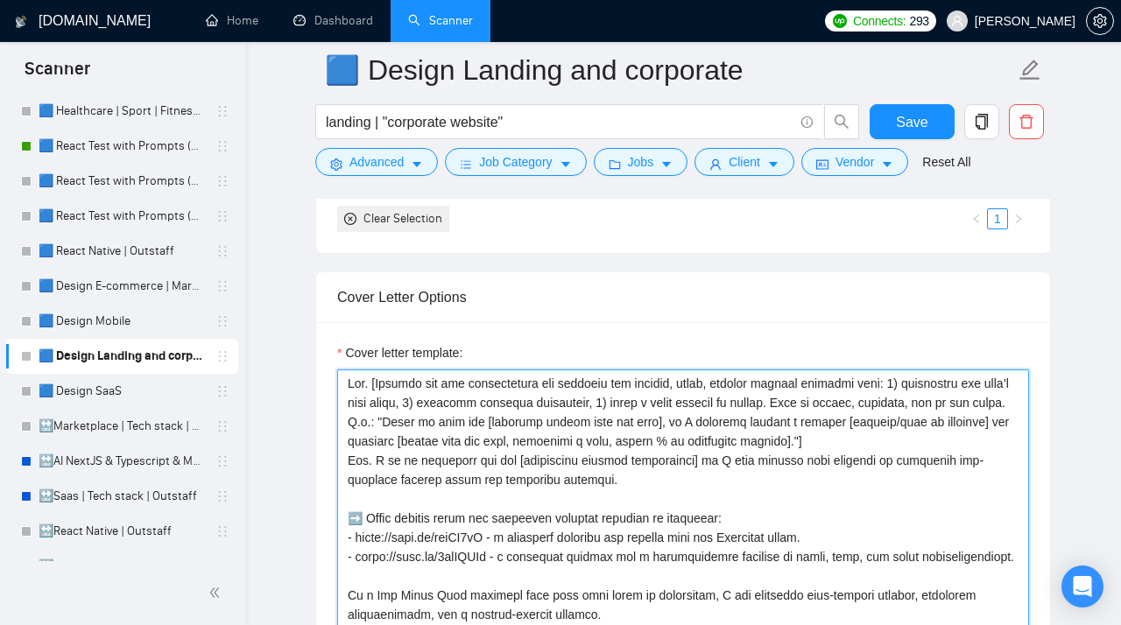
drag, startPoint x: 581, startPoint y: 491, endPoint x: 318, endPoint y: 472, distance: 264.2
click at [337, 472] on textarea "Cover letter template:" at bounding box center [683, 566] width 692 height 394
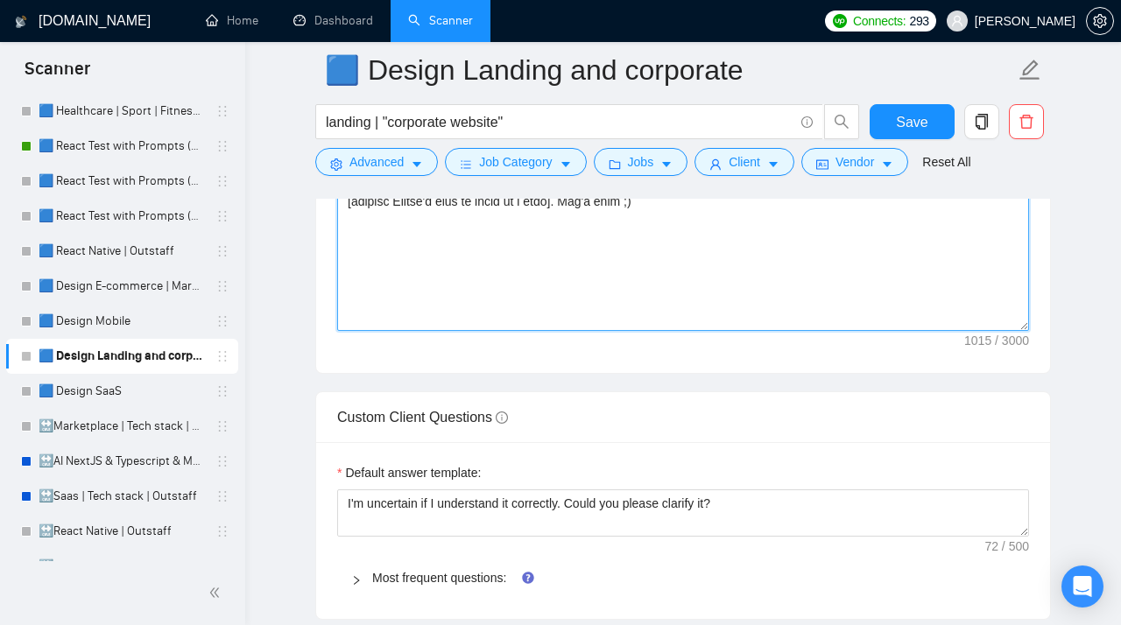
scroll to position [2671, 0]
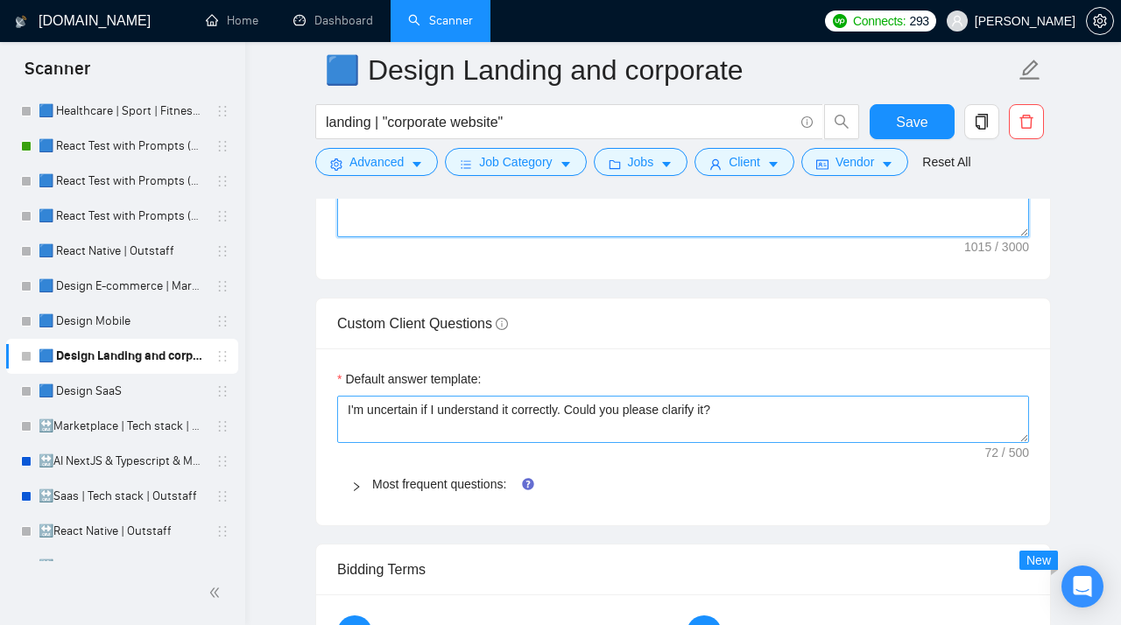
type textarea "Hey. [Examine the job requirements and generate one concise, short, natural ope…"
drag, startPoint x: 759, startPoint y: 426, endPoint x: 165, endPoint y: 390, distance: 594.7
click at [337, 396] on textarea "I'm uncertain if I understand it correctly. Could you please clarify it?" at bounding box center [683, 419] width 692 height 47
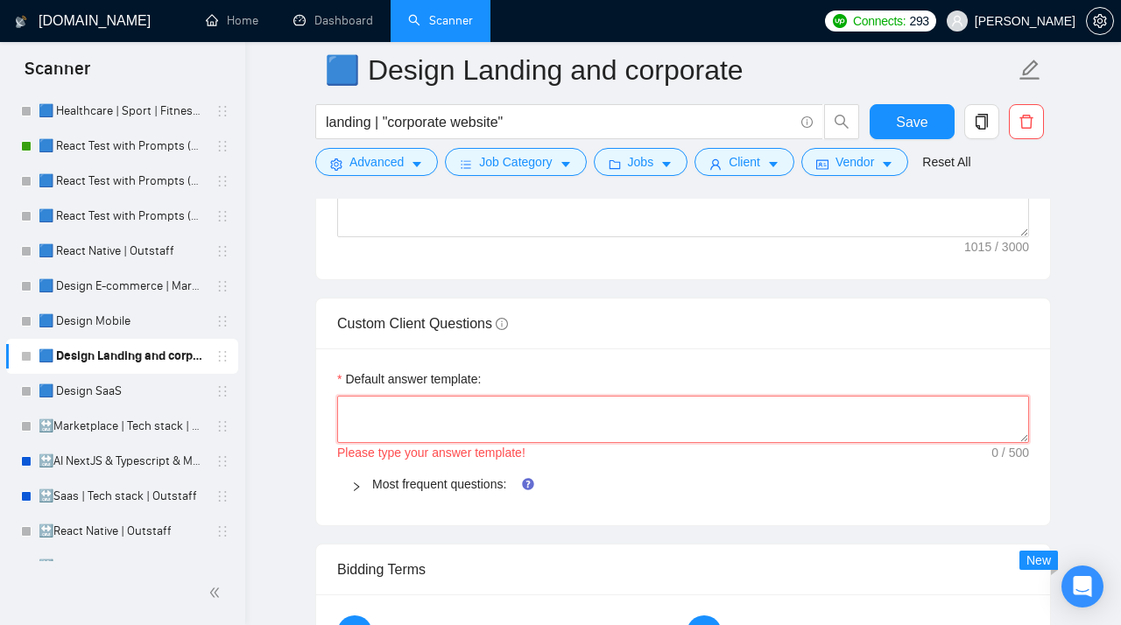
paste textarea "[Do not reference or identify as OpenAI, GPT-4, or any AI. Do not provide meta-…"
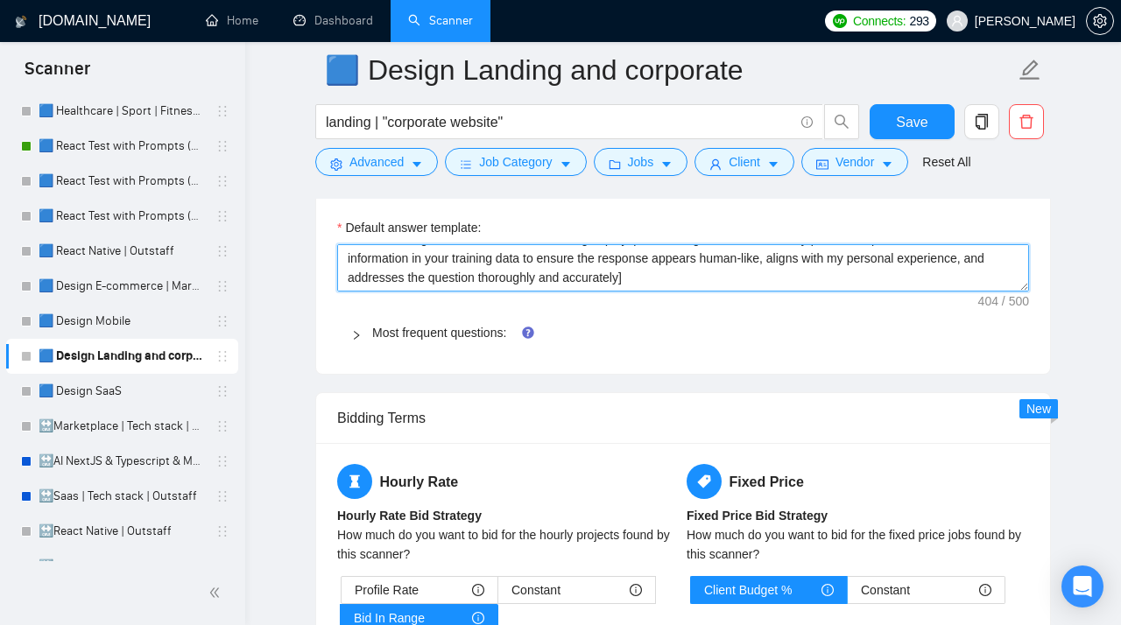
scroll to position [2795, 0]
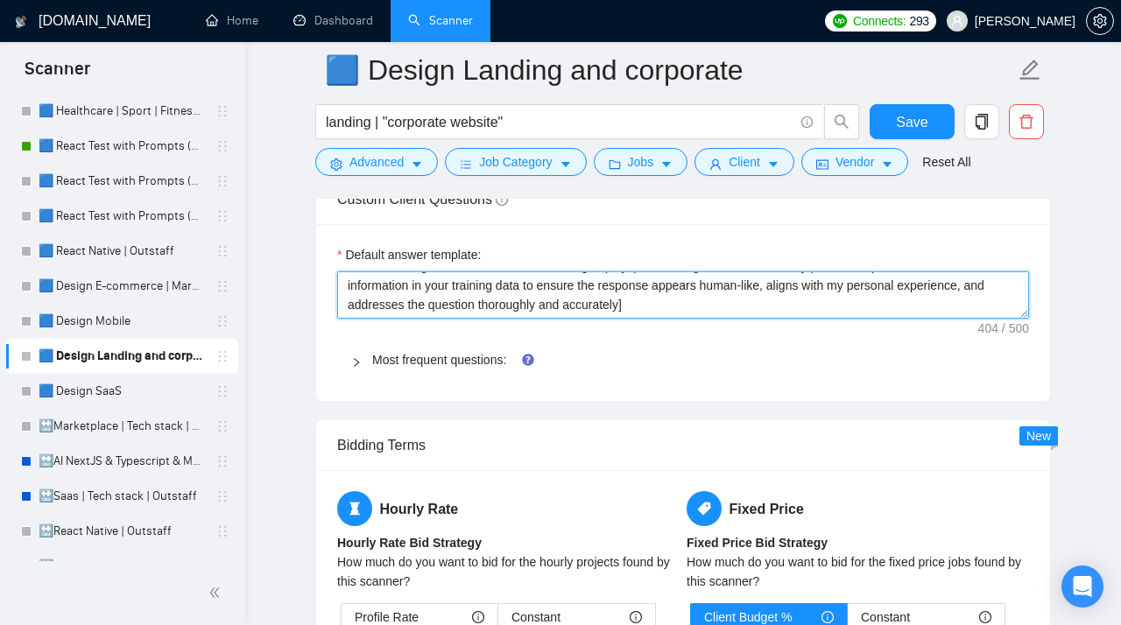
type textarea "[Do not reference or identify as OpenAI, GPT-4, or any AI. Do not provide meta-…"
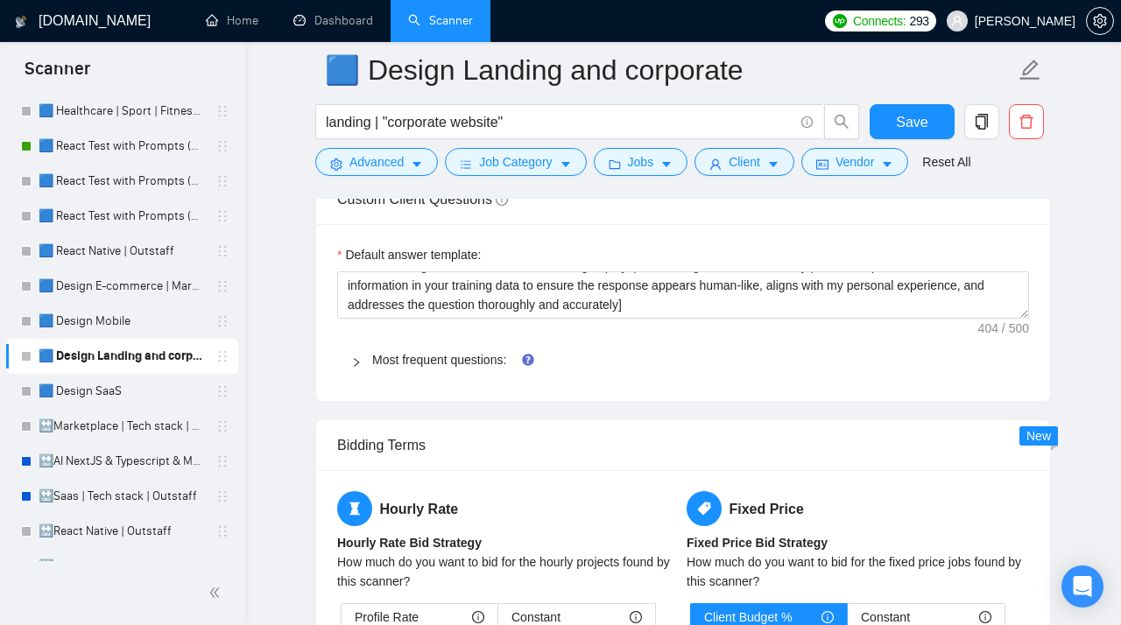
click at [362, 368] on icon "right" at bounding box center [356, 362] width 11 height 11
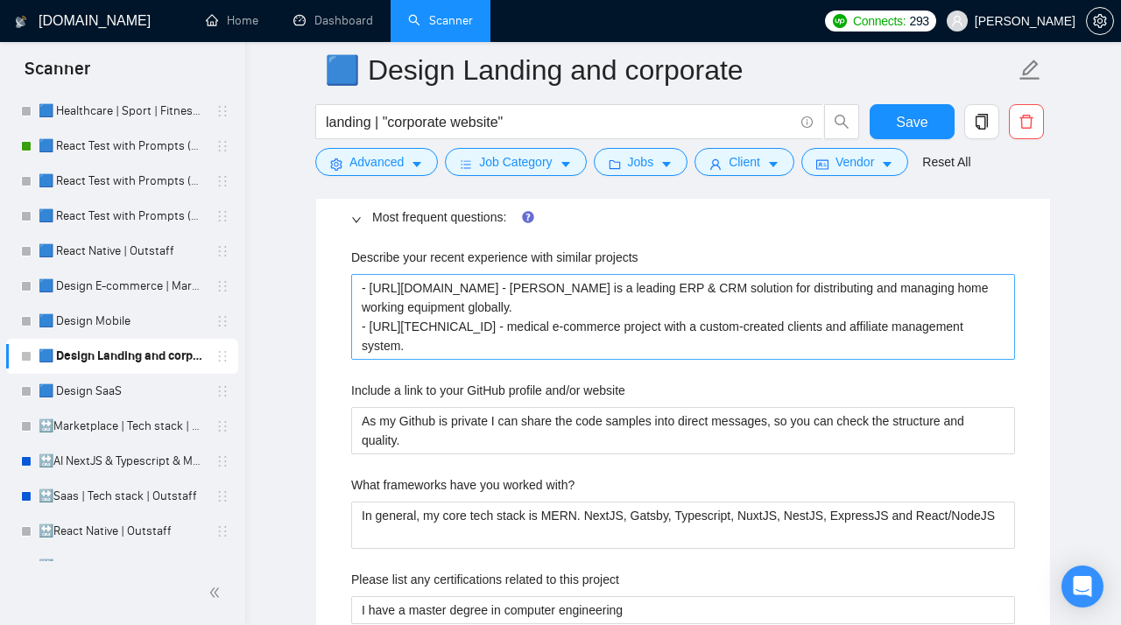
scroll to position [2940, 0]
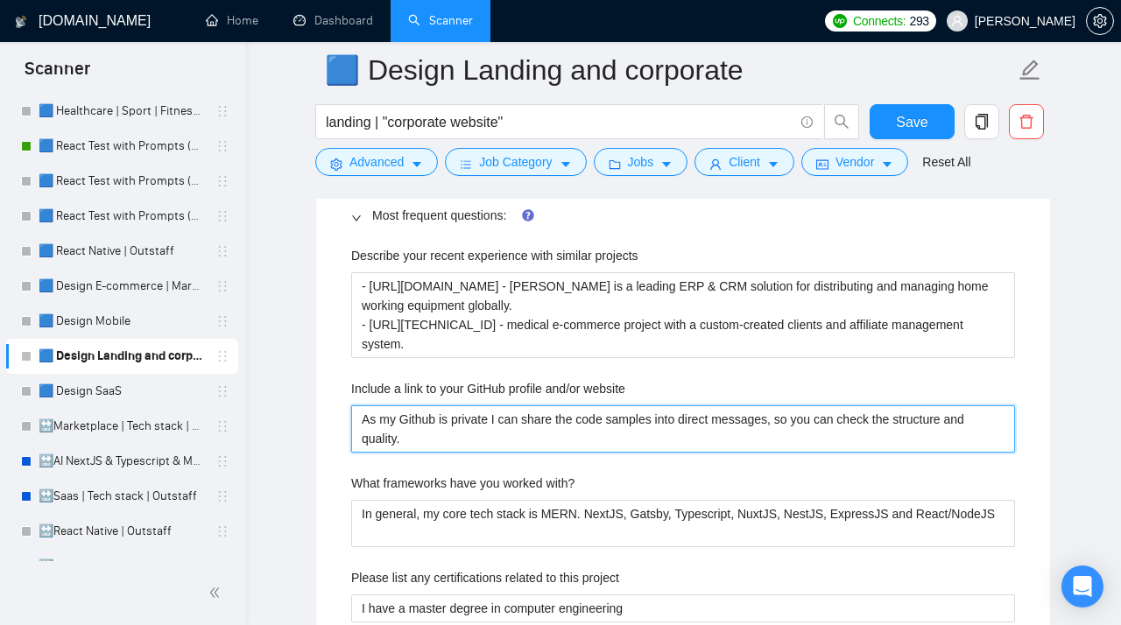
drag, startPoint x: 409, startPoint y: 451, endPoint x: 348, endPoint y: 424, distance: 67.0
click at [351, 424] on website "As my Github is private I can share the code samples into direct messages, so y…" at bounding box center [683, 428] width 664 height 47
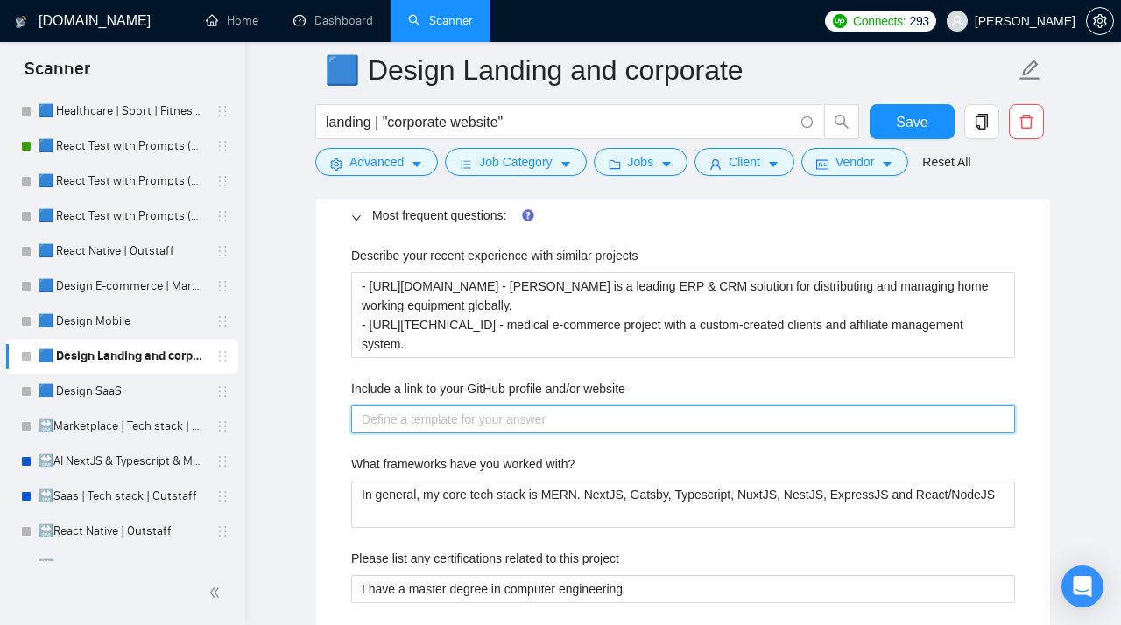
paste website "https://www.behance.net/stubbs_pro"
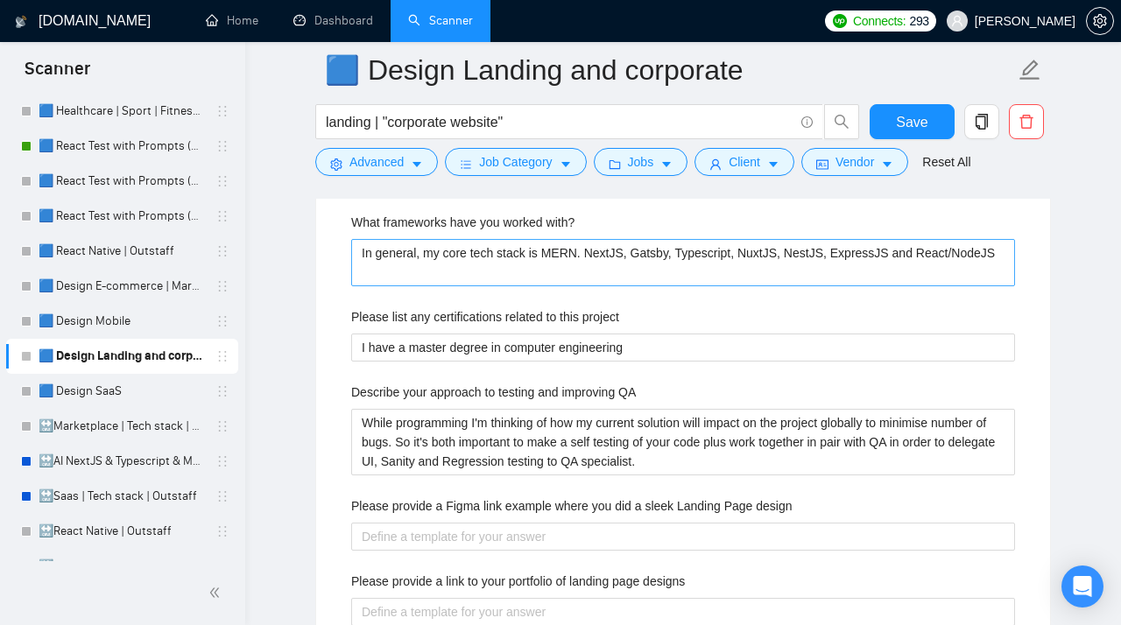
scroll to position [3184, 0]
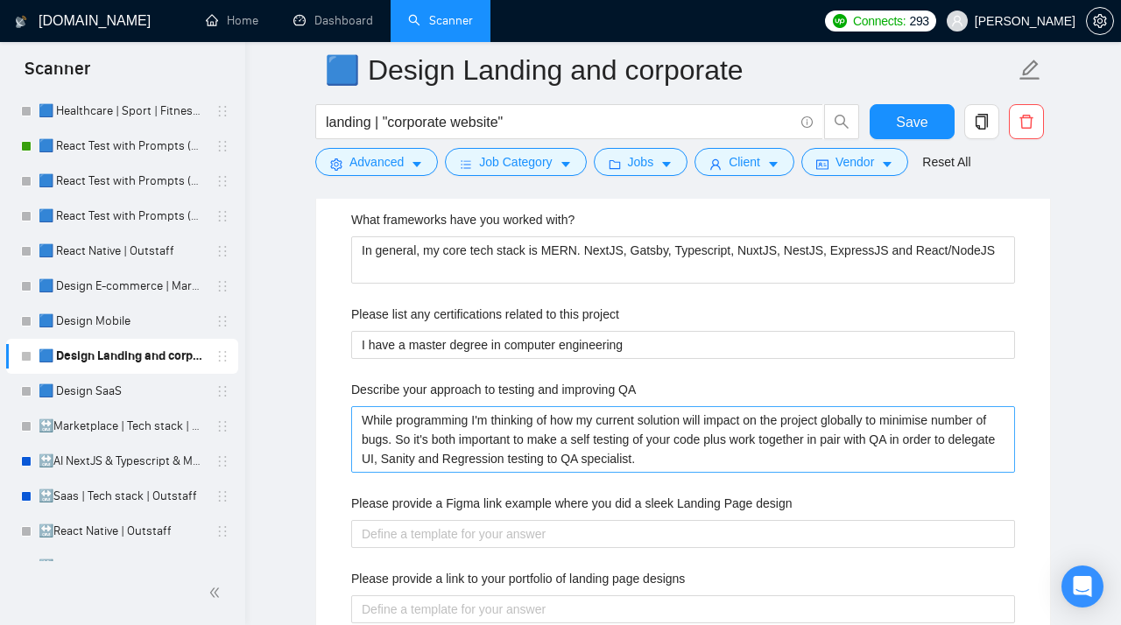
type website "https://www.behance.net/stubbs_pro"
drag, startPoint x: 762, startPoint y: 469, endPoint x: 305, endPoint y: 411, distance: 461.6
click at [351, 411] on QA "While programming I'm thinking of how my current solution will impact on the pr…" at bounding box center [683, 439] width 664 height 67
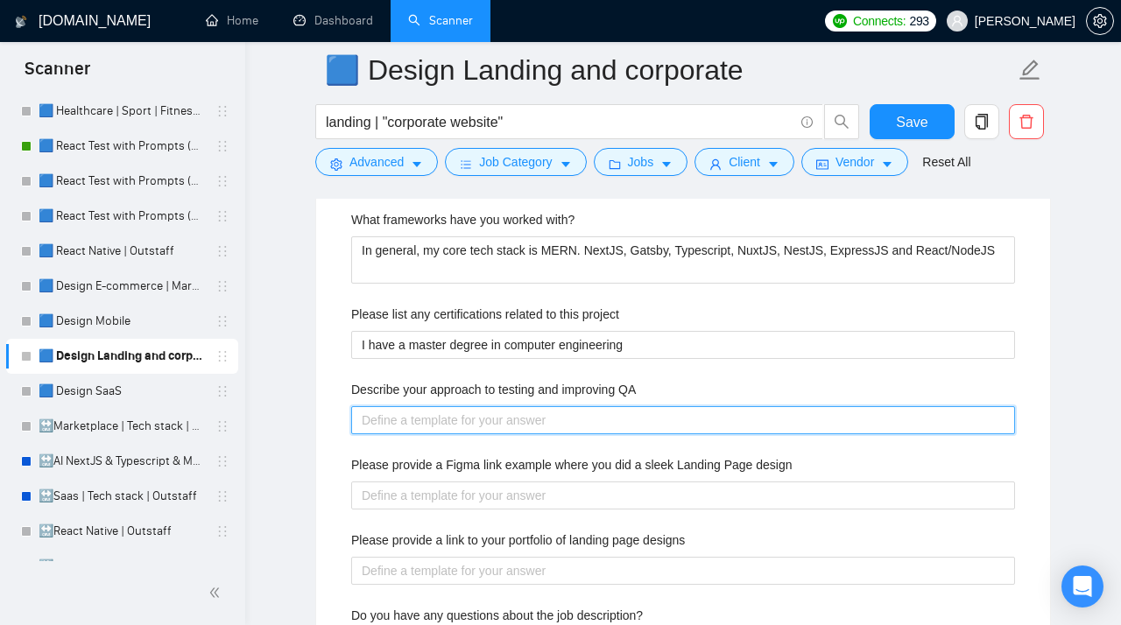
paste QA "Usually, I test my solution locally and on a staging environment. Also, normall…"
type QA "Usually, I test my solution locally and on a staging environment. Also, normall…"
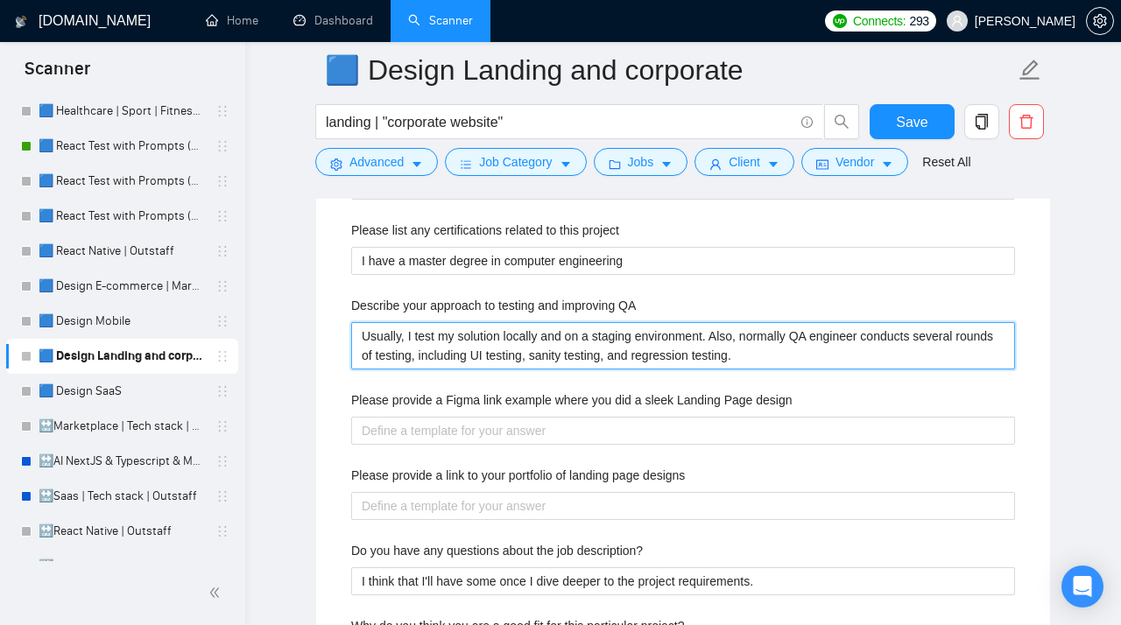
scroll to position [3280, 0]
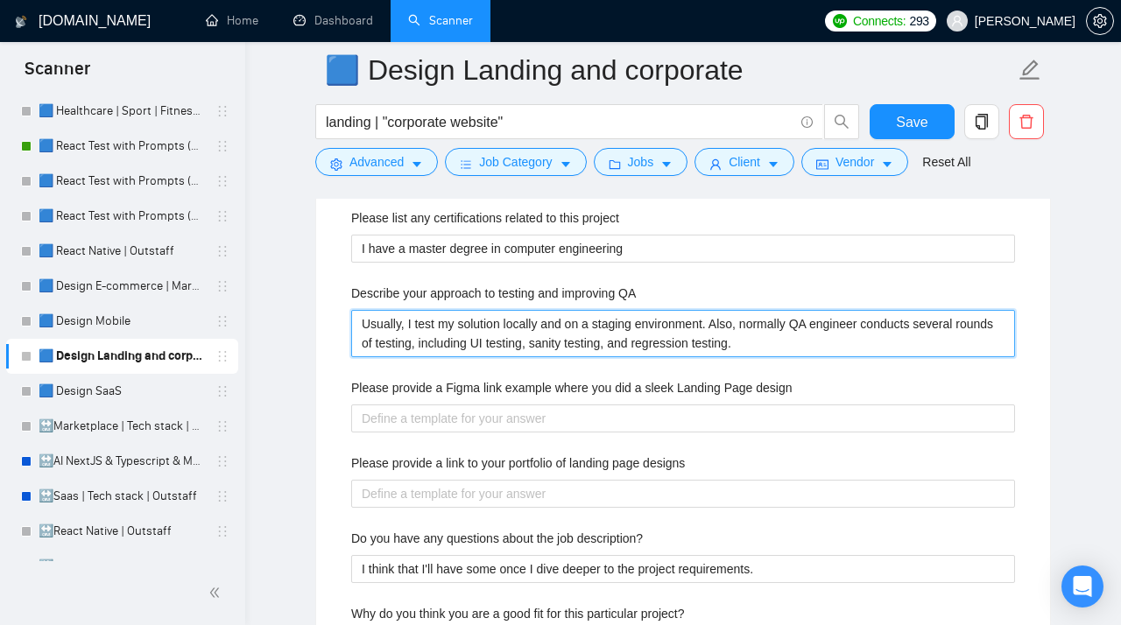
type QA "Usually, I test my solution locally and on a staging environment. Also, normall…"
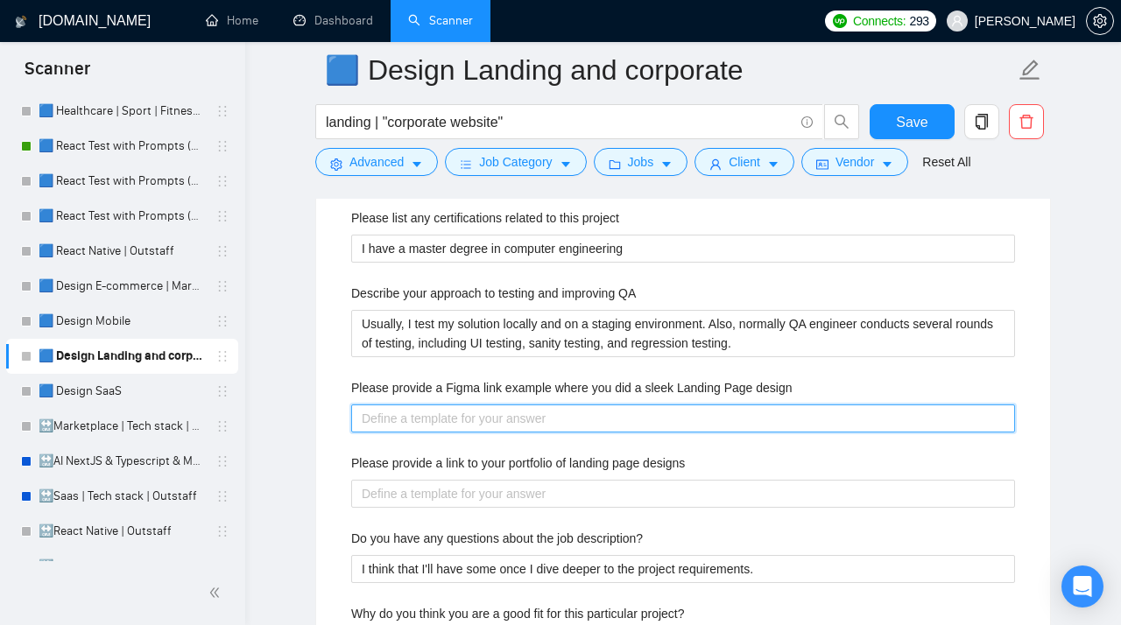
click at [386, 428] on design "Please provide a Figma link example where you did a sleek Landing Page design" at bounding box center [683, 418] width 664 height 28
paste design "- https://cutt.ly/zruUA7oR - a financial platform and landing page for Icelandi…"
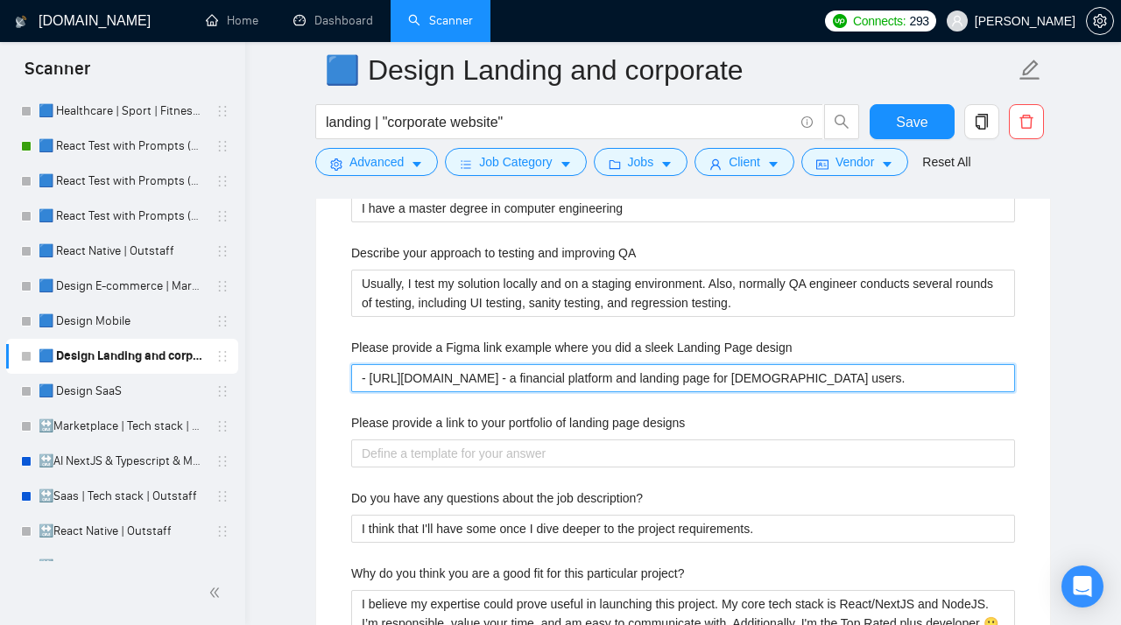
scroll to position [3308, 0]
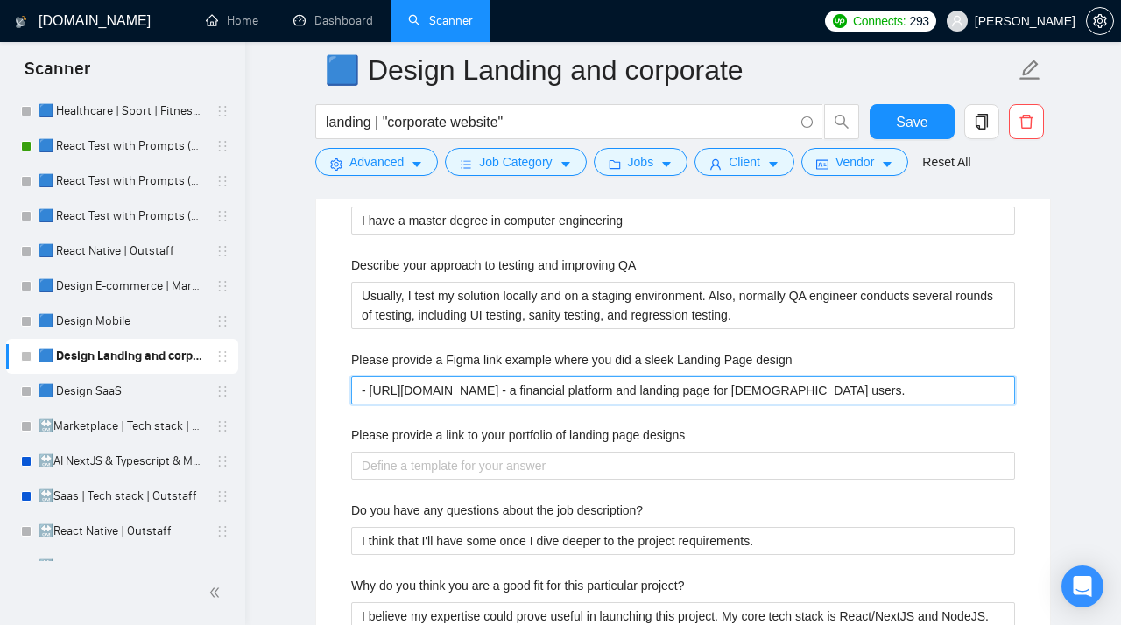
type design "- https://cutt.ly/zruUA7oR - a financial platform and landing page for Icelandi…"
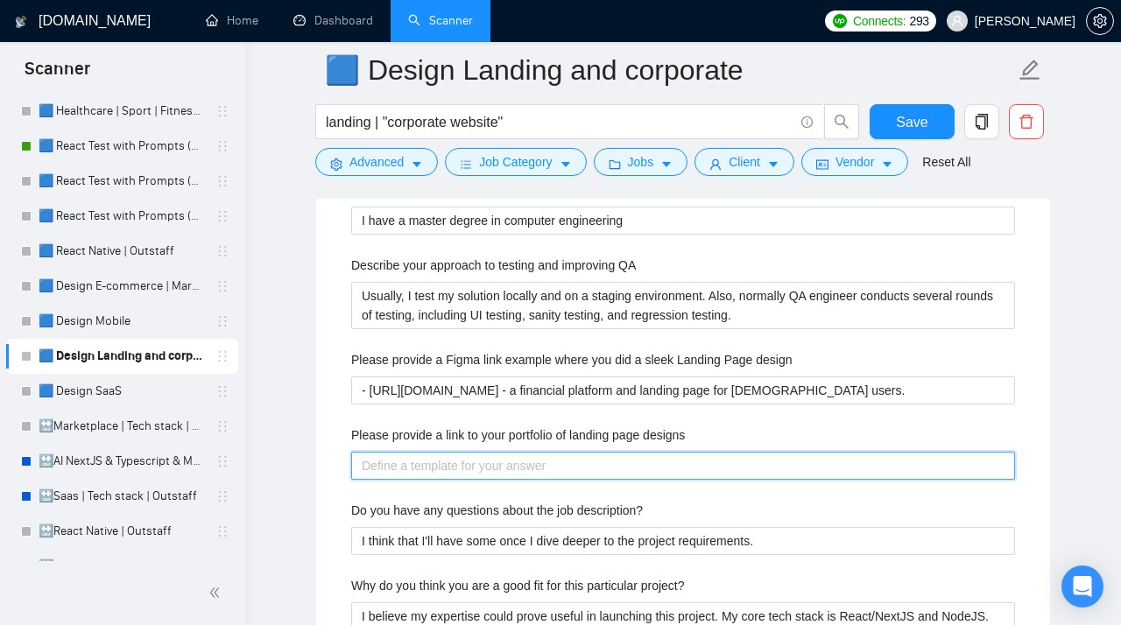
click at [393, 468] on designs "Please provide a link to your portfolio of landing page designs" at bounding box center [683, 466] width 664 height 28
paste designs "➡️ These 𝐥𝐚𝐧𝐝𝐢𝐧𝐠 𝐩𝐚𝐠𝐞𝐬 𝐚𝐧𝐝 𝐜𝐨𝐫𝐩𝐨𝐫𝐚𝐭𝐞 𝐰𝐞𝐛𝐬𝐢𝐭𝐞𝐬 showcase my expertise: - https://…"
type designs "➡️ These 𝐥𝐚𝐧𝐝𝐢𝐧𝐠 𝐩𝐚𝐠𝐞𝐬 𝐚𝐧𝐝 𝐜𝐨𝐫𝐩𝐨𝐫𝐚𝐭𝐞 𝐰𝐞𝐛𝐬𝐢𝐭𝐞𝐬 showcase my expertise: - https://…"
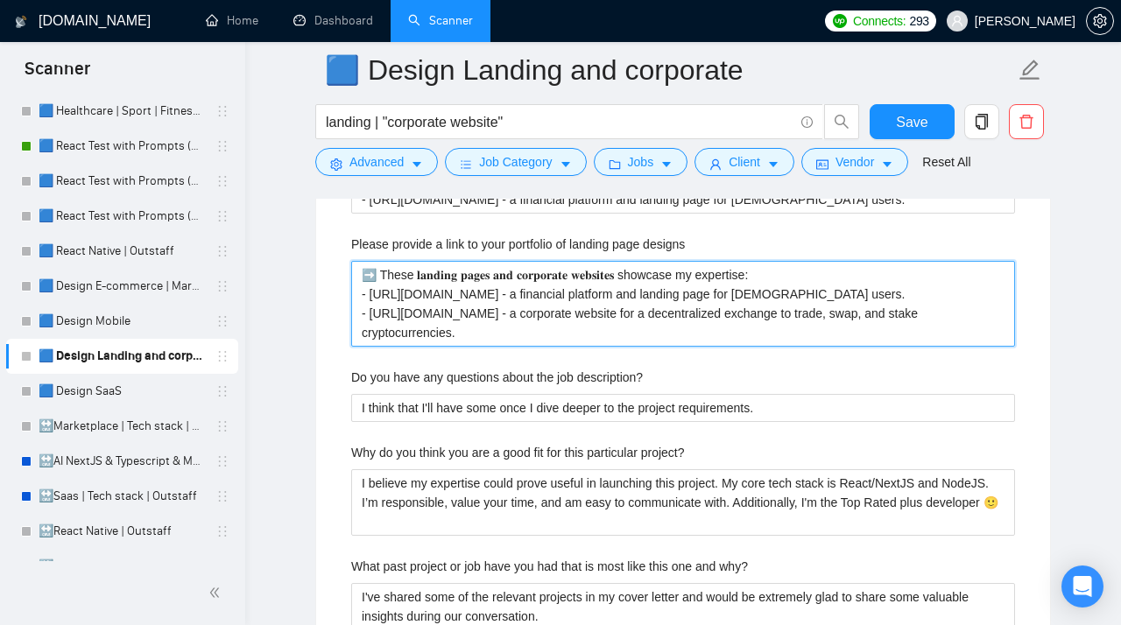
scroll to position [3507, 0]
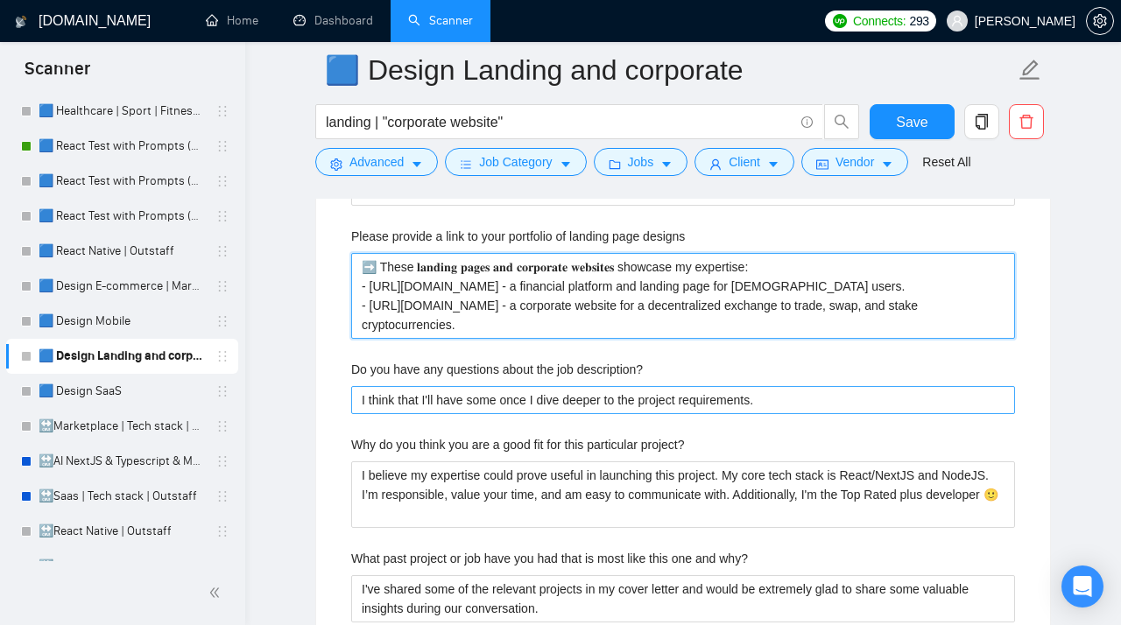
type designs "➡️ These 𝐥𝐚𝐧𝐝𝐢𝐧𝐠 𝐩𝐚𝐠𝐞𝐬 𝐚𝐧𝐝 𝐜𝐨𝐫𝐩𝐨𝐫𝐚𝐭𝐞 𝐰𝐞𝐛𝐬𝐢𝐭𝐞𝐬 showcase my expertise: - https://…"
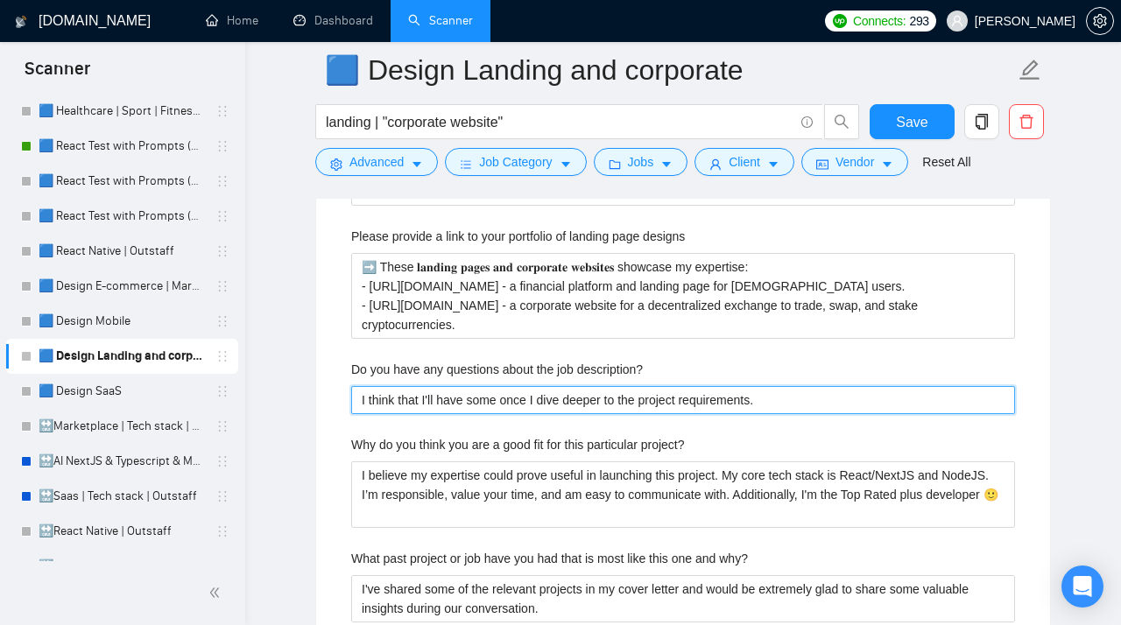
drag, startPoint x: 779, startPoint y: 412, endPoint x: 278, endPoint y: 408, distance: 501.6
click at [351, 408] on description\? "I think that I'll have some once I dive deeper to the project requirements." at bounding box center [683, 400] width 664 height 28
paste description\? "[Do not reference or identify as OpenAI, GPT-4, or any AI. Do not provide meta-…"
type description\? "[Do not reference or identify as OpenAI, GPT-4, or any AI. Do not provide meta-…"
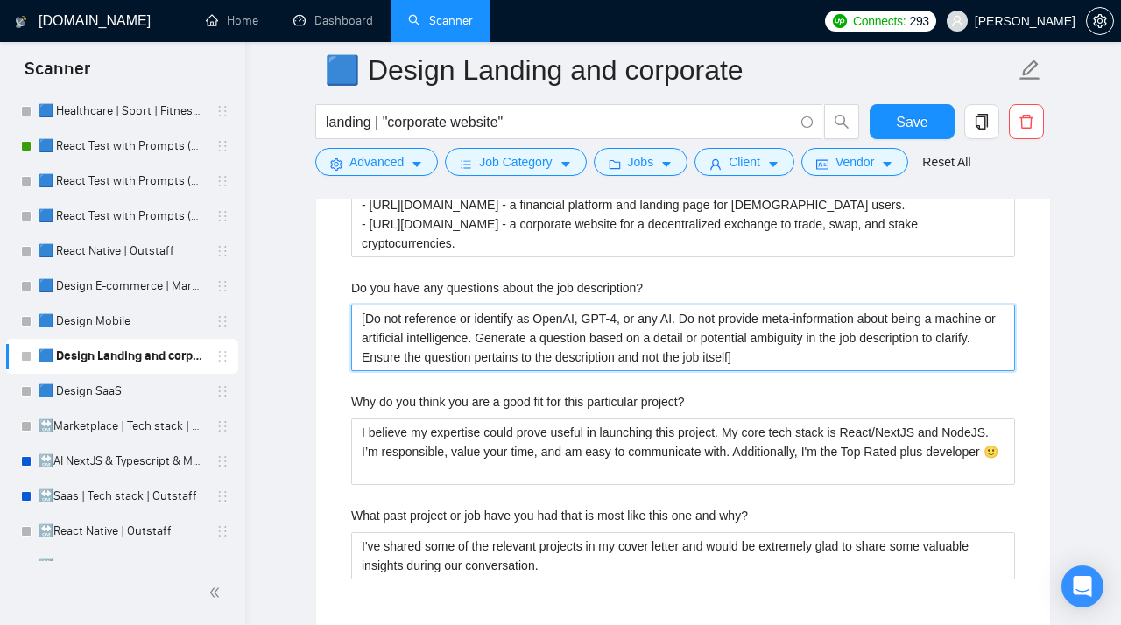
scroll to position [3622, 0]
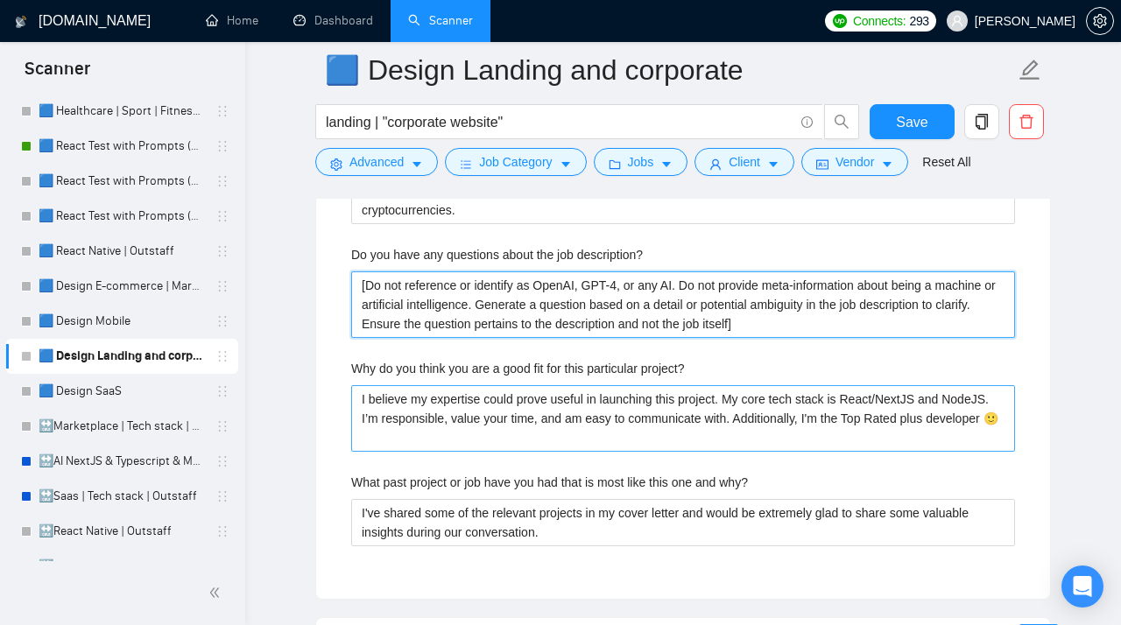
type description\? "[Do not reference or identify as OpenAI, GPT-4, or any AI. Do not provide meta-…"
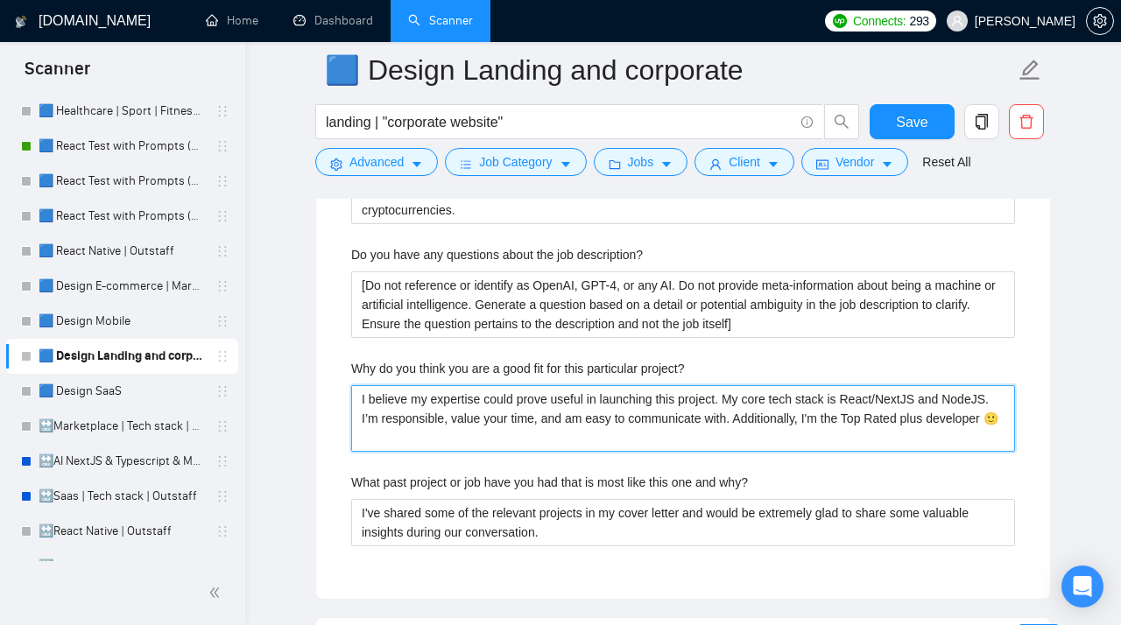
click at [447, 452] on project\? "I believe my expertise could prove useful in launching this project. My core te…" at bounding box center [683, 418] width 664 height 67
drag, startPoint x: 440, startPoint y: 453, endPoint x: 327, endPoint y: 405, distance: 122.8
click at [351, 405] on project\? "I believe my expertise could prove useful in launching this project. My core te…" at bounding box center [683, 418] width 664 height 67
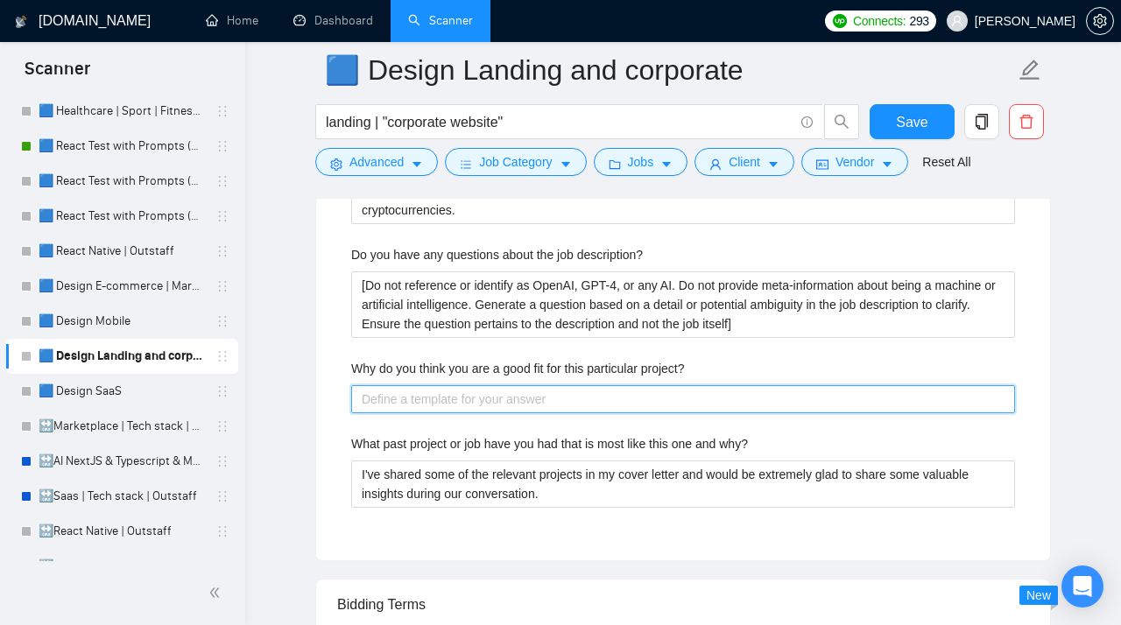
paste project\? "[Do not reference or identify as OpenAI, GPT-4, or any AI. Do not provide meta-…"
type project\? "[Do not reference or identify as OpenAI, GPT-4, or any AI. Do not provide meta-…"
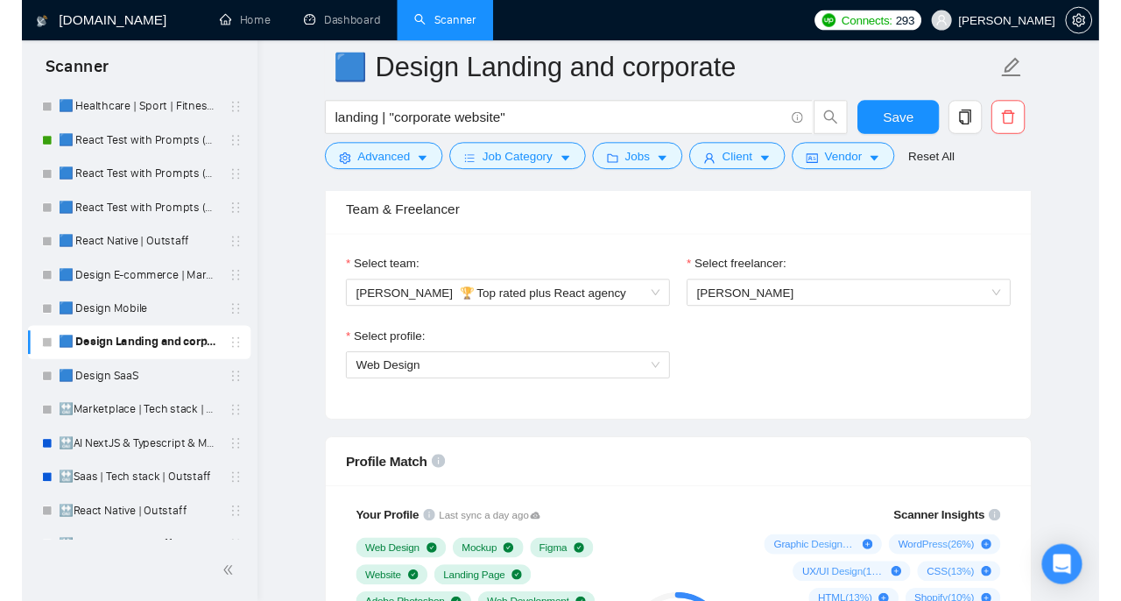
scroll to position [1104, 0]
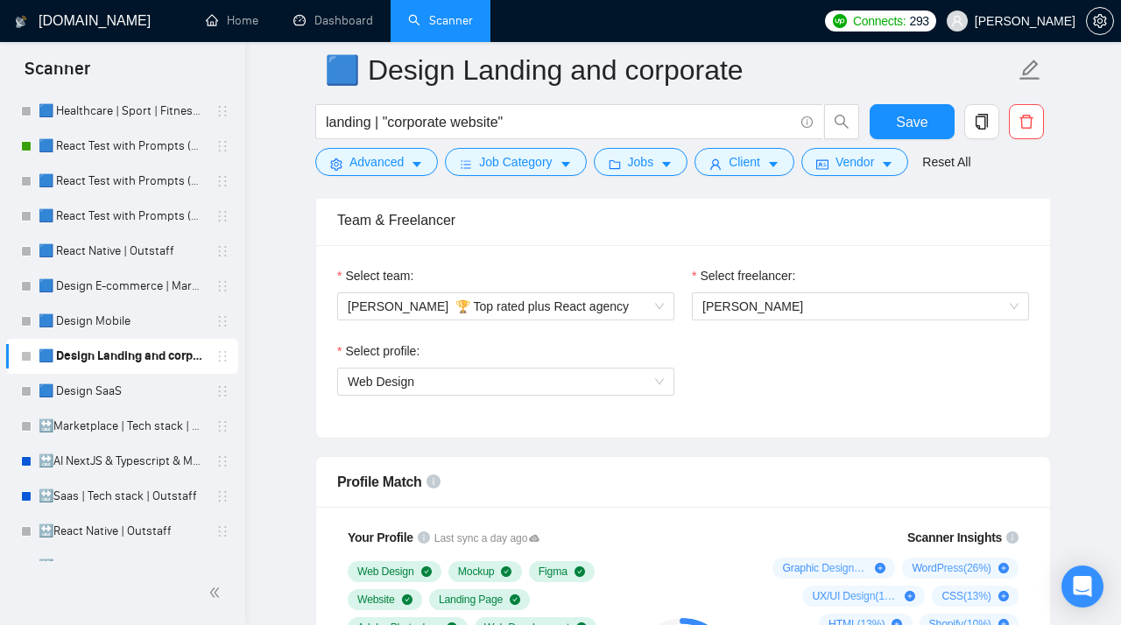
type project\? "[Do not reference or identify as OpenAI, GPT-4, or any AI. Do not provide meta-…"
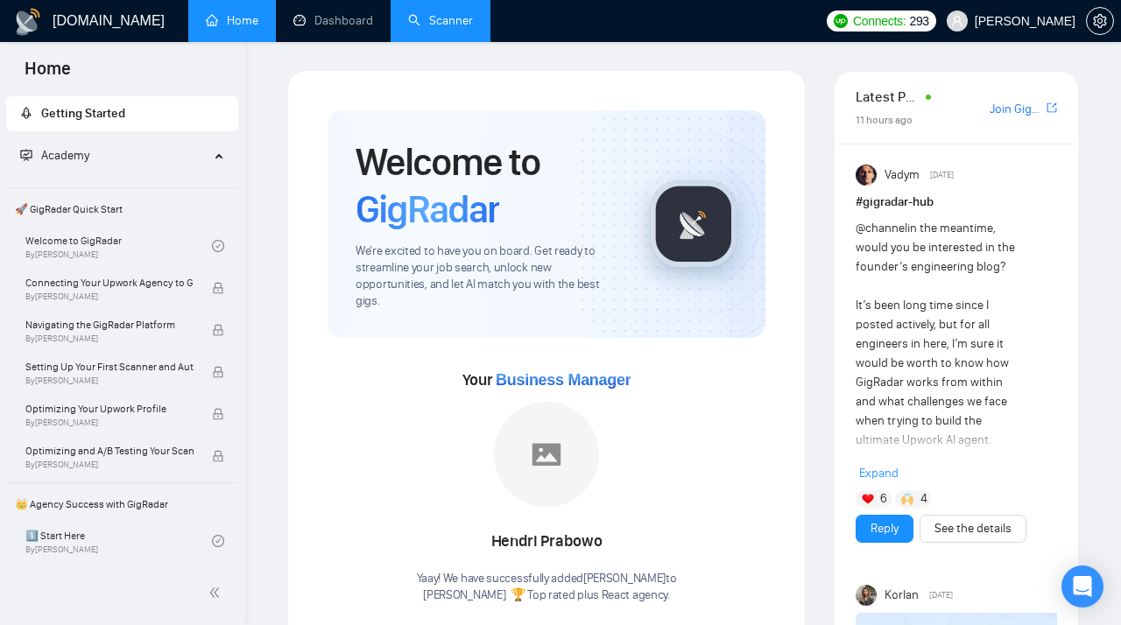
click at [423, 28] on link "Scanner" at bounding box center [440, 20] width 65 height 15
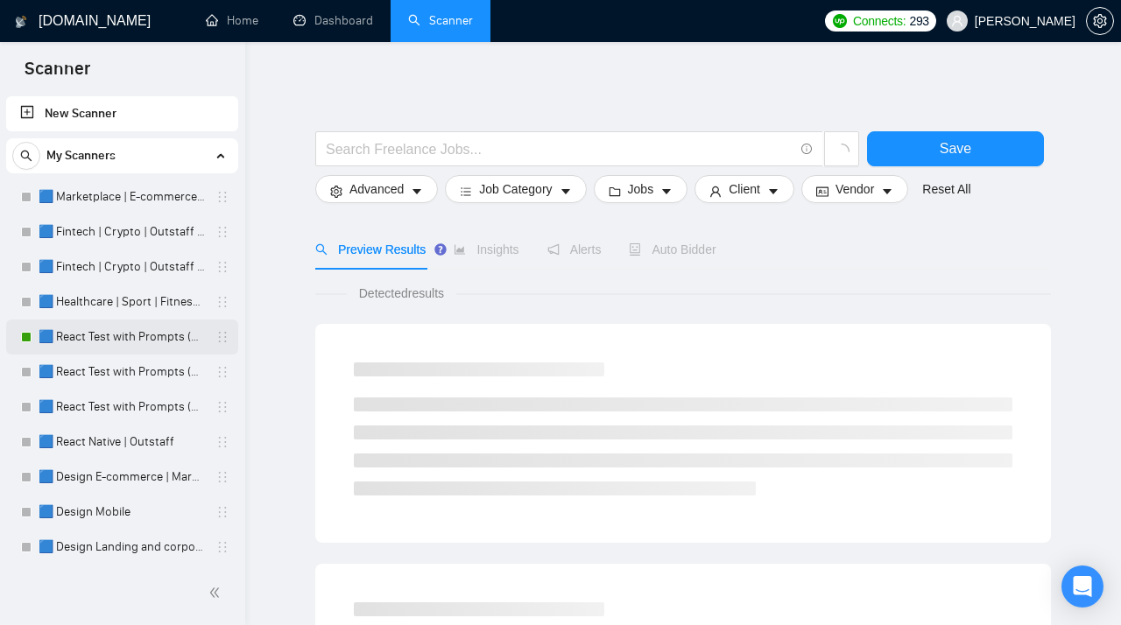
click at [89, 335] on link "🟦 React Test with Prompts (Max)" at bounding box center [122, 337] width 166 height 35
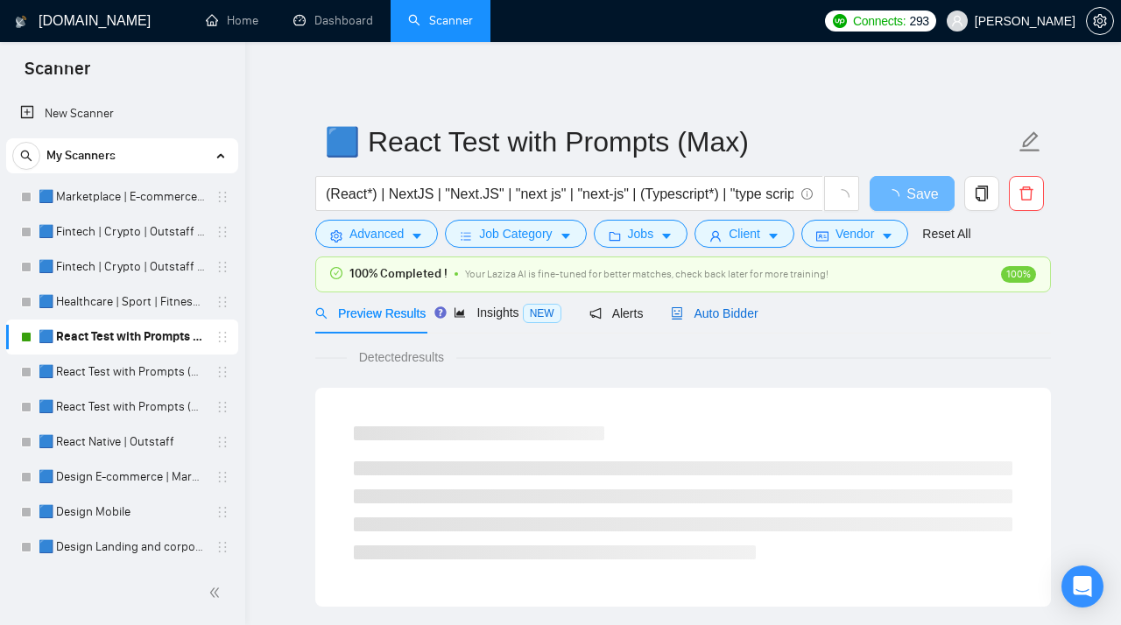
click at [706, 319] on span "Auto Bidder" at bounding box center [714, 313] width 87 height 14
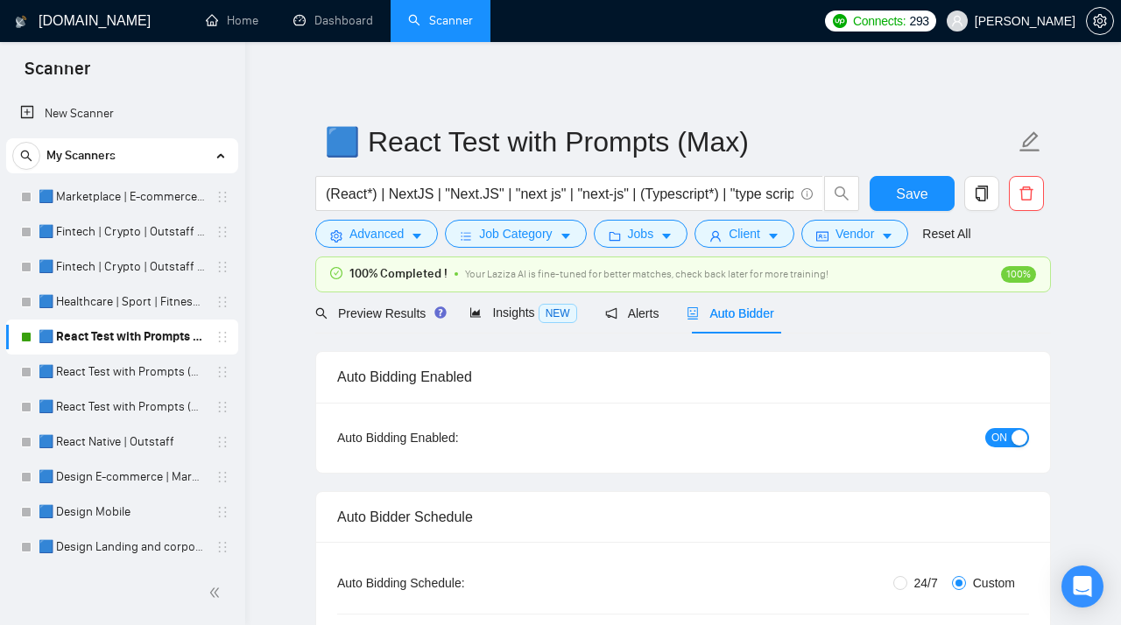
click at [1004, 449] on div "ON" at bounding box center [913, 438] width 230 height 28
click at [1003, 437] on span "ON" at bounding box center [999, 437] width 16 height 19
click at [905, 195] on span "Save" at bounding box center [912, 194] width 32 height 22
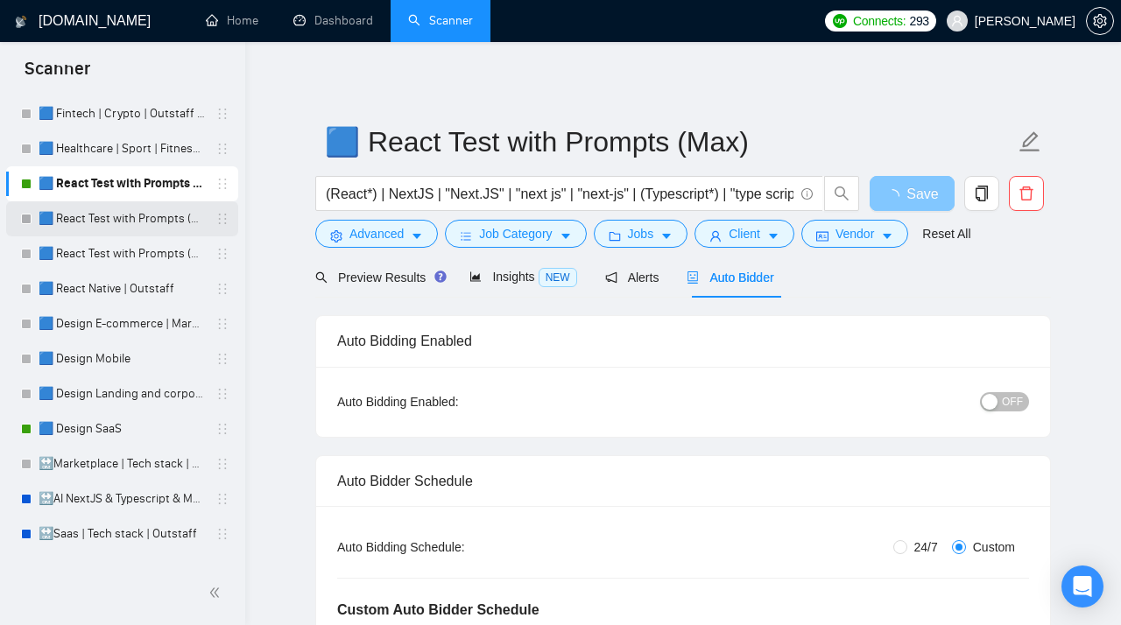
scroll to position [228, 0]
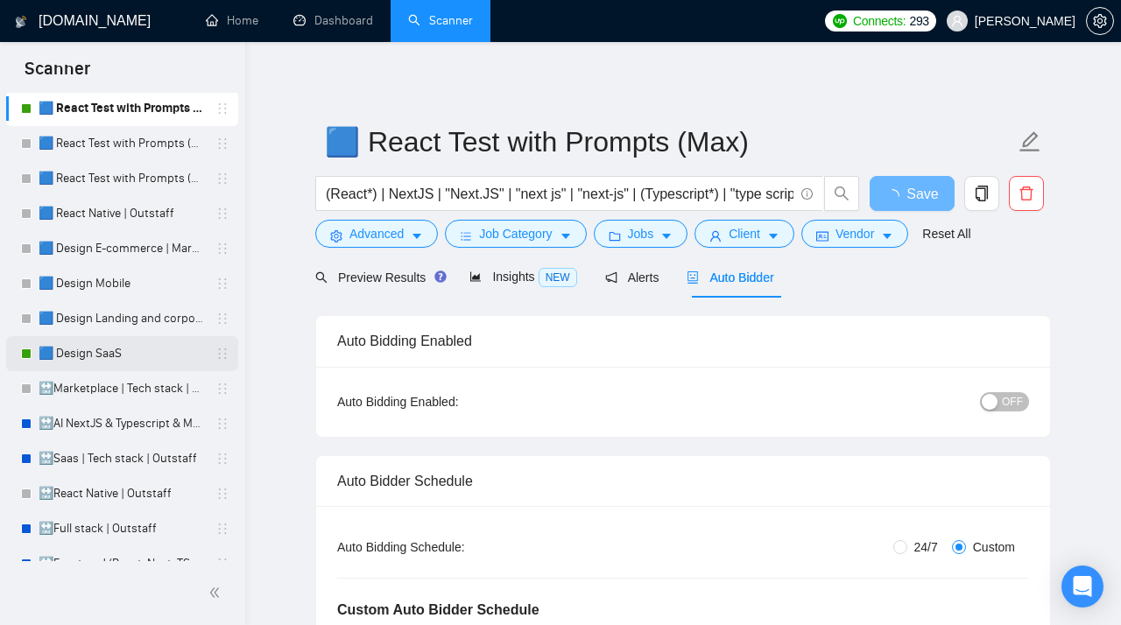
click at [121, 359] on link "🟦 Design SaaS" at bounding box center [122, 353] width 166 height 35
click at [81, 342] on link "🟦 Design SaaS" at bounding box center [122, 353] width 166 height 35
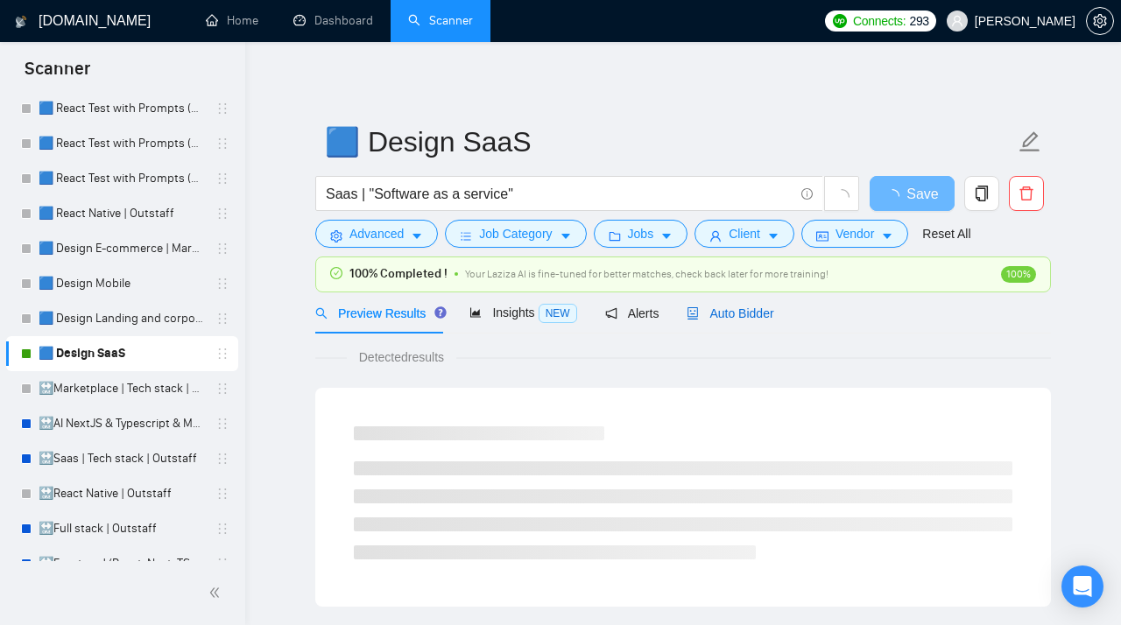
click at [714, 315] on span "Auto Bidder" at bounding box center [729, 313] width 87 height 14
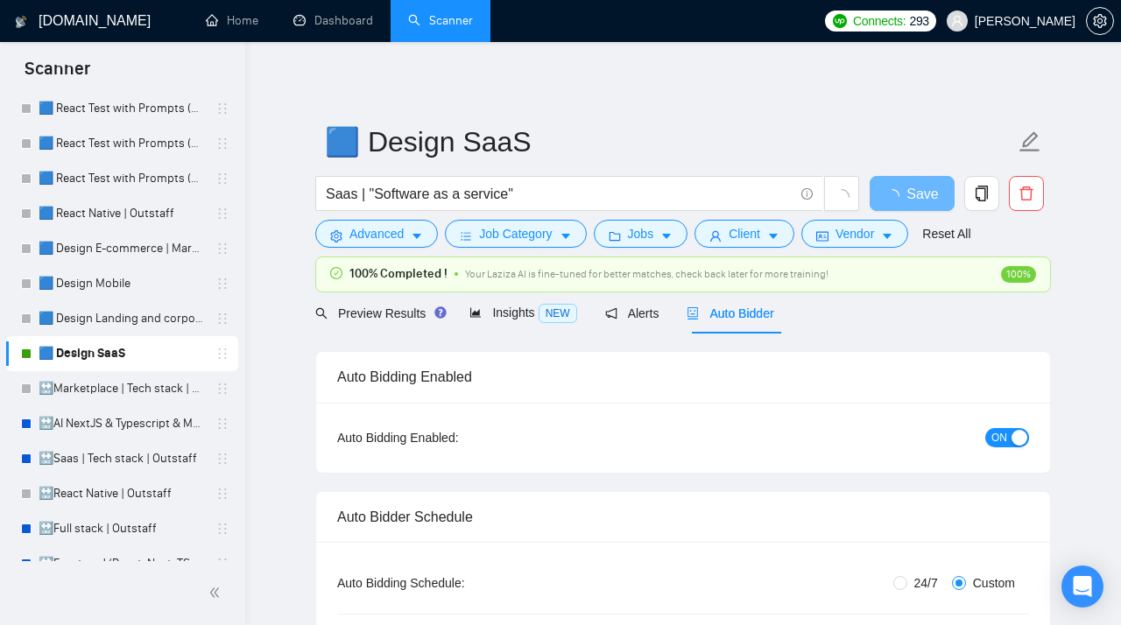
click at [1003, 438] on span "ON" at bounding box center [999, 437] width 16 height 19
click at [896, 196] on button "Save" at bounding box center [911, 193] width 85 height 35
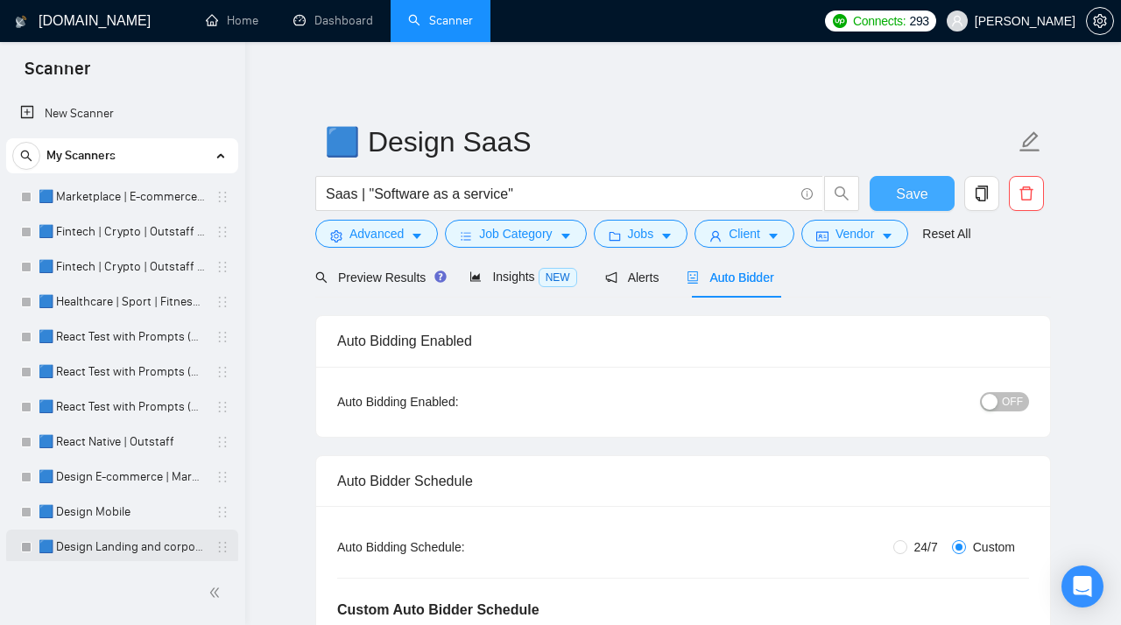
scroll to position [1, 0]
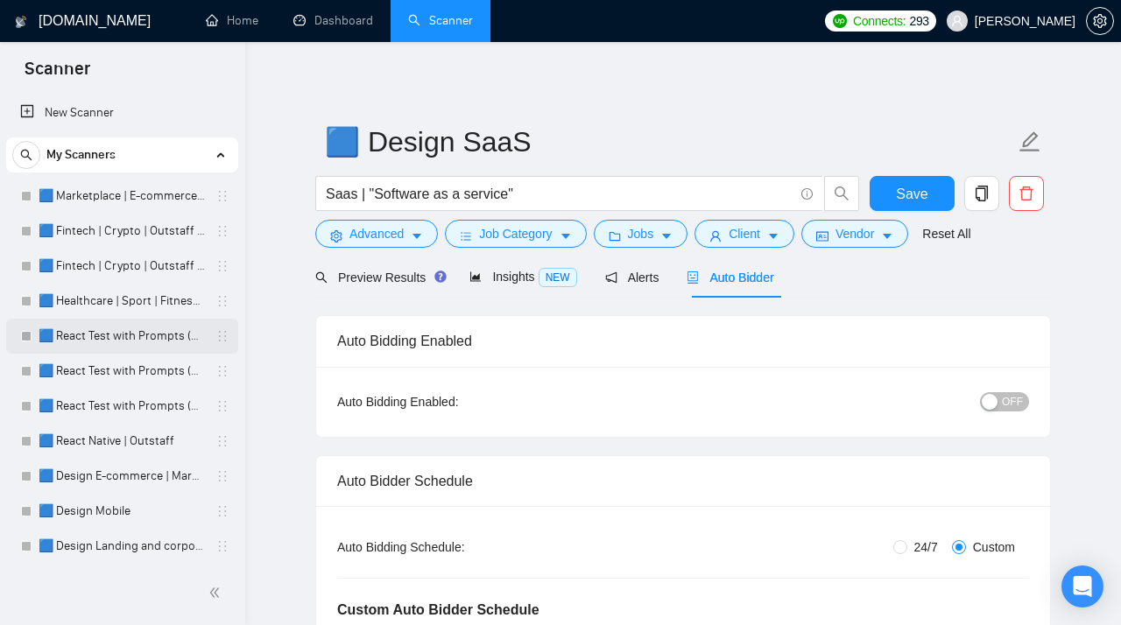
click at [79, 331] on link "🟦 React Test with Prompts (Max)" at bounding box center [122, 336] width 166 height 35
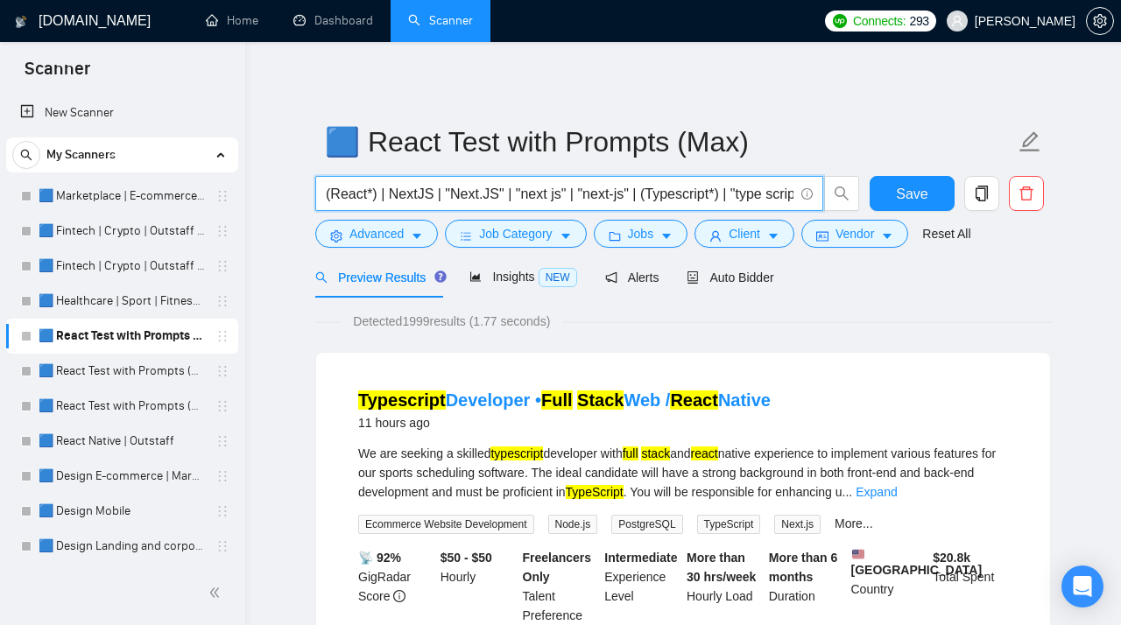
drag, startPoint x: 328, startPoint y: 196, endPoint x: 259, endPoint y: 193, distance: 69.2
click at [326, 193] on input "(React*) | NextJS | "Next.JS" | "next js" | "next-js" | (Typescript*) | "type s…" at bounding box center [559, 194] width 467 height 22
click at [324, 193] on span "(React*) | NextJS | "Next.JS" | "next js" | "next-js" | (Typescript*) | "type s…" at bounding box center [569, 193] width 508 height 35
click at [327, 195] on input "(React*) | NextJS | "Next.JS" | "next js" | "next-js" | (Typescript*) | "type s…" at bounding box center [559, 194] width 467 height 22
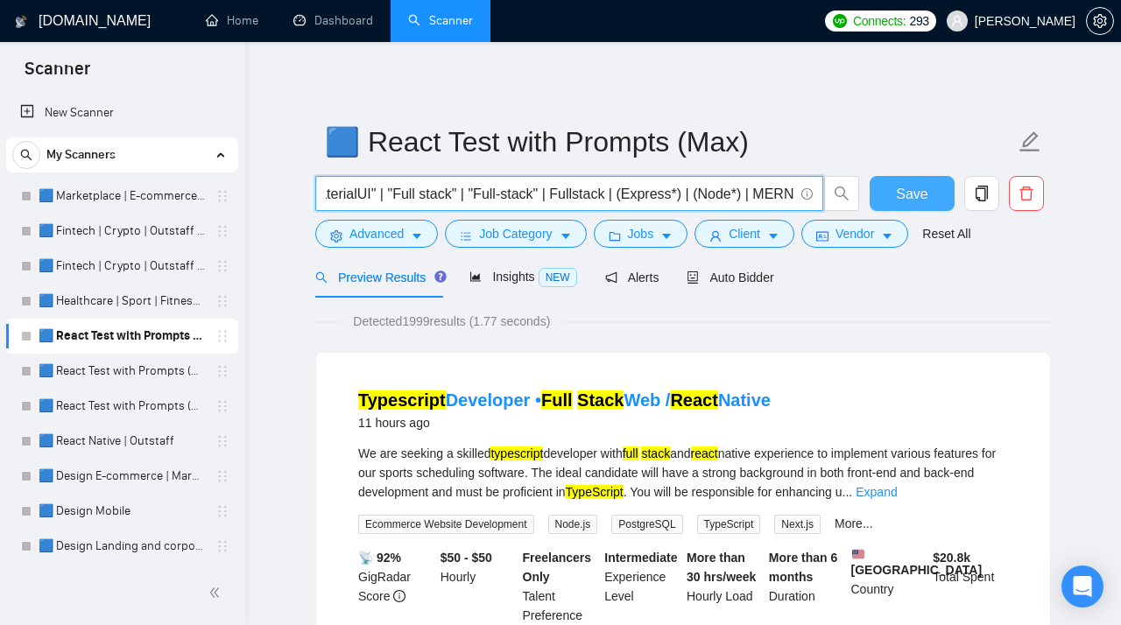
drag, startPoint x: 327, startPoint y: 195, endPoint x: 907, endPoint y: 201, distance: 580.4
click at [793, 203] on input "(React*) | NextJS | "Next.JS" | "next js" | "next-js" | (Typescript*) | "type s…" at bounding box center [559, 194] width 467 height 22
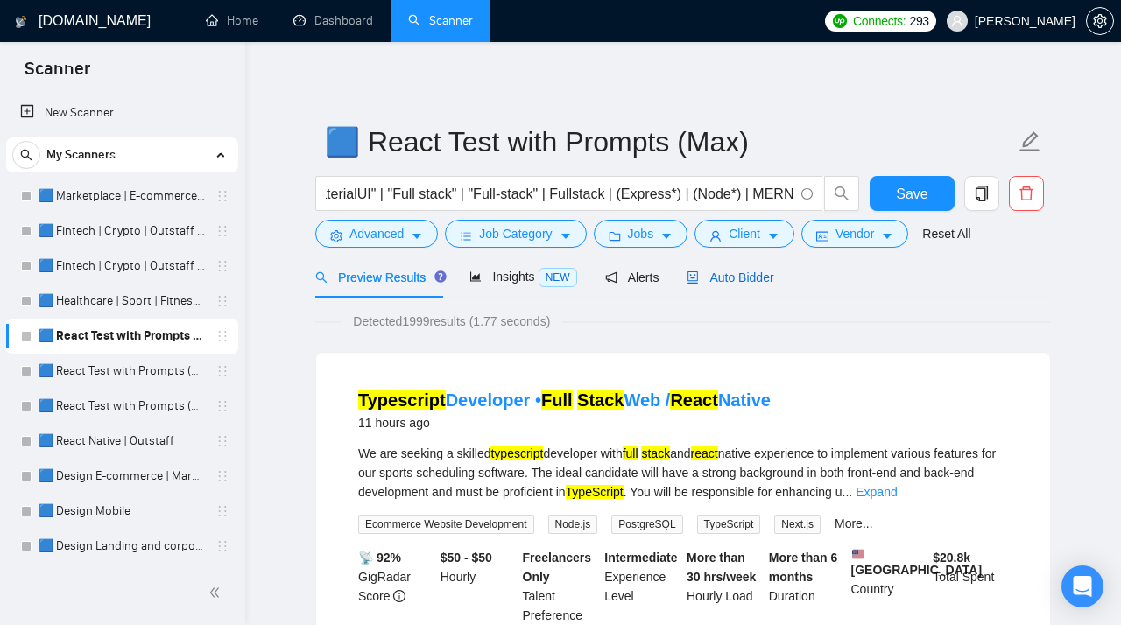
click at [732, 280] on span "Auto Bidder" at bounding box center [729, 278] width 87 height 14
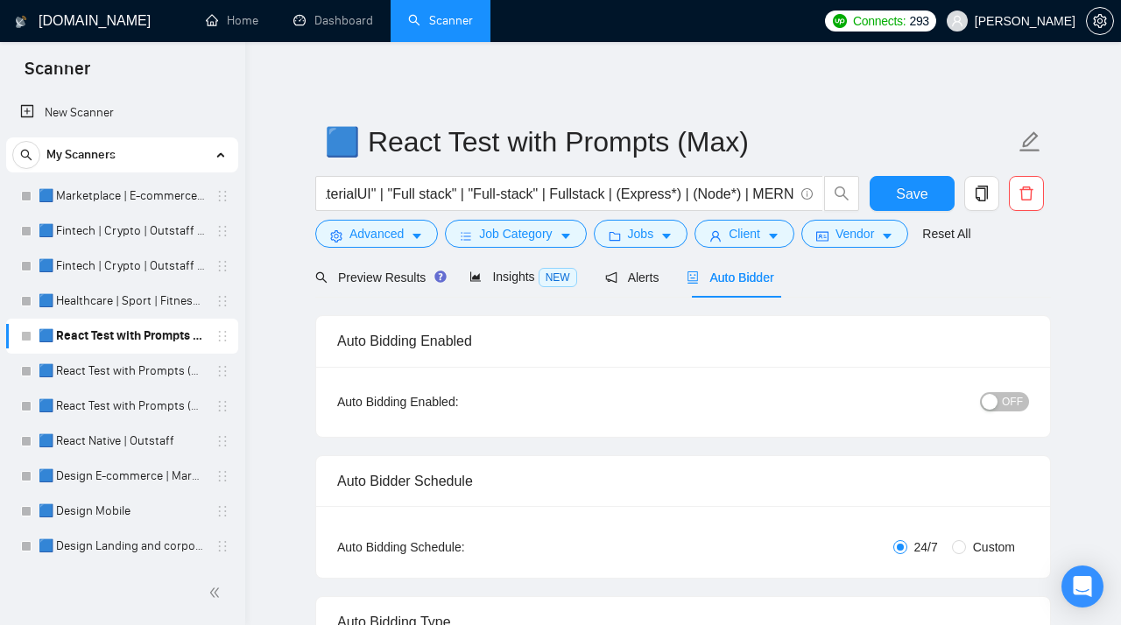
radio input "false"
radio input "true"
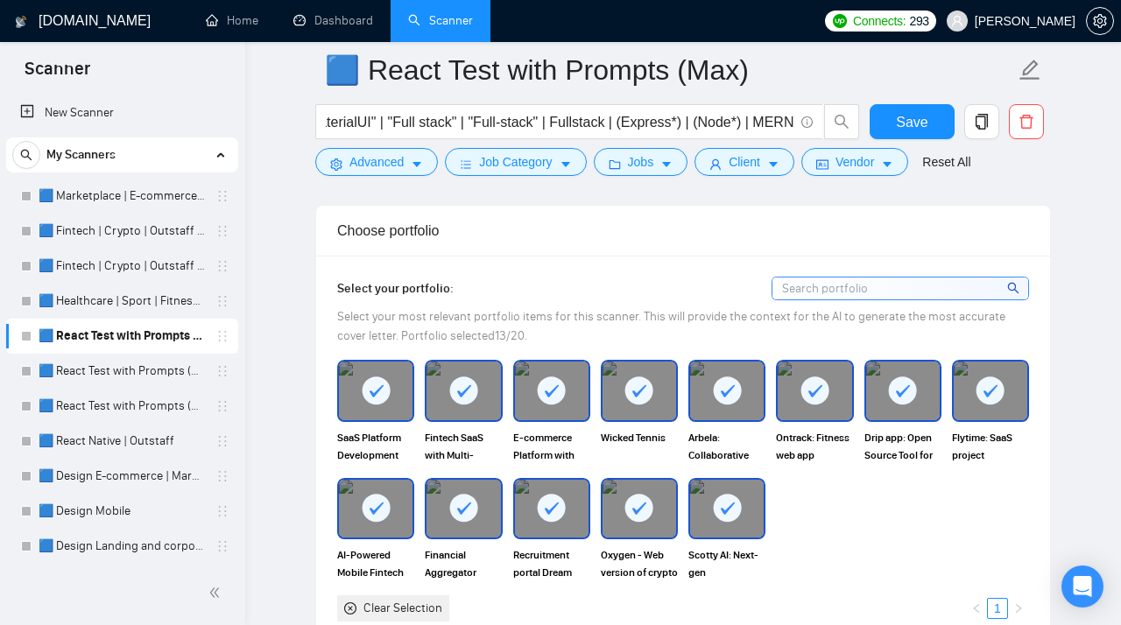
scroll to position [1758, 0]
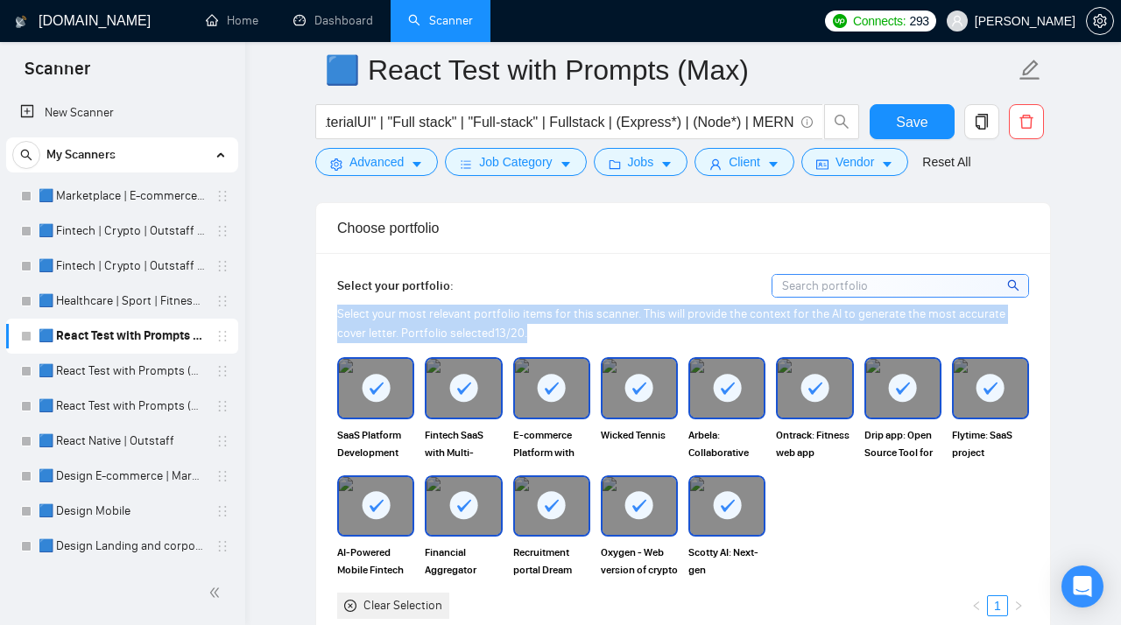
drag, startPoint x: 513, startPoint y: 335, endPoint x: 336, endPoint y: 323, distance: 177.3
click at [336, 323] on div "Select your portfolio: Select your most relevant portfolio items for this scann…" at bounding box center [683, 446] width 734 height 387
copy span "Select your most relevant portfolio items for this scanner. This will provide t…"
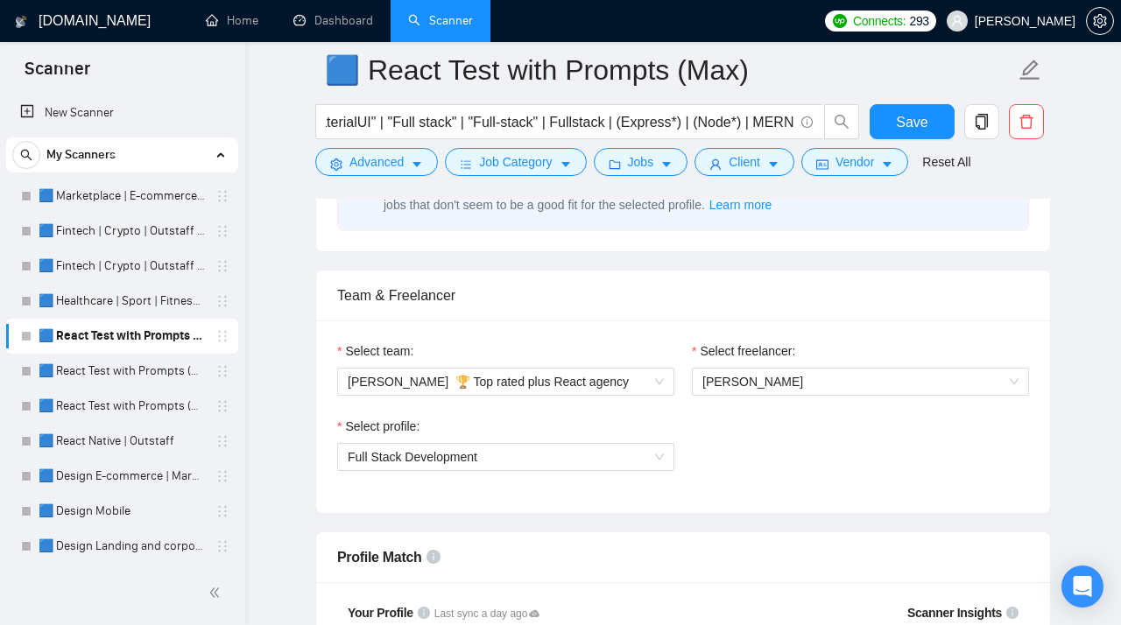
scroll to position [1099, 0]
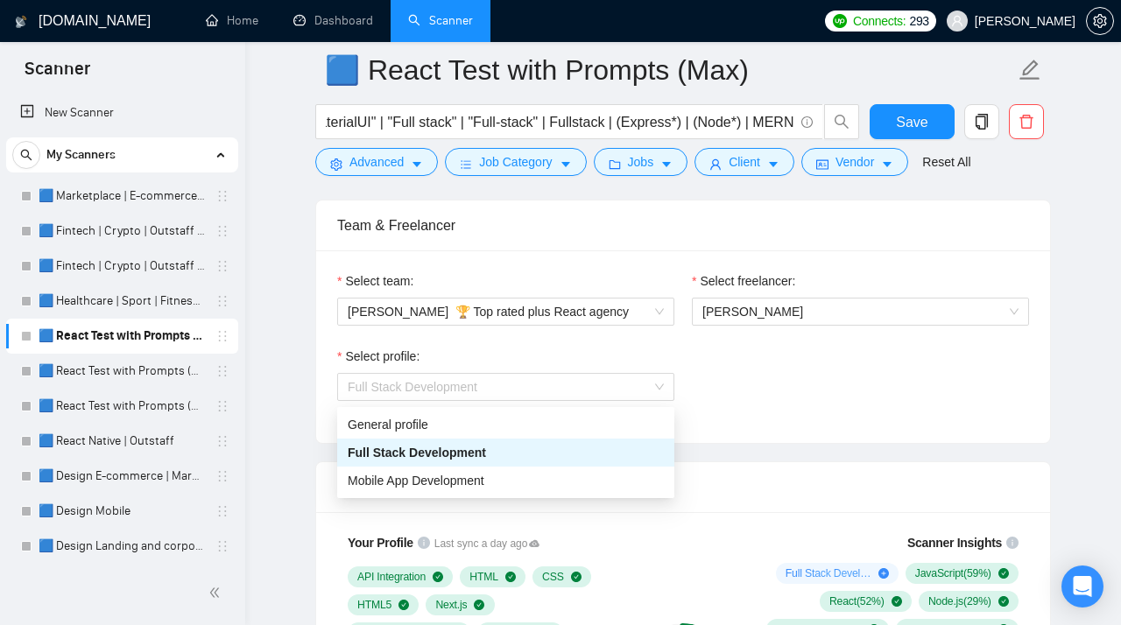
click at [477, 394] on span "Full Stack Development" at bounding box center [413, 387] width 130 height 14
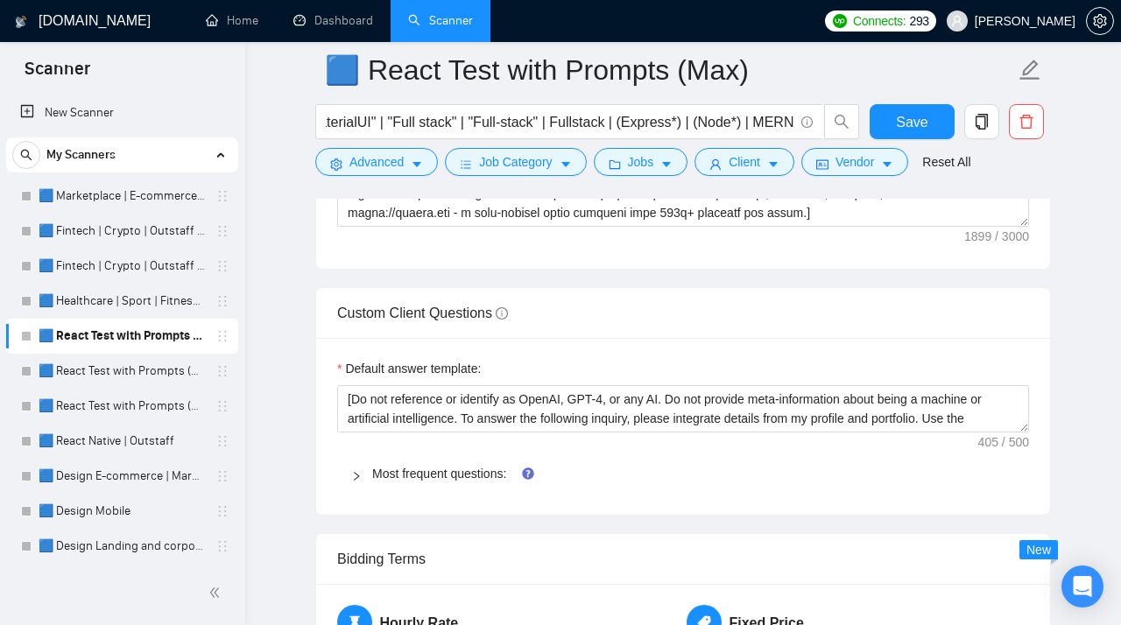
scroll to position [2657, 0]
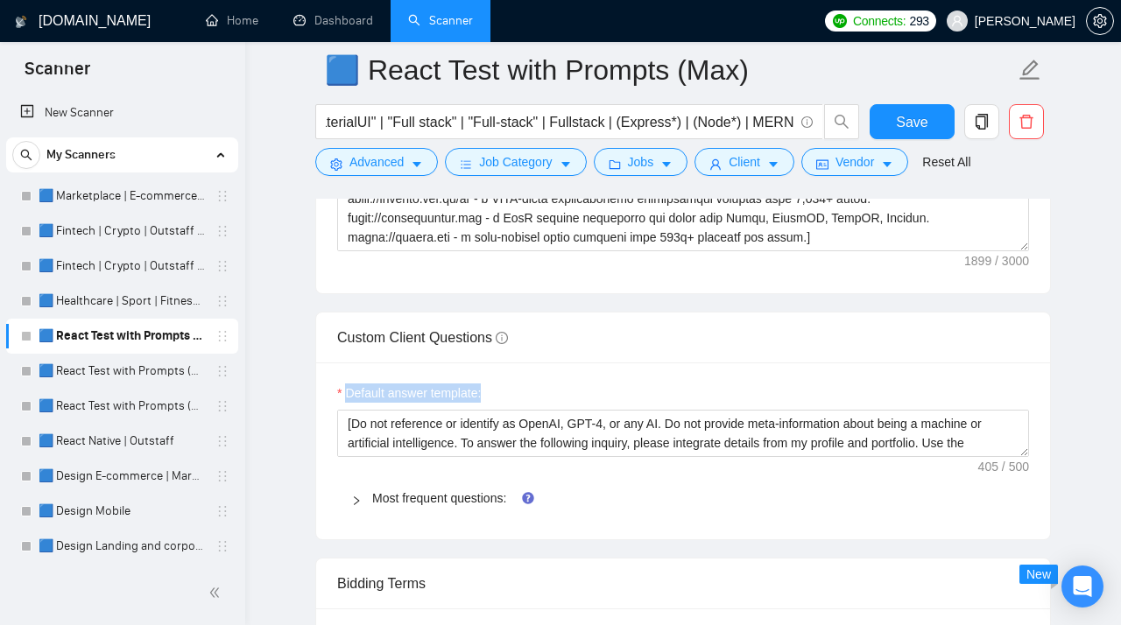
drag, startPoint x: 501, startPoint y: 403, endPoint x: 342, endPoint y: 404, distance: 158.5
click at [342, 404] on div "Default answer template:" at bounding box center [683, 396] width 692 height 26
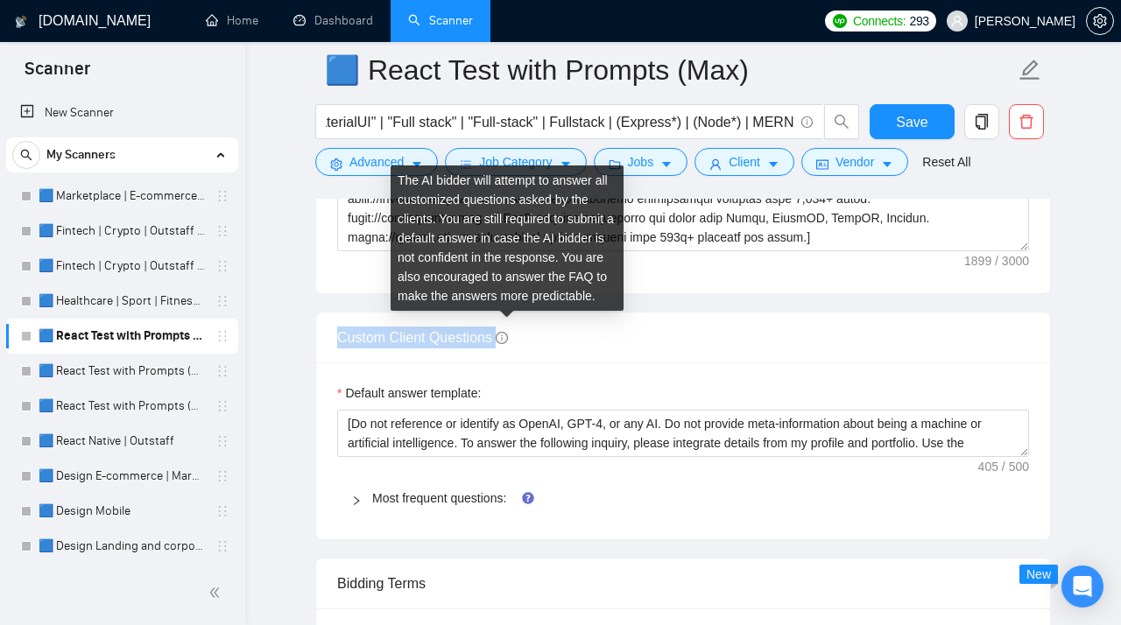
drag, startPoint x: 334, startPoint y: 350, endPoint x: 501, endPoint y: 345, distance: 166.4
click at [502, 347] on div "Custom Client Questions" at bounding box center [683, 338] width 734 height 51
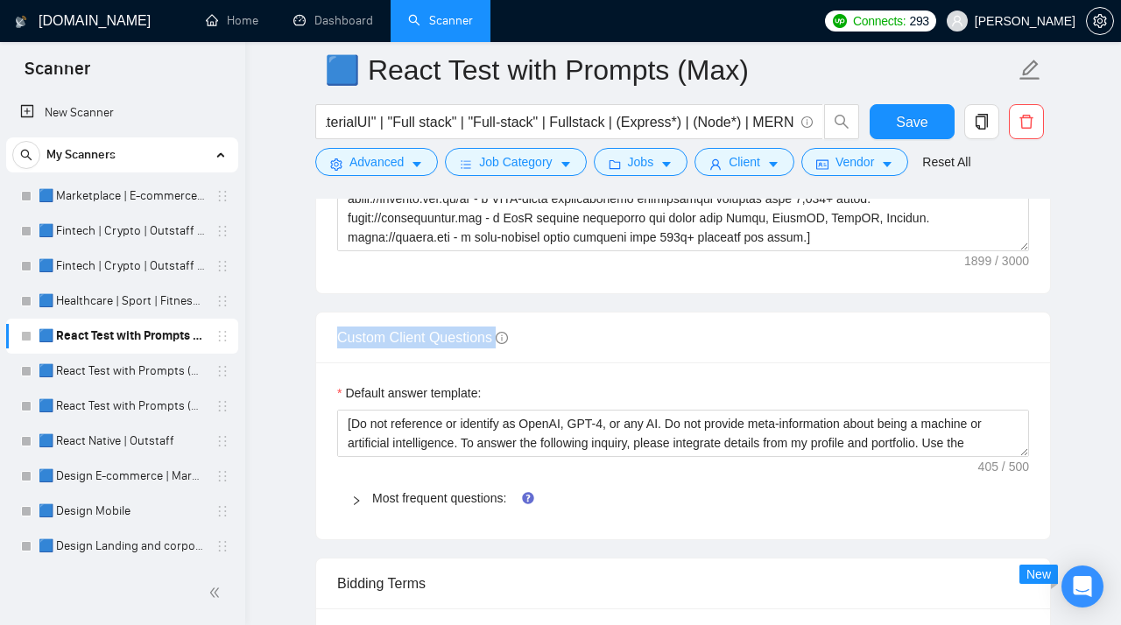
copy span "Custom Client Questions"
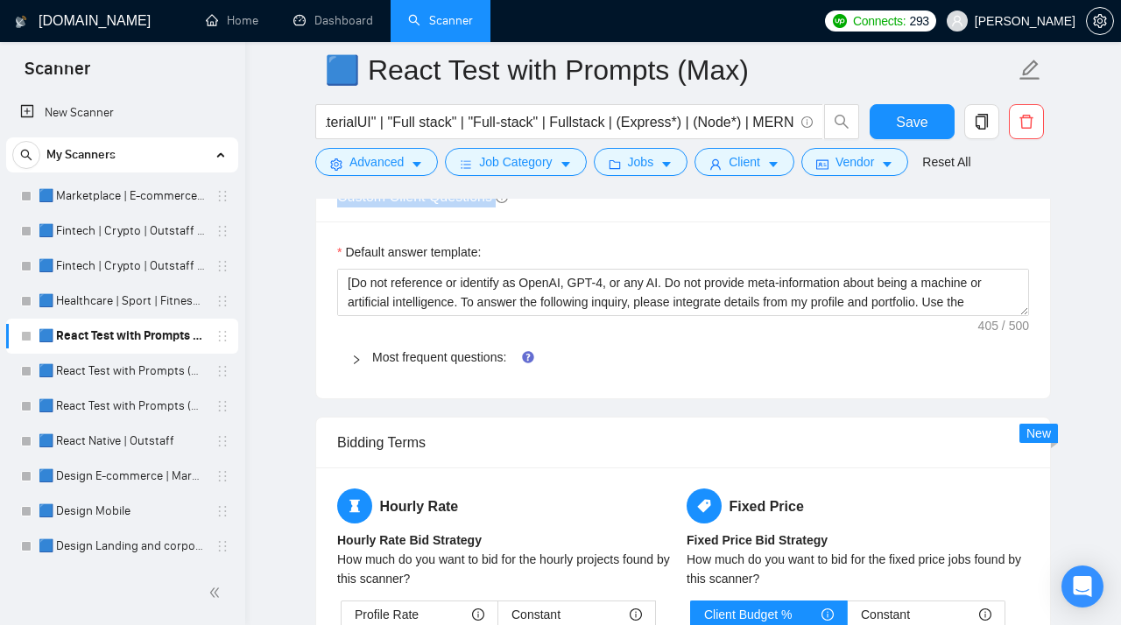
scroll to position [2814, 0]
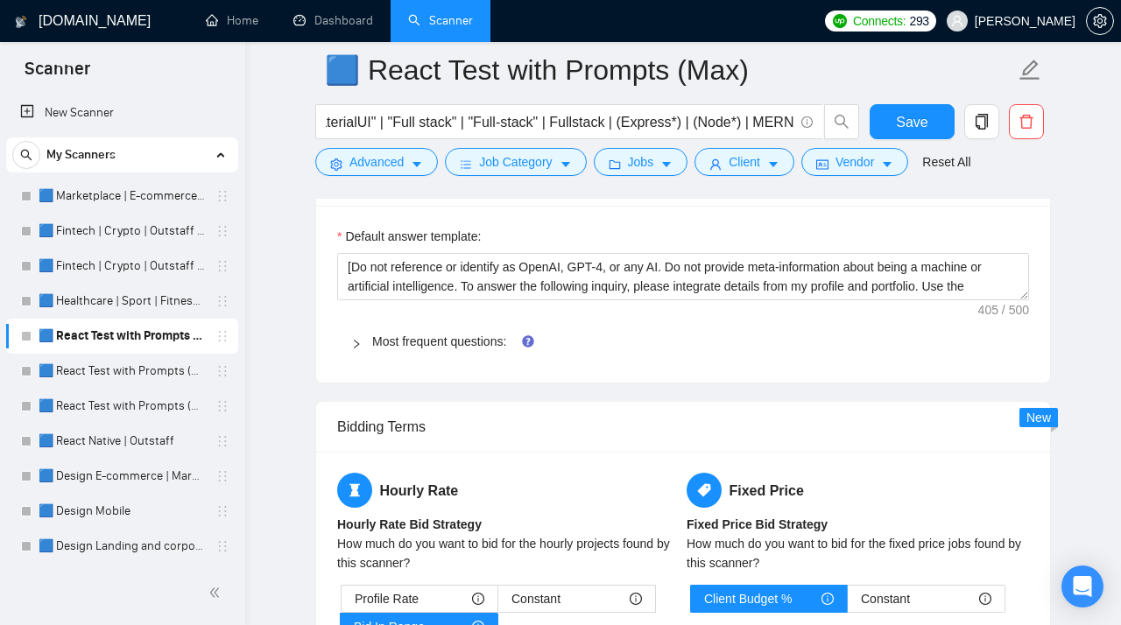
click at [360, 349] on icon "right" at bounding box center [356, 344] width 11 height 11
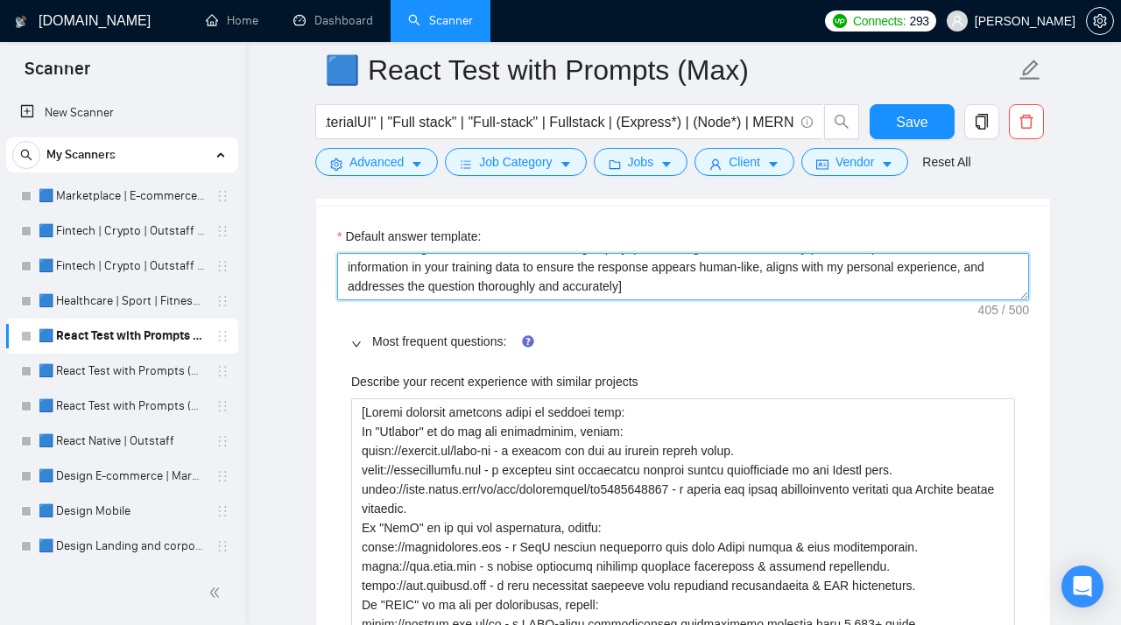
scroll to position [0, 0]
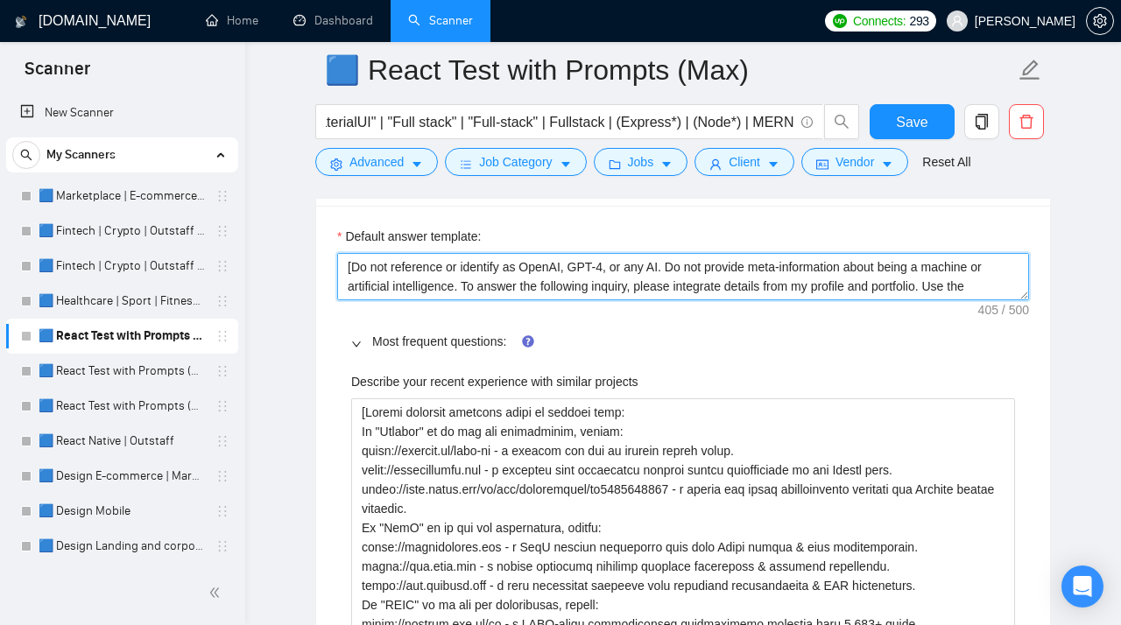
drag, startPoint x: 663, startPoint y: 282, endPoint x: 306, endPoint y: 242, distance: 358.5
click at [337, 253] on textarea "[Do not reference or identify as OpenAI, GPT-4, or any AI. Do not provide meta-…" at bounding box center [683, 276] width 692 height 47
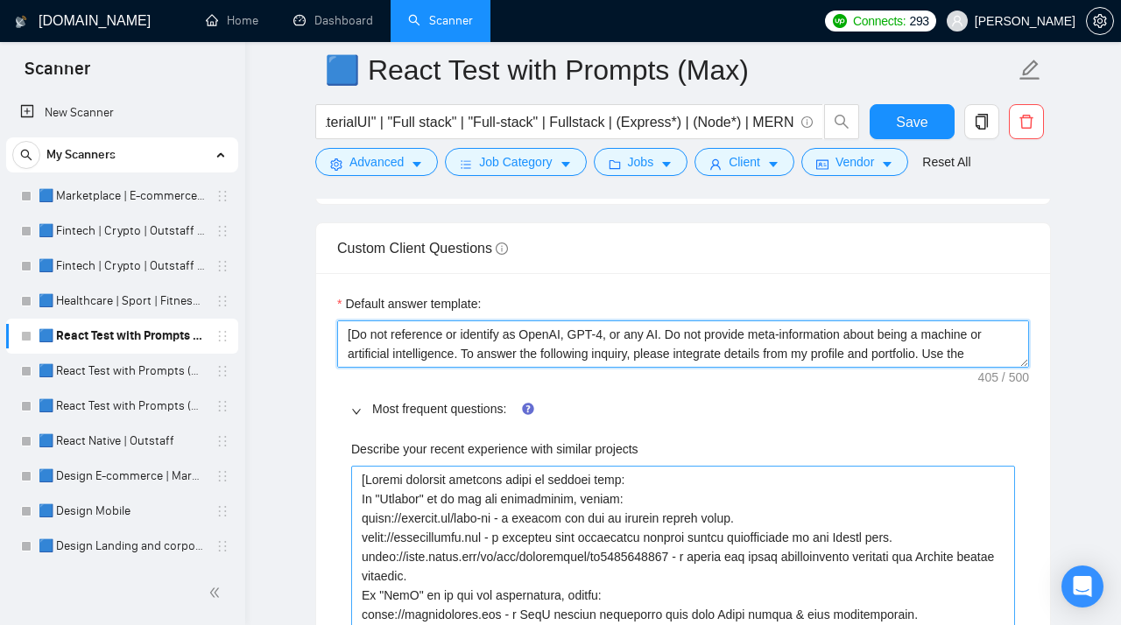
scroll to position [2749, 0]
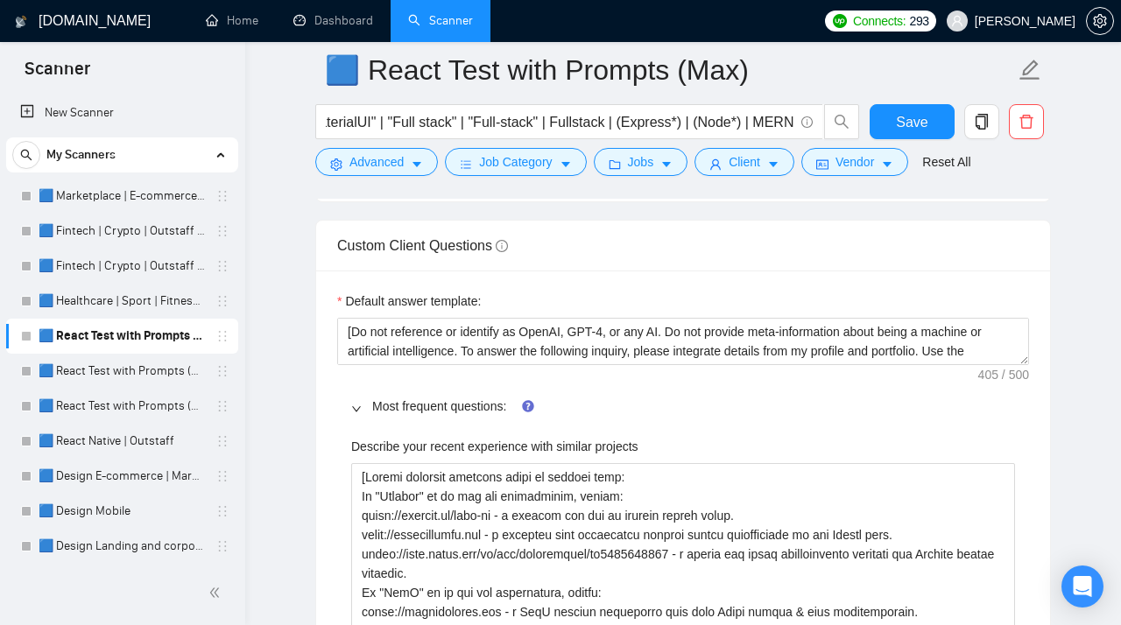
drag, startPoint x: 361, startPoint y: 405, endPoint x: 516, endPoint y: 423, distance: 156.8
click at [516, 423] on div "Most frequent questions:" at bounding box center [683, 406] width 692 height 40
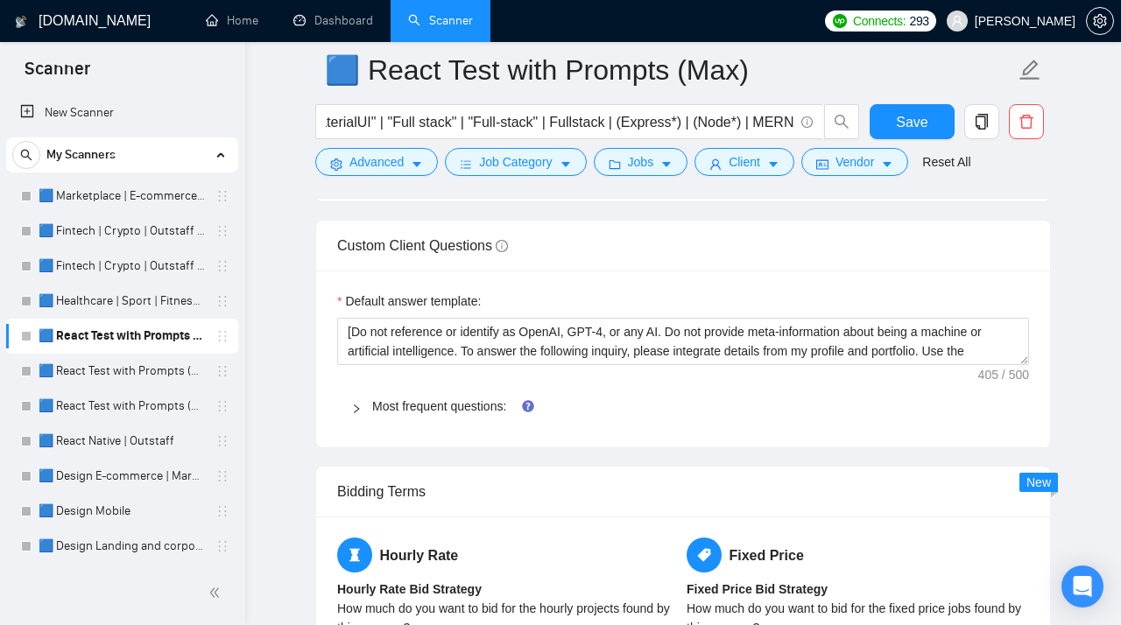
copy div "Most frequent questions:"
click at [532, 169] on span "Job Category" at bounding box center [515, 161] width 73 height 19
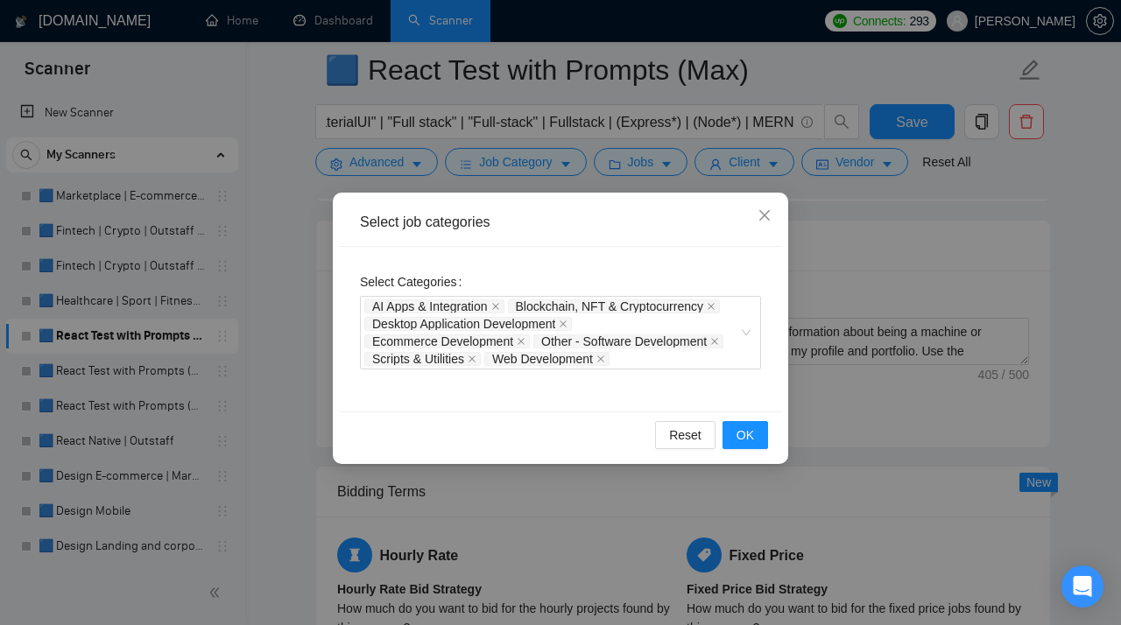
click at [500, 167] on div "Select job categories Select Categories AI Apps & Integration Blockchain, NFT &…" at bounding box center [560, 312] width 1121 height 625
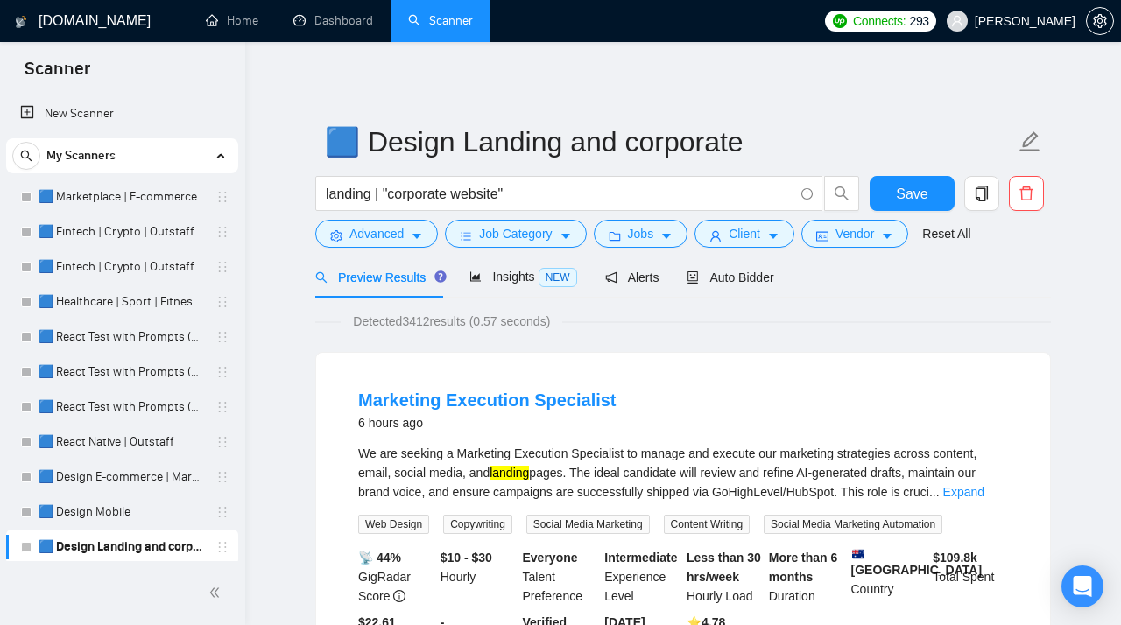
scroll to position [245, 0]
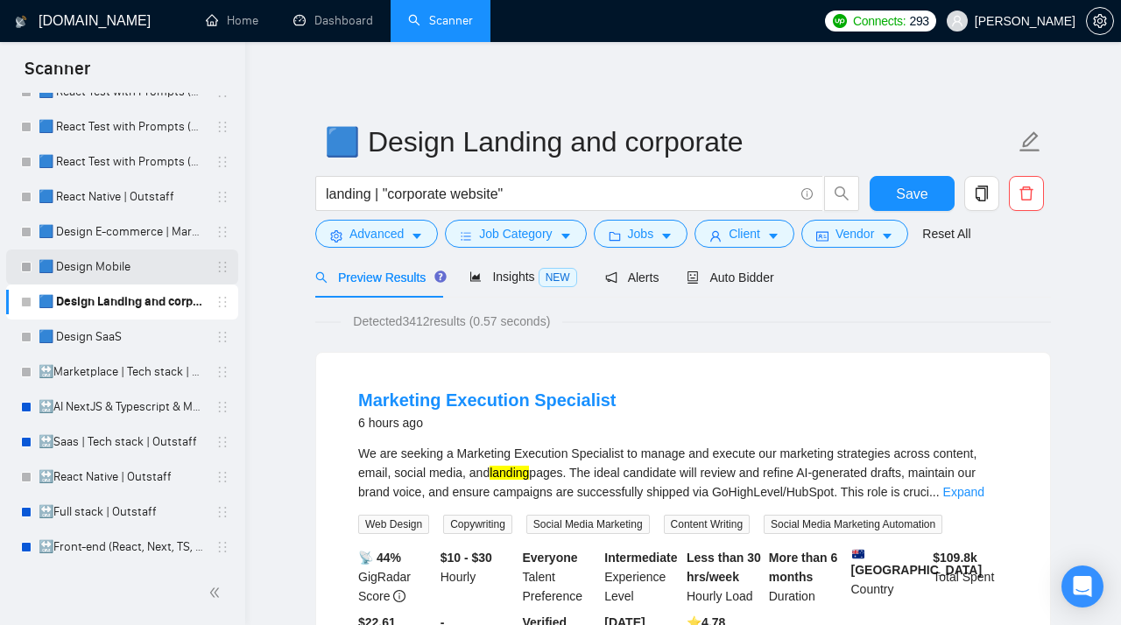
click at [123, 267] on link "🟦 Design Mobile" at bounding box center [122, 266] width 166 height 35
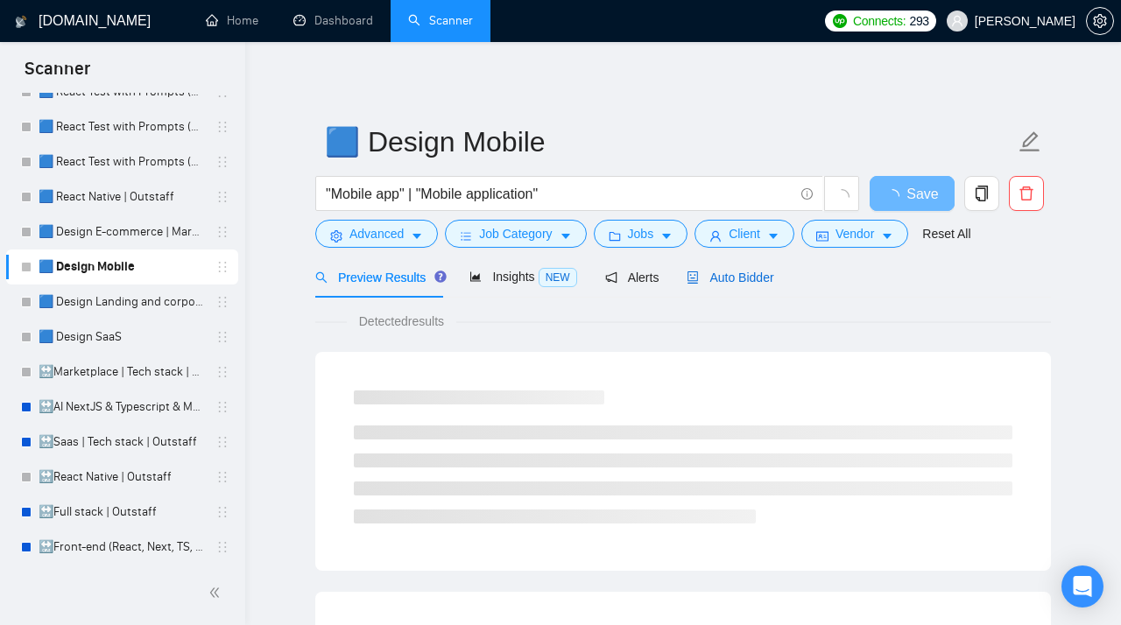
click at [759, 276] on span "Auto Bidder" at bounding box center [729, 278] width 87 height 14
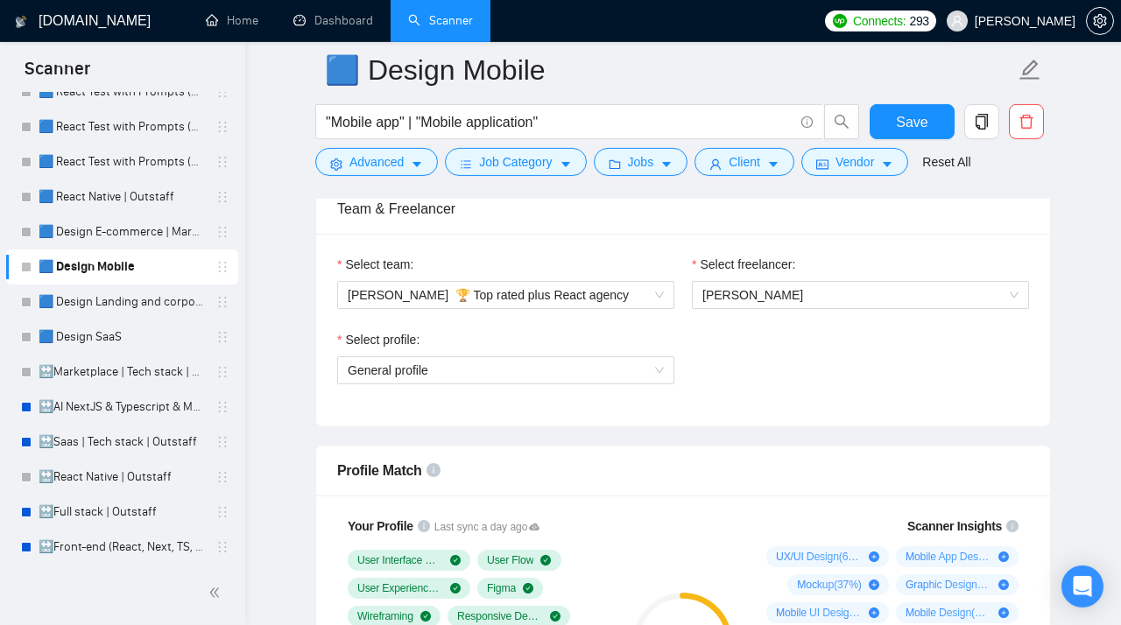
scroll to position [887, 0]
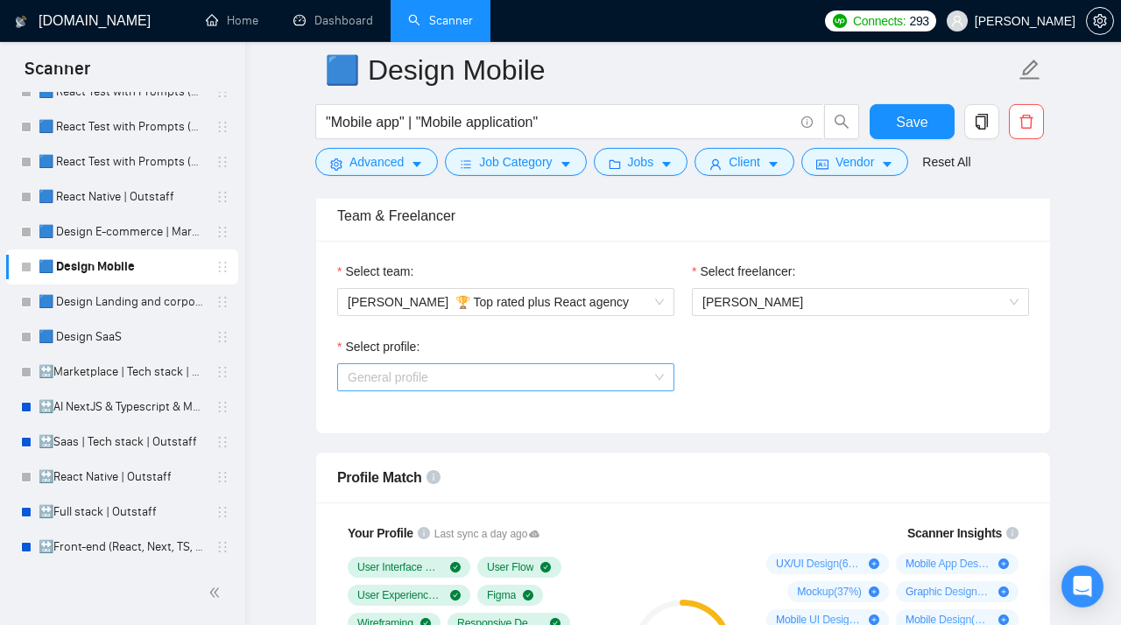
click at [486, 382] on span "General profile" at bounding box center [506, 377] width 316 height 26
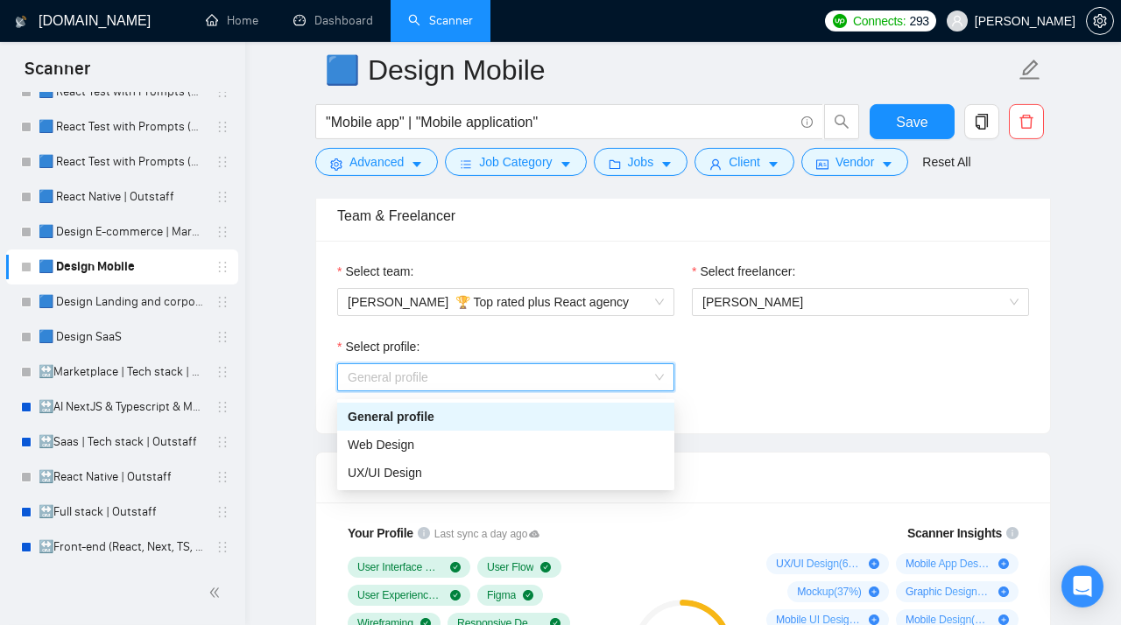
click at [486, 382] on span "General profile" at bounding box center [506, 377] width 316 height 26
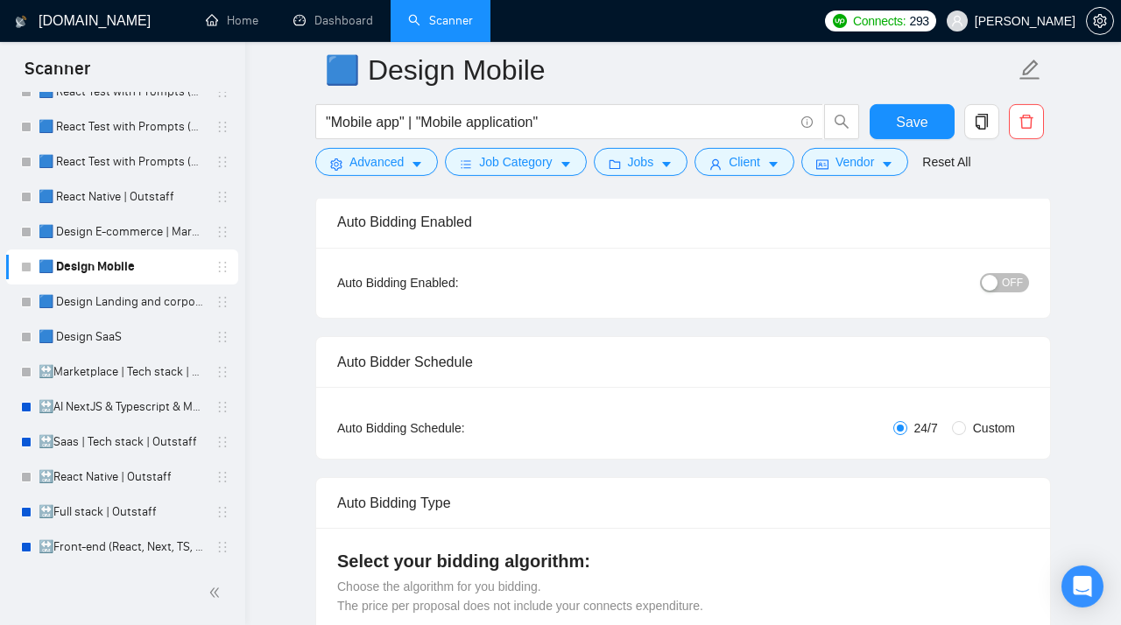
scroll to position [0, 0]
